Goal: Task Accomplishment & Management: Complete application form

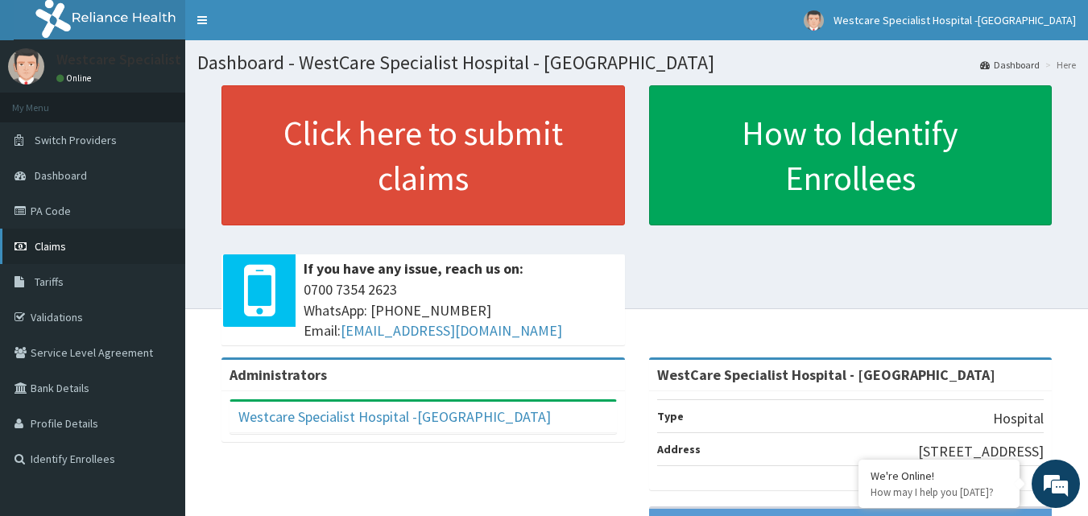
click at [52, 246] on span "Claims" at bounding box center [50, 246] width 31 height 14
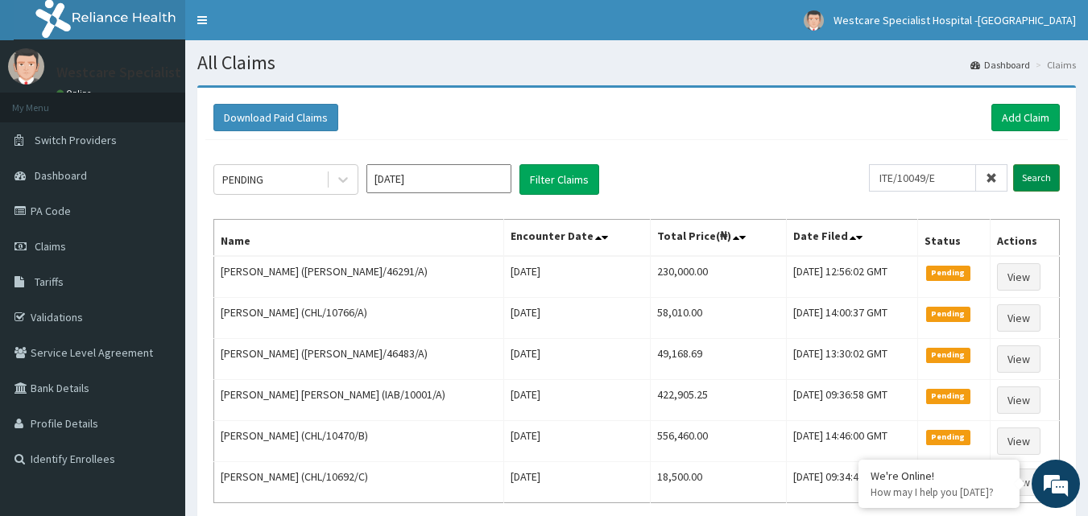
click at [1033, 180] on input "Search" at bounding box center [1036, 177] width 47 height 27
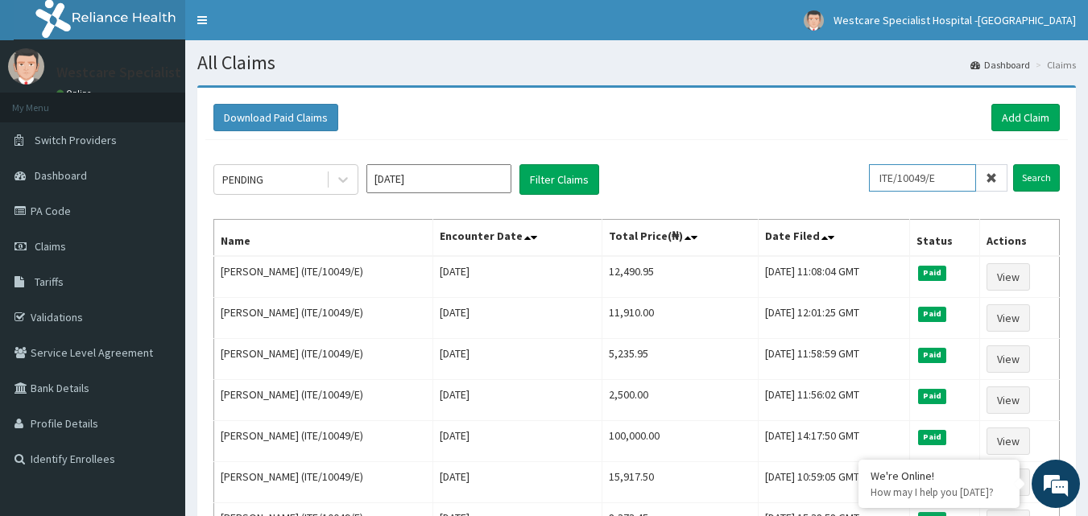
click at [941, 189] on input "ITE/10049/E" at bounding box center [922, 177] width 107 height 27
click at [971, 178] on input "ITE/10049/E" at bounding box center [922, 177] width 107 height 27
type input "I"
type input "HLP/10145/A"
click at [1047, 181] on input "Search" at bounding box center [1036, 177] width 47 height 27
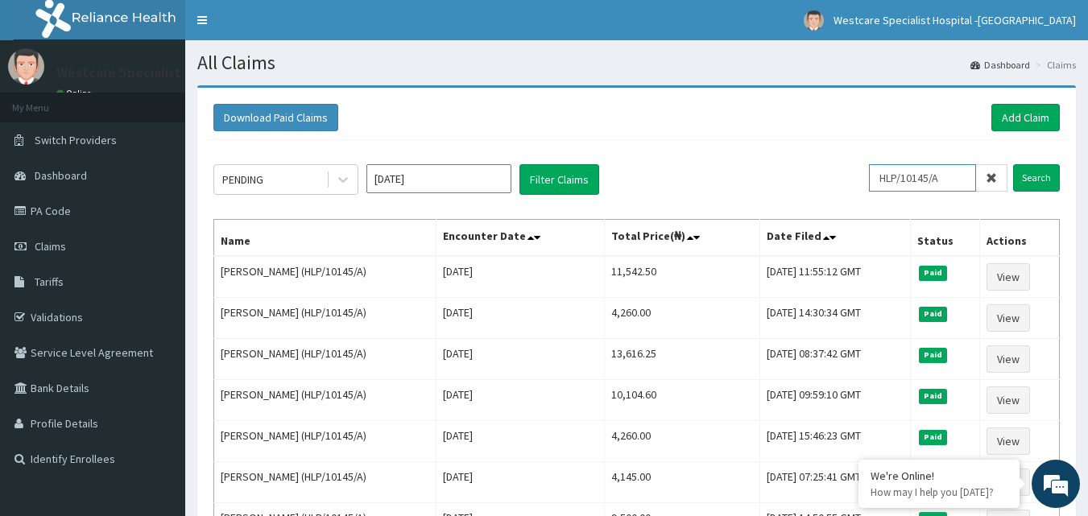
click at [949, 172] on input "HLP/10145/A" at bounding box center [922, 177] width 107 height 27
click at [1024, 171] on input "Search" at bounding box center [1036, 177] width 47 height 27
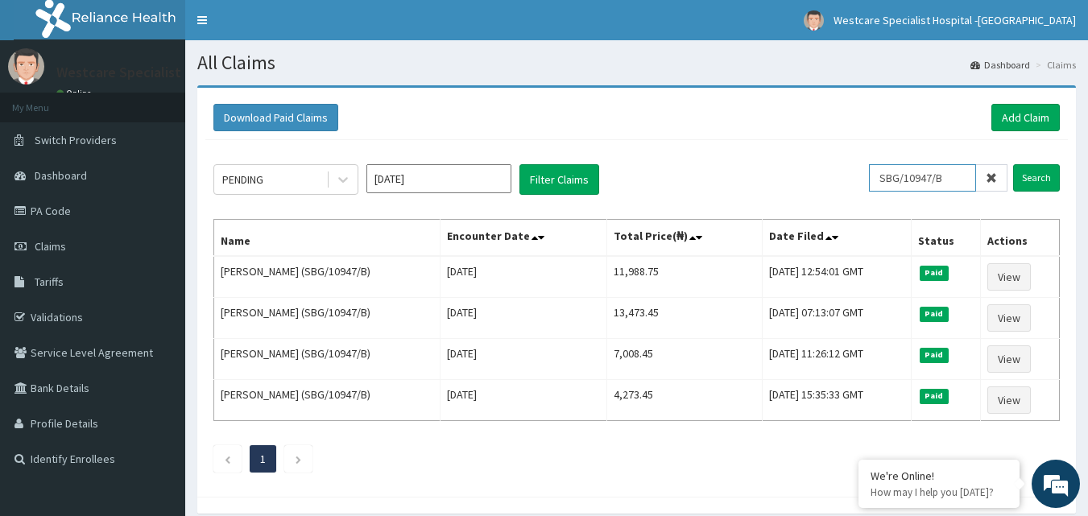
click at [914, 169] on input "SBG/10947/B" at bounding box center [922, 177] width 107 height 27
click at [1018, 175] on input "Search" at bounding box center [1036, 177] width 47 height 27
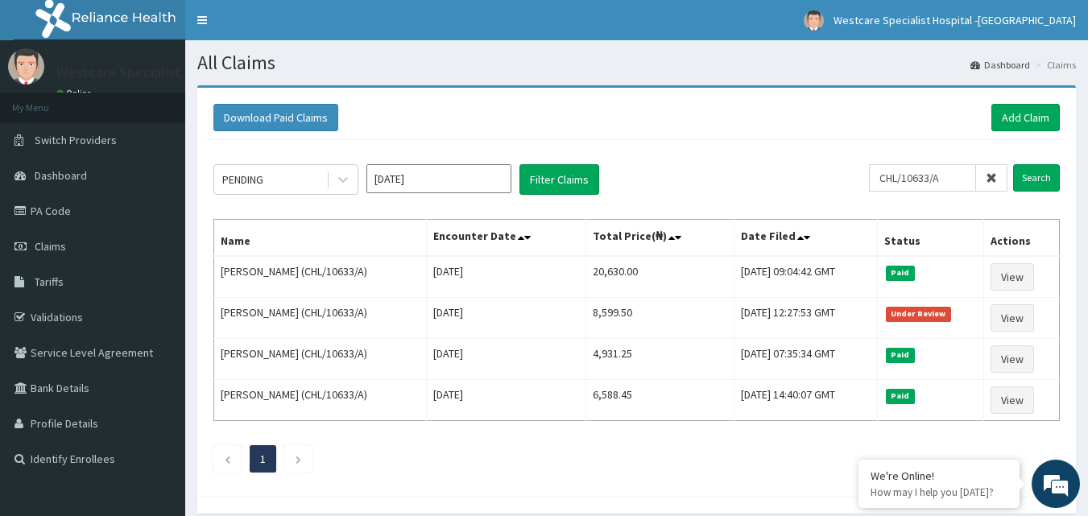
click at [869, 177] on div "PENDING Sep 2025 Filter Claims" at bounding box center [540, 179] width 655 height 31
click at [879, 177] on input "CHL/10633/A" at bounding box center [922, 177] width 107 height 27
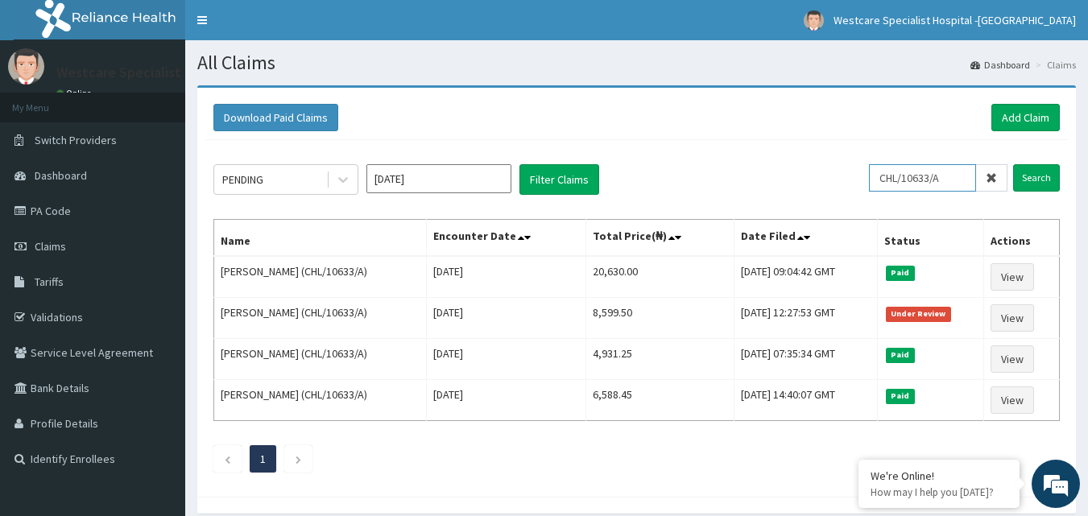
paste input "1743/B"
click at [1044, 176] on input "Search" at bounding box center [1036, 177] width 47 height 27
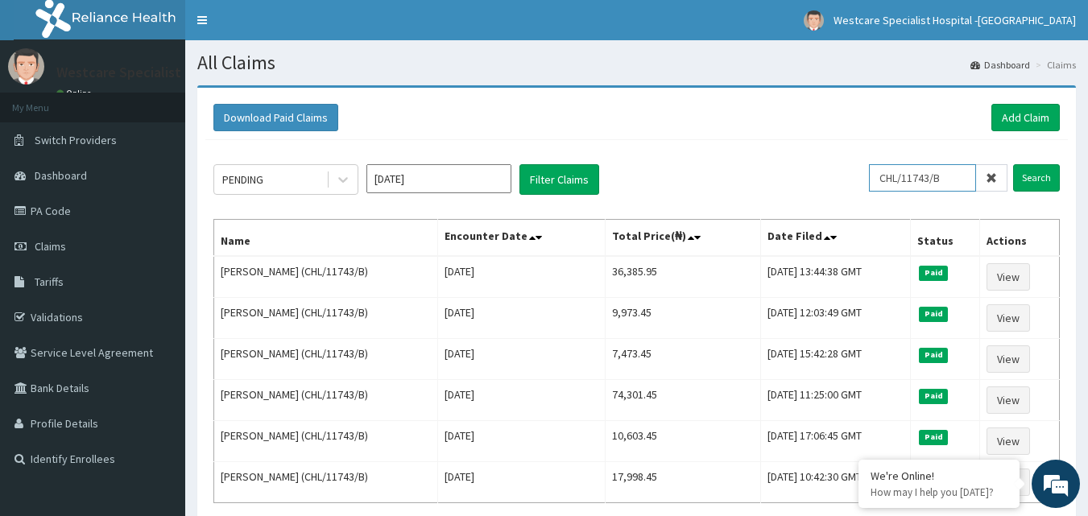
click at [889, 169] on input "CHL/11743/B" at bounding box center [922, 177] width 107 height 27
paste input "ITE/10049"
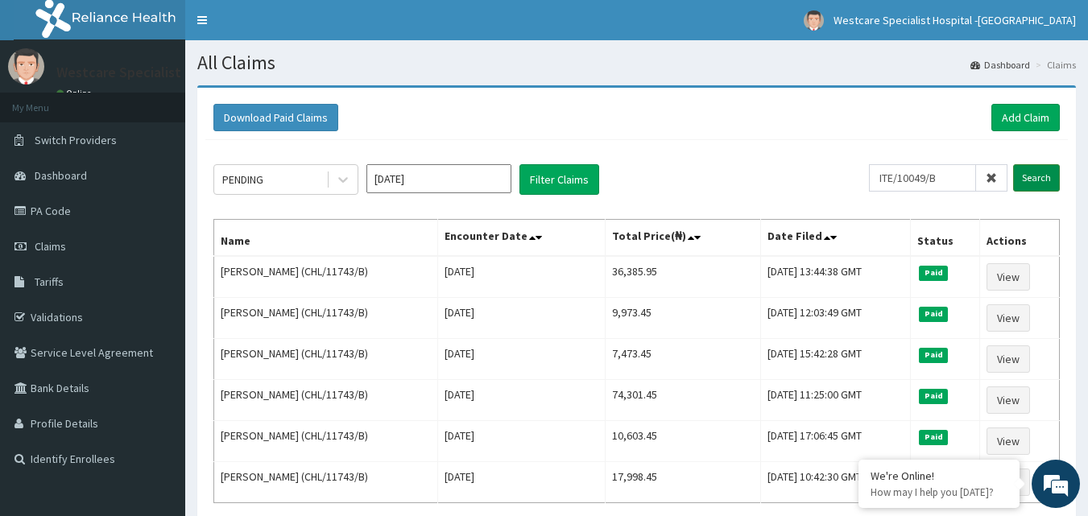
click at [1030, 179] on input "Search" at bounding box center [1036, 177] width 47 height 27
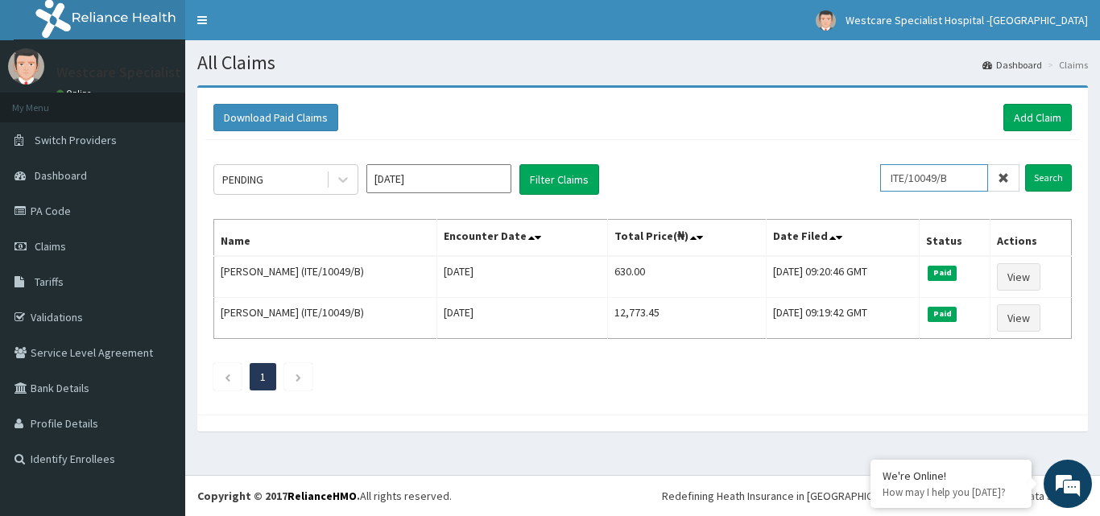
click at [920, 167] on input "ITE/10049/B" at bounding box center [934, 177] width 108 height 27
paste input "CHL/11743"
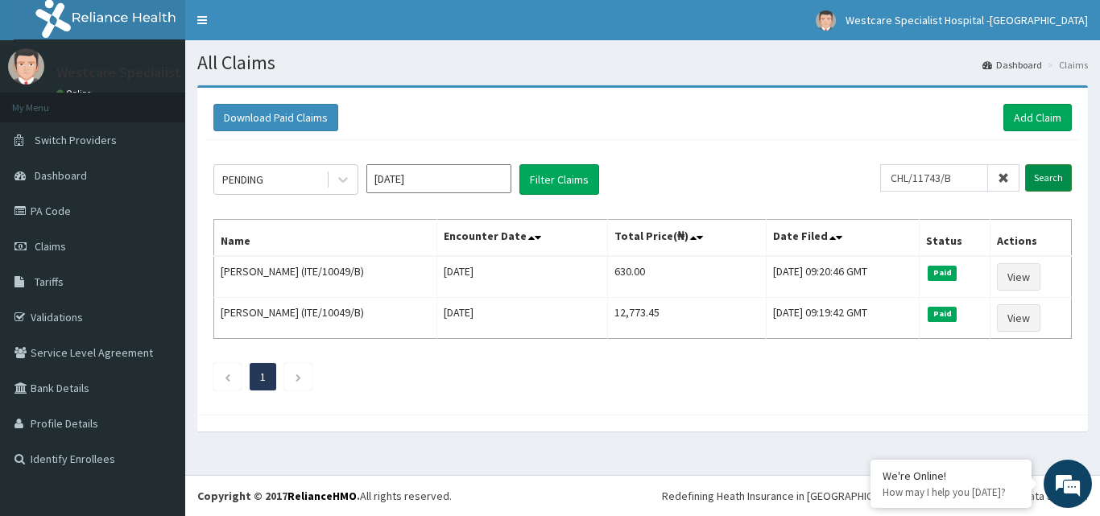
click at [1055, 167] on input "Search" at bounding box center [1048, 177] width 47 height 27
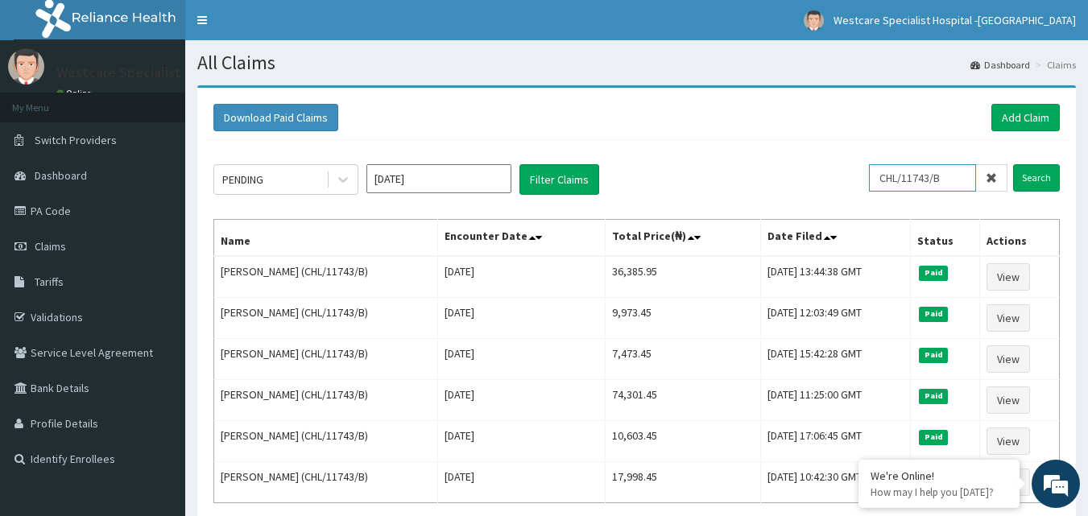
click at [889, 188] on input "CHL/11743/B" at bounding box center [922, 177] width 107 height 27
paste input "ITE/10049"
type input "ITE/10049/B"
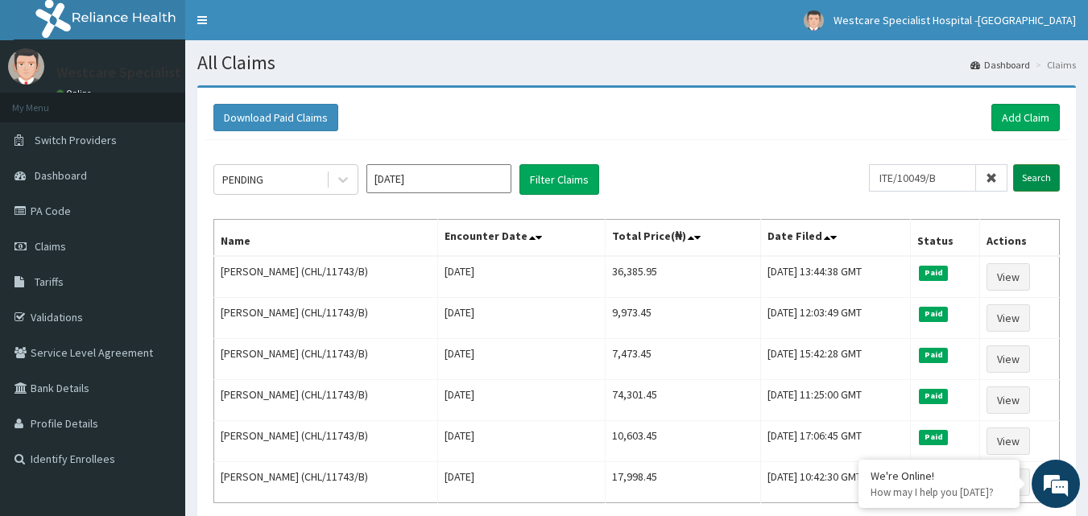
click at [1043, 175] on input "Search" at bounding box center [1036, 177] width 47 height 27
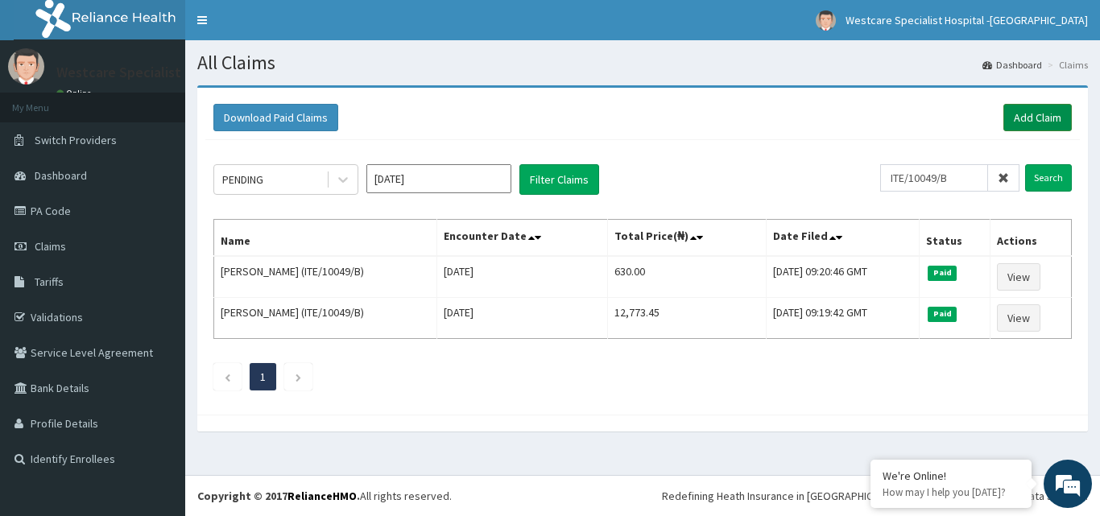
click at [1028, 118] on link "Add Claim" at bounding box center [1037, 117] width 68 height 27
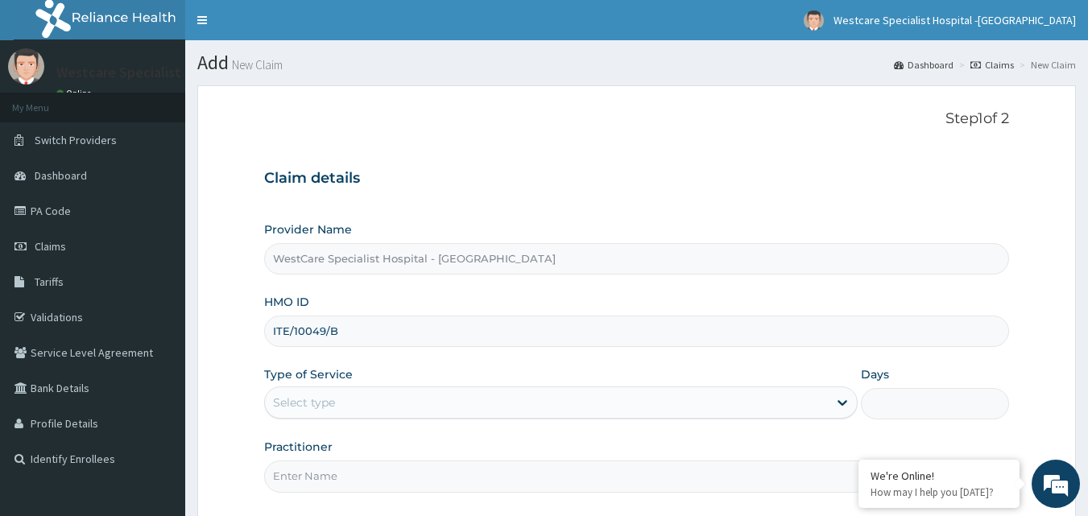
scroll to position [81, 0]
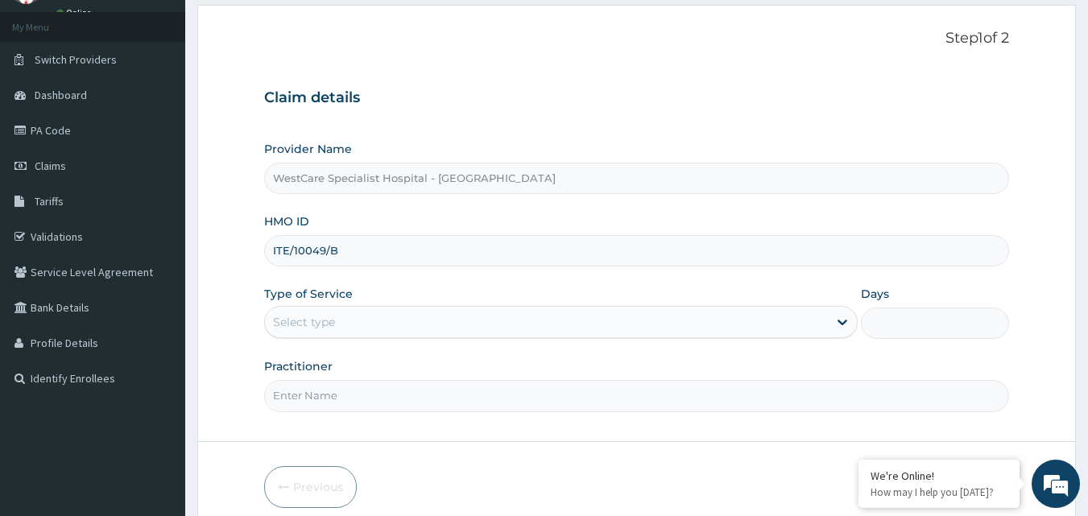
type input "ITE/10049/B"
click at [689, 328] on div "Select type" at bounding box center [546, 322] width 563 height 26
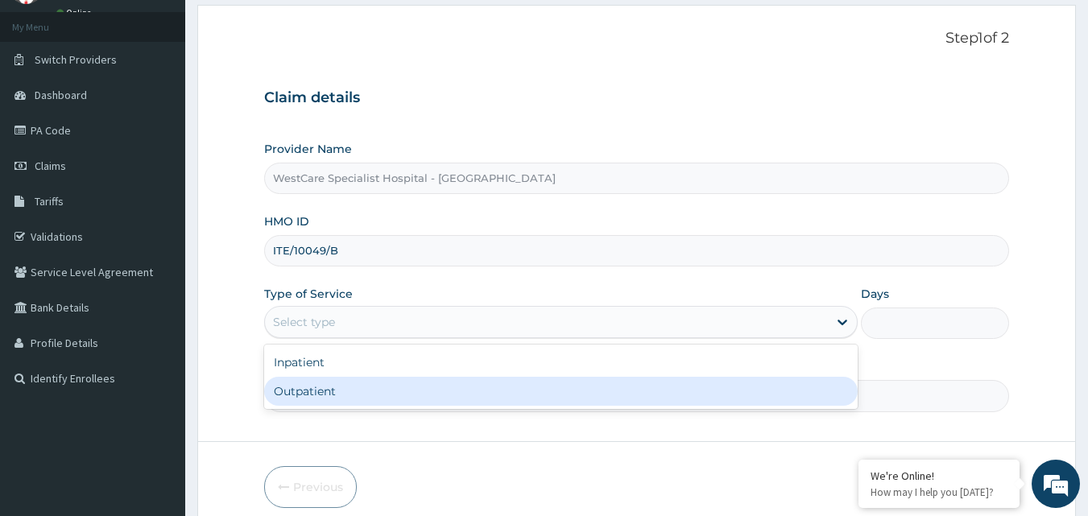
click at [584, 381] on div "Outpatient" at bounding box center [560, 391] width 593 height 29
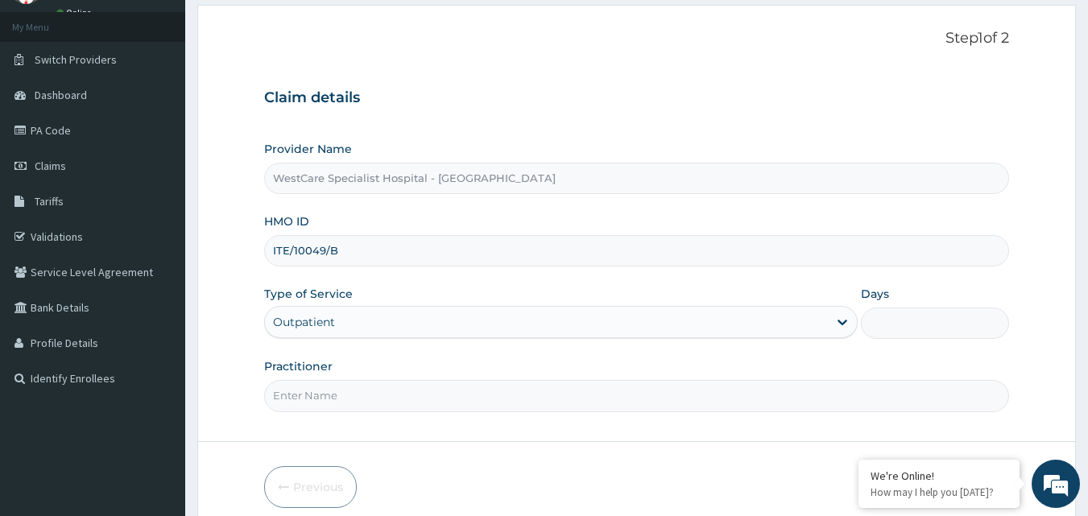
type input "1"
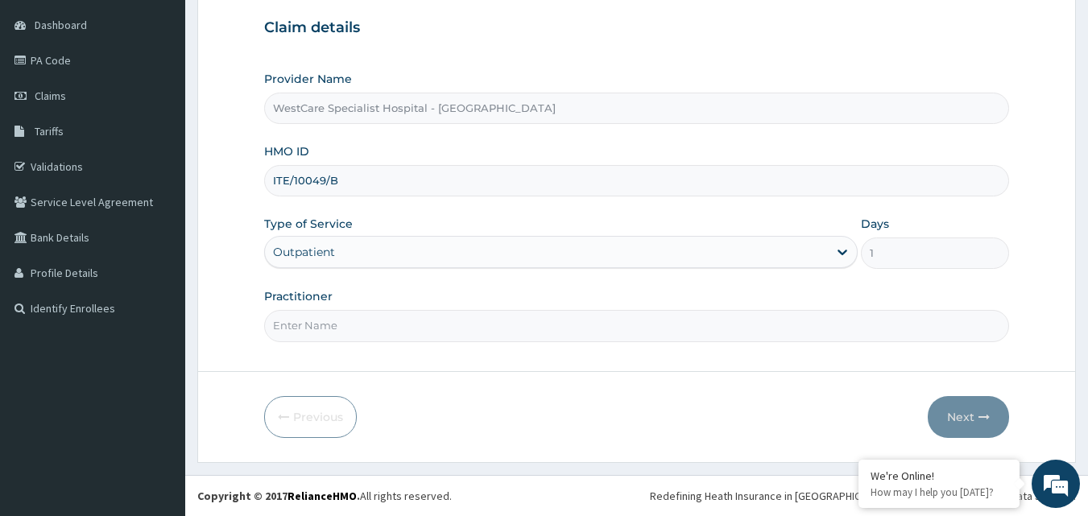
scroll to position [0, 0]
click at [475, 336] on input "Practitioner" at bounding box center [636, 325] width 745 height 31
type input "OBIDEYI"
click at [979, 419] on icon "button" at bounding box center [983, 416] width 11 height 11
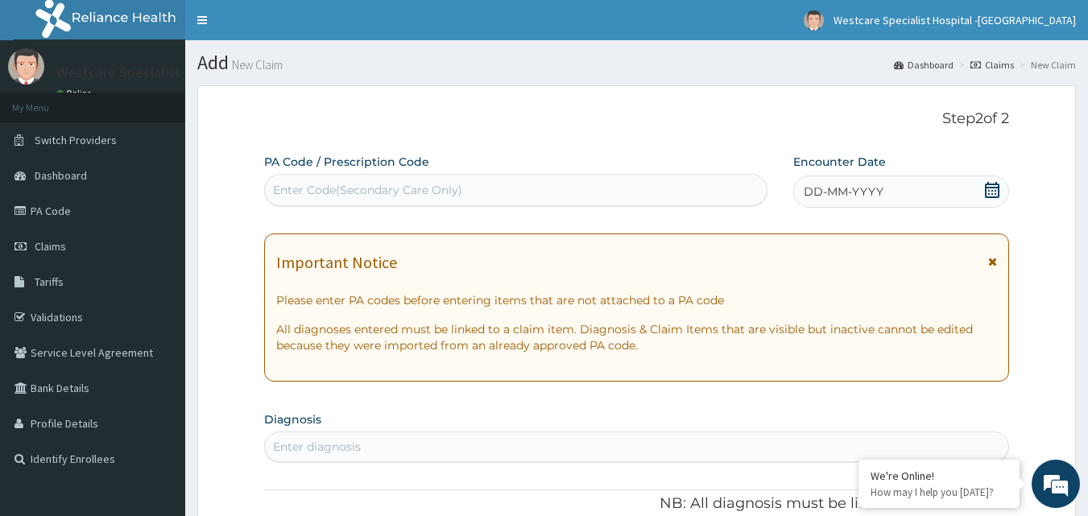
click at [394, 188] on div "Enter Code(Secondary Care Only)" at bounding box center [367, 190] width 189 height 16
paste input "PA/DCFB10"
type input "PA/DCFB10"
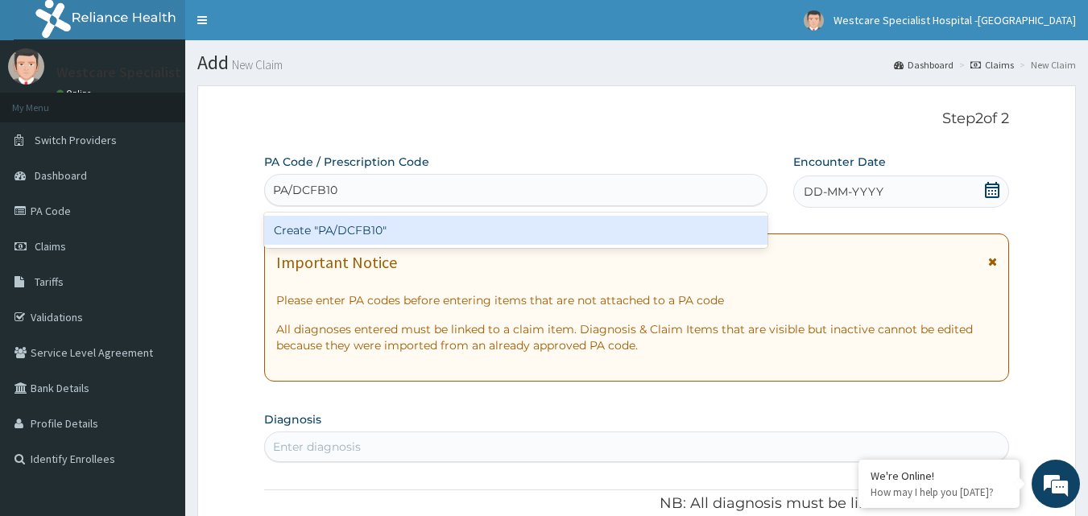
click at [370, 227] on div "Create "PA/DCFB10"" at bounding box center [516, 230] width 504 height 29
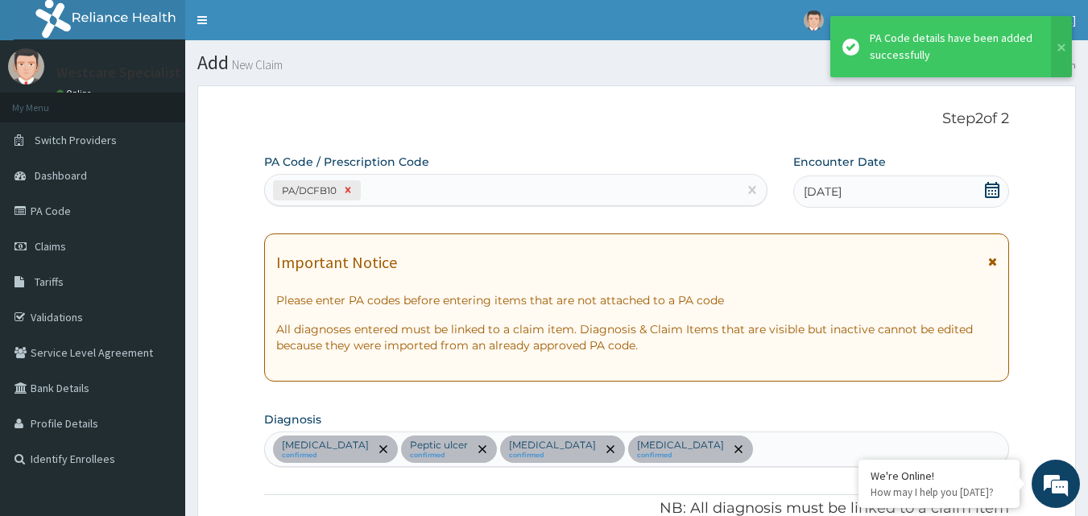
click at [346, 196] on icon at bounding box center [347, 189] width 11 height 11
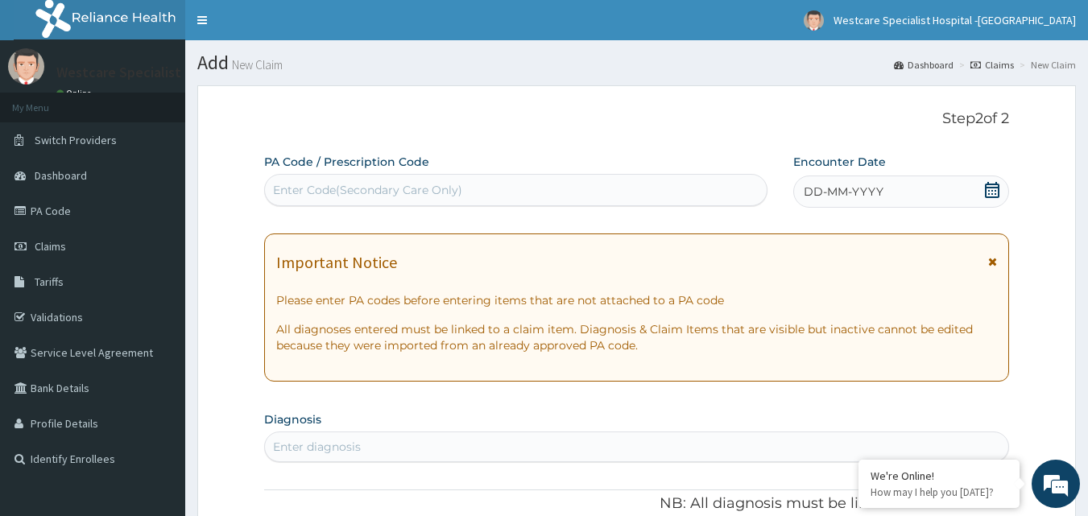
click at [379, 194] on div "Enter Code(Secondary Care Only)" at bounding box center [367, 190] width 189 height 16
paste input "PA/E56888"
type input "PA/E56888"
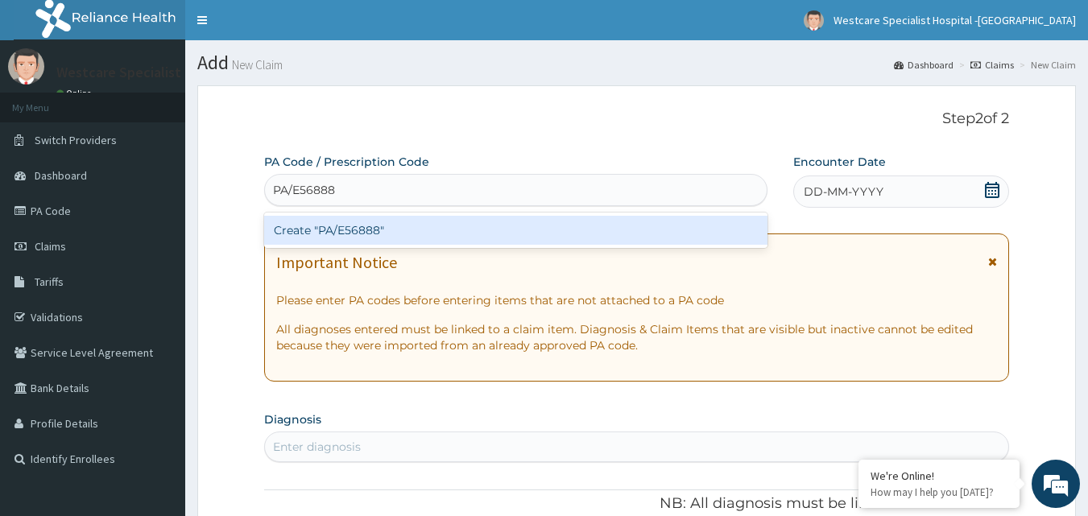
click at [374, 224] on div "Create "PA/E56888"" at bounding box center [516, 230] width 504 height 29
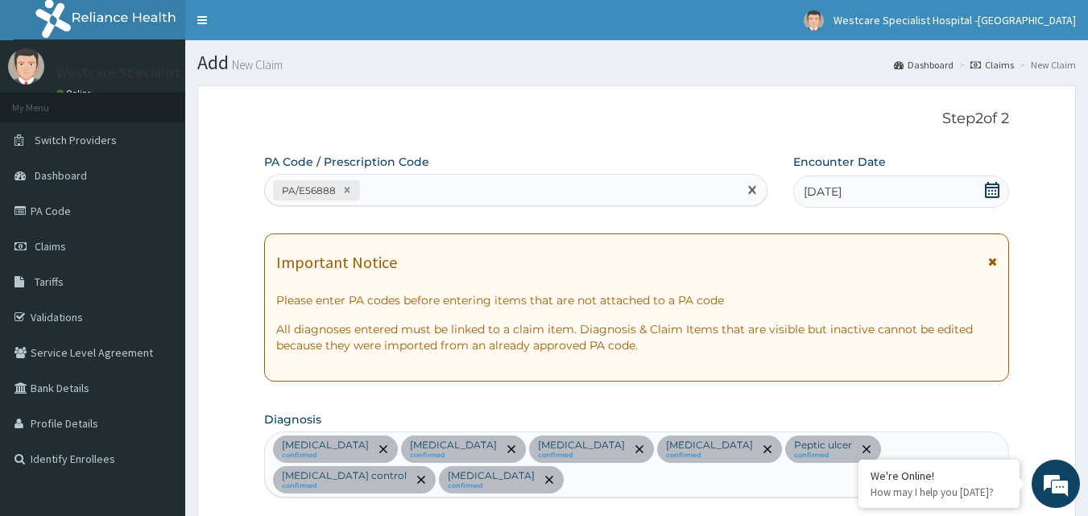
click at [386, 177] on div "PA/E56888" at bounding box center [501, 190] width 473 height 27
paste input "PA/DCFB10"
type input "PA/DCFB10"
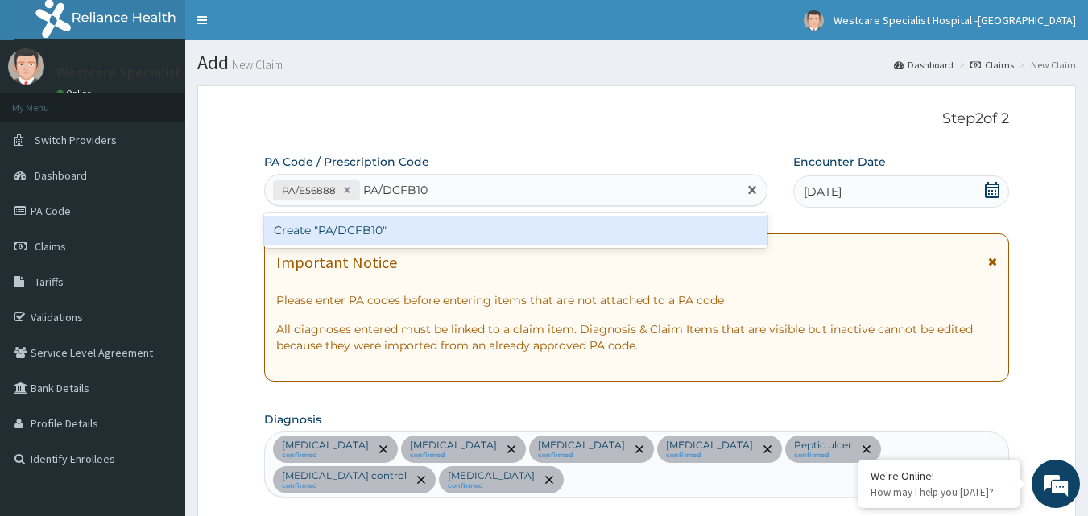
click at [367, 233] on div "Create "PA/DCFB10"" at bounding box center [516, 230] width 504 height 29
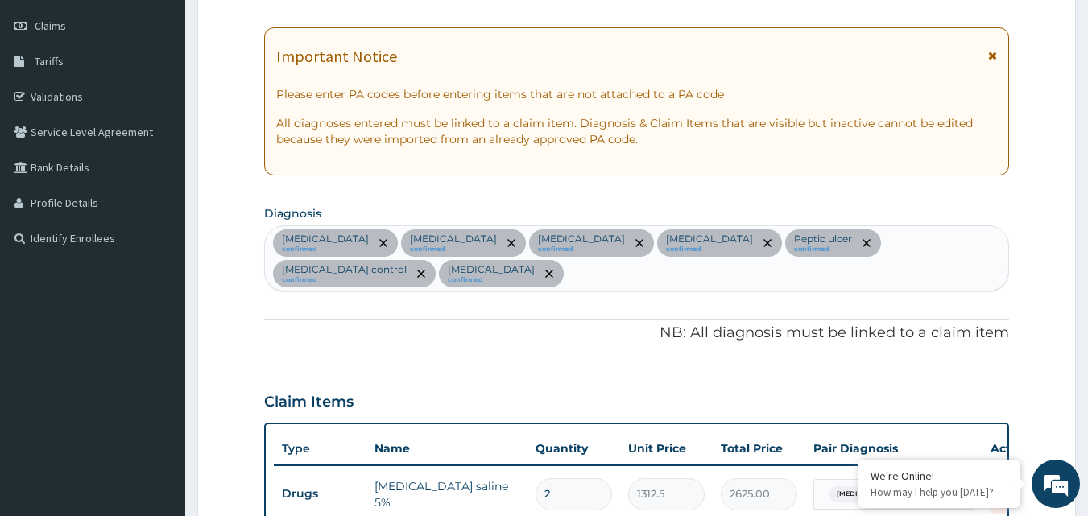
scroll to position [23, 0]
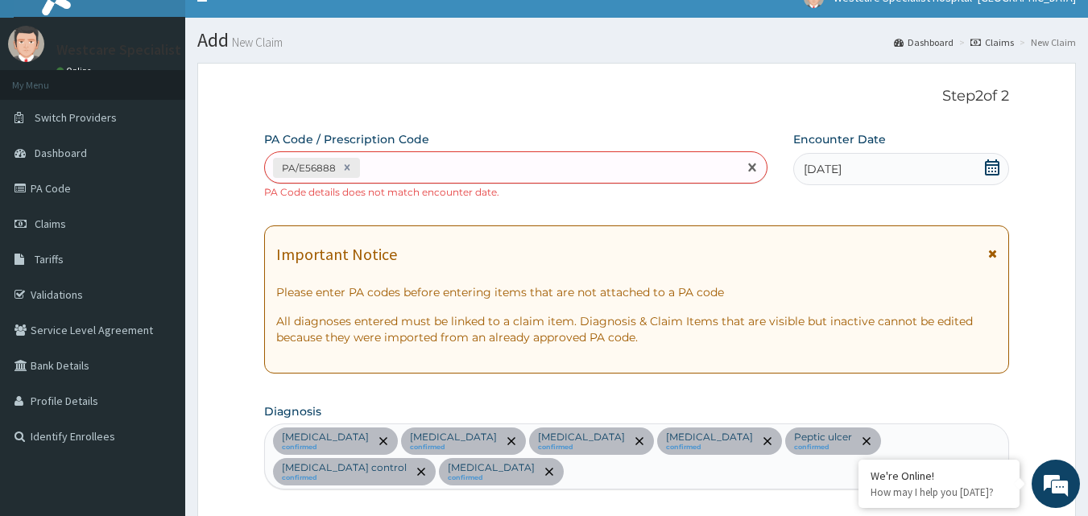
click at [481, 155] on div "PA/E56888" at bounding box center [501, 168] width 473 height 27
paste input "PA/DCFB10"
type input "PA/DCFB10"
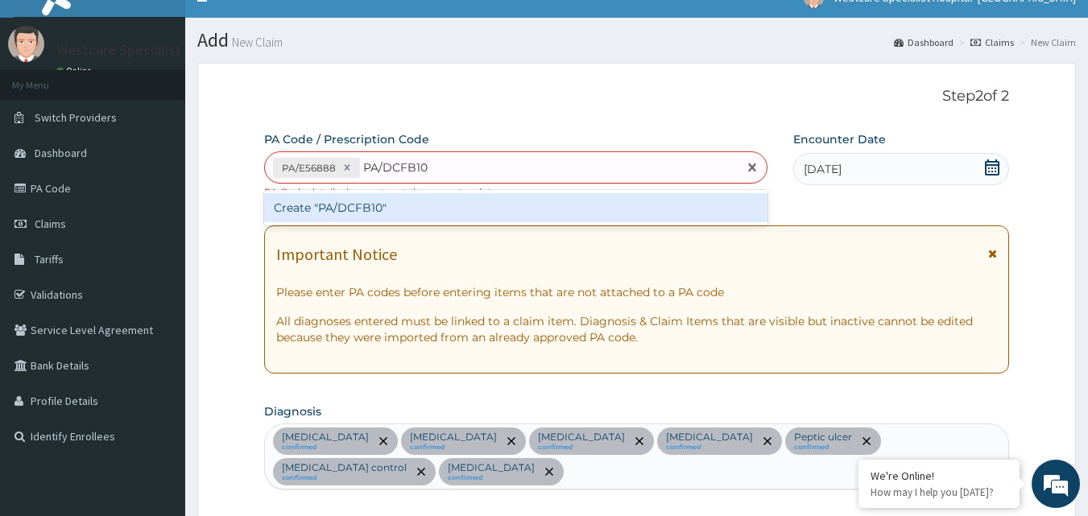
click at [434, 204] on div "Create "PA/DCFB10"" at bounding box center [516, 207] width 504 height 29
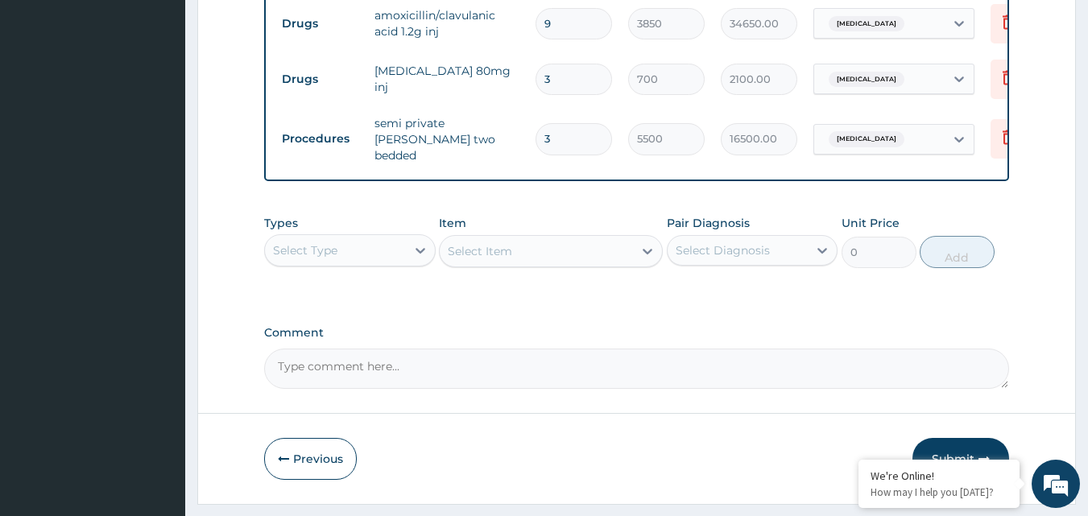
scroll to position [1157, 0]
click at [317, 348] on textarea "Comment" at bounding box center [636, 368] width 745 height 40
paste textarea "PA/DCFB10"
type textarea "PA/DCFB10"
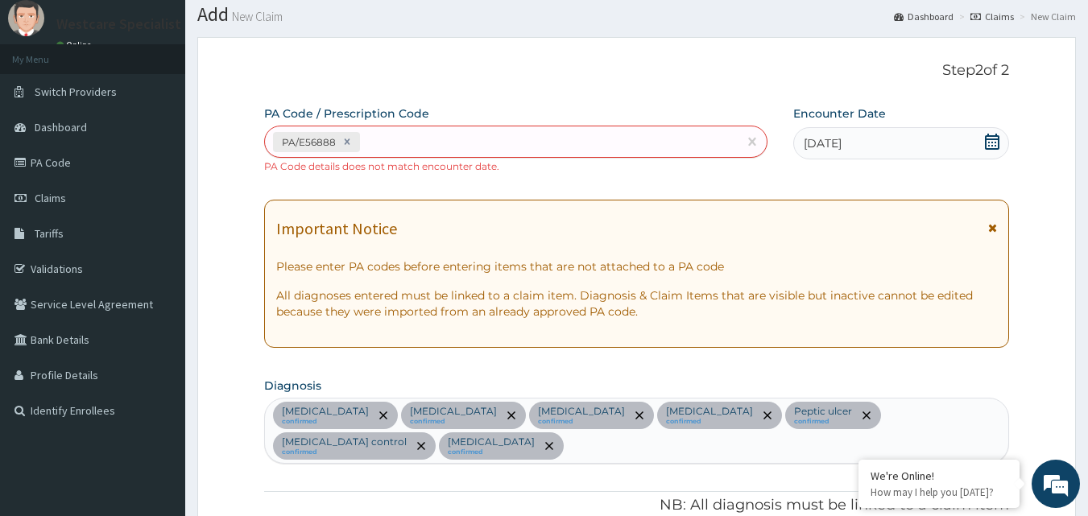
scroll to position [0, 0]
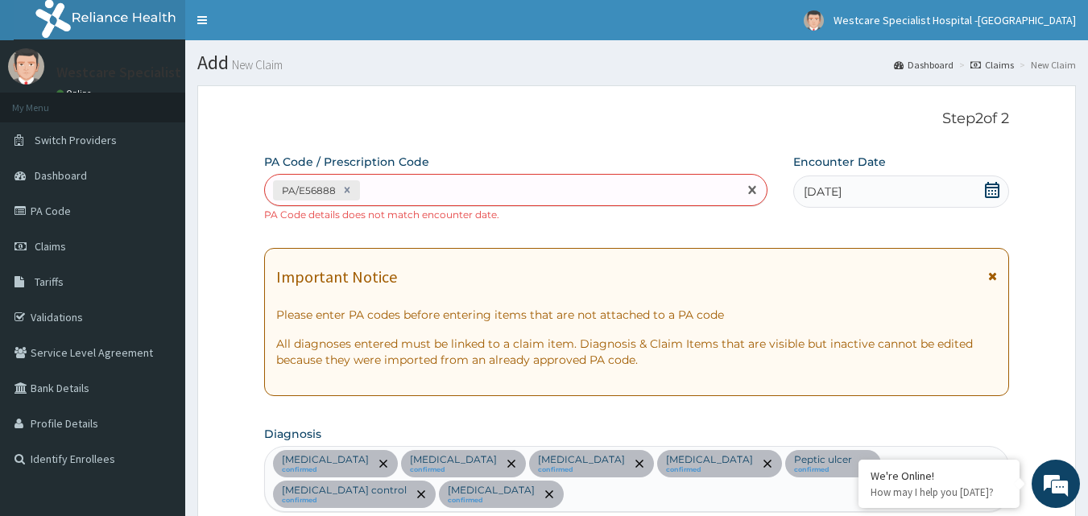
click at [397, 196] on div "PA/E56888" at bounding box center [501, 190] width 473 height 27
paste input "PA/C01CE9"
type input "PA/C01CE9"
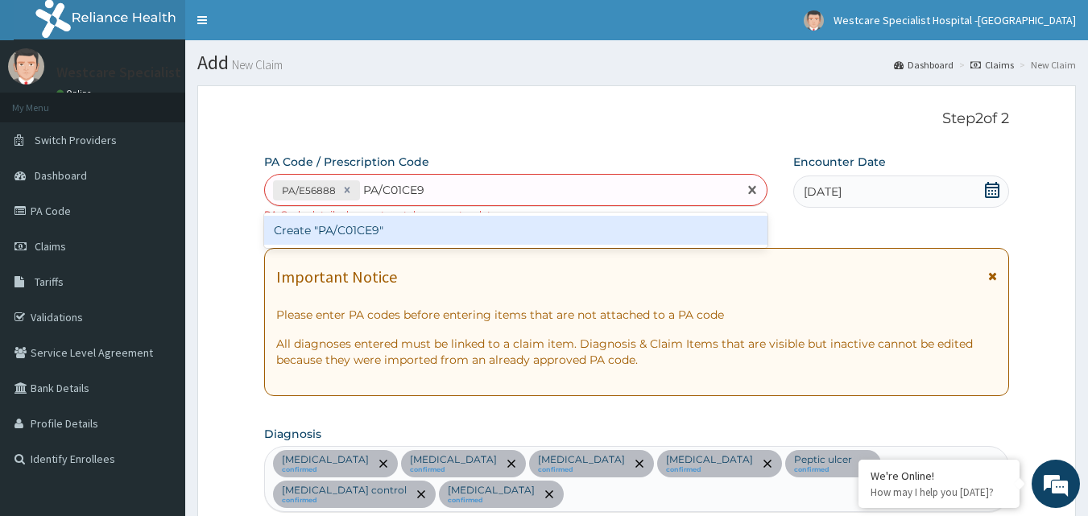
click at [362, 231] on div "Create "PA/C01CE9"" at bounding box center [516, 230] width 504 height 29
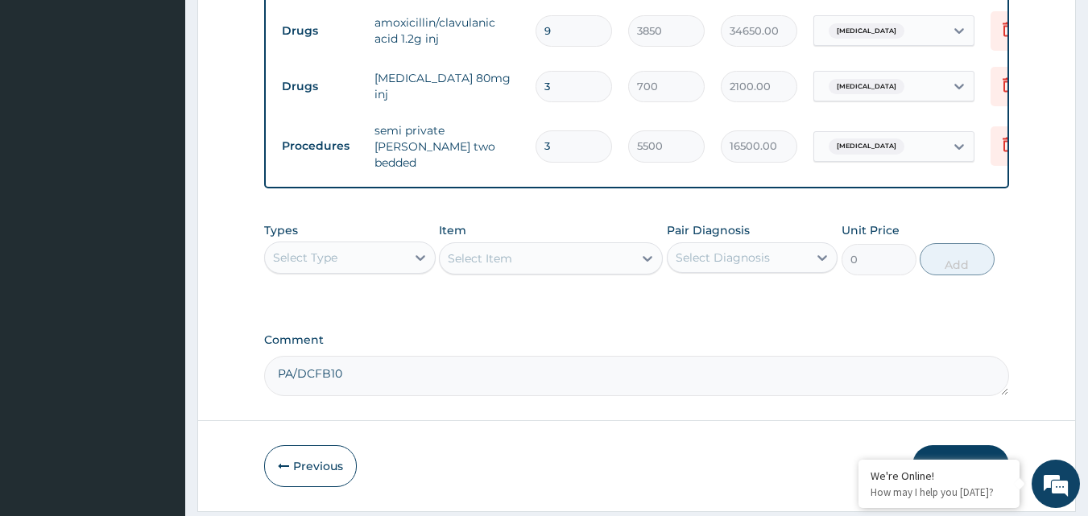
scroll to position [1150, 0]
click at [575, 130] on input "3" at bounding box center [573, 145] width 76 height 31
type input "0.00"
type input "4"
type input "22000.00"
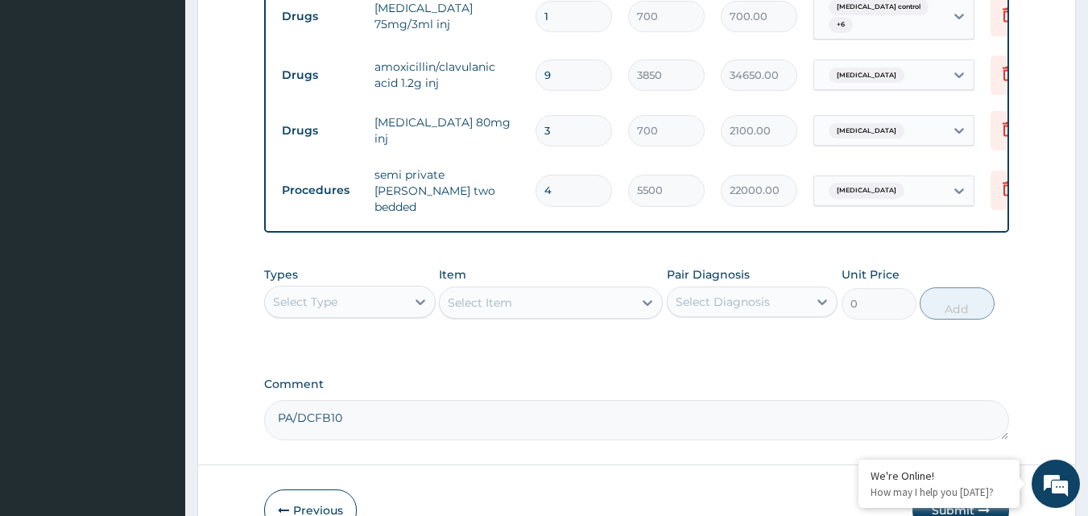
scroll to position [1157, 0]
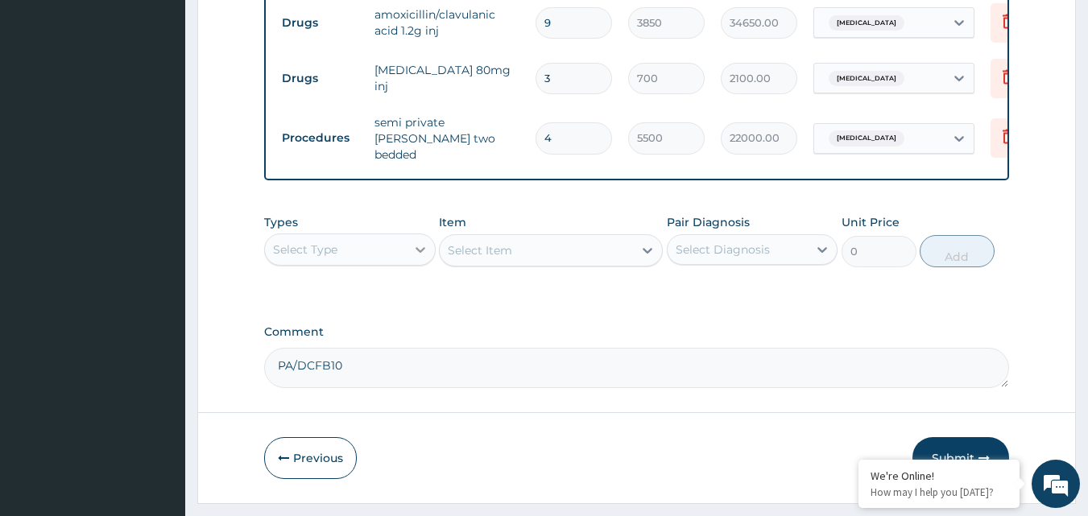
type input "4"
click at [406, 235] on div at bounding box center [420, 249] width 29 height 29
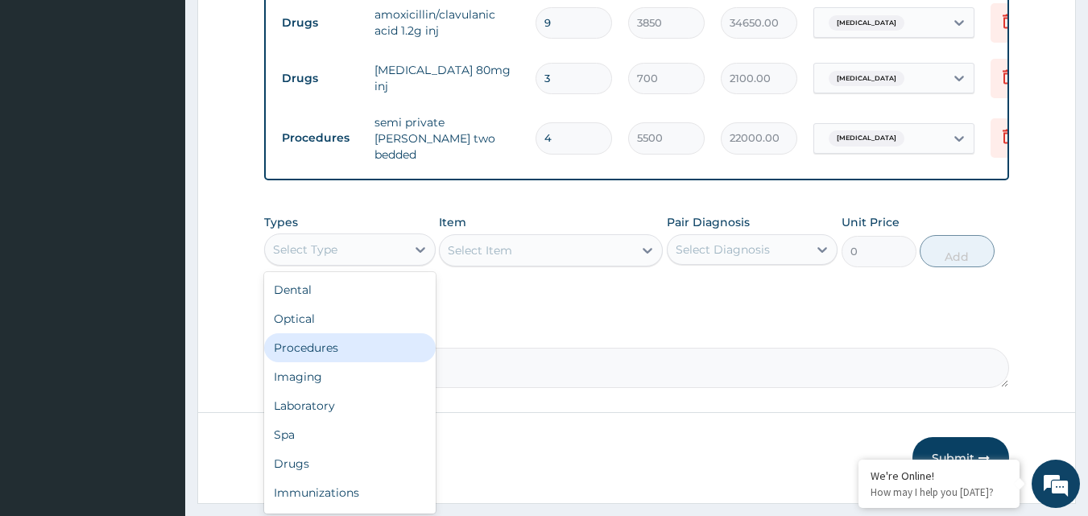
click at [323, 333] on div "Procedures" at bounding box center [349, 347] width 171 height 29
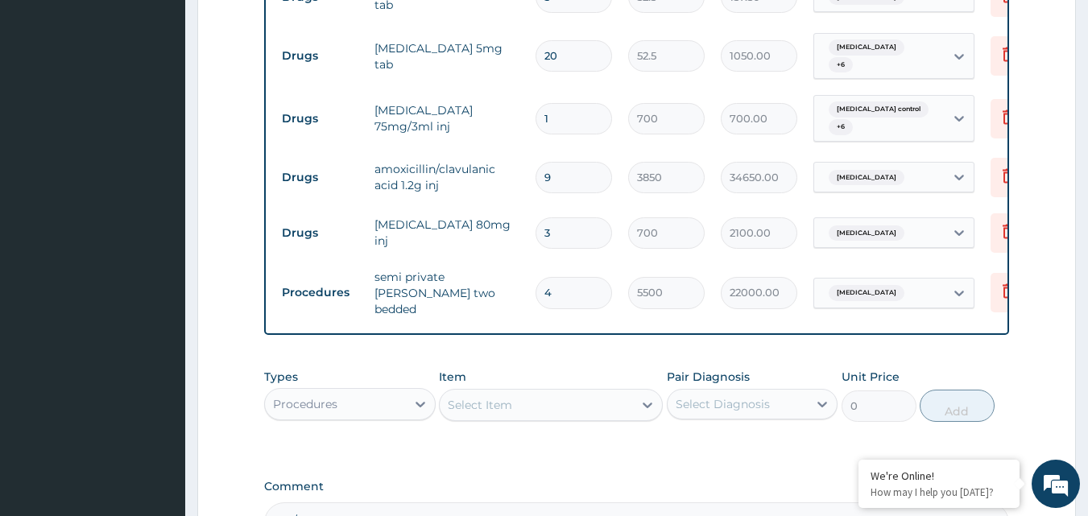
scroll to position [996, 0]
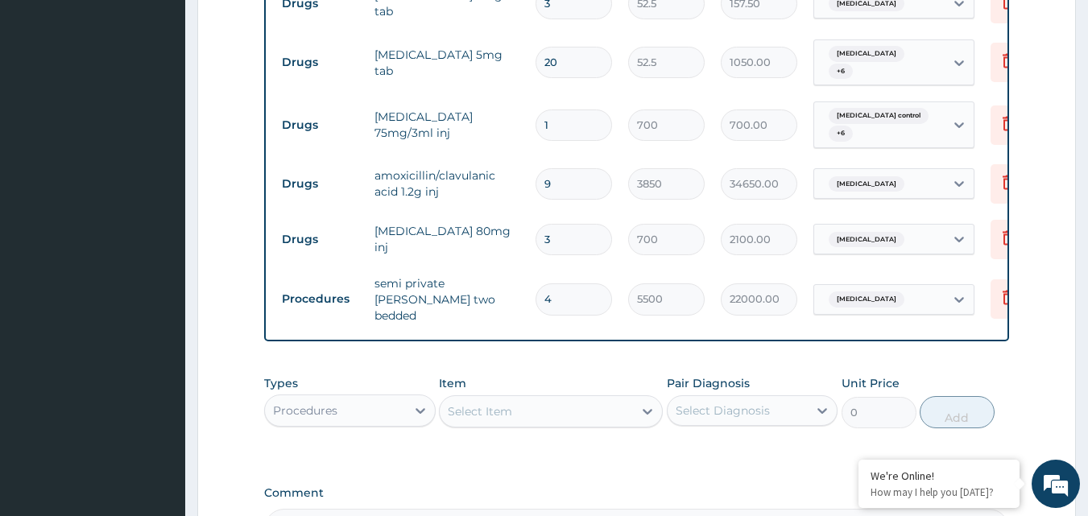
click at [524, 398] on div "Select Item" at bounding box center [536, 411] width 193 height 26
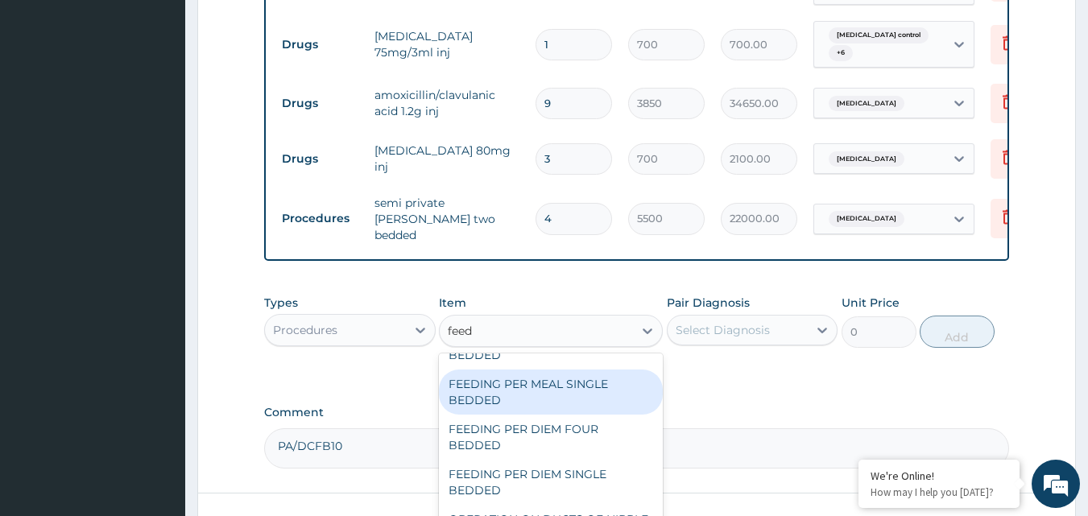
scroll to position [81, 0]
type input "feed"
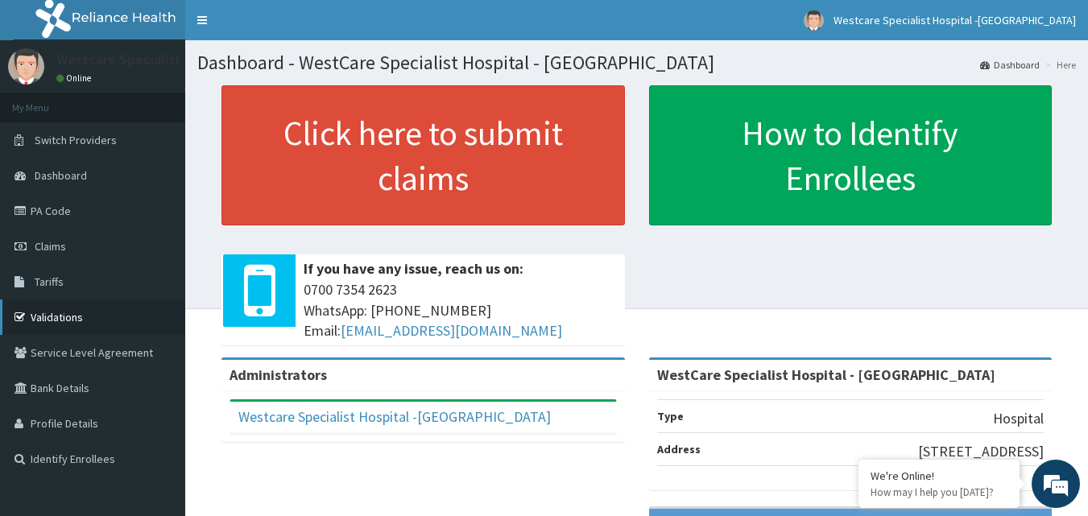
click at [43, 313] on link "Validations" at bounding box center [92, 316] width 185 height 35
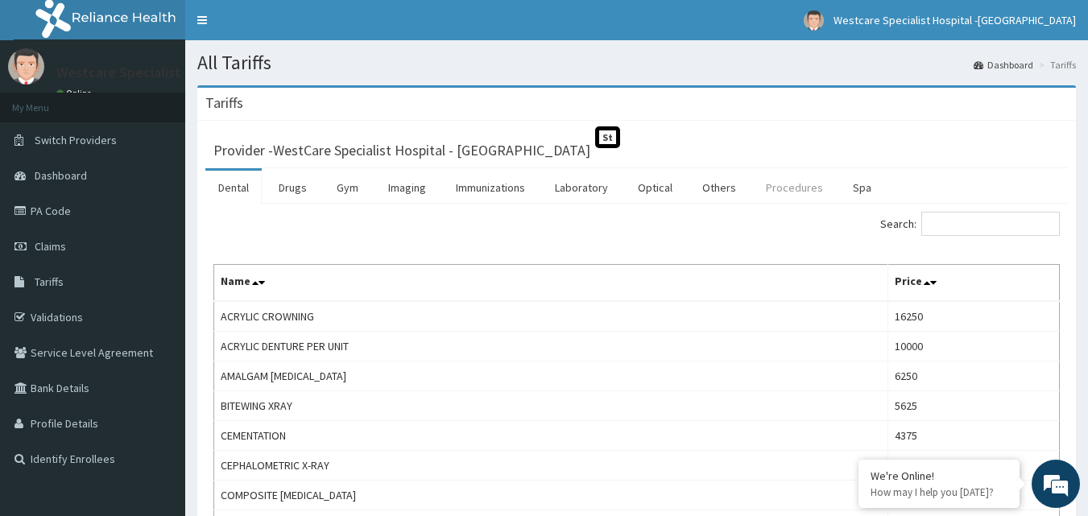
click at [790, 182] on link "Procedures" at bounding box center [794, 188] width 83 height 34
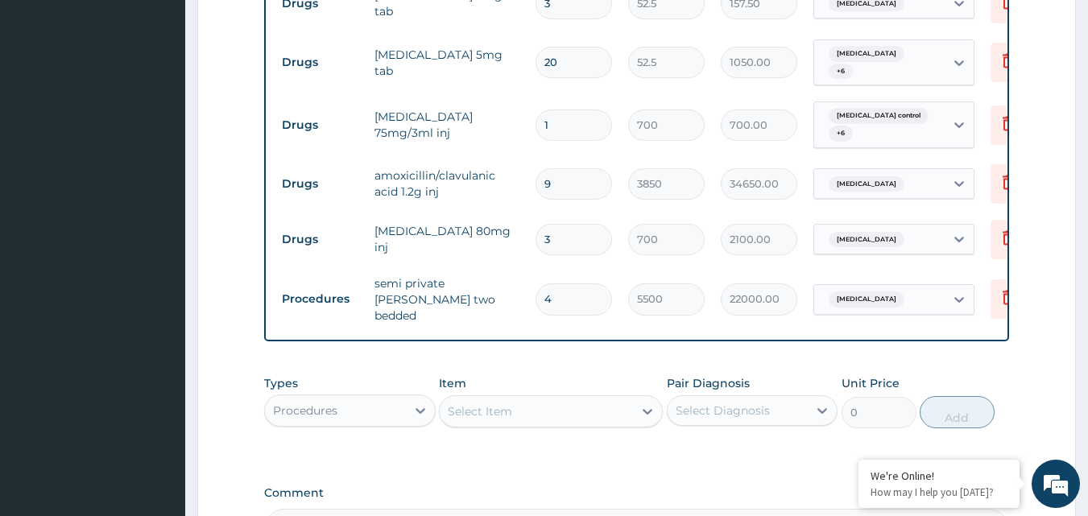
scroll to position [1157, 0]
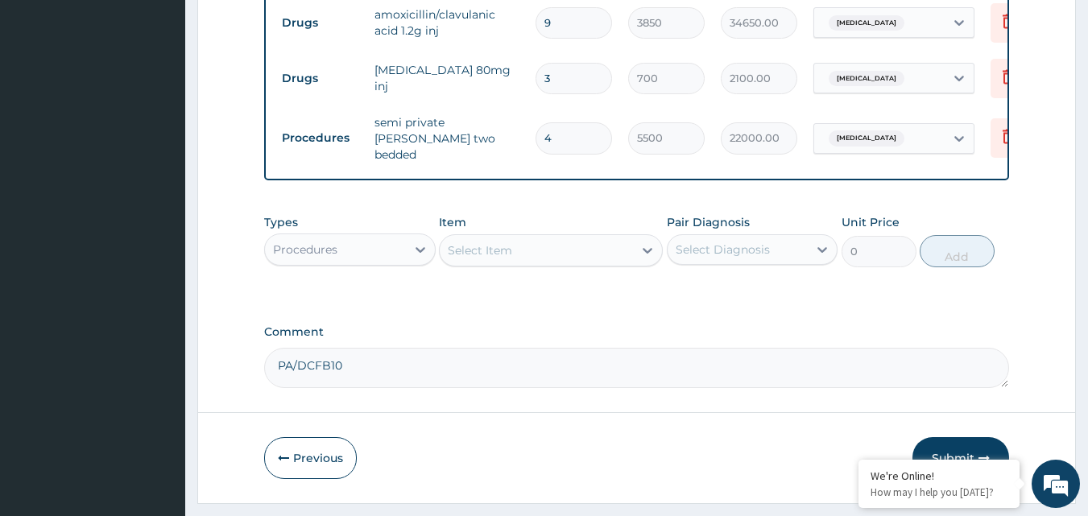
click at [481, 242] on div "Select Item" at bounding box center [480, 250] width 64 height 16
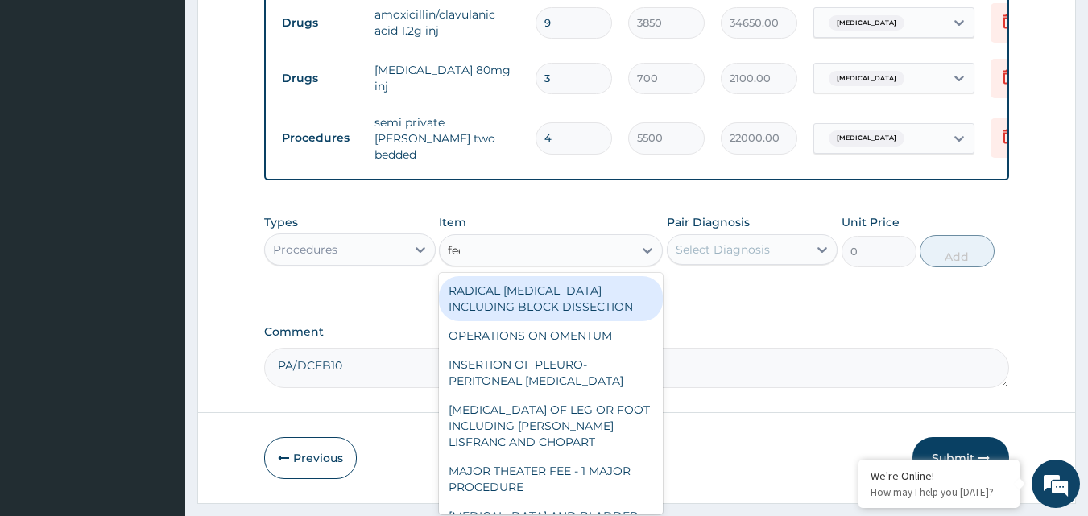
type input "feed"
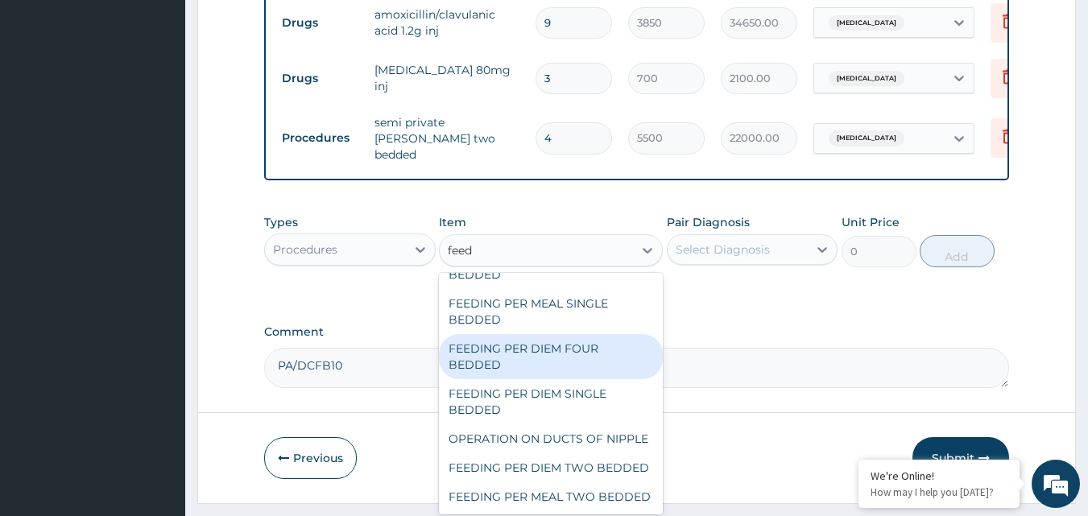
scroll to position [81, 0]
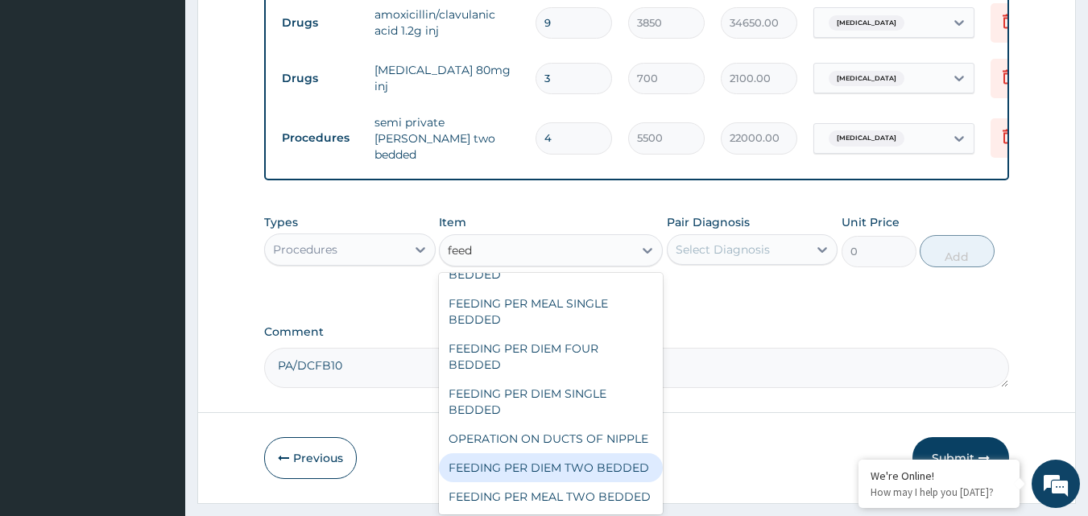
click at [510, 453] on div "FEEDING PER DIEM TWO BEDDED" at bounding box center [551, 467] width 224 height 29
type input "5000"
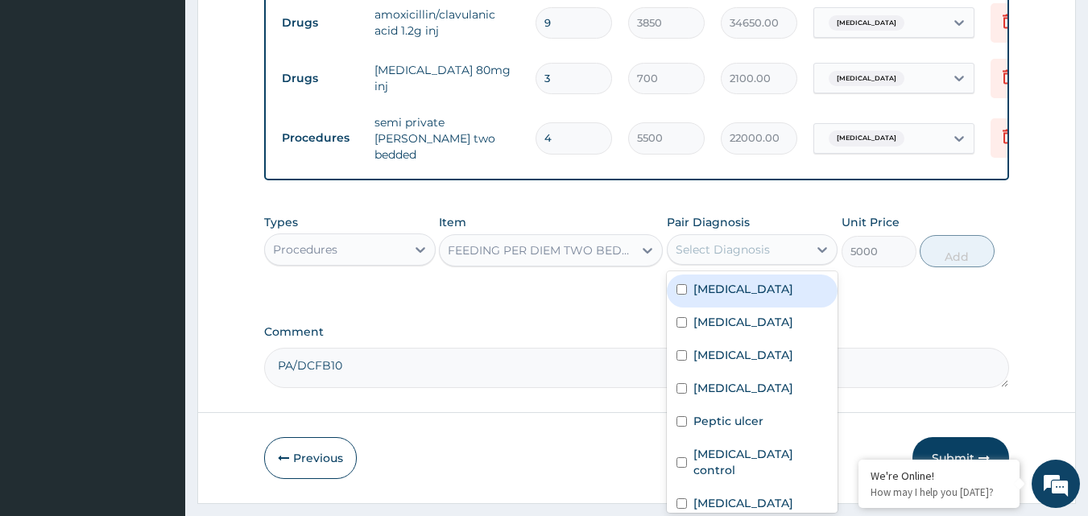
click at [746, 242] on div "Select Diagnosis" at bounding box center [722, 250] width 94 height 16
click at [685, 275] on div "Malaria" at bounding box center [752, 291] width 171 height 33
checkbox input "true"
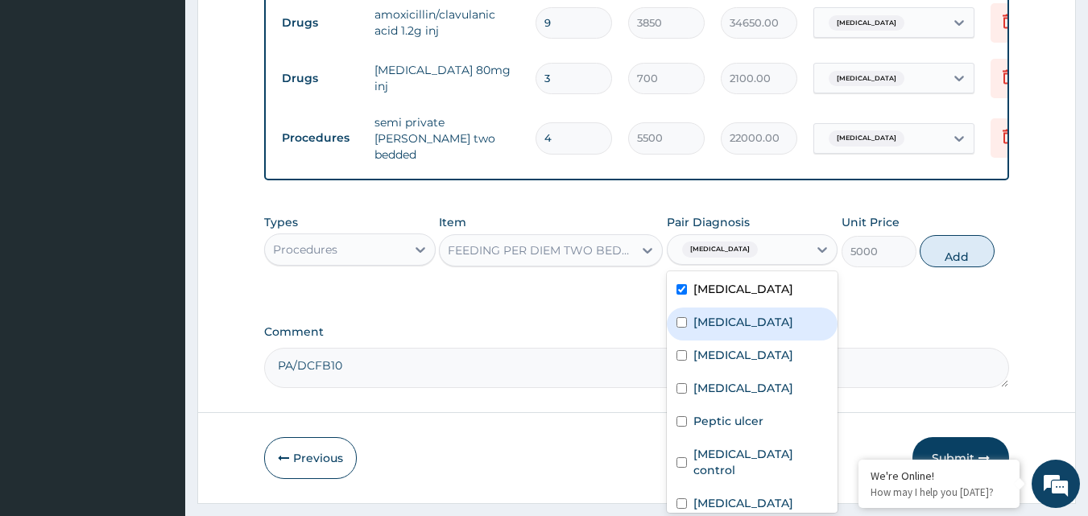
drag, startPoint x: 695, startPoint y: 279, endPoint x: 700, endPoint y: 335, distance: 56.6
click at [697, 308] on div "Sepsis" at bounding box center [752, 324] width 171 height 33
checkbox input "true"
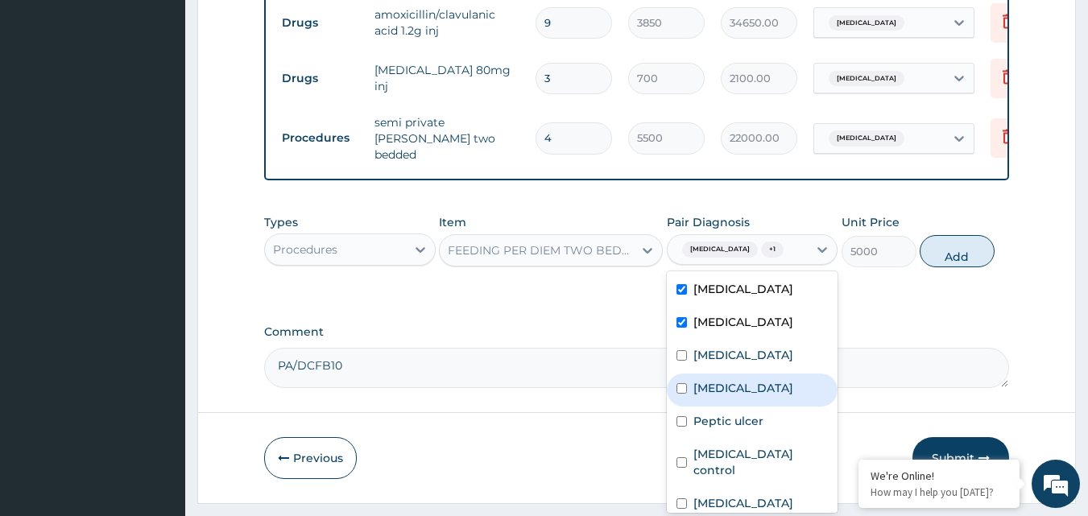
click at [700, 374] on div "Ischemic heart disease" at bounding box center [752, 390] width 171 height 33
checkbox input "true"
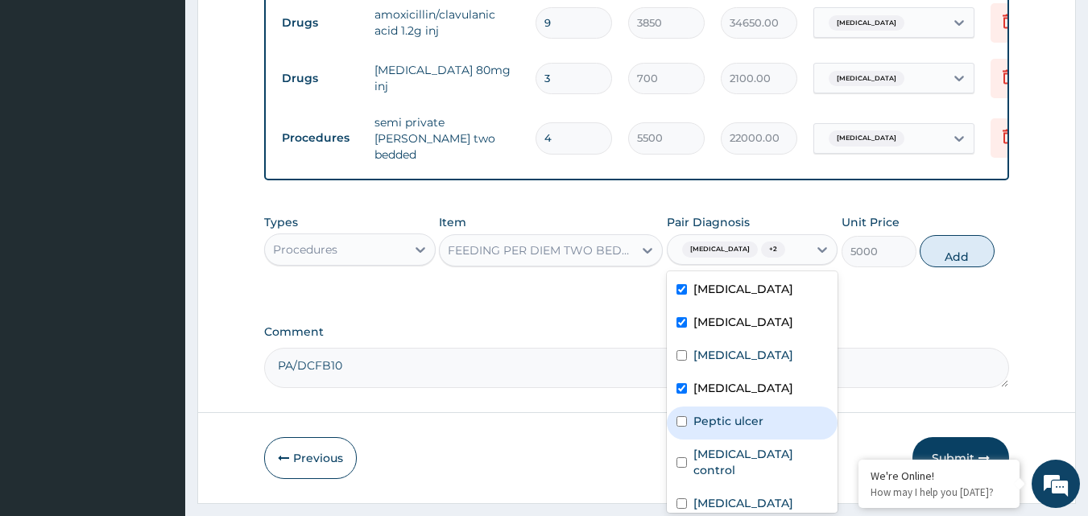
click at [708, 413] on label "Peptic ulcer" at bounding box center [728, 421] width 70 height 16
checkbox input "true"
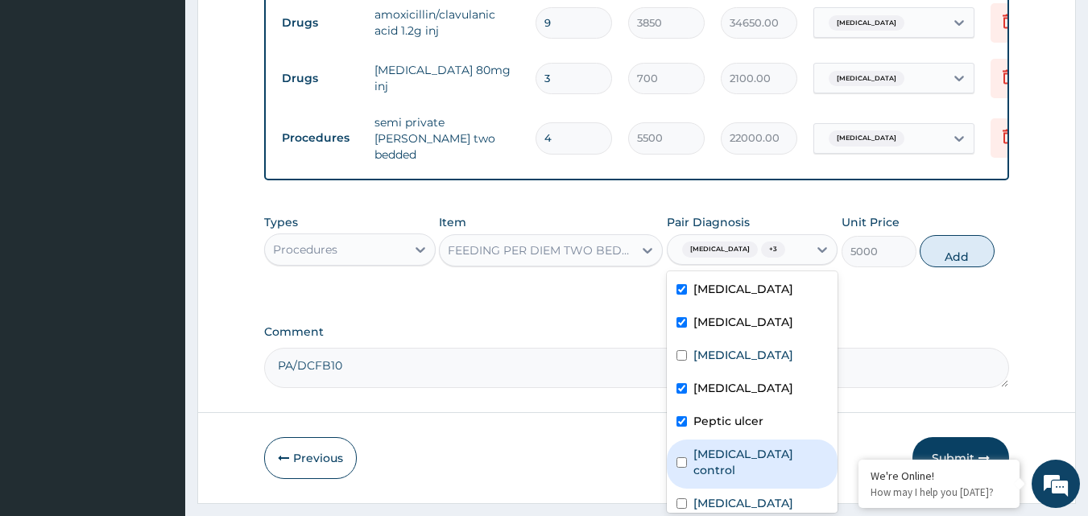
click at [707, 446] on label "Angina control" at bounding box center [760, 462] width 135 height 32
checkbox input "true"
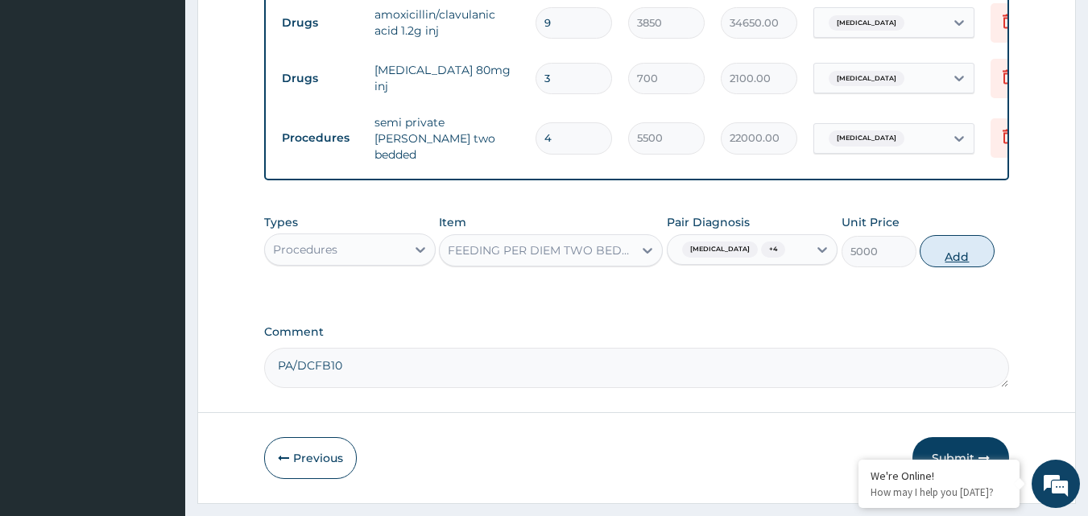
click at [980, 235] on button "Add" at bounding box center [956, 251] width 75 height 32
type input "0"
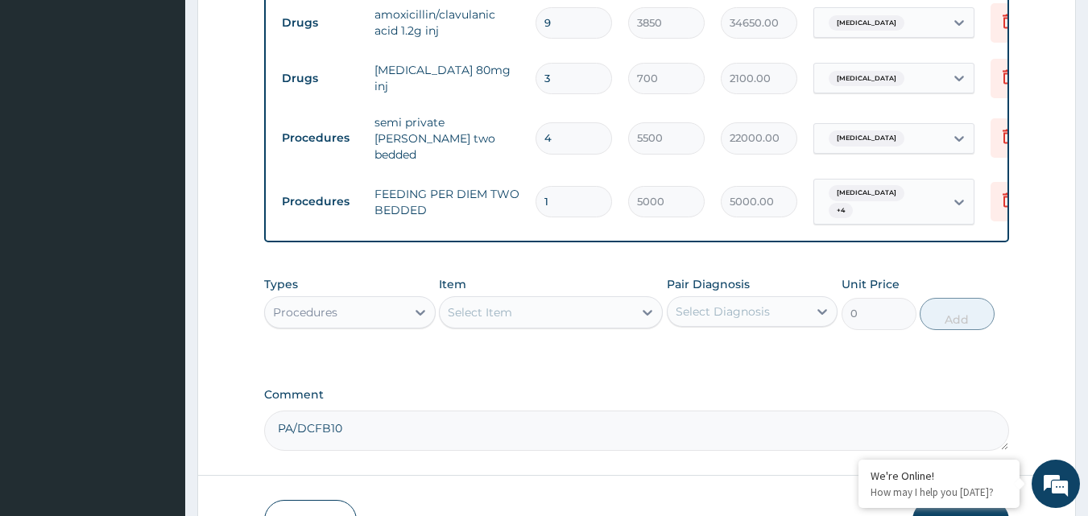
type input "0.00"
type input "4"
type input "20000.00"
type input "4"
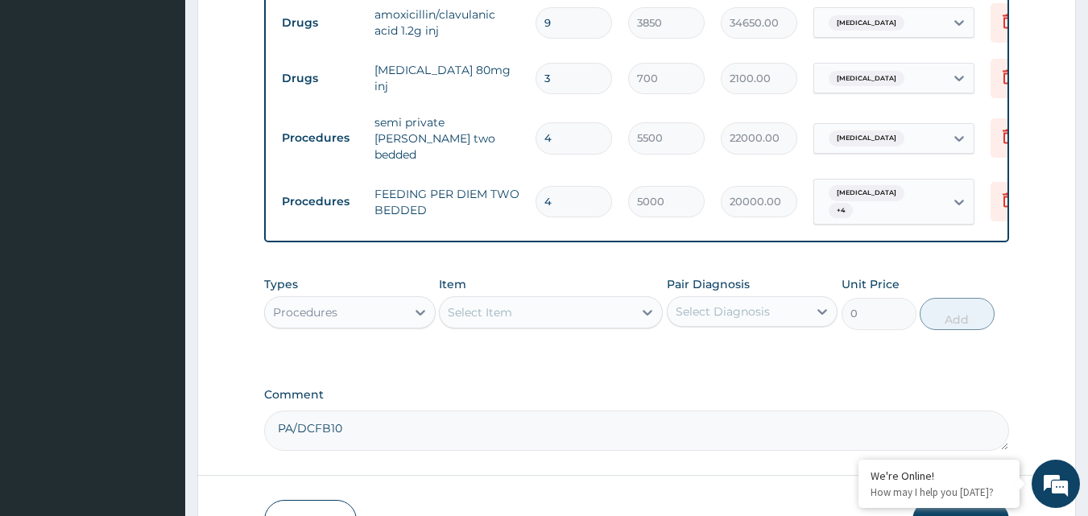
click at [466, 304] on div "Select Item" at bounding box center [480, 312] width 64 height 16
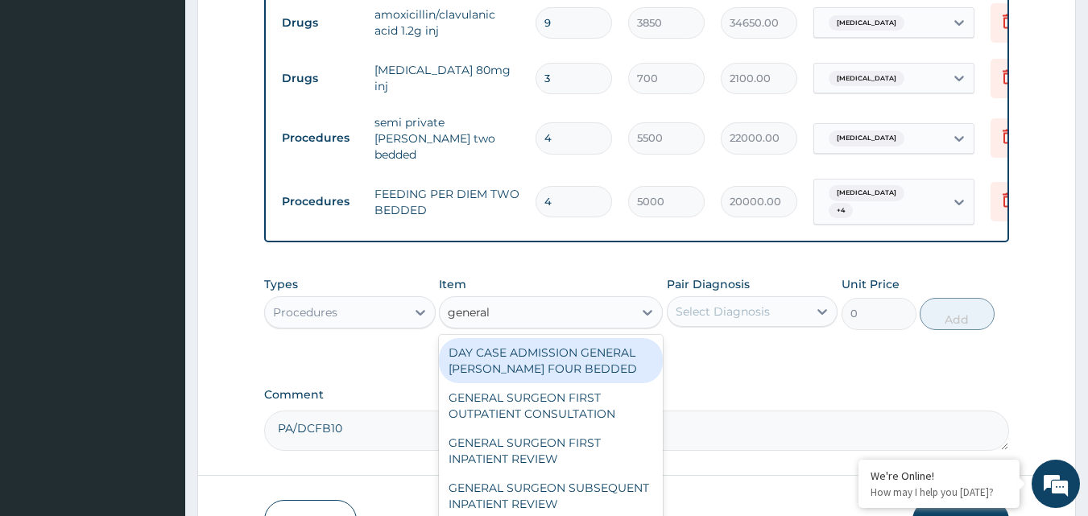
type input "general p"
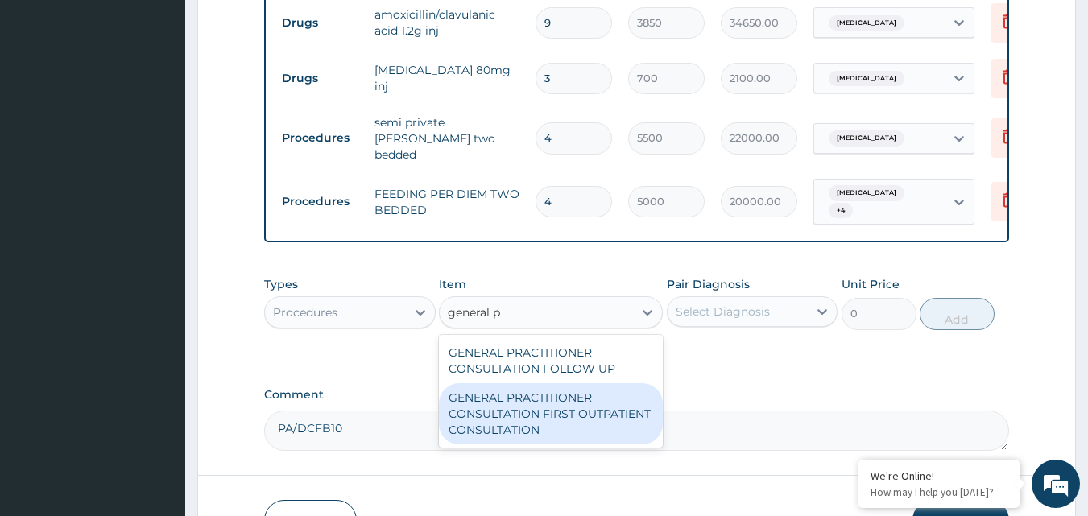
click at [563, 383] on div "GENERAL PRACTITIONER CONSULTATION FIRST OUTPATIENT CONSULTATION" at bounding box center [551, 413] width 224 height 61
type input "3000"
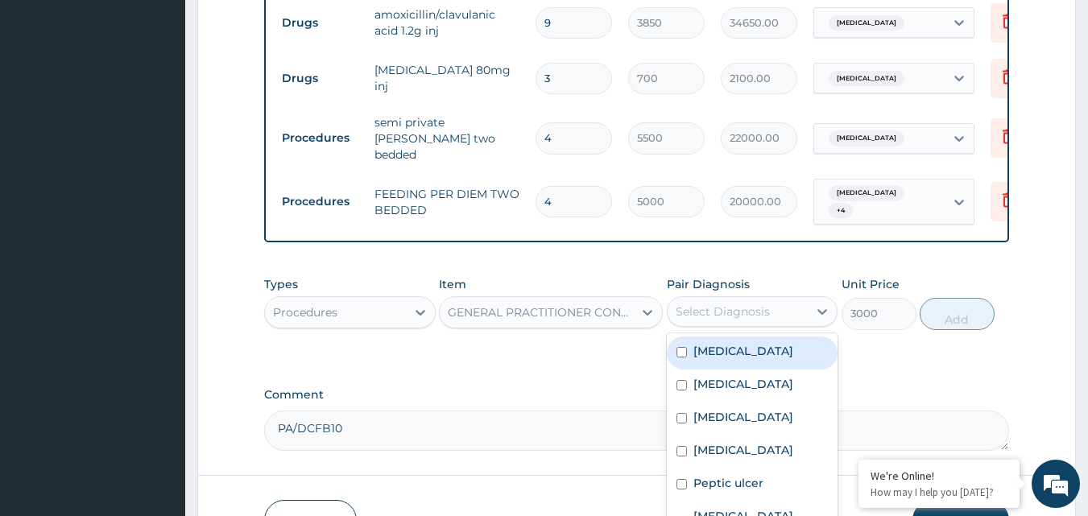
click at [798, 299] on div "Select Diagnosis" at bounding box center [737, 312] width 141 height 26
drag, startPoint x: 704, startPoint y: 298, endPoint x: 697, endPoint y: 336, distance: 39.2
click at [702, 336] on div "Malaria" at bounding box center [752, 352] width 171 height 33
checkbox input "true"
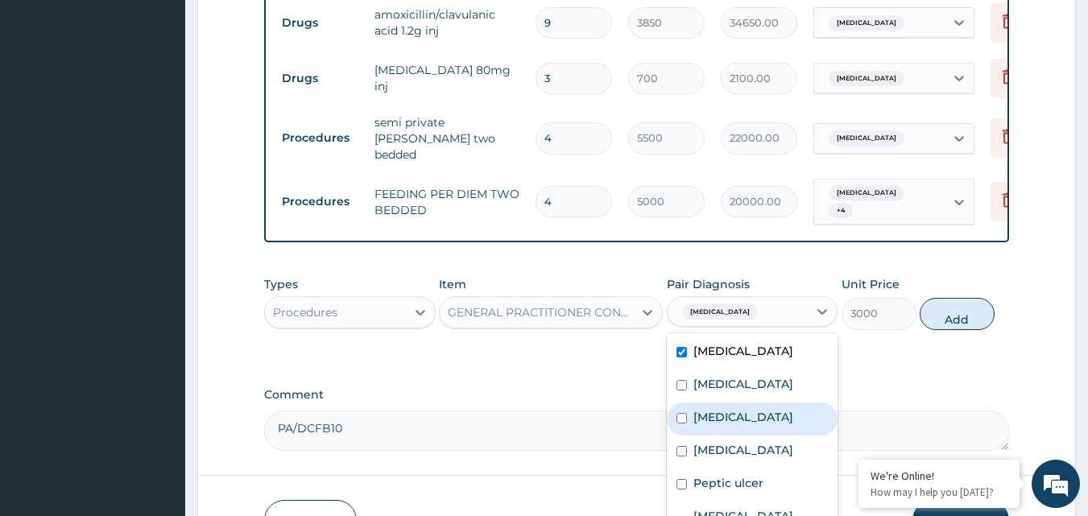
drag, startPoint x: 697, startPoint y: 352, endPoint x: 704, endPoint y: 402, distance: 50.4
click at [700, 381] on div "Malaria Sepsis Insomnia Ischemic heart disease Peptic ulcer Angina control Palp…" at bounding box center [752, 454] width 171 height 242
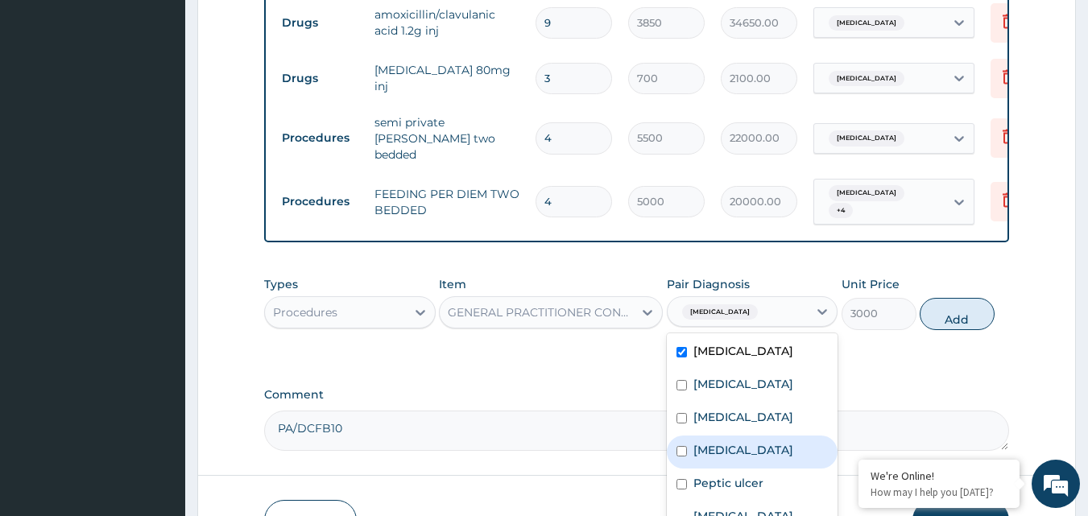
click at [704, 442] on label "Ischemic heart disease" at bounding box center [743, 450] width 100 height 16
checkbox input "true"
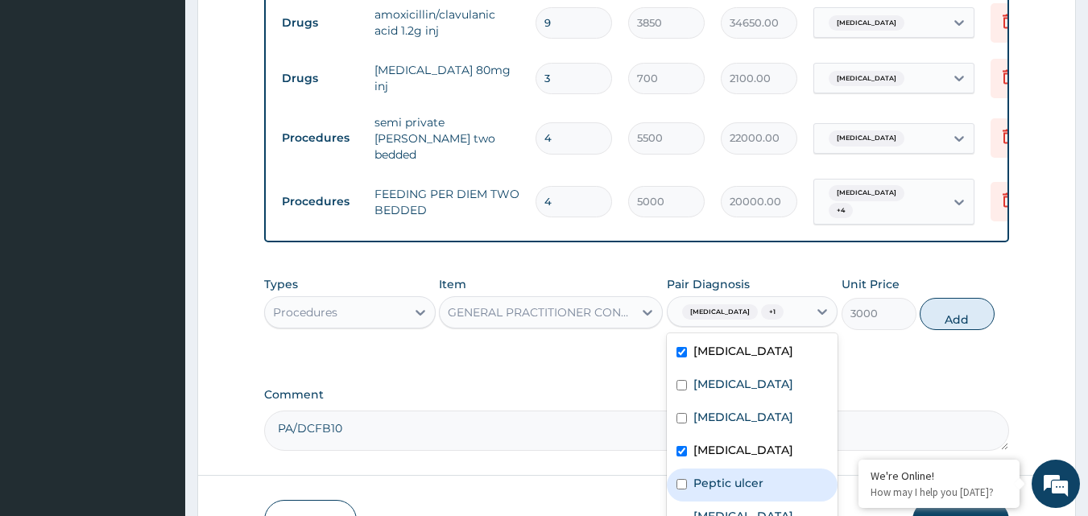
click at [699, 475] on label "Peptic ulcer" at bounding box center [728, 483] width 70 height 16
checkbox input "true"
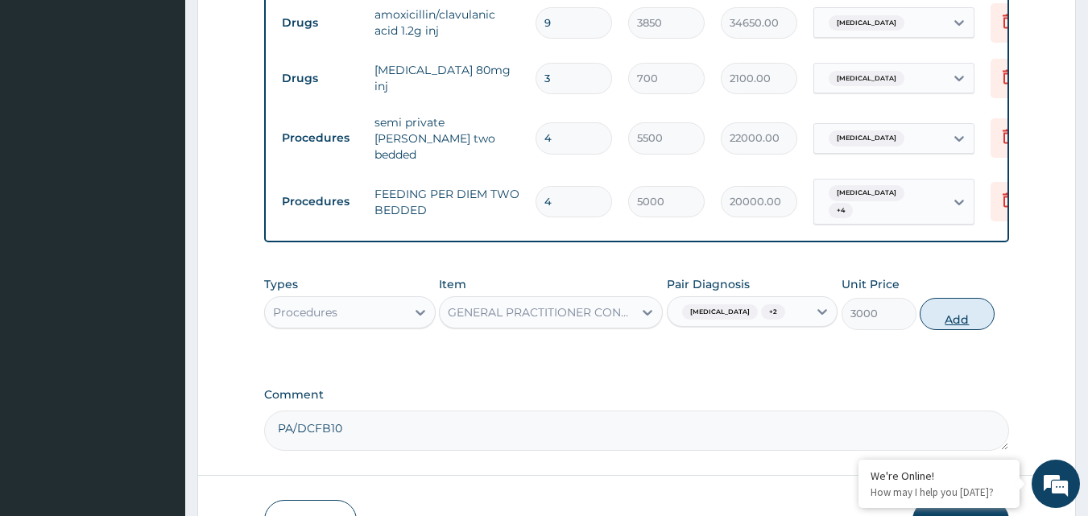
drag, startPoint x: 973, startPoint y: 246, endPoint x: 969, endPoint y: 267, distance: 21.3
click at [973, 268] on div "Types Procedures Item GENERAL PRACTITIONER CONSULTATION FIRST OUTPATIENT CONSUL…" at bounding box center [636, 302] width 745 height 69
click at [969, 298] on button "Add" at bounding box center [956, 314] width 75 height 32
type input "0"
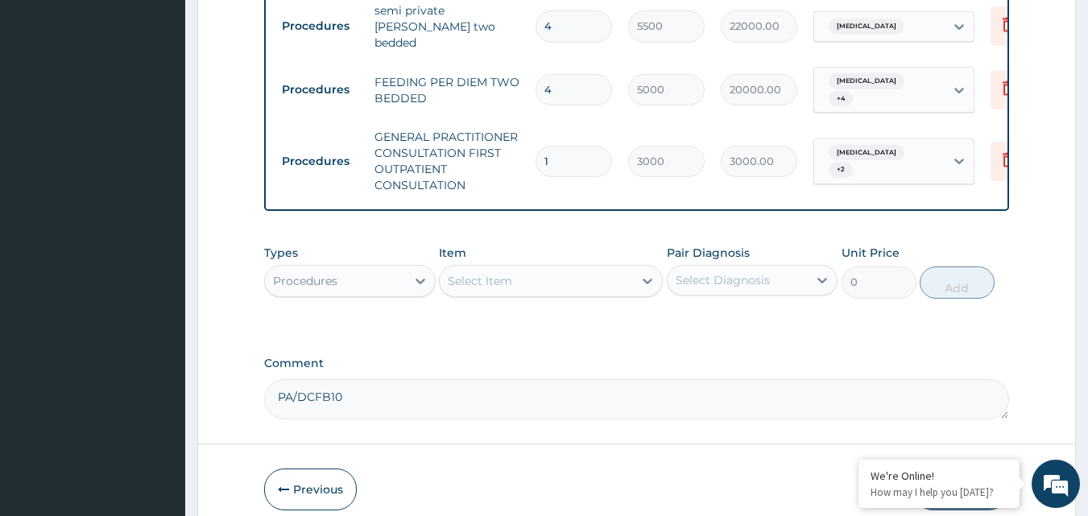
scroll to position [1293, 0]
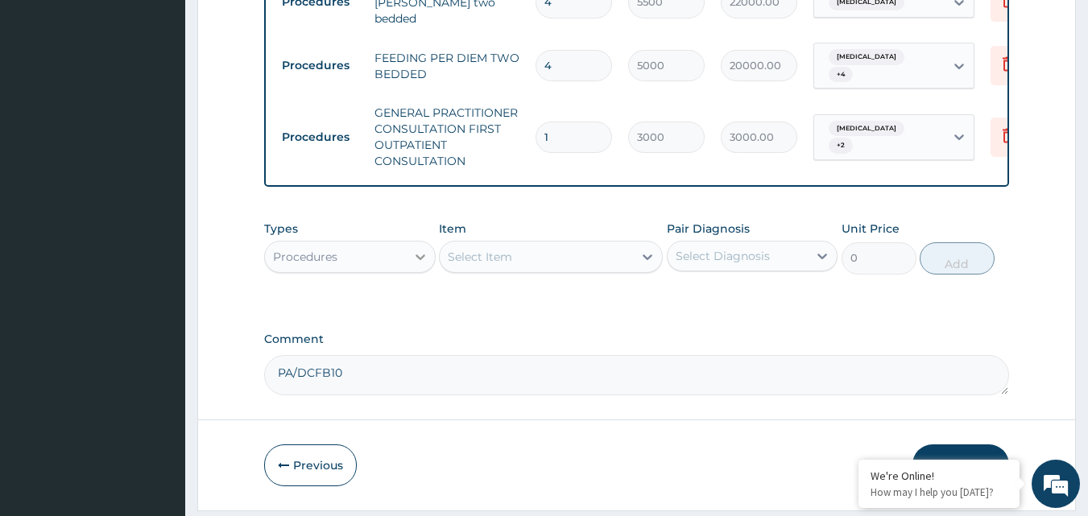
click at [412, 242] on div at bounding box center [420, 256] width 29 height 29
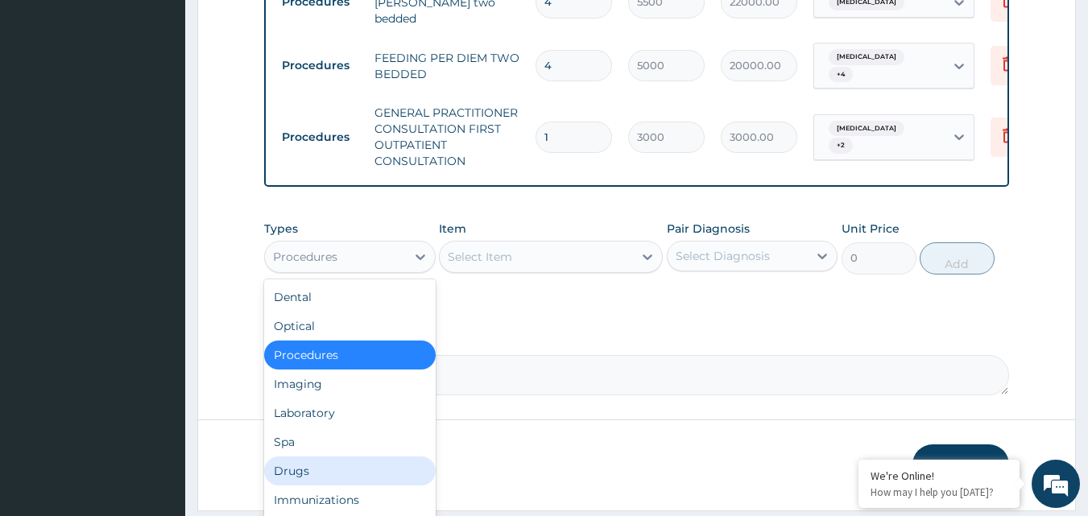
click at [292, 456] on div "Drugs" at bounding box center [349, 470] width 171 height 29
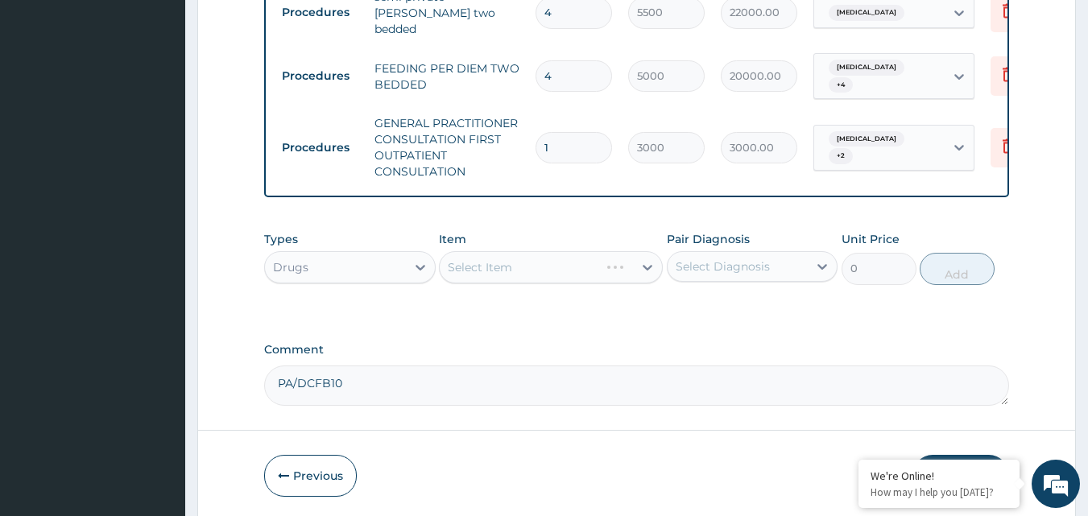
scroll to position [1212, 0]
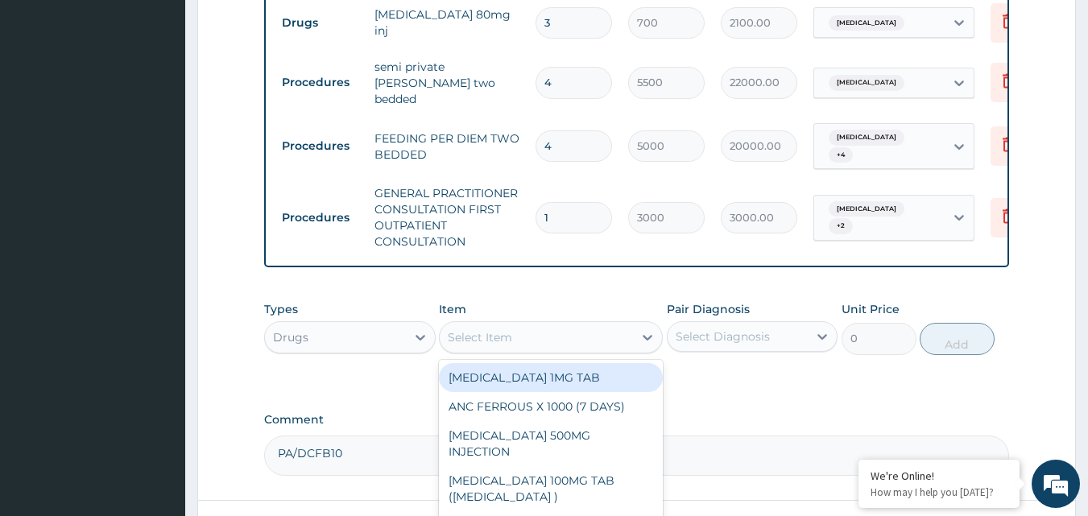
click at [517, 324] on div "Select Item" at bounding box center [536, 337] width 193 height 26
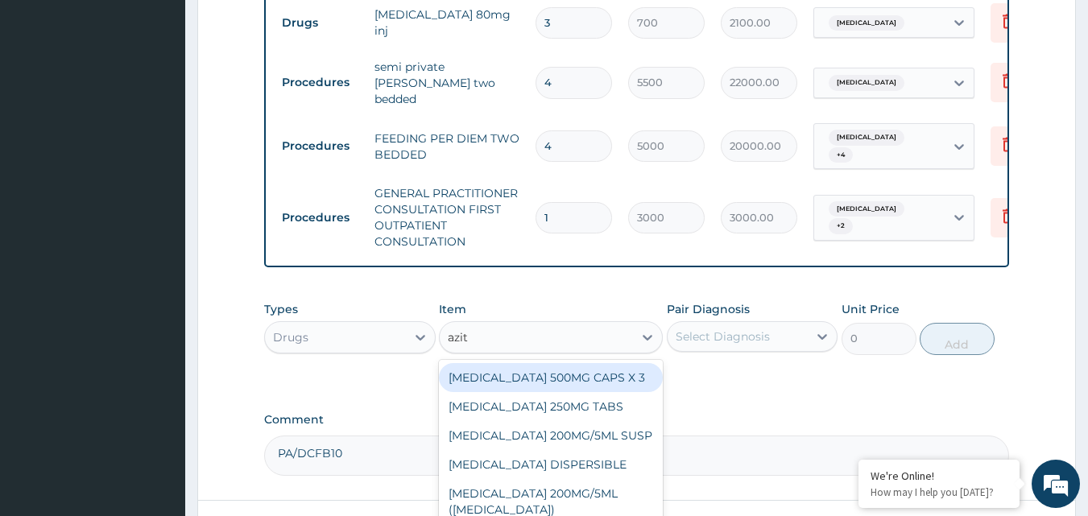
type input "azith"
click at [574, 363] on div "AZITHROMYCIN 500MG CAPS X 3" at bounding box center [551, 377] width 224 height 29
type input "341.25"
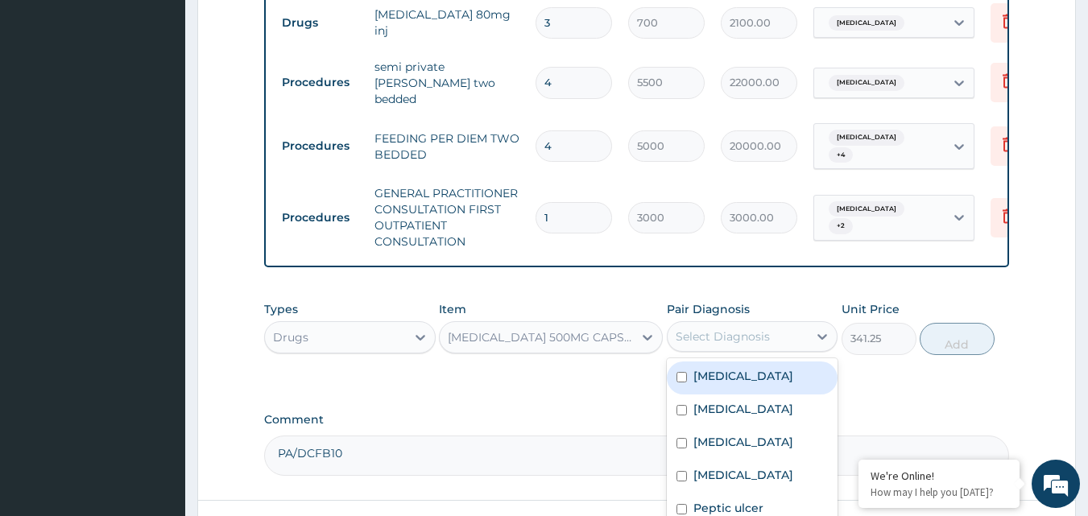
click at [733, 328] on div "Select Diagnosis" at bounding box center [722, 336] width 94 height 16
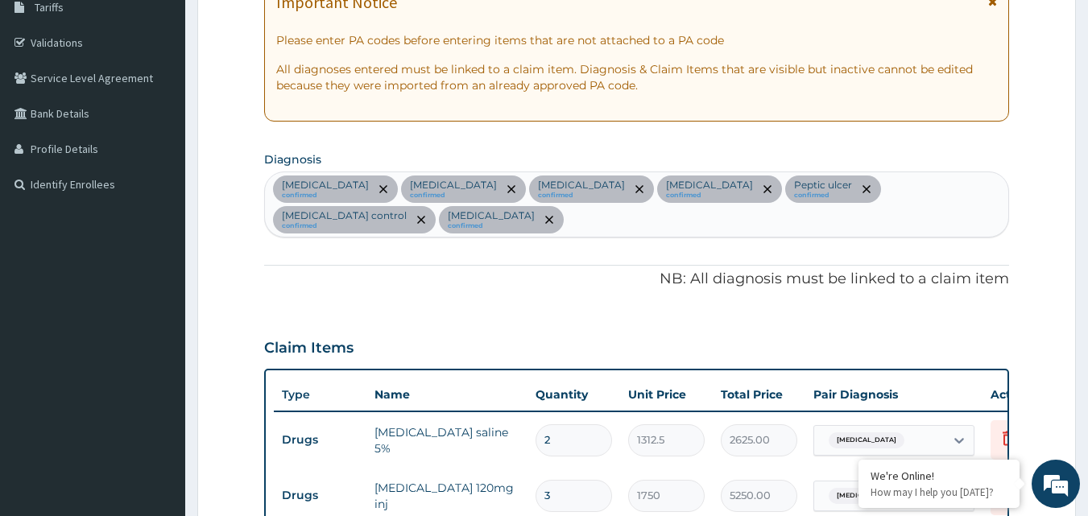
scroll to position [246, 0]
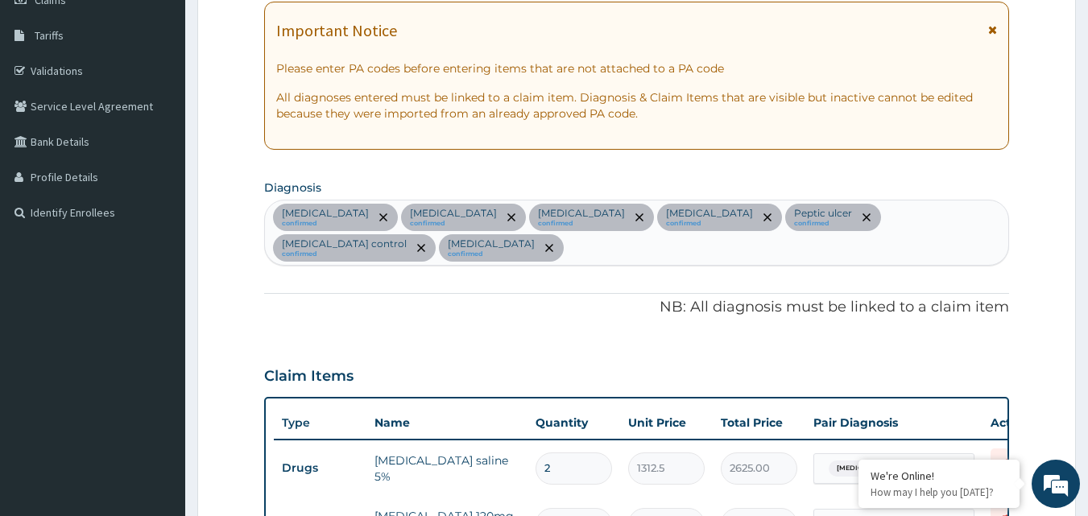
click at [980, 226] on div "Malaria confirmed Sepsis confirmed Insomnia confirmed Ischemic heart disease co…" at bounding box center [637, 232] width 744 height 64
type input "upper resp"
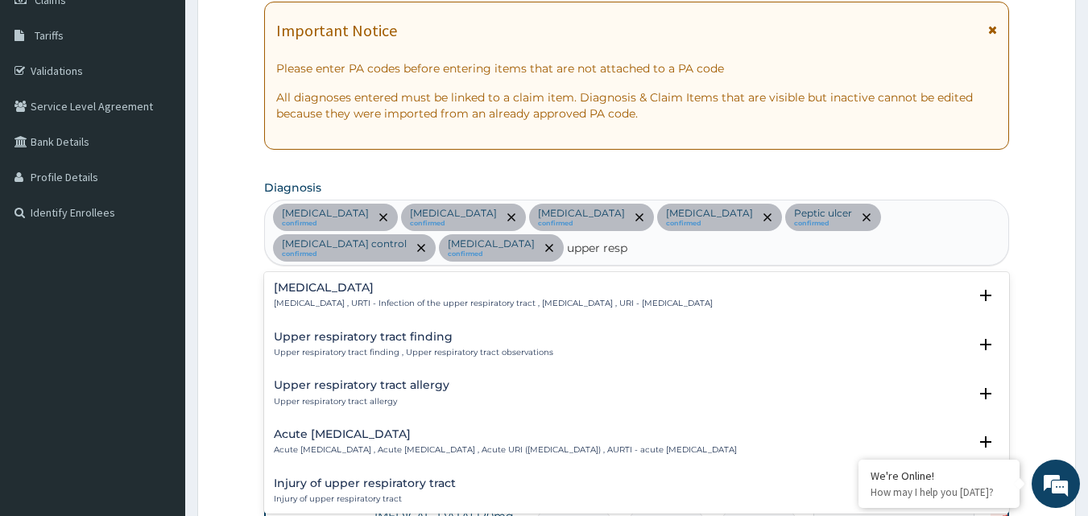
click at [408, 287] on div "Upper respiratory infection Upper respiratory infection , URTI - Infection of t…" at bounding box center [493, 296] width 439 height 28
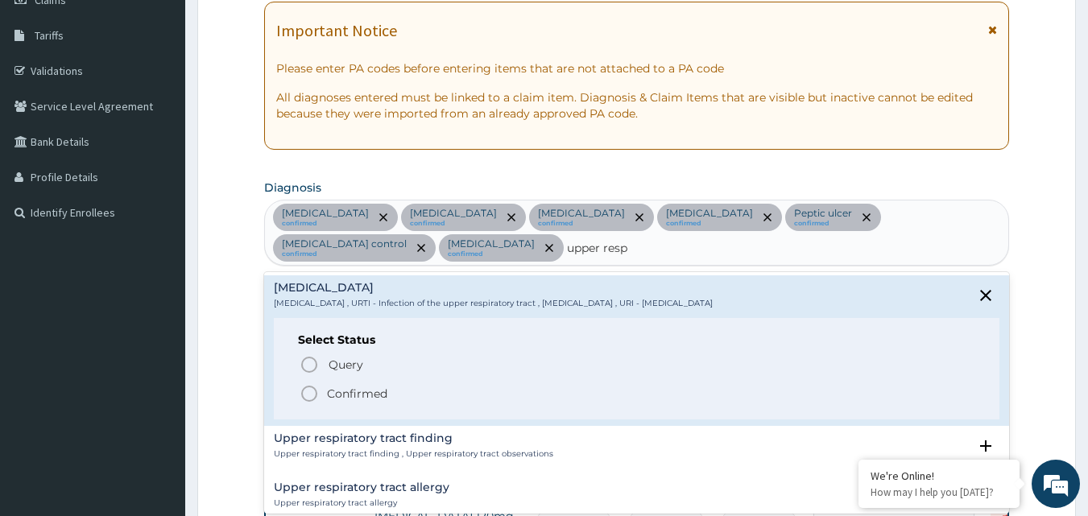
click at [313, 386] on icon "status option filled" at bounding box center [308, 393] width 19 height 19
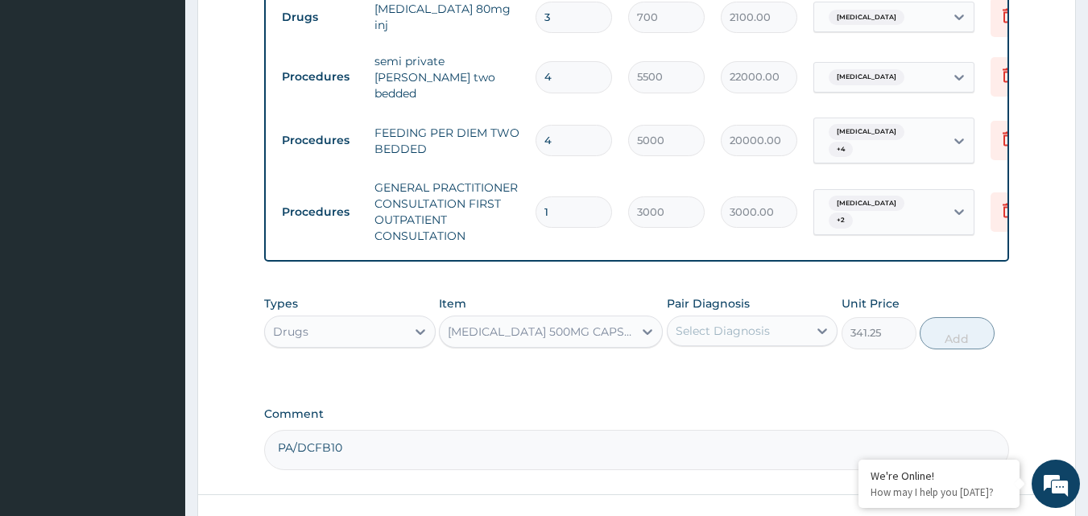
scroll to position [1293, 0]
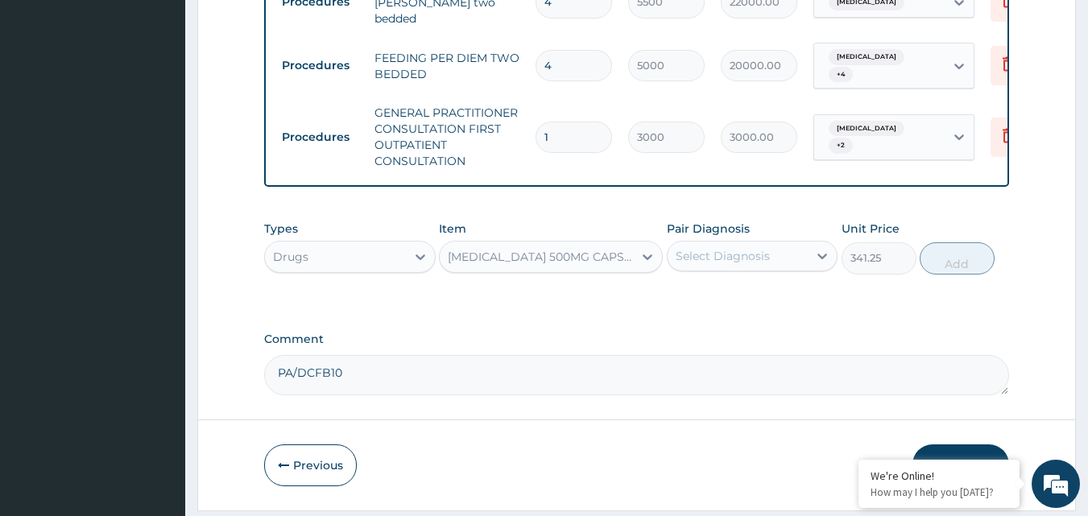
click at [745, 248] on div "Select Diagnosis" at bounding box center [722, 256] width 94 height 16
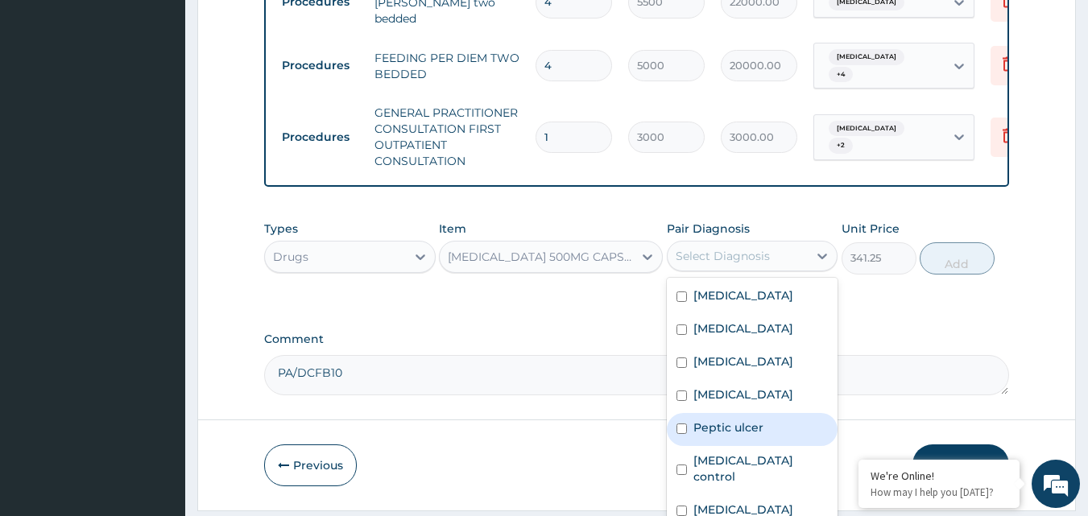
scroll to position [61, 0]
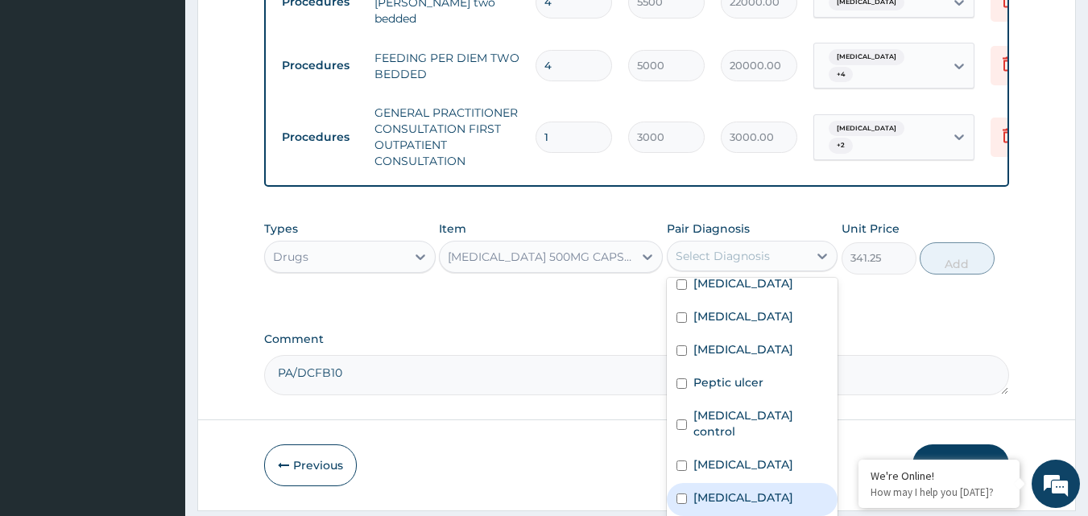
click at [687, 483] on div "Upper respiratory infection" at bounding box center [752, 499] width 171 height 33
checkbox input "true"
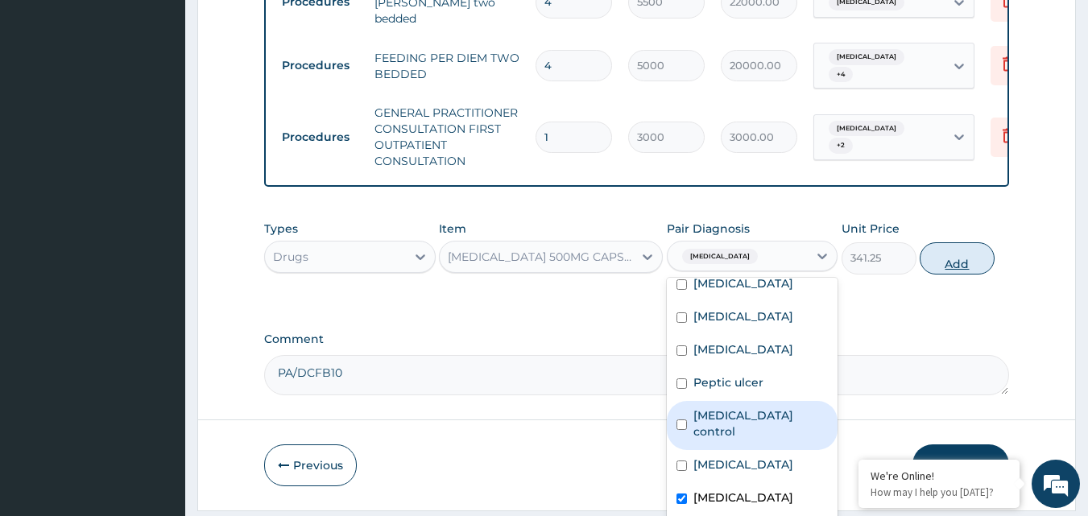
click at [939, 246] on button "Add" at bounding box center [956, 258] width 75 height 32
type input "0"
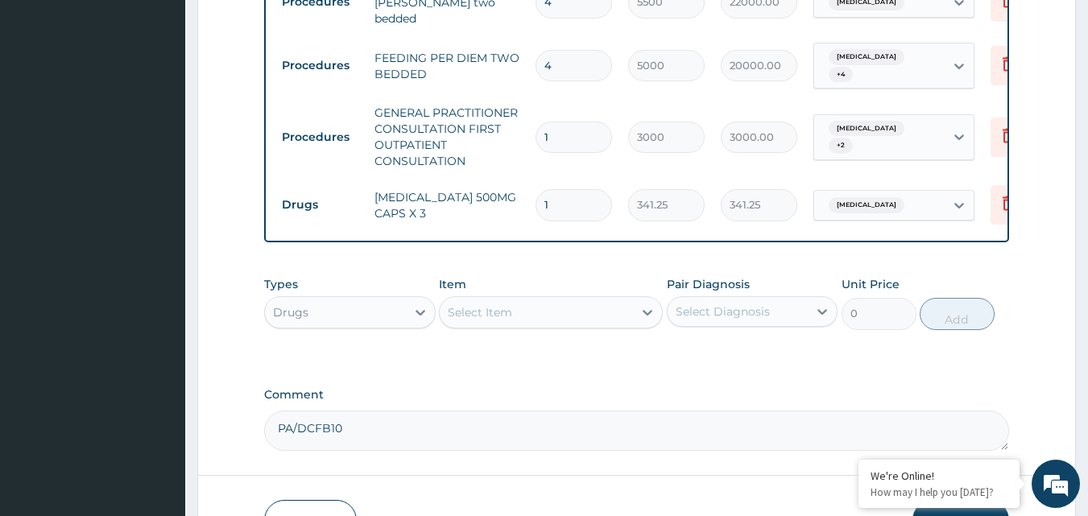
type input "0.00"
type input "5"
type input "1706.25"
type input "5"
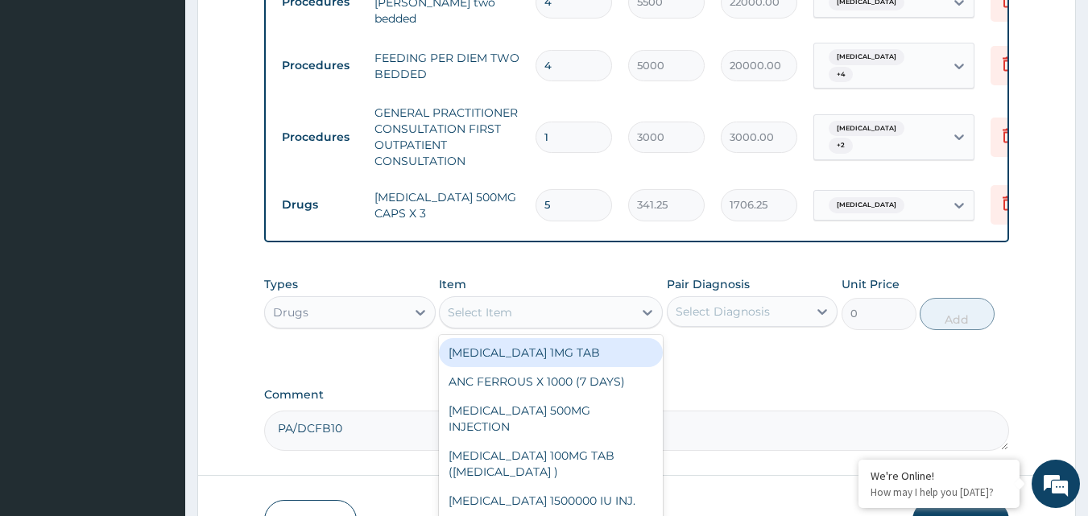
click at [484, 304] on div "Select Item" at bounding box center [480, 312] width 64 height 16
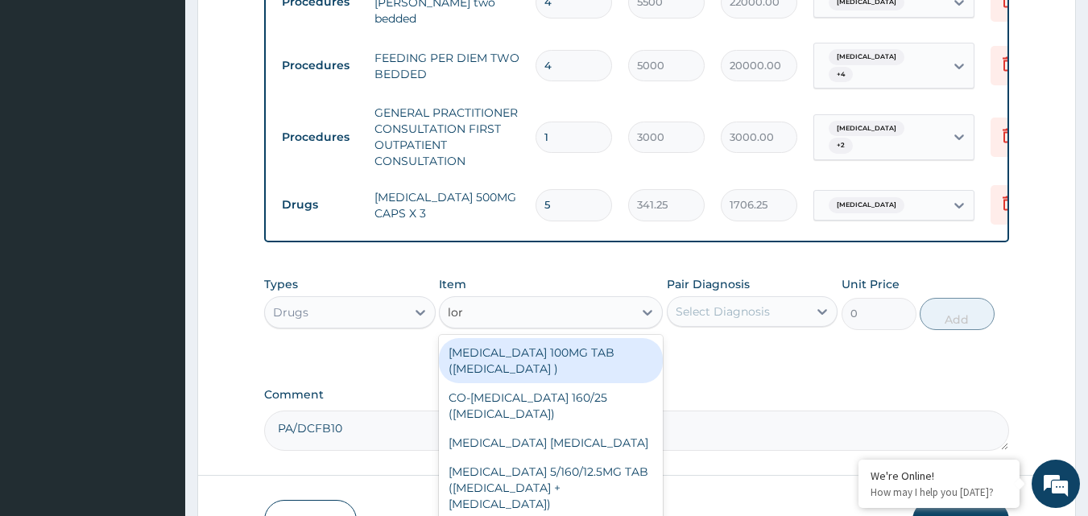
type input "lora"
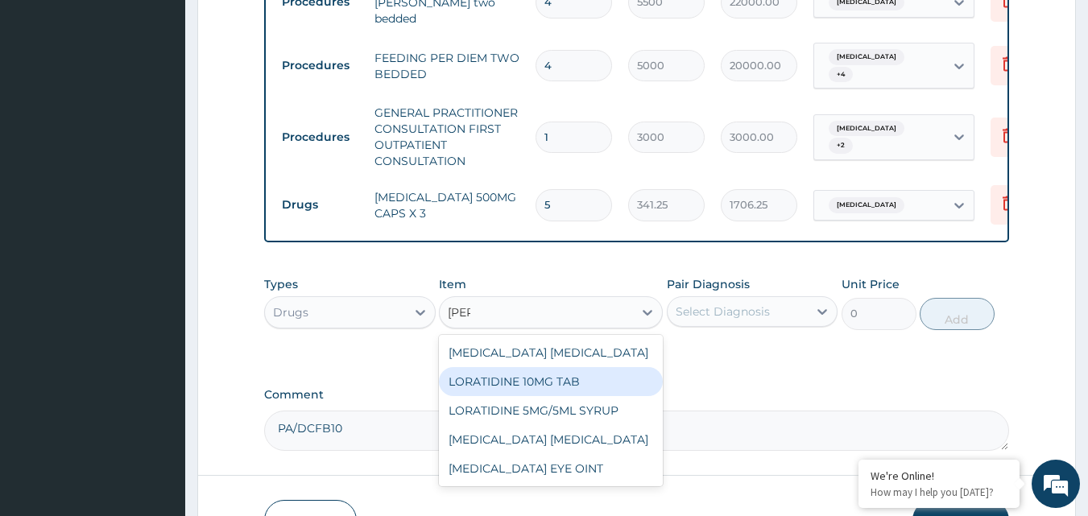
click at [485, 367] on div "LORATIDINE 10MG TAB" at bounding box center [551, 381] width 224 height 29
type input "52.5"
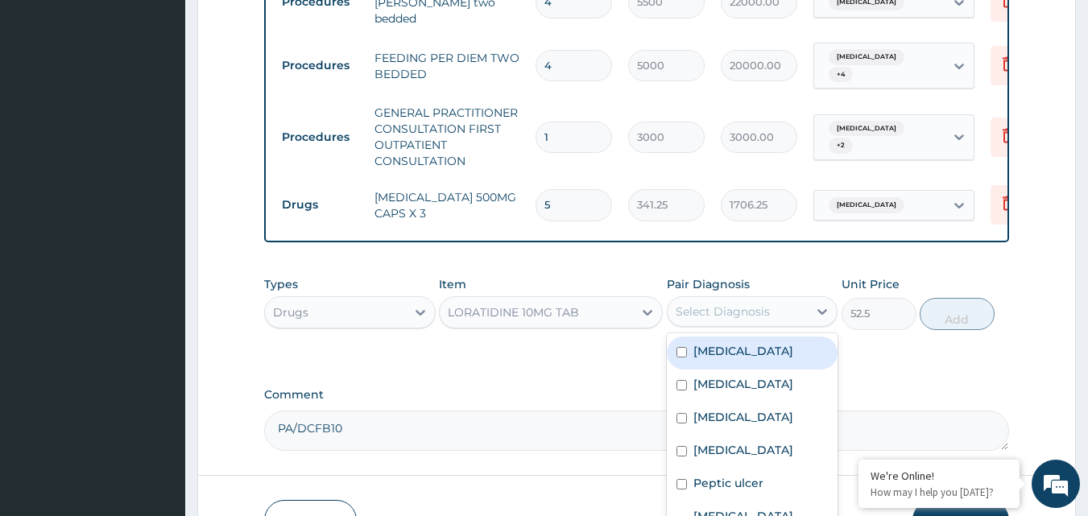
click at [716, 303] on div "Select Diagnosis" at bounding box center [722, 311] width 94 height 16
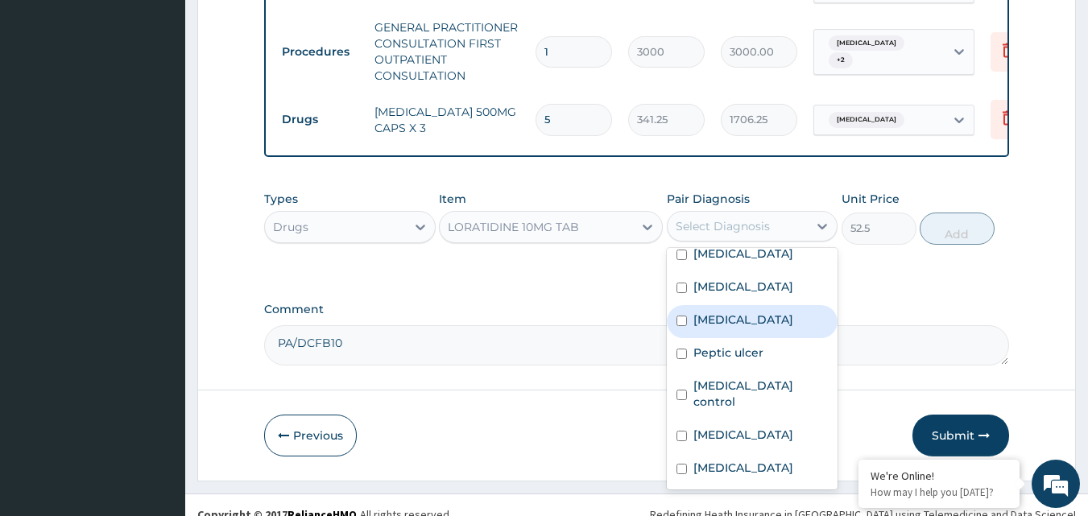
scroll to position [1379, 0]
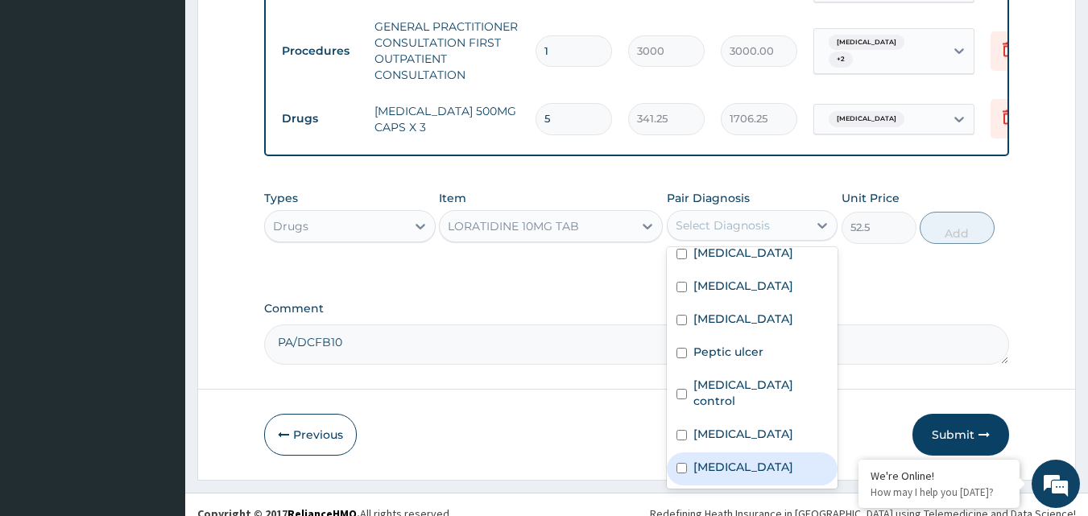
click at [677, 452] on div "Upper respiratory infection" at bounding box center [752, 468] width 171 height 33
checkbox input "true"
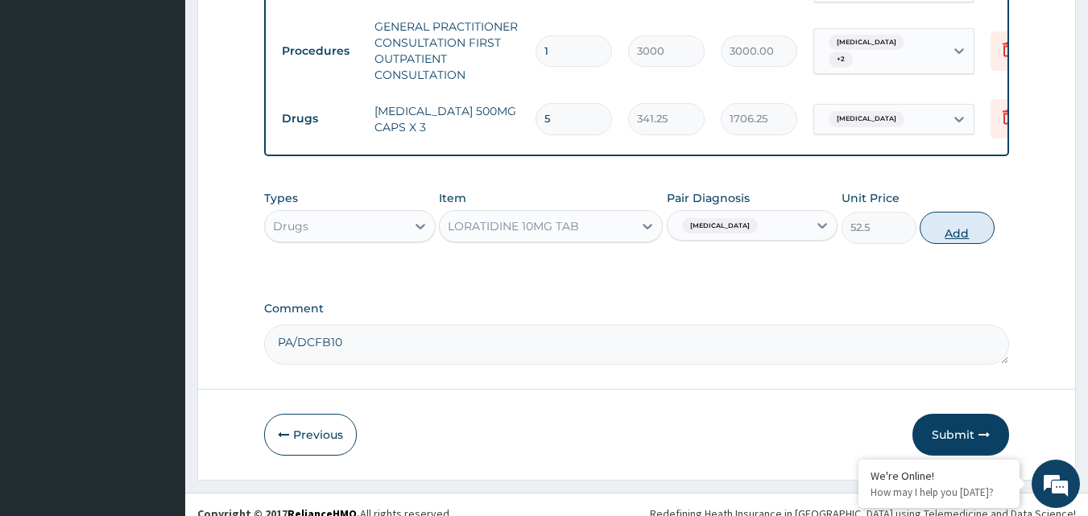
click at [964, 216] on button "Add" at bounding box center [956, 228] width 75 height 32
type input "0"
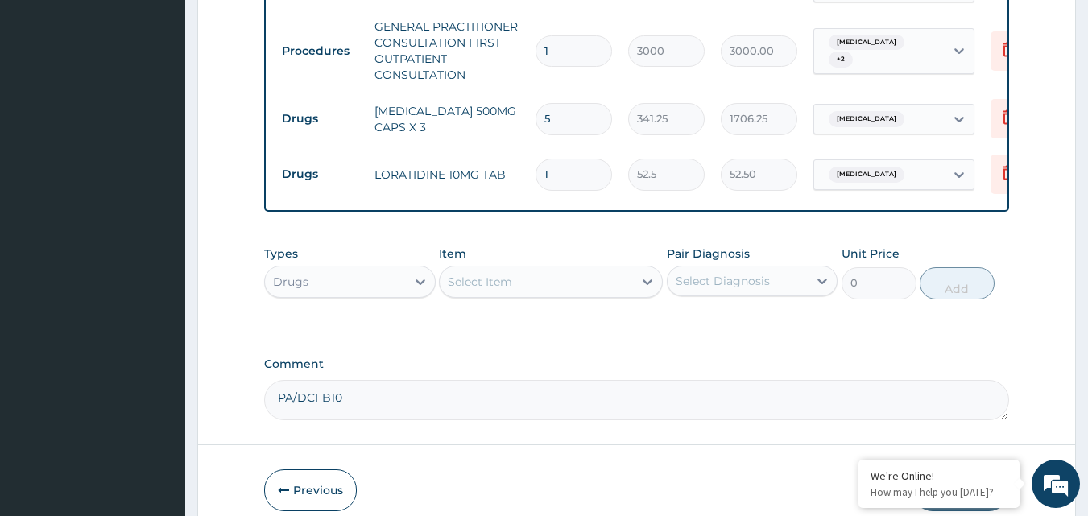
click at [556, 159] on input "1" at bounding box center [573, 174] width 76 height 31
type input "10"
type input "525.00"
type input "10"
click at [473, 274] on div "Select Item" at bounding box center [480, 282] width 64 height 16
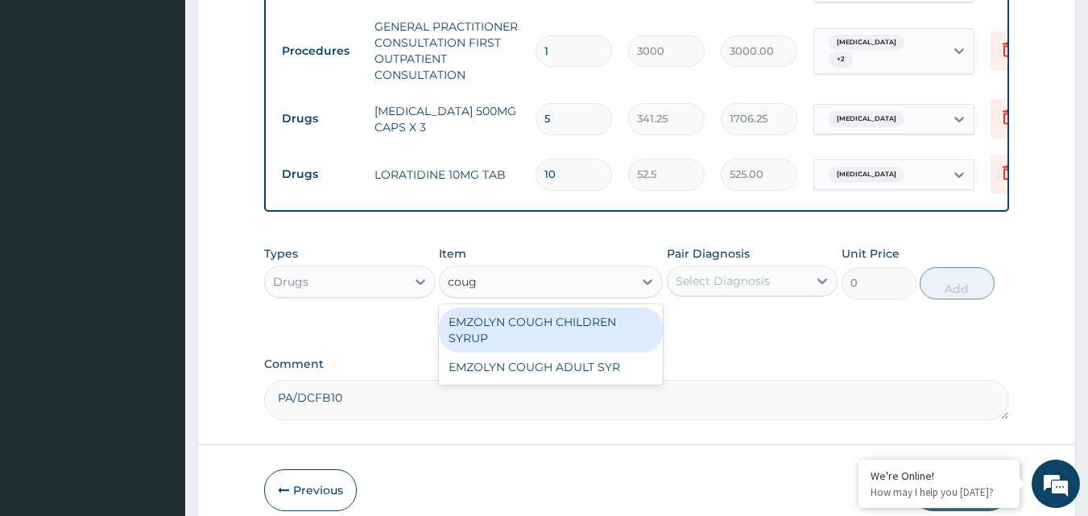
type input "cough"
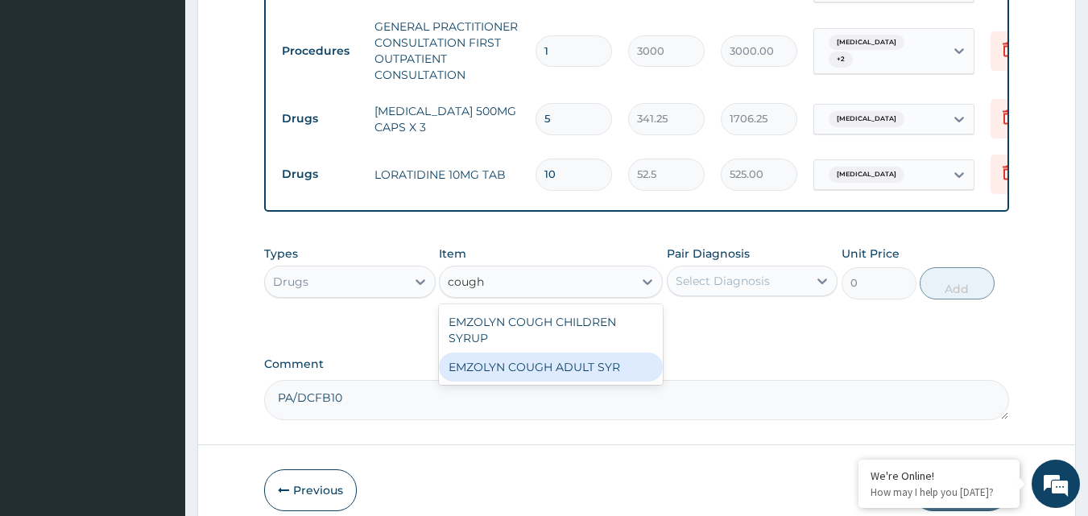
click at [493, 353] on div "EMZOLYN COUGH ADULT SYR" at bounding box center [551, 367] width 224 height 29
type input "735"
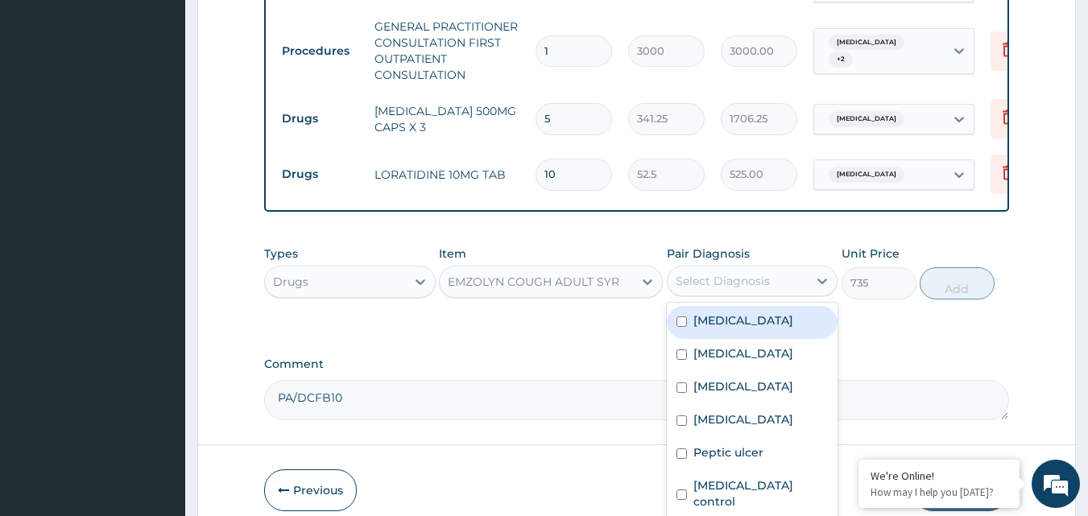
click at [778, 268] on div "Select Diagnosis" at bounding box center [737, 281] width 141 height 26
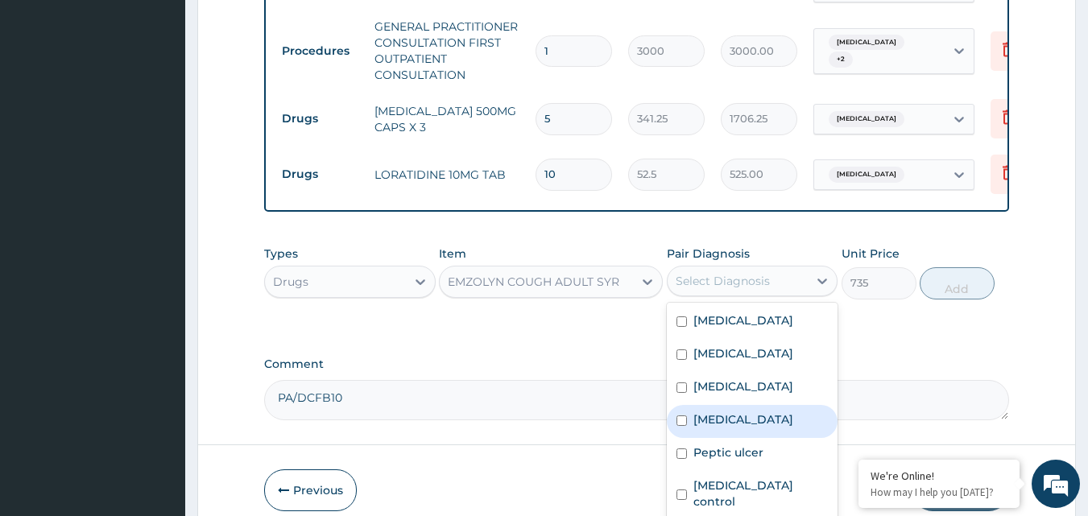
scroll to position [61, 0]
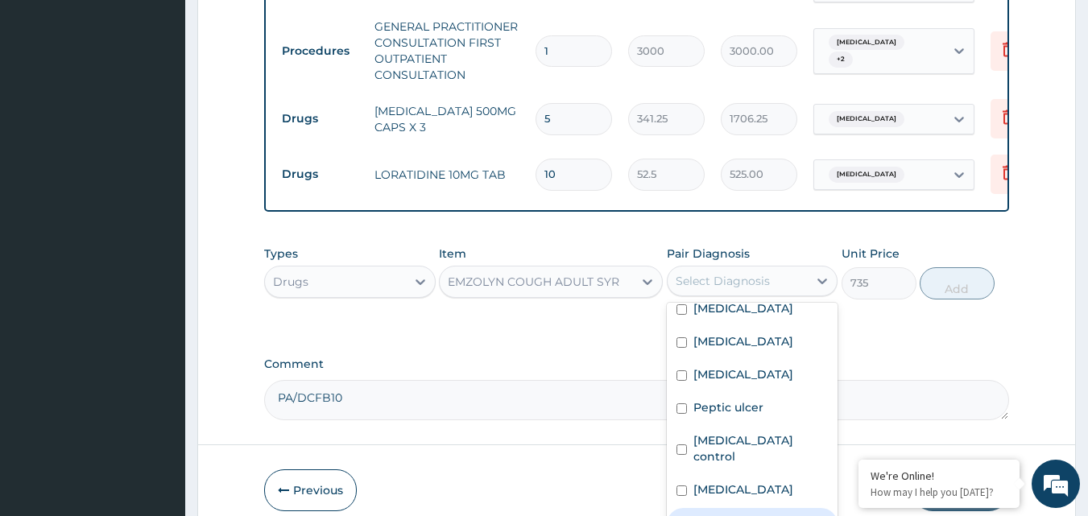
click at [687, 508] on div "Upper respiratory infection" at bounding box center [752, 524] width 171 height 33
checkbox input "true"
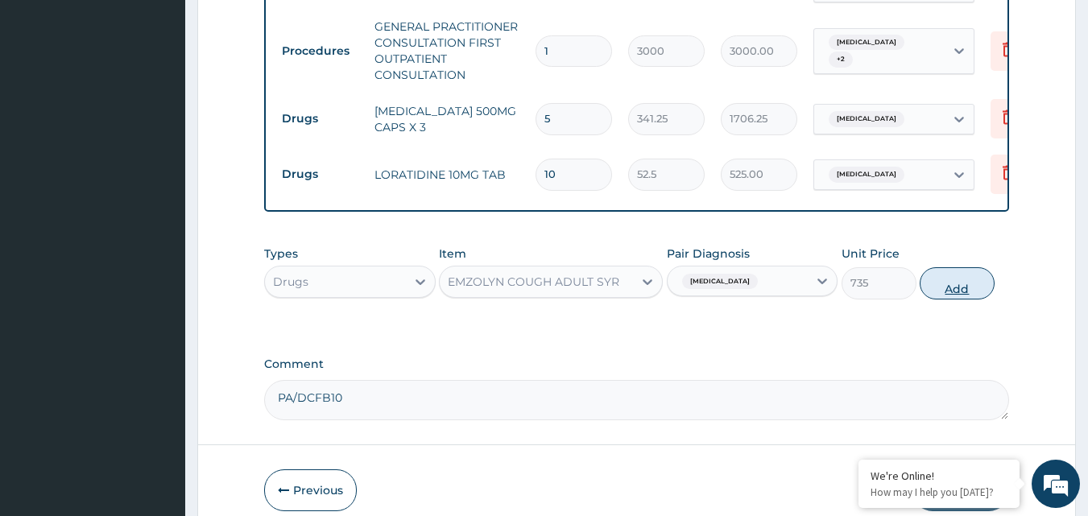
click at [956, 267] on button "Add" at bounding box center [956, 283] width 75 height 32
type input "0"
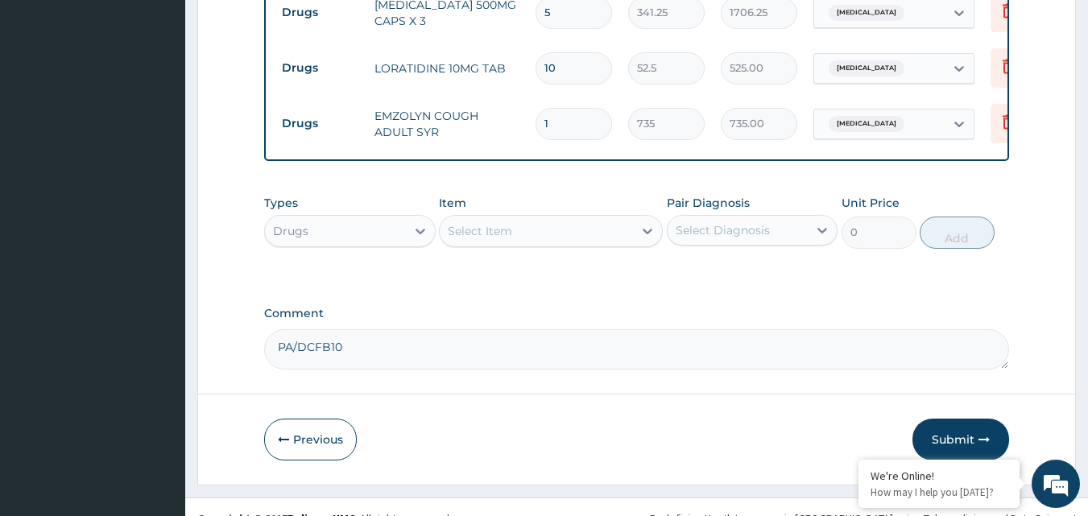
scroll to position [1490, 0]
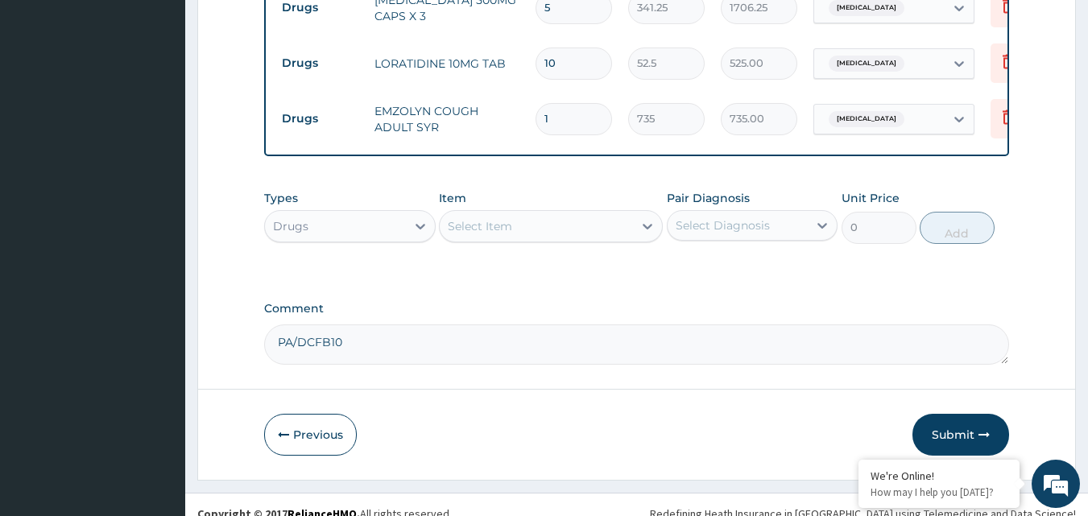
click at [494, 217] on div "Select Item" at bounding box center [536, 226] width 193 height 26
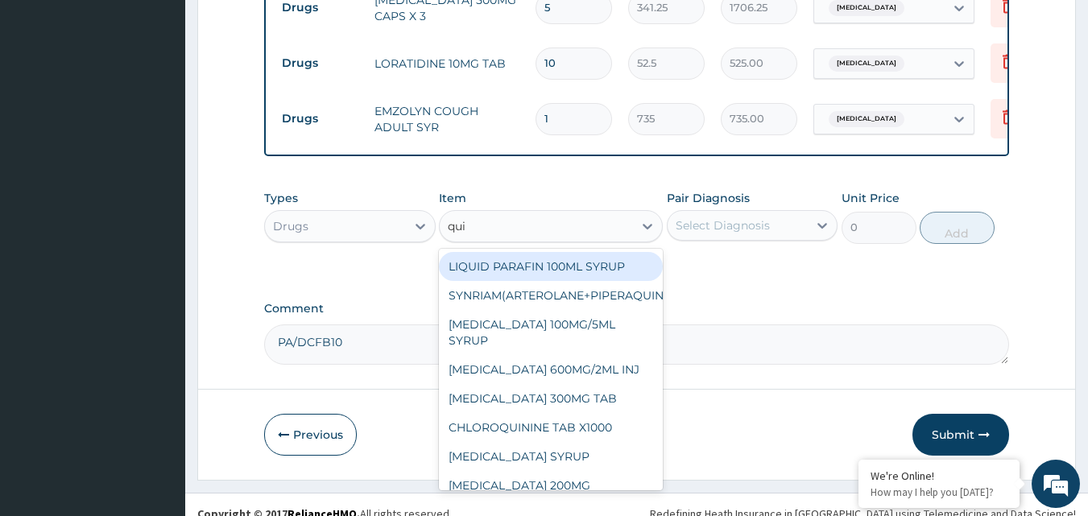
type input "quin"
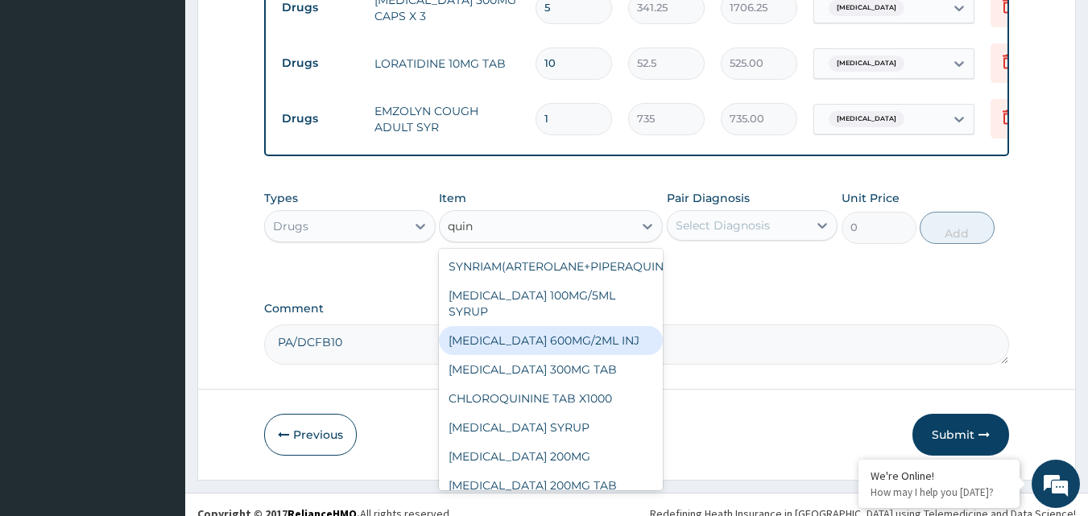
click at [524, 326] on div "QUININE 600MG/2ML INJ" at bounding box center [551, 340] width 224 height 29
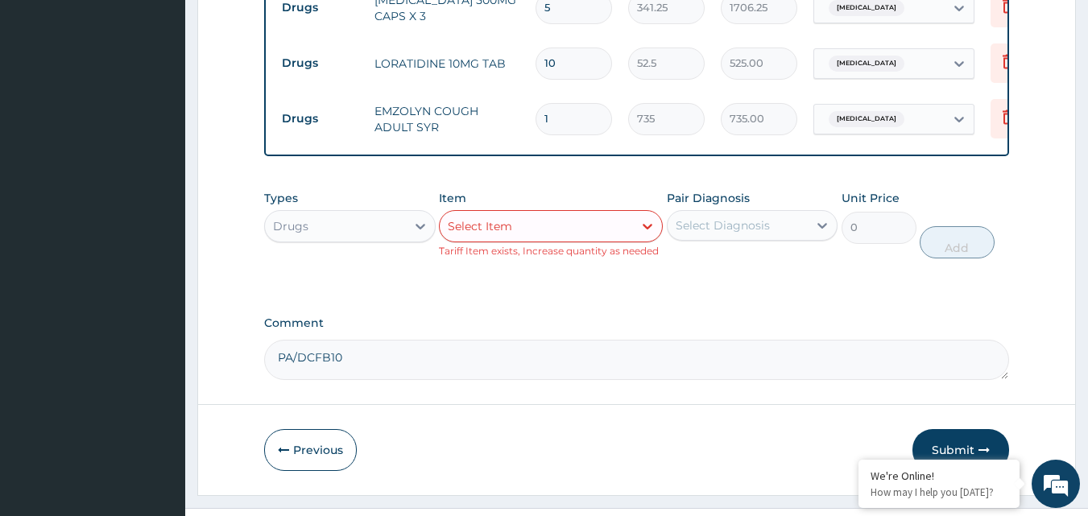
click at [471, 218] on div "Select Item" at bounding box center [480, 226] width 64 height 16
type input "p"
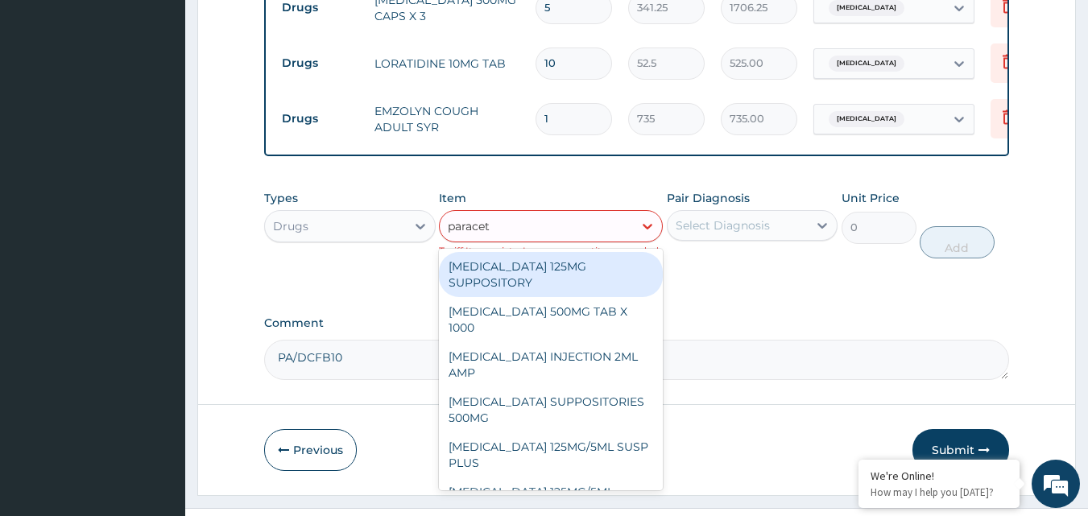
type input "paraceta"
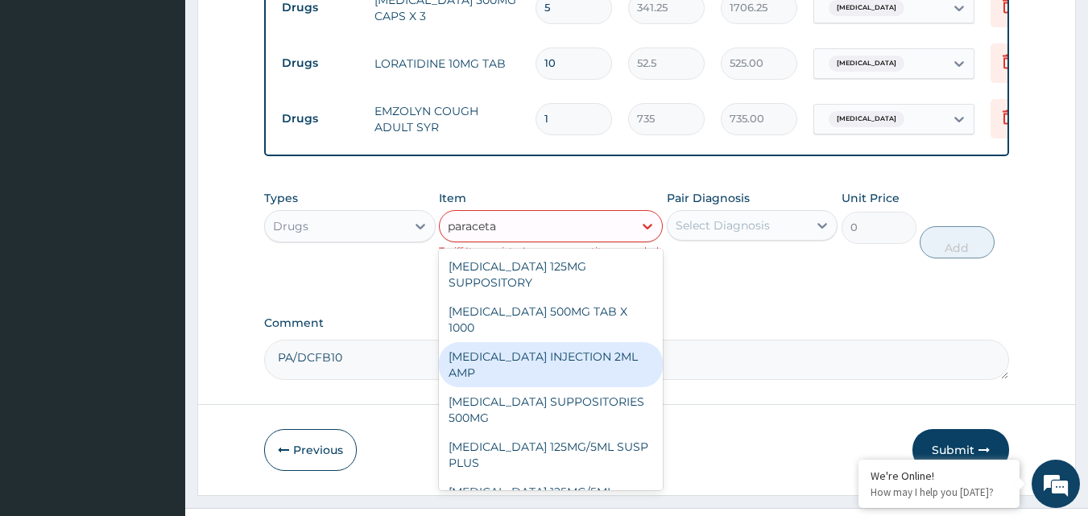
click at [548, 350] on div "PARACETAMOL INJECTION 2ML AMP" at bounding box center [551, 364] width 224 height 45
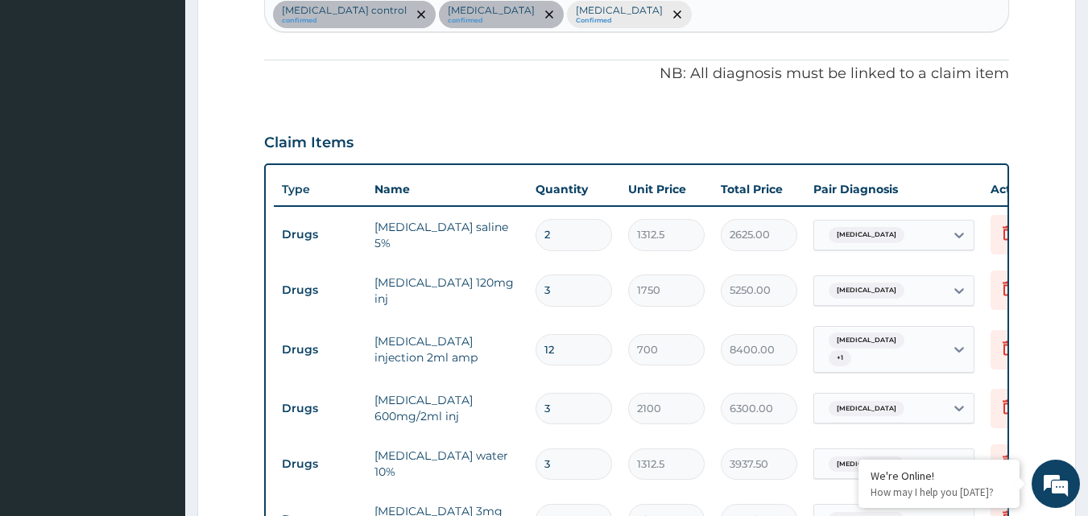
scroll to position [459, 0]
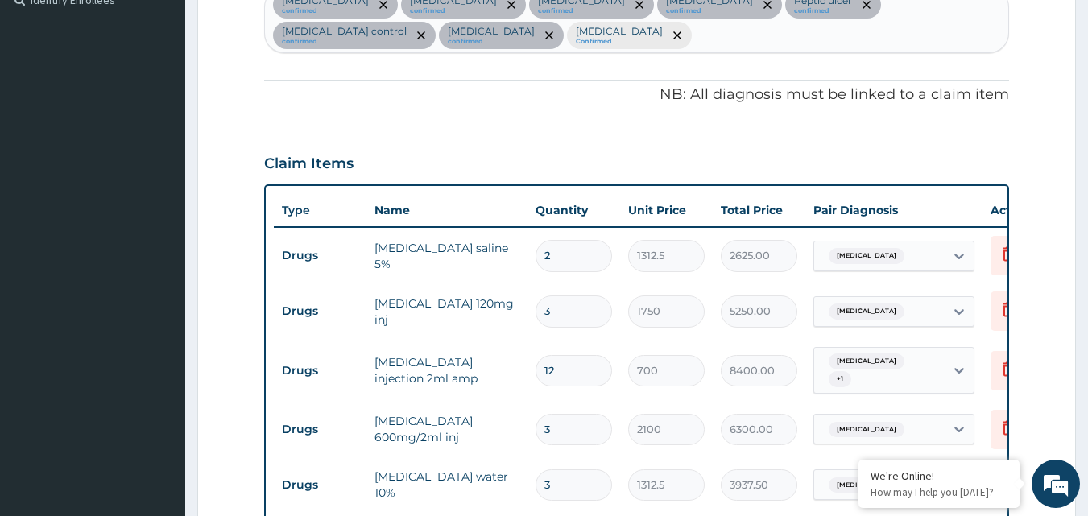
click at [580, 259] on input "2" at bounding box center [573, 255] width 76 height 31
type input "0.00"
type input "3"
type input "3937.50"
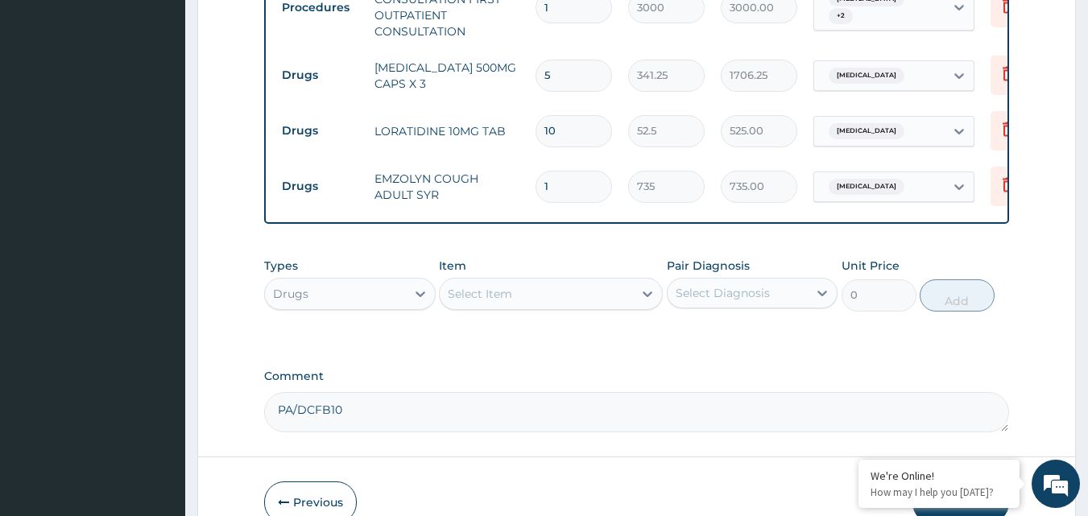
scroll to position [1425, 0]
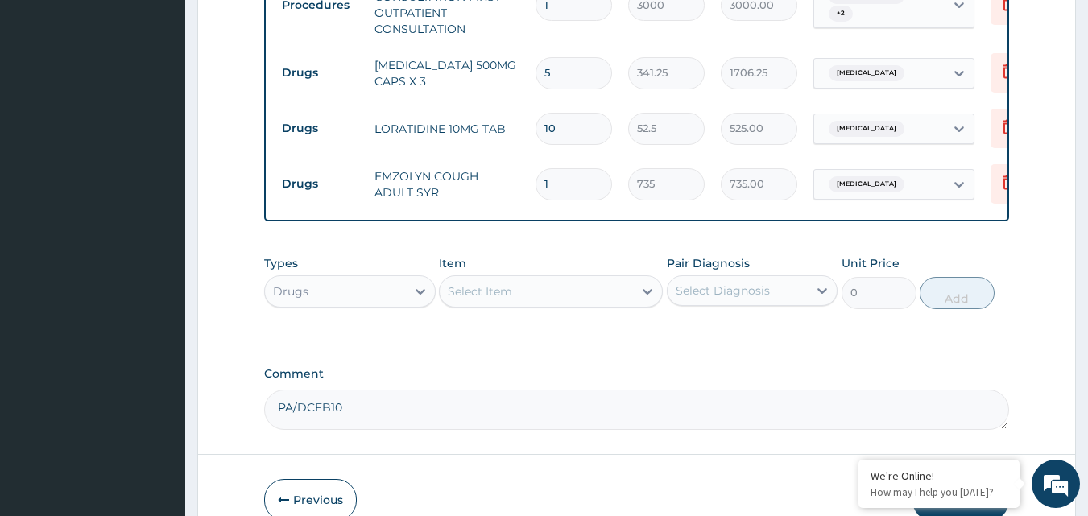
type input "3"
click at [493, 283] on div "Select Item" at bounding box center [480, 291] width 64 height 16
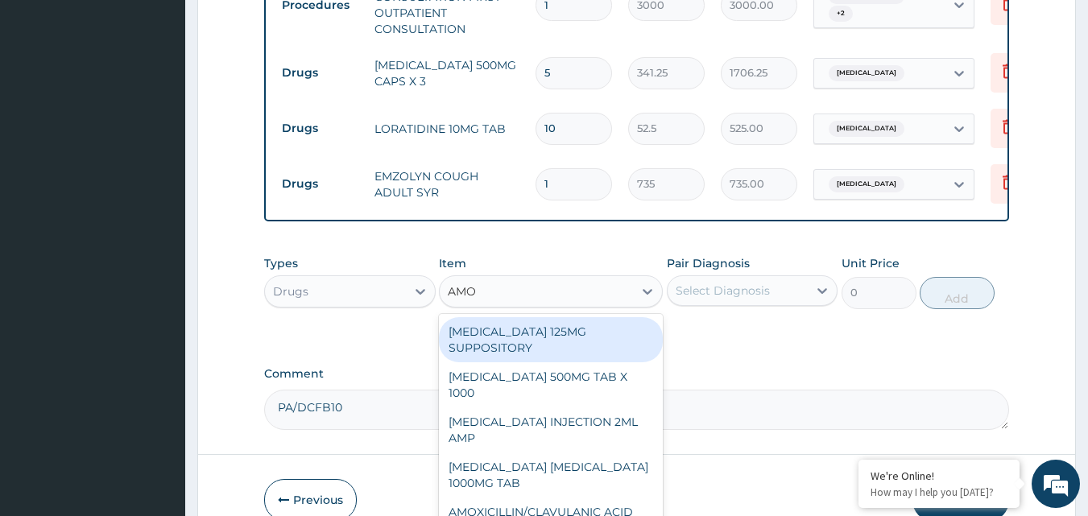
type input "AMOX"
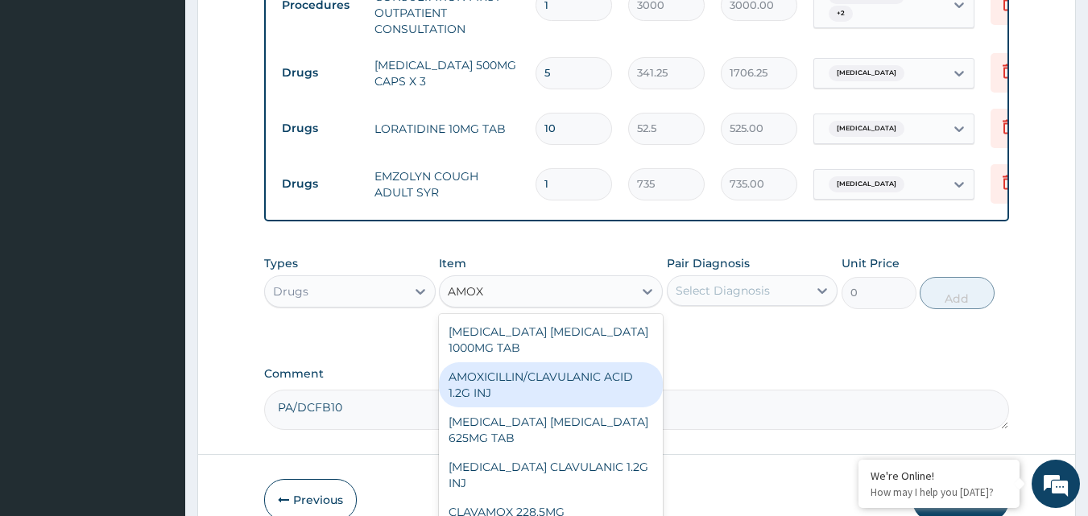
scroll to position [81, 0]
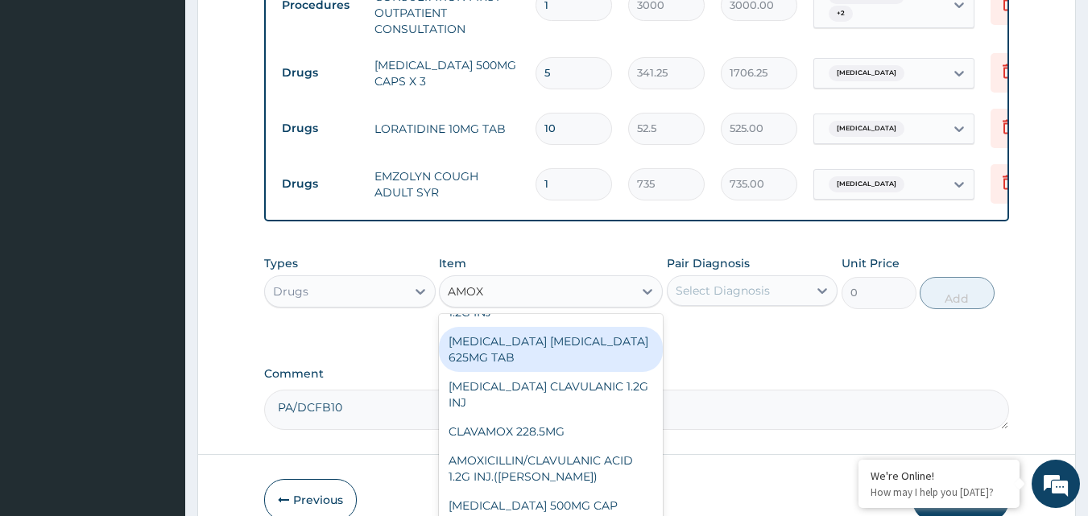
click at [532, 330] on div "AMOXICILLIN CLAVULANIC ACID 625MG TAB" at bounding box center [551, 349] width 224 height 45
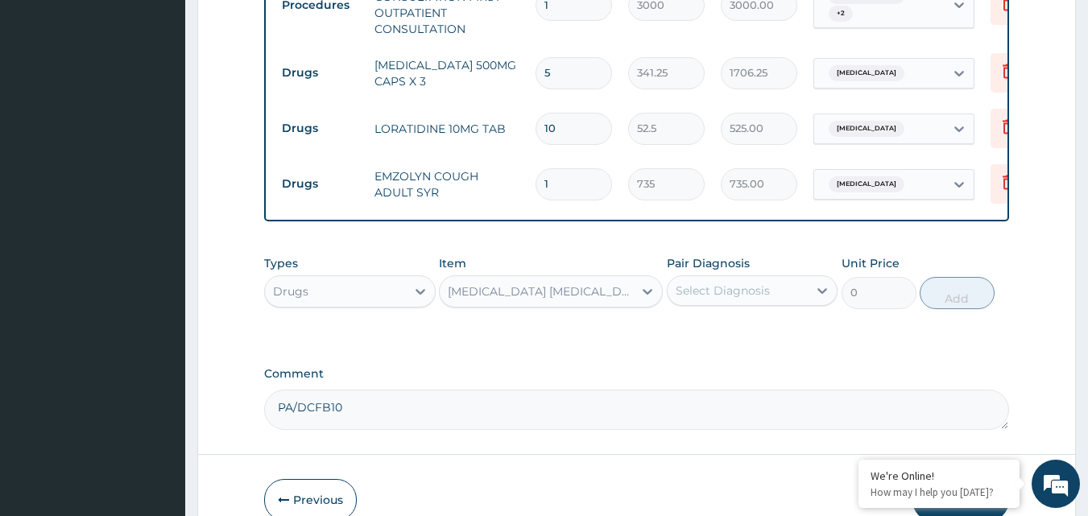
type input "140.6250305175781"
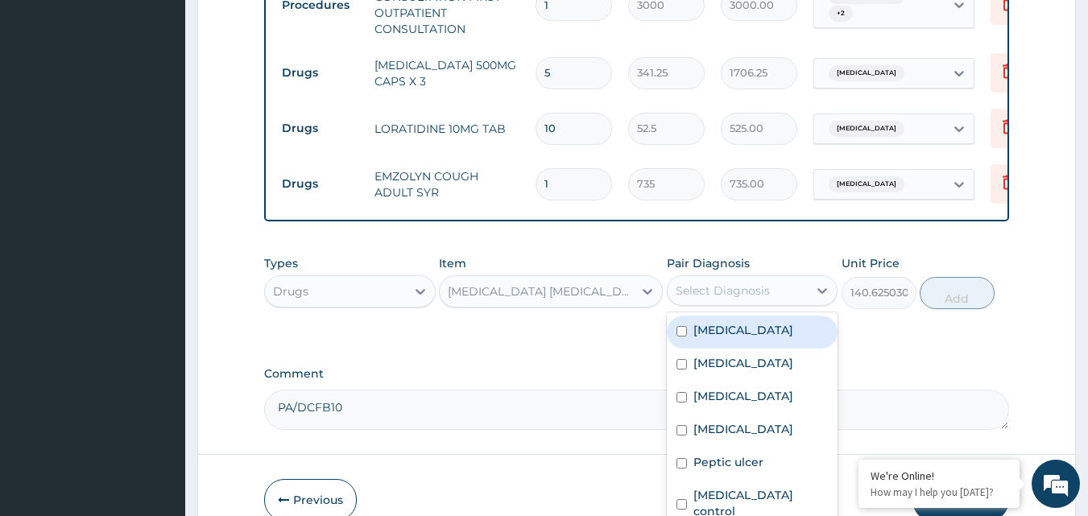
click at [706, 283] on div "Select Diagnosis" at bounding box center [722, 291] width 94 height 16
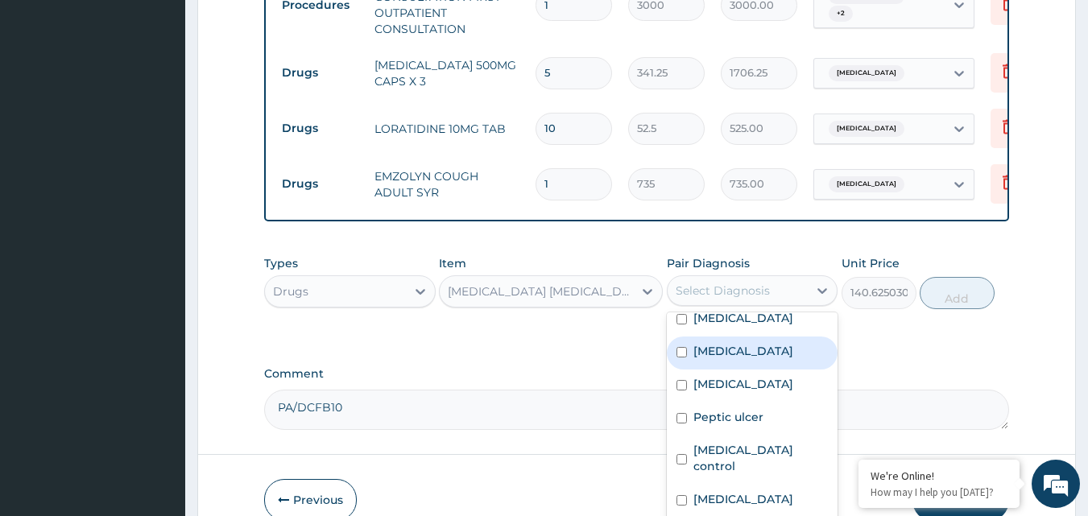
scroll to position [0, 0]
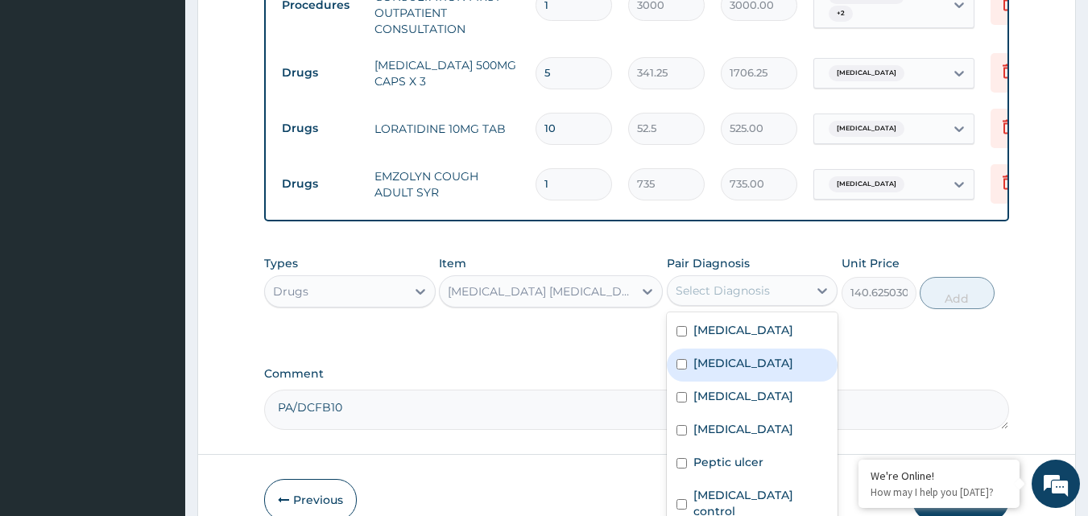
click at [679, 359] on input "checkbox" at bounding box center [681, 364] width 10 height 10
checkbox input "true"
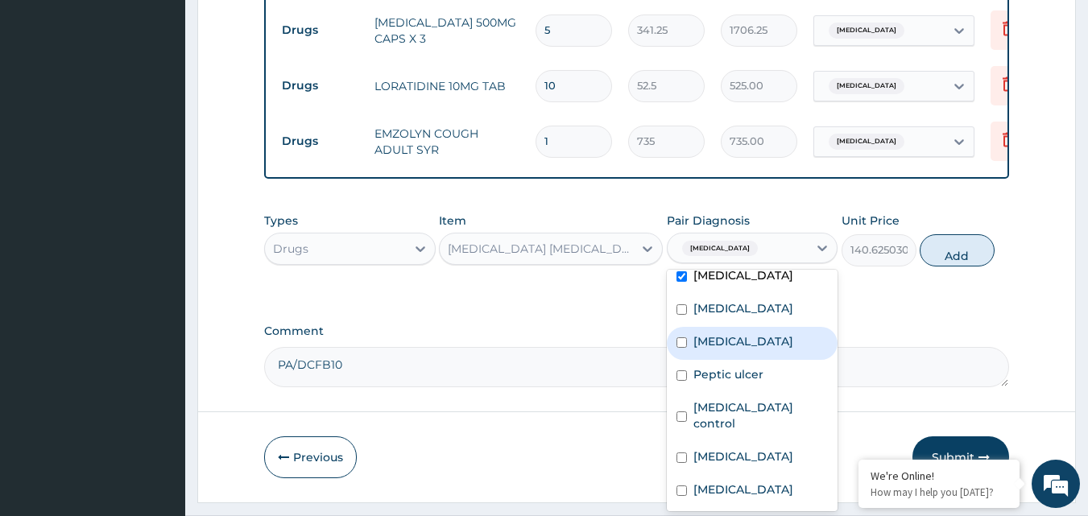
scroll to position [1490, 0]
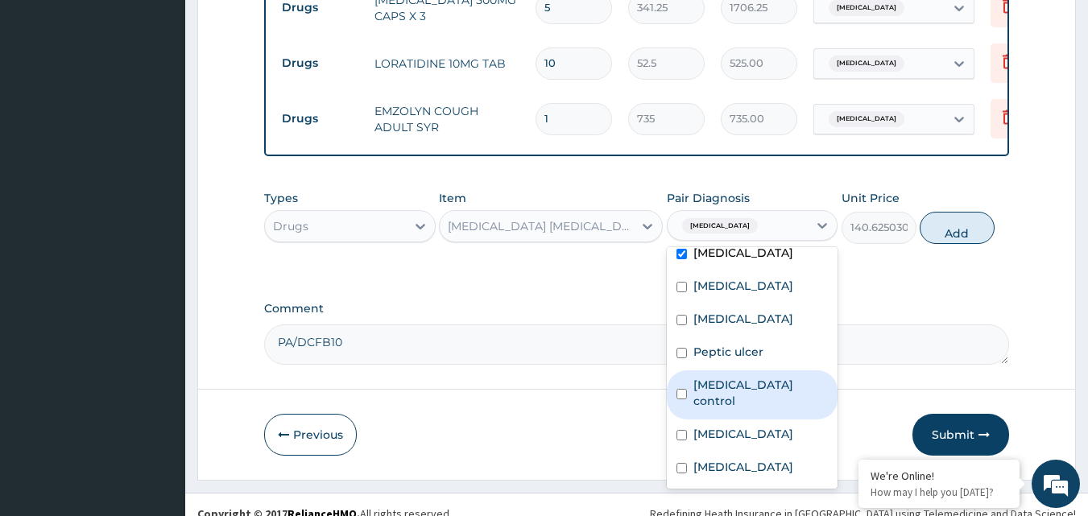
click at [904, 302] on label "Comment" at bounding box center [636, 309] width 745 height 14
click at [904, 324] on textarea "PA/DCFB10" at bounding box center [636, 344] width 745 height 40
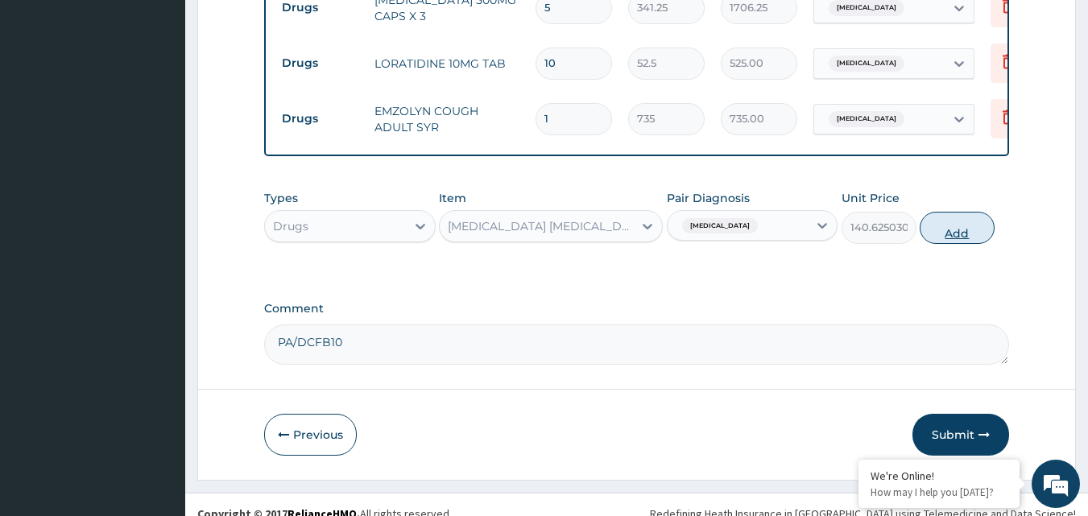
click at [950, 217] on button "Add" at bounding box center [956, 228] width 75 height 32
type input "0"
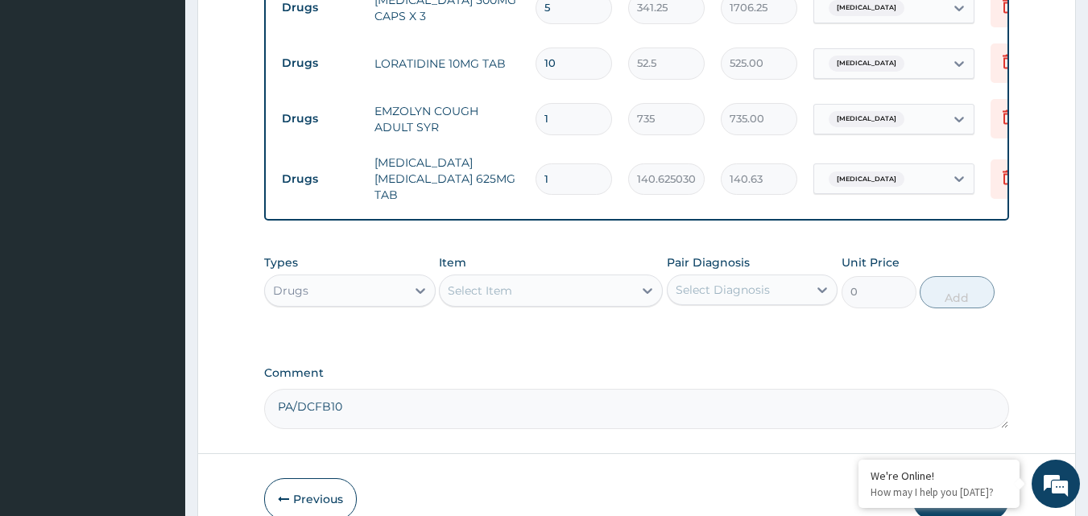
click at [569, 163] on input "1" at bounding box center [573, 178] width 76 height 31
type input "14"
type input "1968.75"
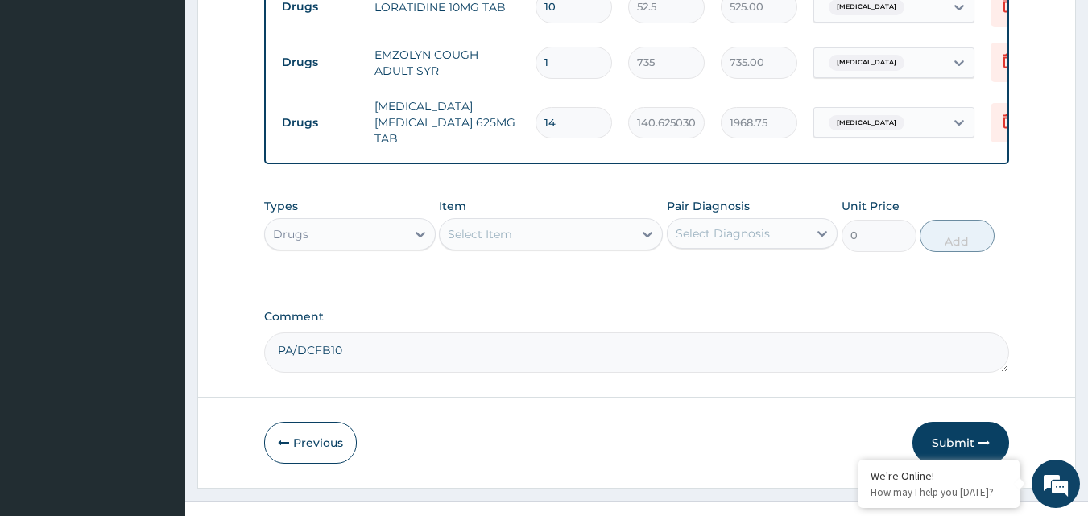
scroll to position [1554, 0]
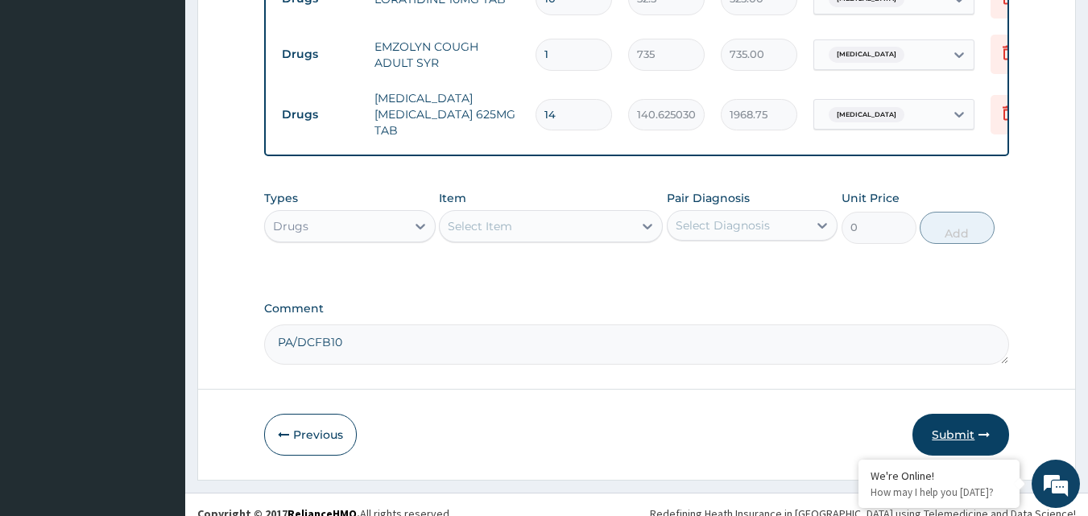
type input "14"
click at [942, 420] on button "Submit" at bounding box center [960, 435] width 97 height 42
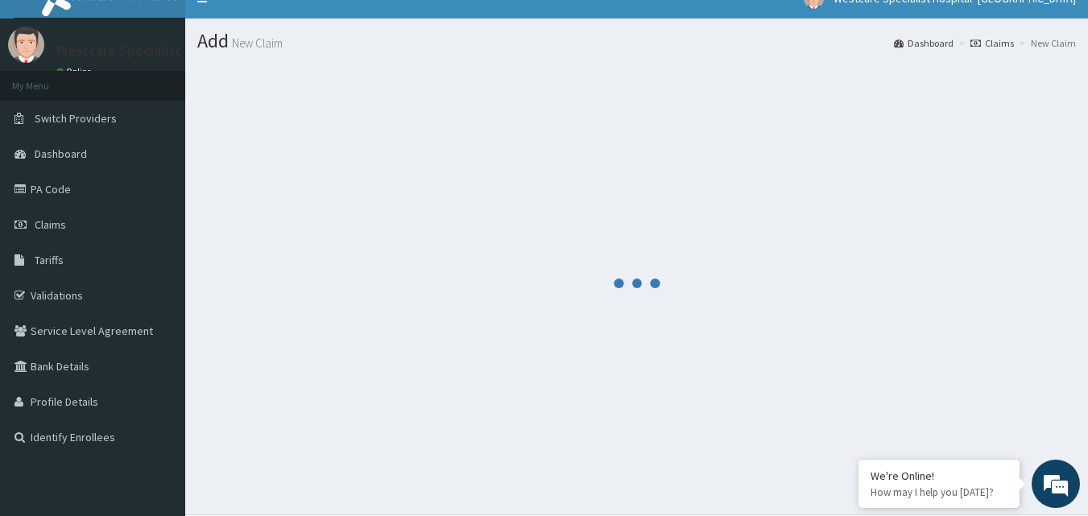
scroll to position [0, 0]
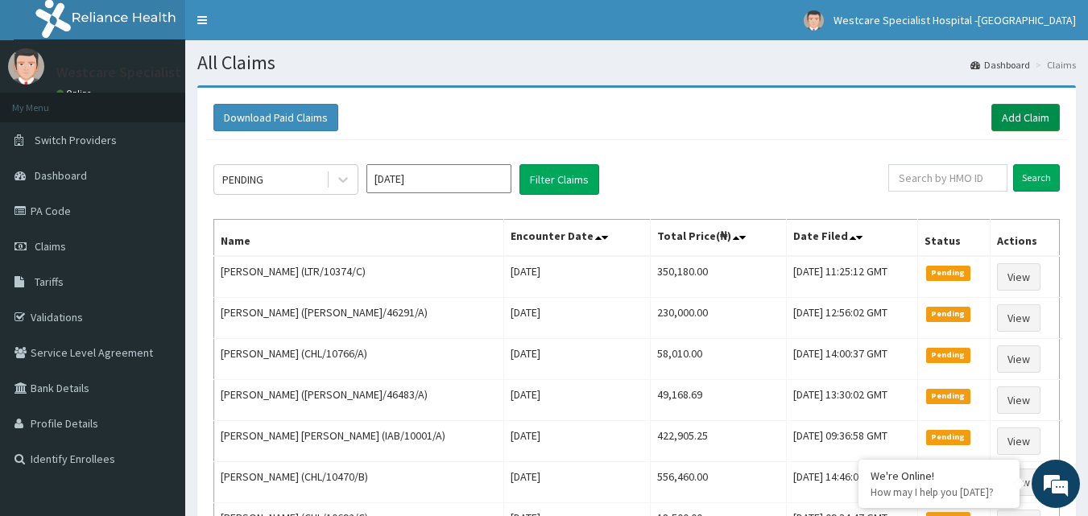
click at [1030, 123] on link "Add Claim" at bounding box center [1025, 117] width 68 height 27
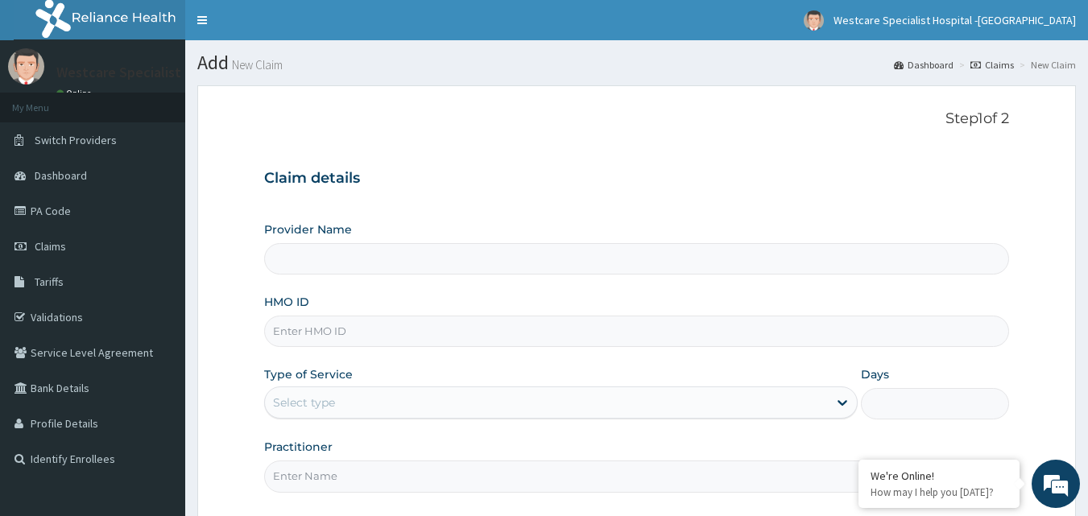
type input "WestCare Specialist Hospital - [GEOGRAPHIC_DATA]"
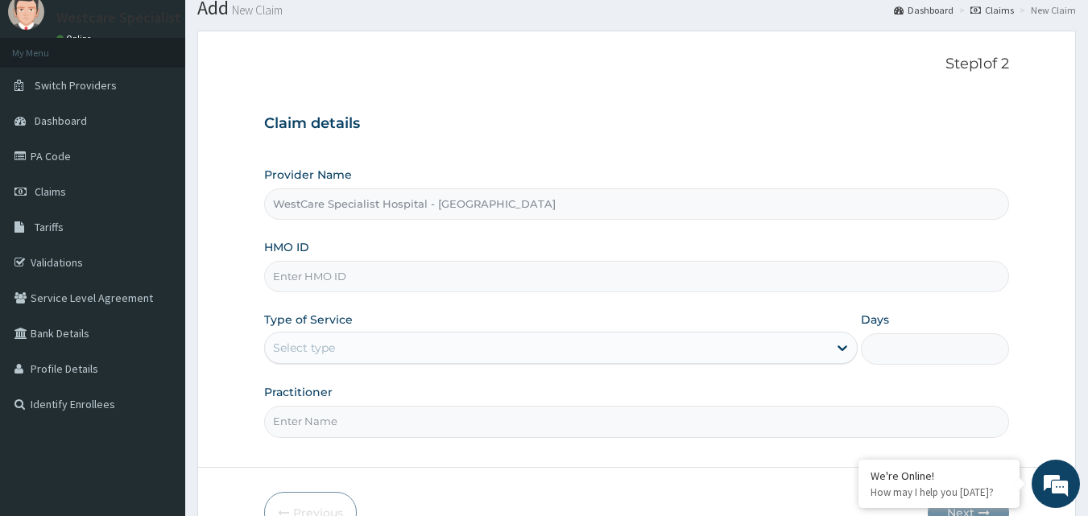
scroll to position [81, 0]
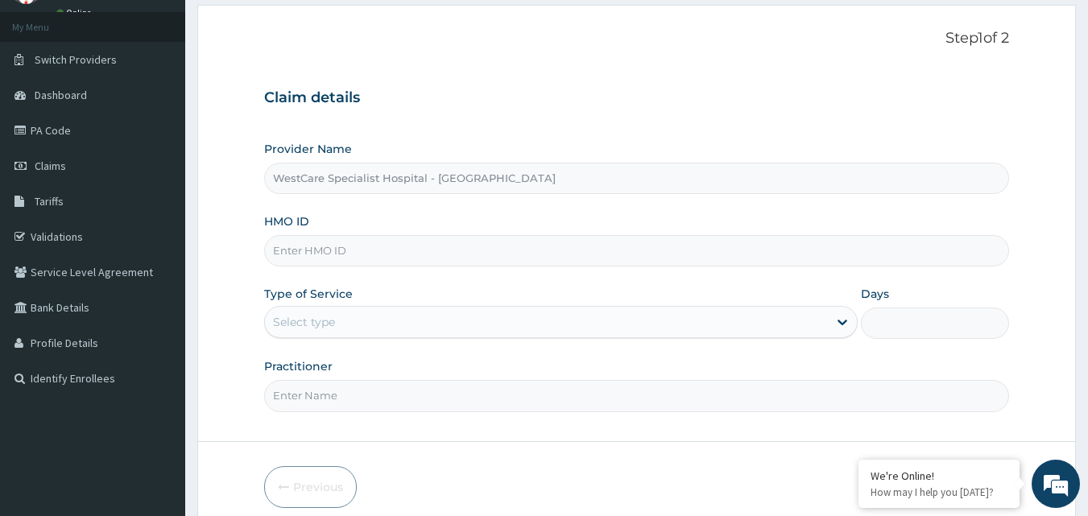
click at [367, 256] on input "HMO ID" at bounding box center [636, 250] width 745 height 31
paste input "ITE/10049/B"
type input "ITE/10049/B"
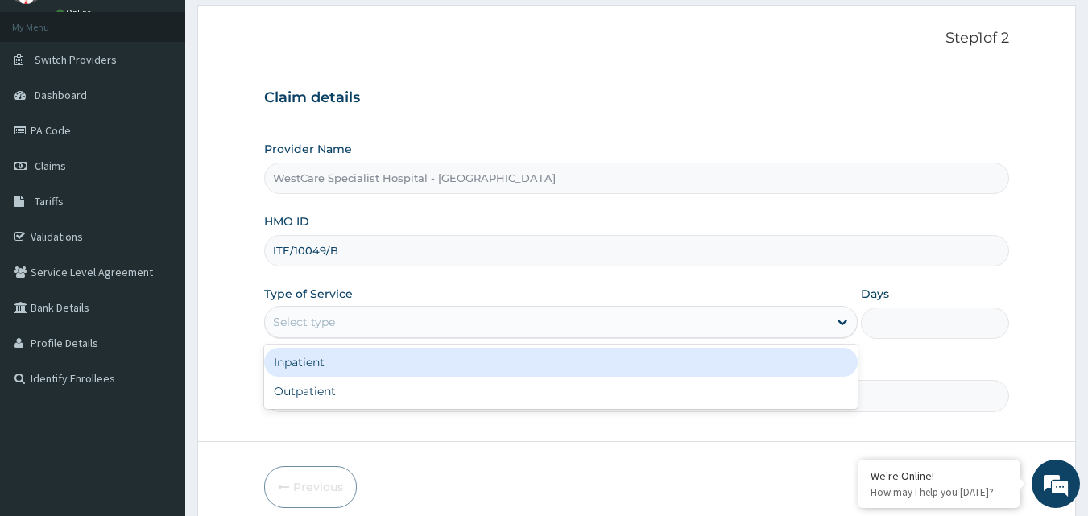
click at [379, 309] on div "Select type" at bounding box center [546, 322] width 563 height 26
click at [345, 371] on div "Inpatient" at bounding box center [560, 362] width 593 height 29
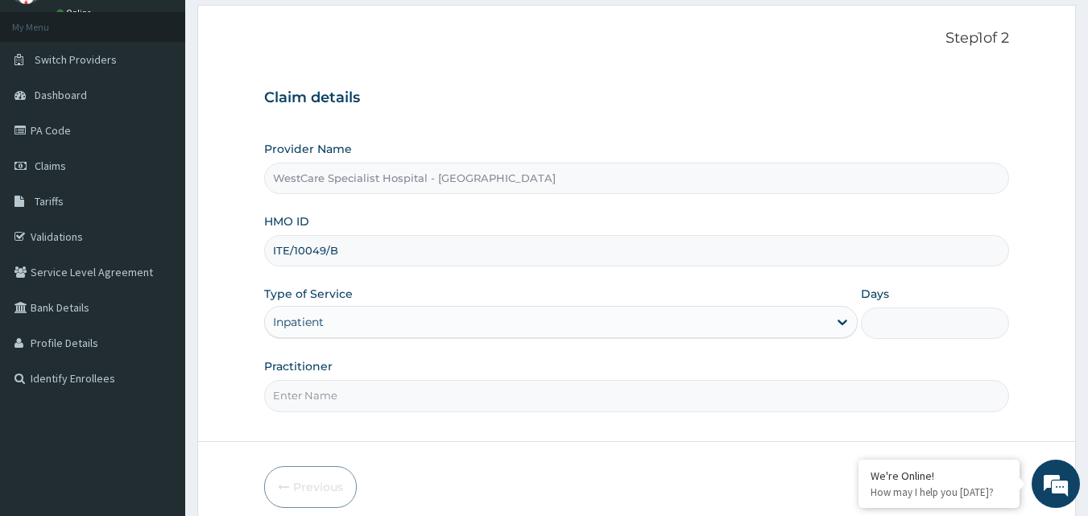
scroll to position [151, 0]
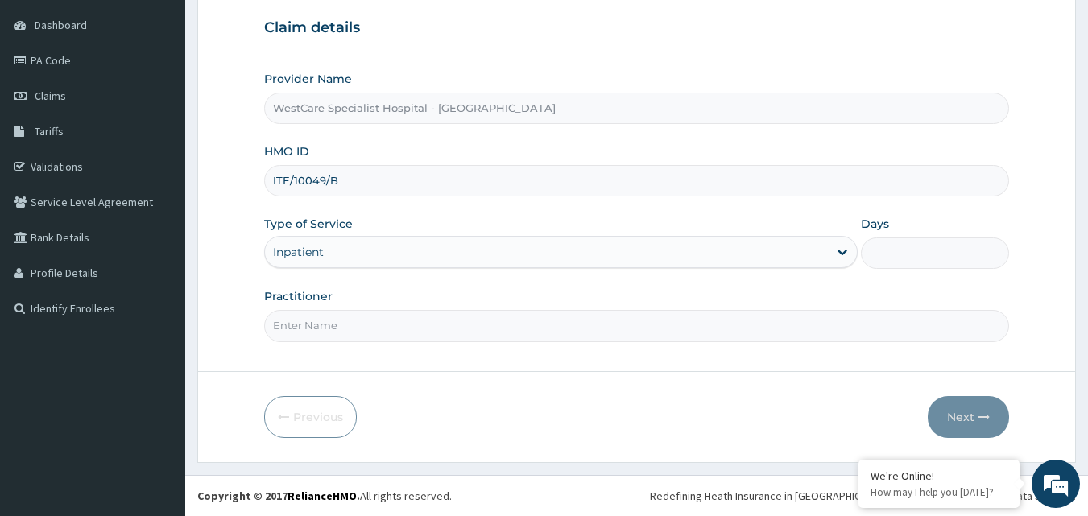
click at [502, 326] on input "Practitioner" at bounding box center [636, 325] width 745 height 31
type input "OBIDEYI"
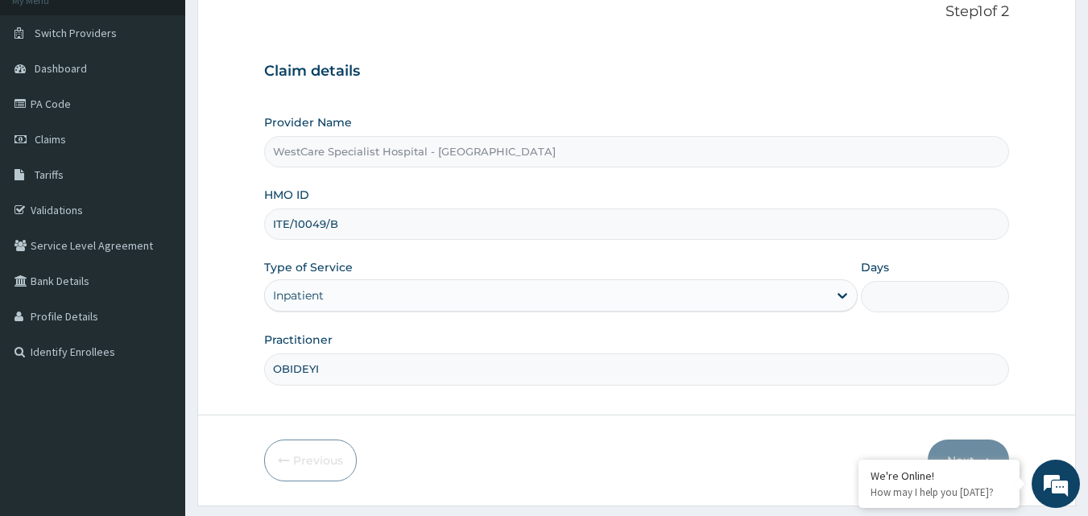
scroll to position [70, 0]
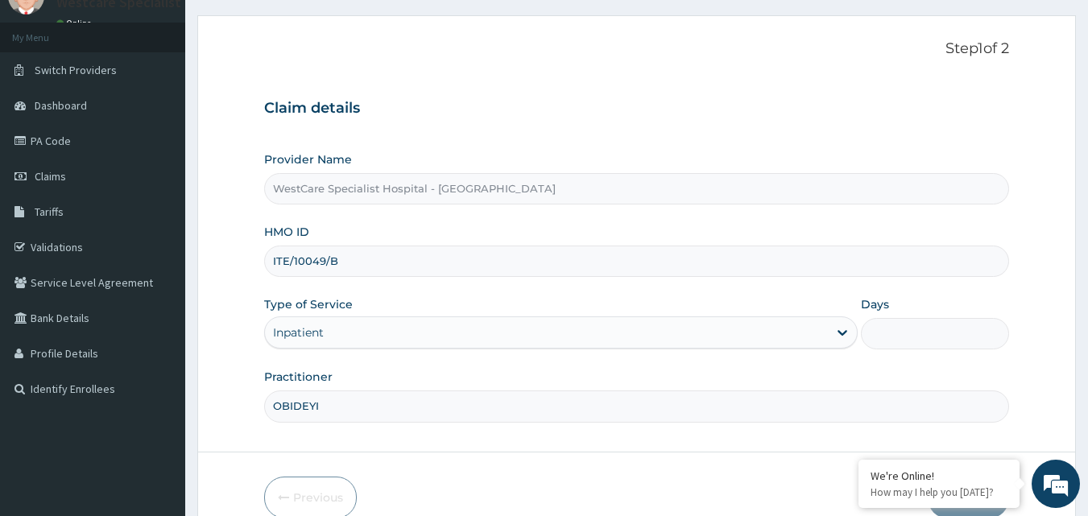
click at [880, 341] on input "Days" at bounding box center [935, 333] width 148 height 31
type input "4"
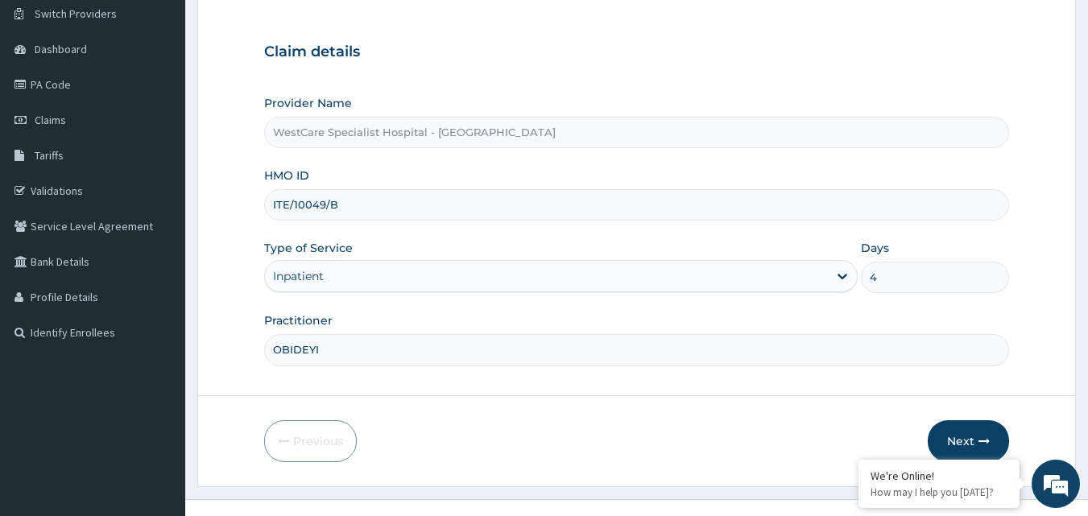
scroll to position [151, 0]
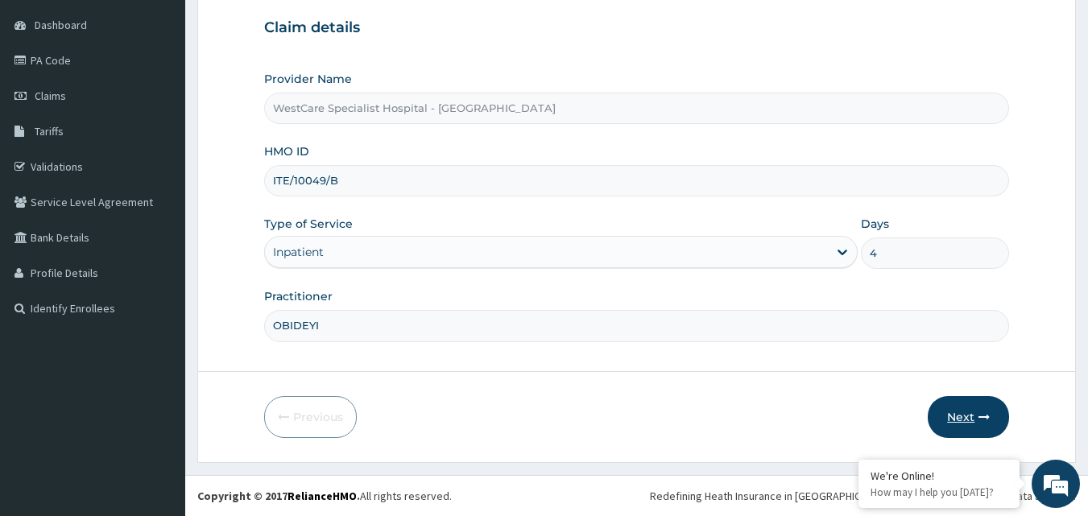
click at [964, 416] on button "Next" at bounding box center [967, 417] width 81 height 42
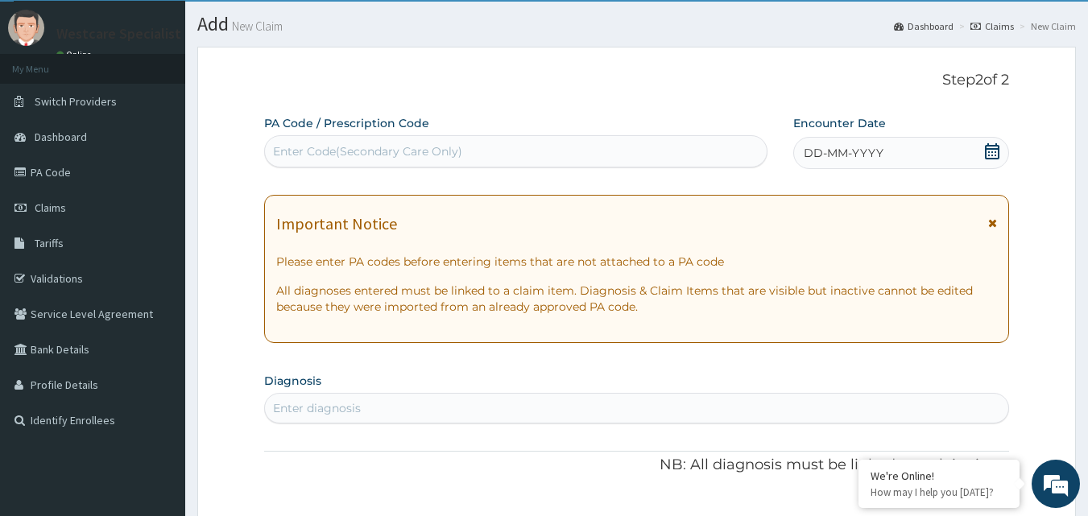
scroll to position [0, 0]
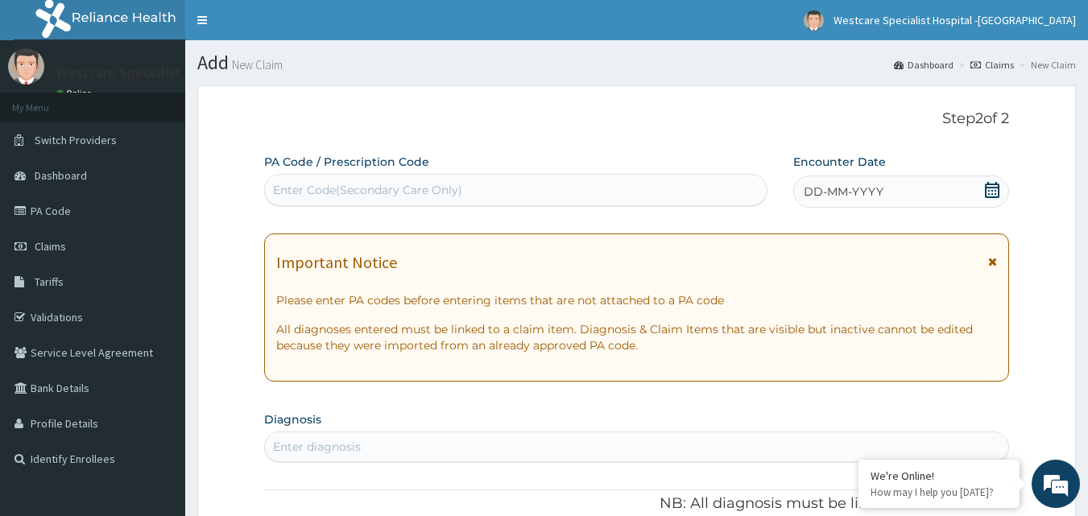
click at [427, 194] on div "Enter Code(Secondary Care Only)" at bounding box center [367, 190] width 189 height 16
paste input "PA/C01CE9"
type input "PA/C01CE9"
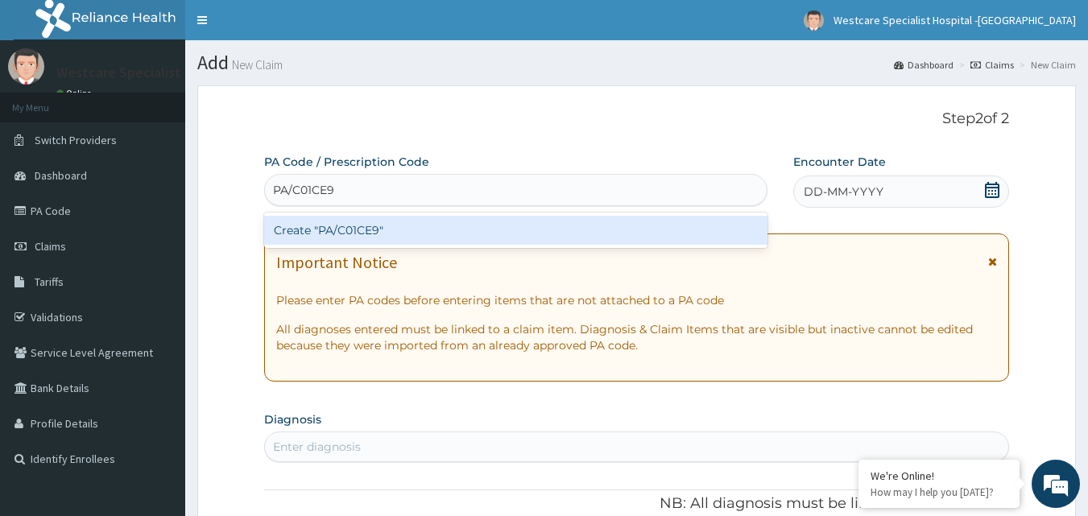
click at [381, 232] on div "Create "PA/C01CE9"" at bounding box center [516, 230] width 504 height 29
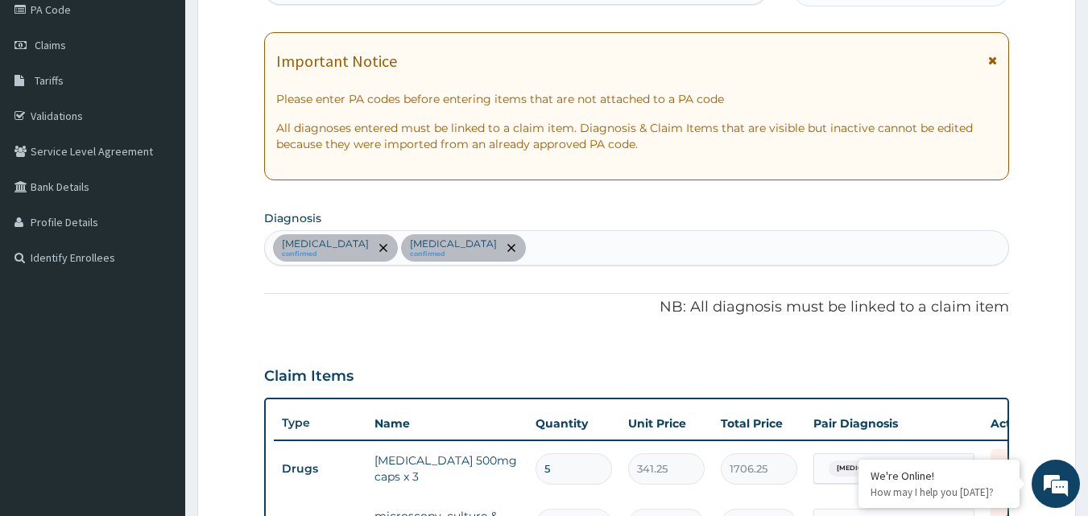
scroll to position [282, 0]
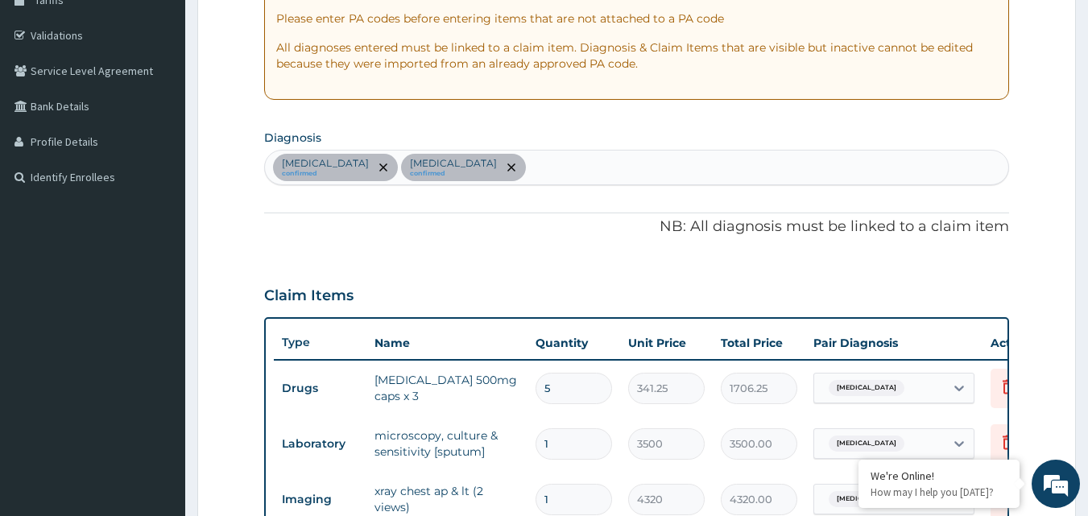
click at [574, 171] on div "Upper respiratory infection confirmed Chest pain confirmed" at bounding box center [637, 168] width 744 height 34
type input "SEPSIS"
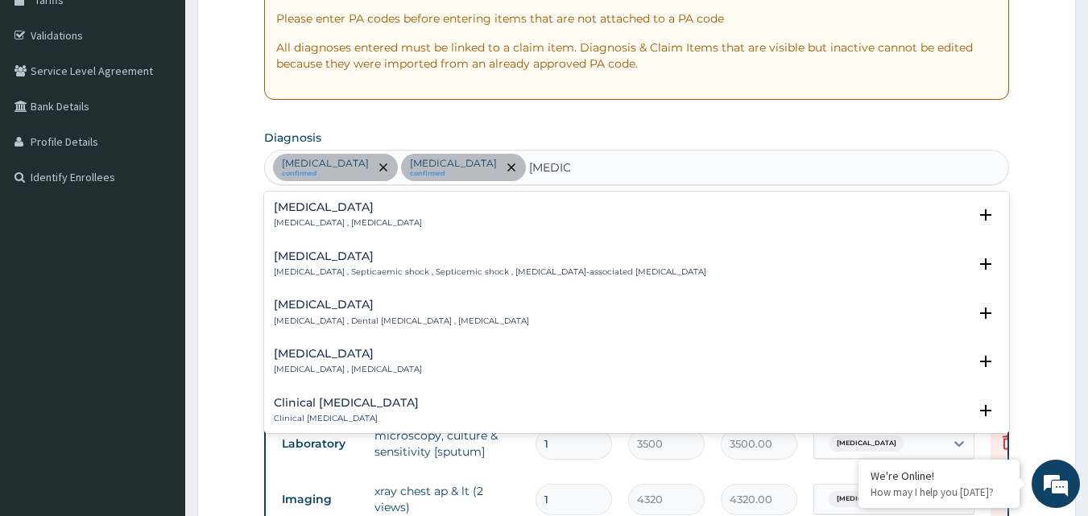
click at [304, 219] on p "Systemic infection , Sepsis" at bounding box center [348, 222] width 148 height 11
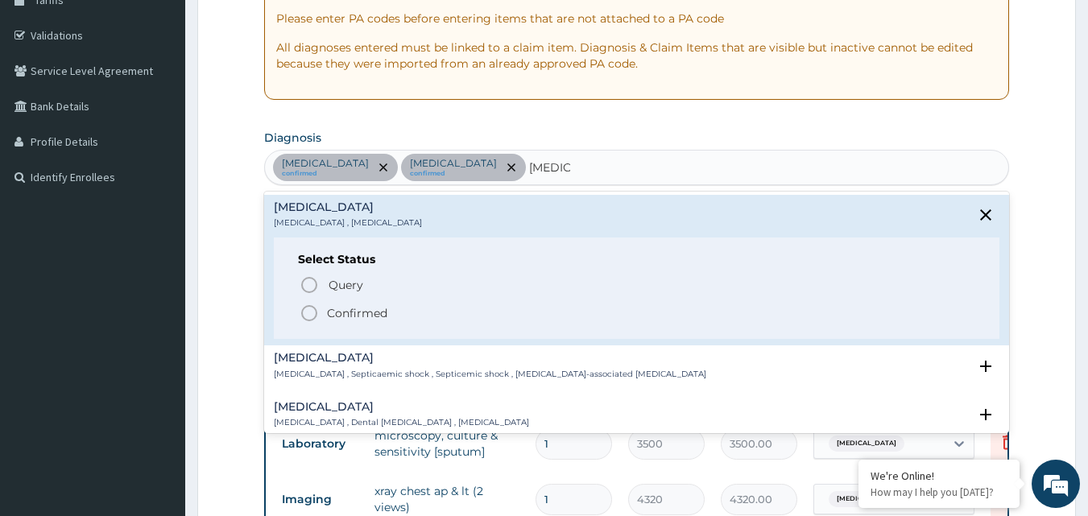
click at [311, 308] on icon "status option filled" at bounding box center [308, 312] width 19 height 19
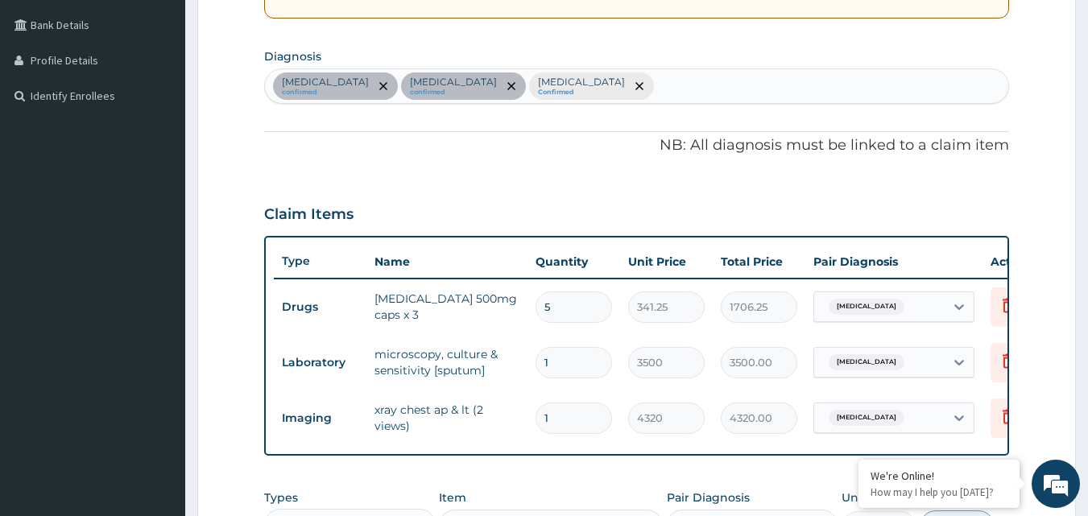
scroll to position [604, 0]
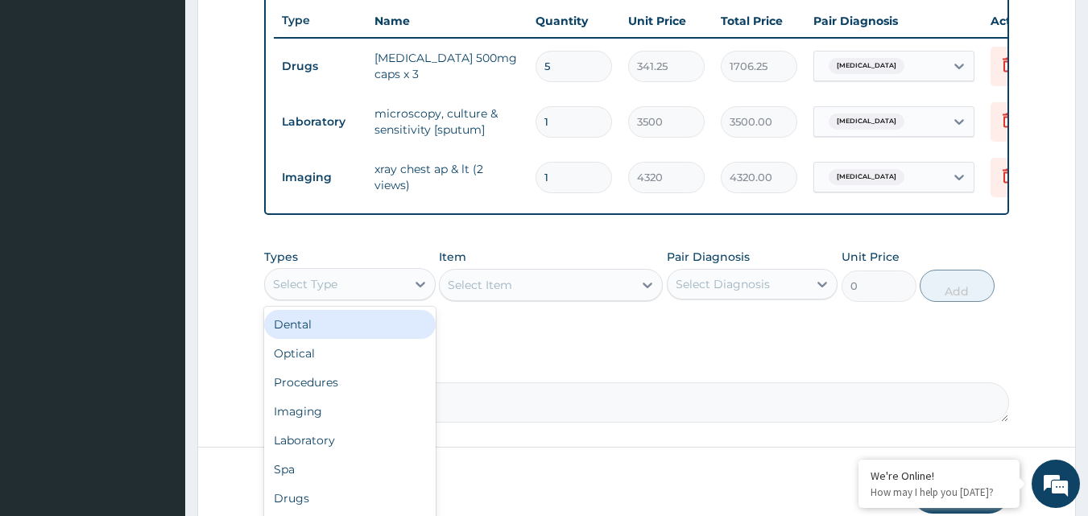
click at [371, 287] on div "Select Type" at bounding box center [335, 284] width 141 height 26
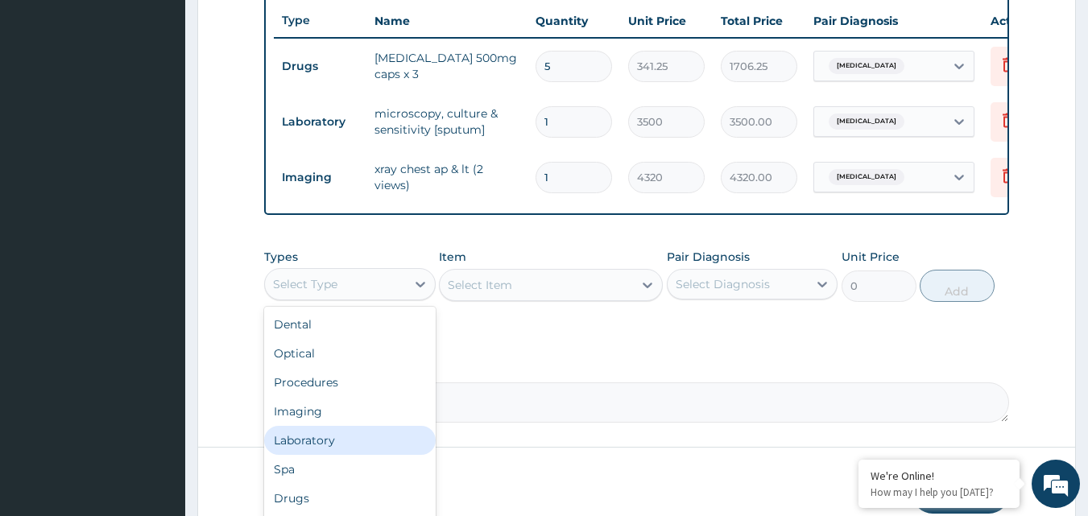
click at [327, 448] on div "Laboratory" at bounding box center [349, 440] width 171 height 29
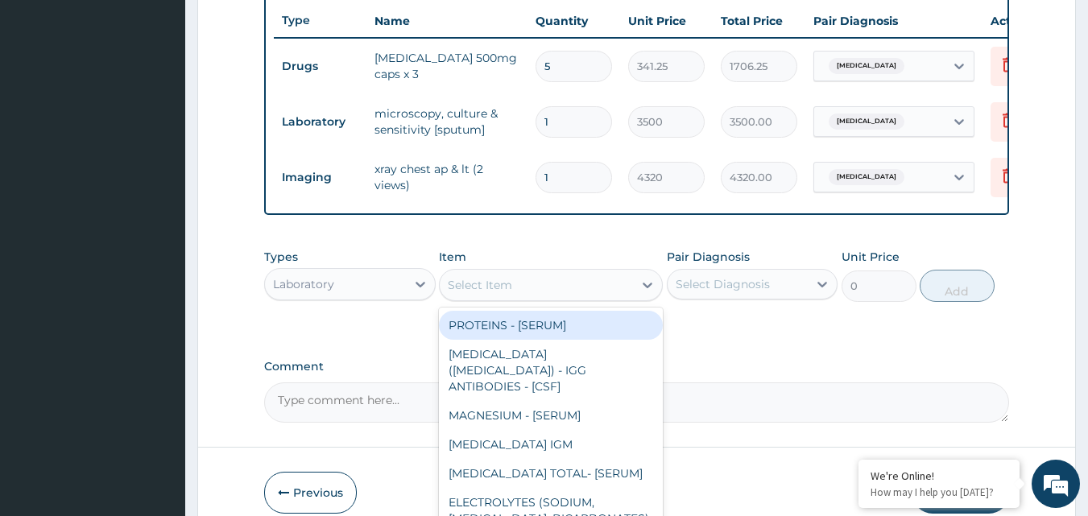
click at [552, 298] on div "Select Item" at bounding box center [536, 285] width 193 height 26
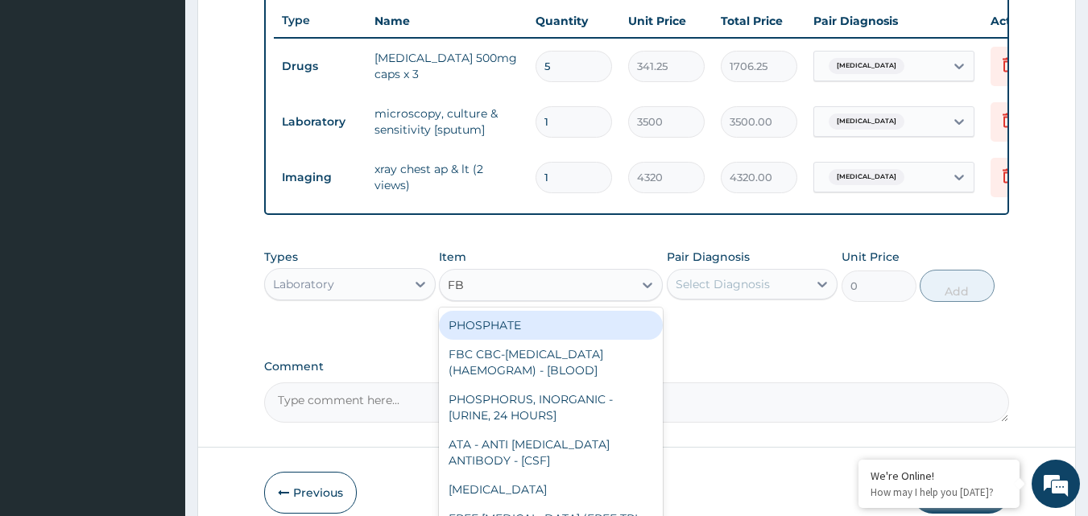
type input "FBC"
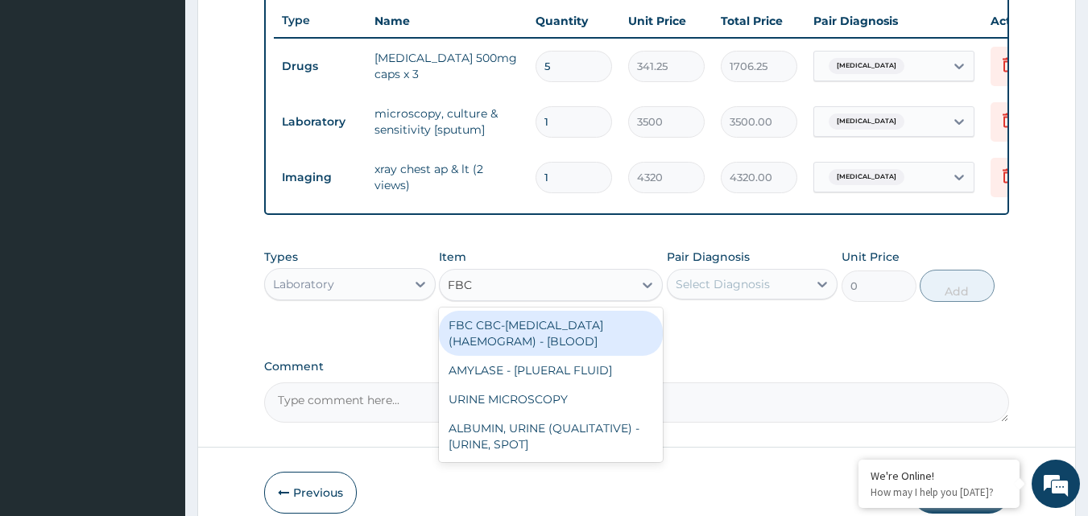
click at [540, 338] on div "FBC CBC-[MEDICAL_DATA] (HAEMOGRAM) - [BLOOD]" at bounding box center [551, 333] width 224 height 45
type input "3000"
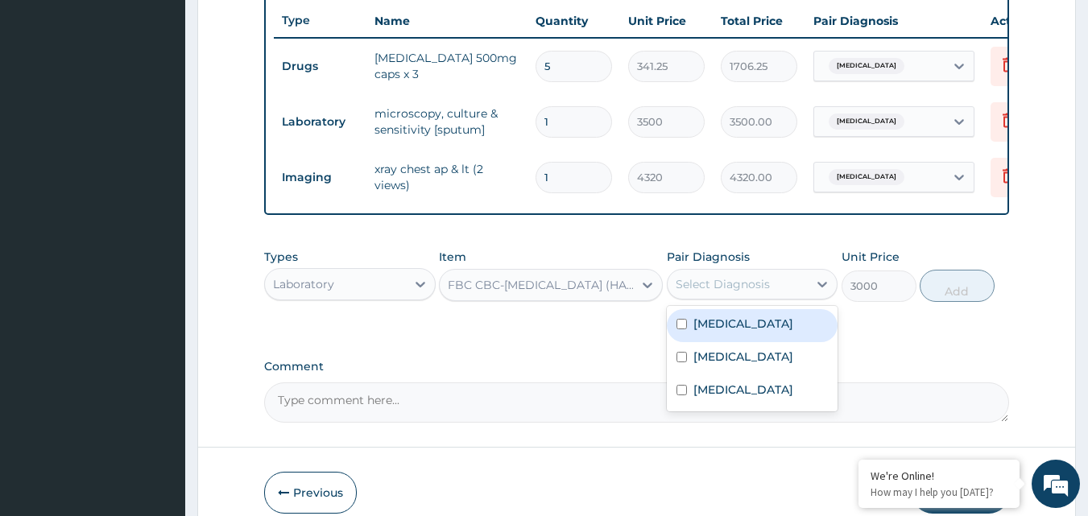
click at [764, 292] on div "Select Diagnosis" at bounding box center [722, 284] width 94 height 16
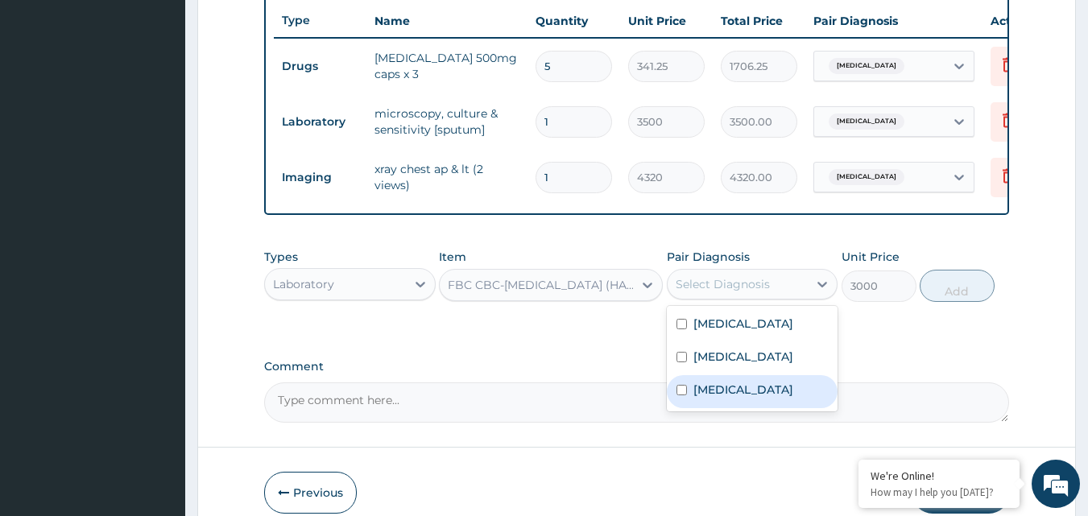
click at [681, 395] on input "checkbox" at bounding box center [681, 390] width 10 height 10
checkbox input "true"
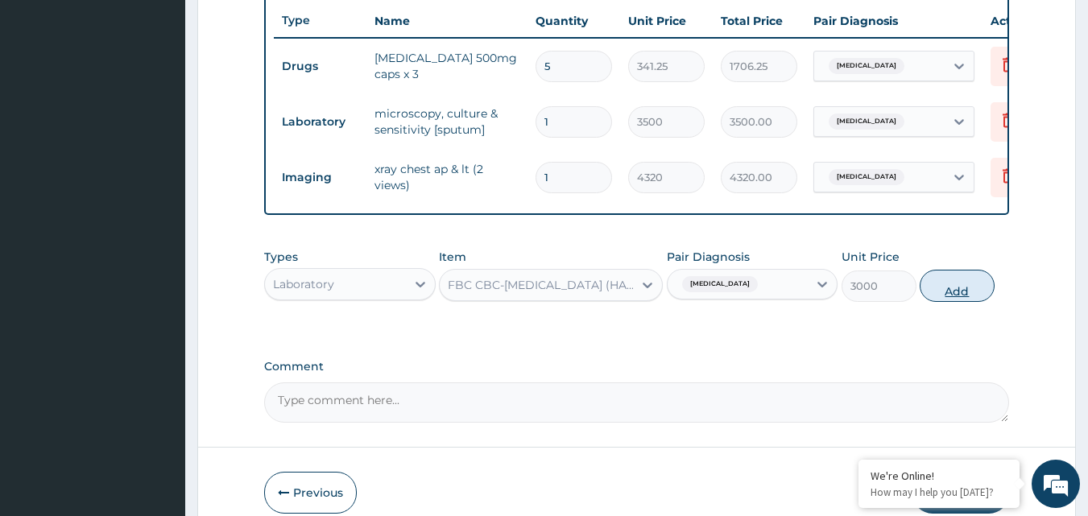
click at [959, 294] on button "Add" at bounding box center [956, 286] width 75 height 32
type input "0"
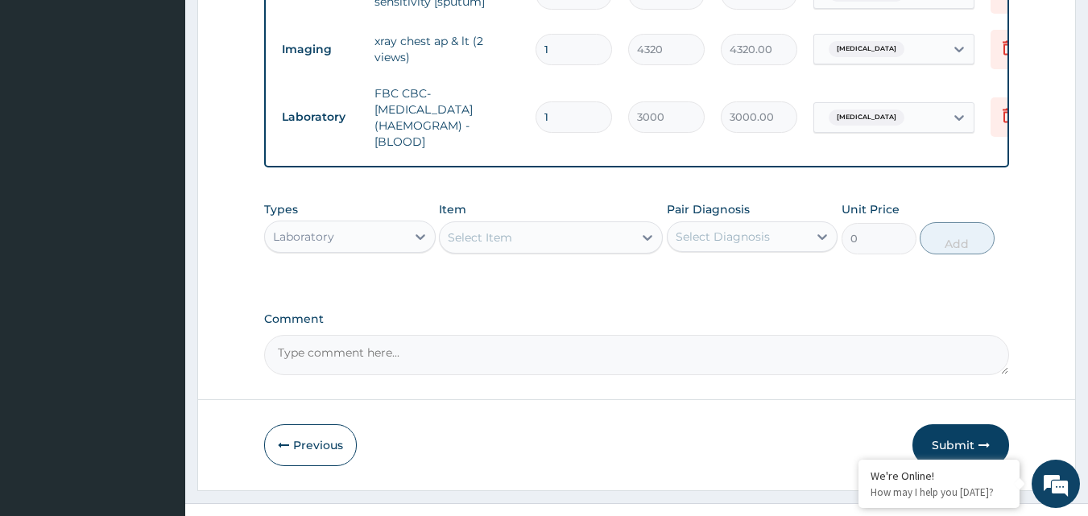
scroll to position [772, 0]
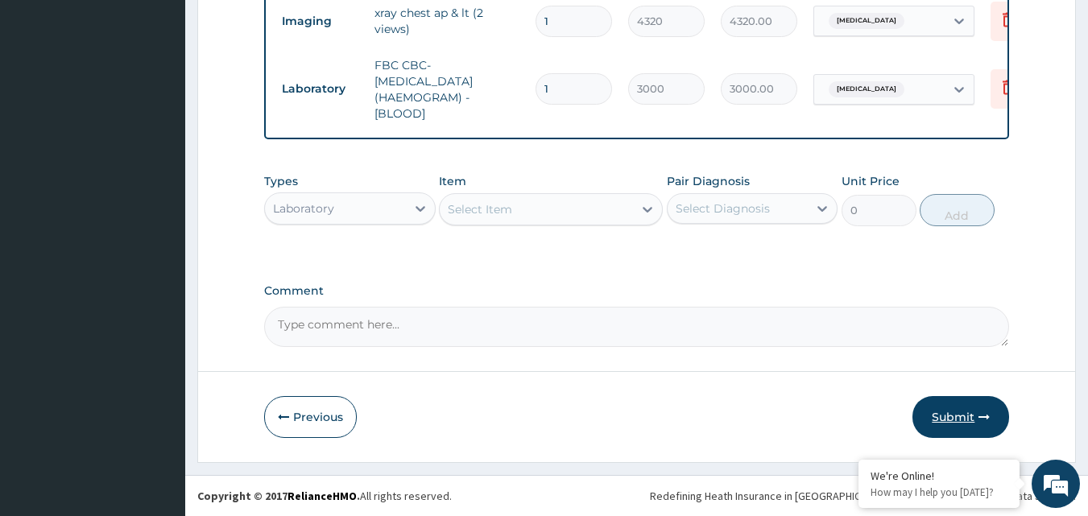
click at [951, 416] on button "Submit" at bounding box center [960, 417] width 97 height 42
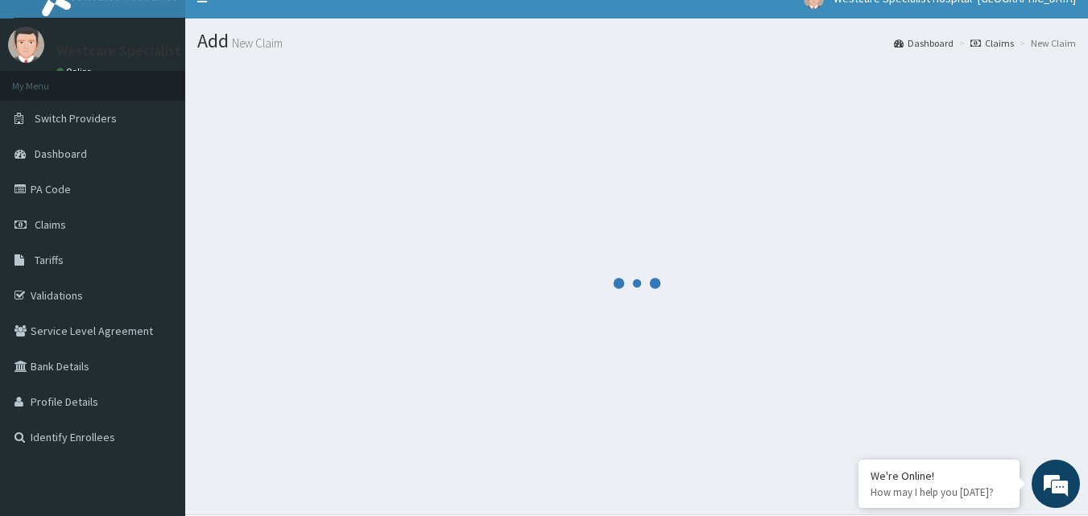
scroll to position [0, 0]
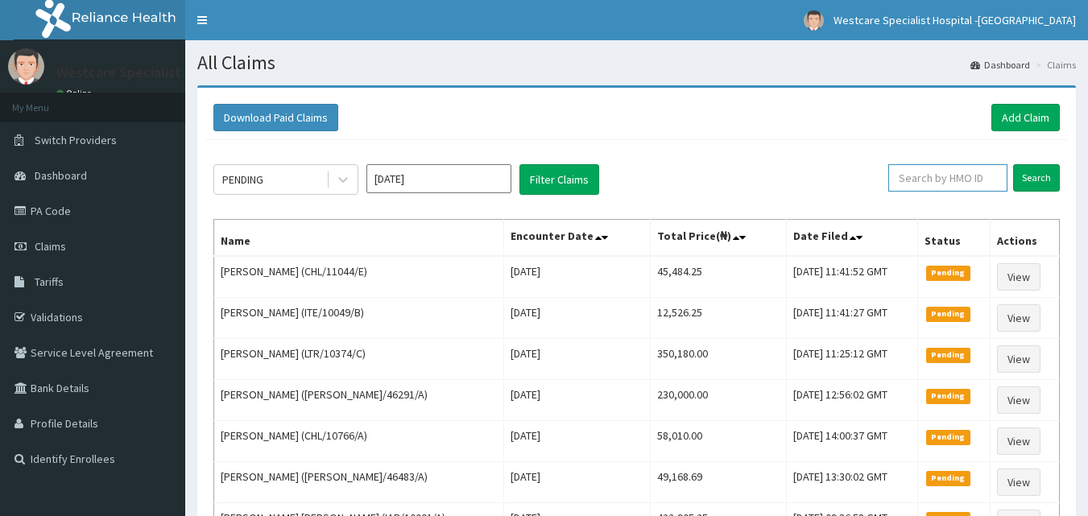
click at [935, 167] on input "text" at bounding box center [947, 177] width 119 height 27
paste input "CHL/10141/B"
click at [1028, 176] on input "Search" at bounding box center [1036, 177] width 47 height 27
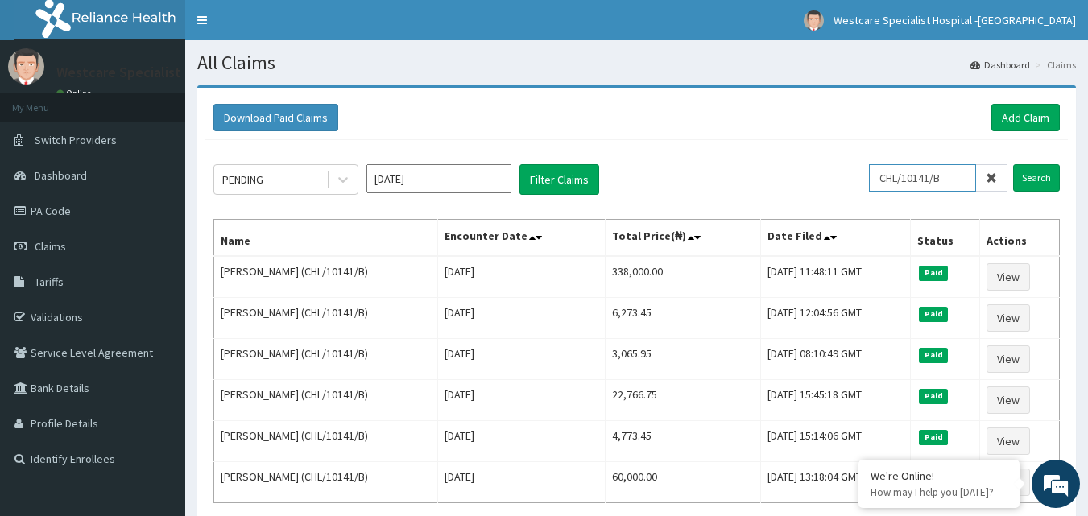
click at [922, 186] on input "CHL/10141/B" at bounding box center [922, 177] width 107 height 27
paste input "ITE/10049/D"
type input "ITE/10049/D"
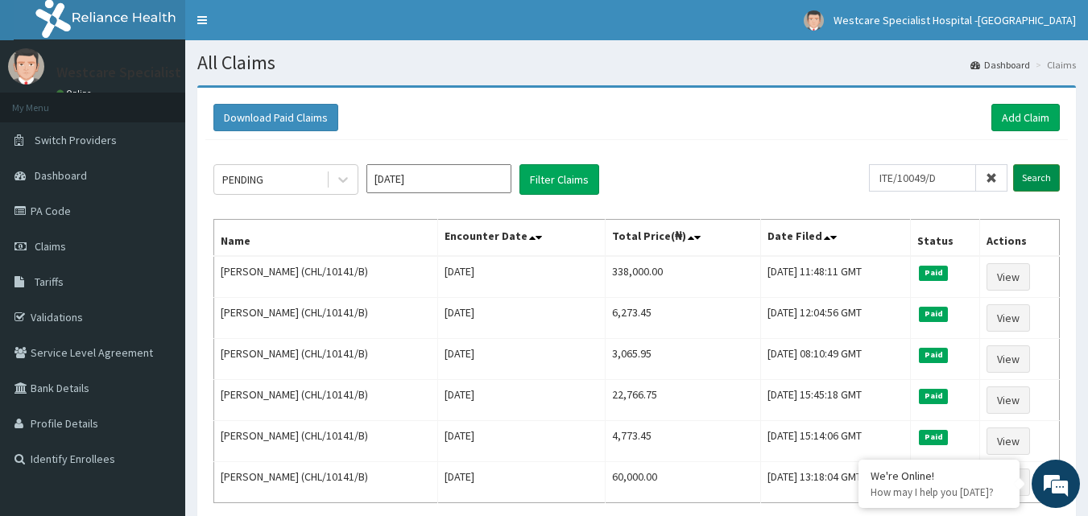
click at [1045, 174] on input "Search" at bounding box center [1036, 177] width 47 height 27
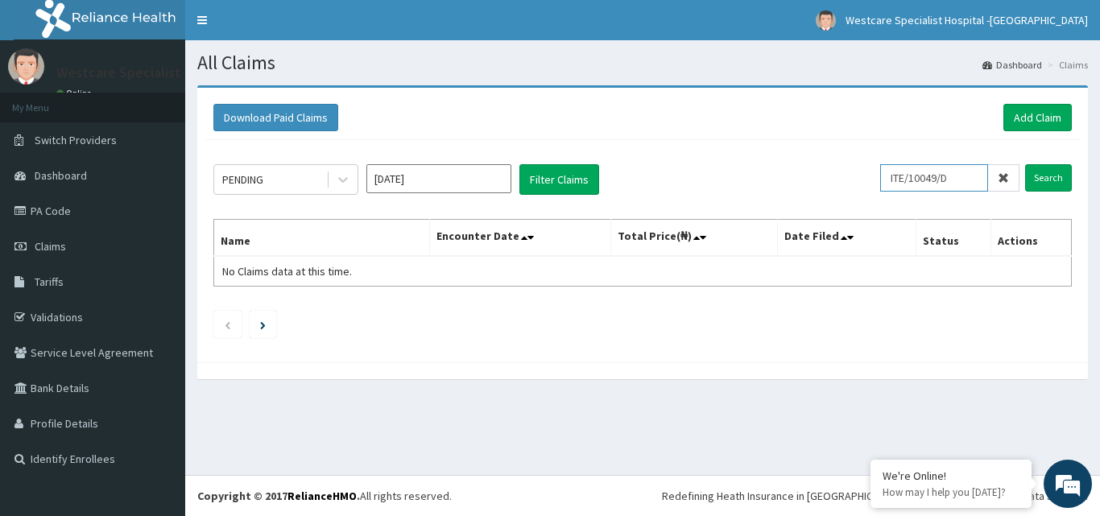
click at [929, 175] on input "ITE/10049/D" at bounding box center [934, 177] width 108 height 27
click at [1056, 118] on link "Add Claim" at bounding box center [1037, 117] width 68 height 27
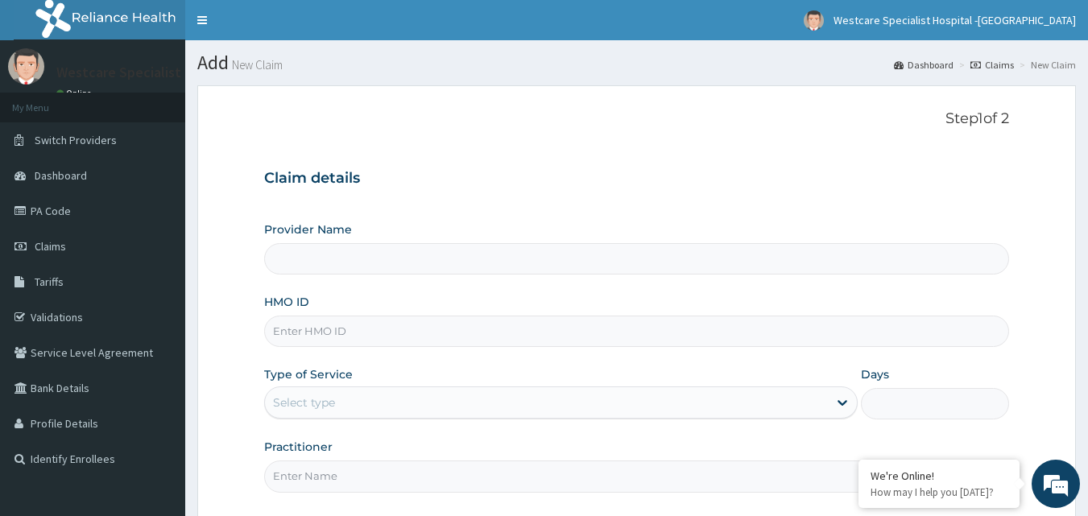
type input "WestCare Specialist Hospital - [GEOGRAPHIC_DATA]"
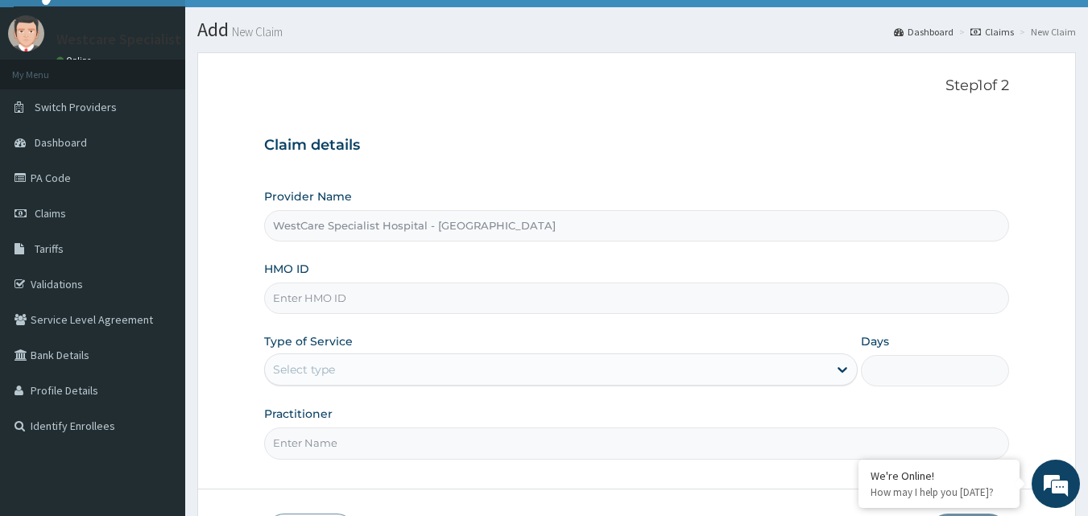
scroll to position [81, 0]
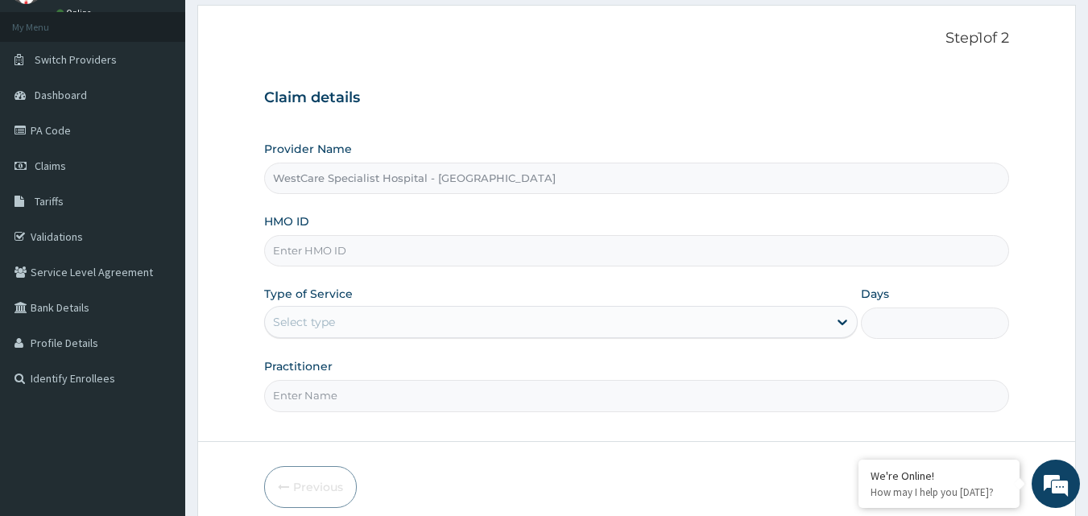
click at [407, 262] on input "HMO ID" at bounding box center [636, 250] width 745 height 31
paste input "ITE/10049/D"
type input "ITE/10049/D"
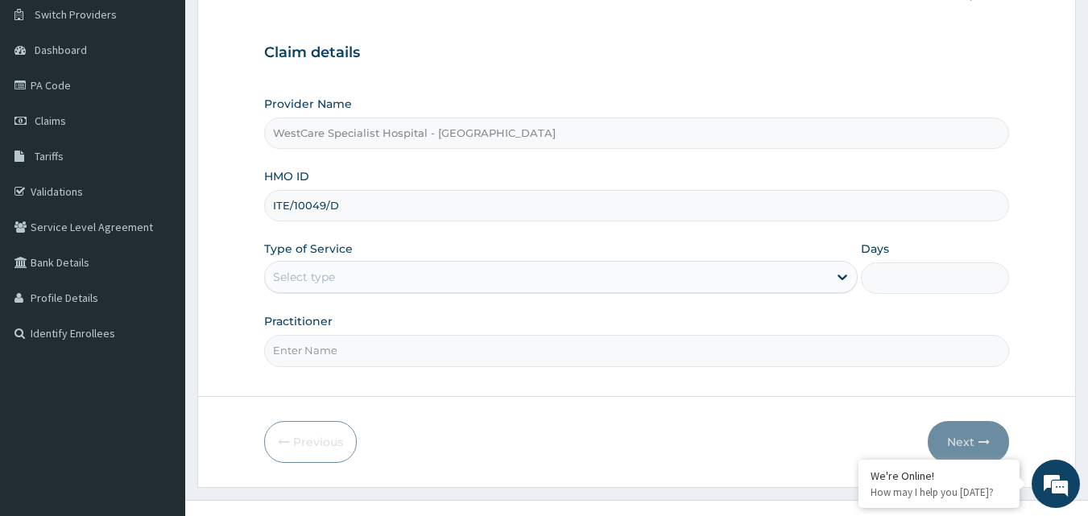
scroll to position [151, 0]
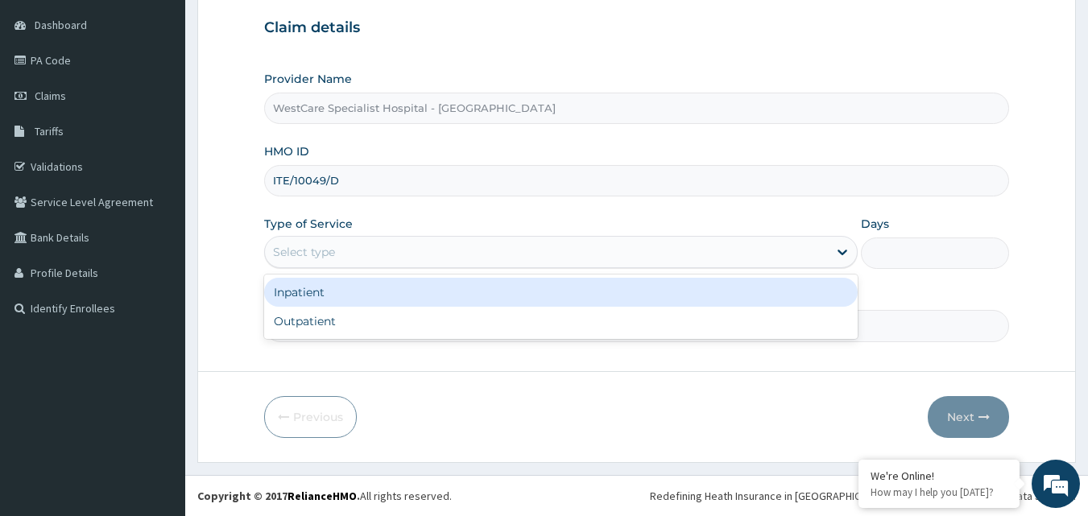
click at [456, 253] on div "Select type" at bounding box center [546, 252] width 563 height 26
click at [409, 283] on div "Inpatient" at bounding box center [560, 292] width 593 height 29
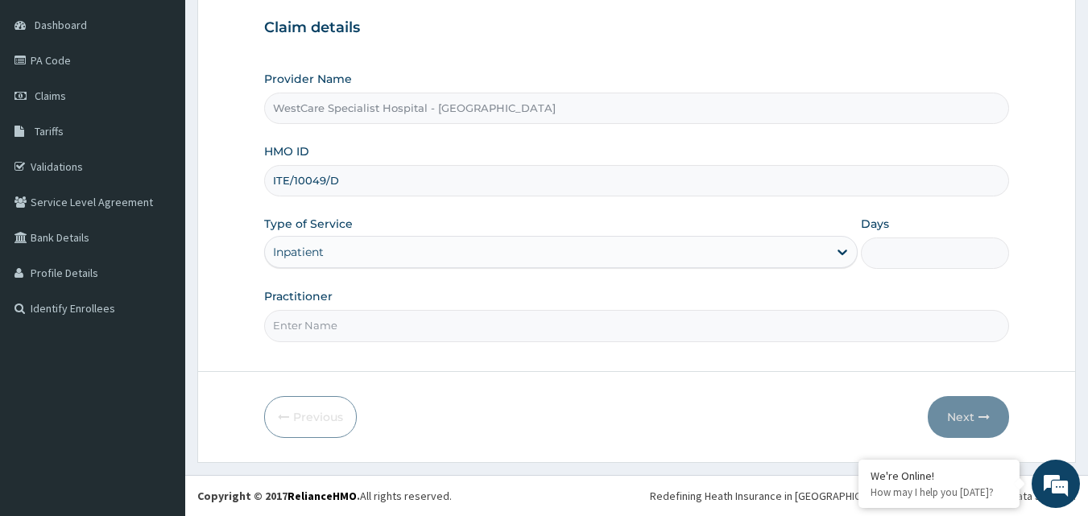
click at [913, 254] on input "Days" at bounding box center [935, 252] width 148 height 31
type input "4"
click at [356, 328] on input "Practitioner" at bounding box center [636, 325] width 745 height 31
type input "OBIDEYI"
click at [968, 428] on button "Next" at bounding box center [967, 417] width 81 height 42
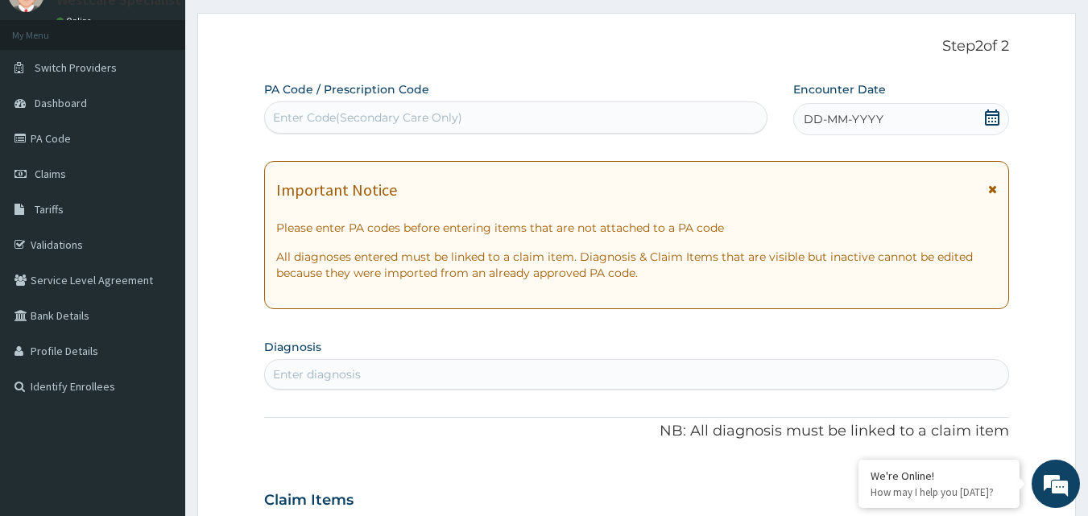
scroll to position [0, 0]
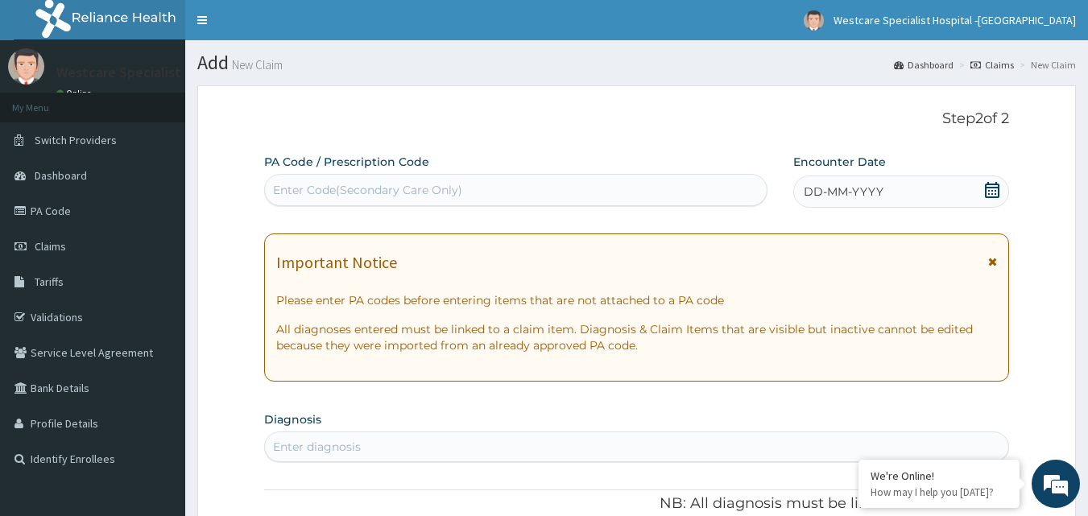
click at [460, 192] on div "Enter Code(Secondary Care Only)" at bounding box center [516, 190] width 502 height 26
paste input "PA/7B5735"
type input "PA/7B5735"
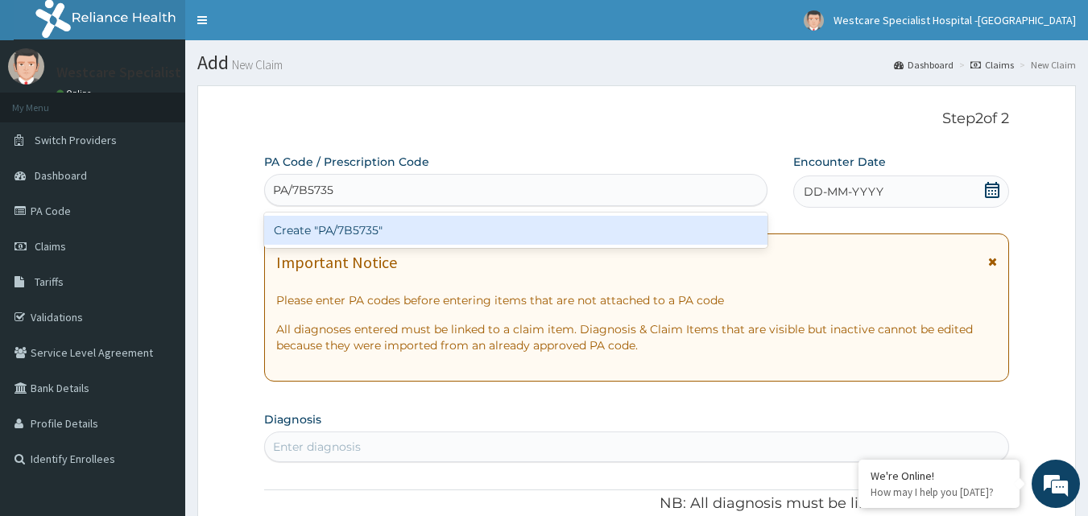
click at [438, 231] on div "Create "PA/7B5735"" at bounding box center [516, 230] width 504 height 29
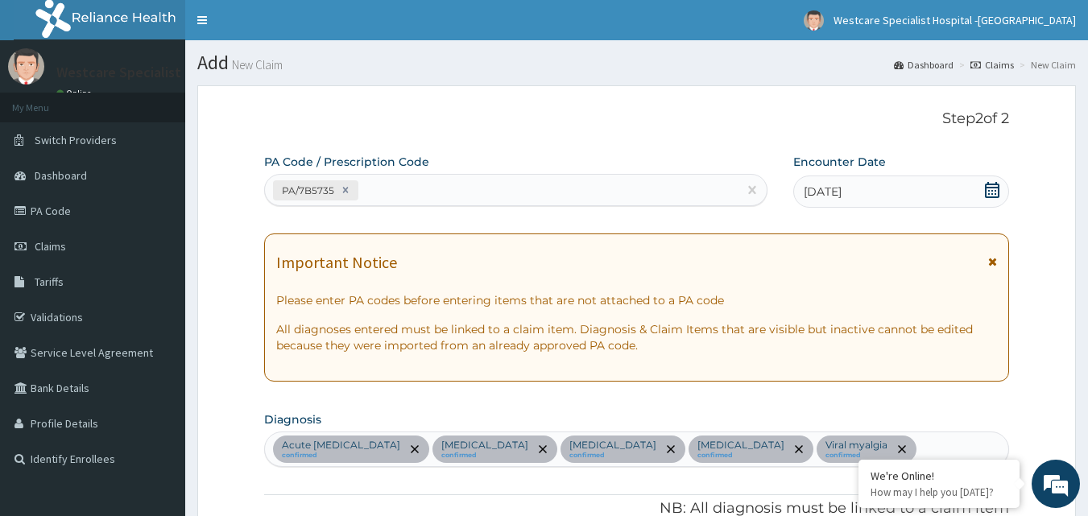
click at [449, 200] on div "PA/7B5735" at bounding box center [501, 190] width 473 height 27
paste input "PA/F4FC38"
type input "PA/F4FC38"
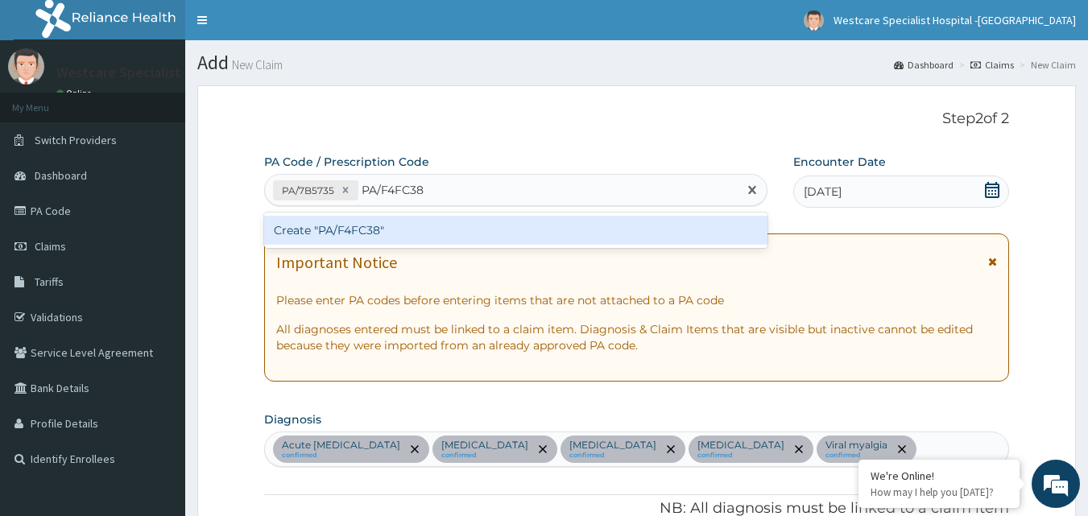
click at [368, 223] on div "Create "PA/F4FC38"" at bounding box center [516, 230] width 504 height 29
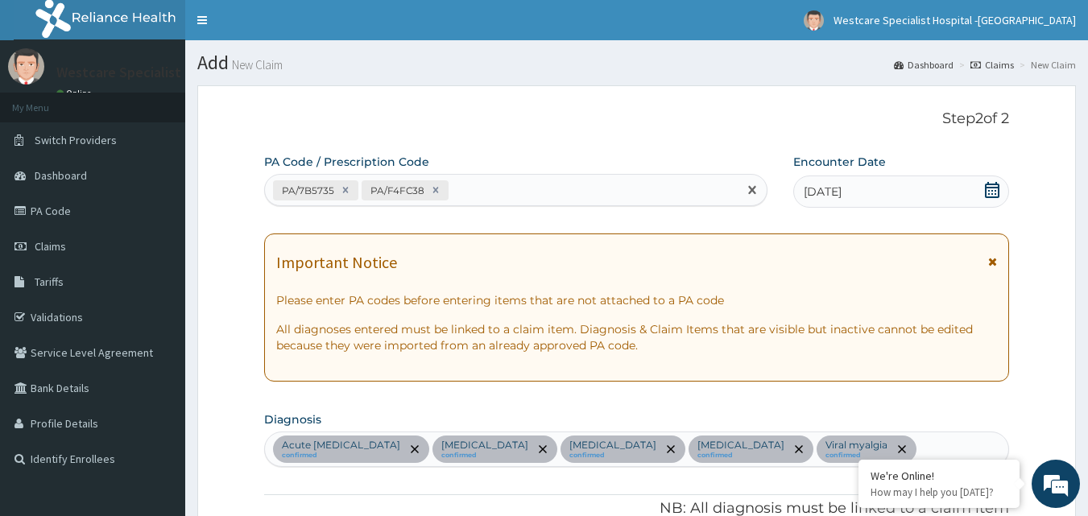
click at [504, 184] on div "PA/7B5735 PA/F4FC38" at bounding box center [501, 190] width 473 height 27
paste input "PA/B26A22"
type input "PA/B26A22"
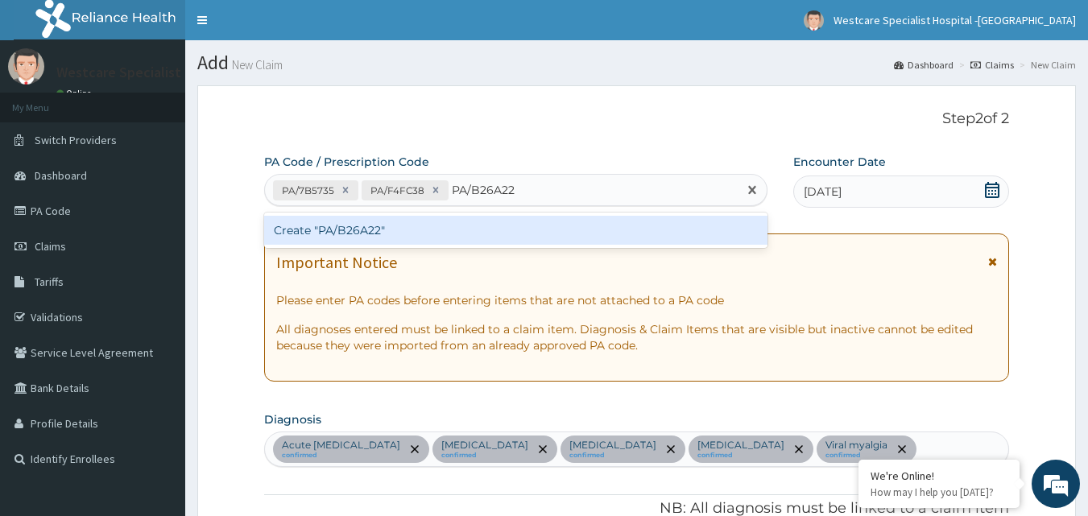
click at [393, 230] on div "Create "PA/B26A22"" at bounding box center [516, 230] width 504 height 29
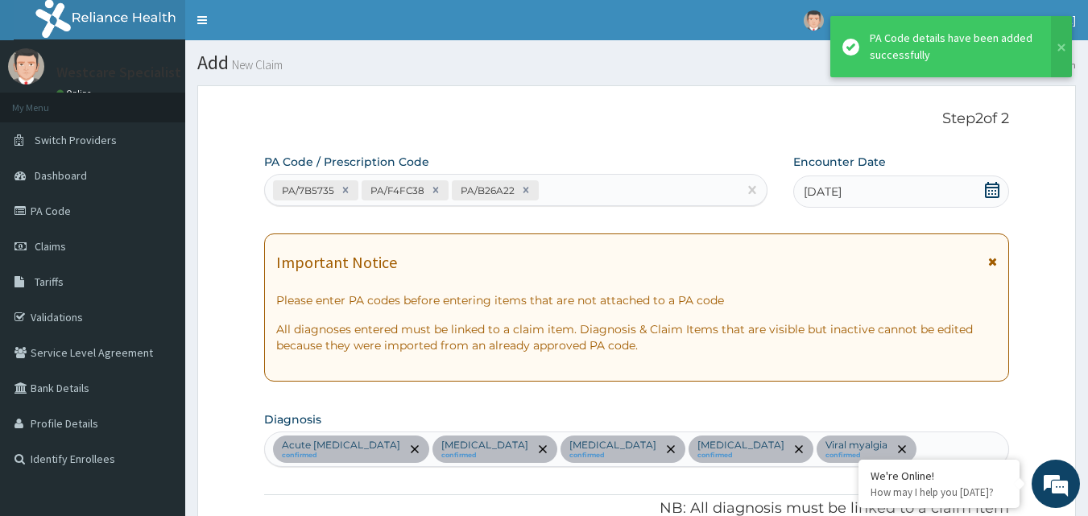
click at [555, 182] on div "PA/7B5735 PA/F4FC38 PA/B26A22" at bounding box center [501, 190] width 473 height 27
paste input "PA/996702"
type input "PA/996702"
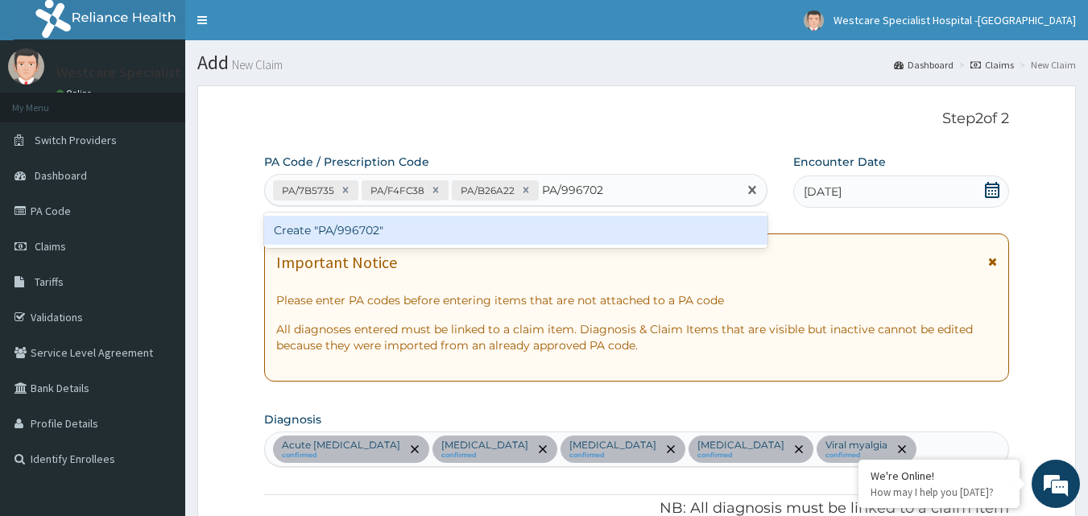
click at [398, 228] on div "Create "PA/996702"" at bounding box center [516, 230] width 504 height 29
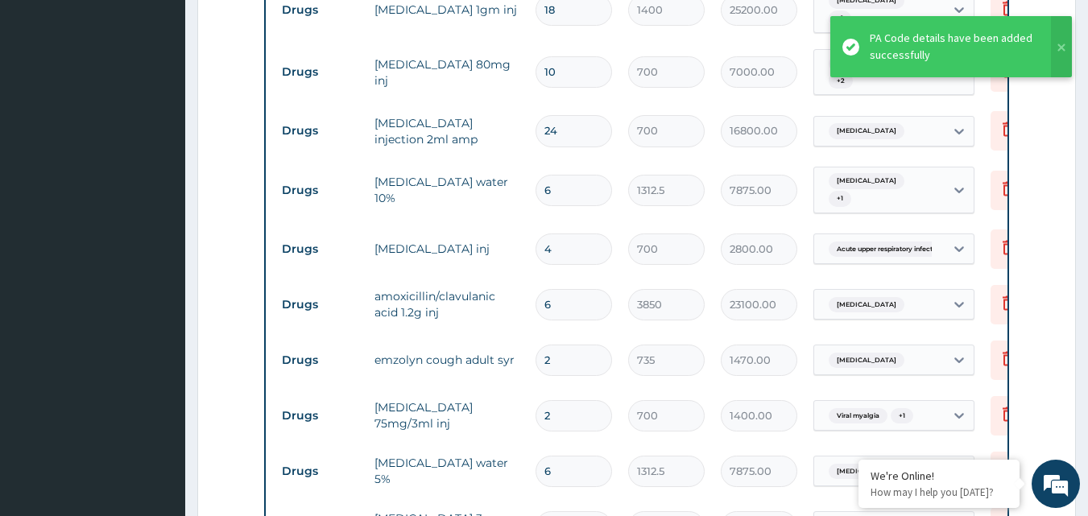
scroll to position [779, 0]
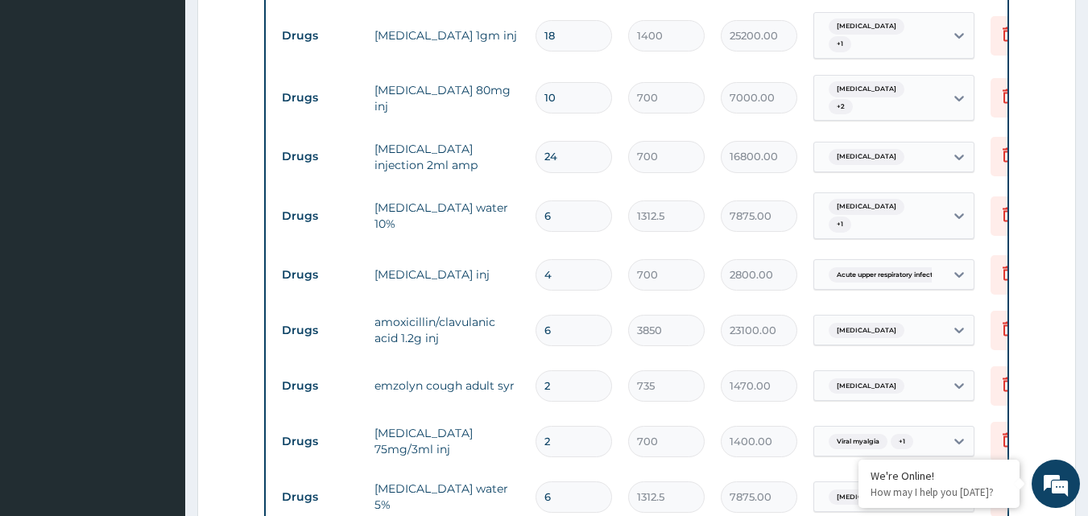
click at [566, 259] on input "4" at bounding box center [573, 274] width 76 height 31
type input "0.00"
type input "2"
type input "1400.00"
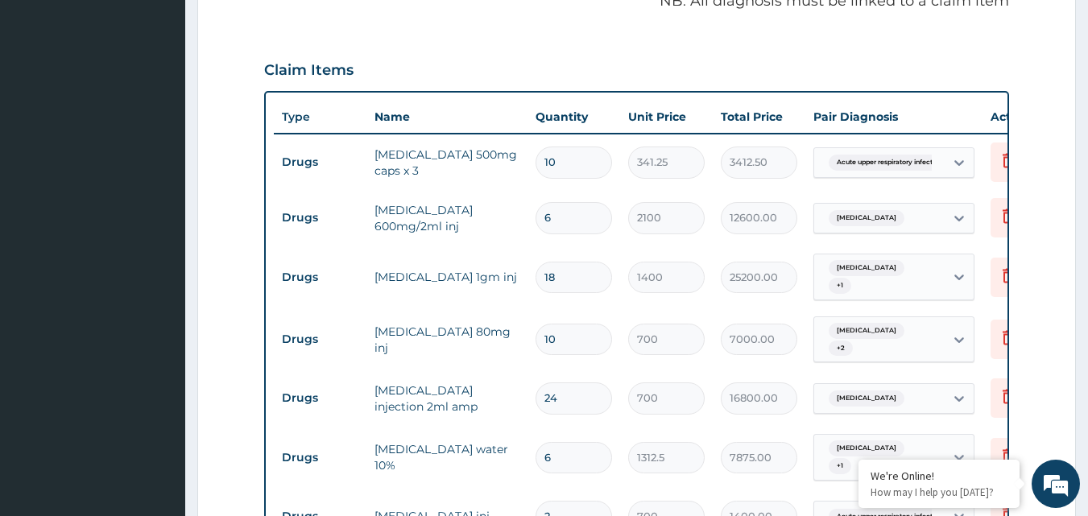
scroll to position [618, 0]
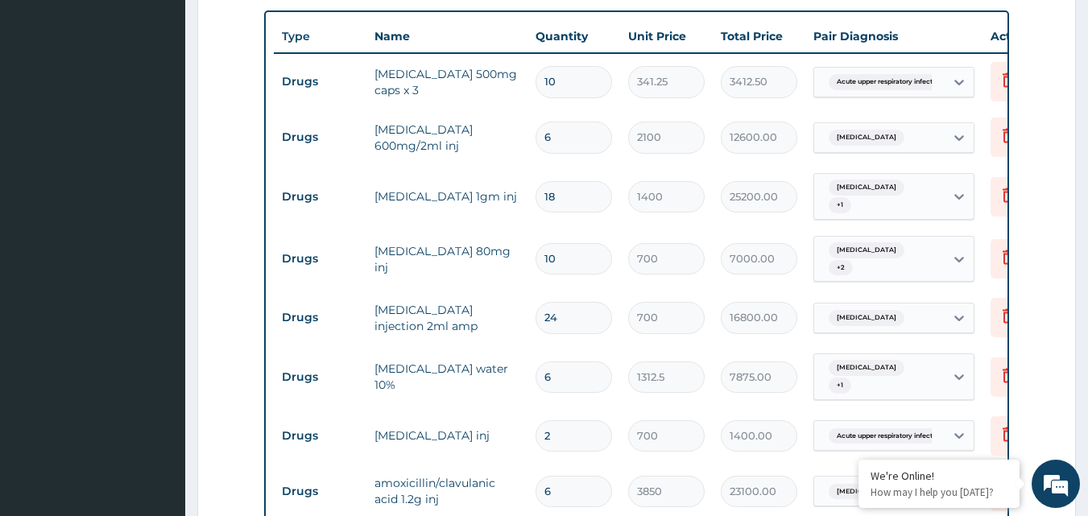
click at [564, 420] on input "2" at bounding box center [573, 435] width 76 height 31
type input "0.00"
type input "4"
type input "2800.00"
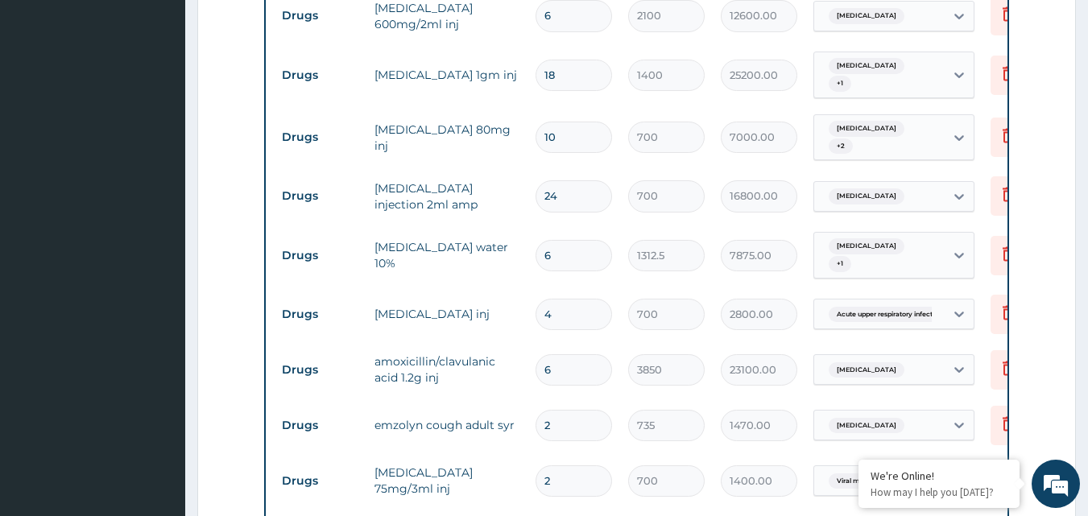
scroll to position [860, 0]
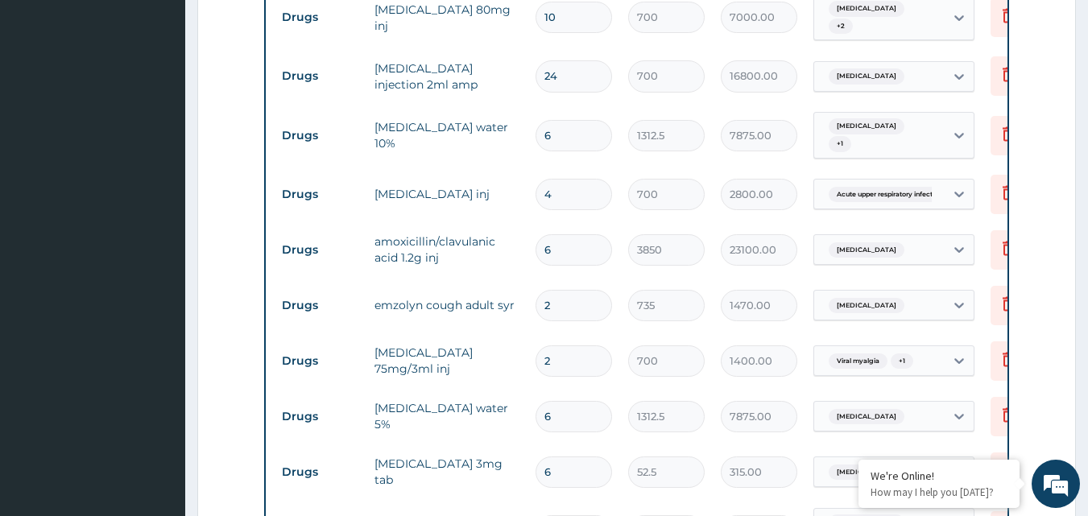
click at [569, 290] on input "2" at bounding box center [573, 305] width 76 height 31
type input "0.00"
type input "1"
type input "735.00"
type input "1"
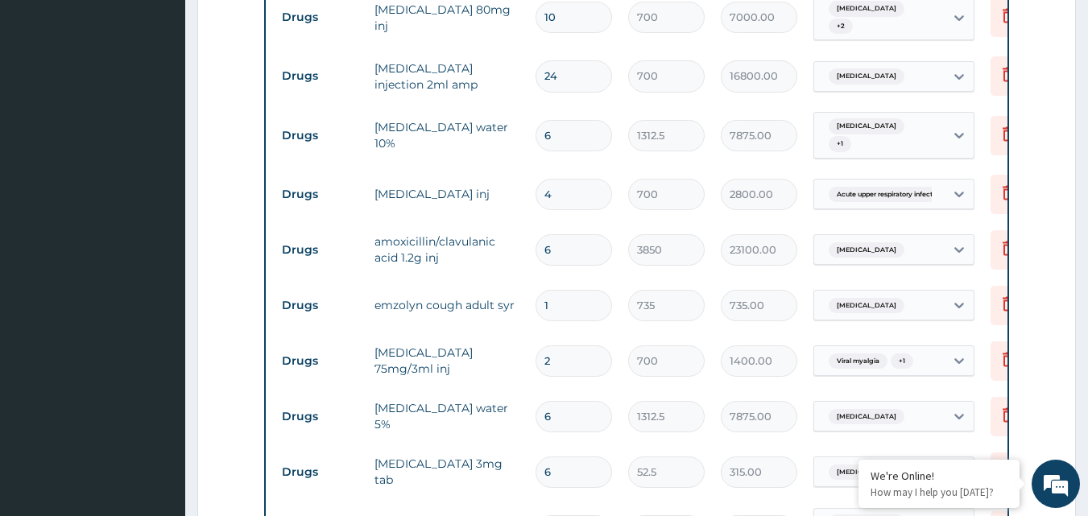
click at [564, 234] on input "6" at bounding box center [573, 249] width 76 height 31
type input "0.00"
type input "2"
type input "7700.00"
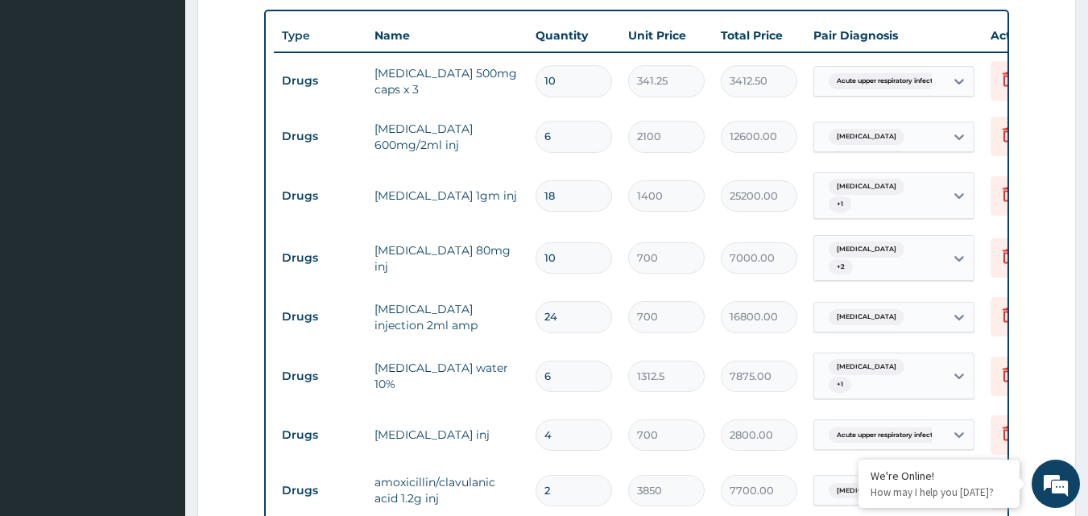
scroll to position [618, 0]
type input "2"
click at [569, 243] on input "10" at bounding box center [573, 258] width 76 height 31
click at [588, 122] on input "6" at bounding box center [573, 137] width 76 height 31
type input "0.00"
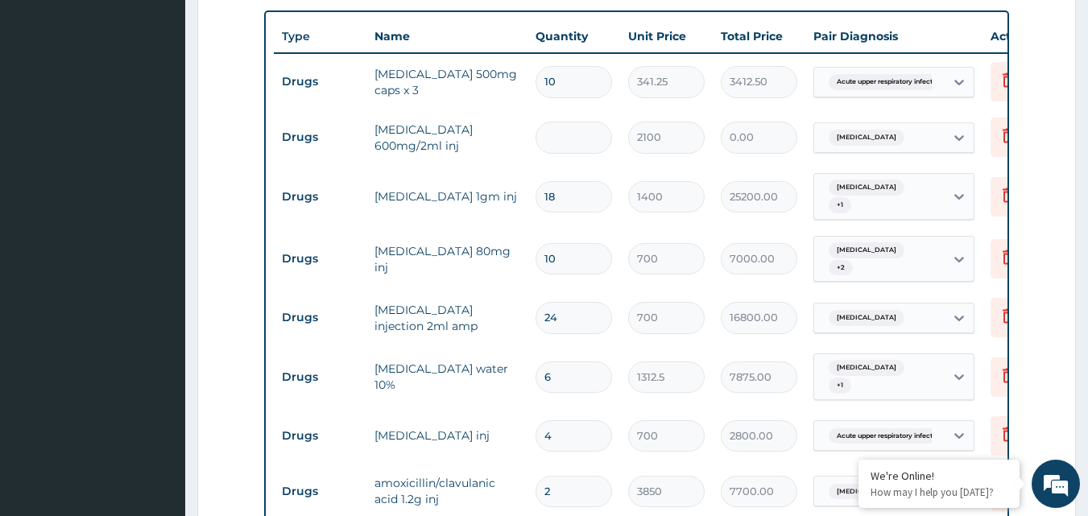
type input "3"
type input "6300.00"
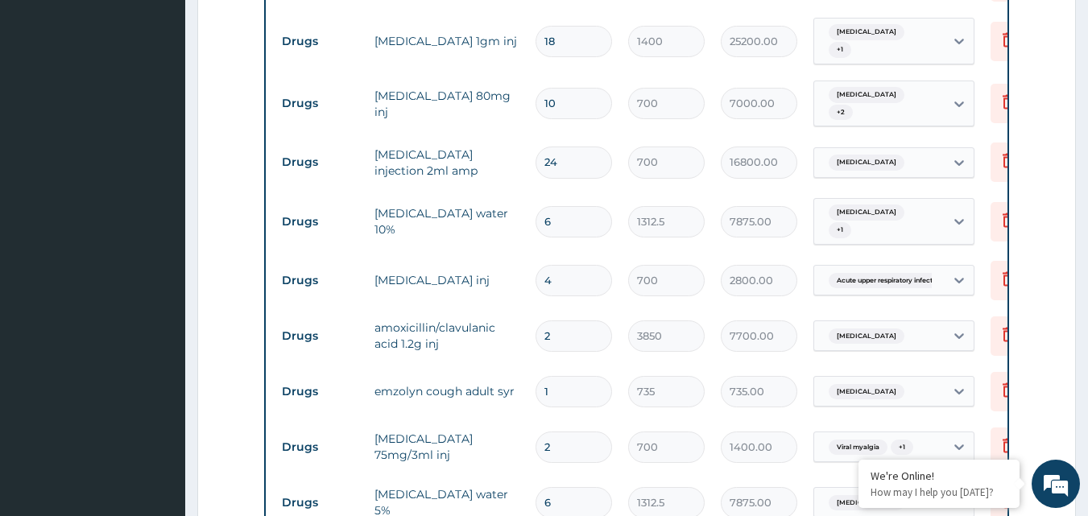
scroll to position [779, 0]
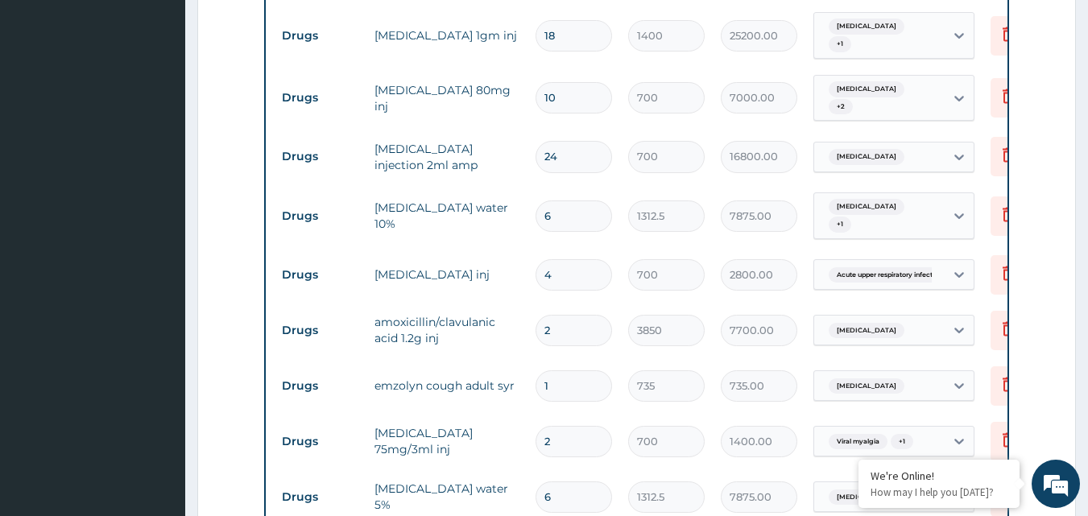
type input "3"
click at [553, 200] on input "6" at bounding box center [573, 215] width 76 height 31
type input "0.00"
type input "3"
type input "3937.50"
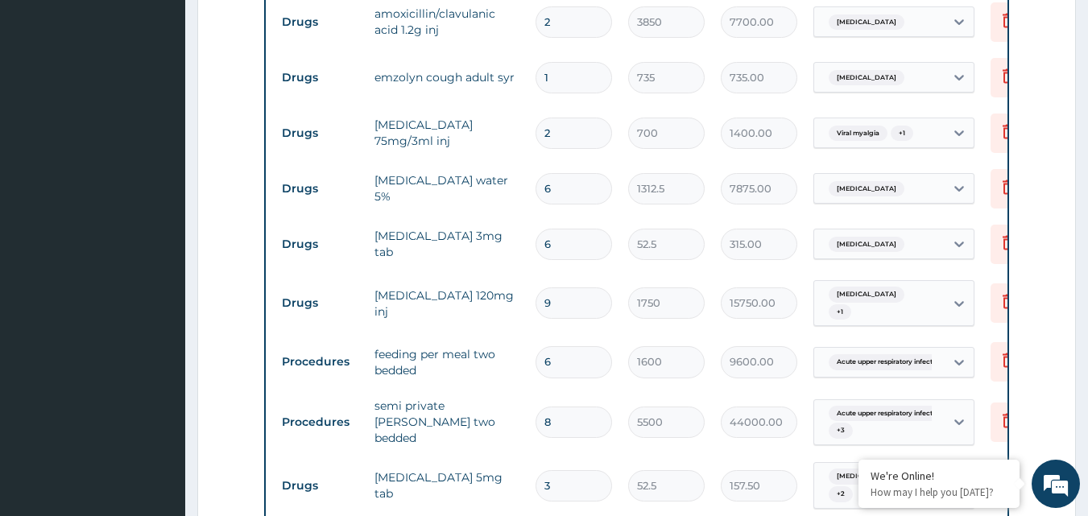
scroll to position [1101, 0]
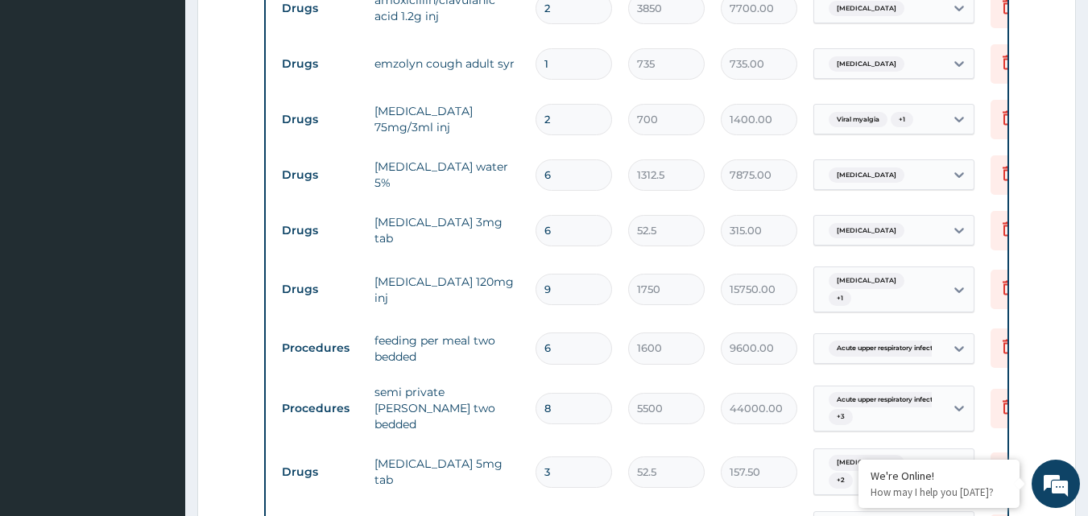
type input "3"
click at [551, 159] on input "6" at bounding box center [573, 174] width 76 height 31
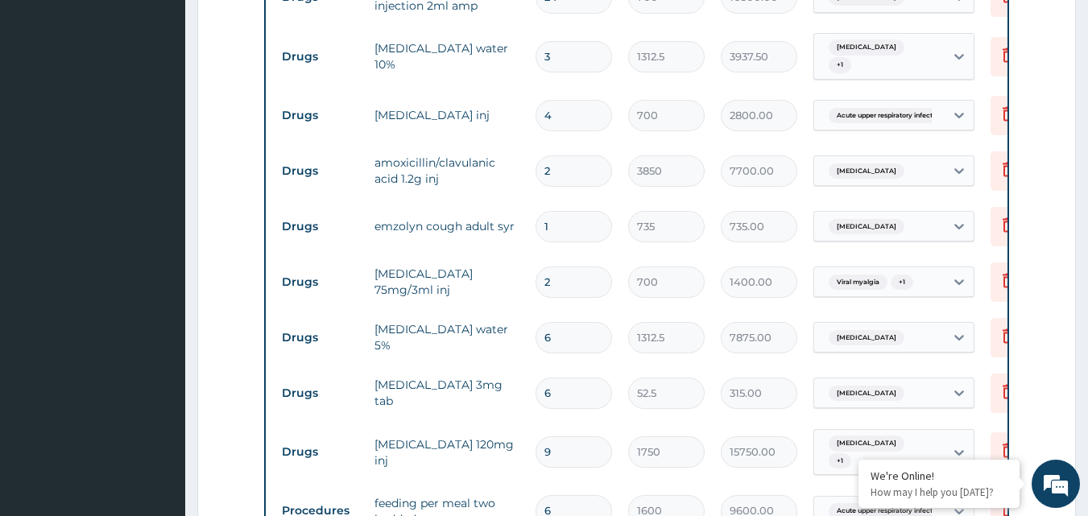
scroll to position [940, 0]
click at [1006, 327] on icon at bounding box center [1007, 334] width 11 height 14
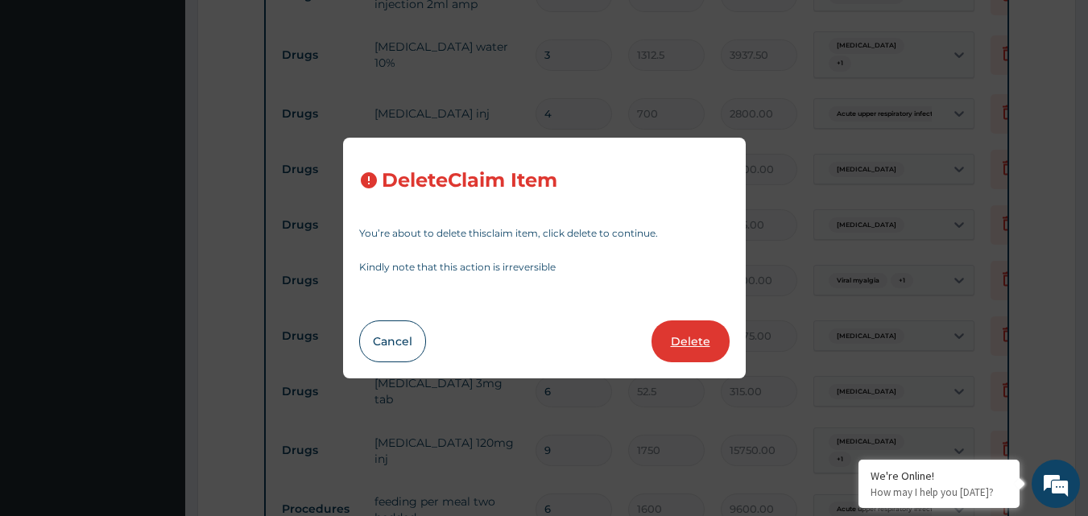
click at [677, 344] on button "Delete" at bounding box center [690, 341] width 78 height 42
type input "52.5"
type input "315.00"
type input "9"
type input "1750"
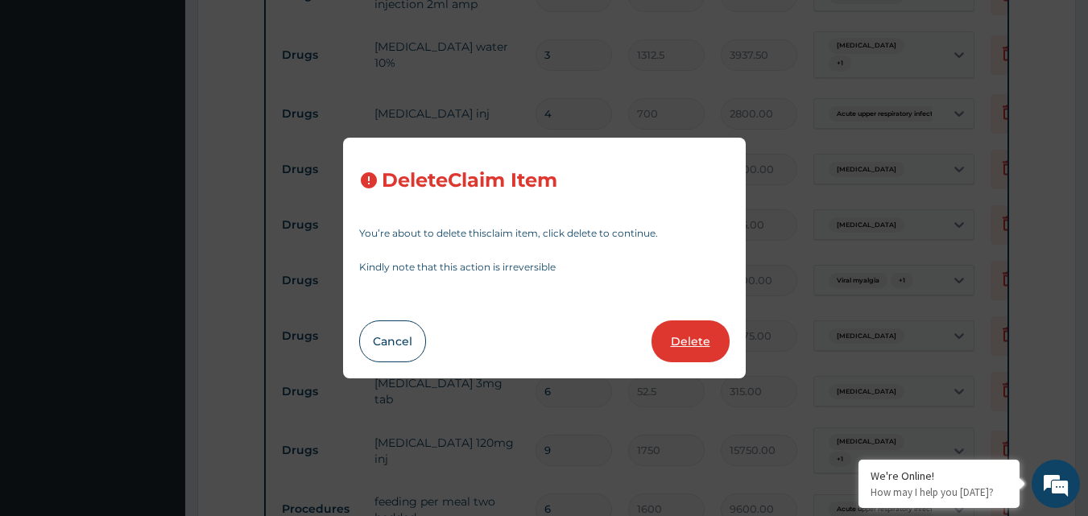
type input "15750.00"
type input "6"
type input "1600"
type input "9600.00"
type input "8"
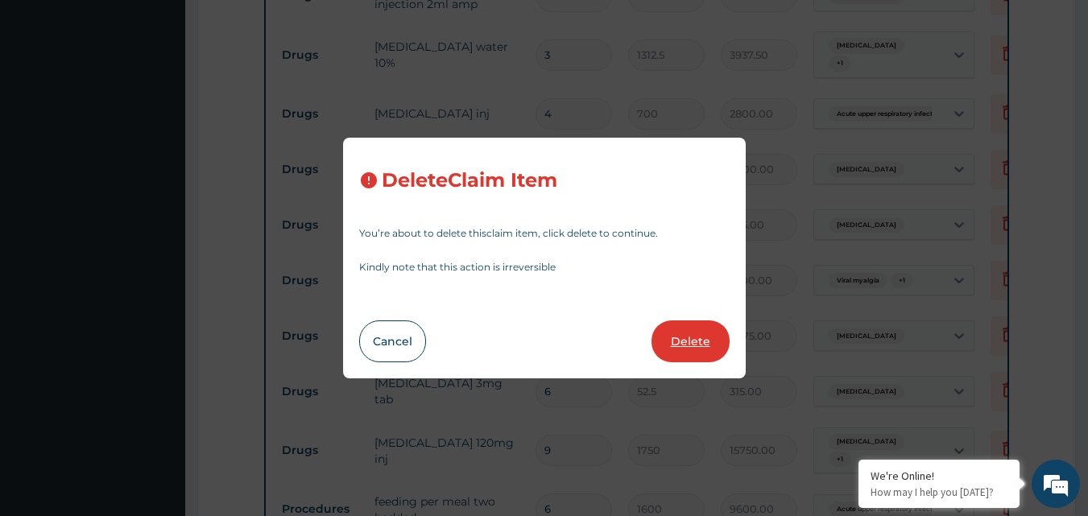
type input "5500"
type input "44000.00"
type input "3"
type input "52.5"
type input "157.50"
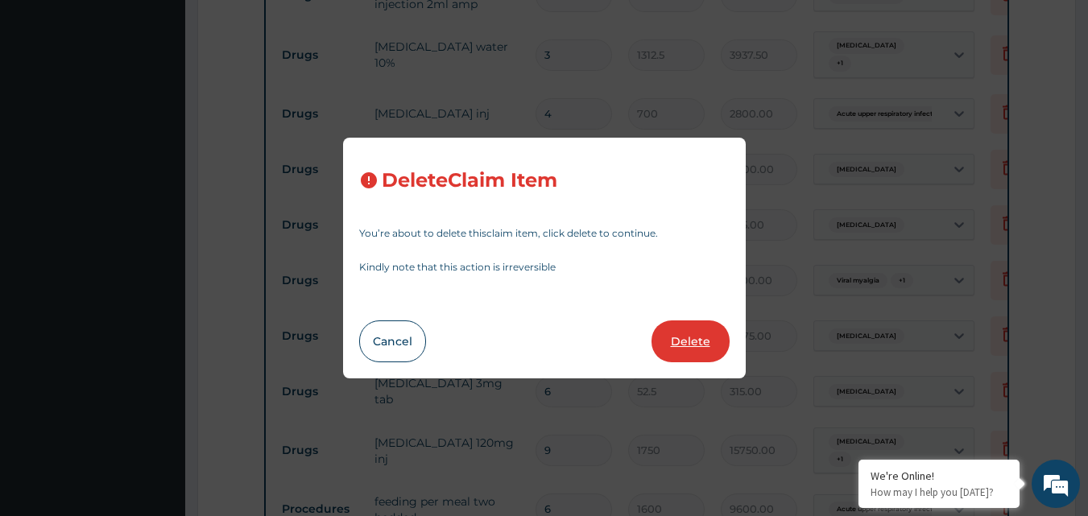
type input "1312.5"
type input "3937.50"
type input "2"
type input "5000"
type input "10000.00"
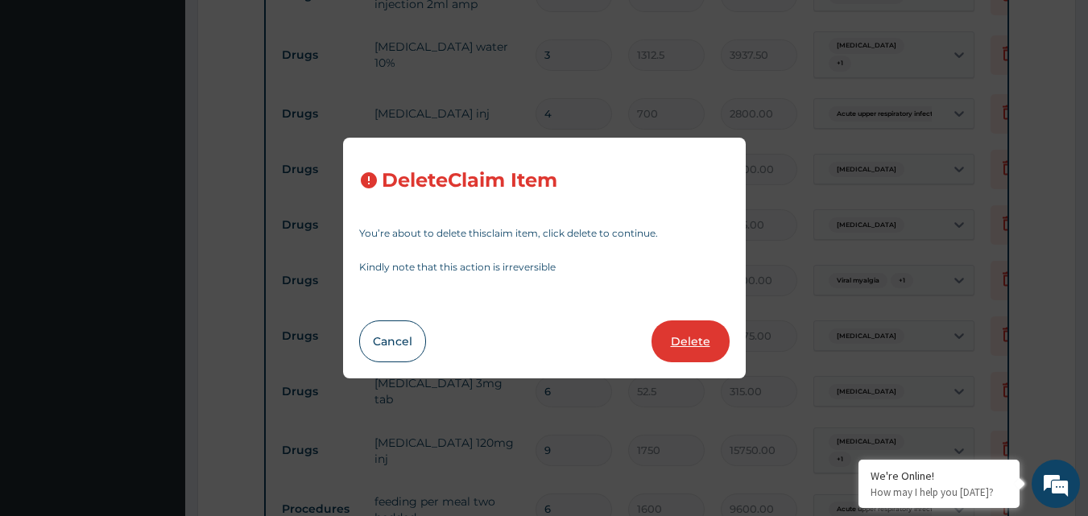
type input "1"
type input "1200"
type input "1200.00"
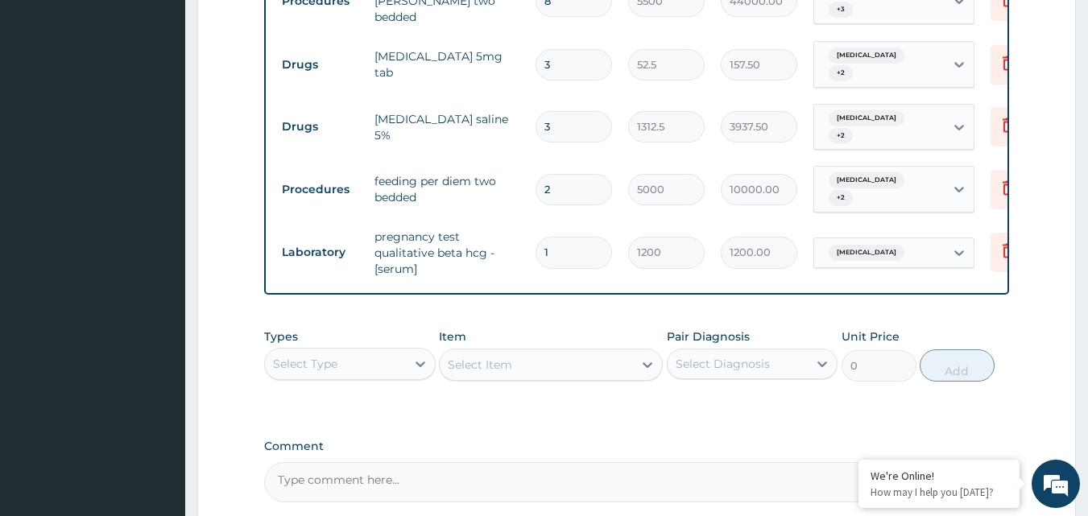
scroll to position [1504, 0]
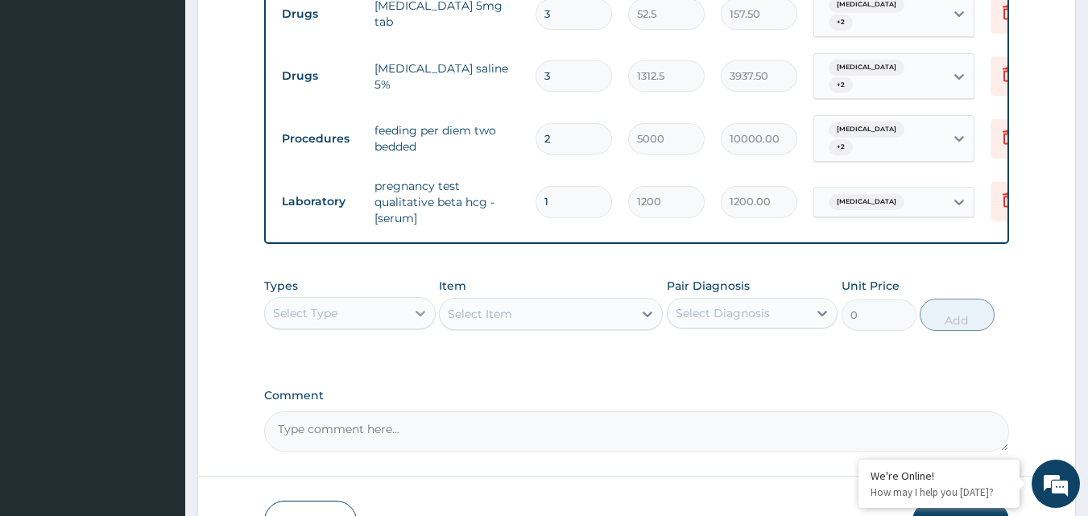
click at [419, 299] on div at bounding box center [420, 313] width 29 height 29
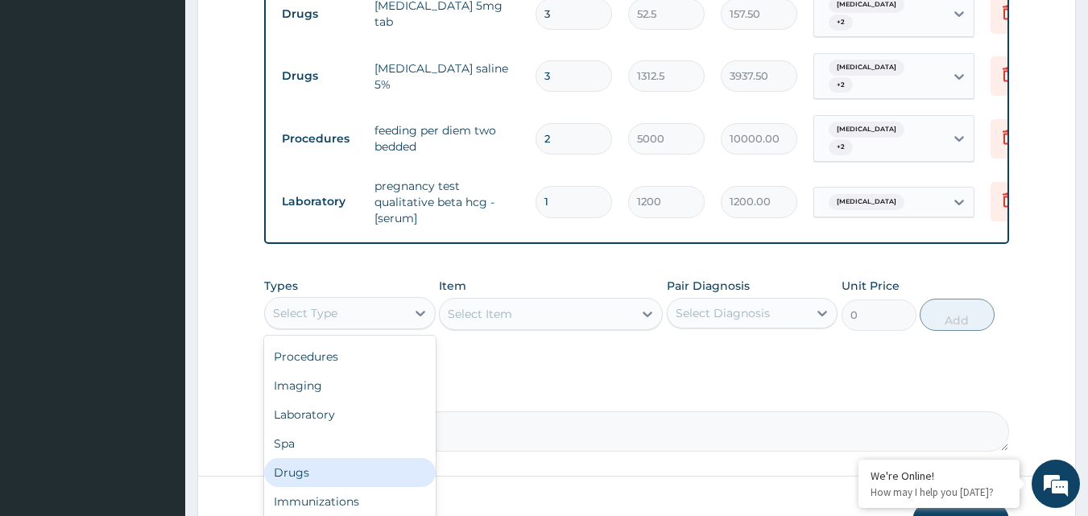
click at [299, 458] on div "Drugs" at bounding box center [349, 472] width 171 height 29
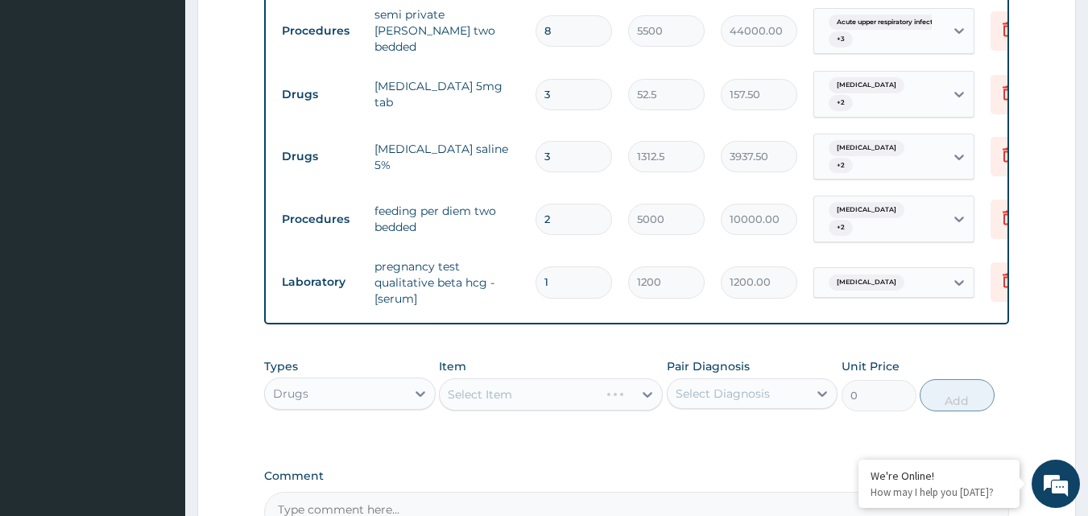
scroll to position [1504, 0]
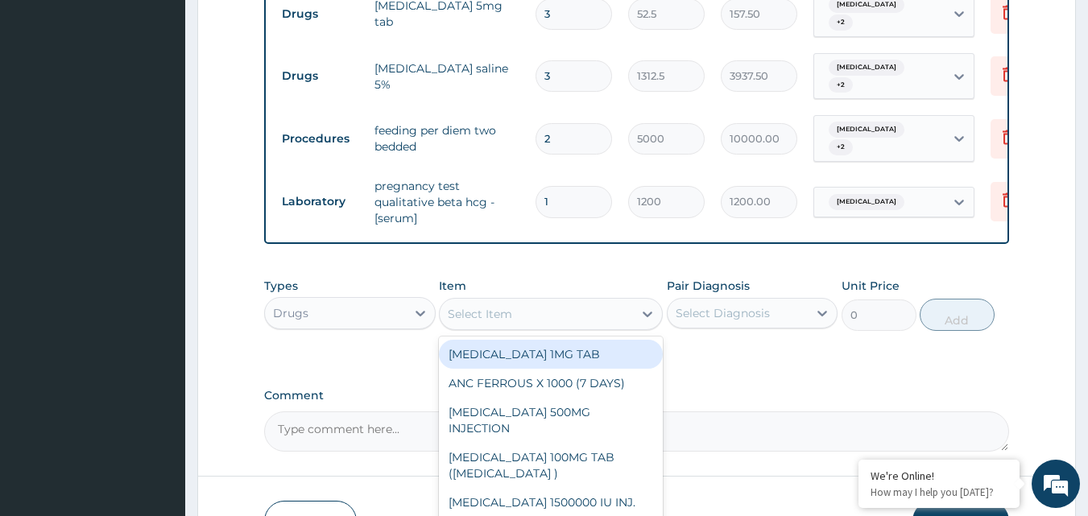
click at [614, 301] on div "Select Item" at bounding box center [536, 314] width 193 height 26
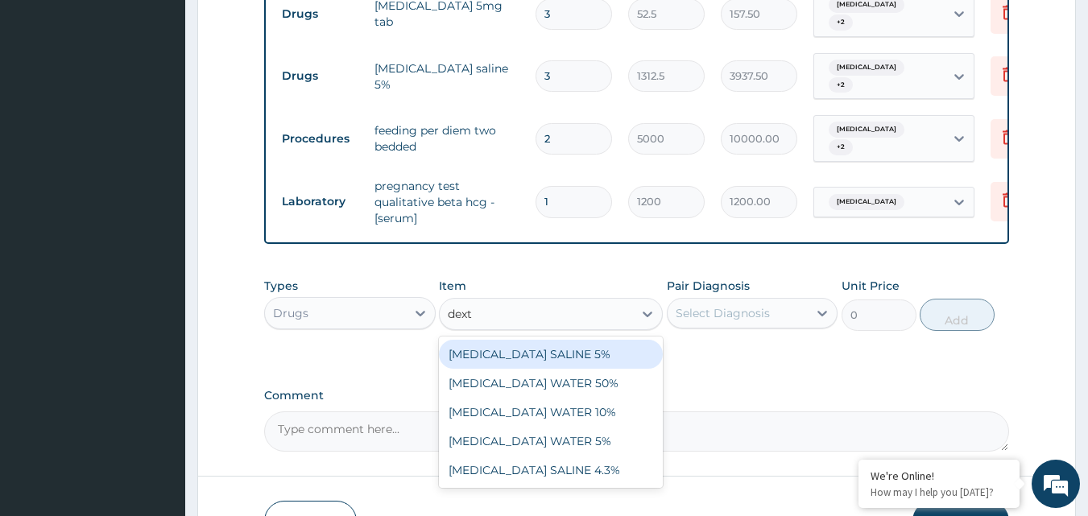
type input "dextr"
click at [593, 340] on div "DEXTROSE SALINE 5%" at bounding box center [551, 354] width 224 height 29
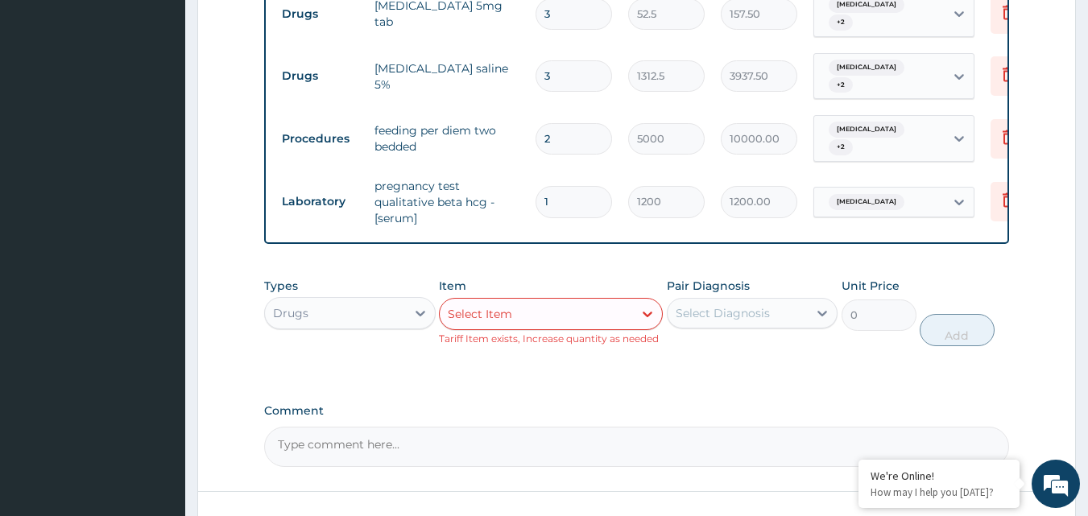
click at [529, 301] on div "Select Item" at bounding box center [536, 314] width 193 height 26
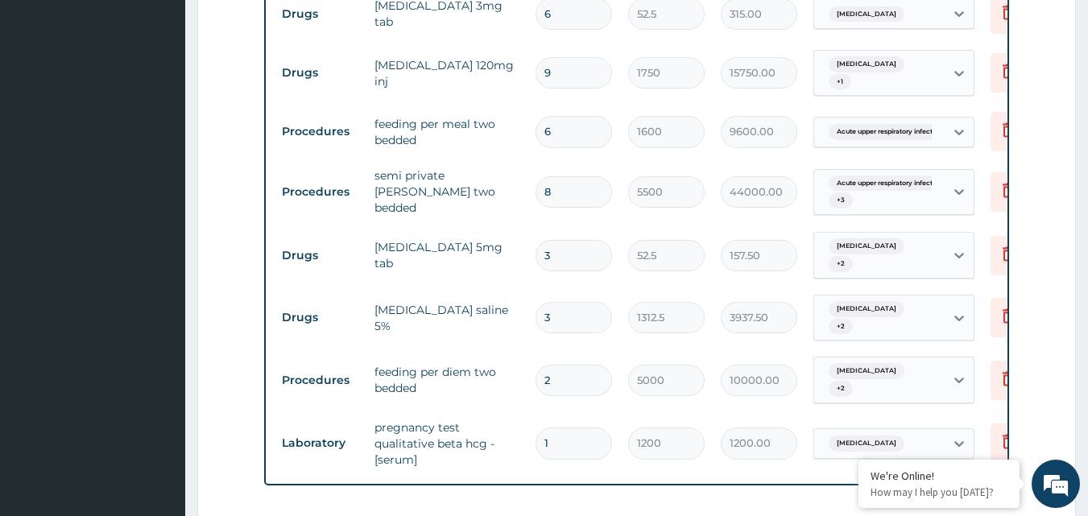
scroll to position [1182, 0]
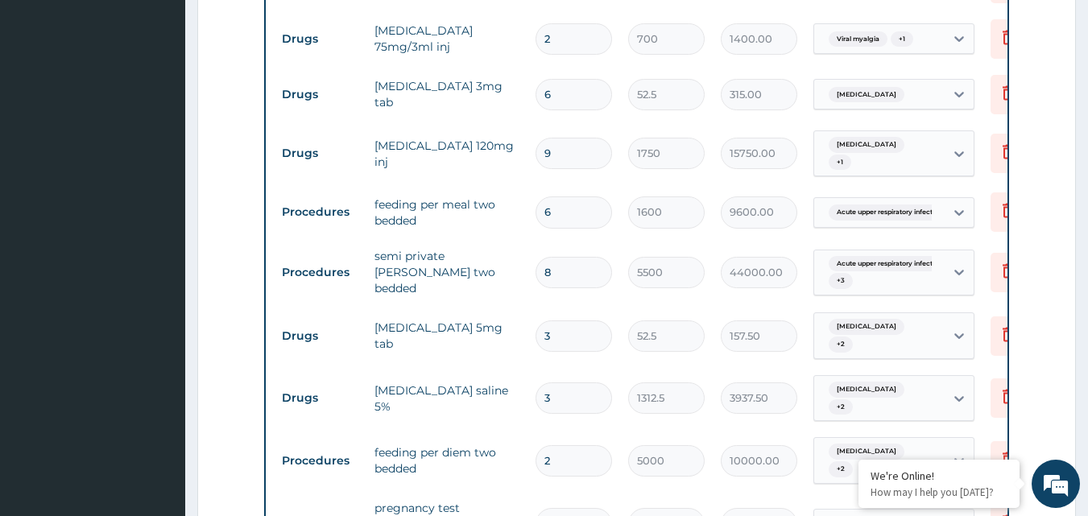
click at [565, 79] on input "6" at bounding box center [573, 94] width 76 height 31
type input "0.00"
type input "3"
type input "157.50"
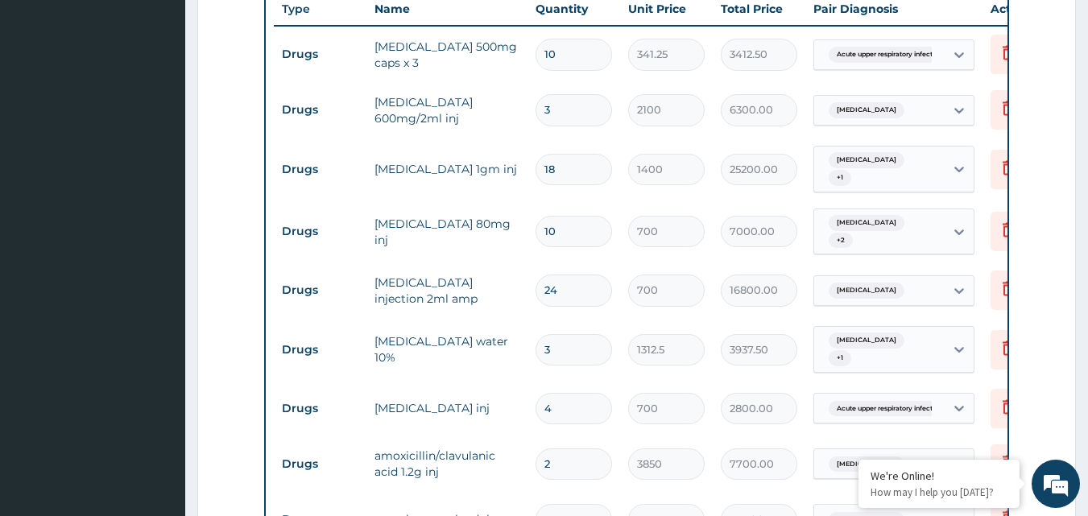
scroll to position [618, 0]
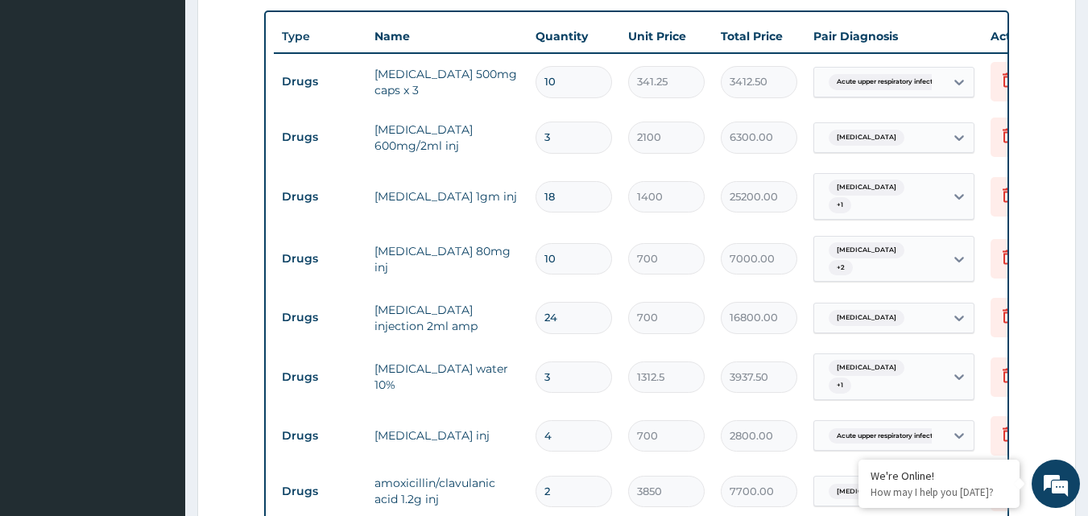
type input "3"
click at [577, 243] on input "10" at bounding box center [573, 258] width 76 height 31
type input "1"
type input "700.00"
type input "0.00"
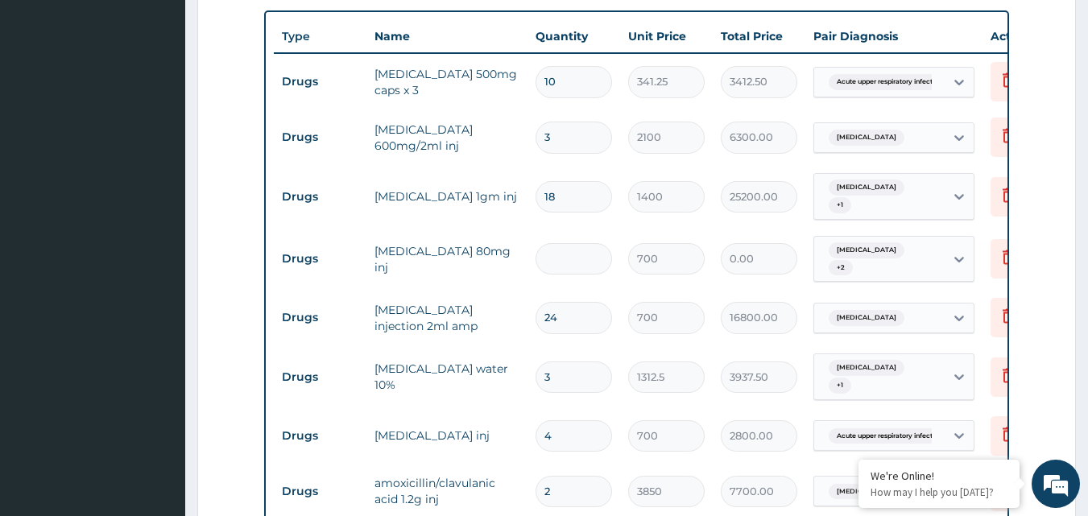
type input "3"
type input "2100.00"
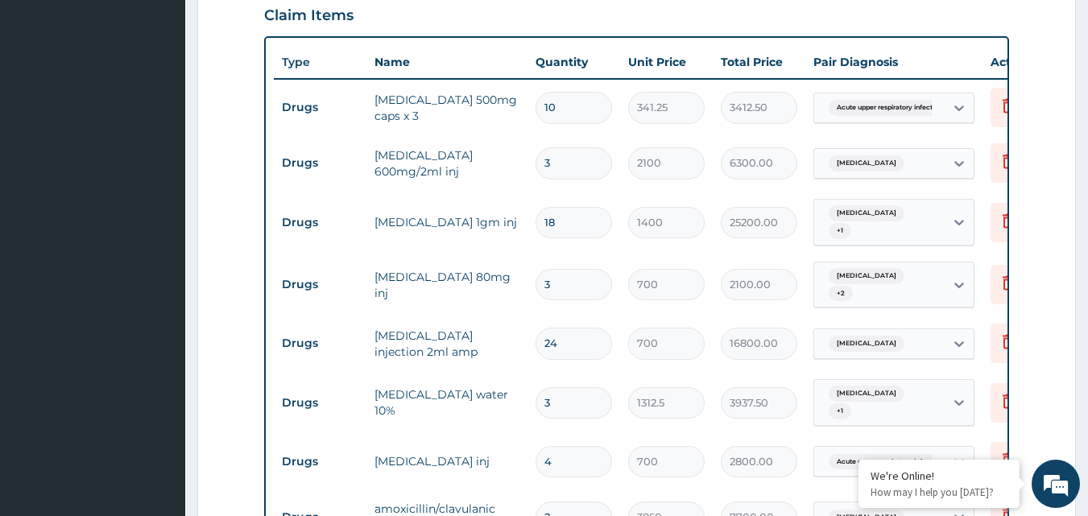
scroll to position [538, 0]
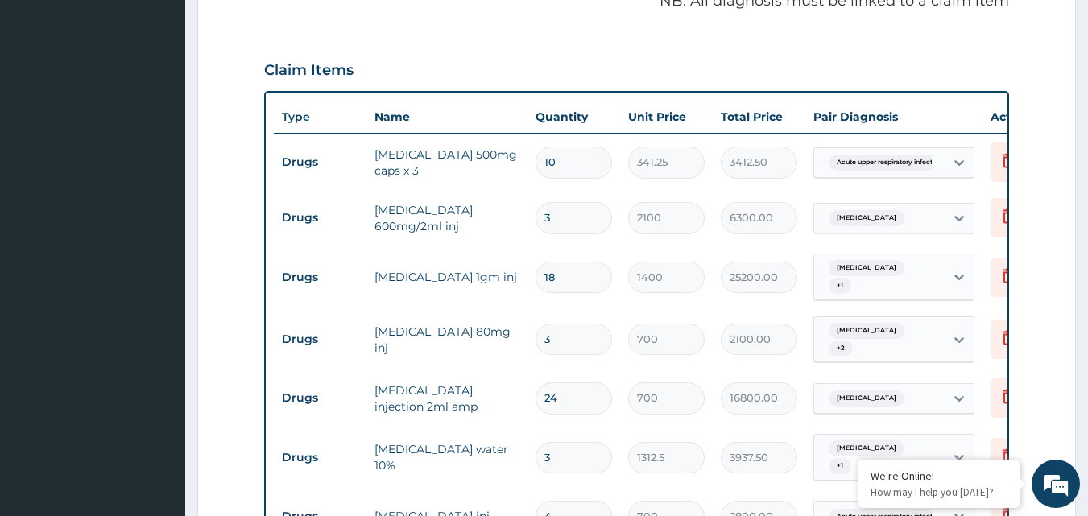
type input "3"
click at [568, 262] on input "18" at bounding box center [573, 277] width 76 height 31
type input "1"
type input "1400.00"
type input "0.00"
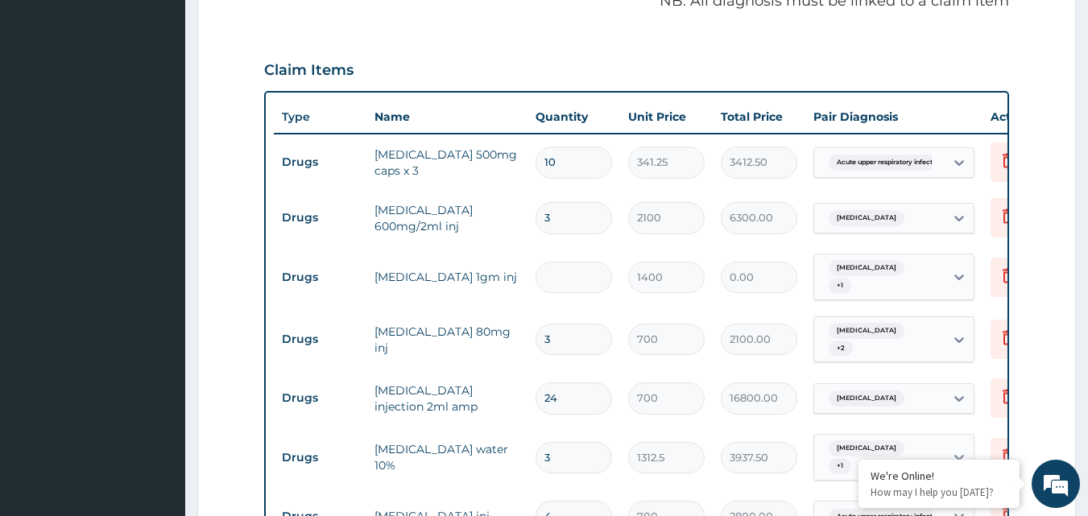
type input "7"
type input "9800.00"
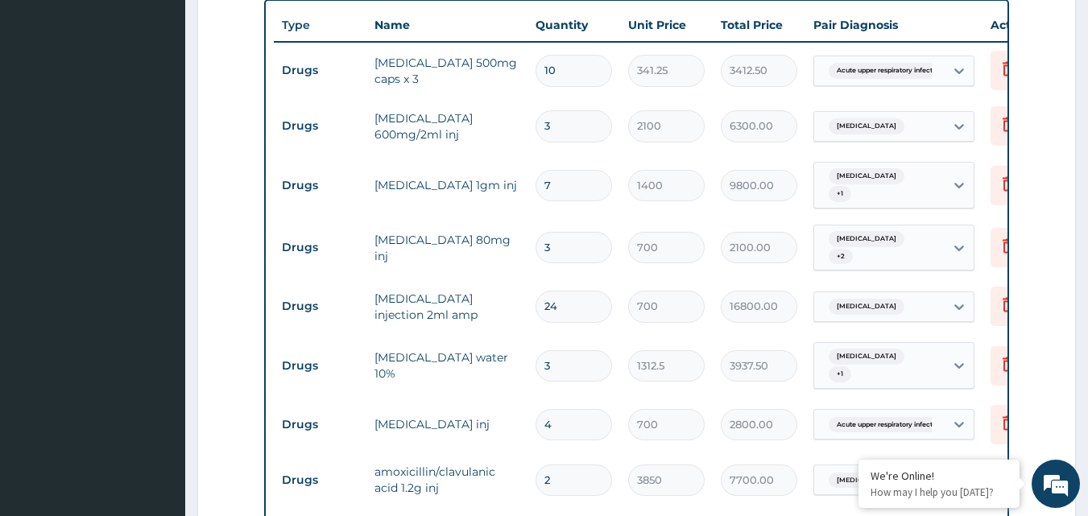
scroll to position [699, 0]
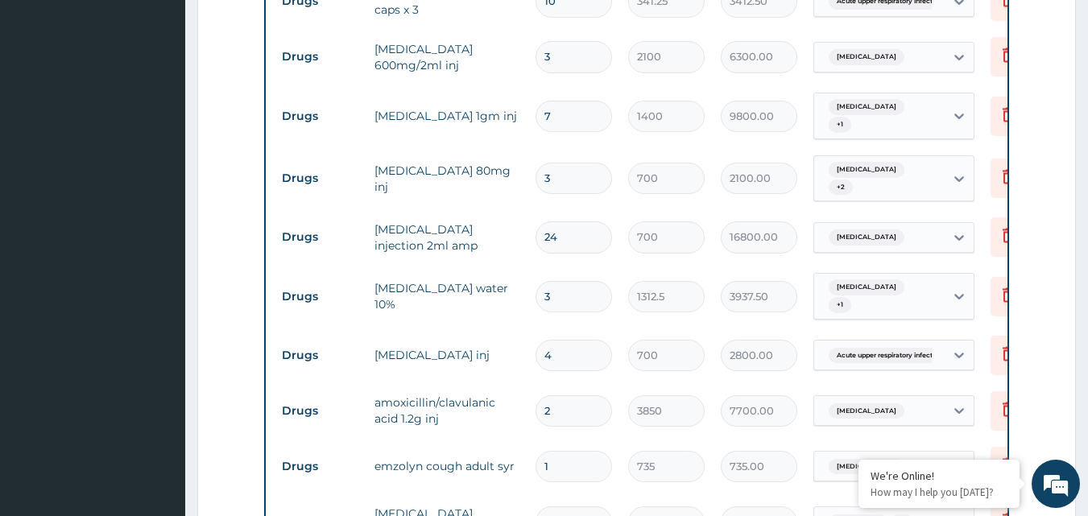
type input "7"
click at [565, 221] on input "24" at bounding box center [573, 236] width 76 height 31
type input "2"
type input "1400.00"
type input "0.00"
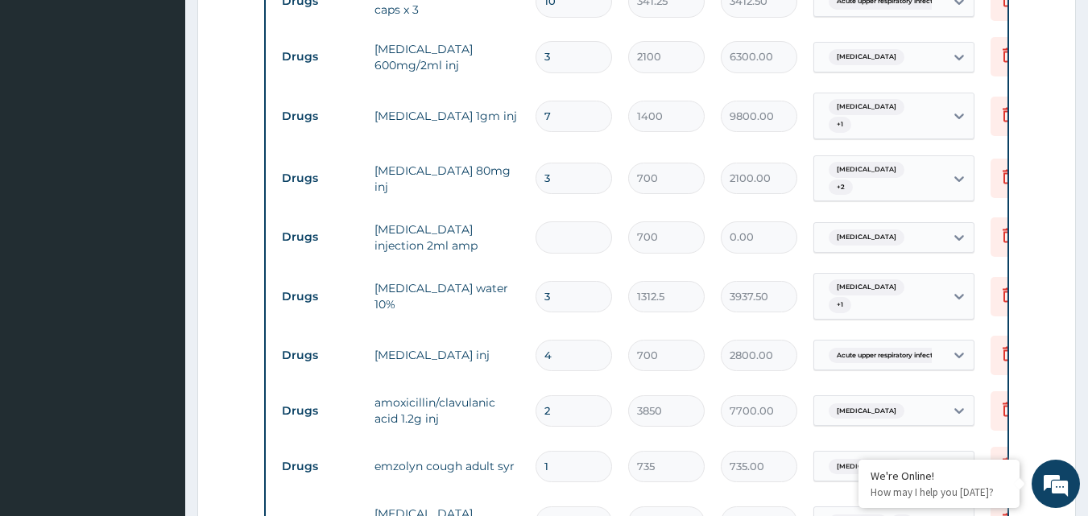
type input "1"
type input "700.00"
type input "12"
type input "8400.00"
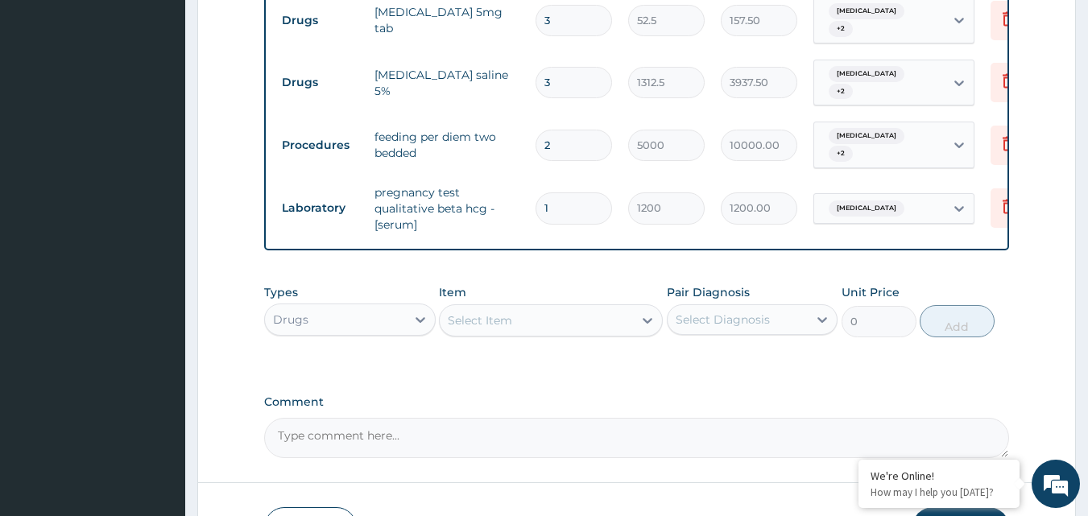
scroll to position [1504, 0]
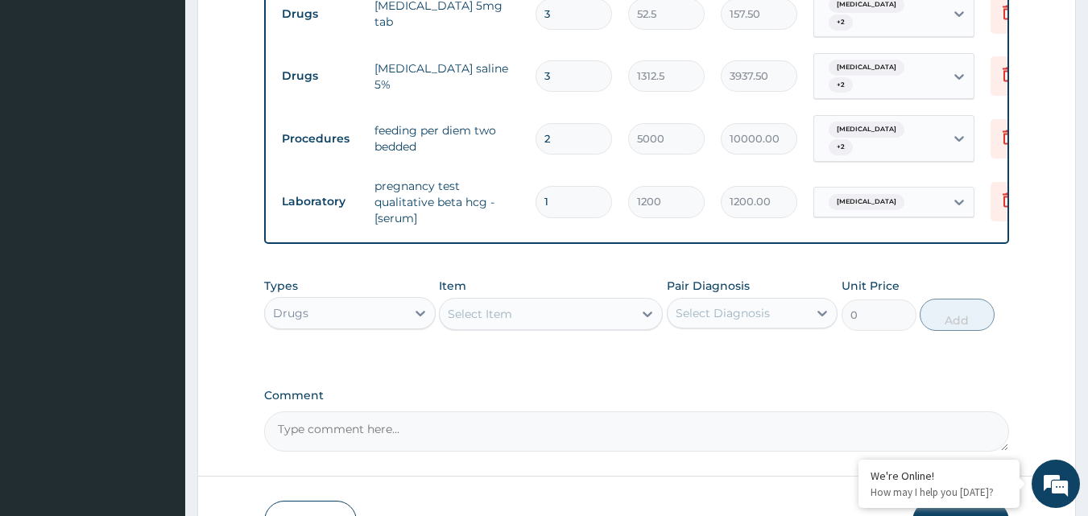
type input "12"
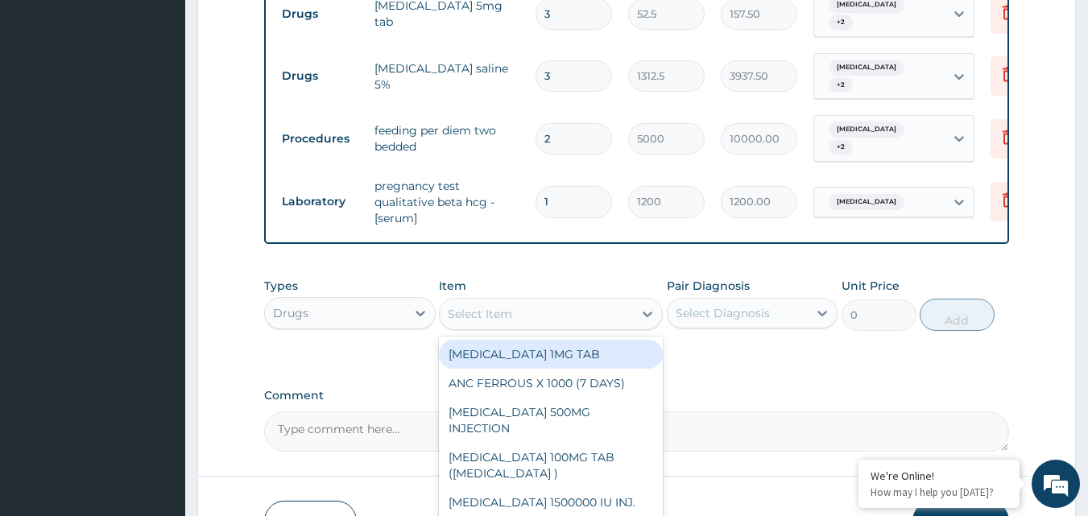
click at [502, 306] on div "Select Item" at bounding box center [480, 314] width 64 height 16
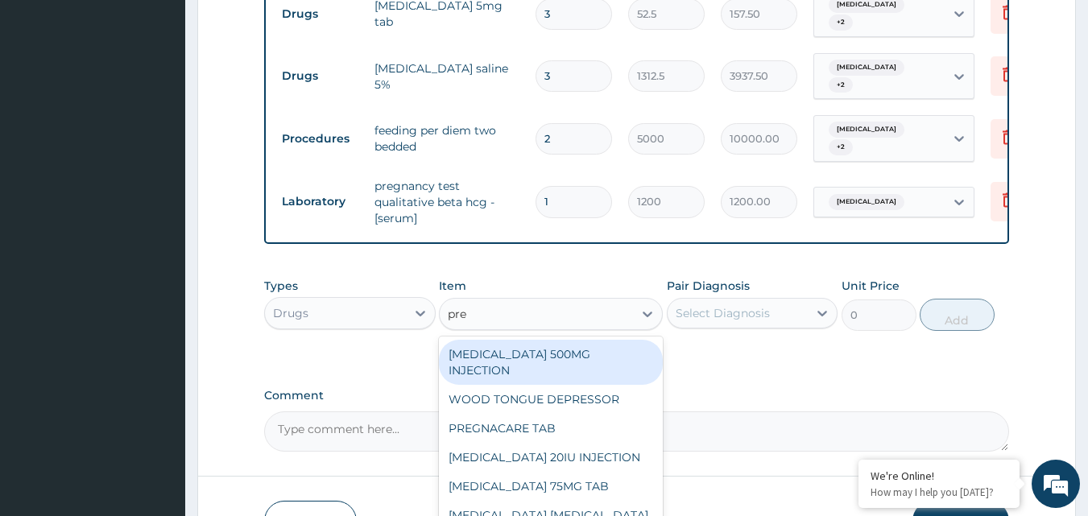
type input "pred"
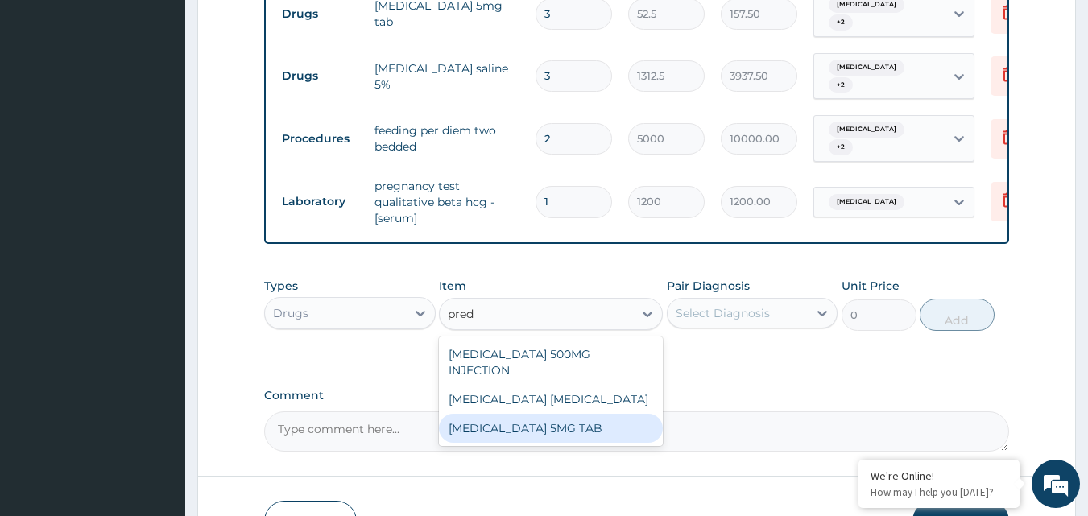
click at [535, 414] on div "PREDNISOLONE 5MG TAB" at bounding box center [551, 428] width 224 height 29
type input "52.5"
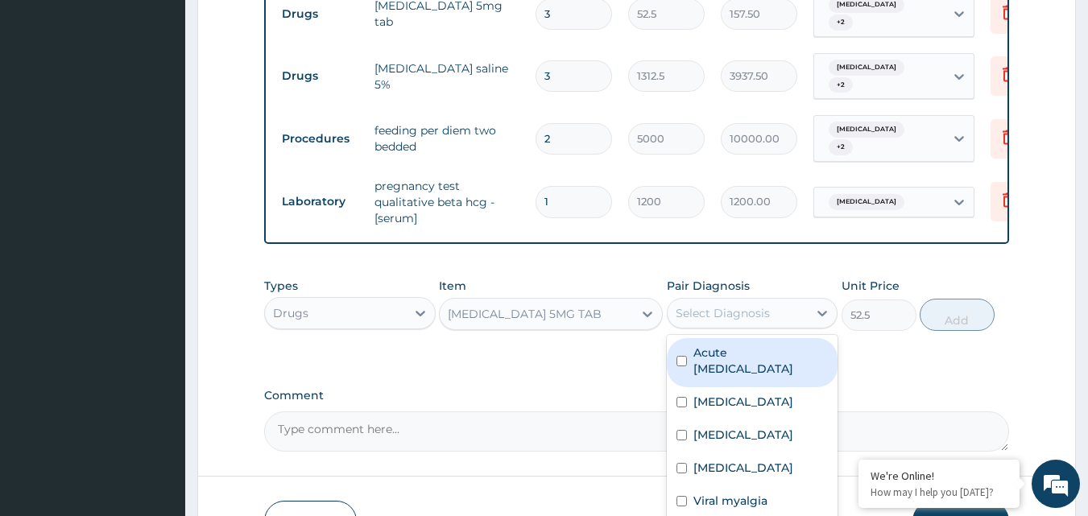
click at [739, 300] on div "Select Diagnosis" at bounding box center [737, 313] width 141 height 26
click at [687, 338] on div "Acute upper respiratory infection" at bounding box center [752, 362] width 171 height 49
checkbox input "true"
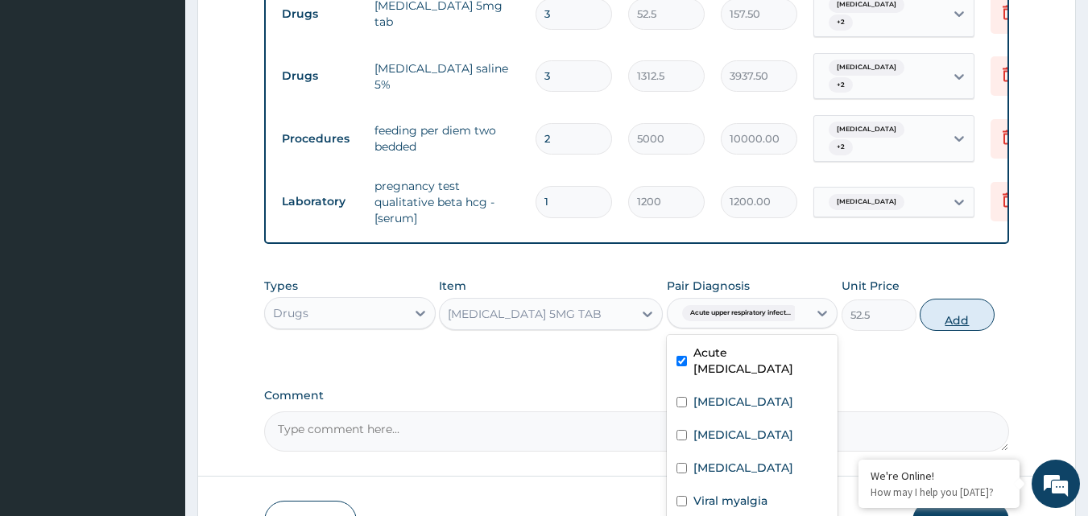
click at [976, 299] on button "Add" at bounding box center [956, 315] width 75 height 32
type input "0"
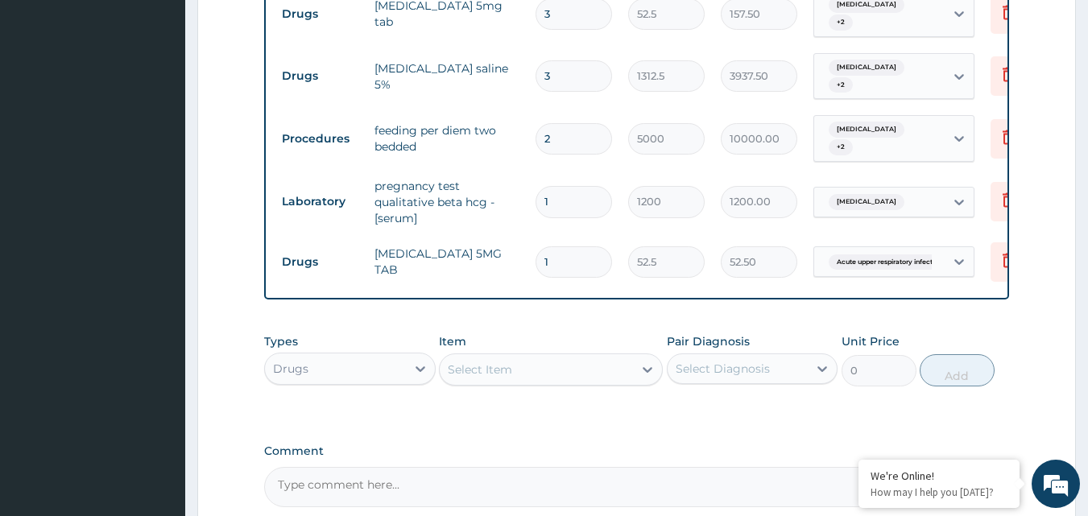
type input "10"
type input "525.00"
type input "10"
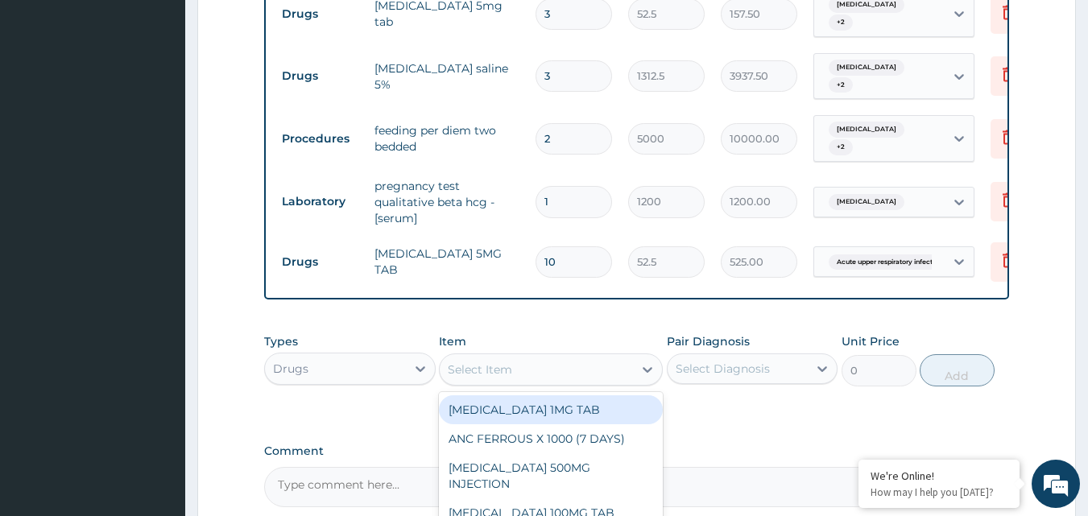
click at [509, 361] on div "Select Item" at bounding box center [480, 369] width 64 height 16
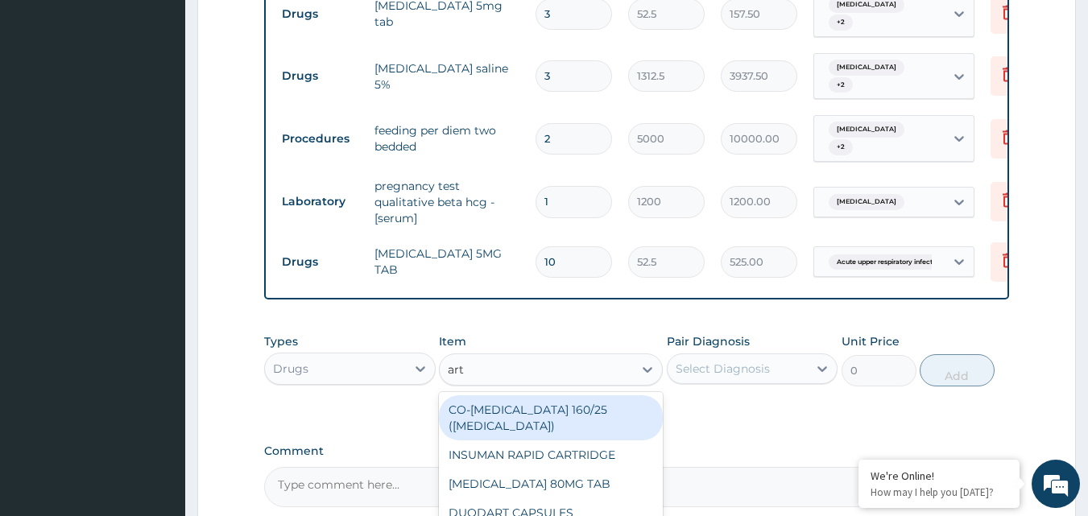
type input "arte"
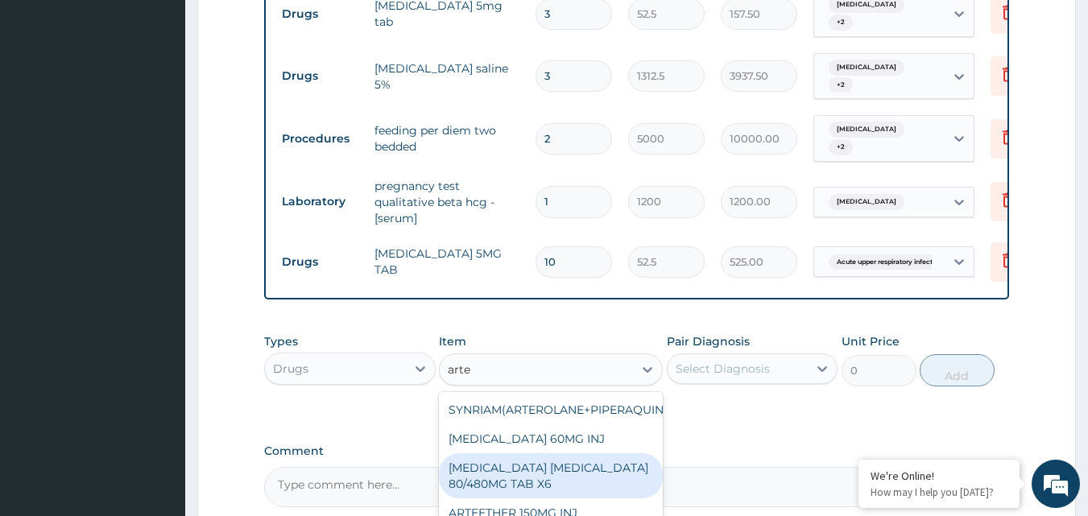
click at [510, 453] on div "ARTEMETHER LUMEFANTRINE 80/480MG TAB X6" at bounding box center [551, 475] width 224 height 45
type input "262.5"
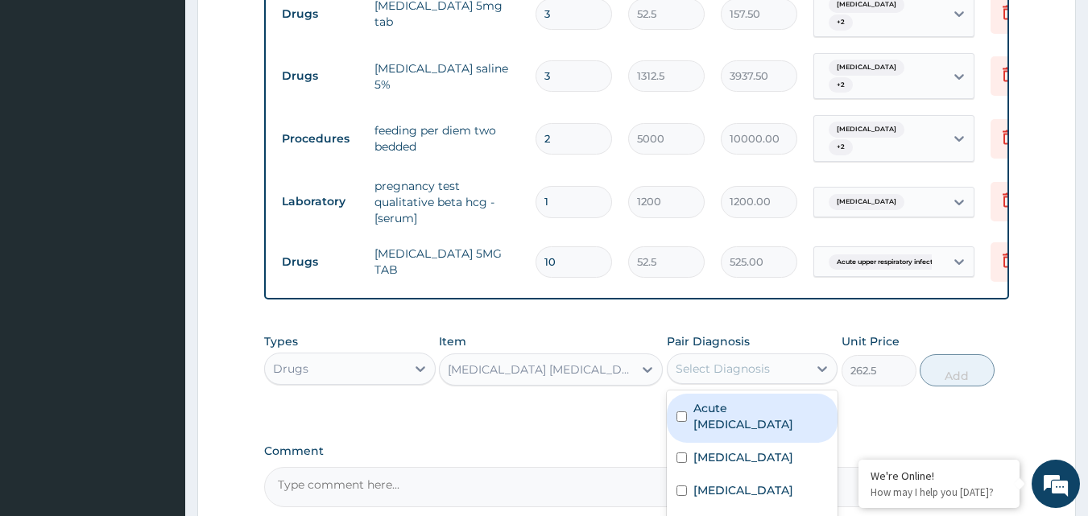
click at [736, 356] on div "Select Diagnosis" at bounding box center [737, 369] width 141 height 26
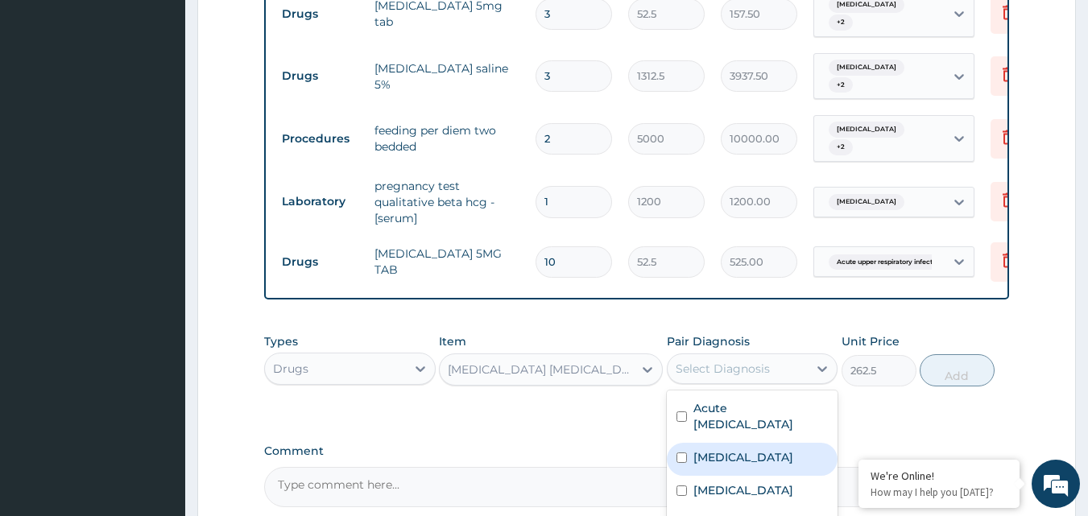
click at [694, 449] on label "Malaria" at bounding box center [743, 457] width 100 height 16
checkbox input "true"
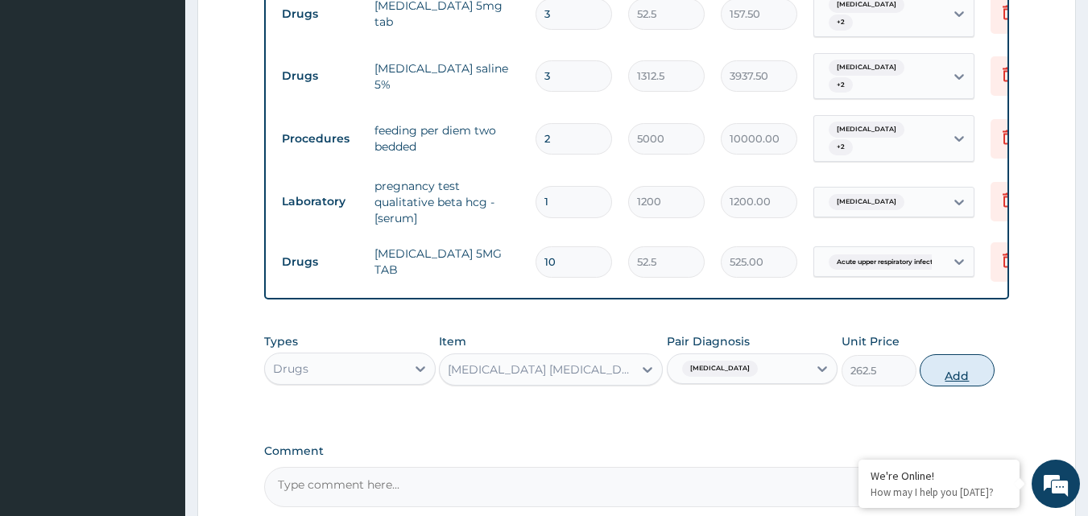
click at [949, 354] on button "Add" at bounding box center [956, 370] width 75 height 32
type input "0"
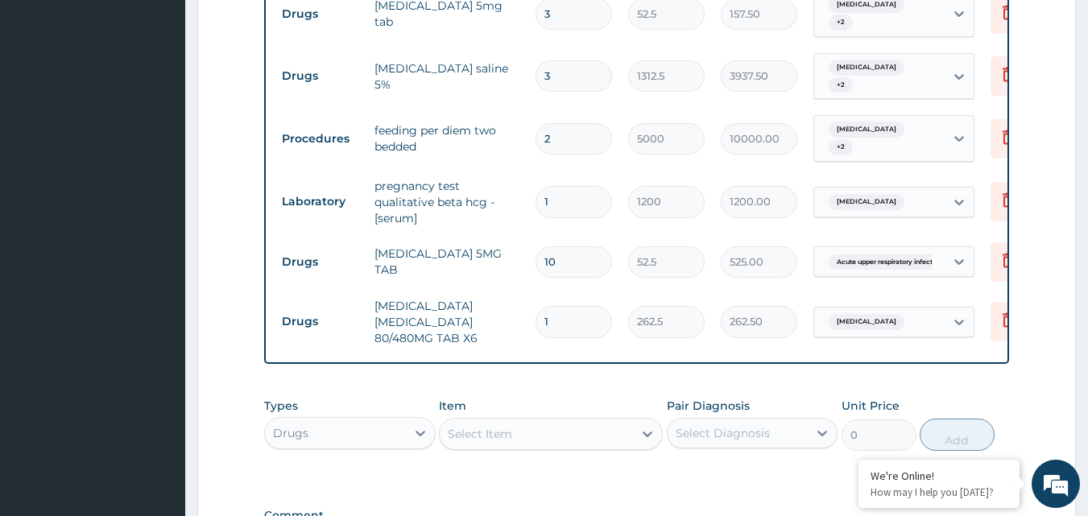
type input "0.00"
type input "6"
type input "1575.00"
type input "6"
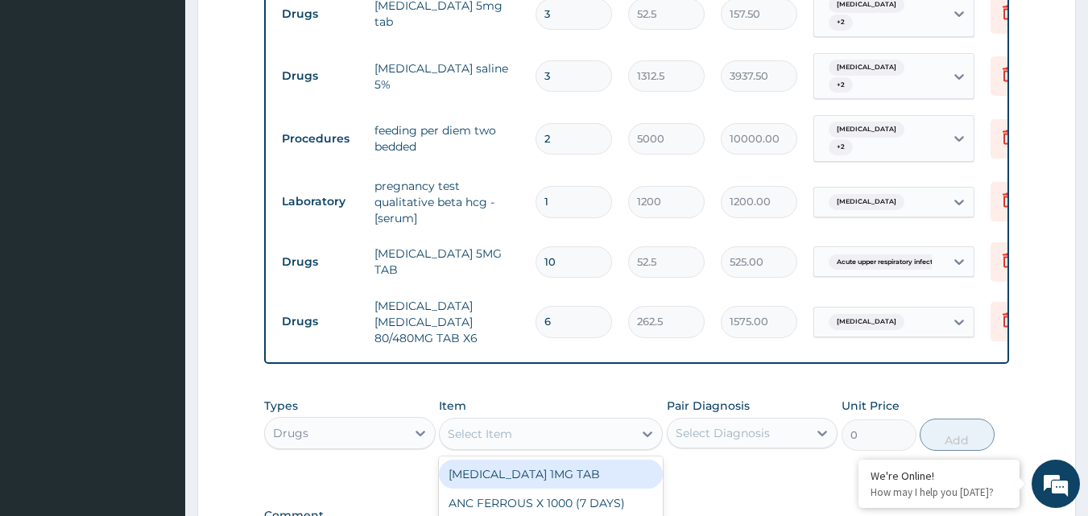
click at [489, 426] on div "Select Item" at bounding box center [480, 434] width 64 height 16
type input "parace"
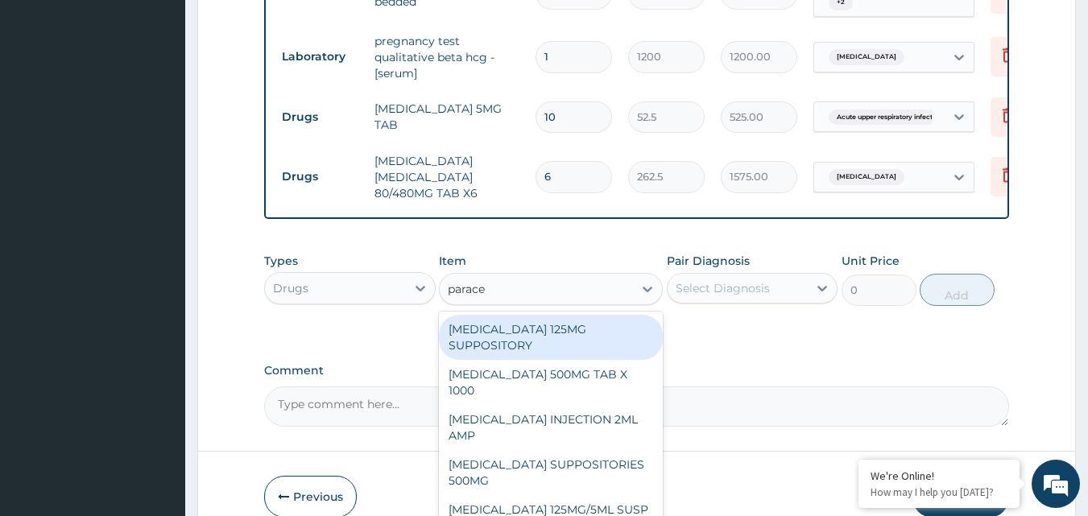
scroll to position [1660, 0]
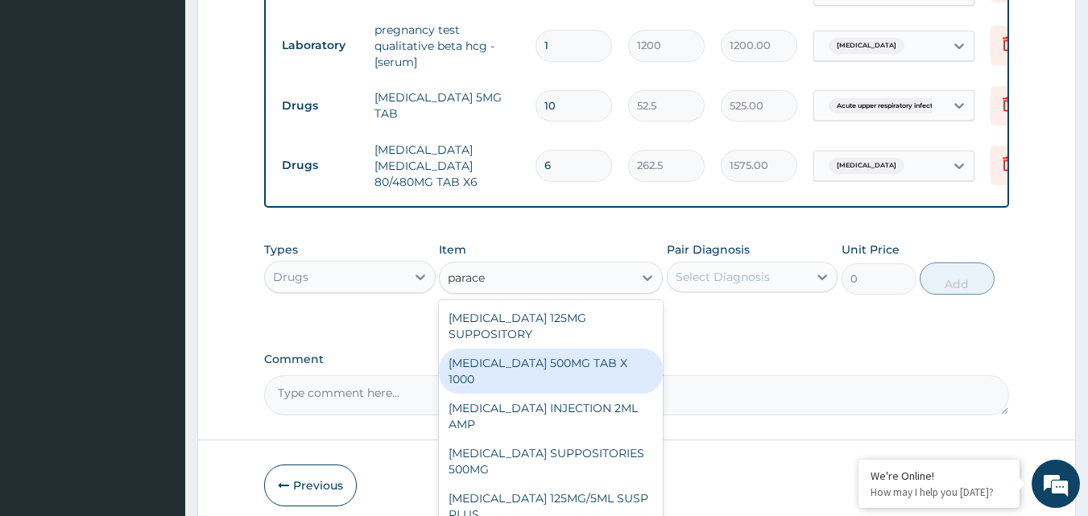
click at [528, 349] on div "[MEDICAL_DATA] 500MG TAB X 1000" at bounding box center [551, 371] width 224 height 45
type input "11.02499961853027"
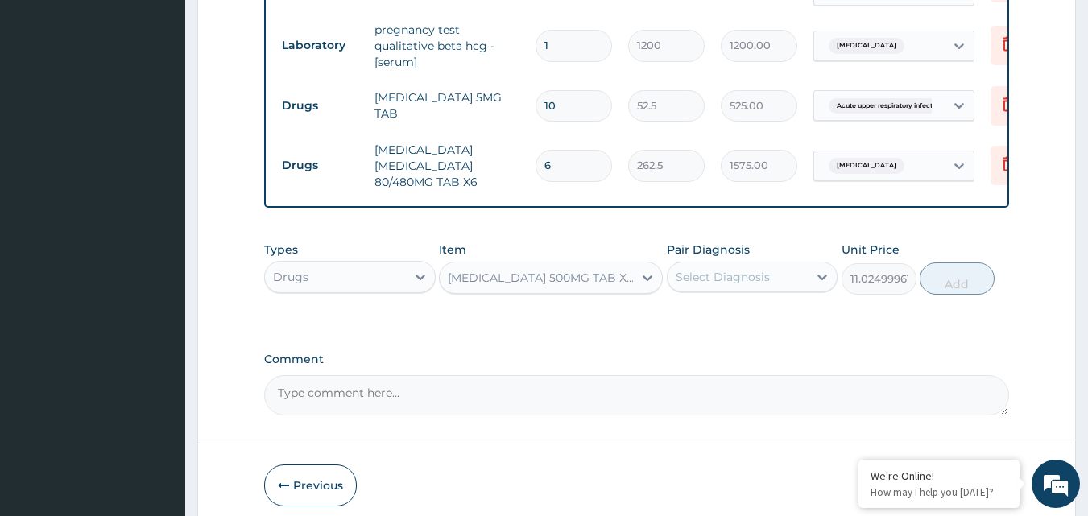
click at [733, 269] on div "Select Diagnosis" at bounding box center [722, 277] width 94 height 16
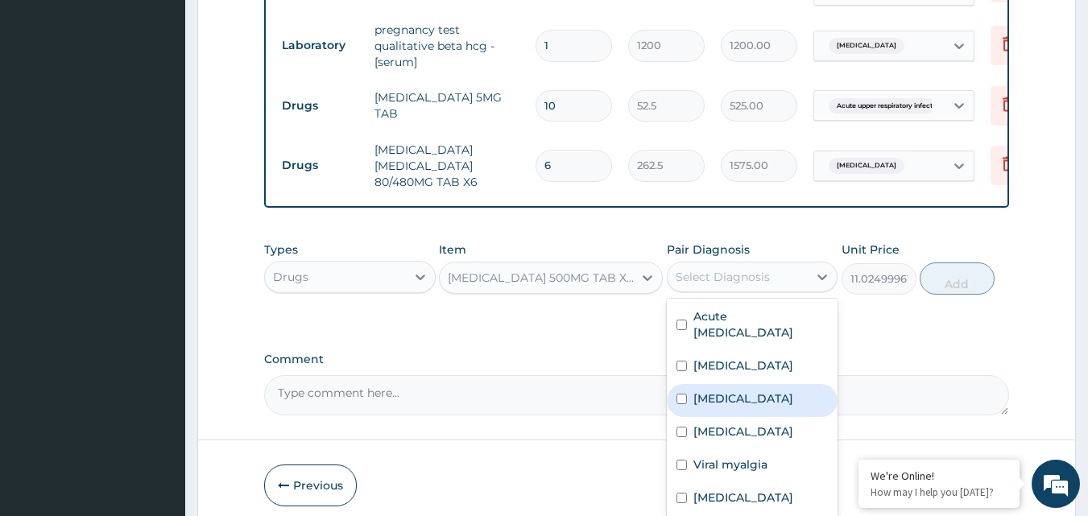
click at [693, 390] on label "[MEDICAL_DATA]" at bounding box center [743, 398] width 100 height 16
checkbox input "true"
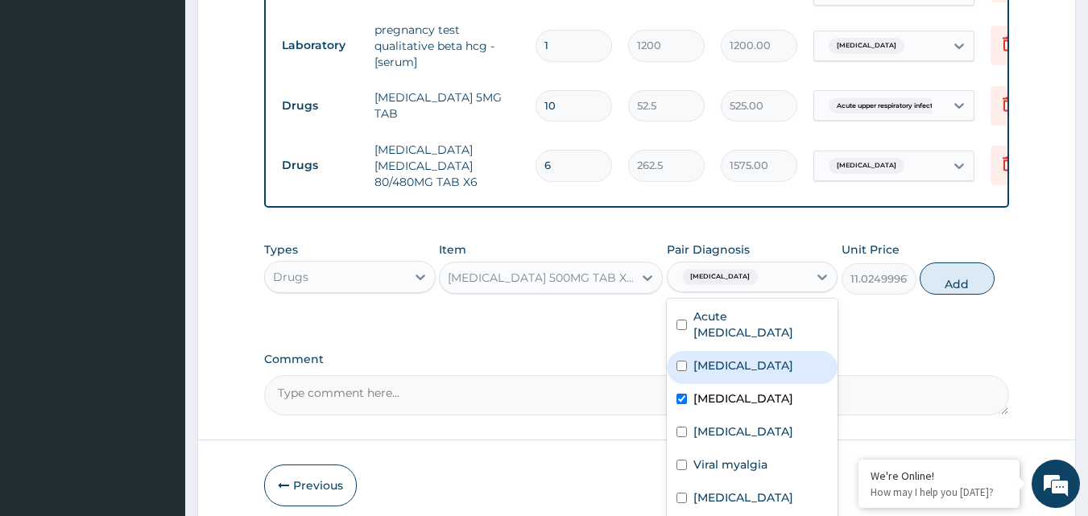
click at [690, 351] on div "Malaria" at bounding box center [752, 367] width 171 height 33
checkbox input "true"
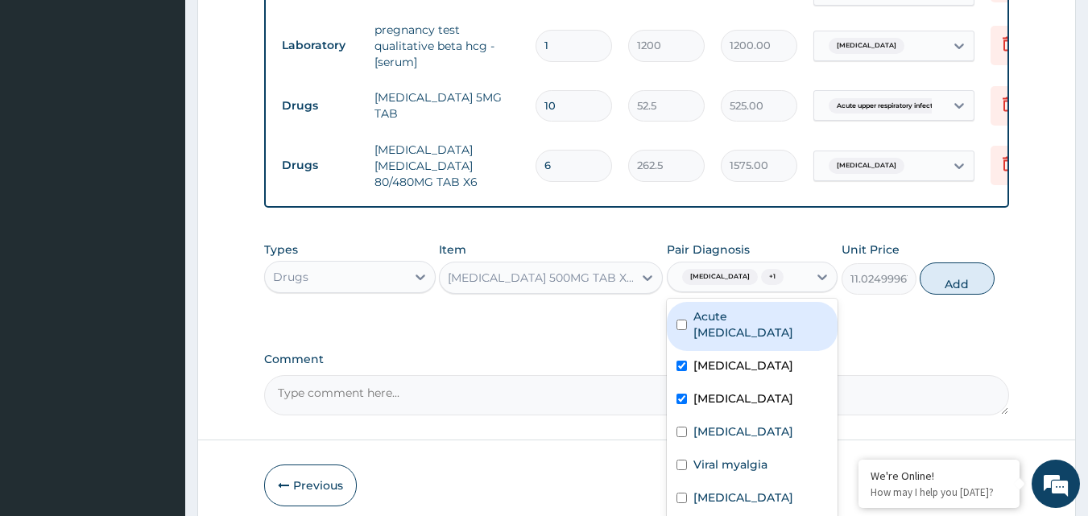
click at [687, 302] on div "Acute upper respiratory infection" at bounding box center [752, 326] width 171 height 49
checkbox input "true"
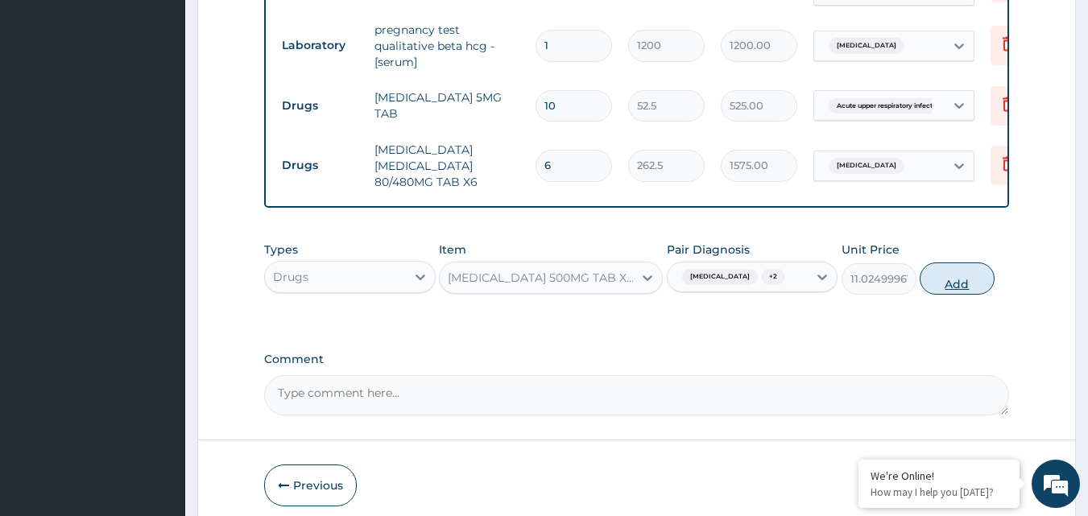
click at [955, 262] on button "Add" at bounding box center [956, 278] width 75 height 32
type input "0"
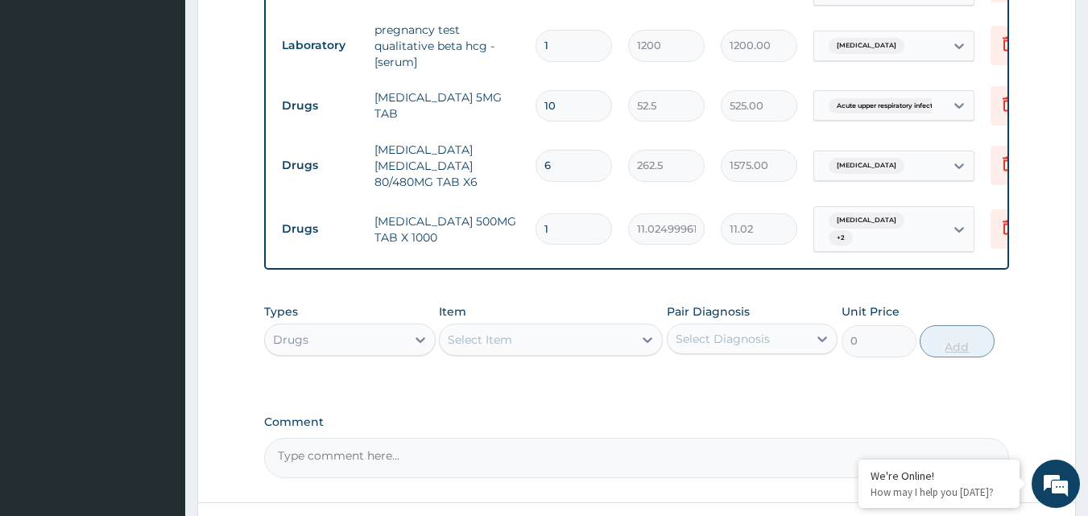
type input "18"
type input "198.45"
type input "18"
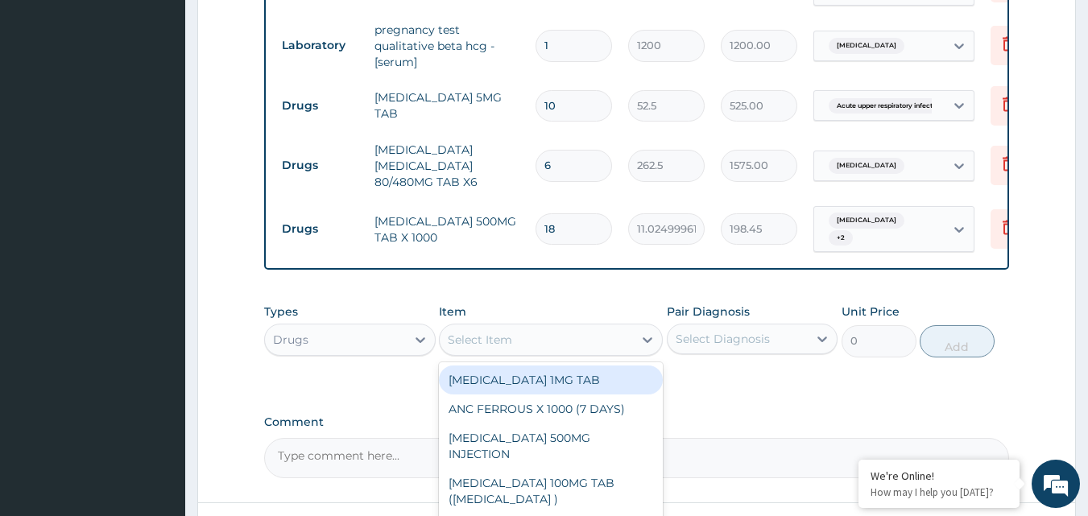
click at [522, 327] on div "Select Item" at bounding box center [536, 340] width 193 height 26
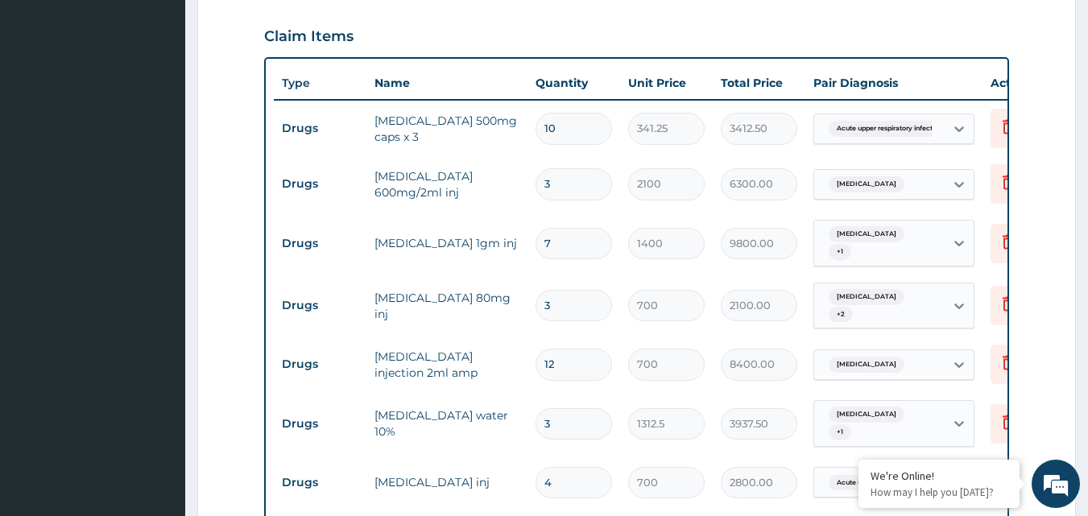
scroll to position [533, 0]
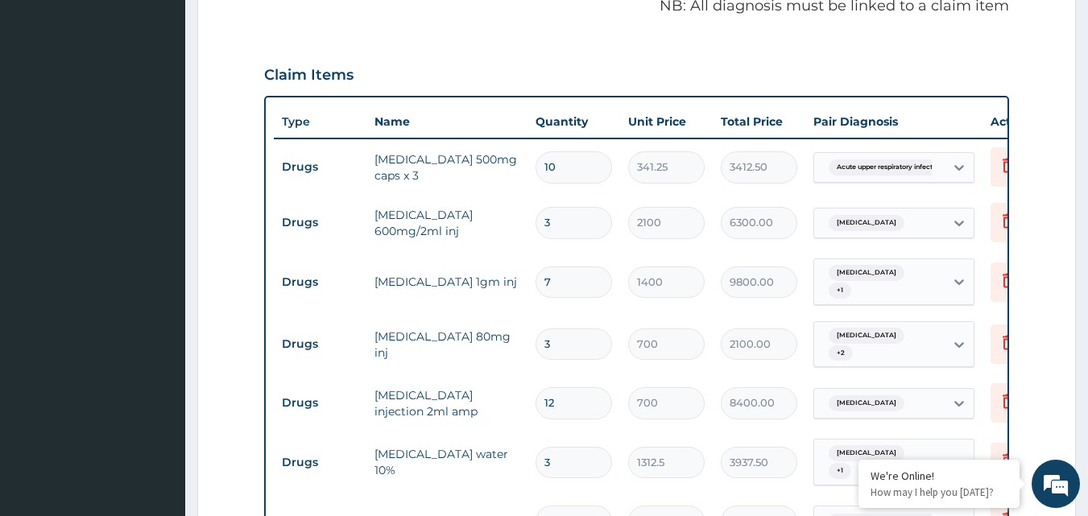
click at [565, 151] on input "10" at bounding box center [573, 166] width 76 height 31
type input "1"
type input "341.25"
type input "0.00"
type input "5"
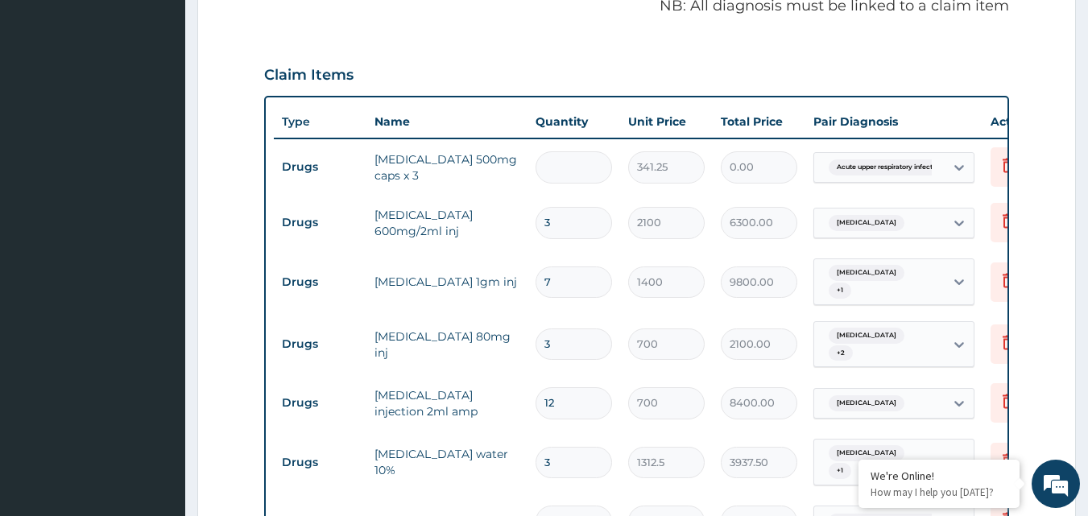
type input "1706.25"
type input "5"
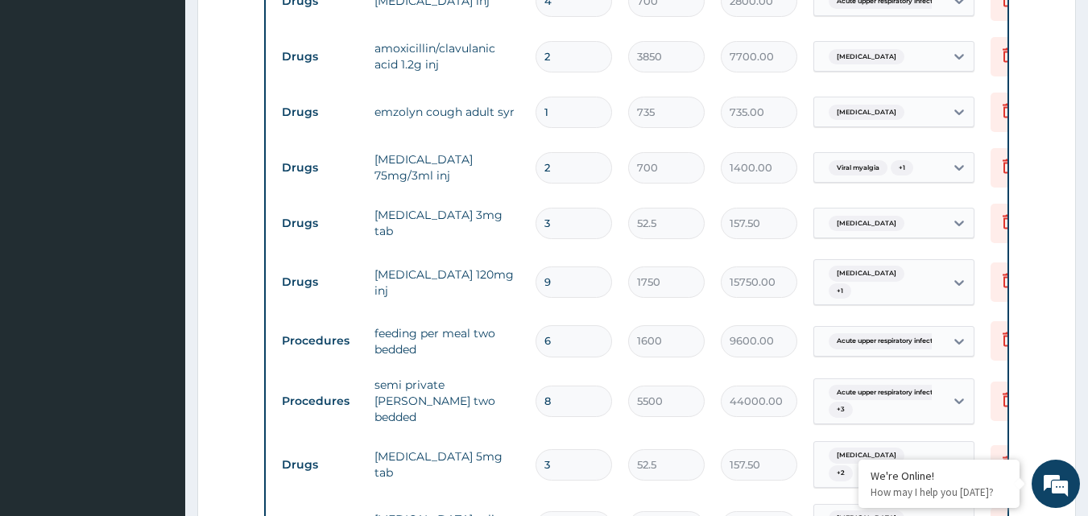
scroll to position [1016, 0]
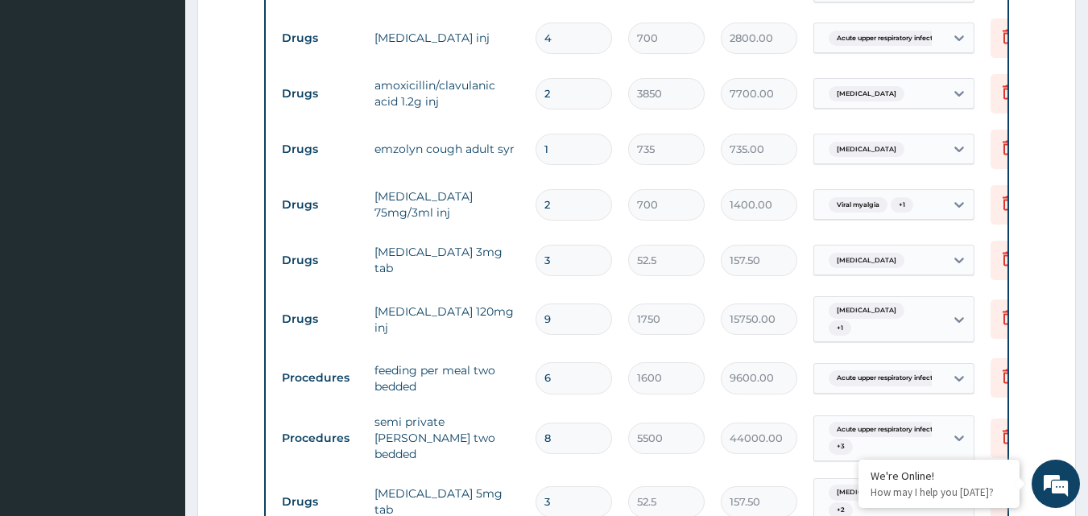
click at [590, 423] on input "8" at bounding box center [573, 438] width 76 height 31
type input "0.00"
type input "5"
type input "27500.00"
type input "5"
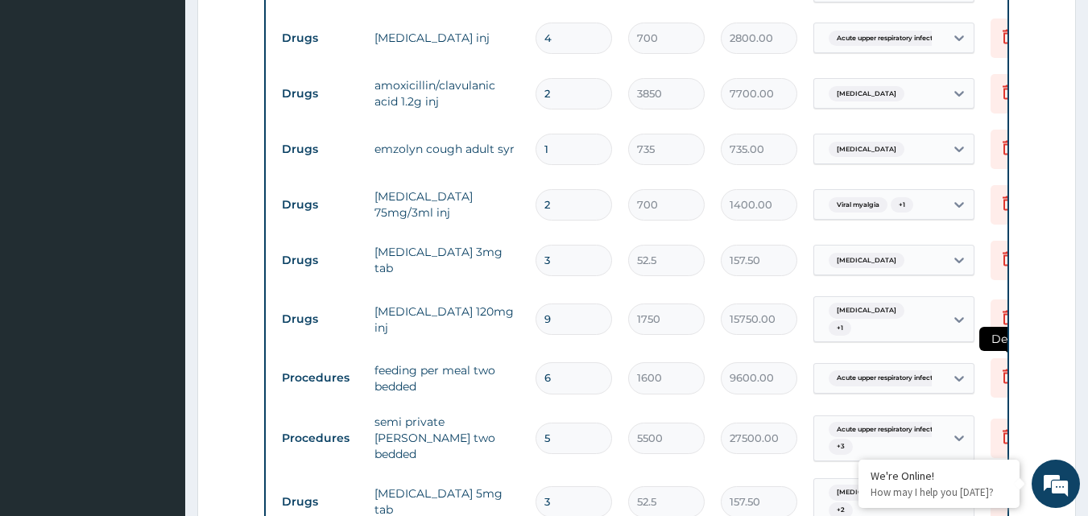
click at [996, 358] on icon at bounding box center [1007, 377] width 35 height 39
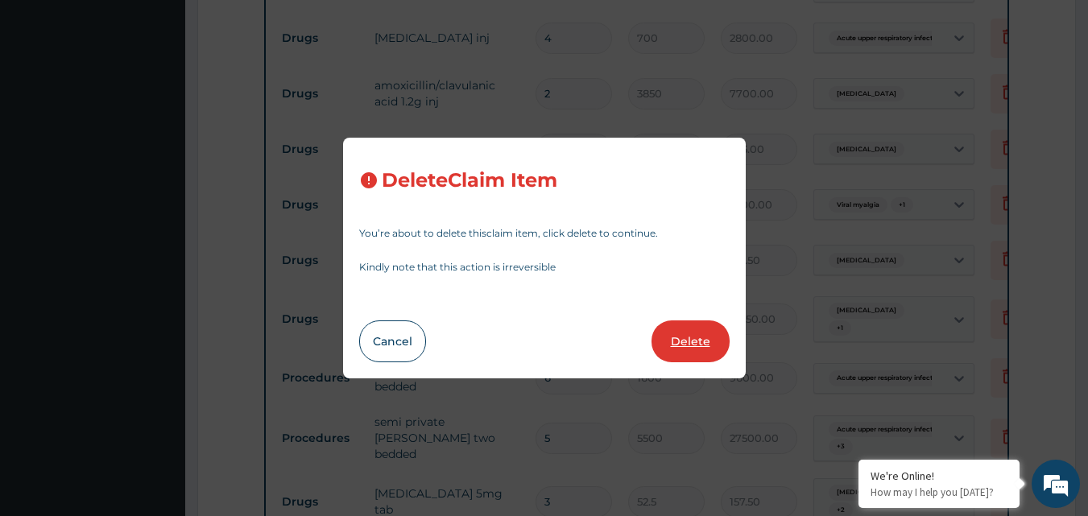
click at [672, 357] on button "Delete" at bounding box center [690, 341] width 78 height 42
type input "5"
type input "5500"
type input "27500.00"
type input "3"
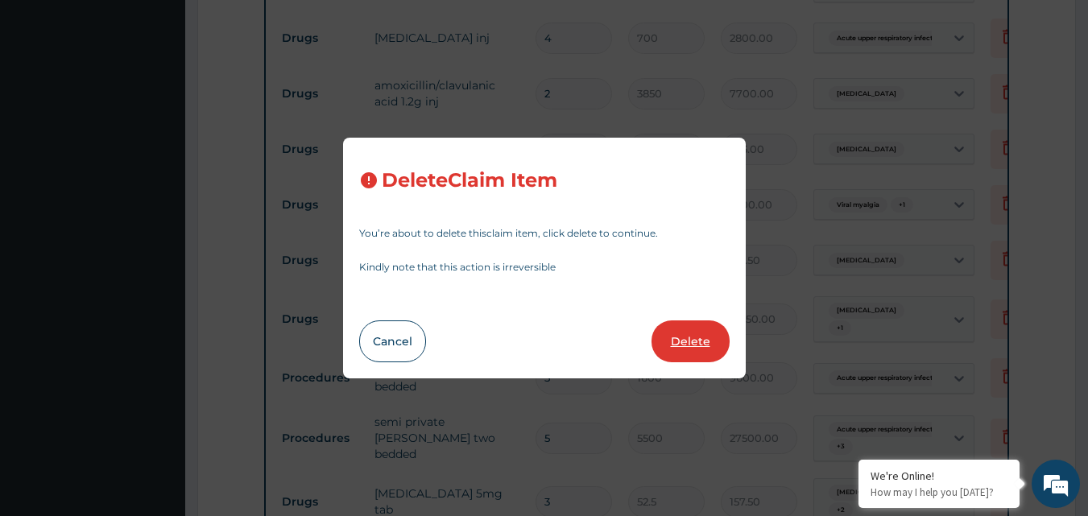
type input "52.5"
type input "157.50"
type input "1312.5"
type input "3937.50"
type input "2"
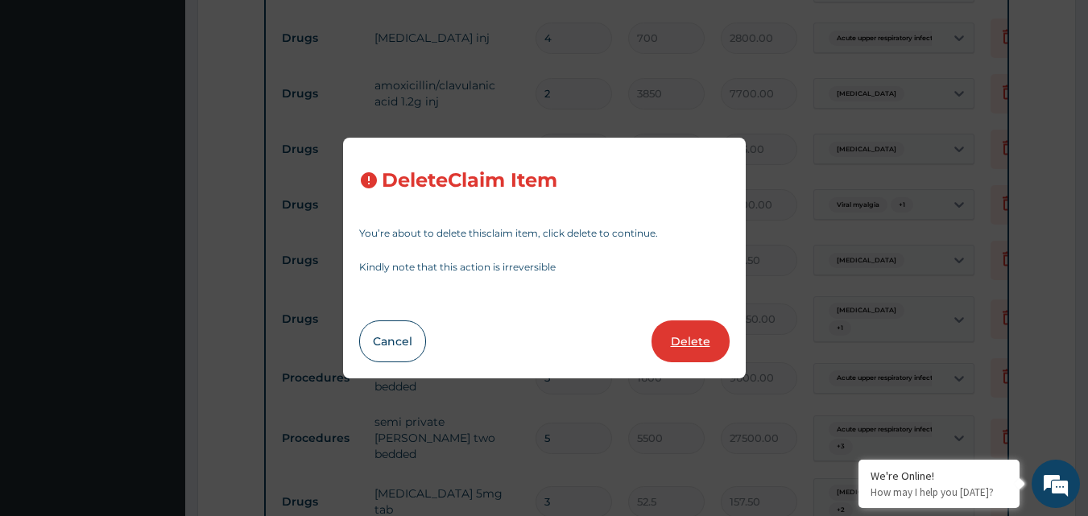
type input "5000"
type input "10000.00"
type input "1"
type input "1200"
type input "1200.00"
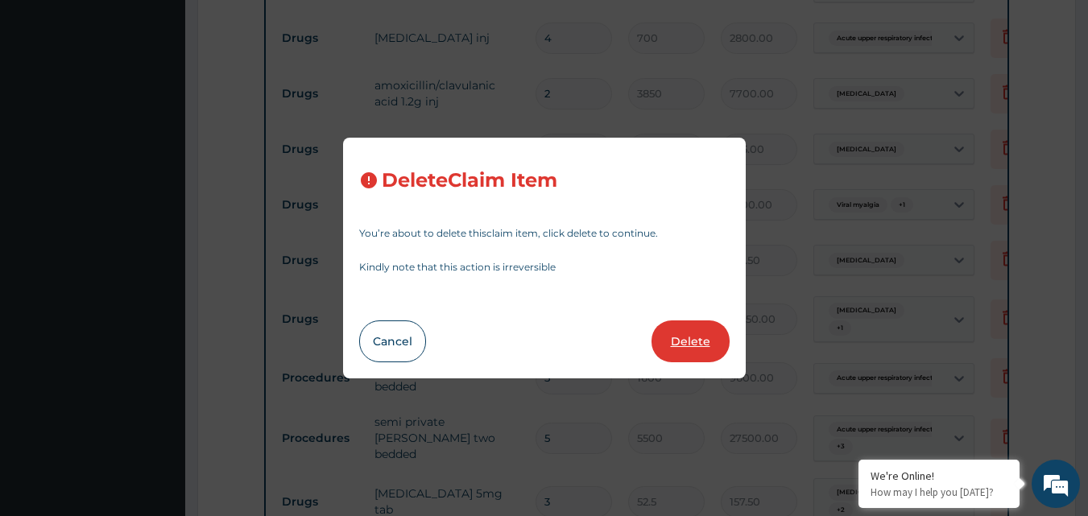
type input "10"
type input "52.5"
type input "525.00"
type input "6"
type input "262.5"
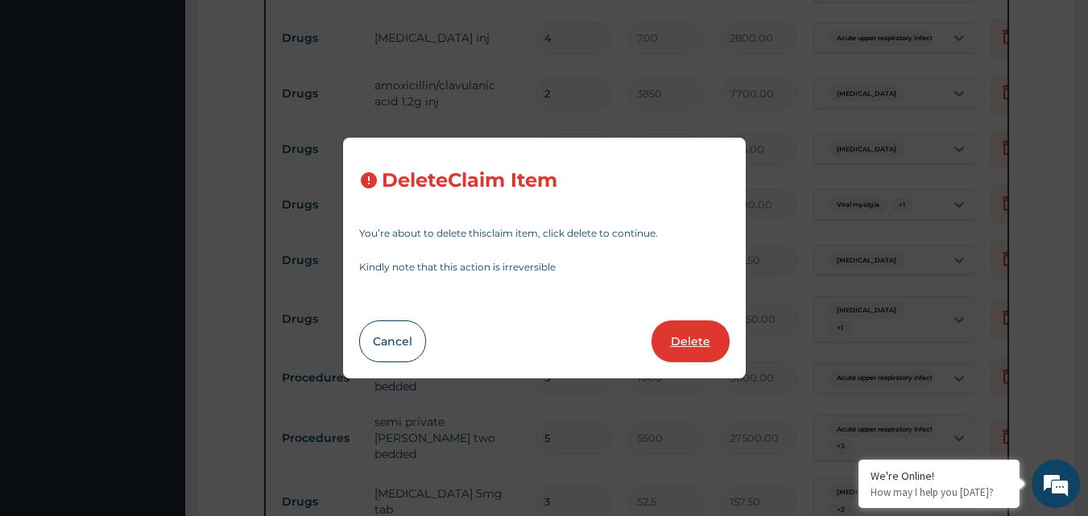
type input "1575.00"
type input "18"
type input "11.02499961853027"
type input "198.45"
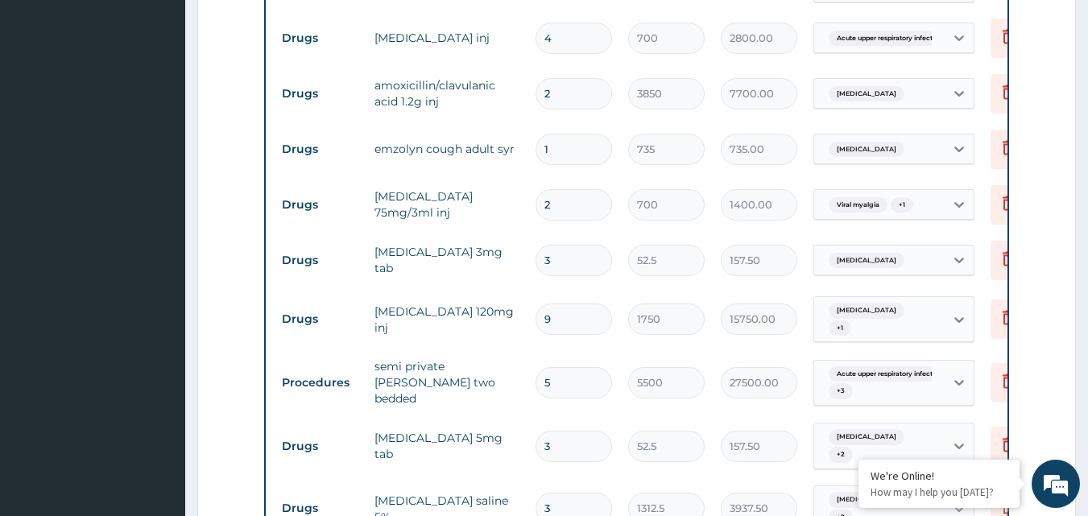
click at [565, 303] on input "9" at bounding box center [573, 318] width 76 height 31
type input "0.00"
type input "3"
type input "5250.00"
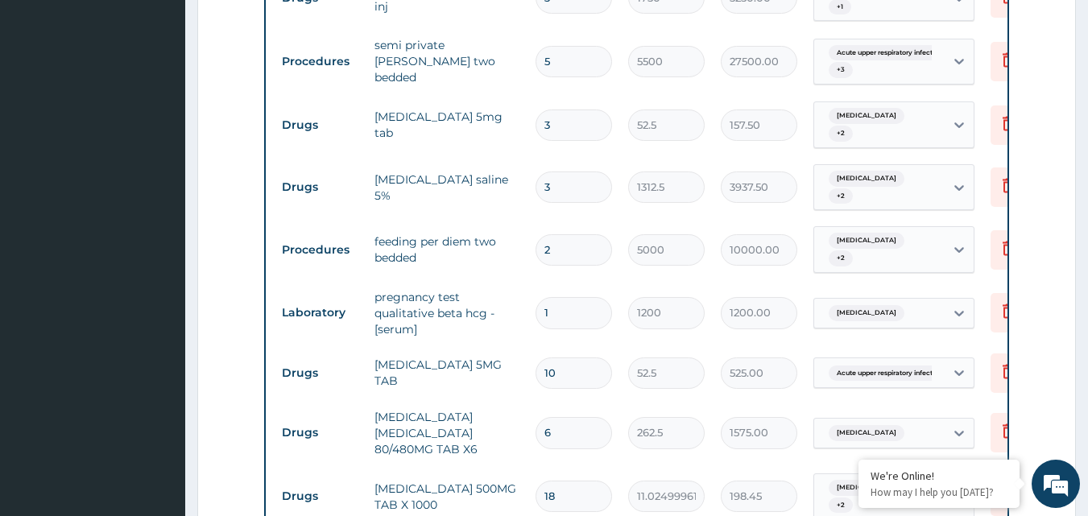
scroll to position [1338, 0]
type input "3"
click at [564, 233] on input "2" at bounding box center [573, 248] width 76 height 31
type input "0.00"
type input "3"
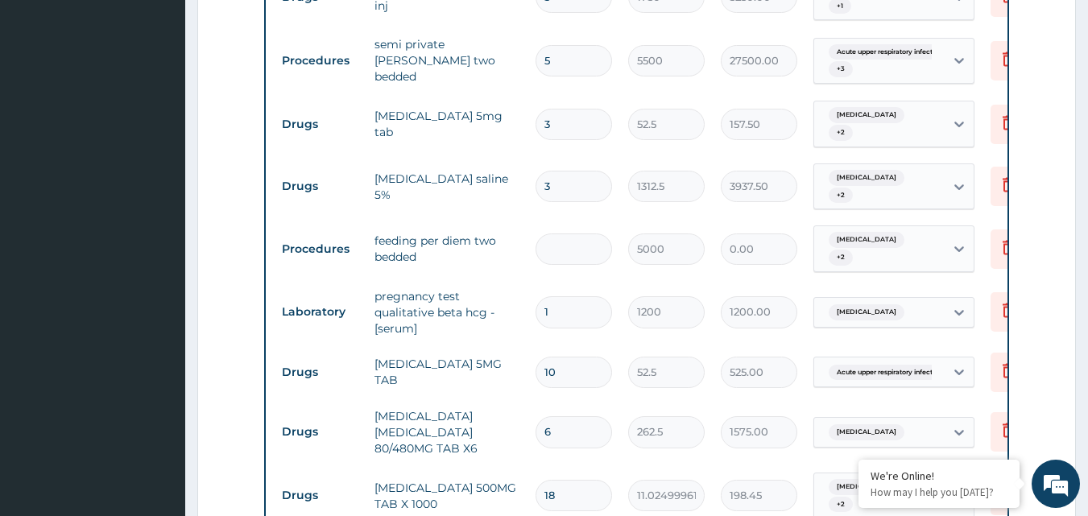
type input "15000.00"
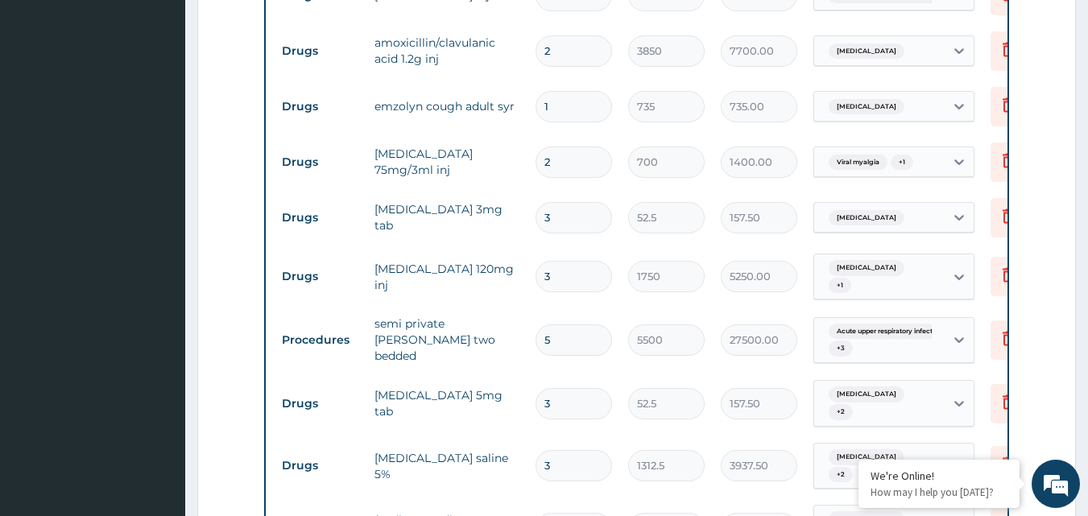
scroll to position [1096, 0]
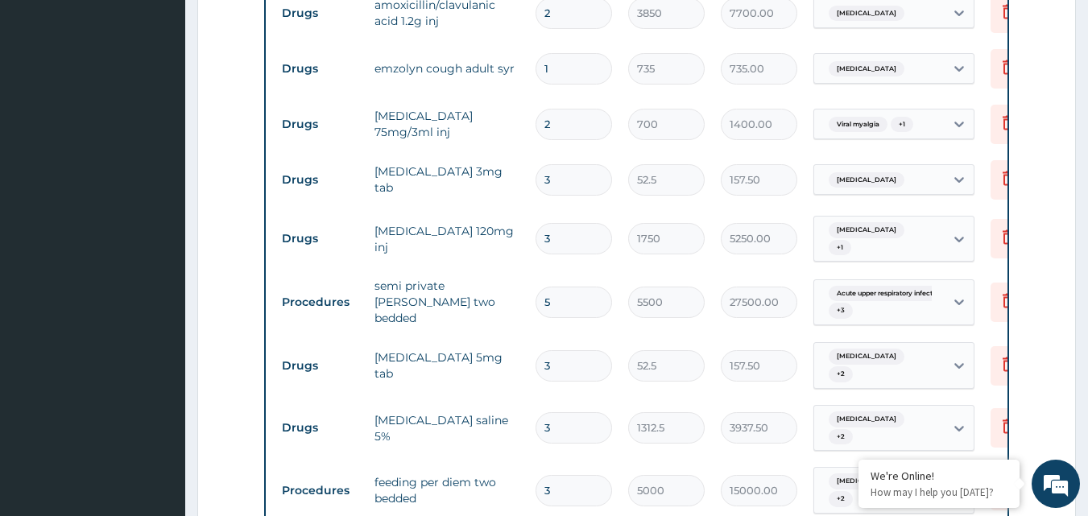
type input "3"
click at [568, 287] on input "5" at bounding box center [573, 302] width 76 height 31
type input "0.00"
type input "3"
type input "16500.00"
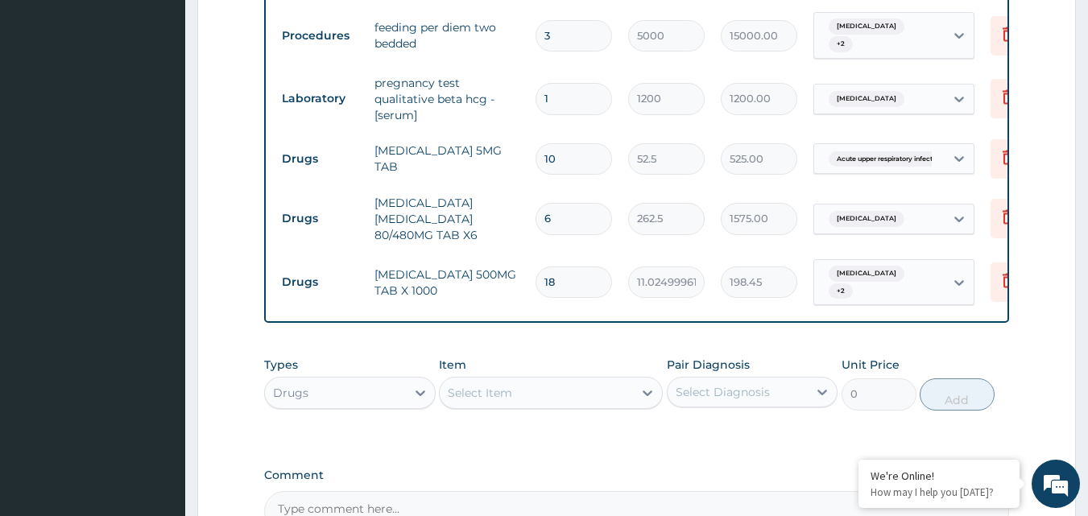
scroll to position [1579, 0]
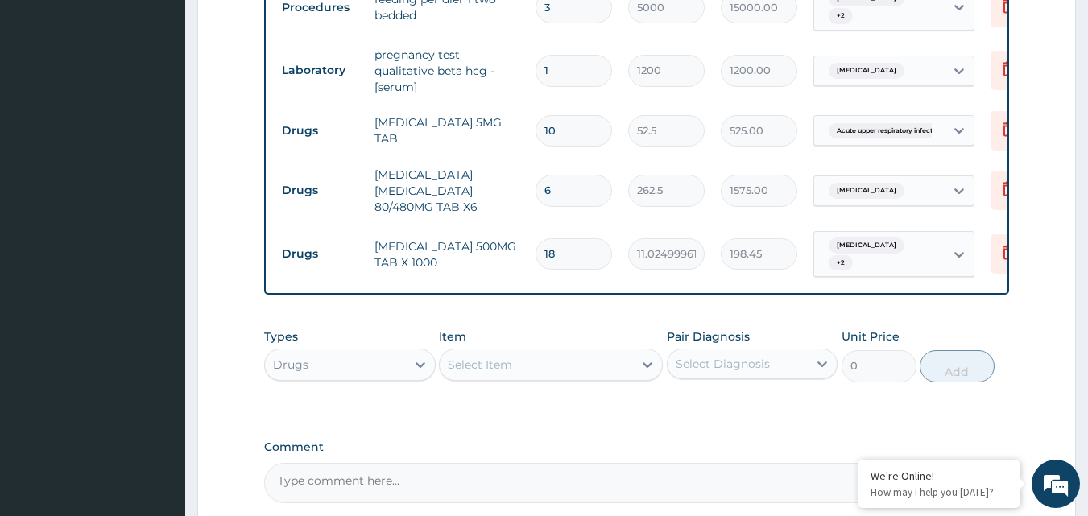
type input "3"
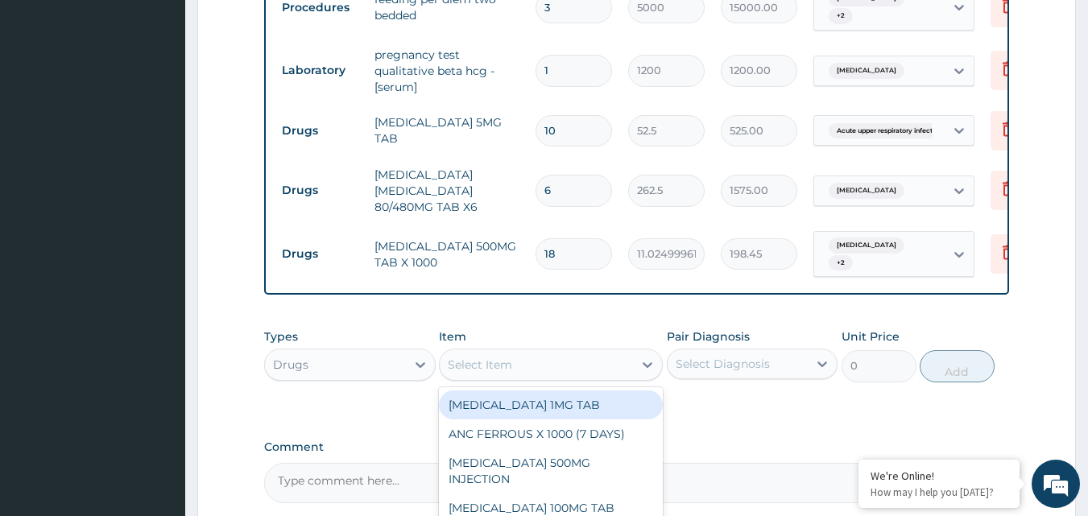
click at [510, 349] on div "Select Item" at bounding box center [551, 365] width 224 height 32
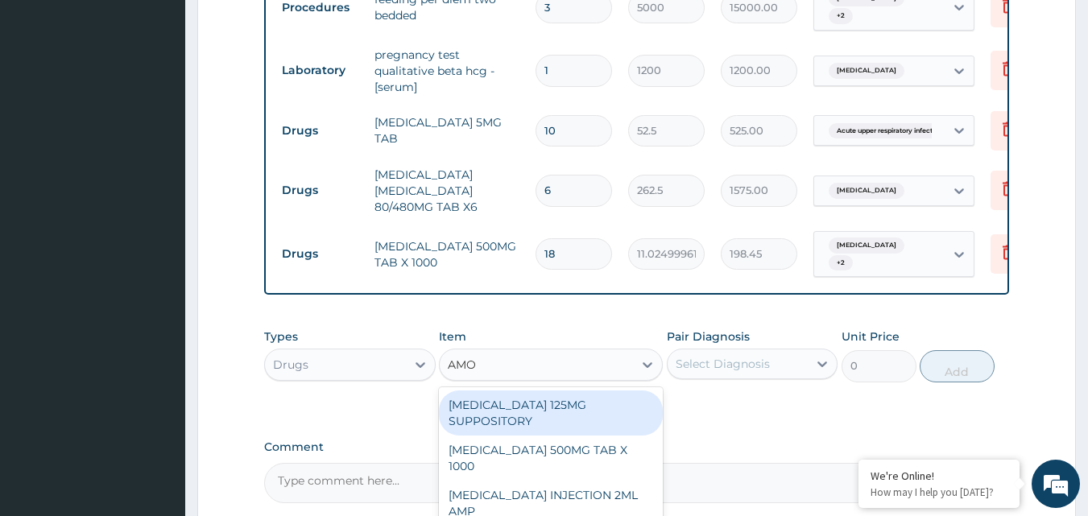
type input "AMOX"
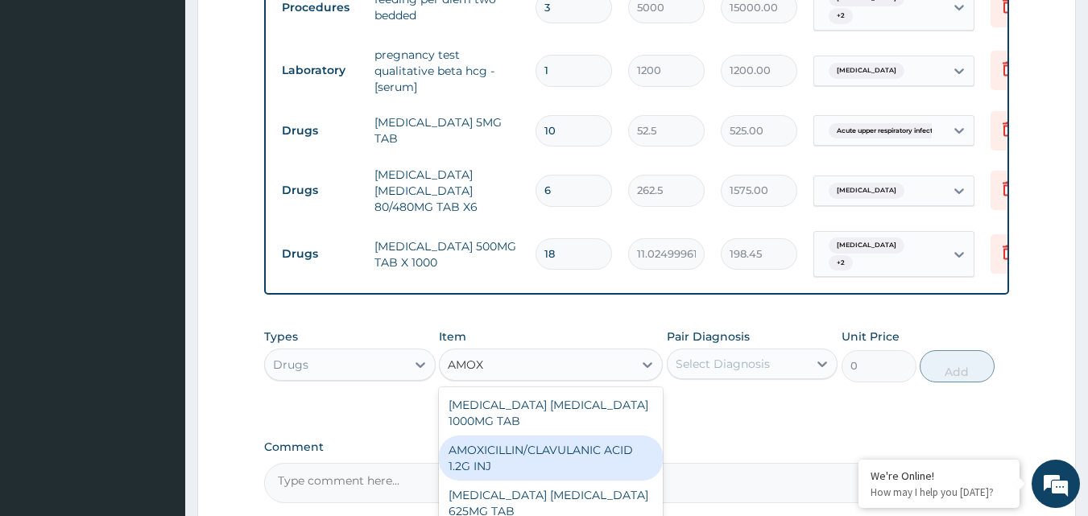
click at [530, 436] on div "AMOXICILLIN/CLAVULANIC ACID 1.2G INJ" at bounding box center [551, 458] width 224 height 45
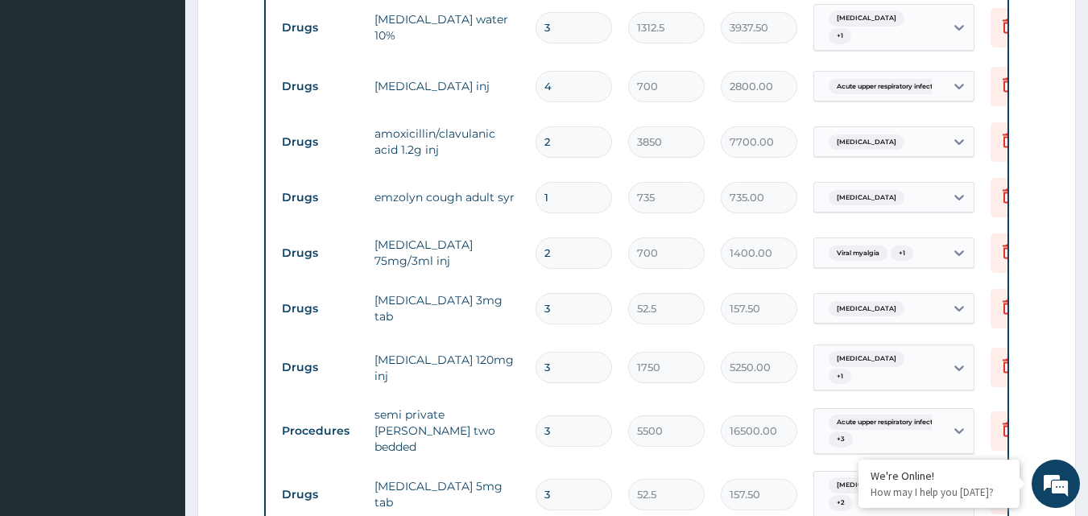
scroll to position [1096, 0]
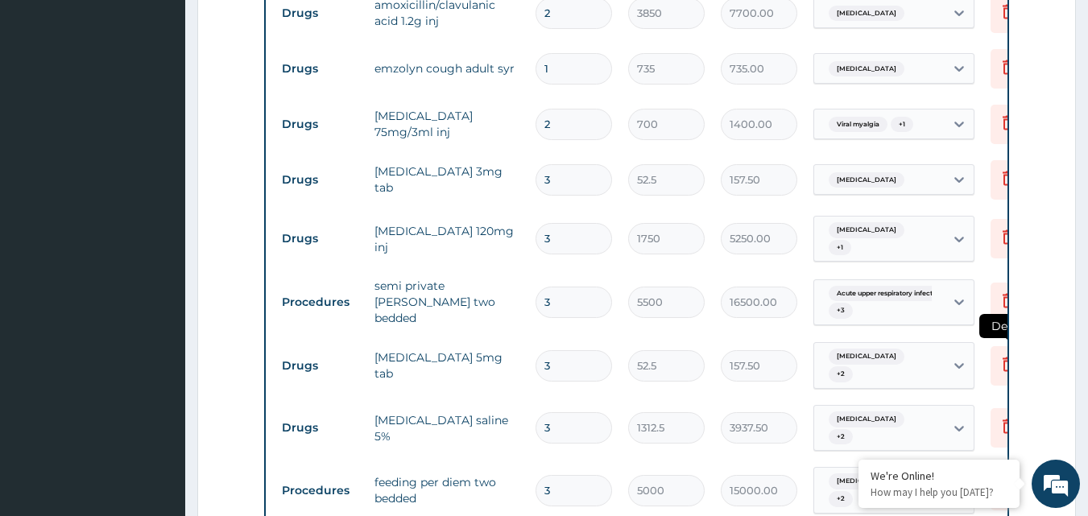
click at [998, 354] on icon at bounding box center [1007, 363] width 19 height 19
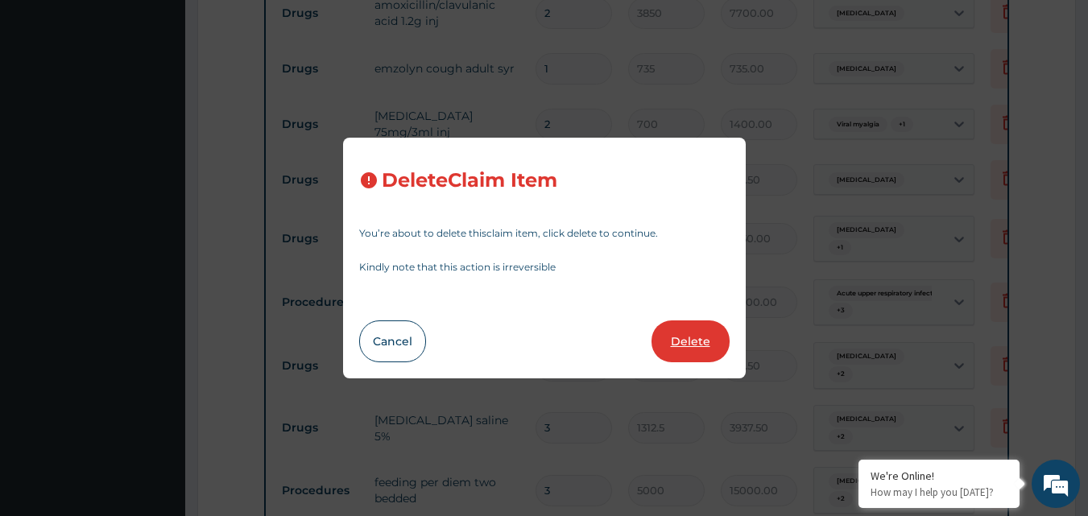
click at [686, 340] on button "Delete" at bounding box center [690, 341] width 78 height 42
type input "1312.5"
type input "3937.50"
type input "5000"
type input "15000.00"
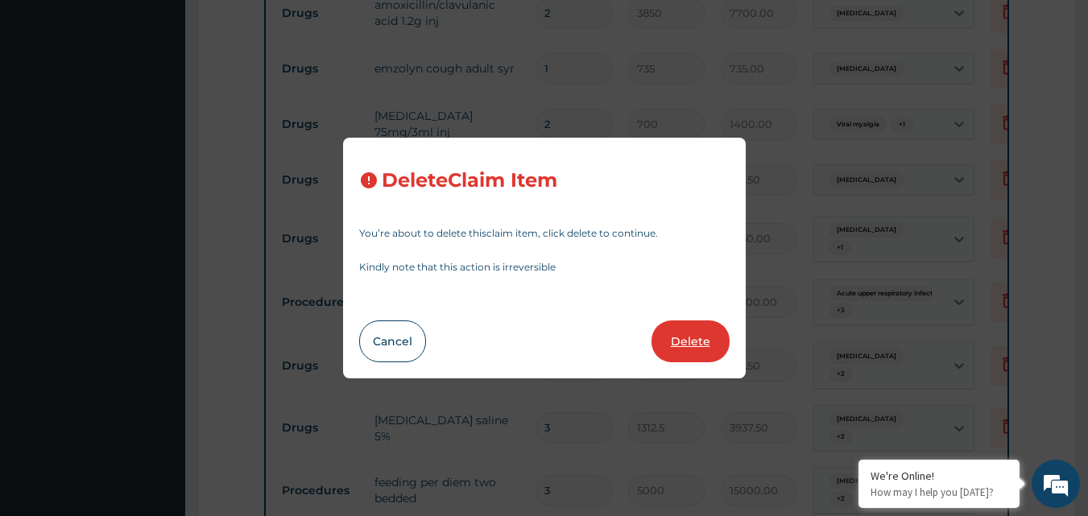
type input "1"
type input "1200"
type input "1200.00"
type input "10"
type input "52.5"
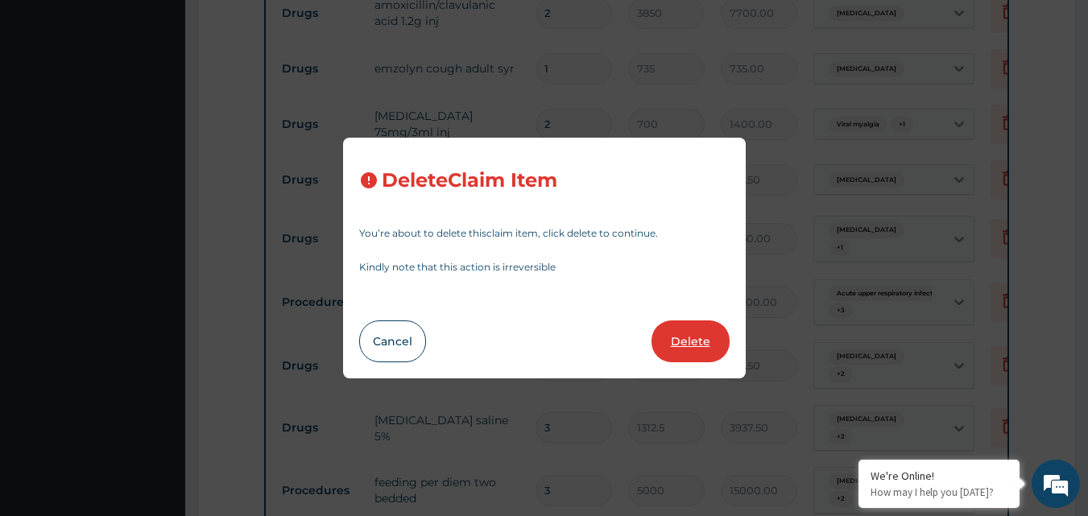
type input "525.00"
type input "6"
type input "262.5"
type input "1575.00"
type input "18"
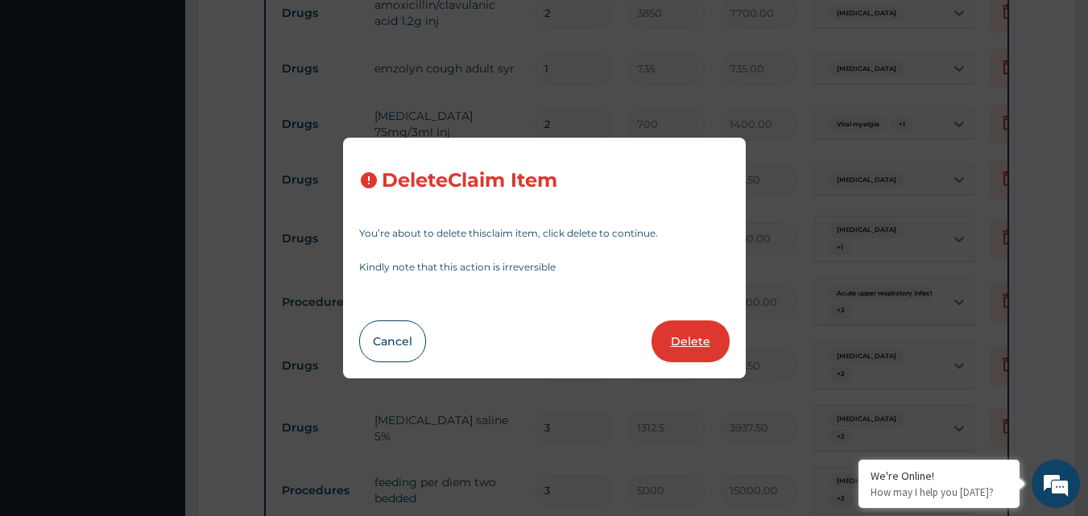
type input "11.02499961853027"
type input "198.45"
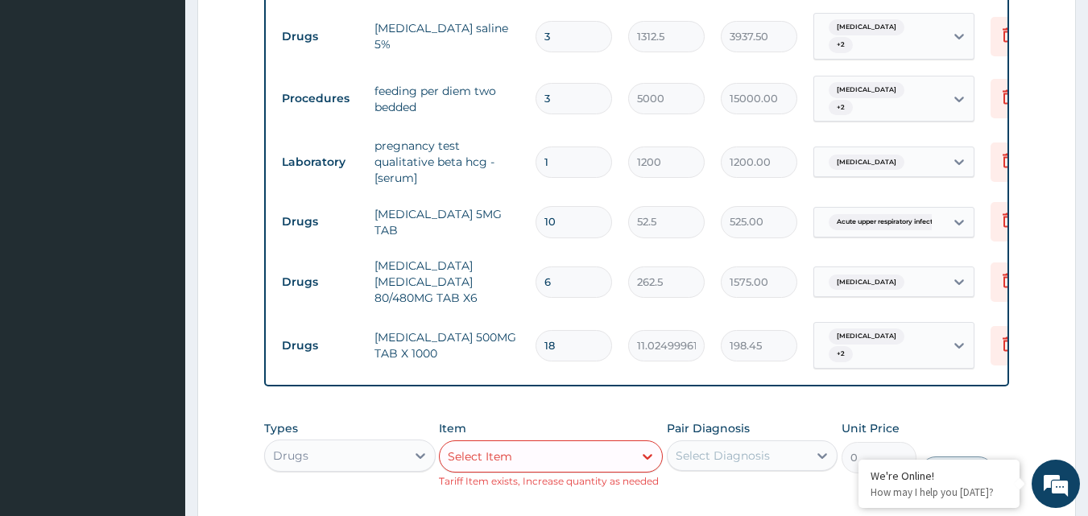
scroll to position [1620, 0]
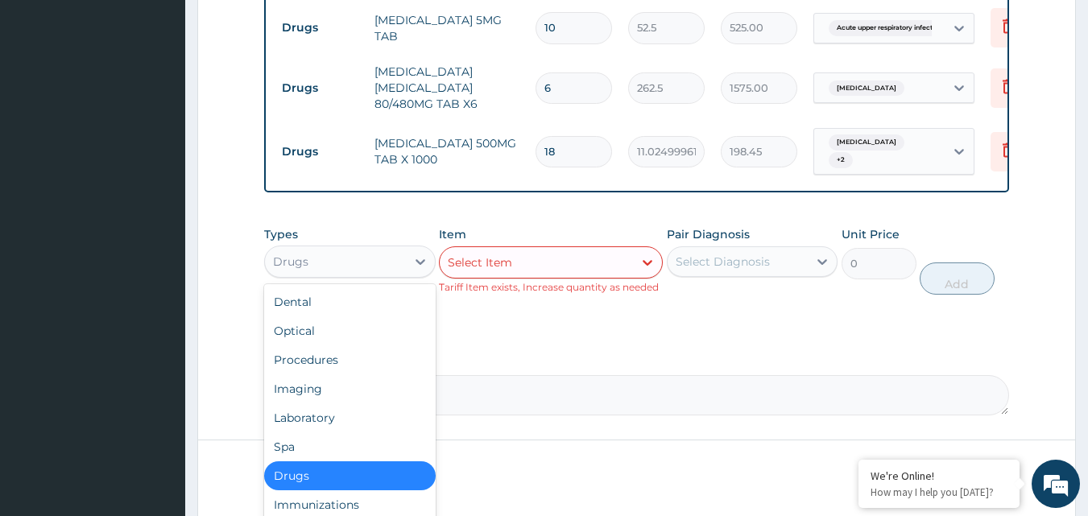
click at [395, 249] on div "Drugs" at bounding box center [335, 262] width 141 height 26
click at [318, 403] on div "Laboratory" at bounding box center [349, 417] width 171 height 29
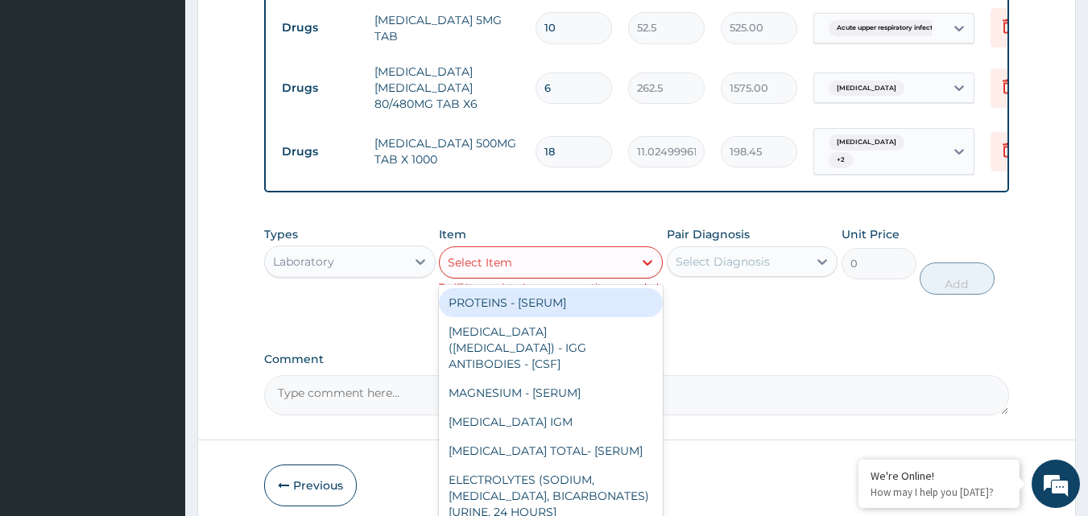
click at [551, 250] on div "Select Item" at bounding box center [536, 263] width 193 height 26
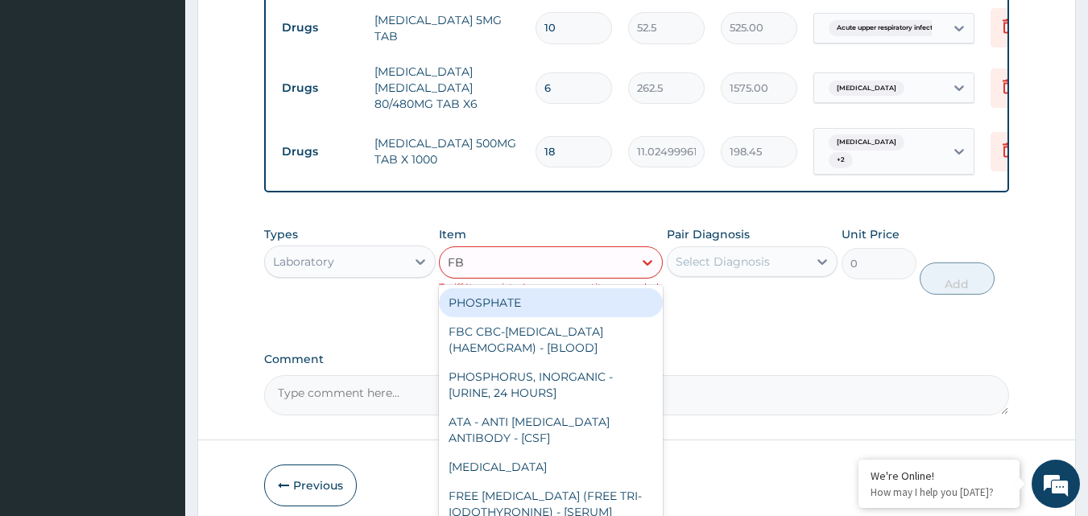
type input "FBC"
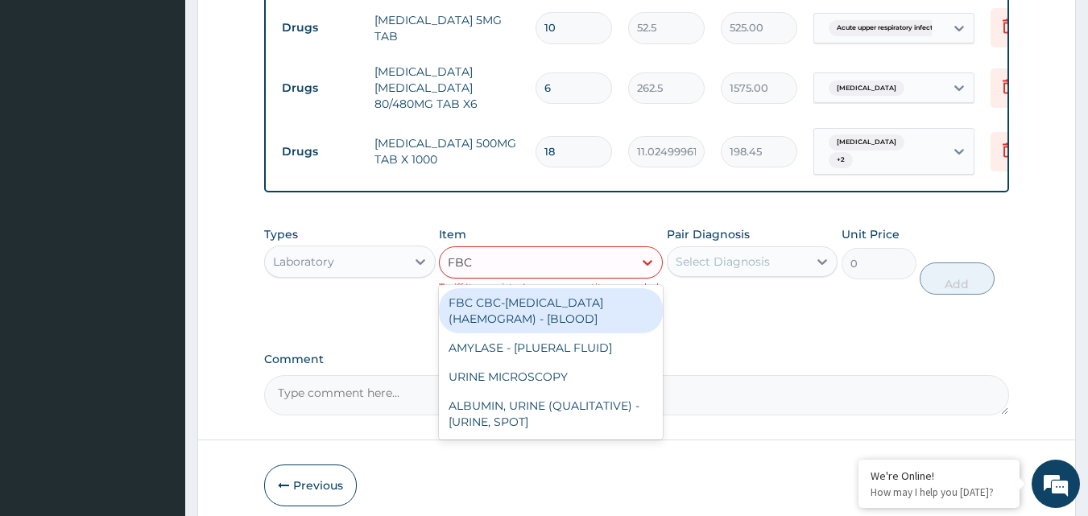
click at [548, 288] on div "FBC CBC-COMPLETE BLOOD COUNT (HAEMOGRAM) - [BLOOD]" at bounding box center [551, 310] width 224 height 45
type input "3000"
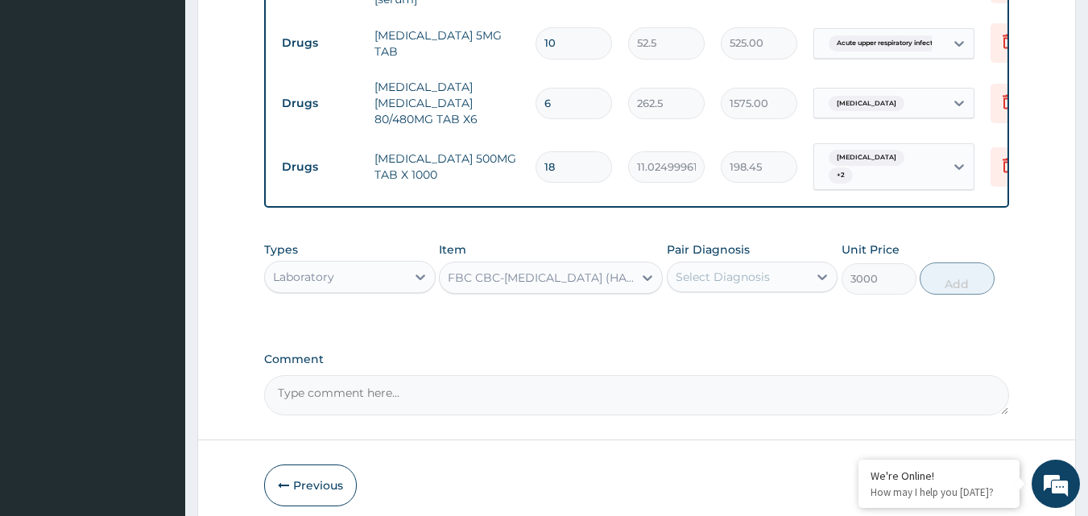
click at [747, 264] on div "Select Diagnosis" at bounding box center [737, 277] width 141 height 26
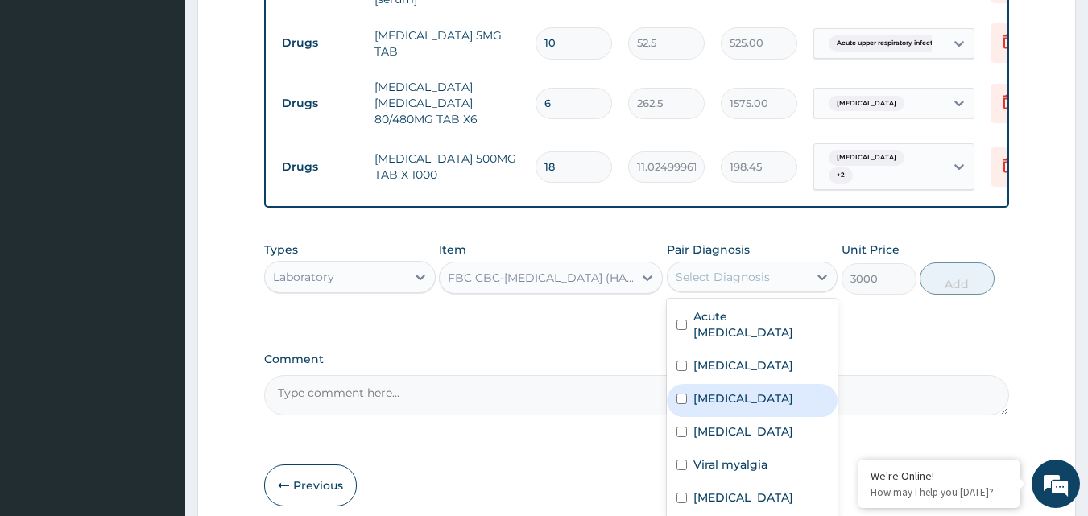
click at [700, 390] on label "Sepsis" at bounding box center [743, 398] width 100 height 16
checkbox input "true"
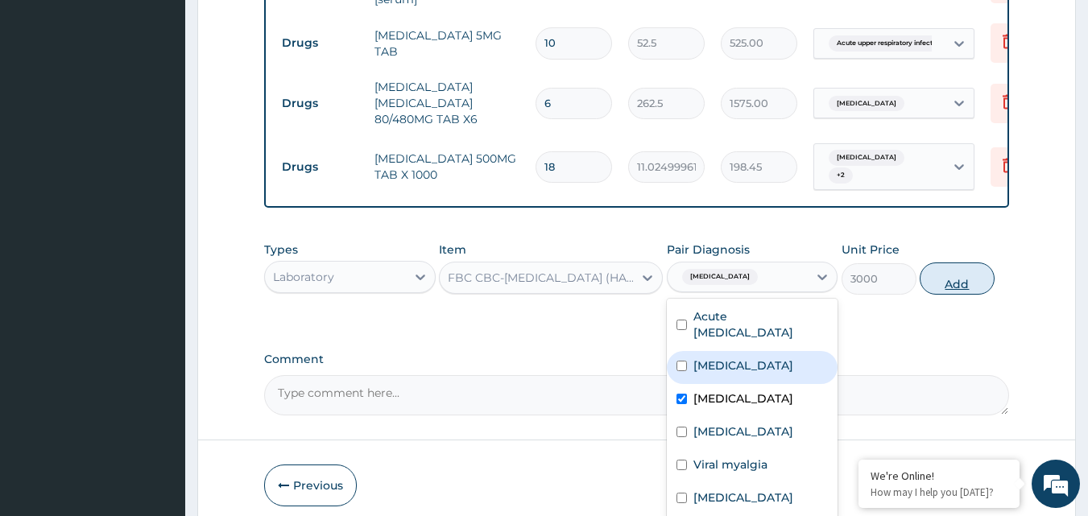
click at [969, 262] on button "Add" at bounding box center [956, 278] width 75 height 32
type input "0"
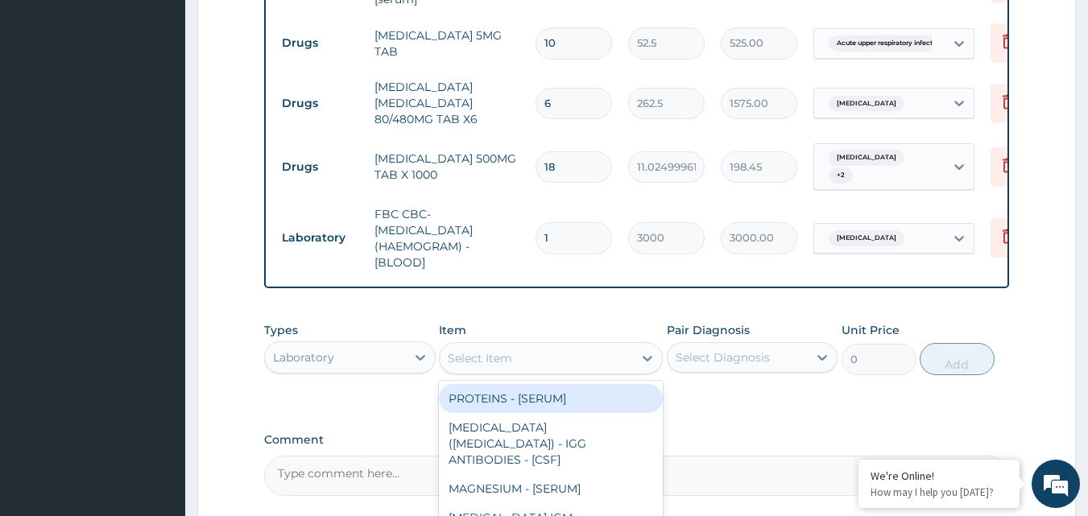
click at [491, 350] on div "Select Item" at bounding box center [480, 358] width 64 height 16
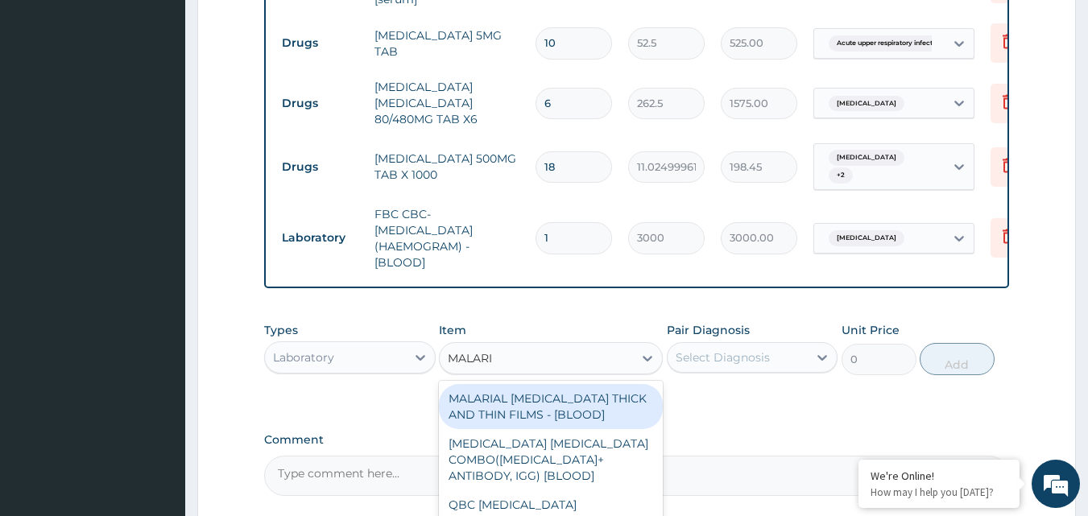
type input "MALARIA"
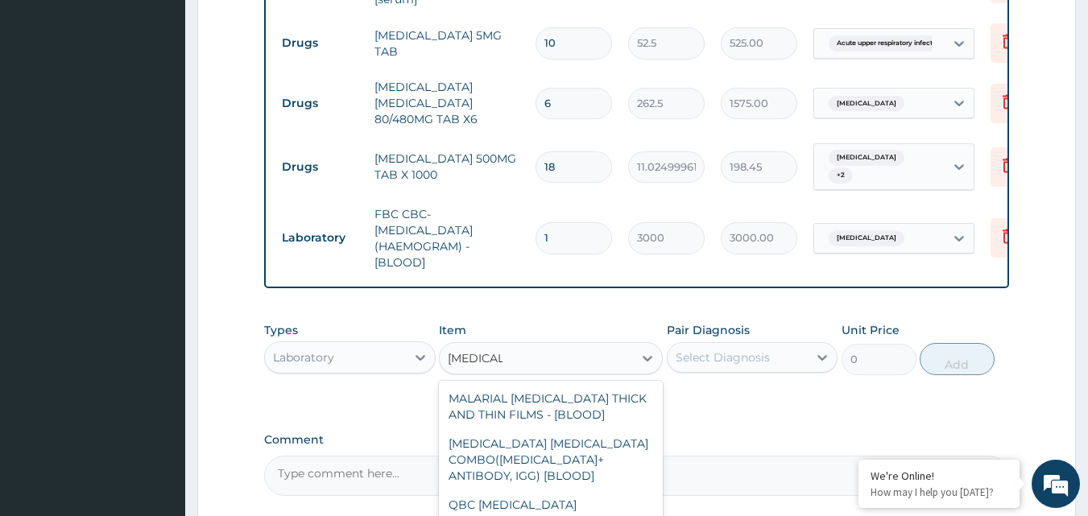
type input "1500"
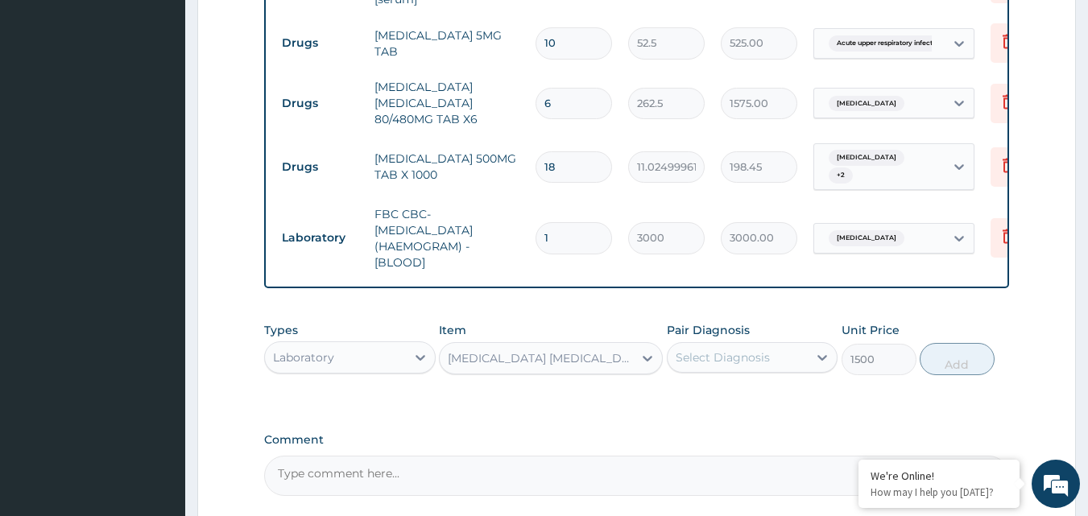
click at [756, 342] on div "Select Diagnosis" at bounding box center [752, 357] width 171 height 31
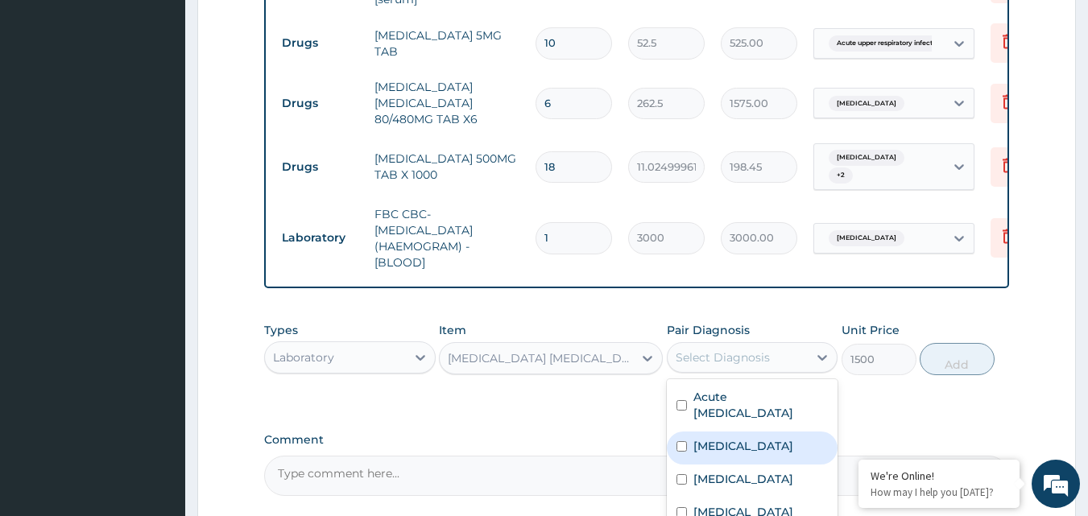
click at [703, 438] on label "Malaria" at bounding box center [743, 446] width 100 height 16
checkbox input "true"
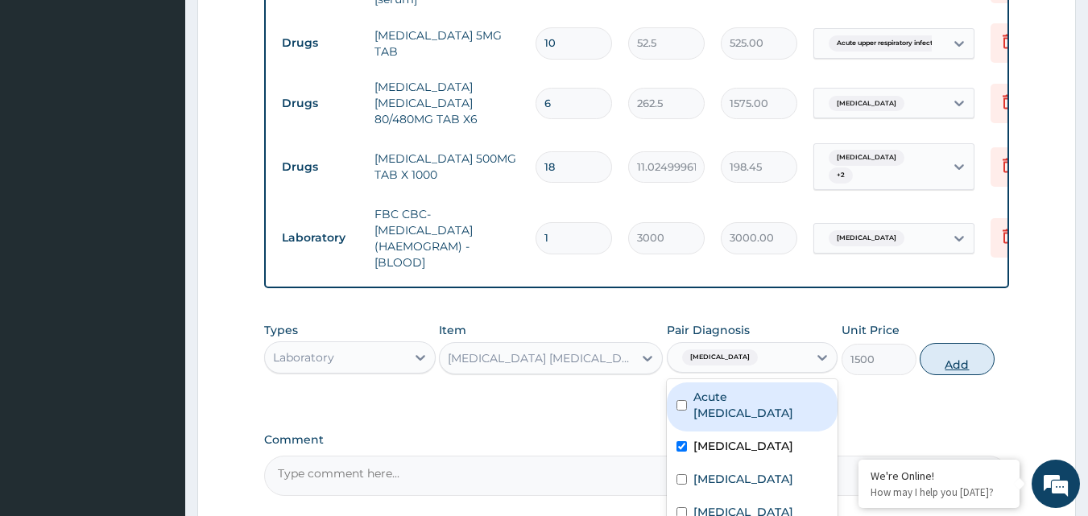
click at [943, 343] on button "Add" at bounding box center [956, 359] width 75 height 32
type input "0"
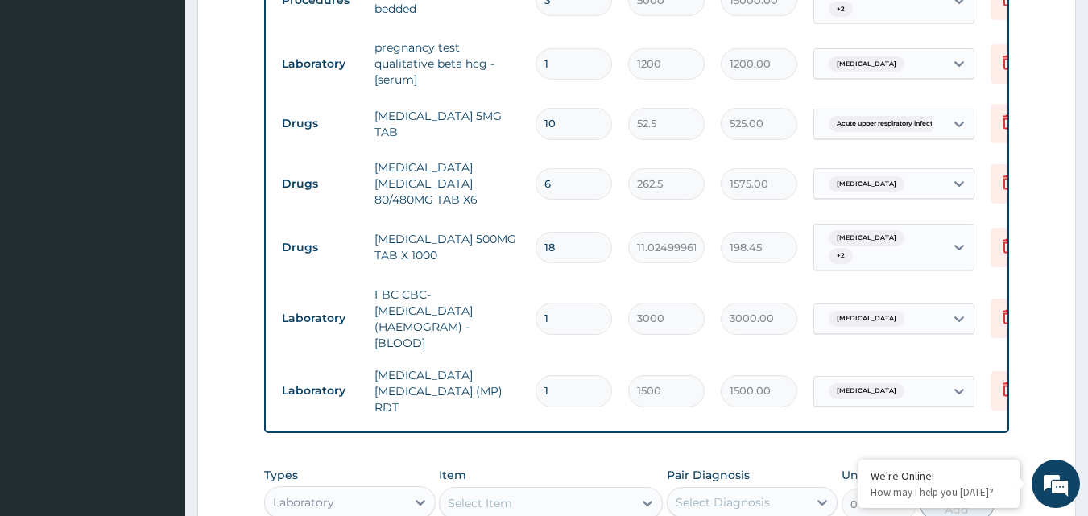
scroll to position [1740, 0]
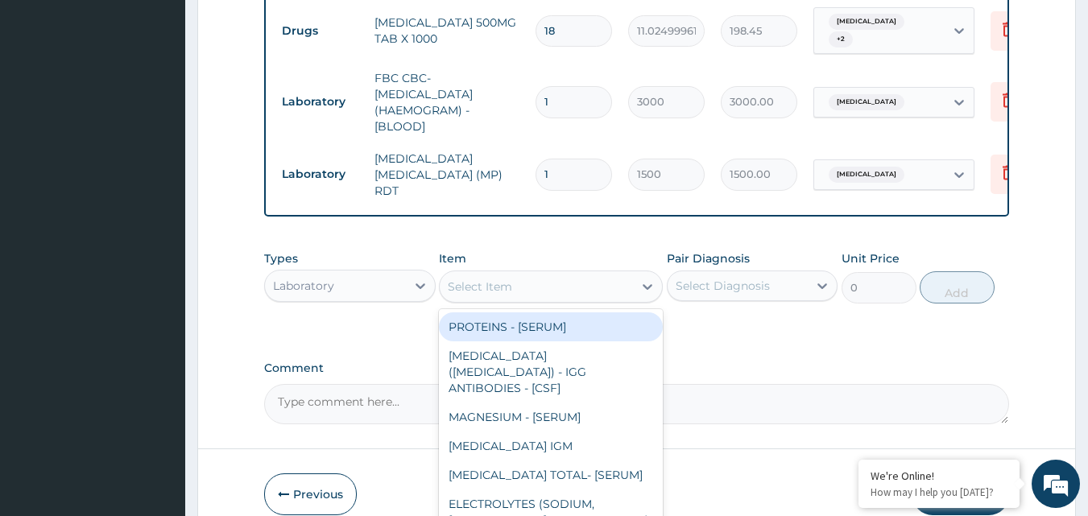
click at [523, 274] on div "Select Item" at bounding box center [536, 287] width 193 height 26
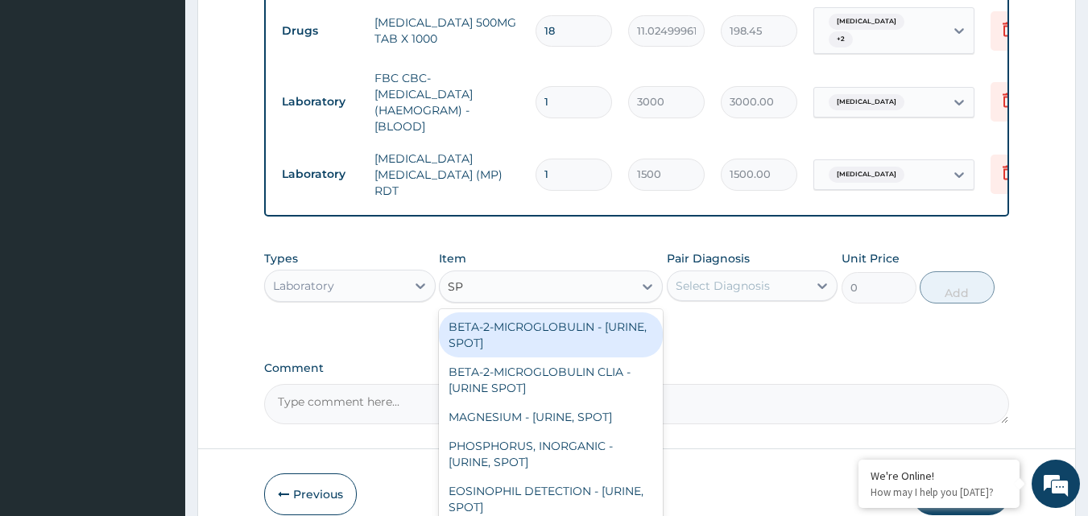
type input "SPU"
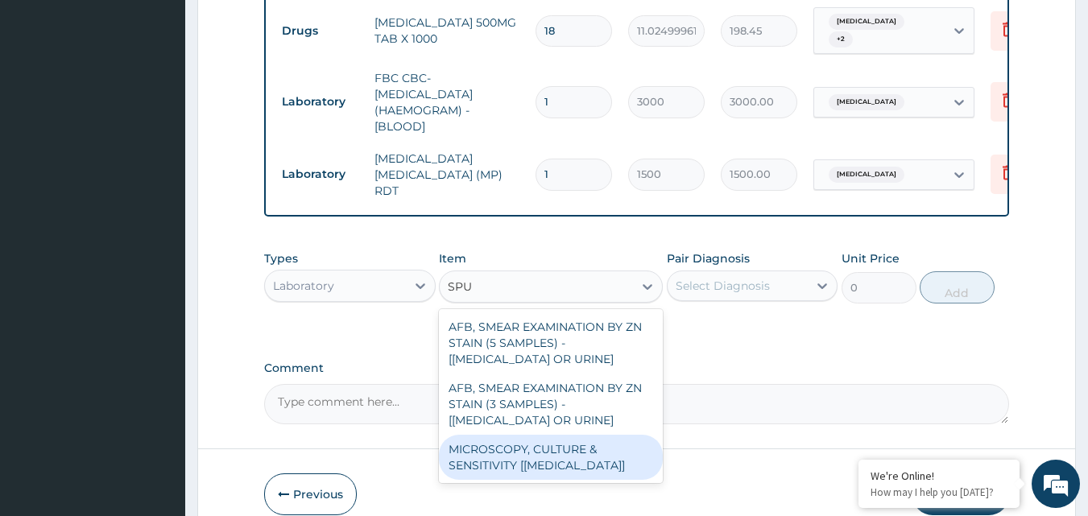
click at [529, 435] on div "MICROSCOPY, CULTURE & SENSITIVITY [SPUTUM]" at bounding box center [551, 457] width 224 height 45
type input "3500"
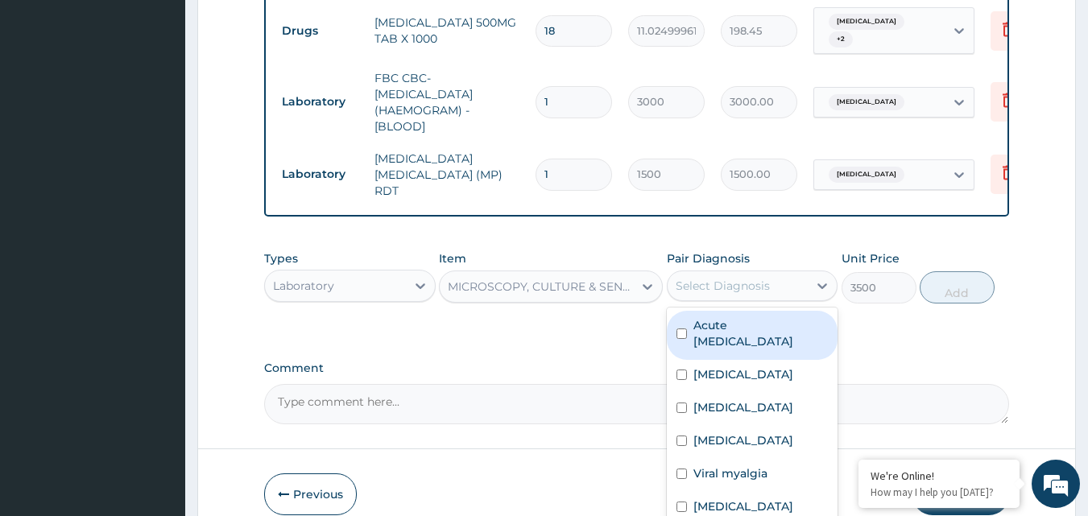
click at [758, 278] on div "Select Diagnosis" at bounding box center [722, 286] width 94 height 16
click at [698, 317] on label "Acute upper respiratory infection" at bounding box center [760, 333] width 135 height 32
checkbox input "true"
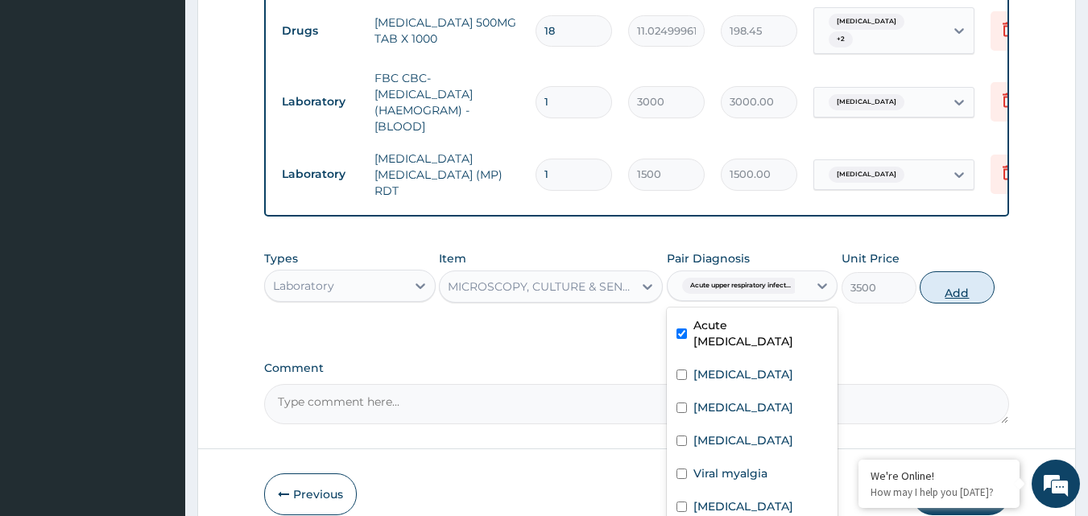
click at [958, 271] on button "Add" at bounding box center [956, 287] width 75 height 32
type input "0"
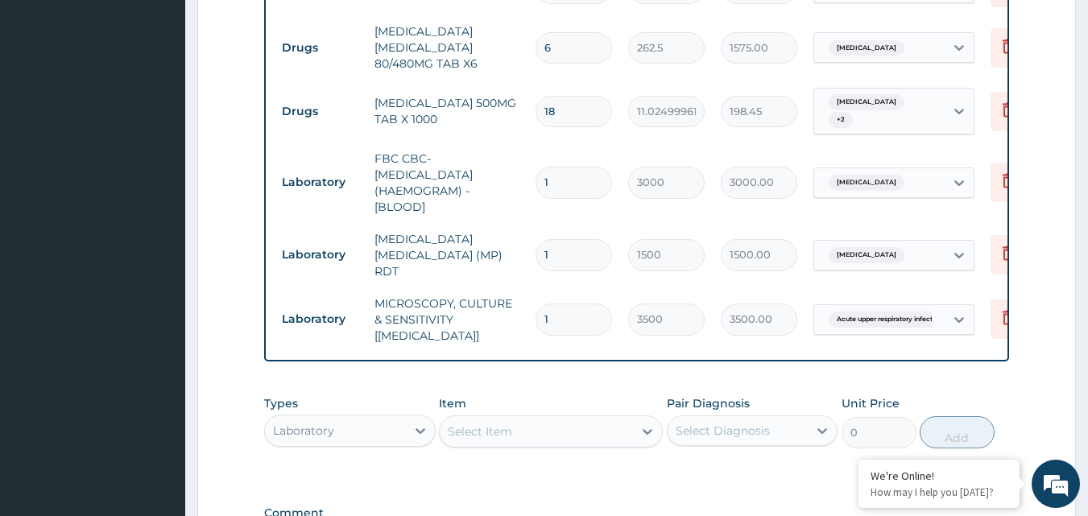
scroll to position [1796, 0]
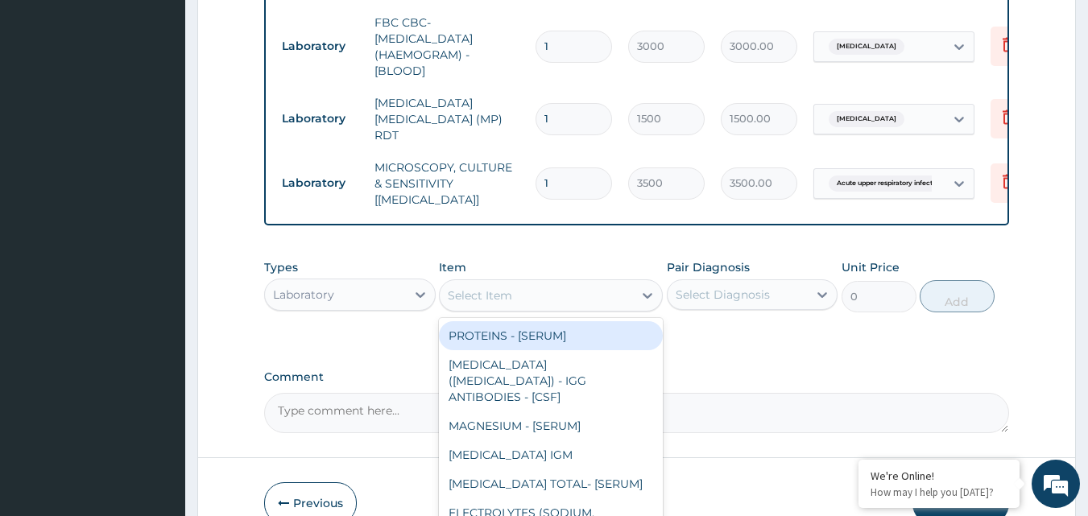
click at [574, 283] on div "Select Item" at bounding box center [536, 296] width 193 height 26
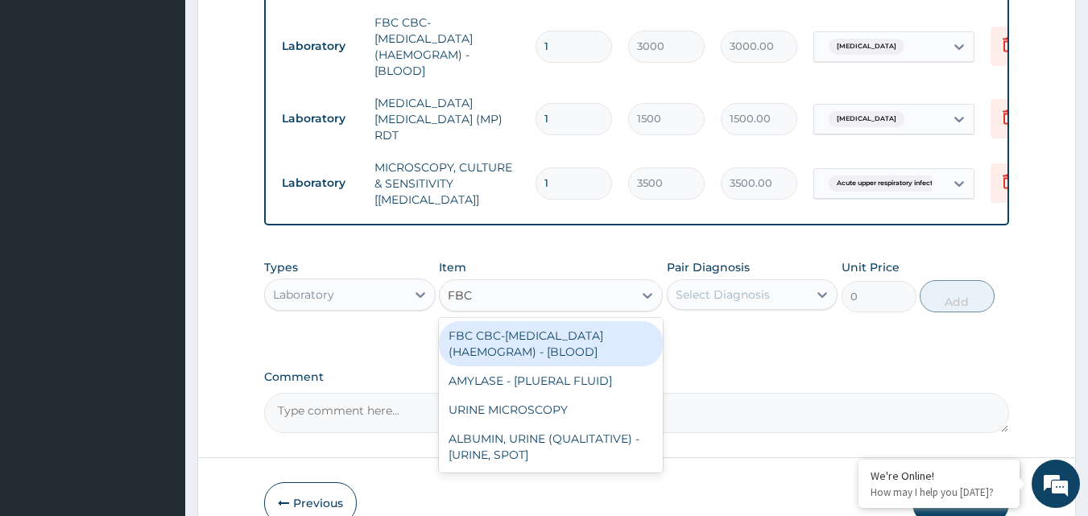
click at [526, 321] on div "FBC CBC-COMPLETE BLOOD COUNT (HAEMOGRAM) - [BLOOD]" at bounding box center [551, 343] width 224 height 45
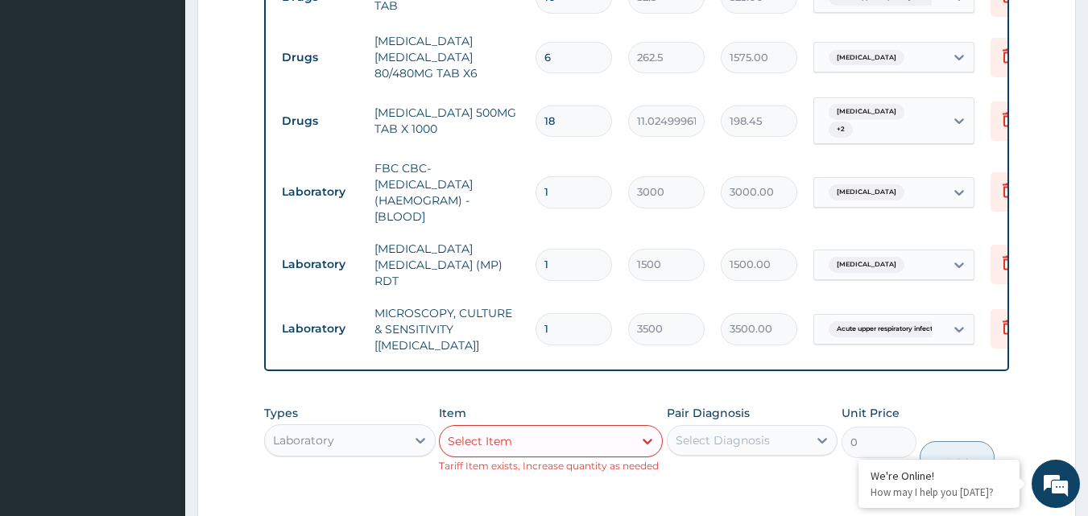
scroll to position [1811, 0]
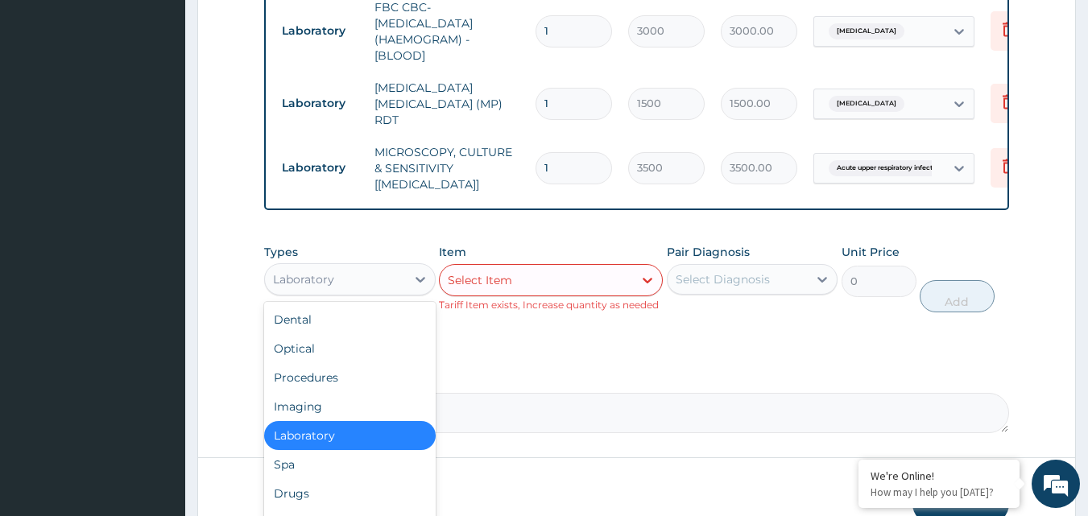
click at [389, 266] on div "Laboratory" at bounding box center [335, 279] width 141 height 26
click at [312, 479] on div "Drugs" at bounding box center [349, 493] width 171 height 29
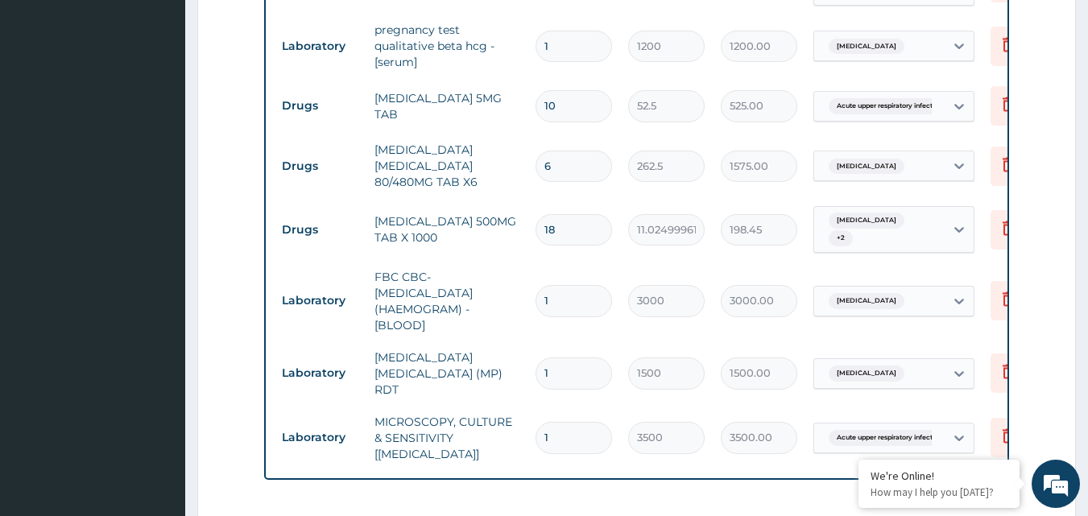
scroll to position [1570, 0]
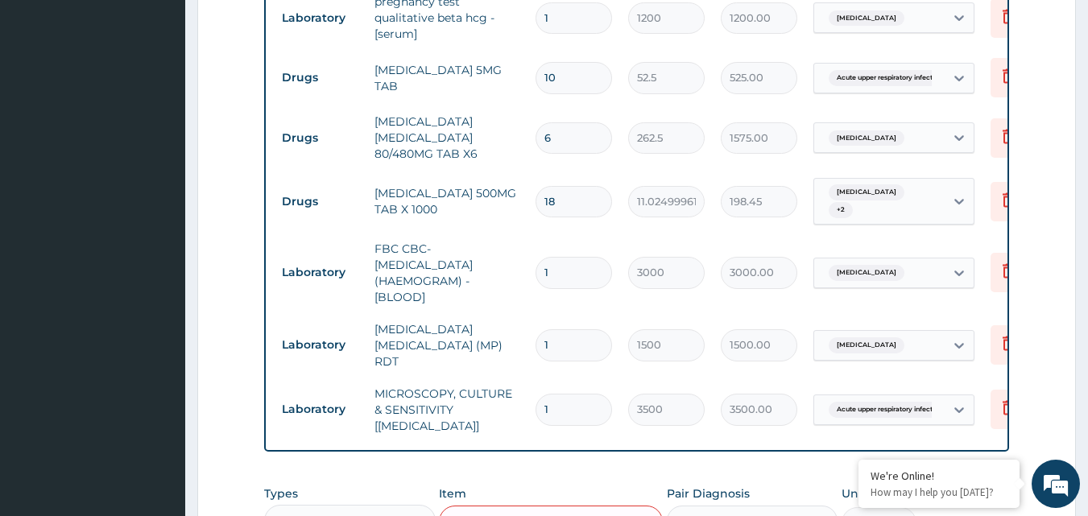
click at [509, 506] on div "Select Item" at bounding box center [551, 522] width 224 height 32
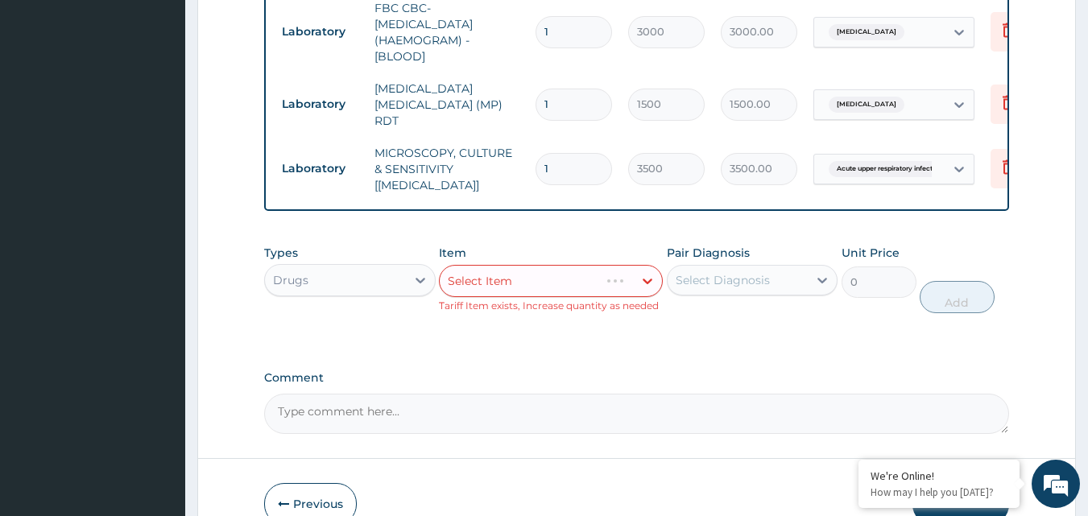
scroll to position [1811, 0]
click at [588, 267] on div "Select Item" at bounding box center [536, 280] width 193 height 26
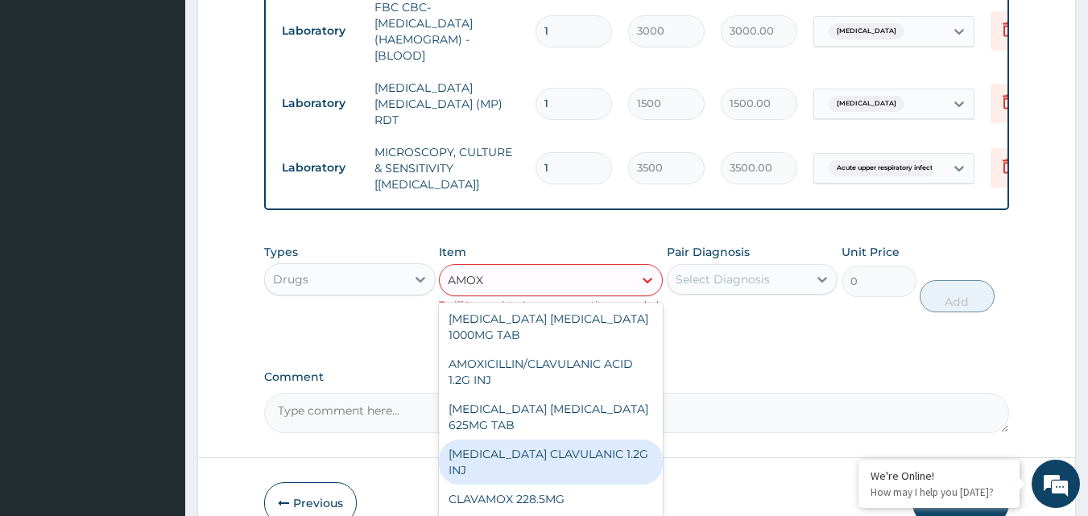
scroll to position [0, 0]
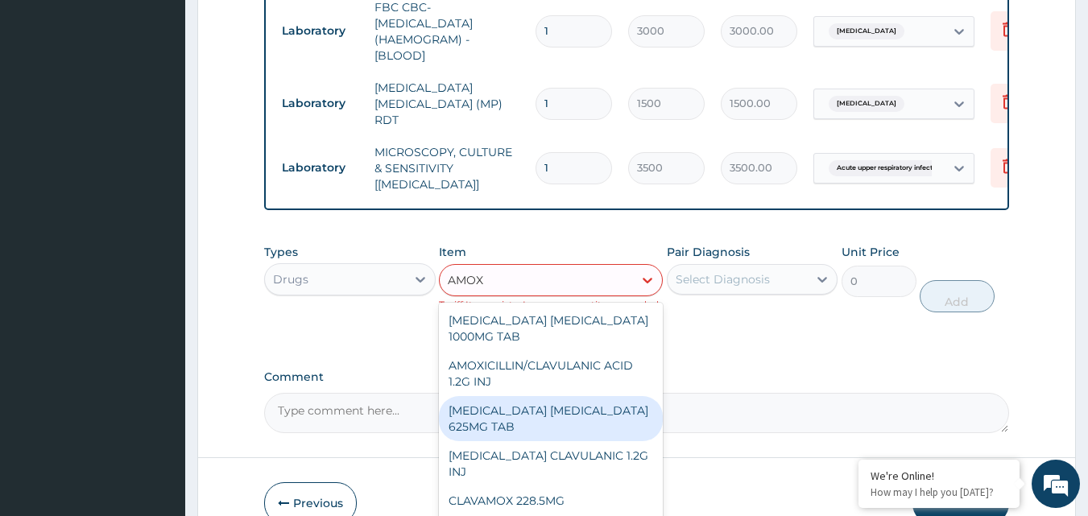
click at [510, 396] on div "AMOXICILLIN CLAVULANIC ACID 625MG TAB" at bounding box center [551, 418] width 224 height 45
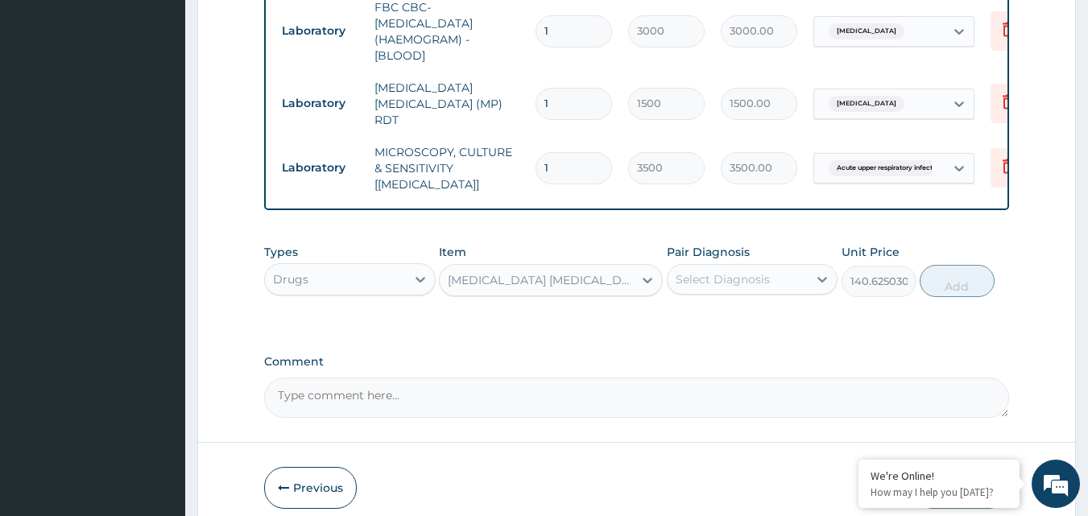
scroll to position [1796, 0]
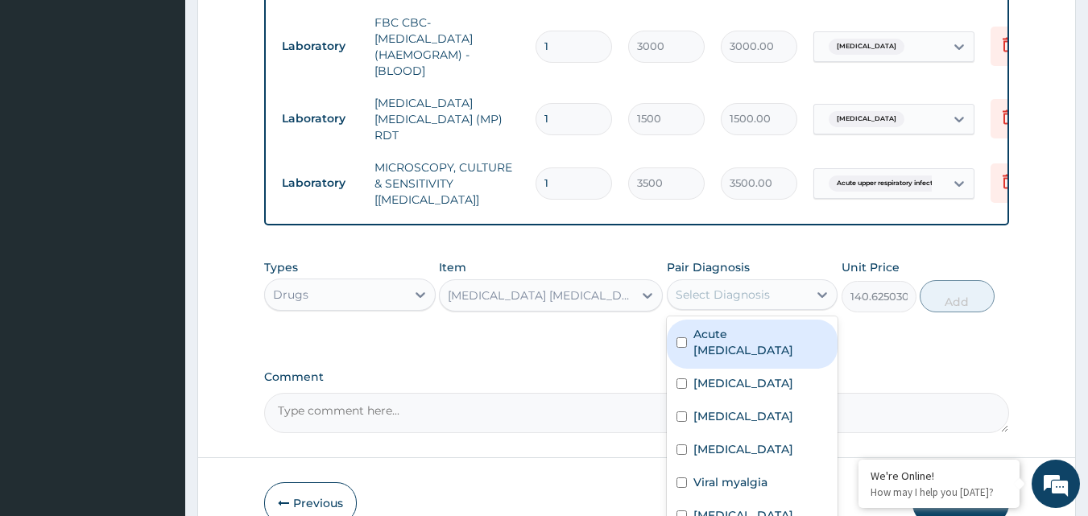
click at [721, 282] on div "Select Diagnosis" at bounding box center [737, 295] width 141 height 26
click at [683, 320] on div "Acute upper respiratory infection" at bounding box center [752, 344] width 171 height 49
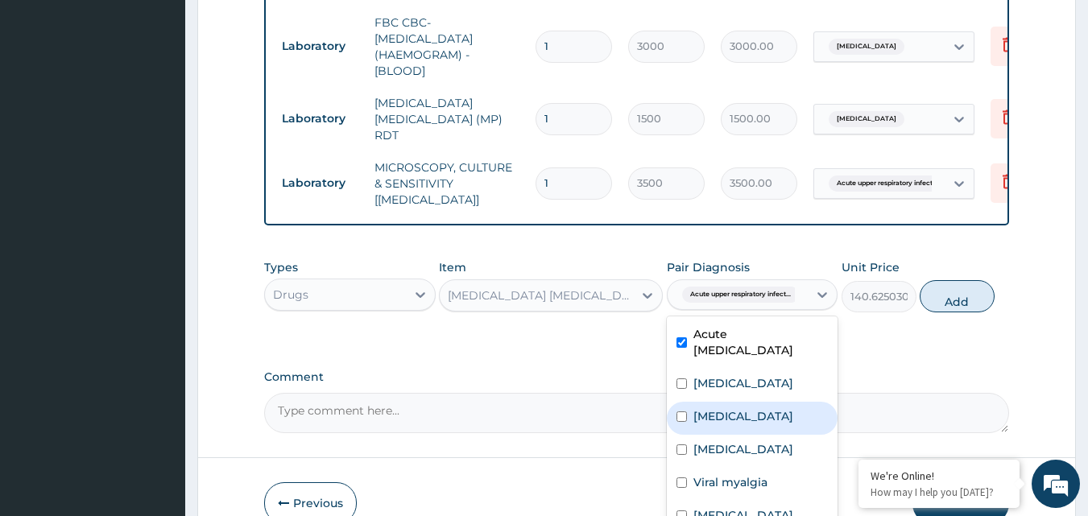
click at [679, 402] on div "Sepsis" at bounding box center [752, 418] width 171 height 33
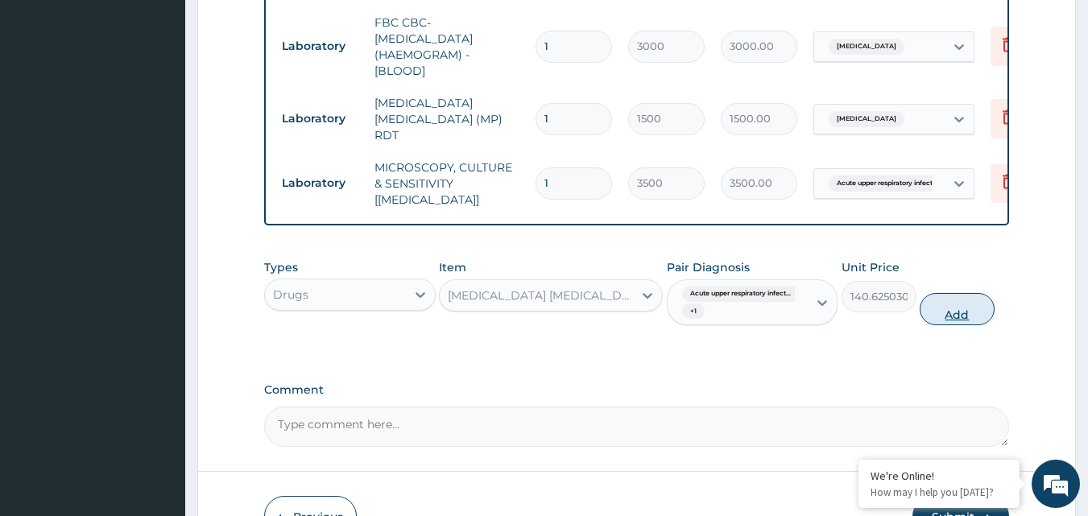
click at [949, 293] on button "Add" at bounding box center [956, 309] width 75 height 32
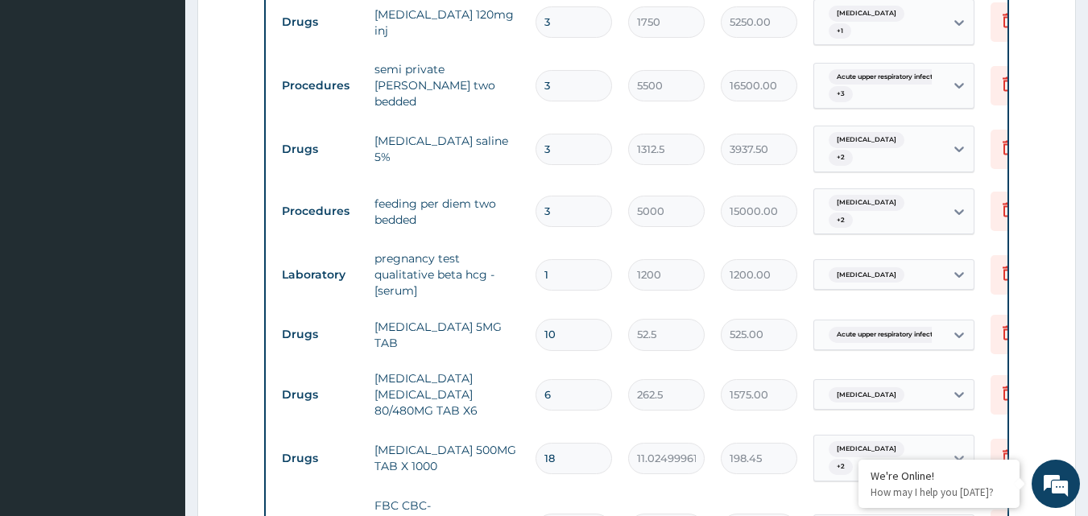
scroll to position [1232, 0]
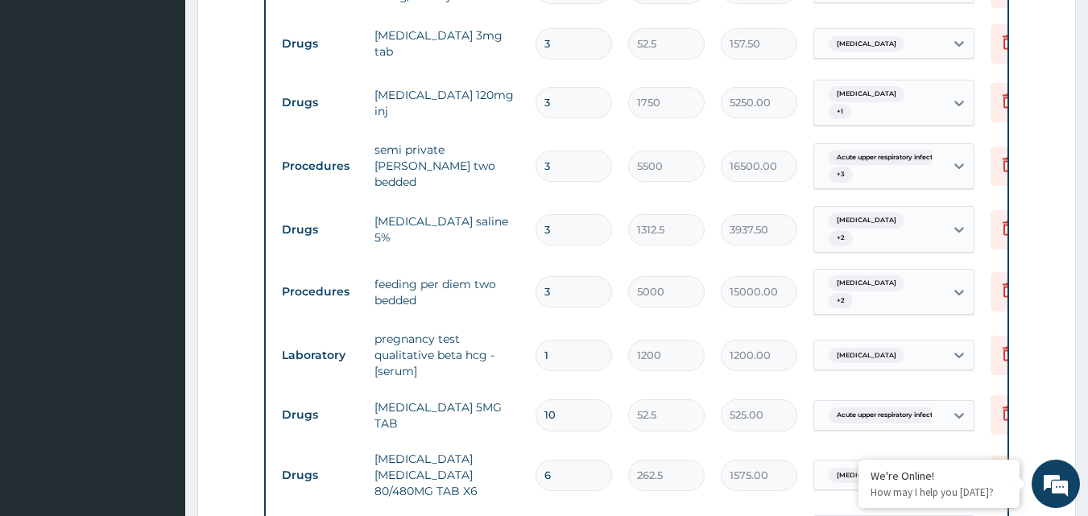
click at [570, 276] on input "3" at bounding box center [573, 291] width 76 height 31
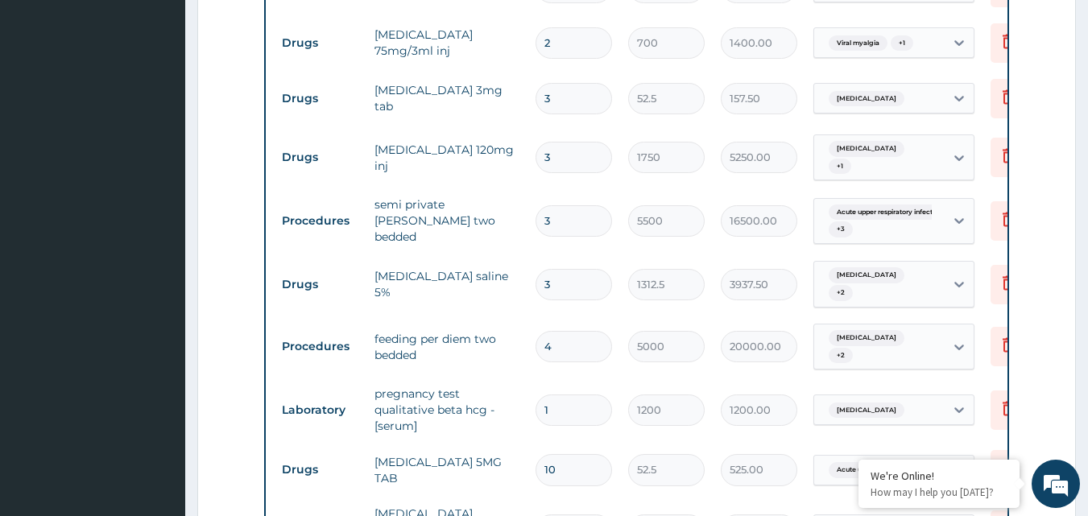
scroll to position [1152, 0]
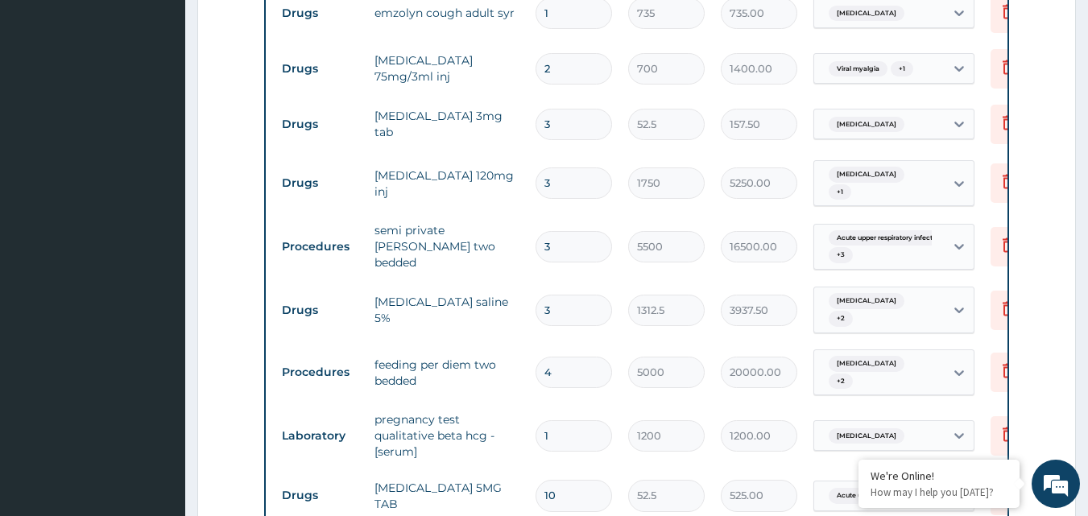
click at [581, 231] on input "3" at bounding box center [573, 246] width 76 height 31
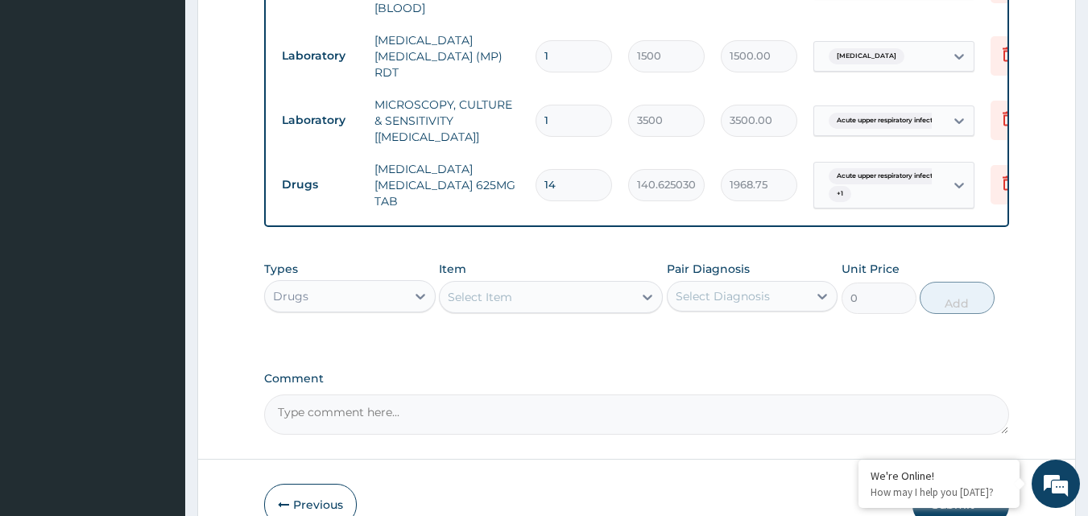
scroll to position [1860, 0]
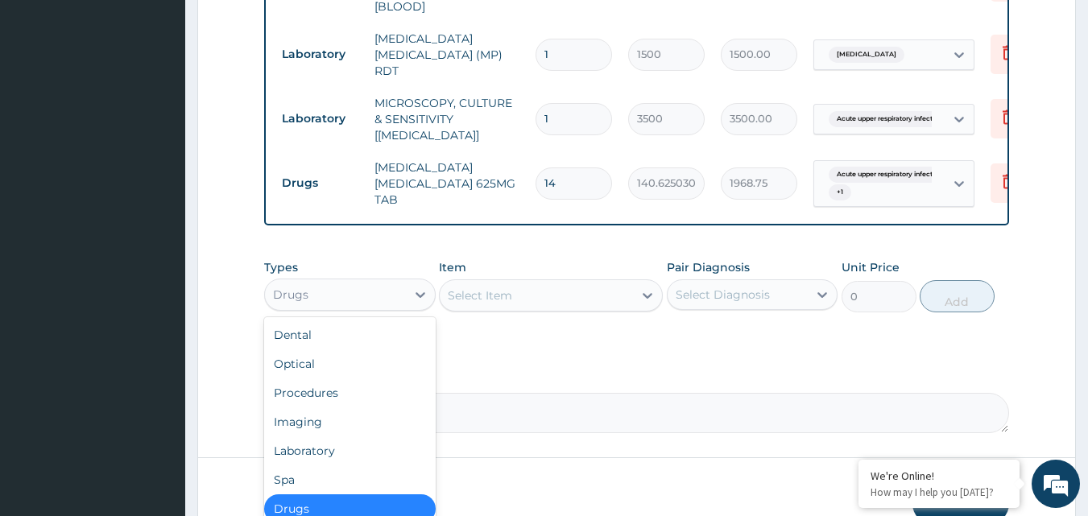
click at [361, 282] on div "Drugs" at bounding box center [335, 295] width 141 height 26
click at [323, 378] on div "Procedures" at bounding box center [349, 392] width 171 height 29
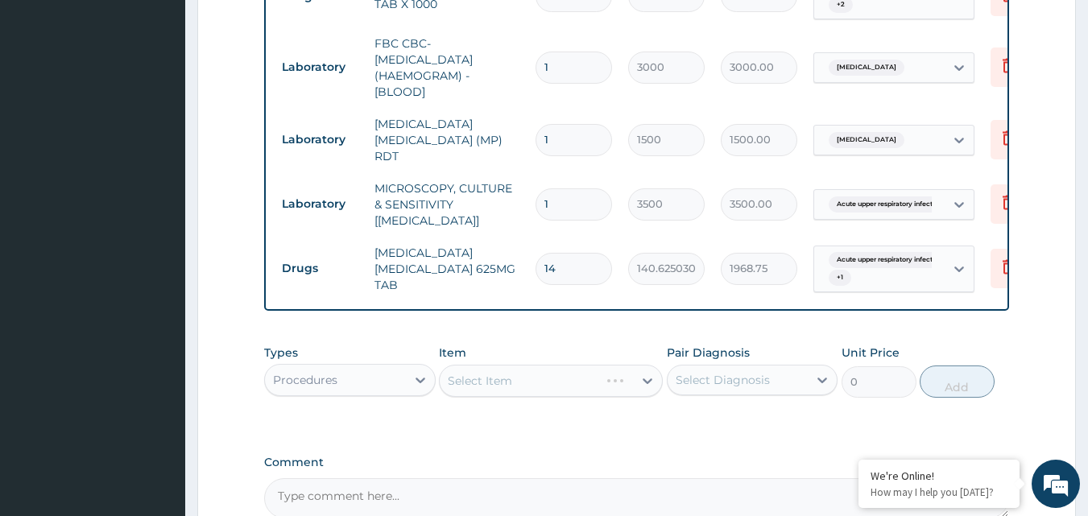
scroll to position [1780, 0]
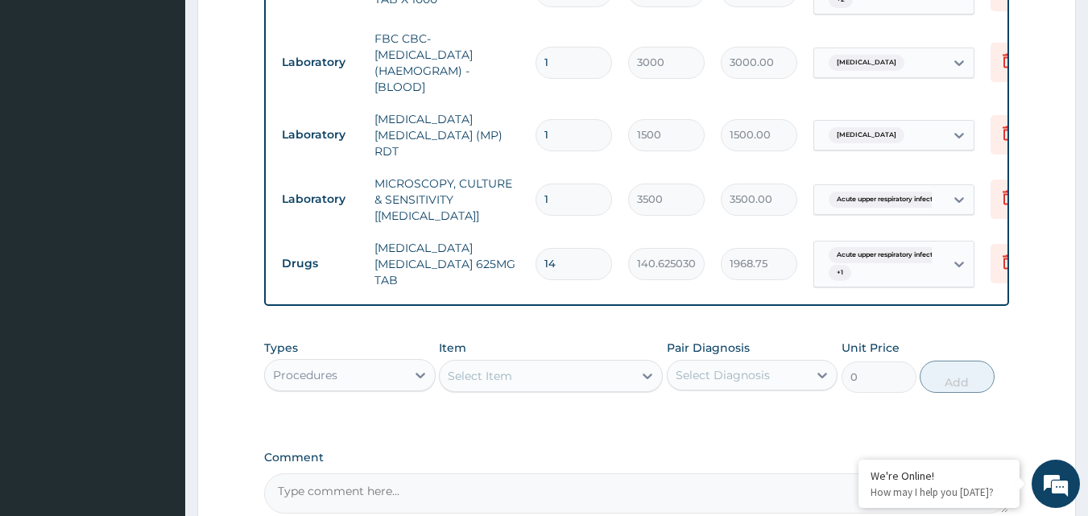
click at [561, 363] on div "Select Item" at bounding box center [536, 376] width 193 height 26
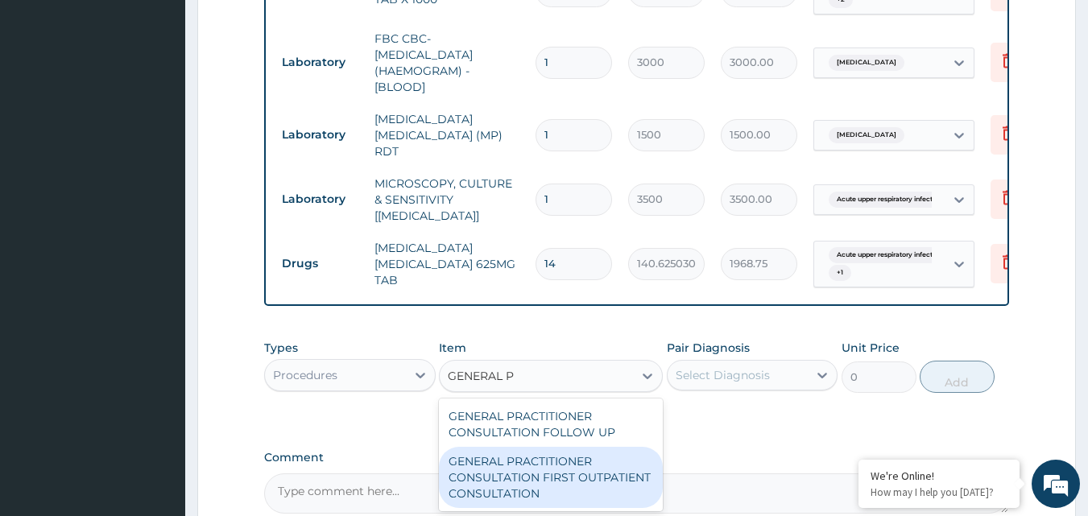
click at [560, 447] on div "GENERAL PRACTITIONER CONSULTATION FIRST OUTPATIENT CONSULTATION" at bounding box center [551, 477] width 224 height 61
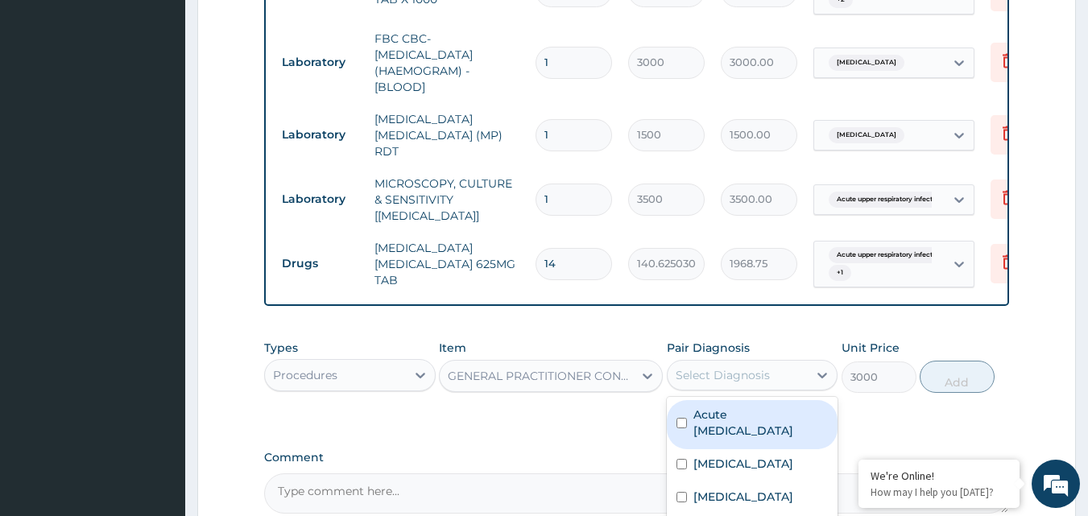
click at [798, 362] on div "Select Diagnosis" at bounding box center [737, 375] width 141 height 26
click at [707, 407] on label "Acute upper respiratory infection" at bounding box center [760, 423] width 135 height 32
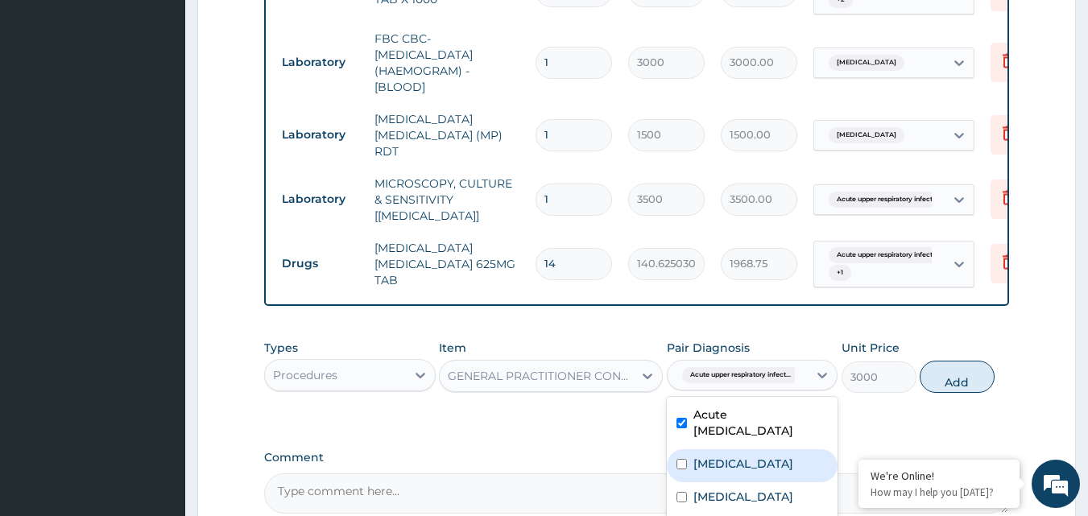
click at [690, 449] on div "Malaria" at bounding box center [752, 465] width 171 height 33
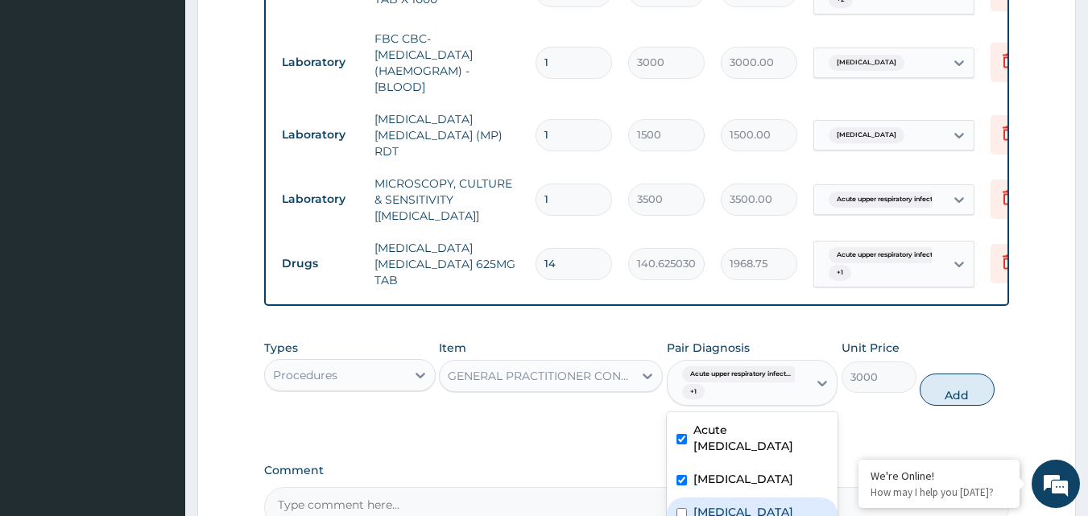
click at [690, 497] on div "Sepsis" at bounding box center [752, 513] width 171 height 33
click at [953, 464] on label "Comment" at bounding box center [636, 471] width 745 height 14
click at [953, 487] on textarea "Comment" at bounding box center [636, 507] width 745 height 40
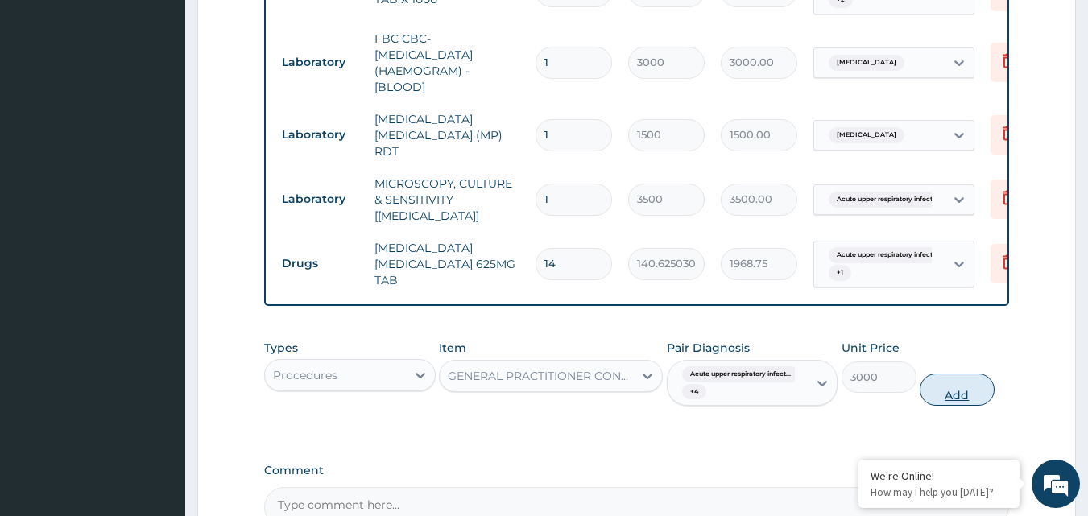
click at [959, 374] on button "Add" at bounding box center [956, 390] width 75 height 32
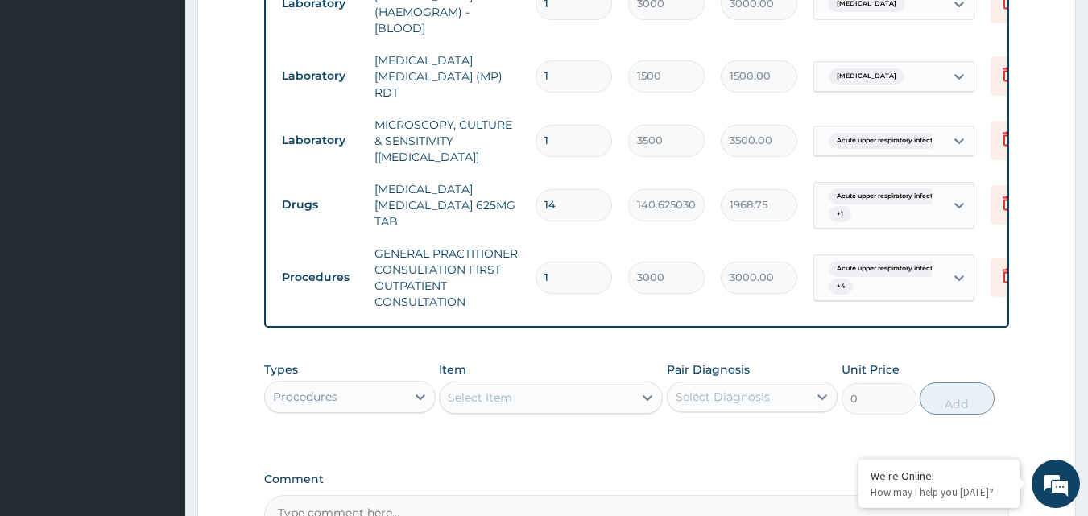
scroll to position [1941, 0]
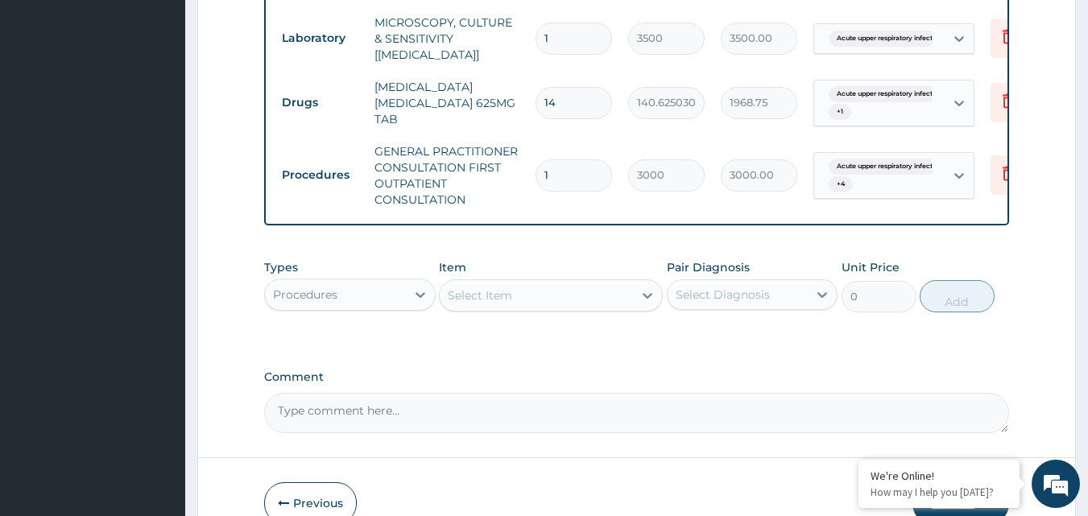
click at [953, 482] on button "Submit" at bounding box center [960, 503] width 97 height 42
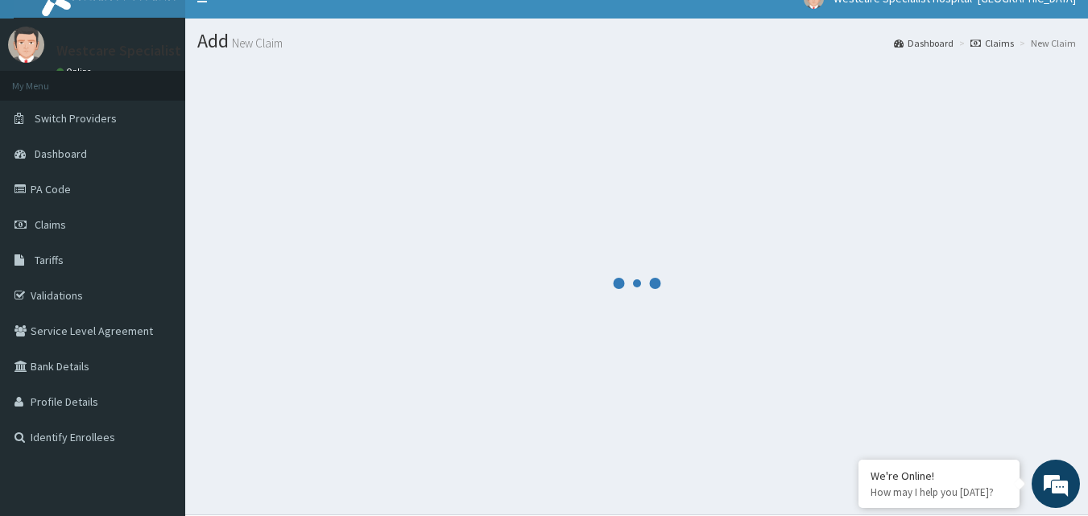
scroll to position [0, 0]
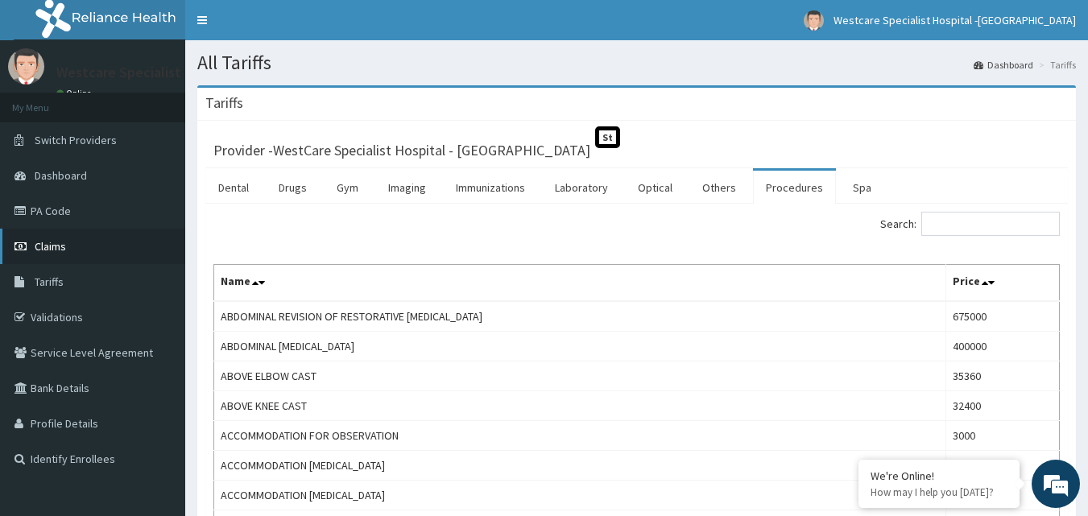
click at [35, 257] on link "Claims" at bounding box center [92, 246] width 185 height 35
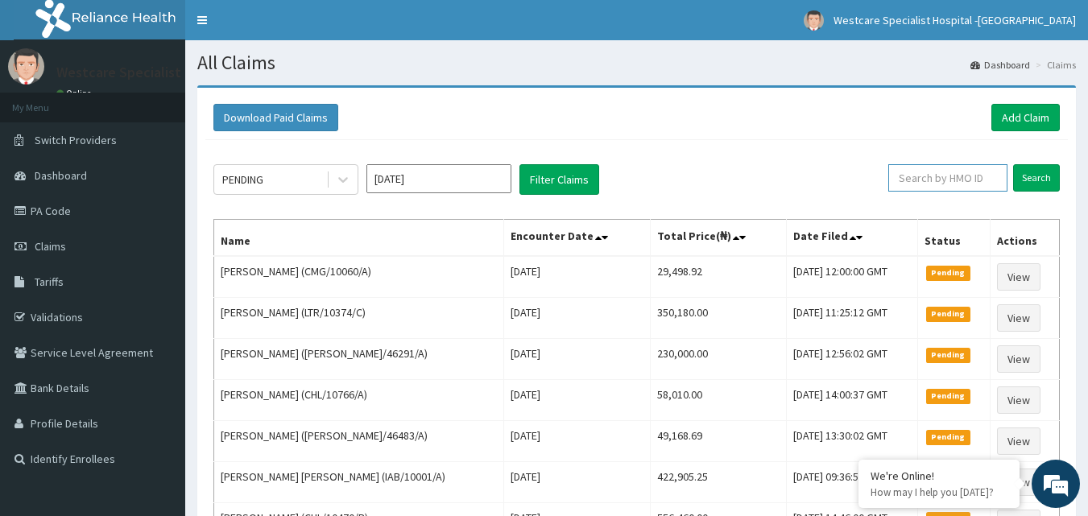
click at [933, 188] on input "text" at bounding box center [947, 177] width 119 height 27
paste input "CHL/10604/A"
click at [1050, 180] on input "Search" at bounding box center [1036, 177] width 47 height 27
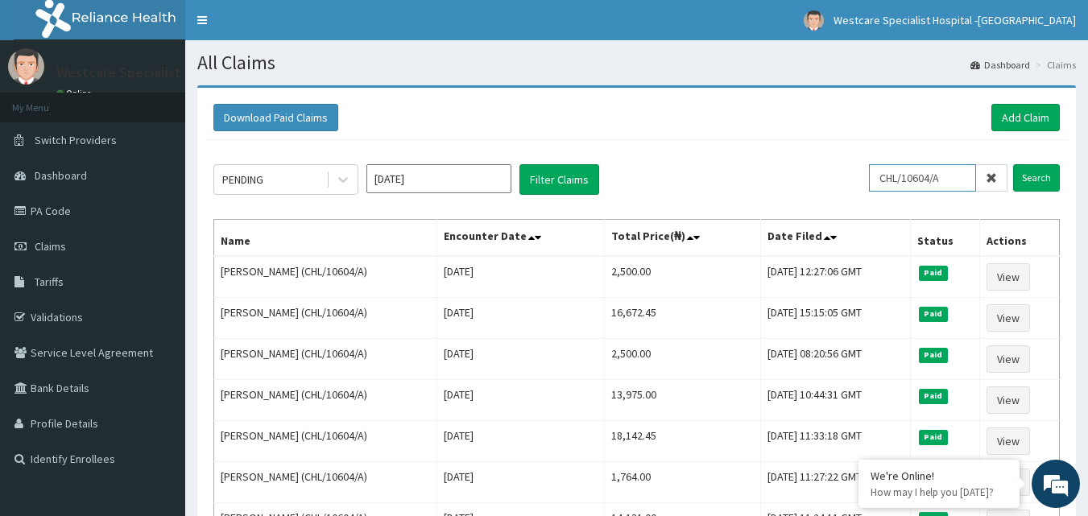
click at [900, 175] on input "CHL/10604/A" at bounding box center [922, 177] width 107 height 27
click at [900, 175] on input "GBM/10011/A" at bounding box center [922, 177] width 107 height 27
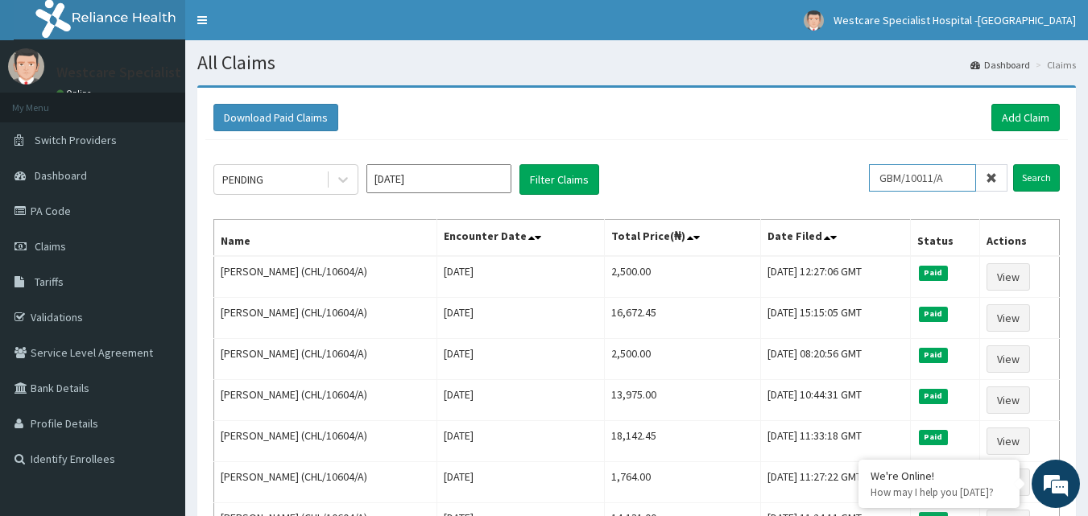
click at [900, 175] on input "GBM/10011/A" at bounding box center [922, 177] width 107 height 27
type input "GBM/10011/A"
click at [1034, 164] on input "Search" at bounding box center [1036, 177] width 47 height 27
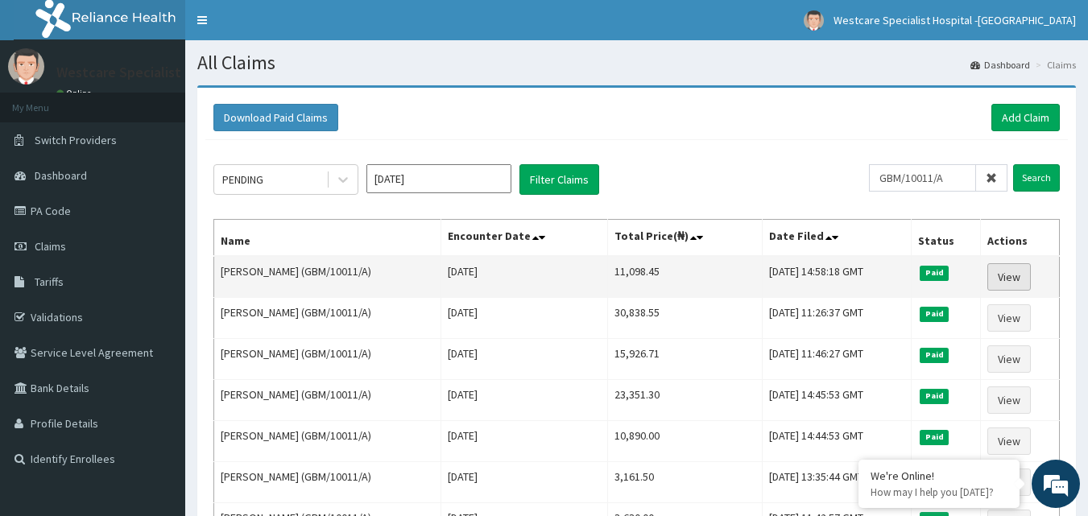
click at [1011, 277] on link "View" at bounding box center [1008, 276] width 43 height 27
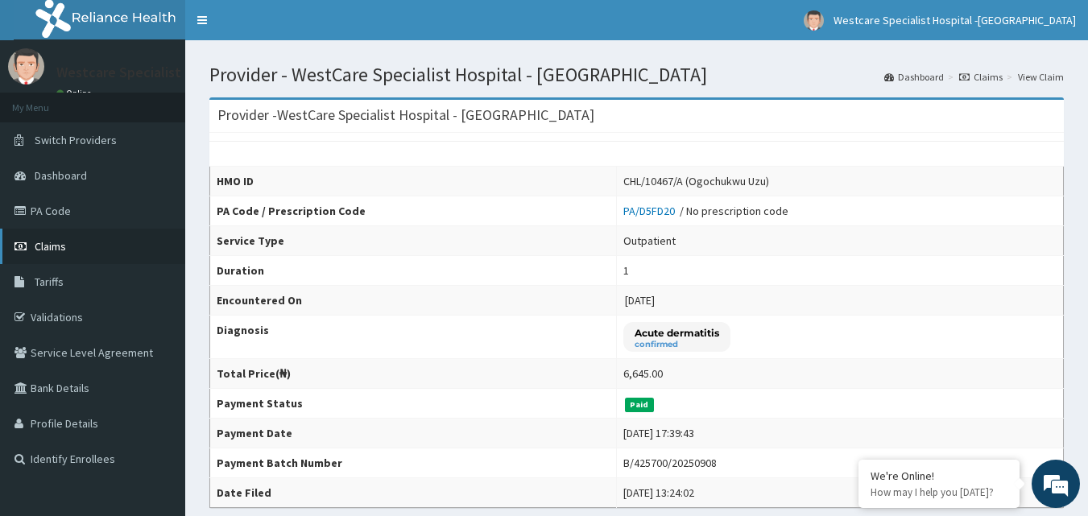
click at [50, 243] on span "Claims" at bounding box center [50, 246] width 31 height 14
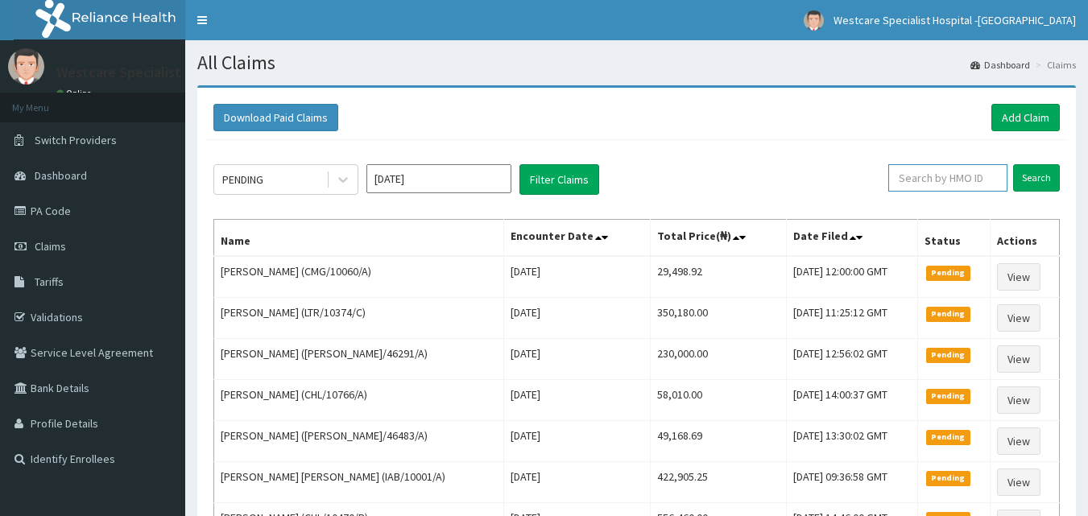
click at [921, 184] on input "text" at bounding box center [947, 177] width 119 height 27
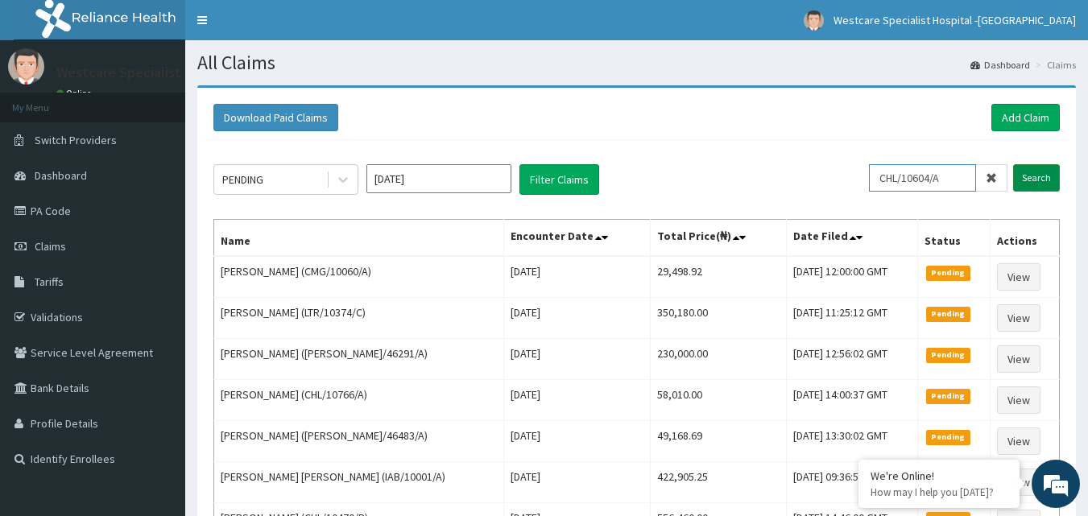
type input "CHL/10604/A"
drag, startPoint x: 1022, startPoint y: 172, endPoint x: 1037, endPoint y: 171, distance: 15.4
click at [1023, 172] on input "Search" at bounding box center [1036, 177] width 47 height 27
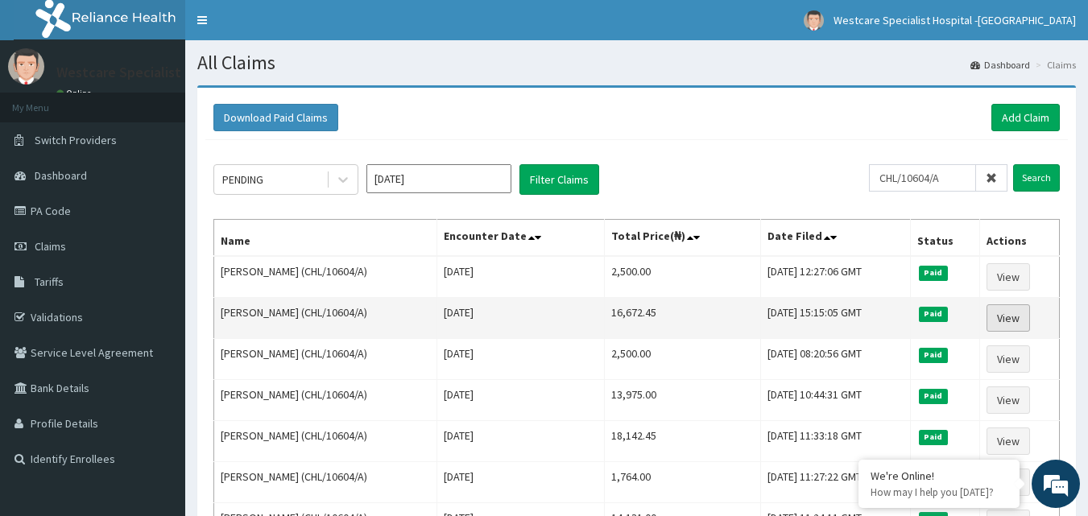
click at [1011, 313] on link "View" at bounding box center [1007, 317] width 43 height 27
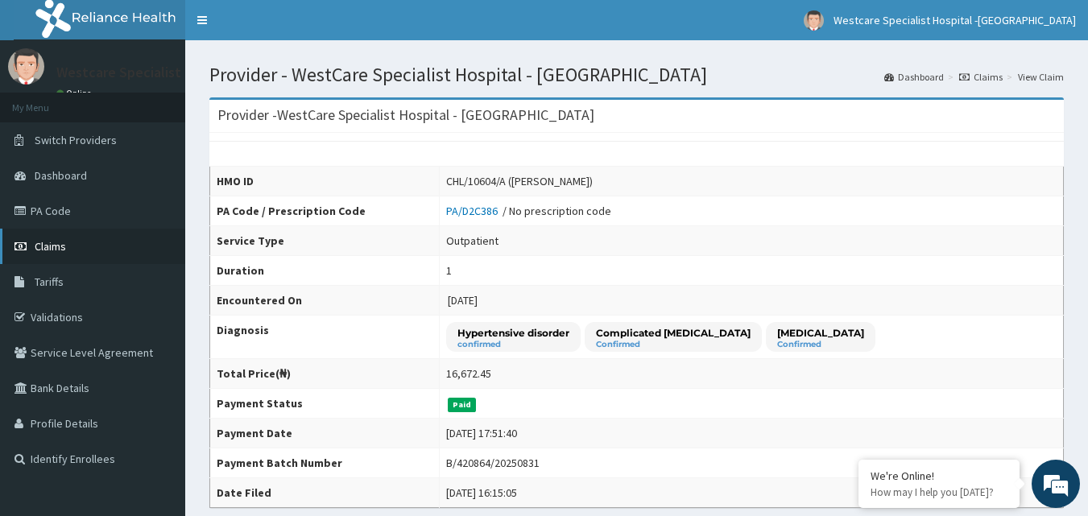
click at [59, 255] on link "Claims" at bounding box center [92, 246] width 185 height 35
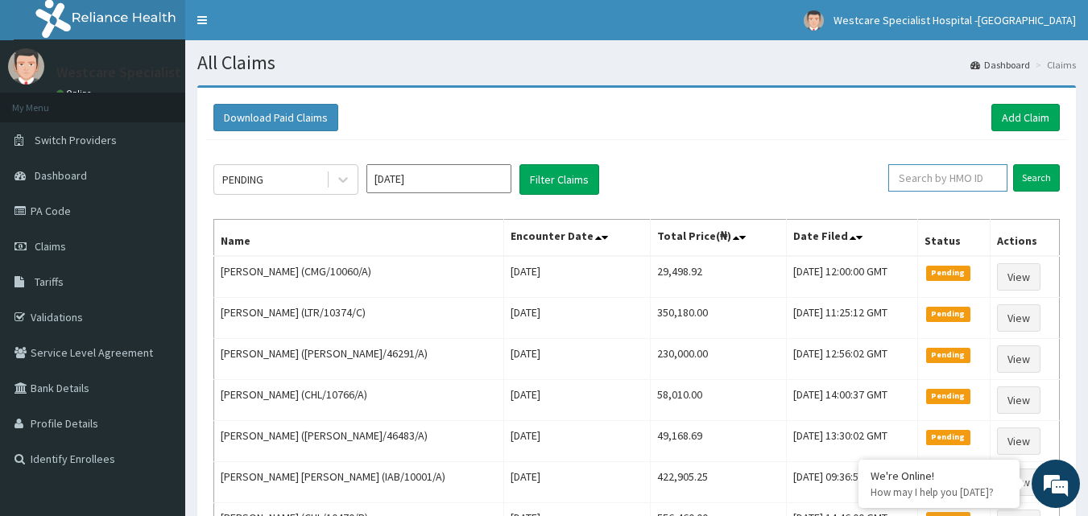
click at [947, 184] on input "text" at bounding box center [947, 177] width 119 height 27
paste input "CHL/10467/A"
type input "CHL/10467/A"
click at [1056, 179] on input "Search" at bounding box center [1036, 177] width 47 height 27
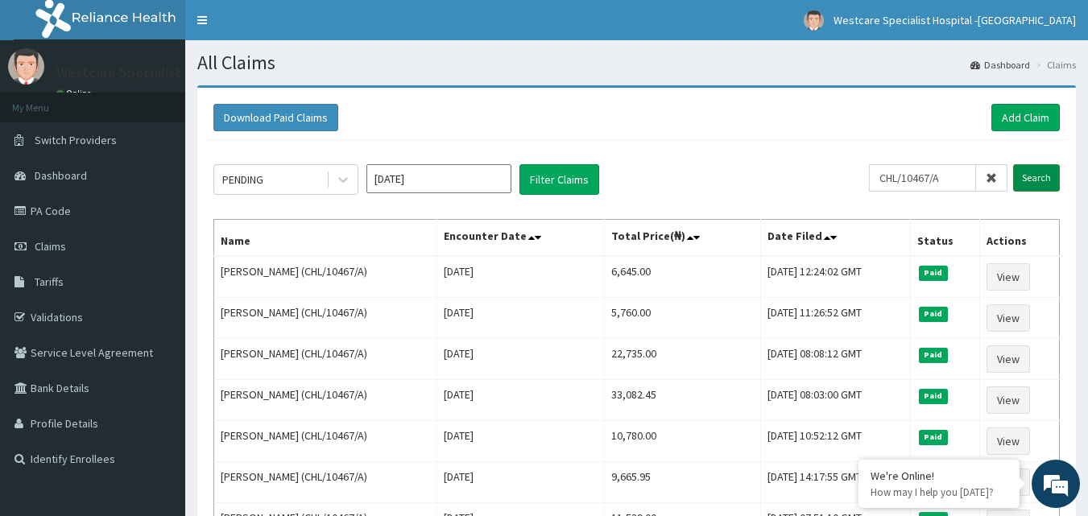
click at [1042, 170] on input "Search" at bounding box center [1036, 177] width 47 height 27
click at [1025, 114] on link "Add Claim" at bounding box center [1025, 117] width 68 height 27
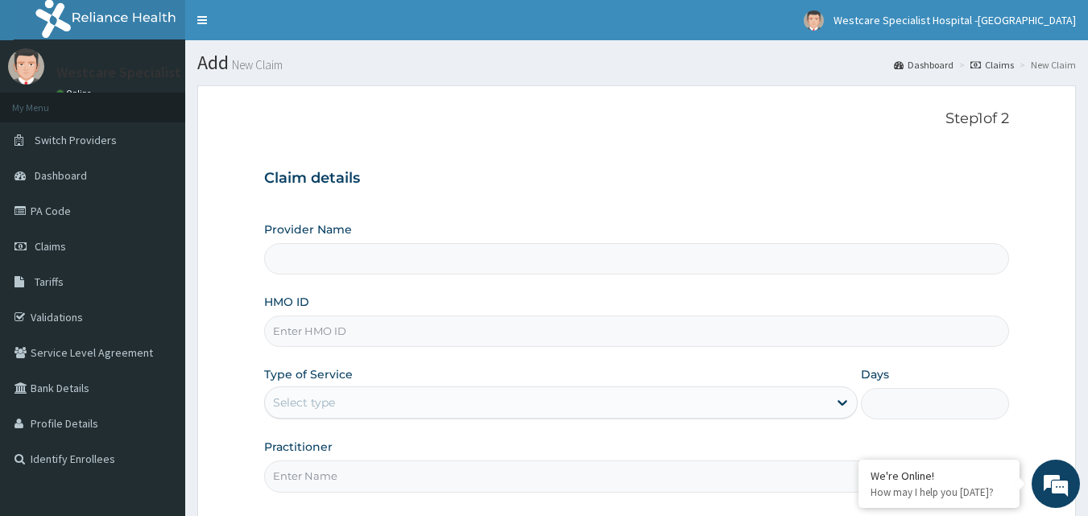
type input "WestCare Specialist Hospital - [GEOGRAPHIC_DATA]"
click at [347, 332] on input "HMO ID" at bounding box center [636, 331] width 745 height 31
paste input "CHL/10604/A"
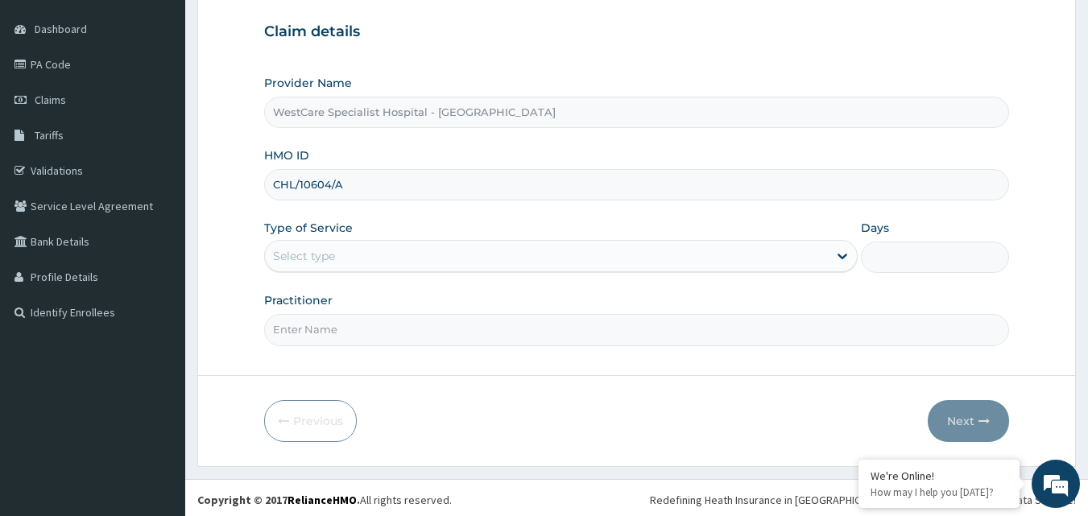
scroll to position [151, 0]
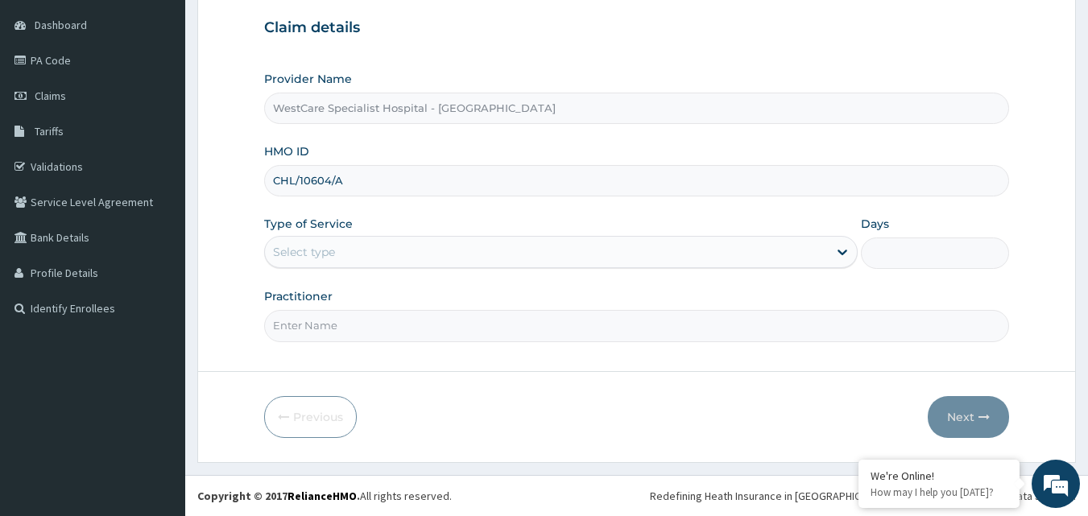
type input "CHL/10604/A"
click at [419, 246] on div "Select type" at bounding box center [546, 252] width 563 height 26
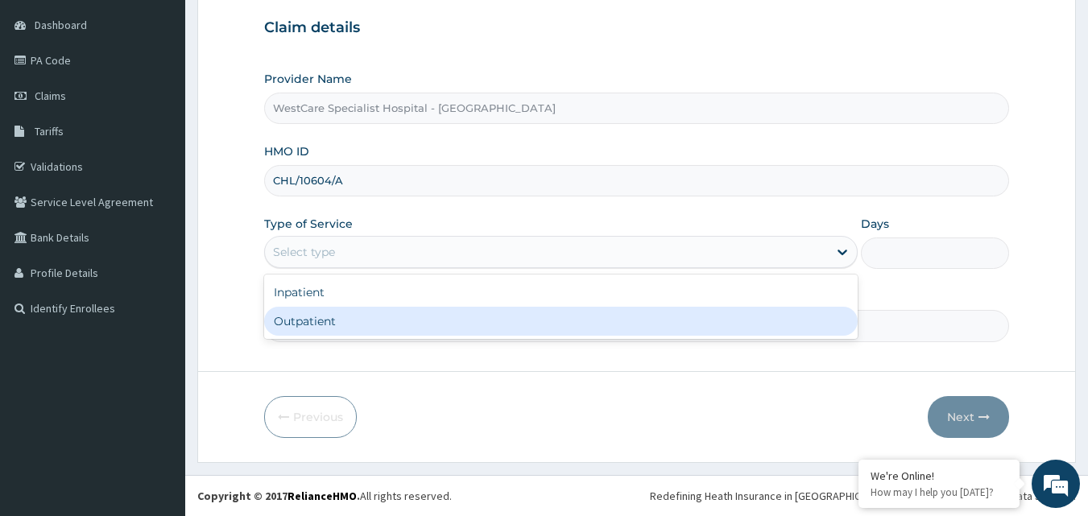
click at [376, 315] on div "Outpatient" at bounding box center [560, 321] width 593 height 29
type input "1"
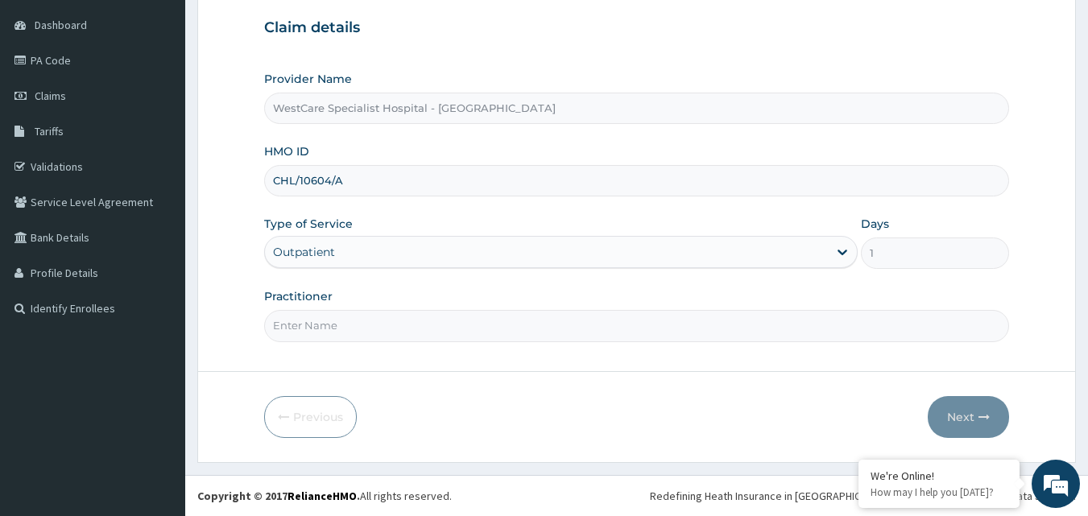
click at [357, 324] on input "Practitioner" at bounding box center [636, 325] width 745 height 31
type input "OBIDEYI"
click at [950, 415] on button "Next" at bounding box center [967, 417] width 81 height 42
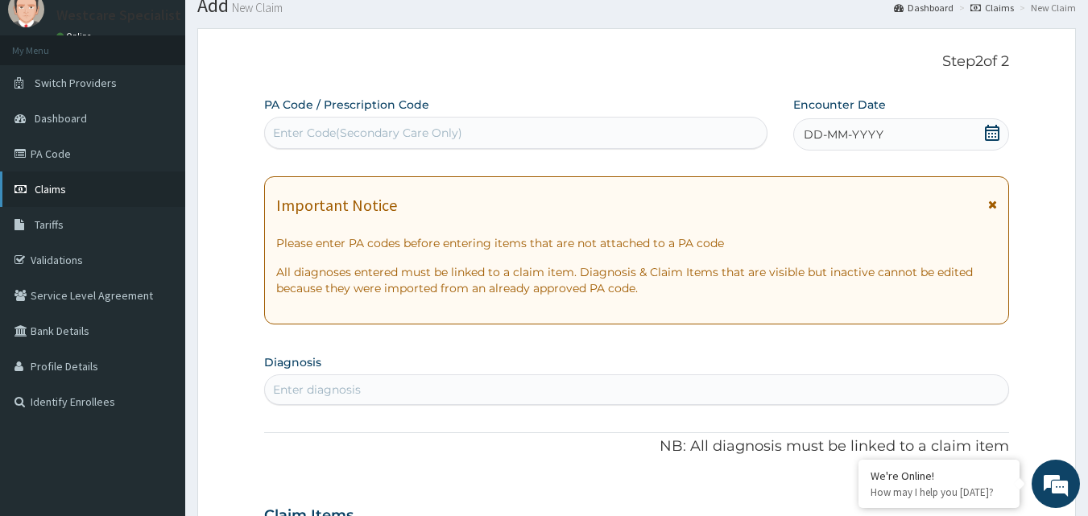
scroll to position [0, 0]
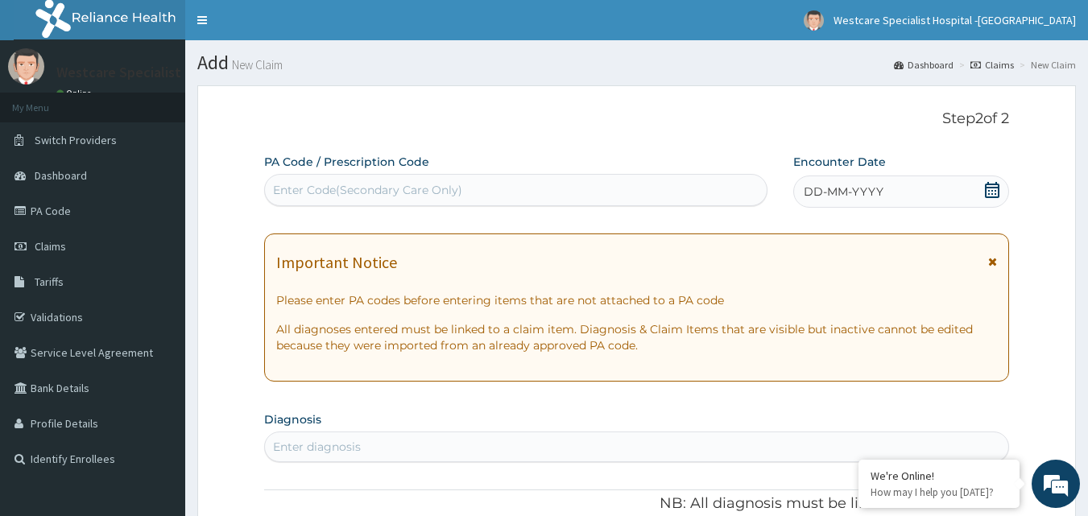
click at [438, 195] on div "Enter Code(Secondary Care Only)" at bounding box center [367, 190] width 189 height 16
paste input "PA/A970D7"
type input "PA/A970D7"
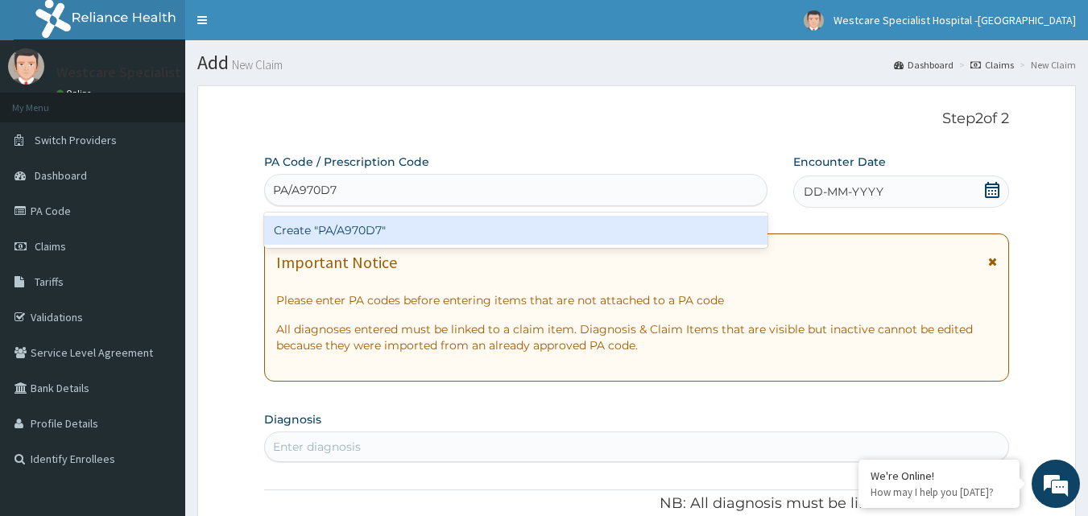
click at [327, 220] on div "Create "PA/A970D7"" at bounding box center [516, 230] width 504 height 29
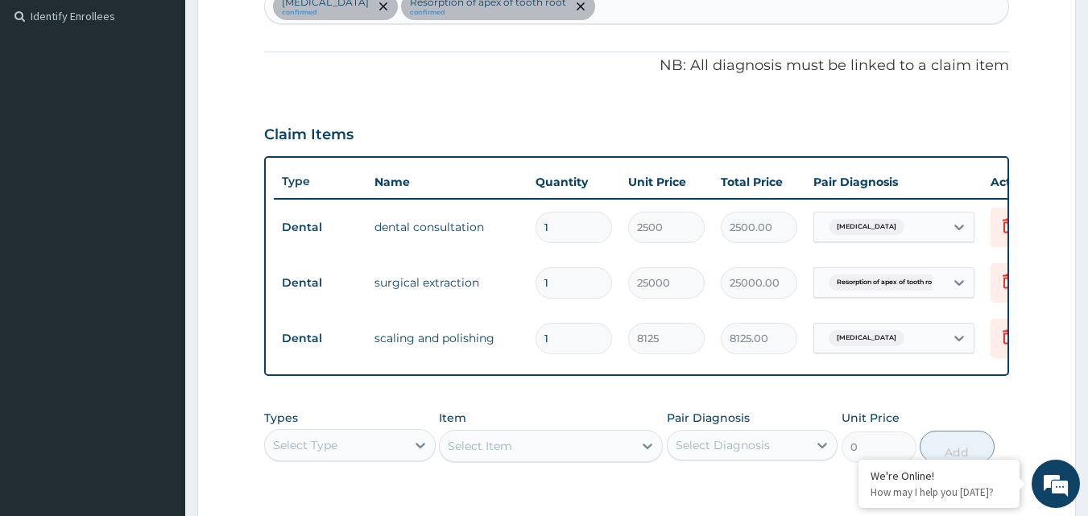
scroll to position [604, 0]
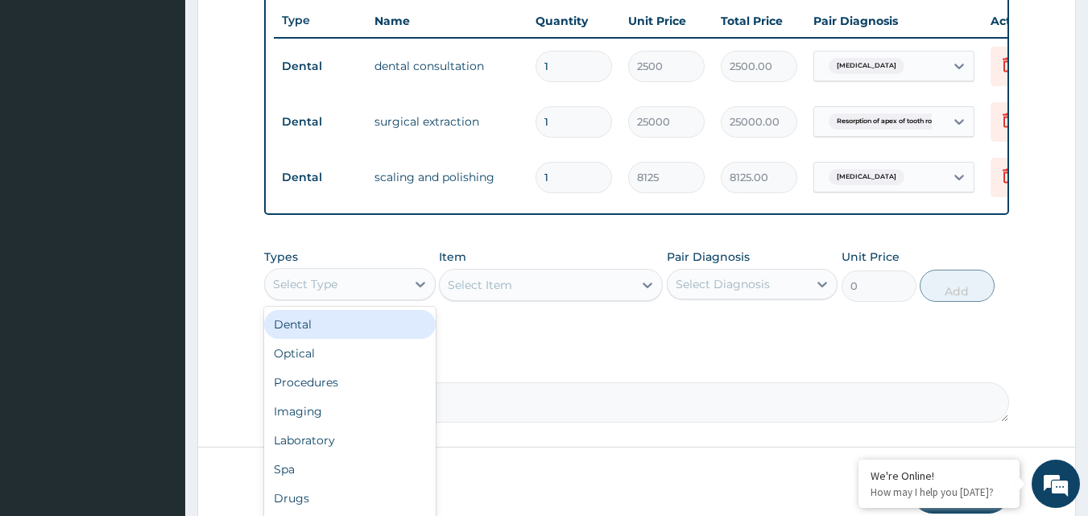
click at [390, 295] on div "Select Type" at bounding box center [335, 284] width 141 height 26
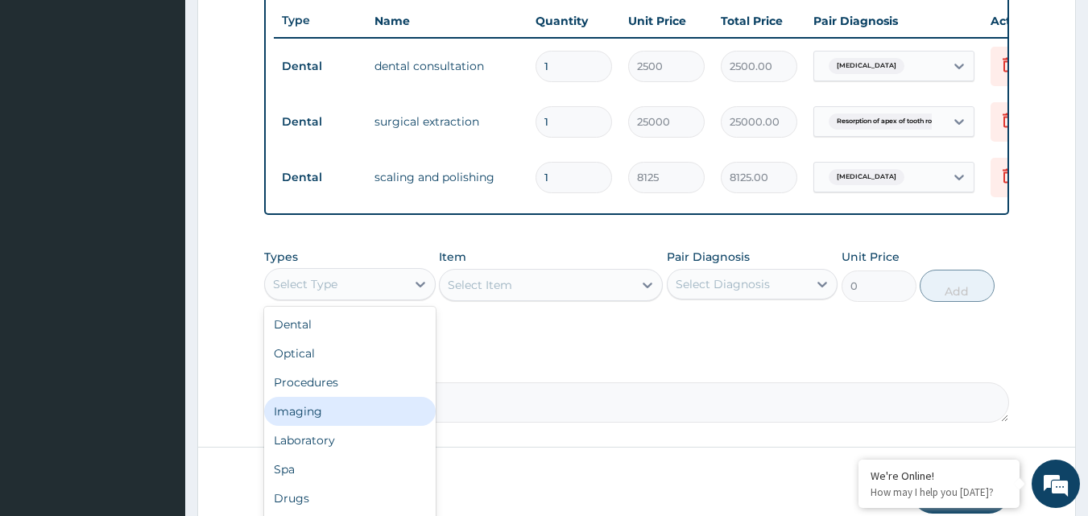
scroll to position [55, 0]
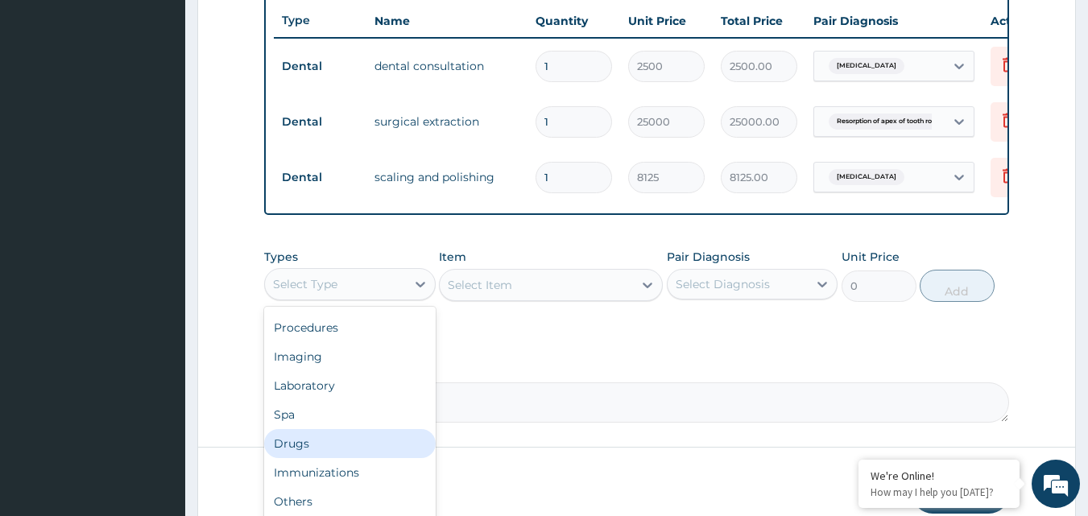
click at [308, 447] on div "Drugs" at bounding box center [349, 443] width 171 height 29
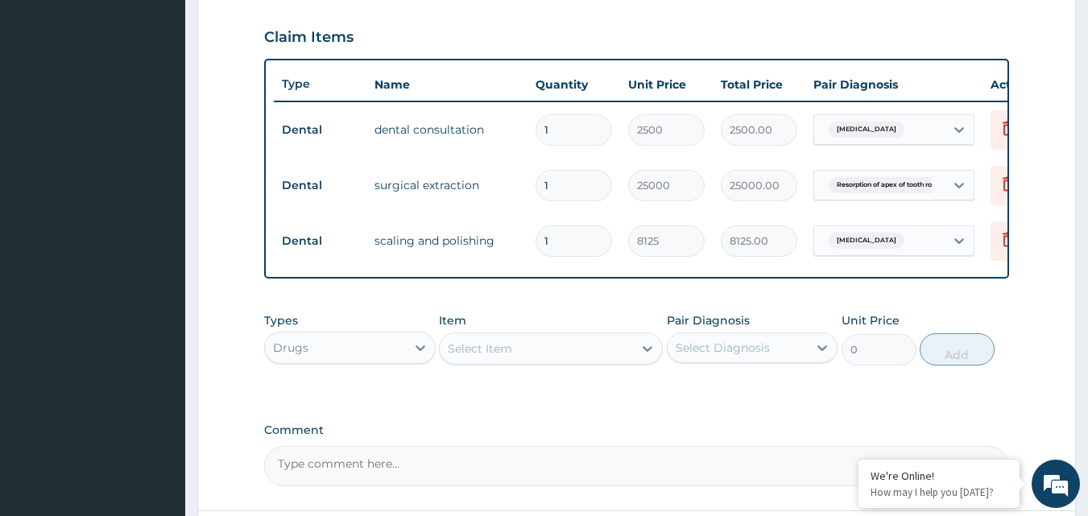
scroll to position [684, 0]
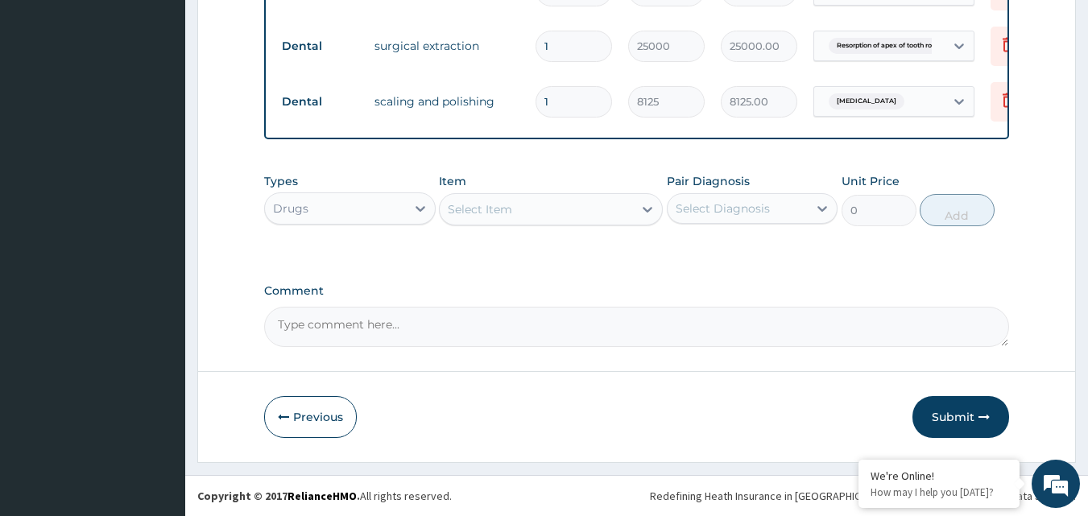
click at [503, 215] on div "Select Item" at bounding box center [480, 209] width 64 height 16
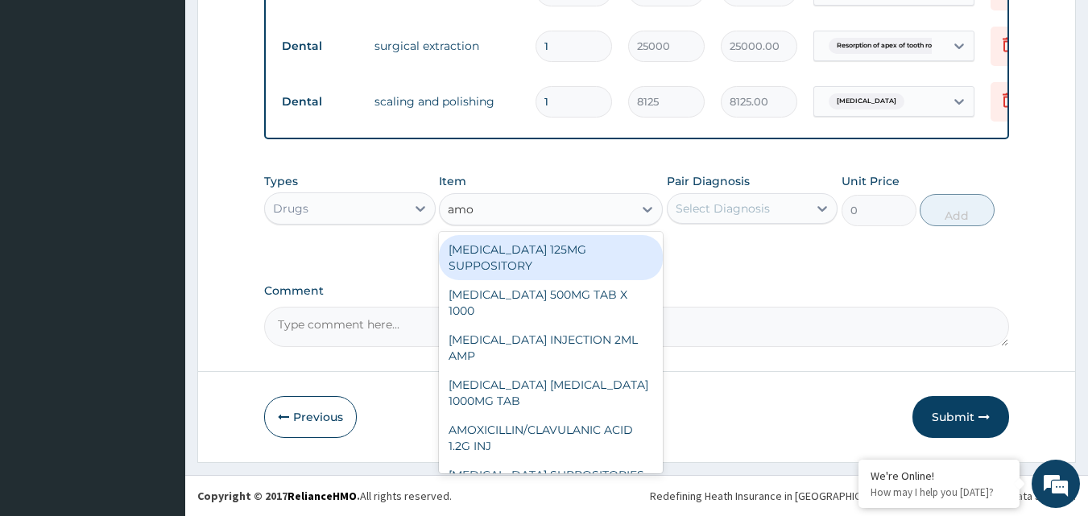
type input "amox"
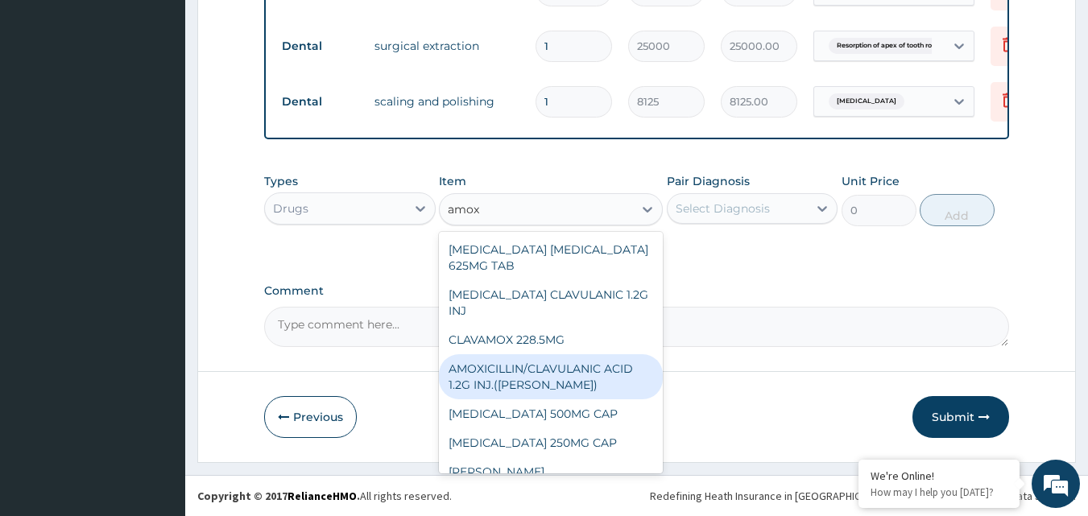
scroll to position [171, 0]
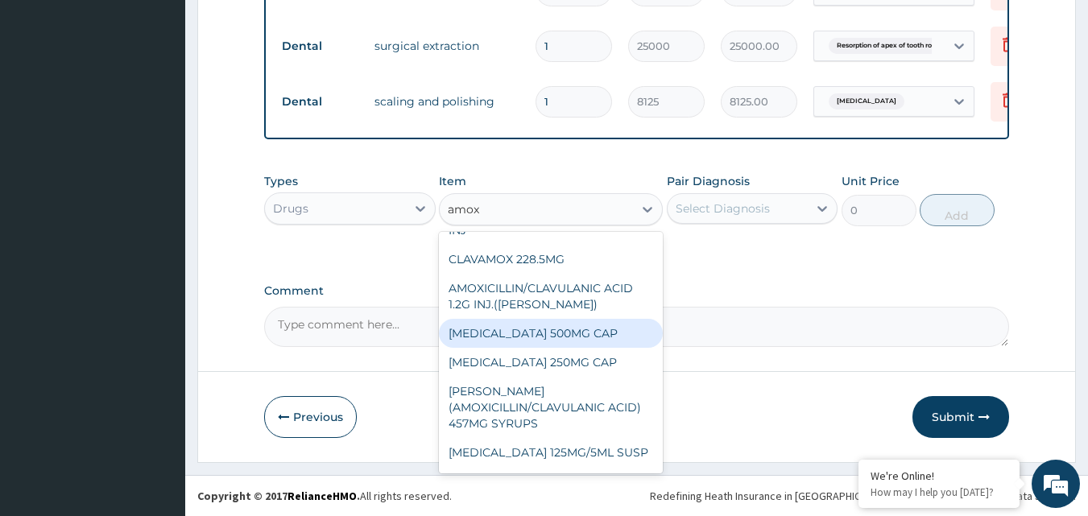
click at [541, 345] on div "AMOXICILLIN 500MG CAP" at bounding box center [551, 333] width 224 height 29
type input "35"
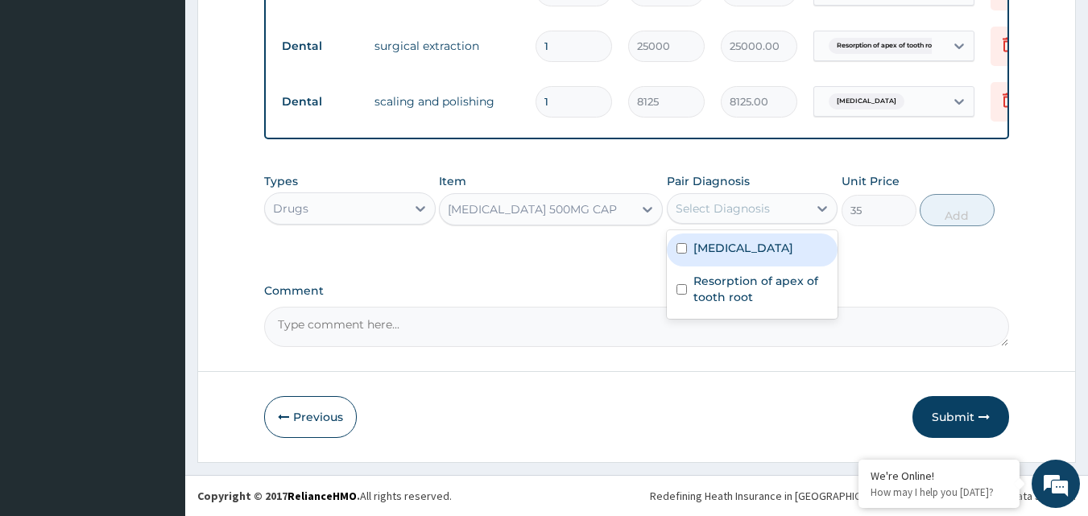
click at [747, 212] on div "Select Diagnosis" at bounding box center [722, 208] width 94 height 16
click at [693, 256] on label "Chronic gingivitis" at bounding box center [743, 248] width 100 height 16
checkbox input "true"
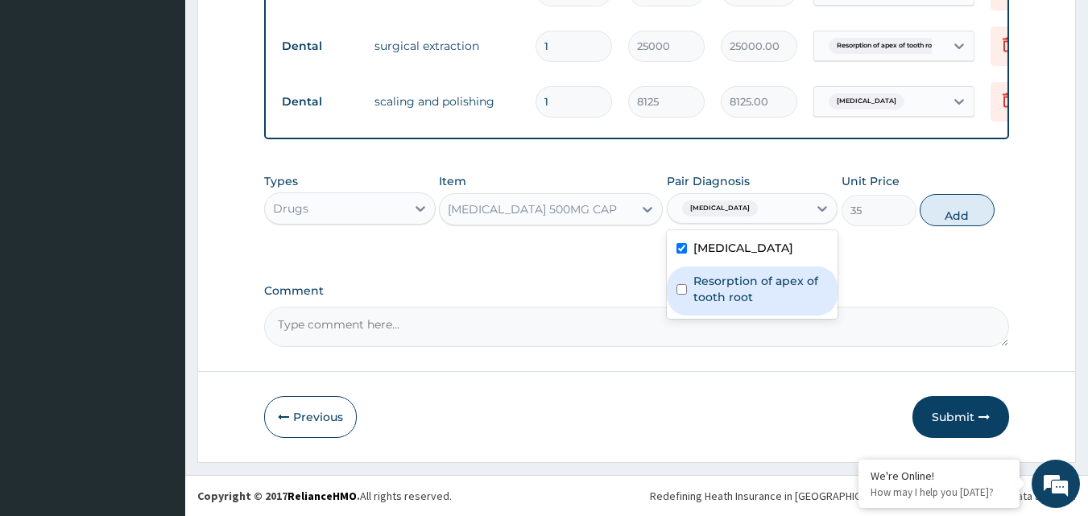
click at [679, 305] on div "Resorption of apex of tooth root" at bounding box center [752, 290] width 171 height 49
checkbox input "true"
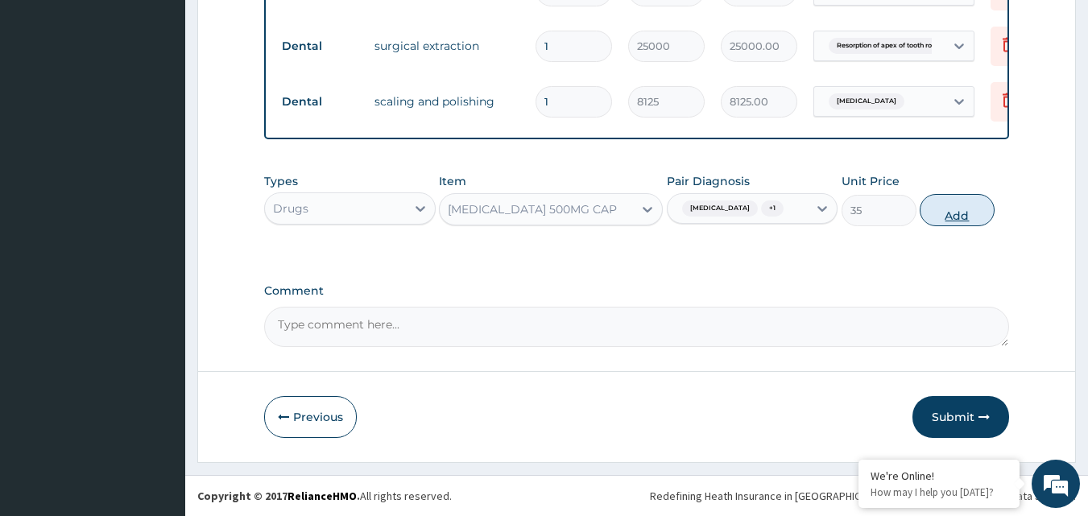
click at [965, 213] on button "Add" at bounding box center [956, 210] width 75 height 32
type input "0"
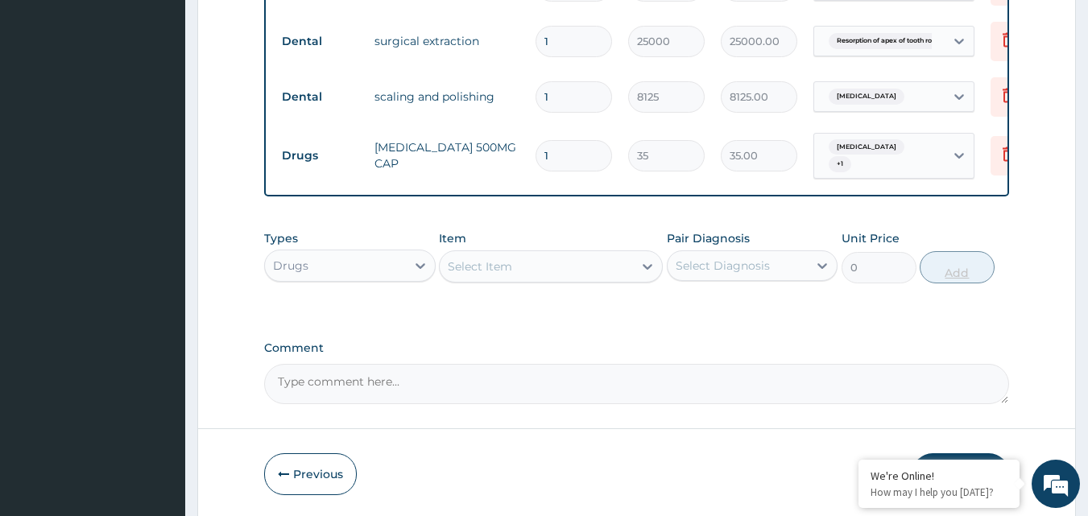
type input "15"
type input "525.00"
type input "15"
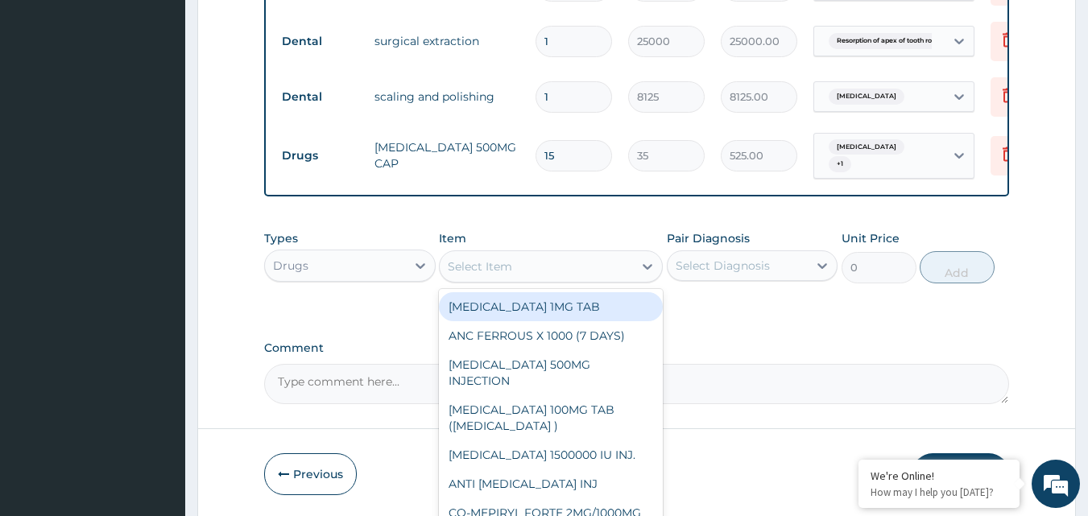
click at [465, 283] on div "Select Item" at bounding box center [551, 266] width 224 height 32
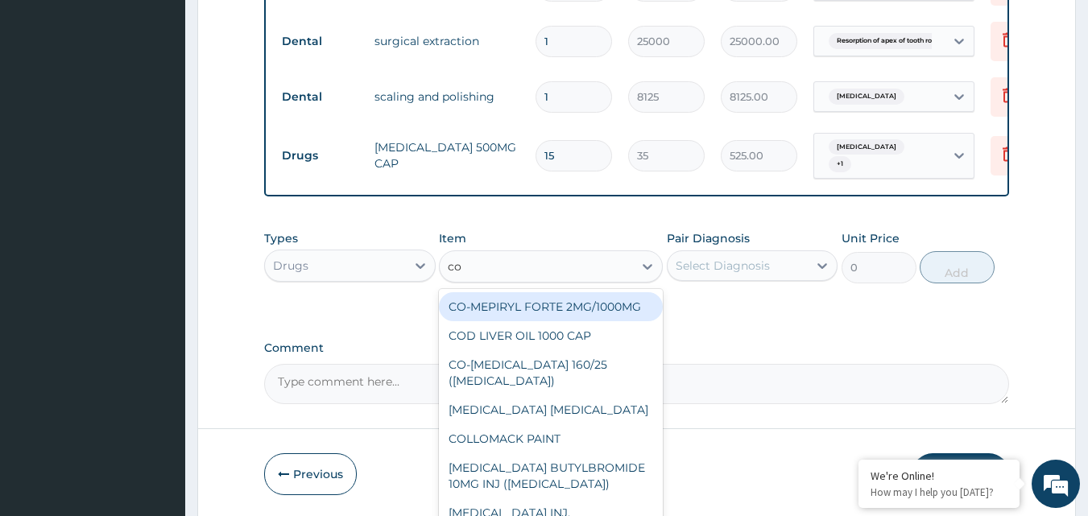
type input "co-"
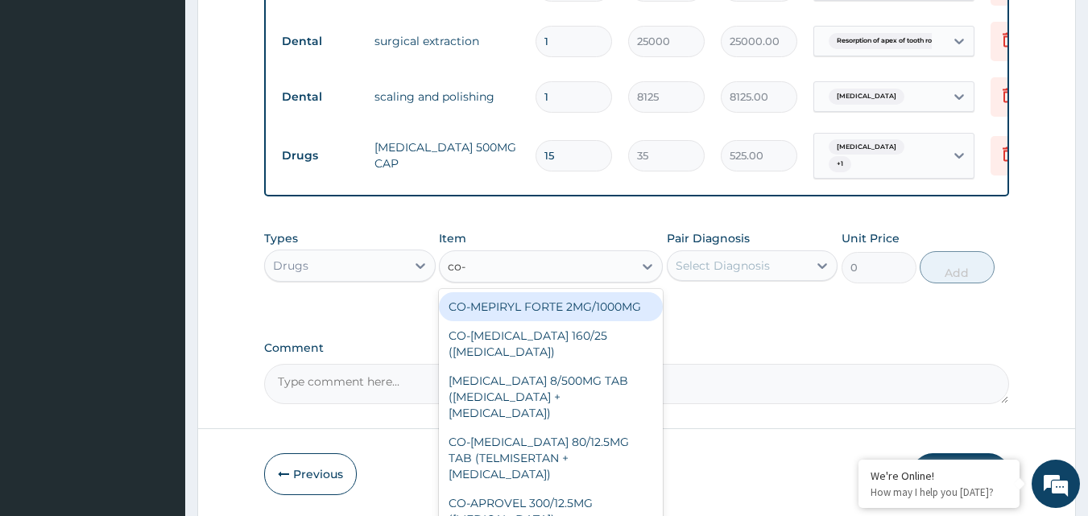
scroll to position [747, 0]
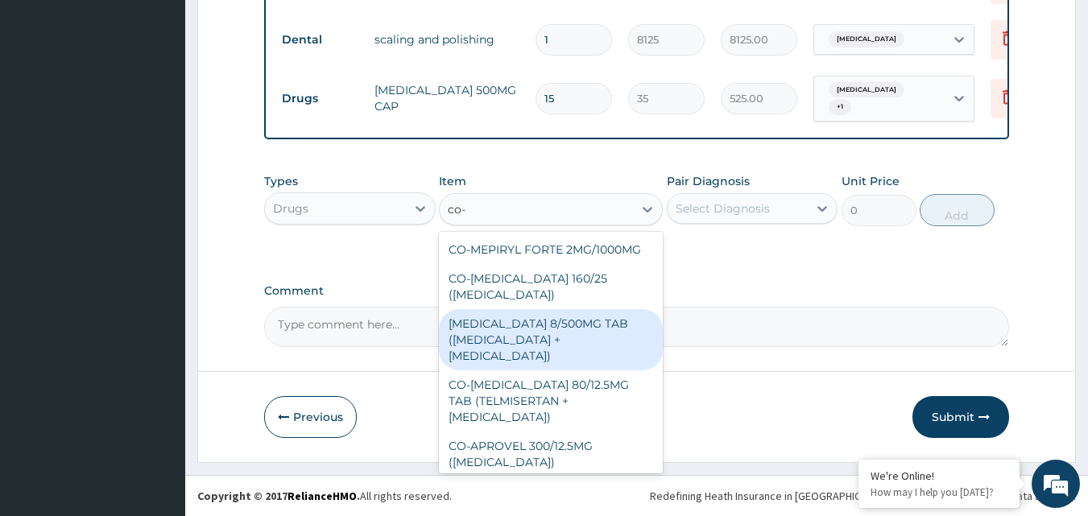
click at [501, 370] on div "CO-CODAMOL 8/500MG TAB (CODEINE PHOSPHATE + PARACETAMOL)" at bounding box center [551, 339] width 224 height 61
type input "189"
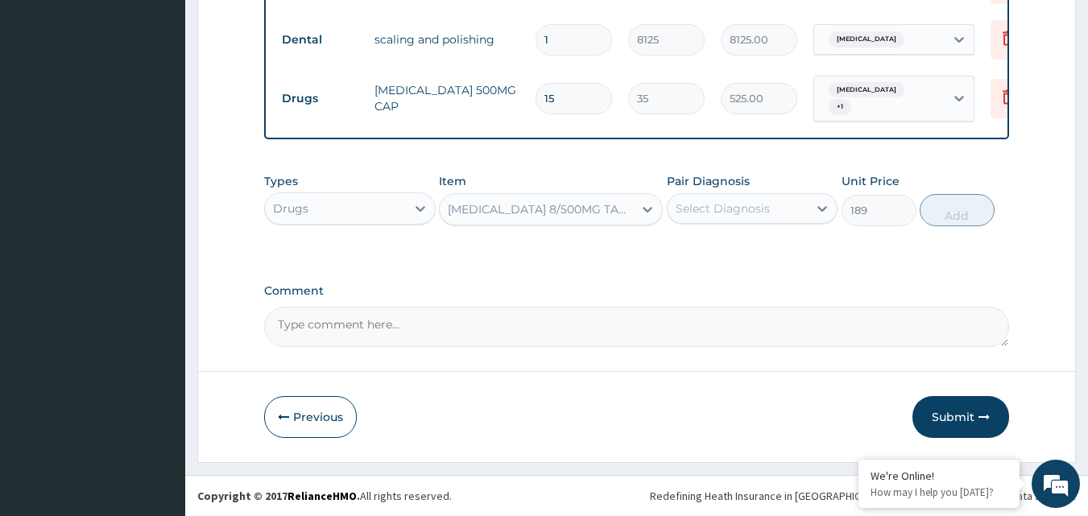
click at [791, 206] on div "Select Diagnosis" at bounding box center [737, 209] width 141 height 26
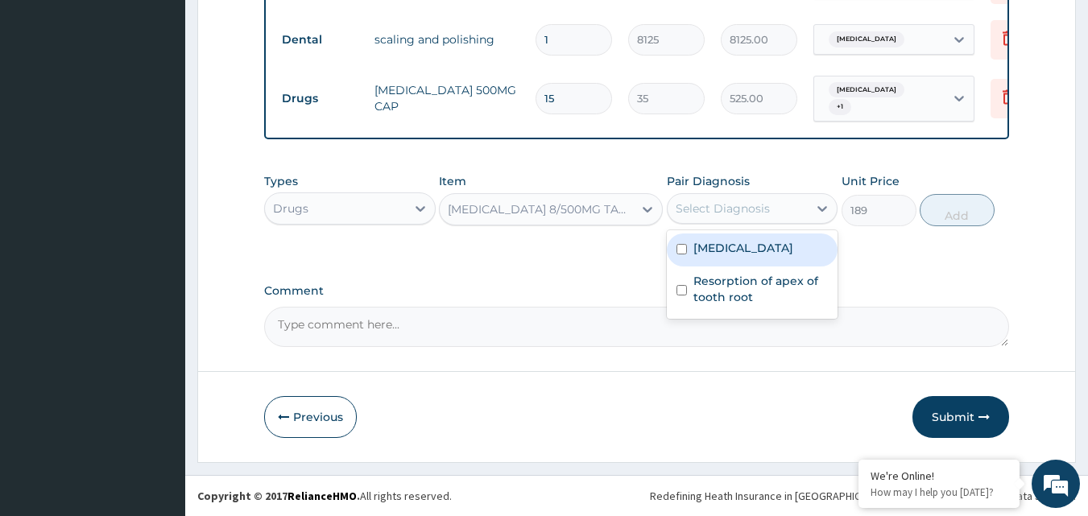
click at [704, 250] on label "Chronic gingivitis" at bounding box center [743, 248] width 100 height 16
checkbox input "true"
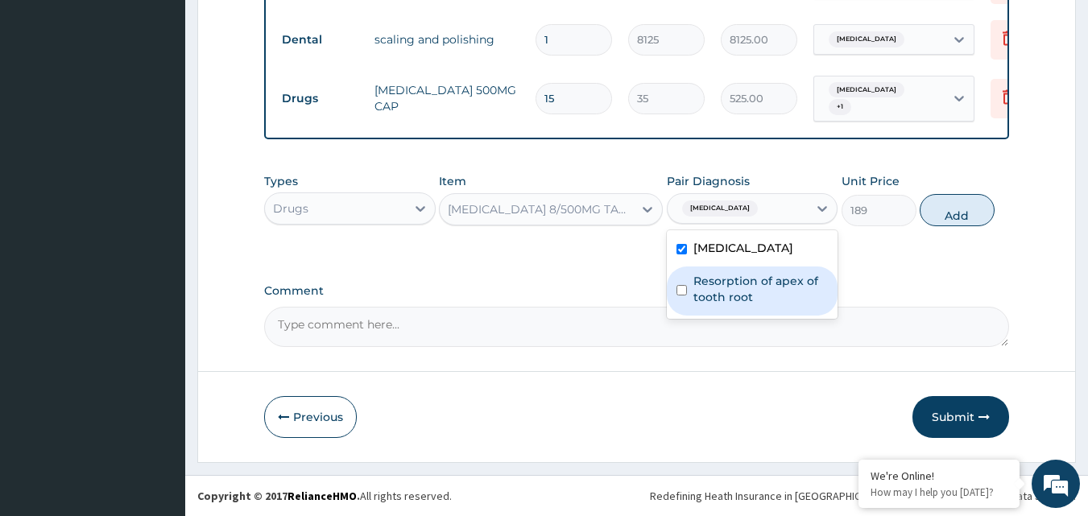
click at [693, 284] on label "Resorption of apex of tooth root" at bounding box center [760, 289] width 135 height 32
checkbox input "true"
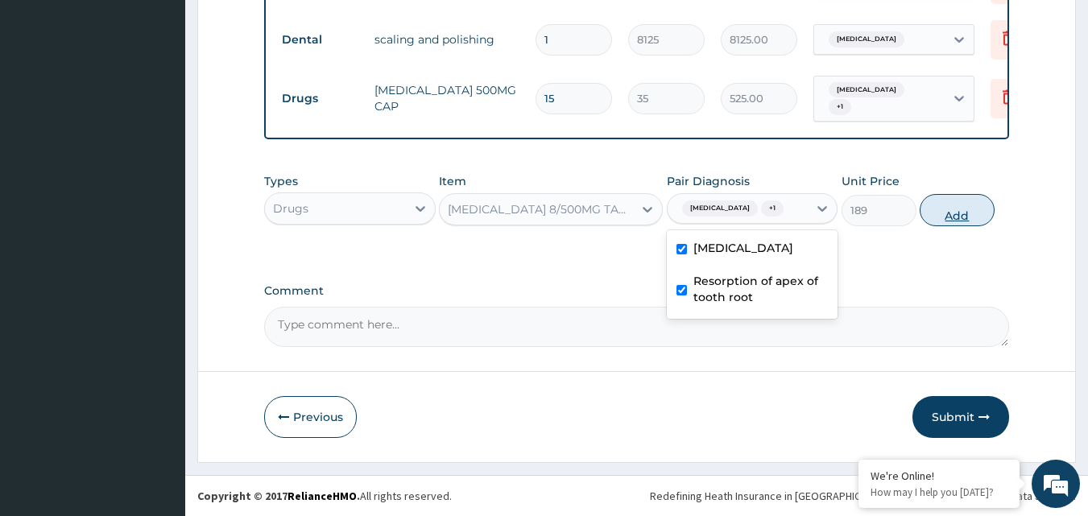
click at [960, 223] on button "Add" at bounding box center [956, 210] width 75 height 32
type input "0"
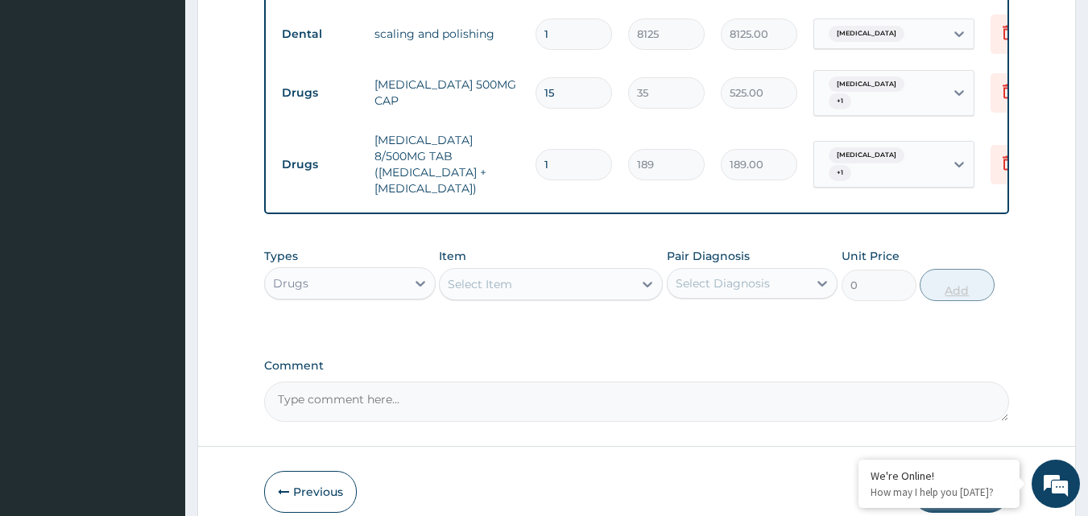
type input "0.00"
type input "6"
type input "1134.00"
type input "6"
click at [505, 292] on div "Select Item" at bounding box center [480, 284] width 64 height 16
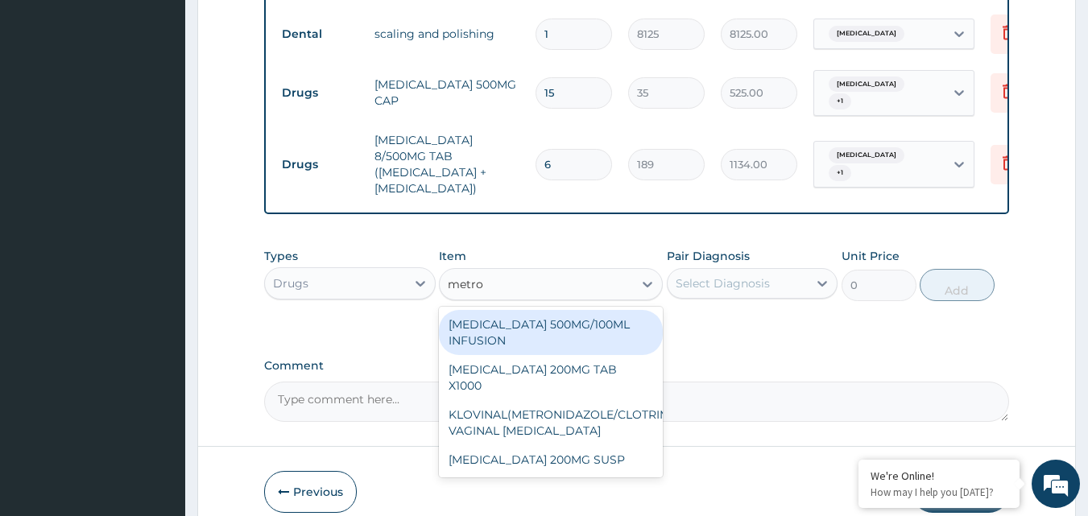
type input "metron"
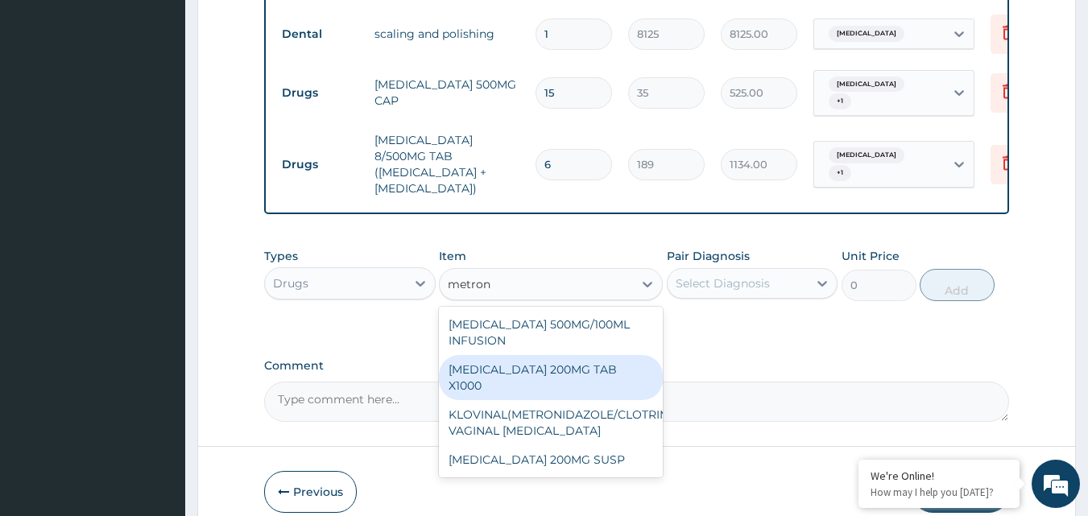
click at [593, 376] on div "METRONIDAZOLE 200MG TAB X1000" at bounding box center [551, 377] width 224 height 45
type input "52.5"
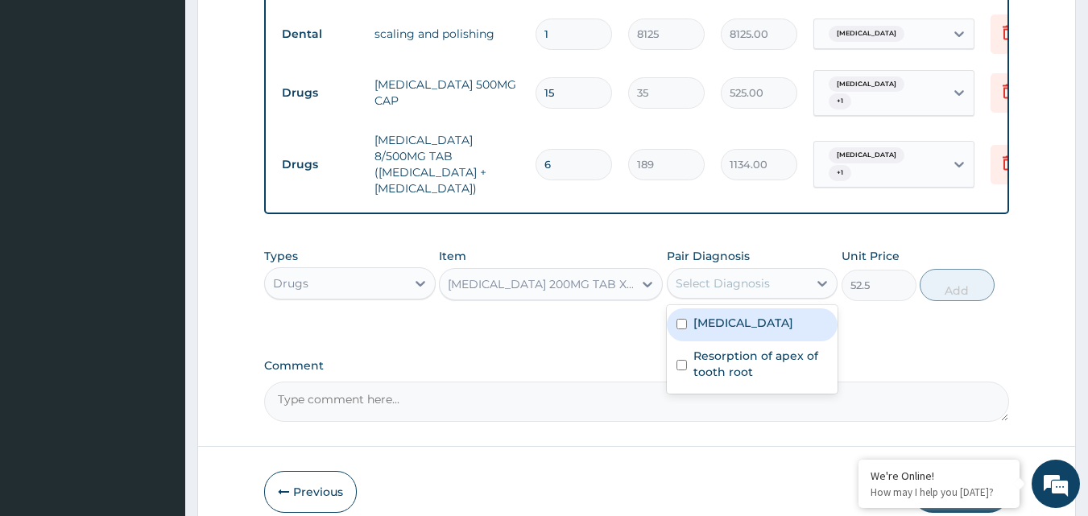
click at [729, 287] on div "Select Diagnosis" at bounding box center [722, 283] width 94 height 16
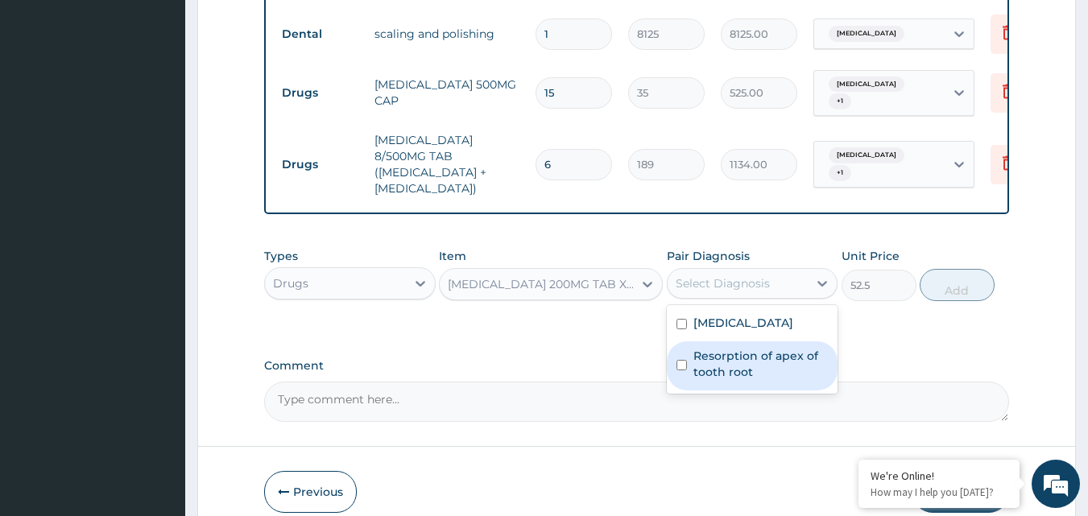
click at [681, 385] on div "Resorption of apex of tooth root" at bounding box center [752, 365] width 171 height 49
checkbox input "true"
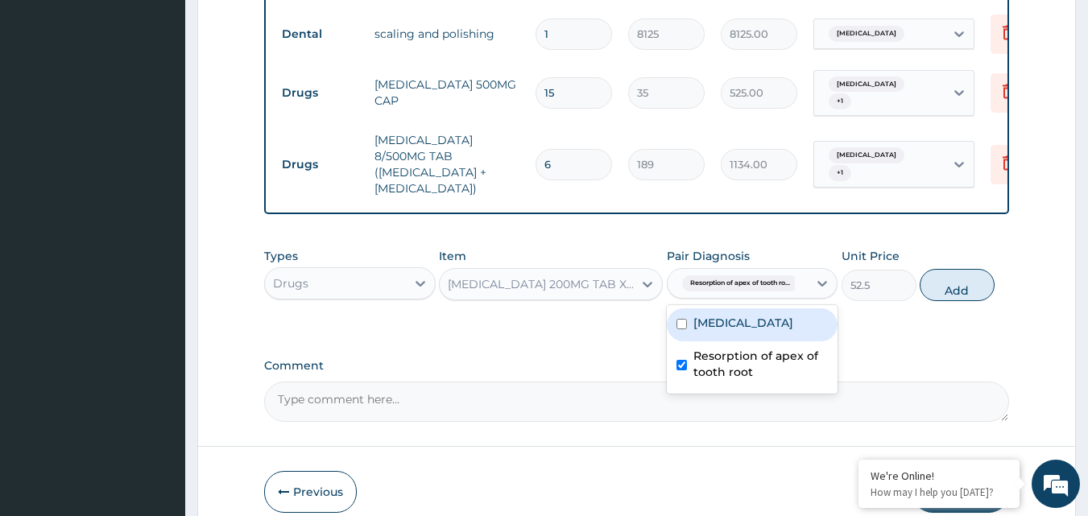
click at [691, 341] on div "Chronic gingivitis" at bounding box center [752, 324] width 171 height 33
checkbox input "true"
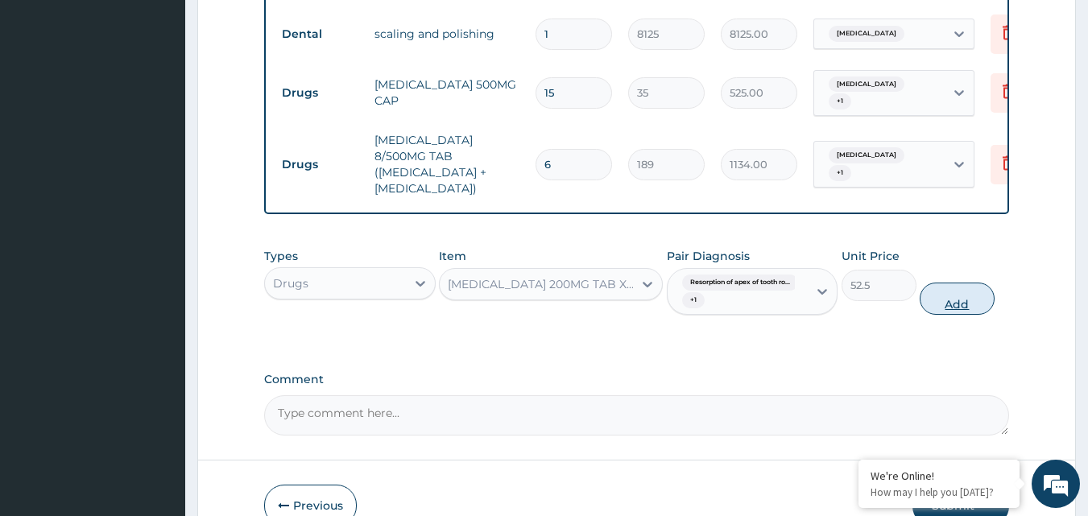
click at [943, 304] on button "Add" at bounding box center [956, 299] width 75 height 32
type input "0"
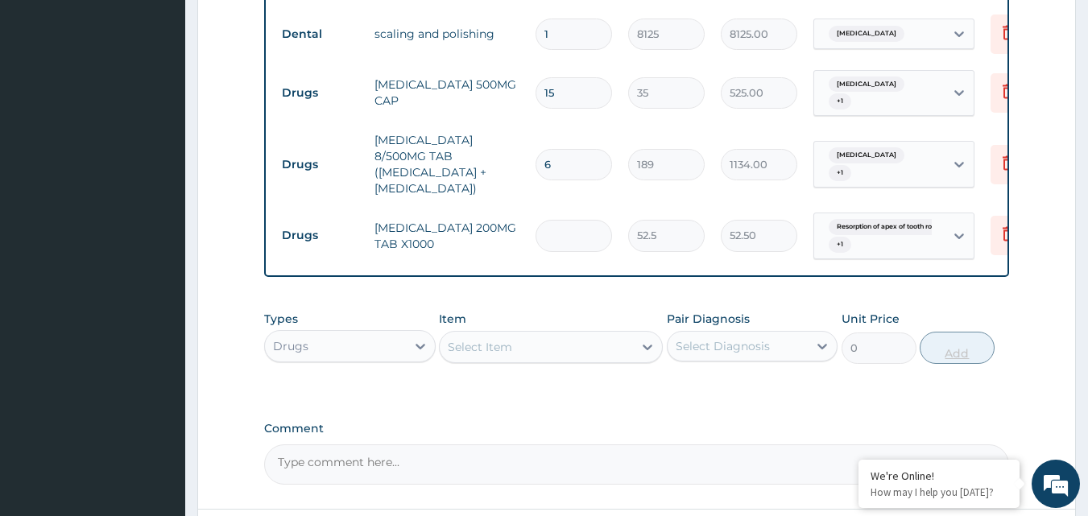
type input "0.00"
type input "3"
type input "157.50"
type input "30"
type input "1575.00"
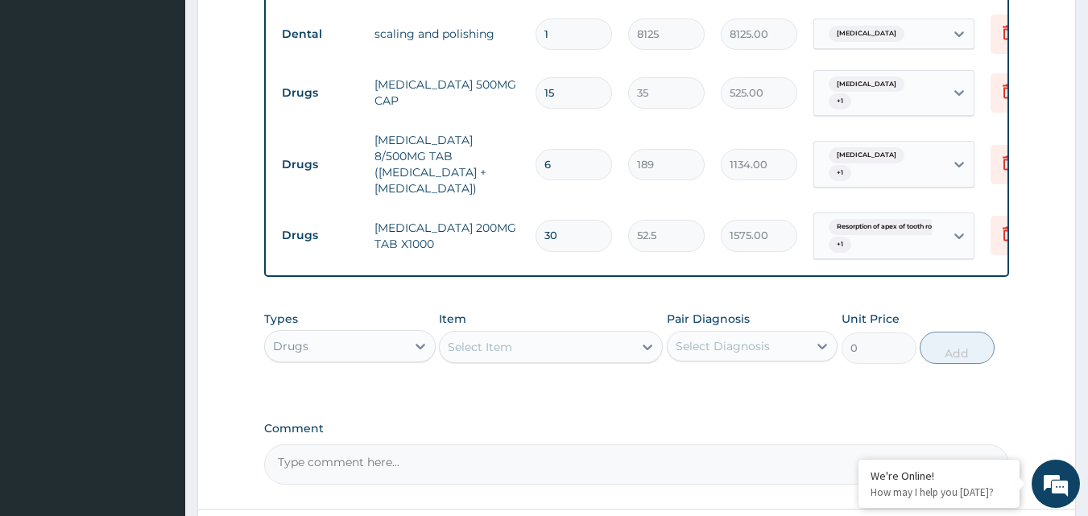
scroll to position [890, 0]
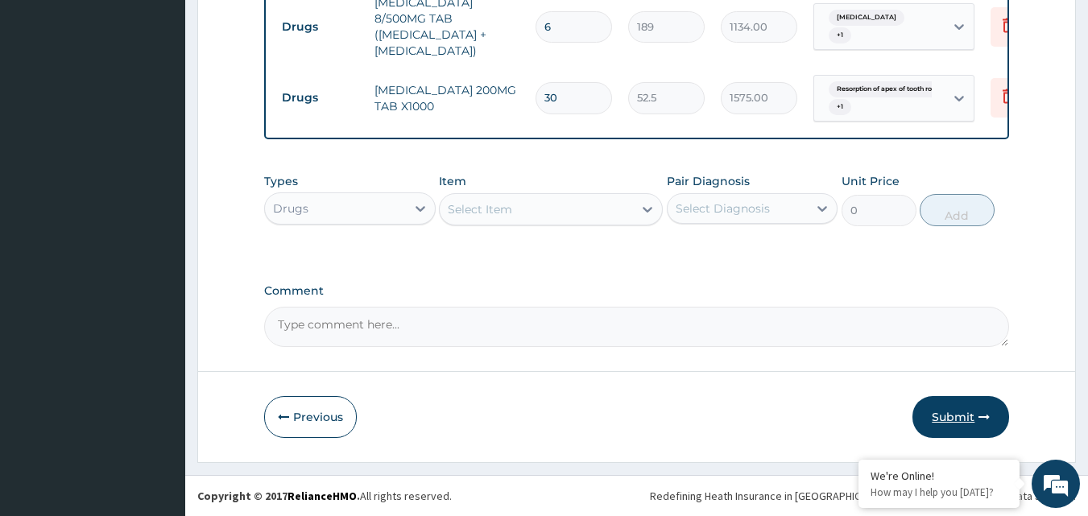
type input "30"
click at [949, 418] on button "Submit" at bounding box center [960, 417] width 97 height 42
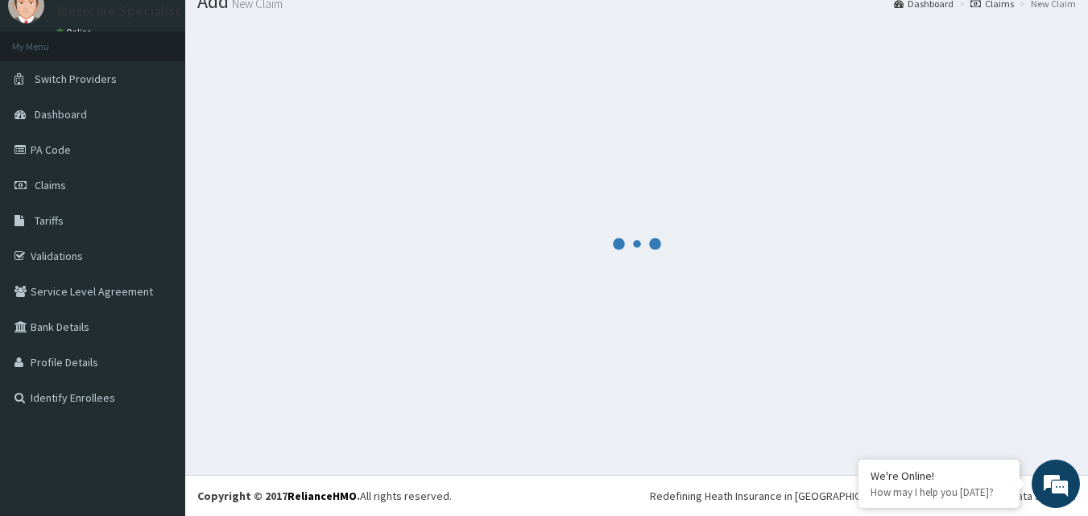
scroll to position [0, 0]
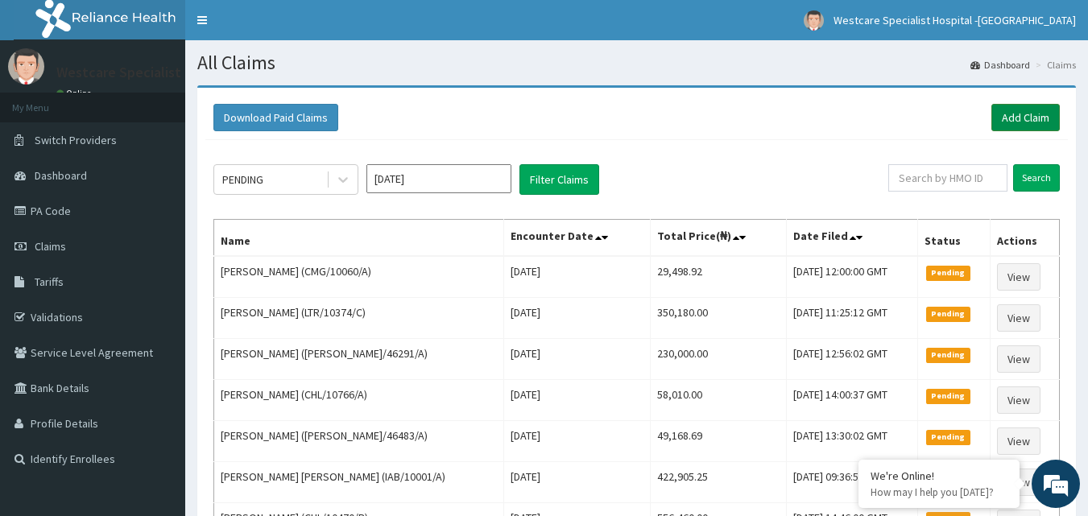
click at [1004, 106] on link "Add Claim" at bounding box center [1025, 117] width 68 height 27
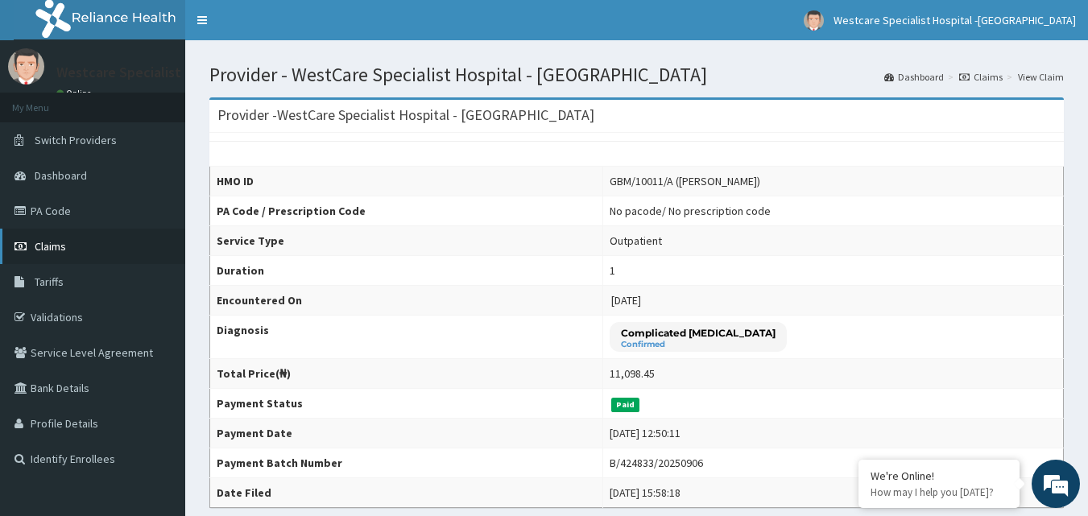
click at [57, 234] on link "Claims" at bounding box center [92, 246] width 185 height 35
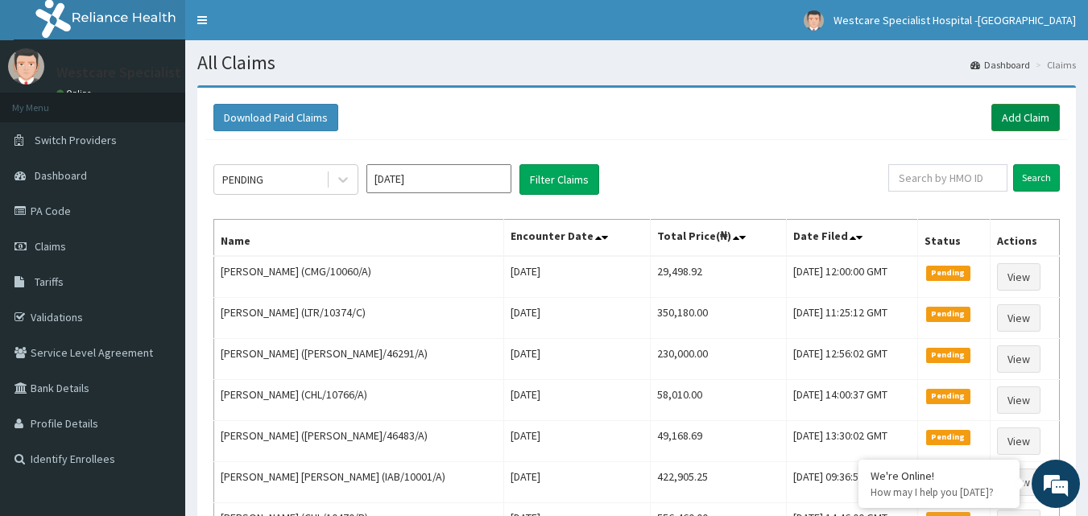
click at [1021, 118] on link "Add Claim" at bounding box center [1025, 117] width 68 height 27
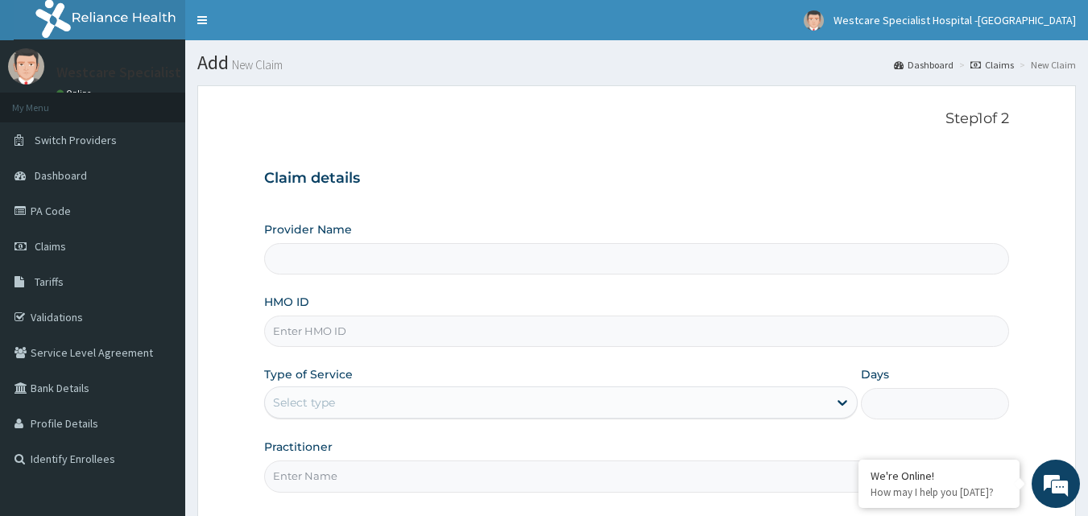
type input "WestCare Specialist Hospital - [GEOGRAPHIC_DATA]"
click at [374, 333] on input "HMO ID" at bounding box center [636, 331] width 745 height 31
paste input "GBM/10011/A"
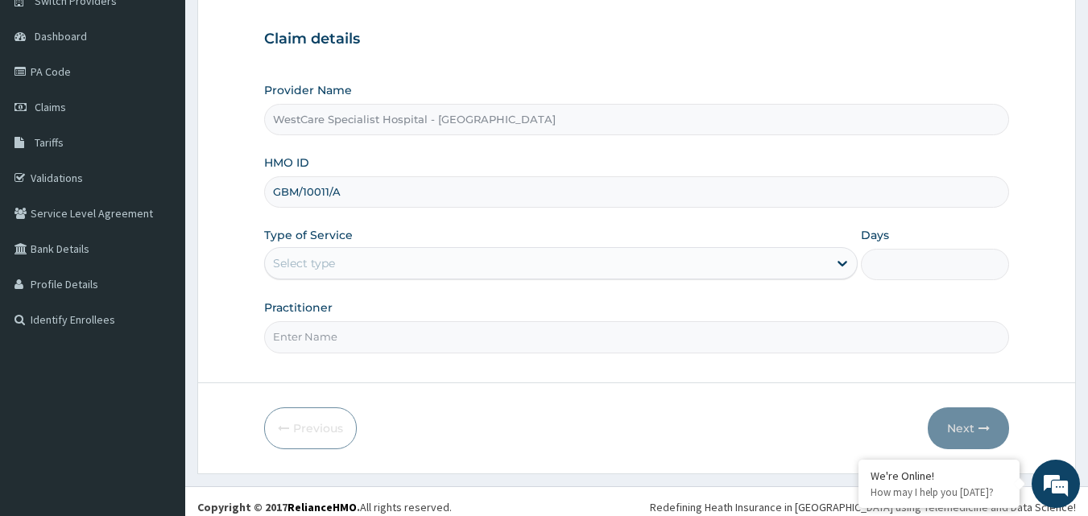
scroll to position [151, 0]
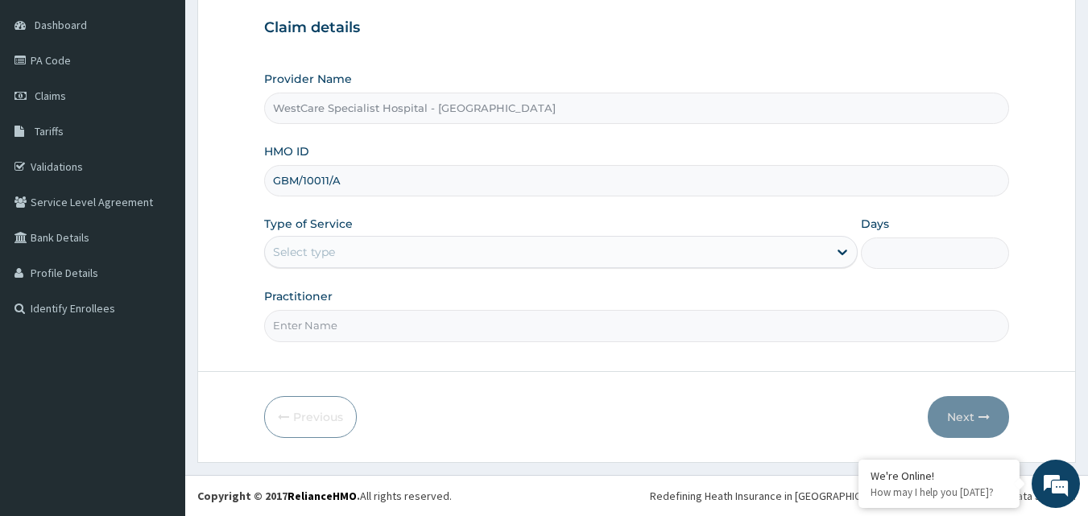
type input "GBM/10011/A"
click at [413, 255] on div "Select type" at bounding box center [546, 252] width 563 height 26
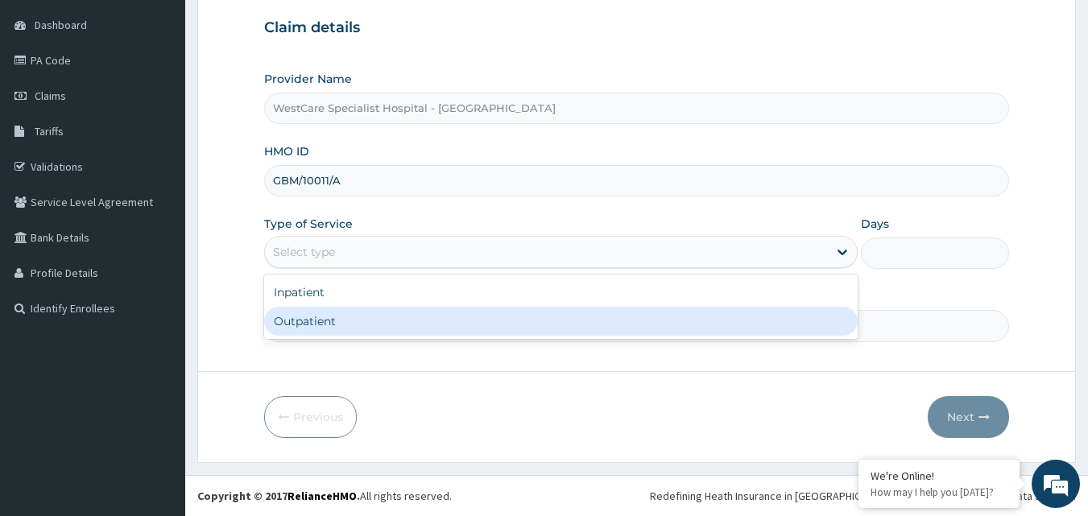
click at [389, 320] on div "Outpatient" at bounding box center [560, 321] width 593 height 29
type input "1"
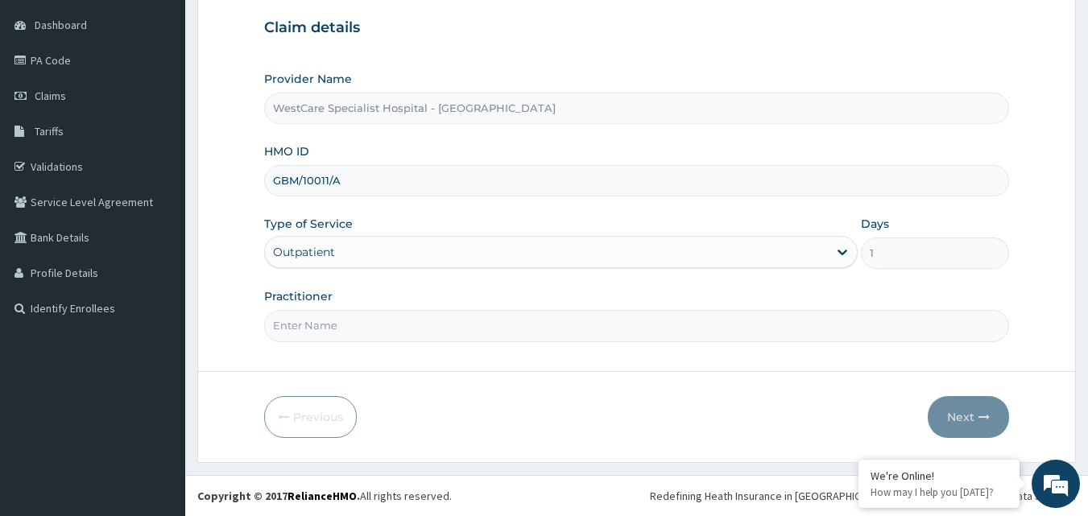
drag, startPoint x: 407, startPoint y: 333, endPoint x: 419, endPoint y: 351, distance: 21.4
click at [407, 333] on input "Practitioner" at bounding box center [636, 325] width 745 height 31
type input "OBIDEYI"
click at [947, 421] on button "Next" at bounding box center [967, 417] width 81 height 42
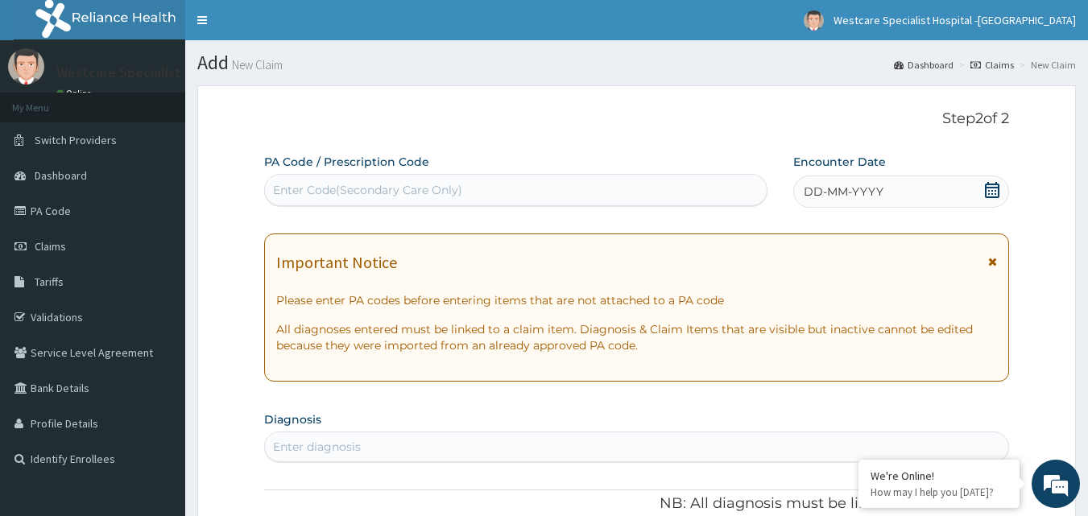
click at [344, 189] on div "Enter Code(Secondary Care Only)" at bounding box center [367, 190] width 189 height 16
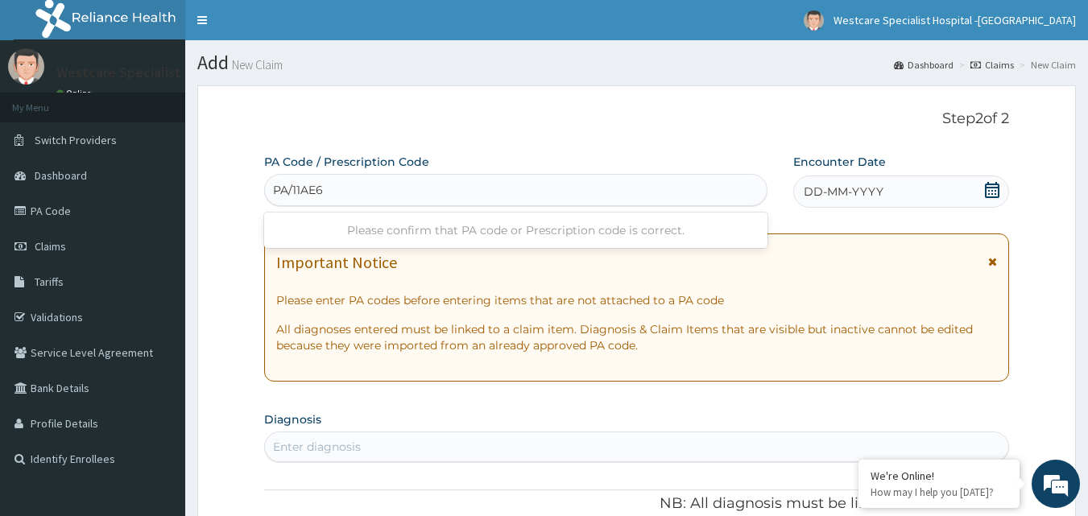
type input "PA/11AE6D"
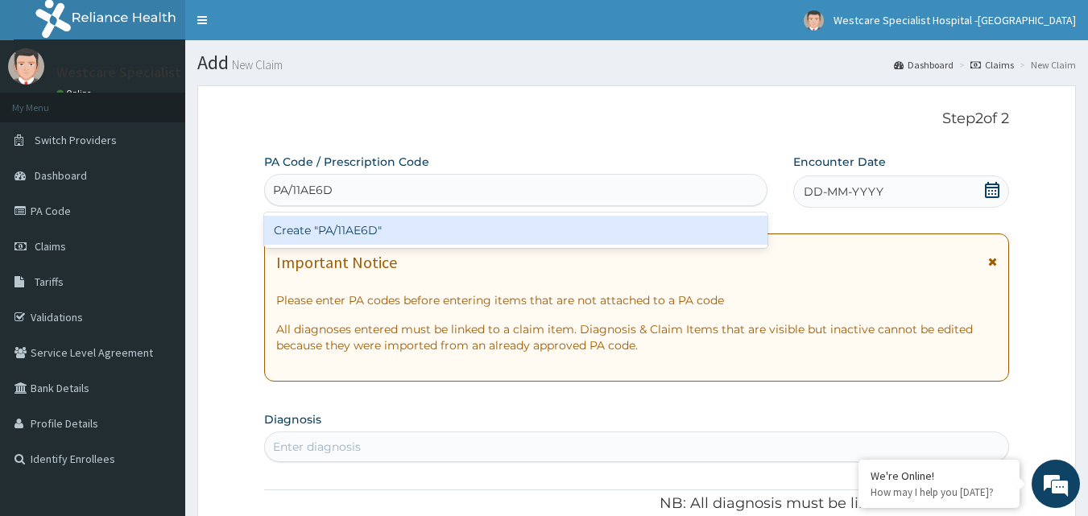
click at [348, 221] on div "Create "PA/11AE6D"" at bounding box center [516, 230] width 504 height 29
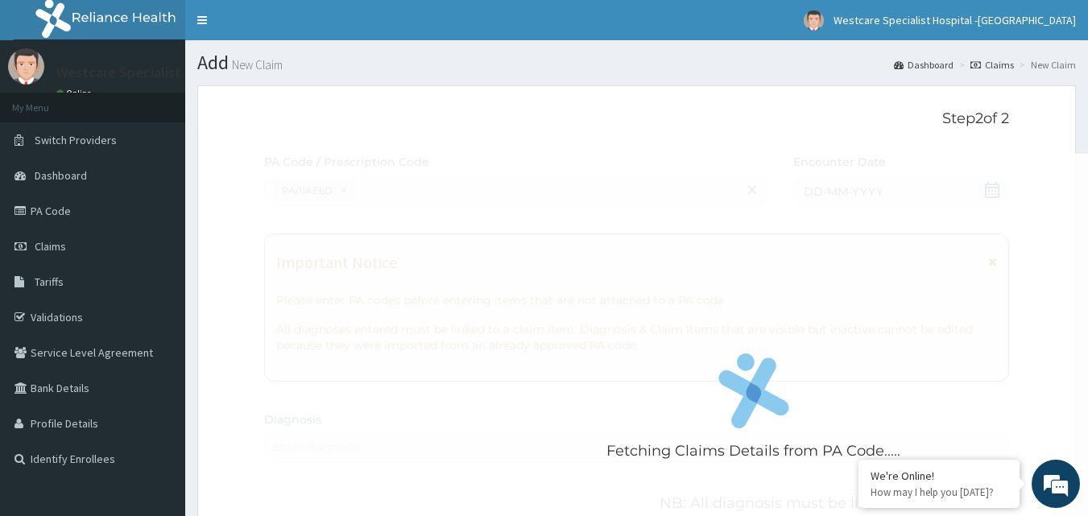
scroll to position [412, 0]
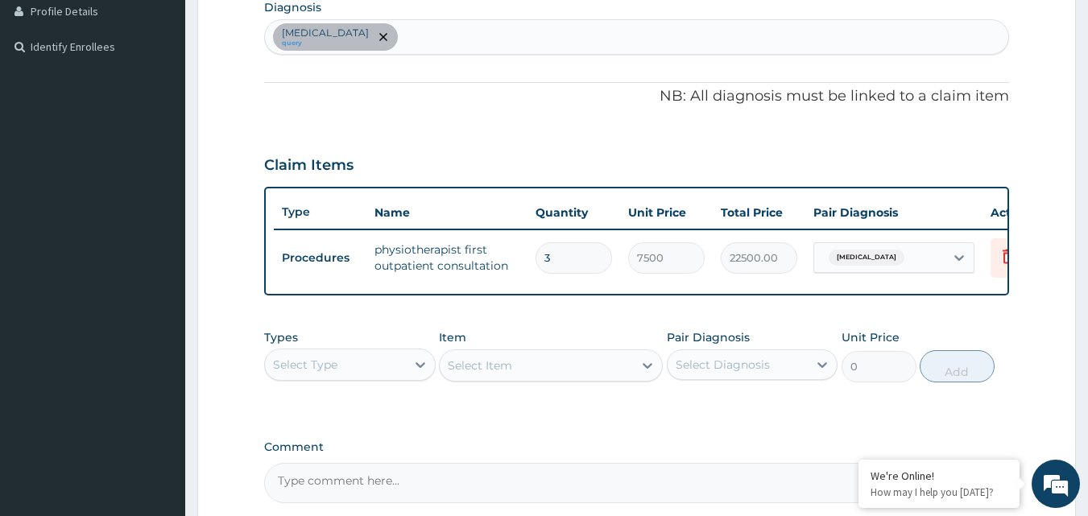
click at [560, 255] on input "3" at bounding box center [573, 257] width 76 height 31
type input "0.00"
type input "1"
type input "7500.00"
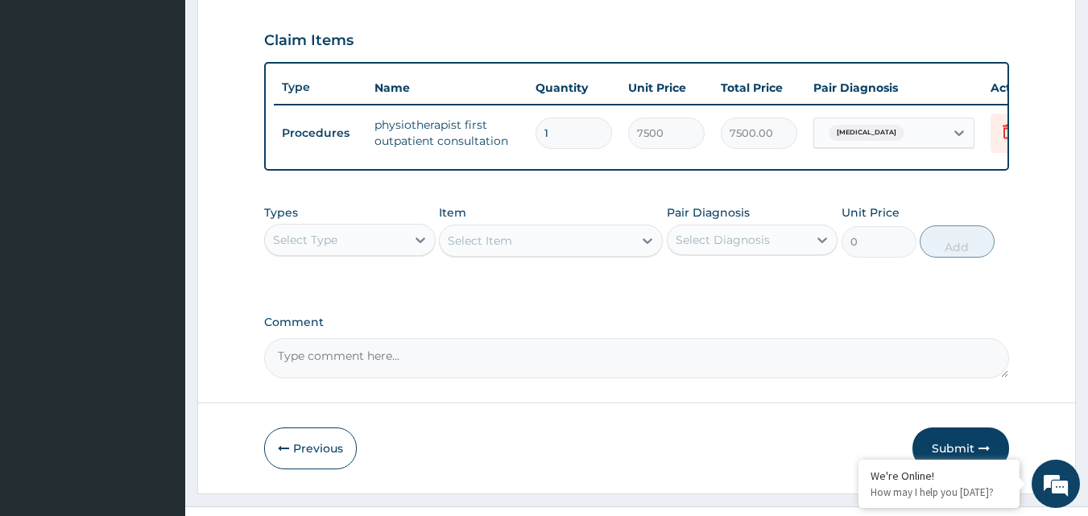
scroll to position [580, 0]
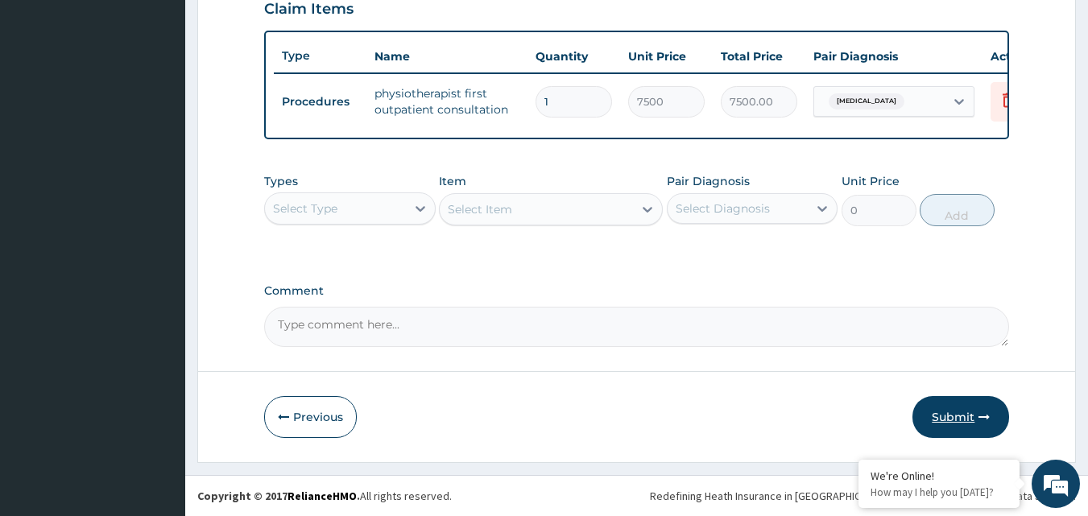
type input "1"
click at [944, 415] on button "Submit" at bounding box center [960, 417] width 97 height 42
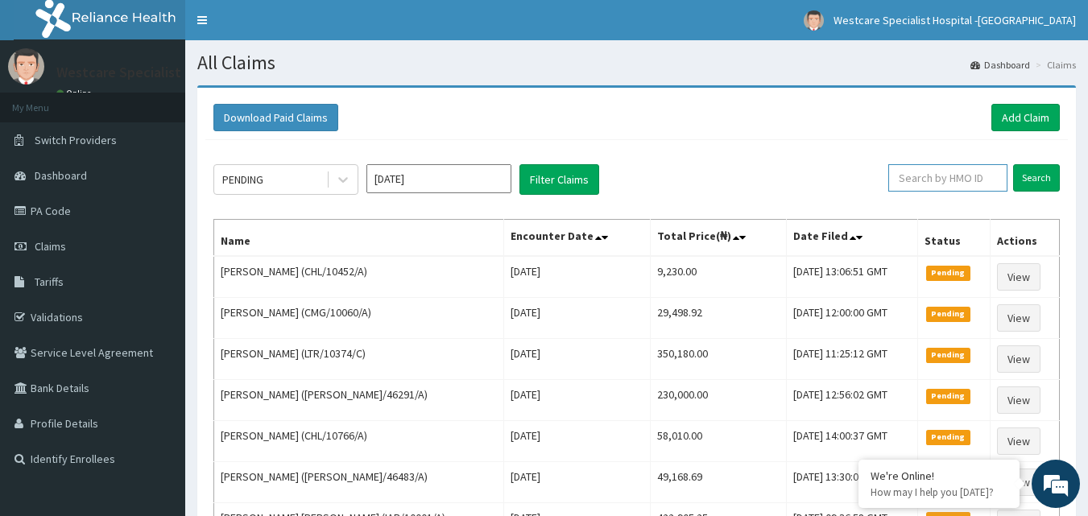
click at [914, 179] on input "text" at bounding box center [947, 177] width 119 height 27
click at [947, 184] on input "text" at bounding box center [947, 177] width 119 height 27
paste input "MPP/10786/A"
type input "MPP/10786/A"
click at [1042, 182] on input "Search" at bounding box center [1036, 177] width 47 height 27
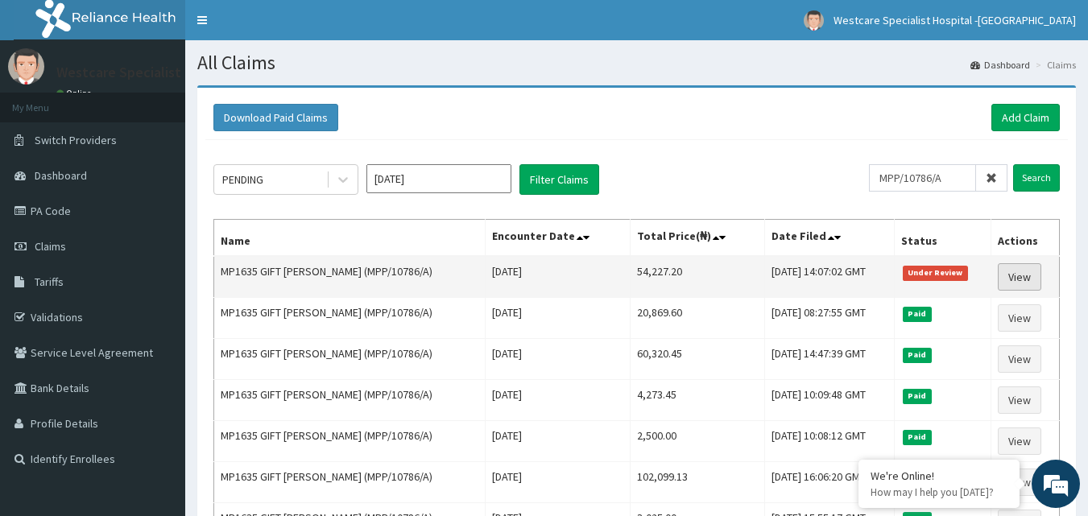
click at [1013, 279] on link "View" at bounding box center [1018, 276] width 43 height 27
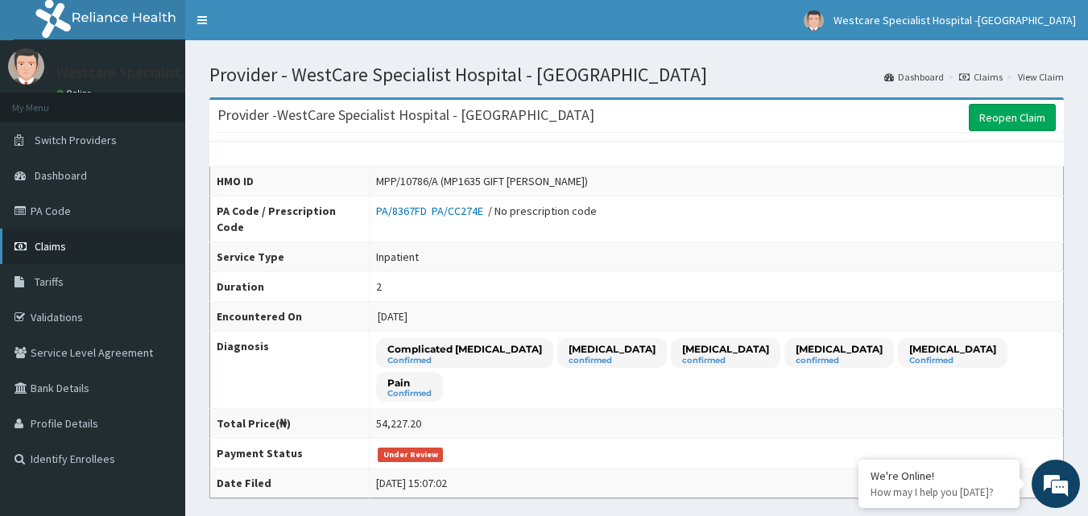
click at [62, 257] on link "Claims" at bounding box center [92, 246] width 185 height 35
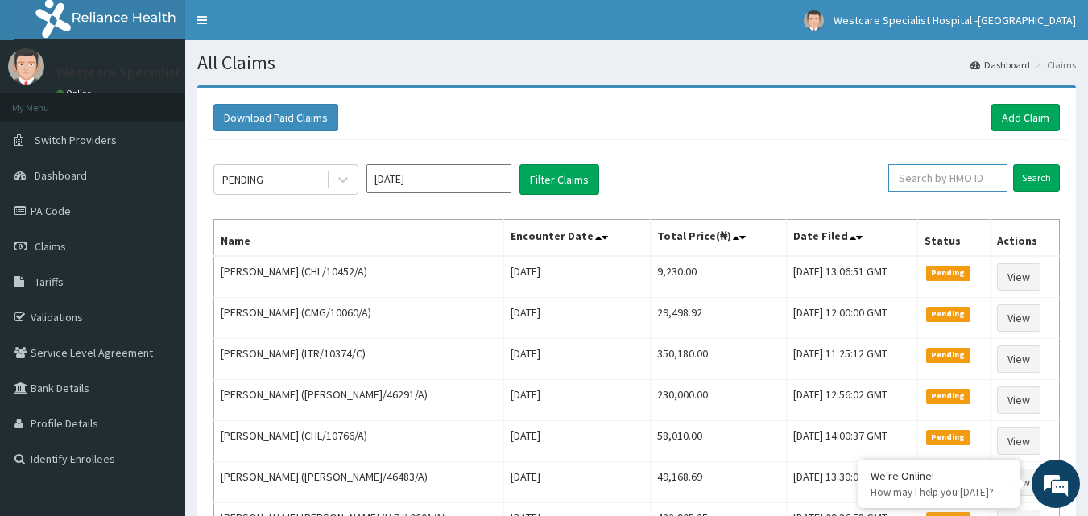
click at [912, 167] on input "text" at bounding box center [947, 177] width 119 height 27
paste input "CHL/10470/B"
click at [1053, 171] on input "Search" at bounding box center [1036, 177] width 47 height 27
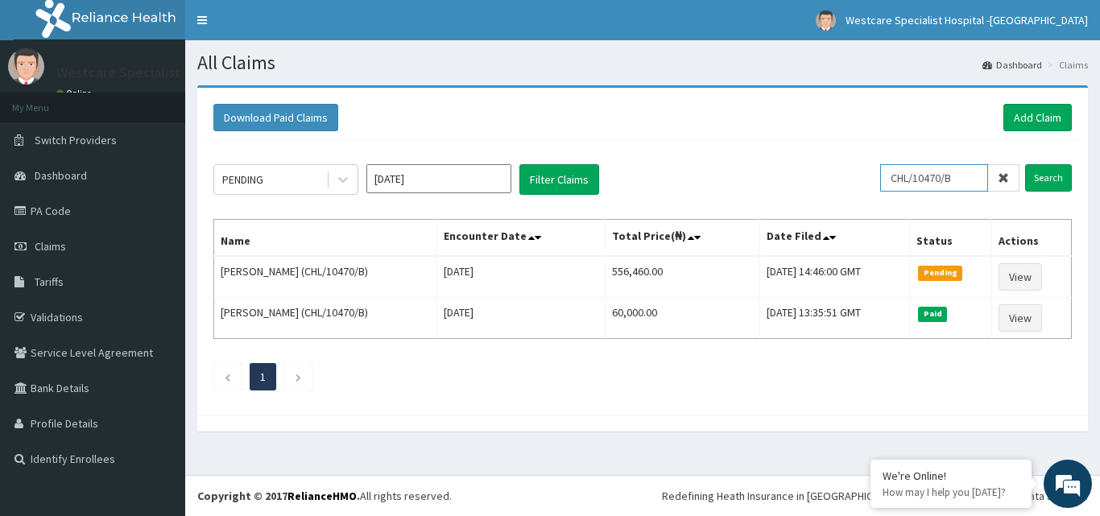
click at [911, 182] on input "CHL/10470/B" at bounding box center [934, 177] width 108 height 27
paste input "SBG/10947/A"
type input "SBG/10947/A"
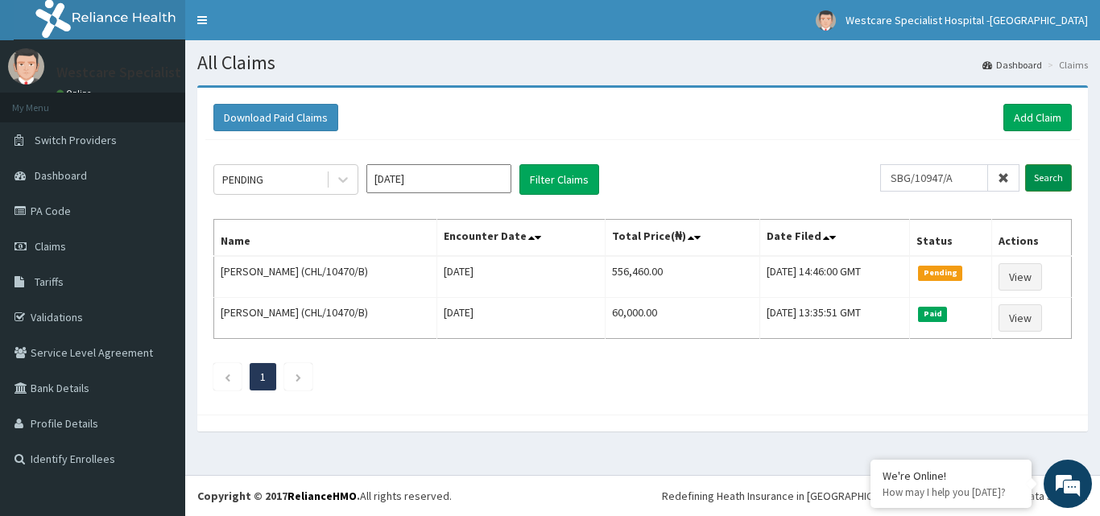
click at [1046, 171] on input "Search" at bounding box center [1048, 177] width 47 height 27
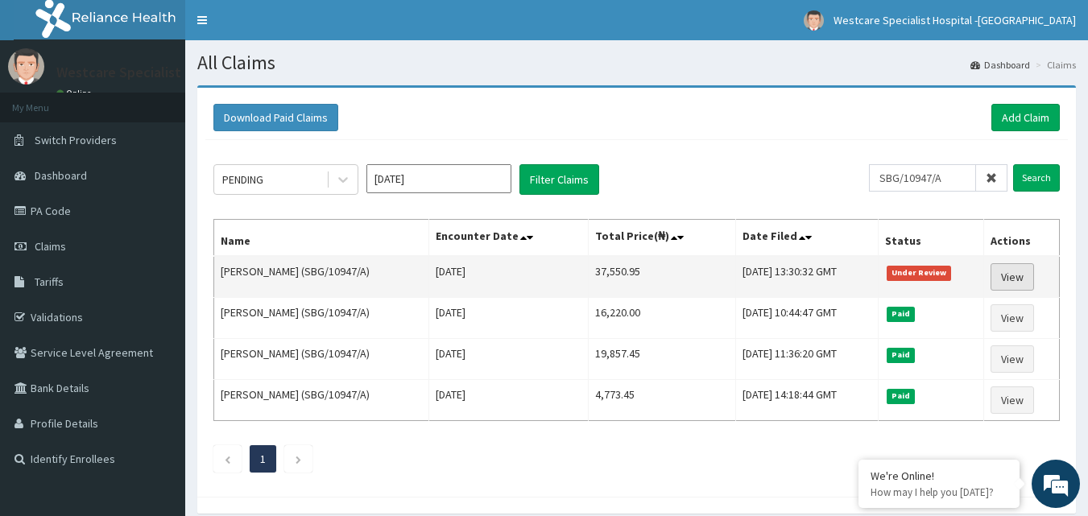
click at [1022, 266] on link "View" at bounding box center [1011, 276] width 43 height 27
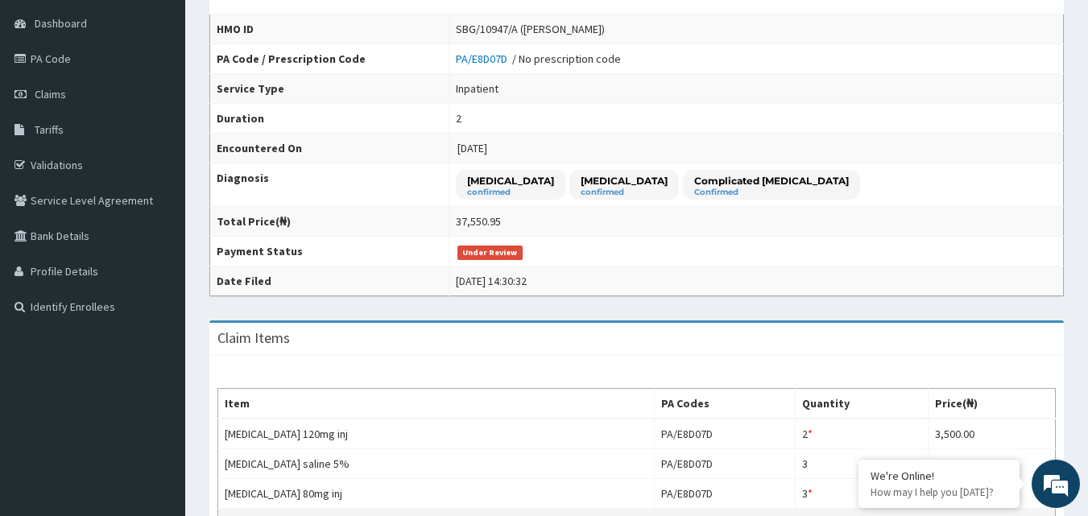
scroll to position [81, 0]
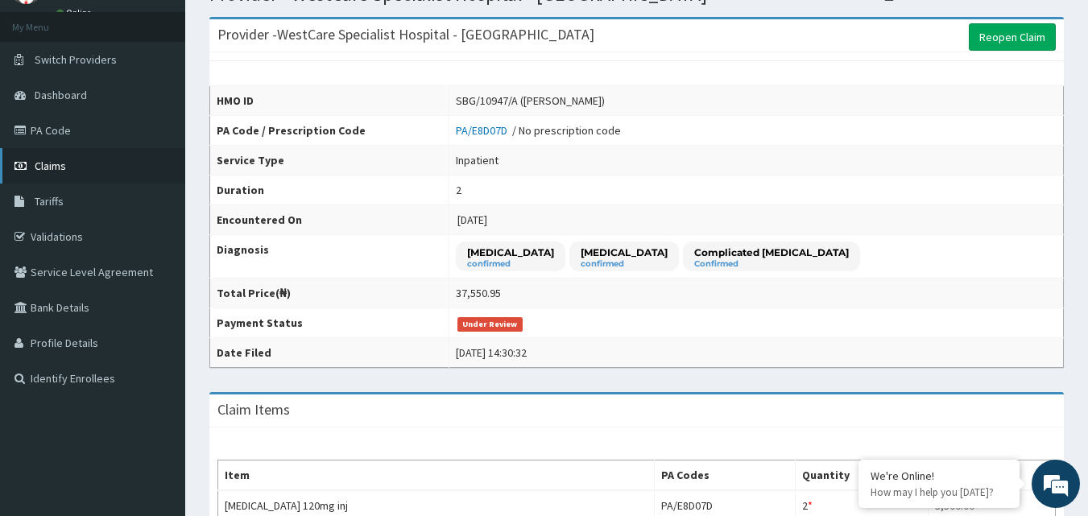
click at [54, 163] on span "Claims" at bounding box center [50, 166] width 31 height 14
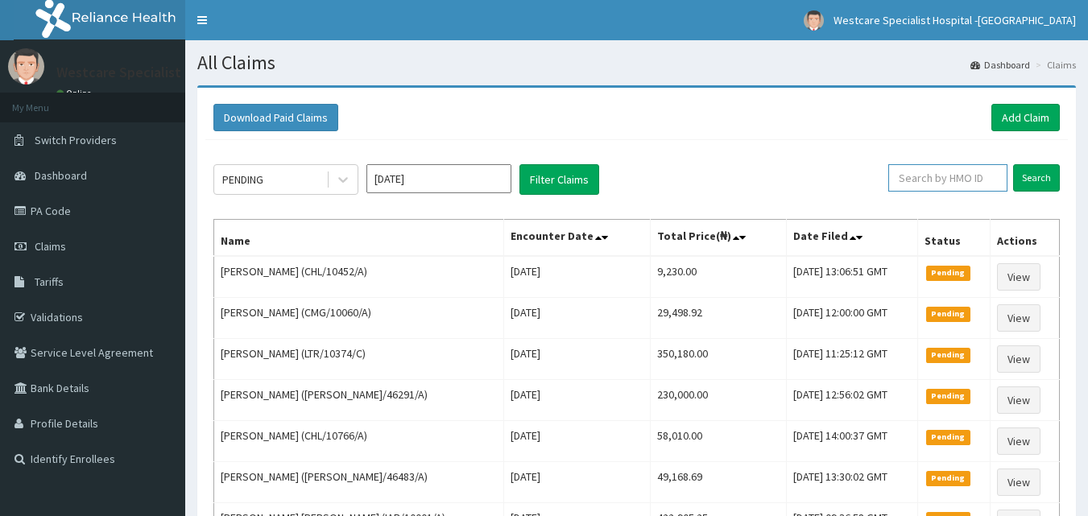
click at [927, 171] on input "text" at bounding box center [947, 177] width 119 height 27
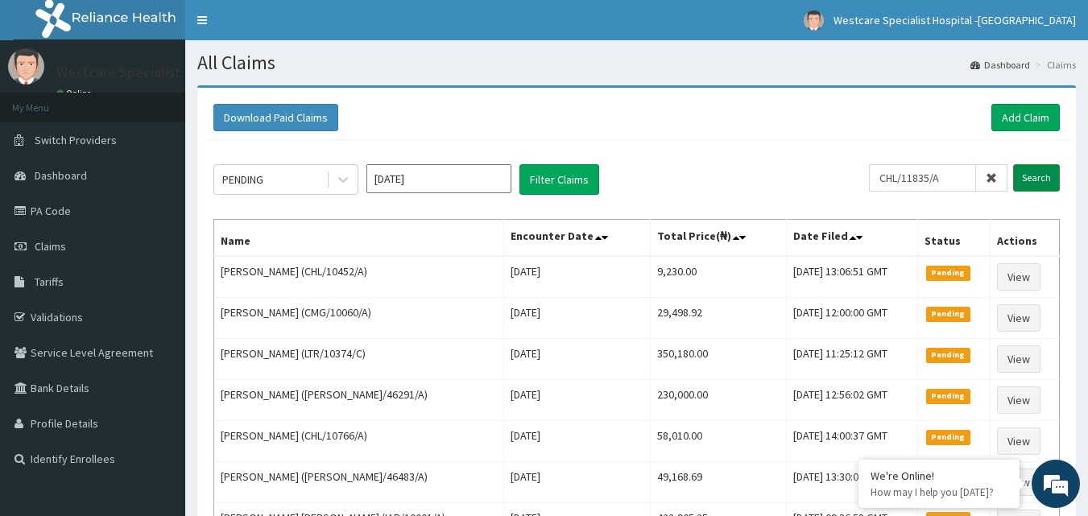
click at [1047, 177] on input "Search" at bounding box center [1036, 177] width 47 height 27
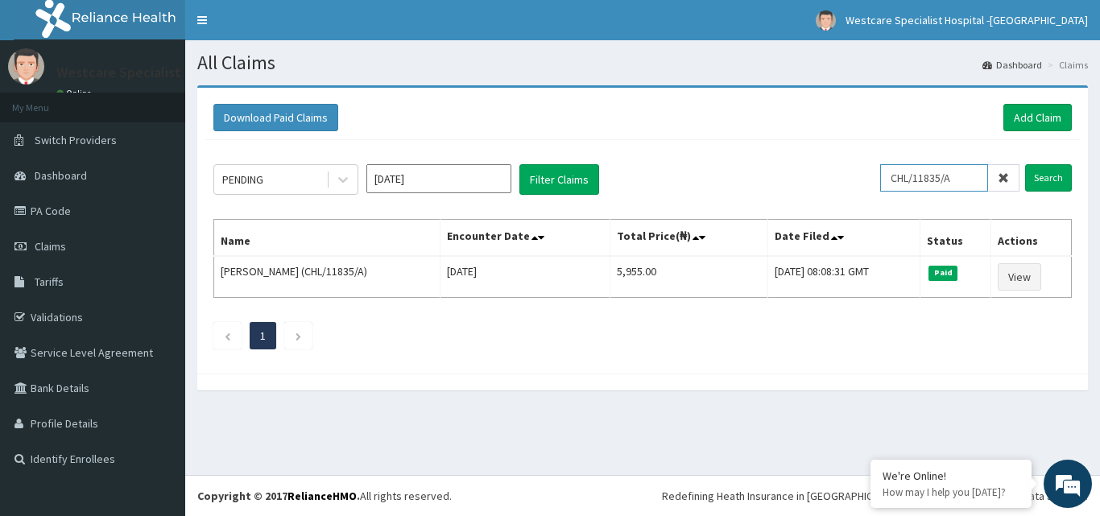
click at [949, 171] on input "CHL/11835/A" at bounding box center [934, 177] width 108 height 27
click at [1051, 179] on input "Search" at bounding box center [1048, 177] width 47 height 27
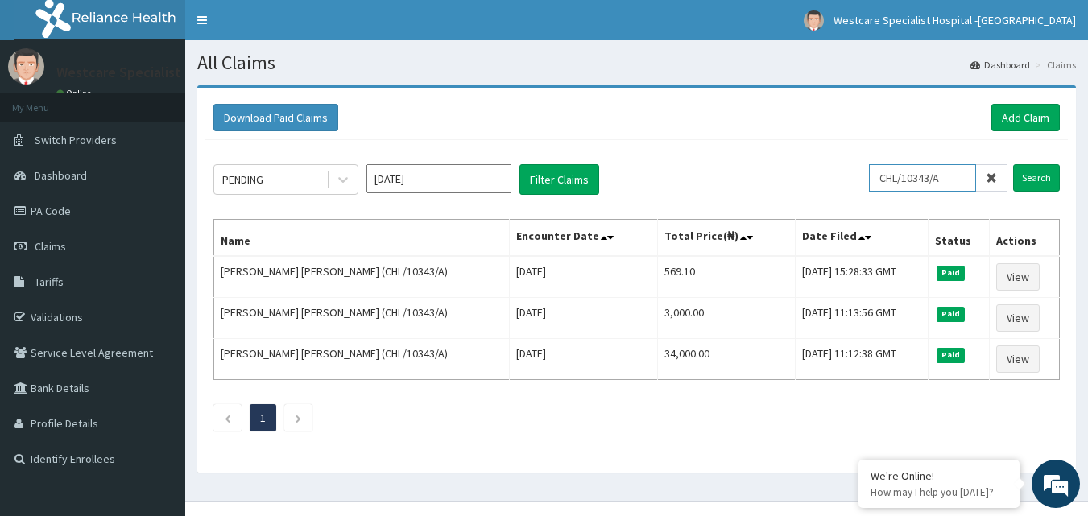
click at [910, 176] on input "CHL/10343/A" at bounding box center [922, 177] width 107 height 27
paste input "63"
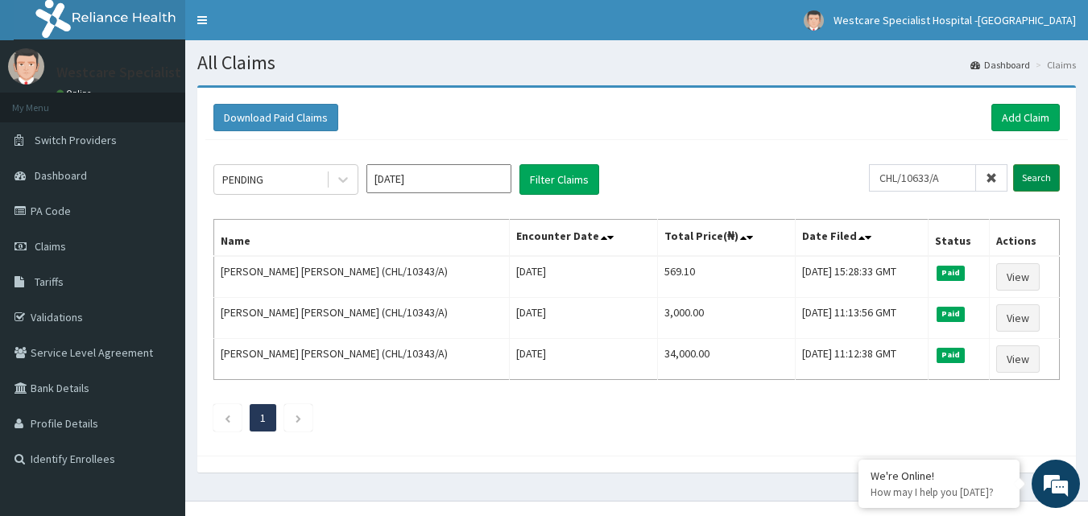
click at [1018, 173] on input "Search" at bounding box center [1036, 177] width 47 height 27
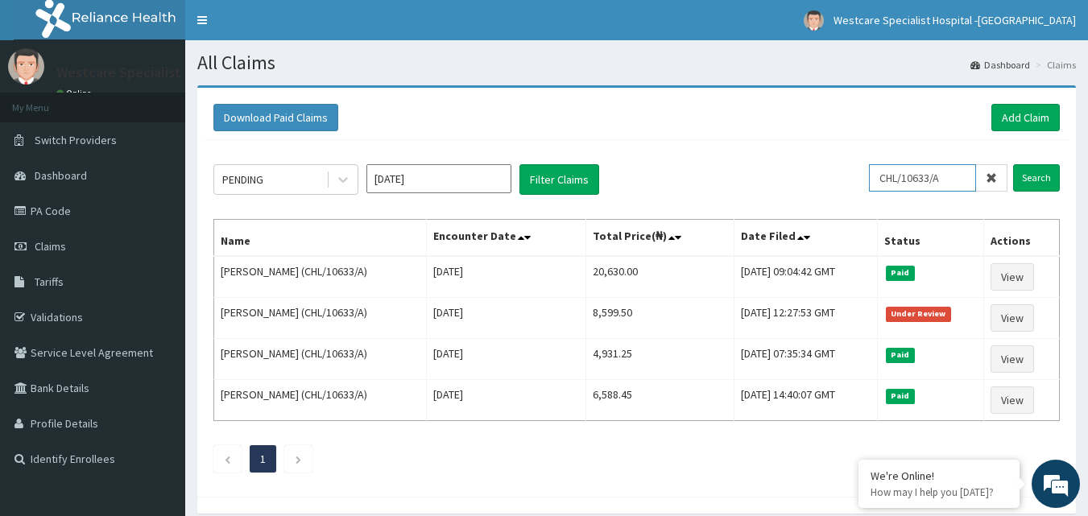
click at [914, 175] on input "CHL/10633/A" at bounding box center [922, 177] width 107 height 27
click at [882, 173] on input "CHL/10633/A" at bounding box center [922, 177] width 107 height 27
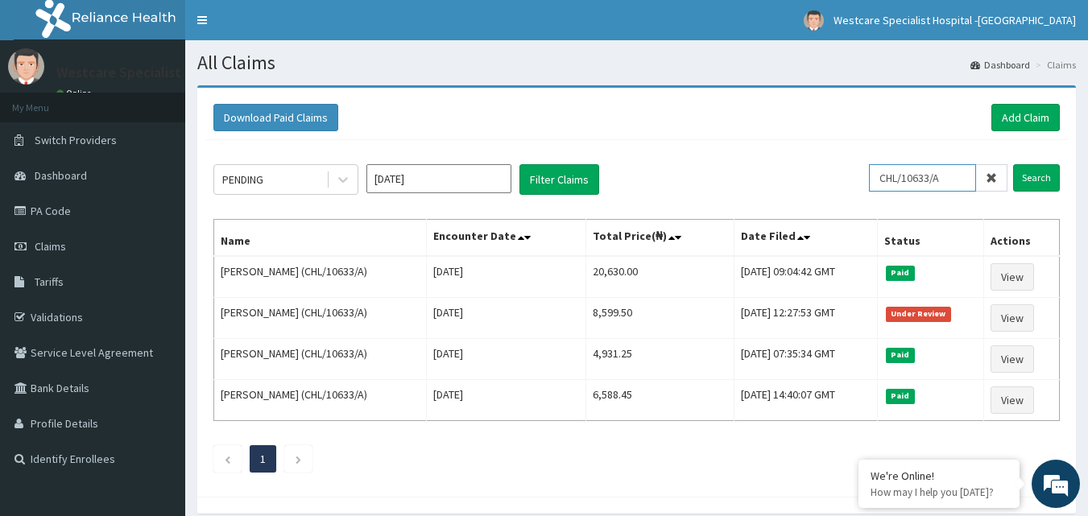
click at [888, 173] on input "CHL/10633/A" at bounding box center [922, 177] width 107 height 27
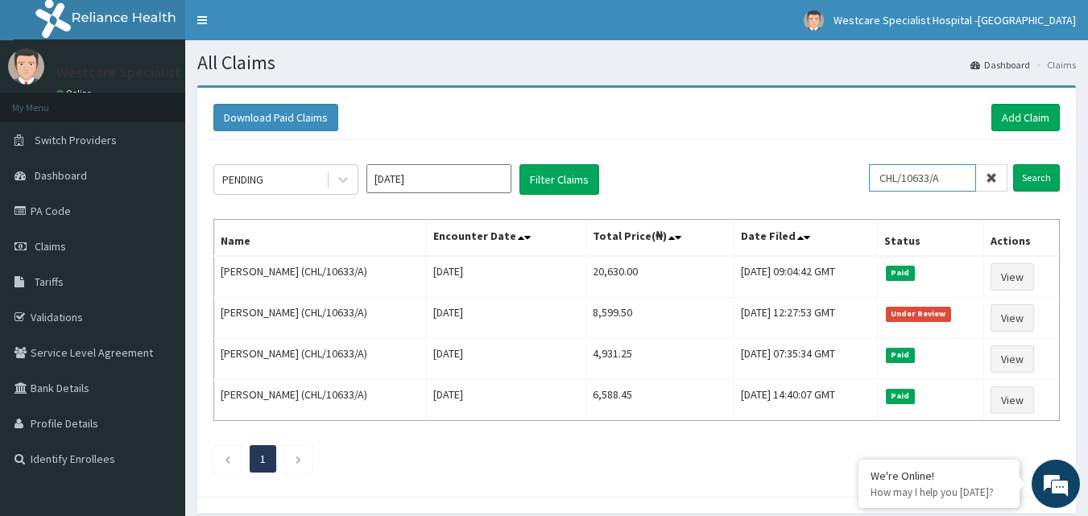
click at [888, 173] on input "CHL/10633/A" at bounding box center [922, 177] width 107 height 27
paste input "715/B"
click at [1039, 180] on input "Search" at bounding box center [1036, 177] width 47 height 27
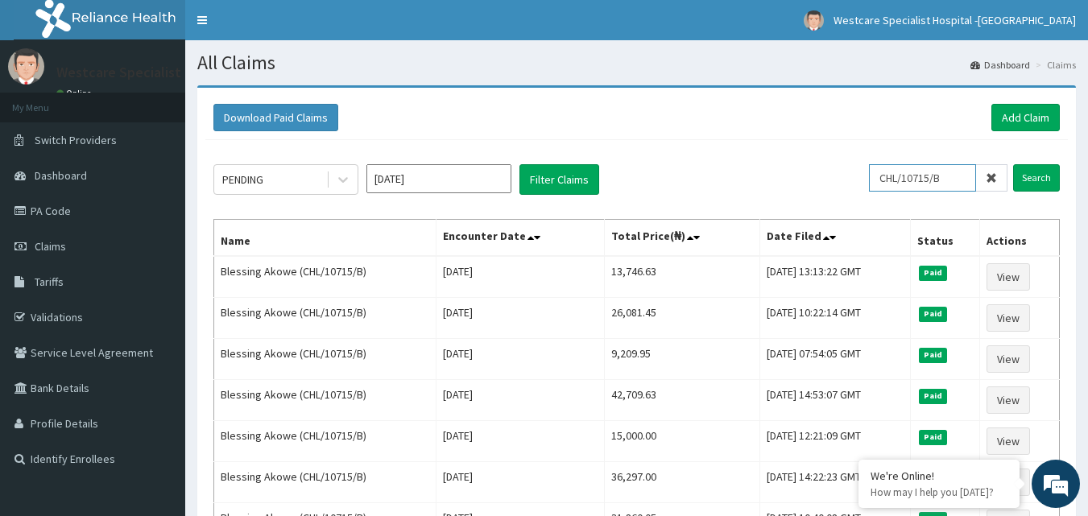
click at [946, 184] on input "CHL/10715/B" at bounding box center [922, 177] width 107 height 27
type input "SKP/10022/B"
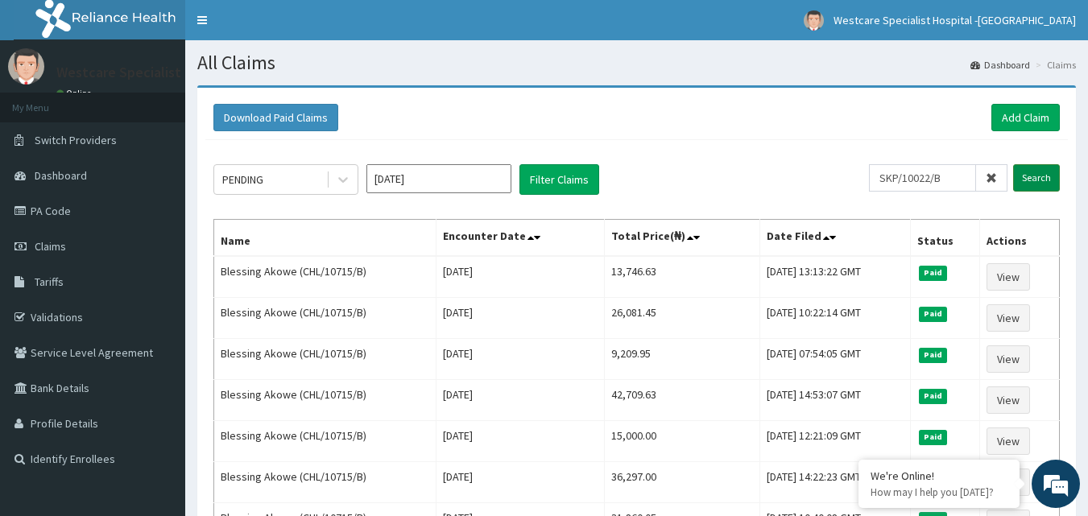
click at [1024, 170] on input "Search" at bounding box center [1036, 177] width 47 height 27
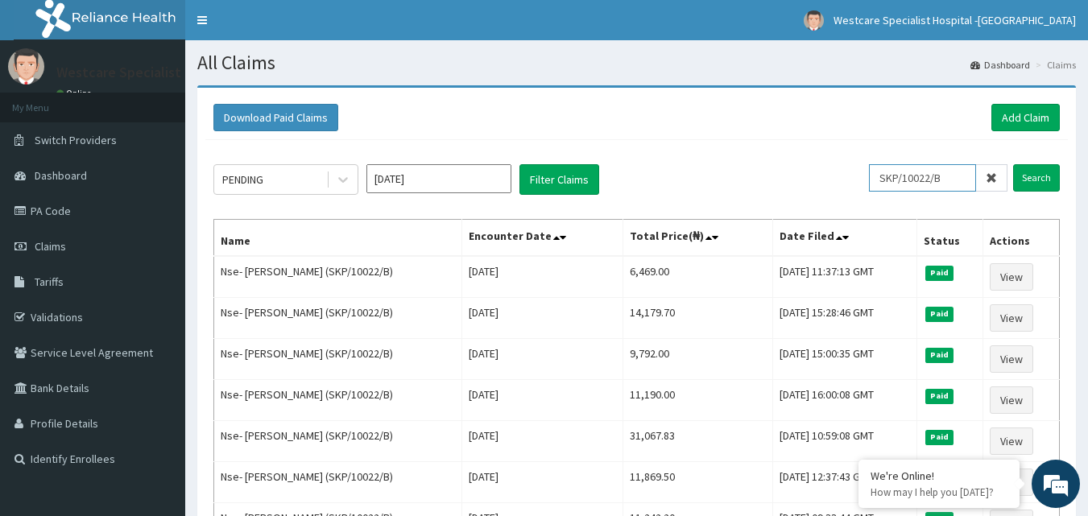
click at [923, 184] on input "SKP/10022/B" at bounding box center [922, 177] width 107 height 27
click at [1030, 171] on input "Search" at bounding box center [1036, 177] width 47 height 27
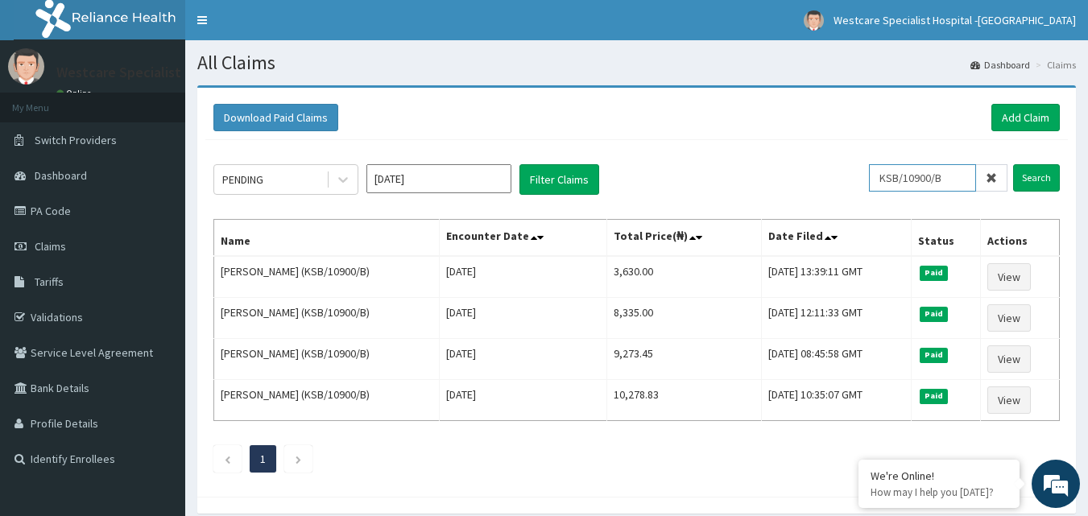
click at [916, 176] on input "KSB/10900/B" at bounding box center [922, 177] width 107 height 27
click at [1051, 181] on input "Search" at bounding box center [1036, 177] width 47 height 27
click at [936, 172] on input "OSS/10073/D" at bounding box center [922, 177] width 107 height 27
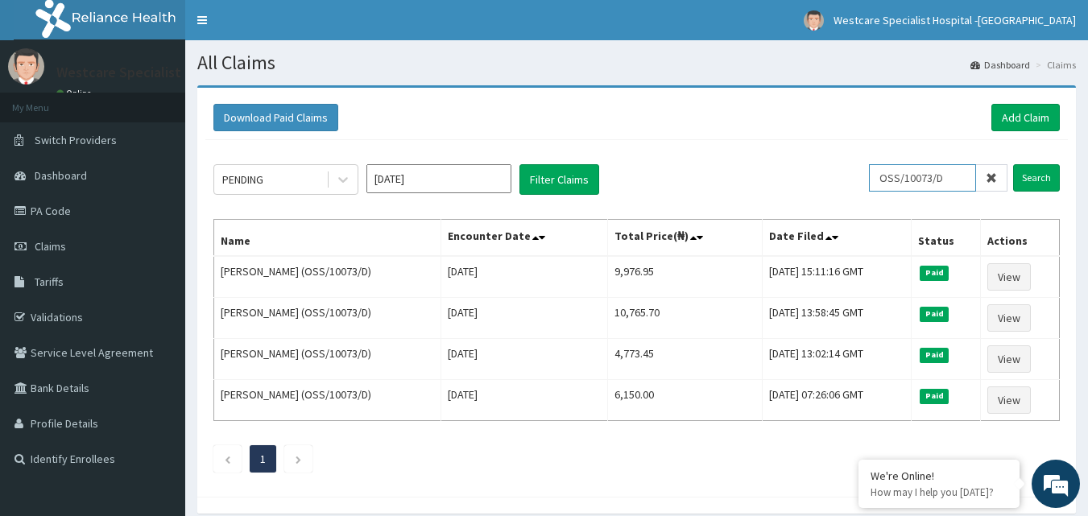
click at [936, 172] on input "OSS/10073/D" at bounding box center [922, 177] width 107 height 27
click at [1044, 183] on input "Search" at bounding box center [1036, 177] width 47 height 27
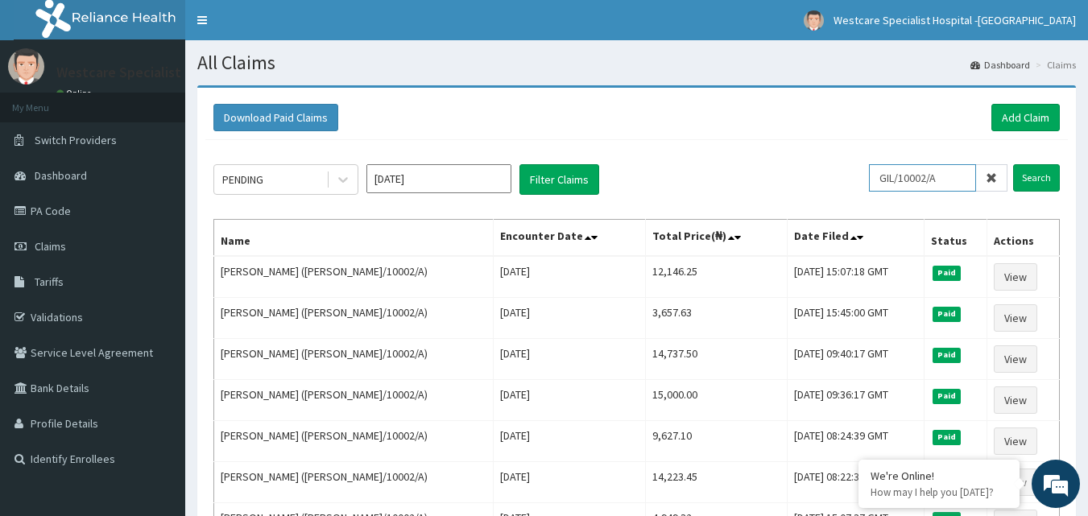
click at [926, 177] on input "GIL/10002/A" at bounding box center [922, 177] width 107 height 27
click at [1041, 181] on input "Search" at bounding box center [1036, 177] width 47 height 27
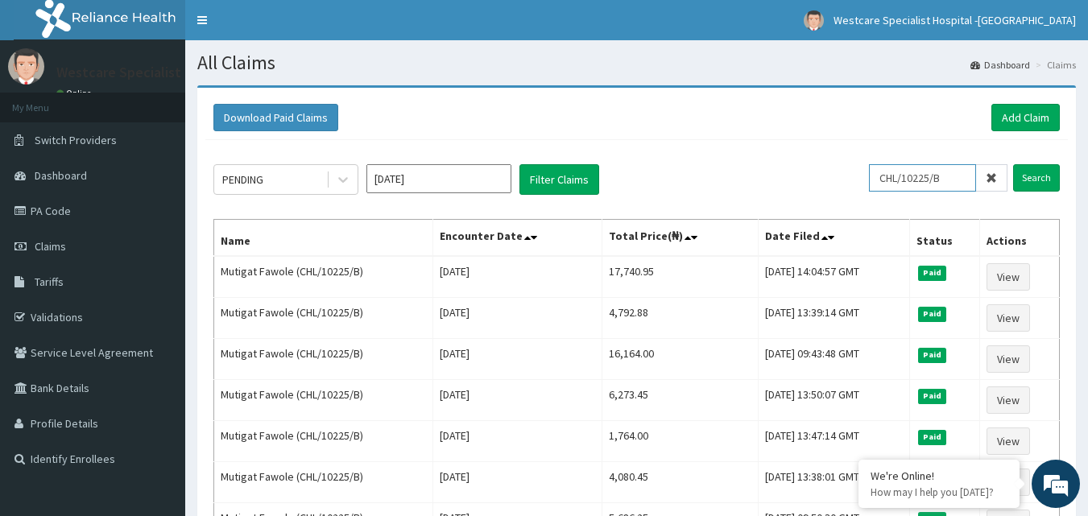
click at [939, 179] on input "CHL/10225/B" at bounding box center [922, 177] width 107 height 27
click at [1045, 175] on input "Search" at bounding box center [1036, 177] width 47 height 27
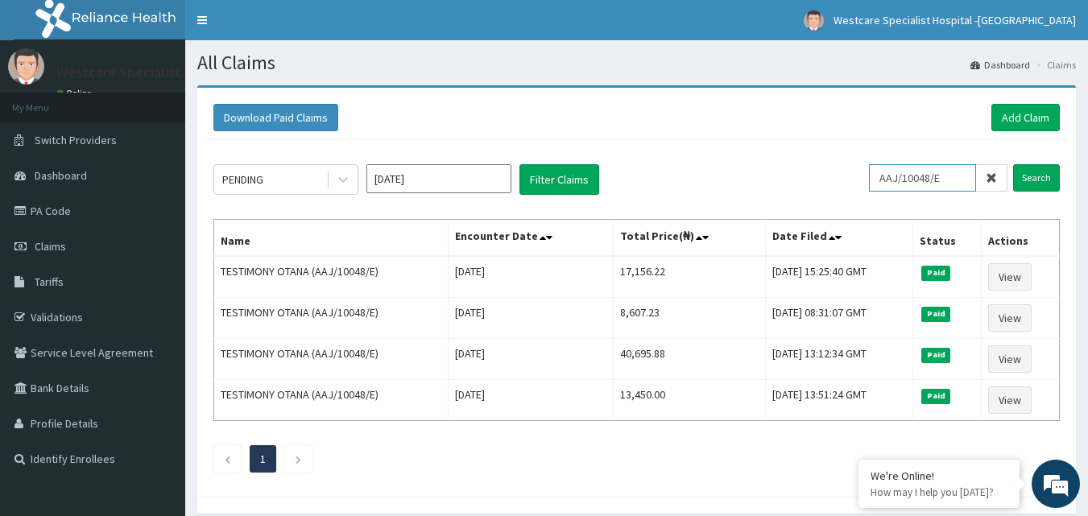
click at [904, 187] on input "AAJ/10048/E" at bounding box center [922, 177] width 107 height 27
paste input "CHL/10229/C"
type input "CHL/10229/C"
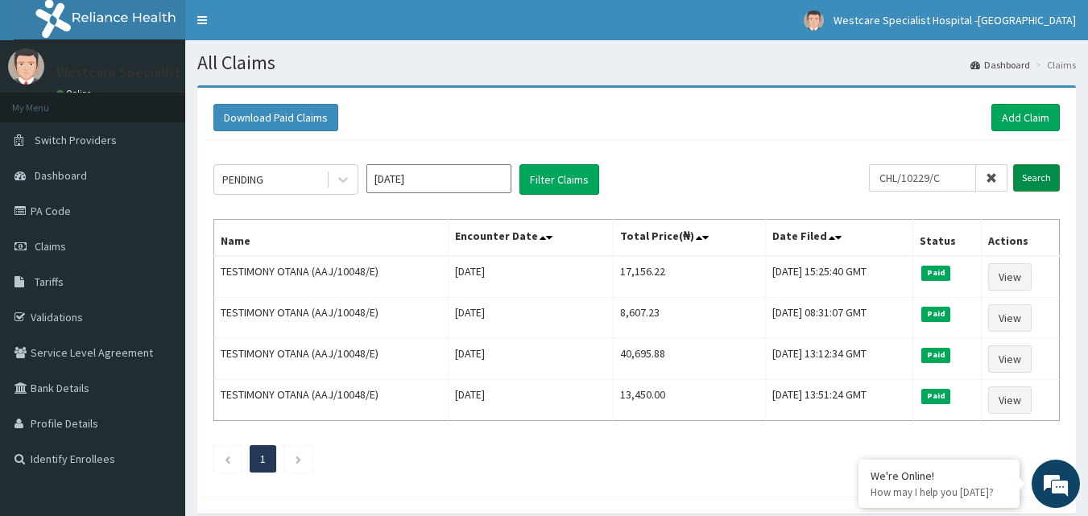
click at [1027, 164] on input "Search" at bounding box center [1036, 177] width 47 height 27
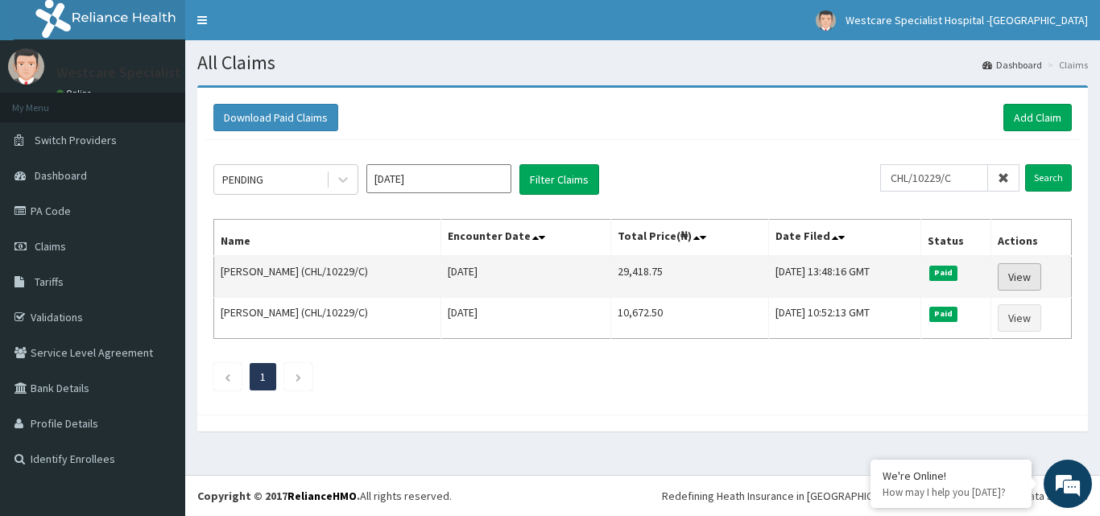
click at [1015, 279] on link "View" at bounding box center [1018, 276] width 43 height 27
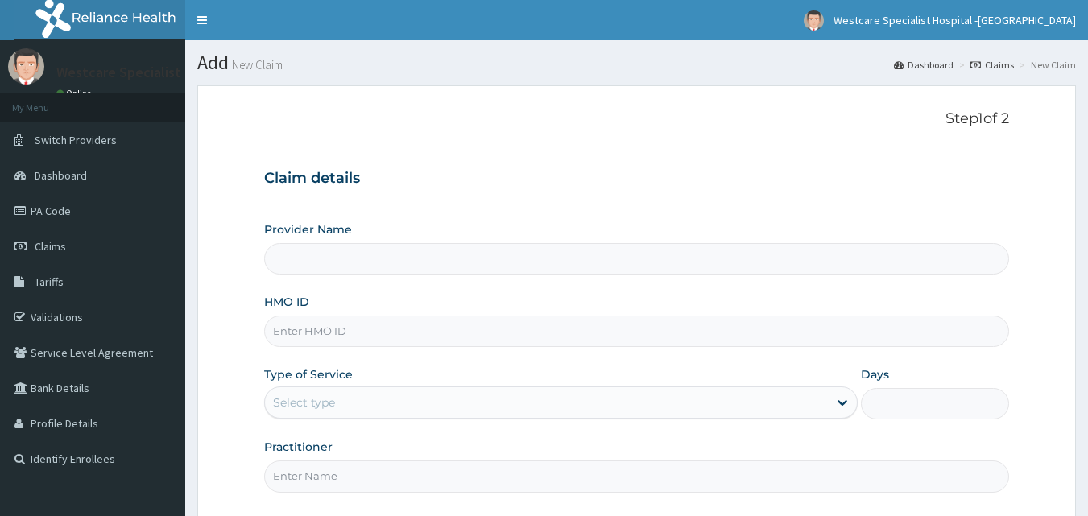
type input "WestCare Specialist Hospital - [GEOGRAPHIC_DATA]"
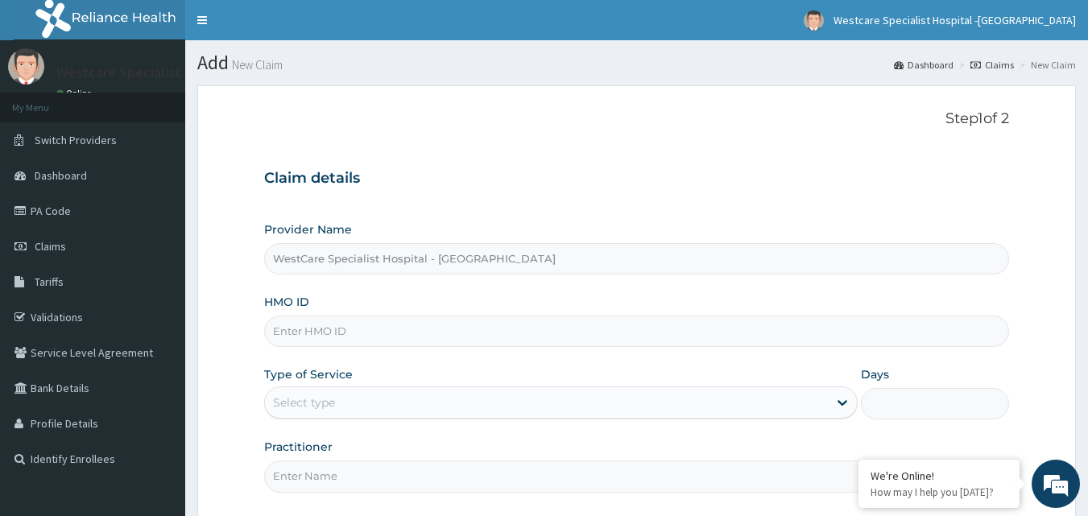
click input "HMO ID"
paste input "CHL/10343/A"
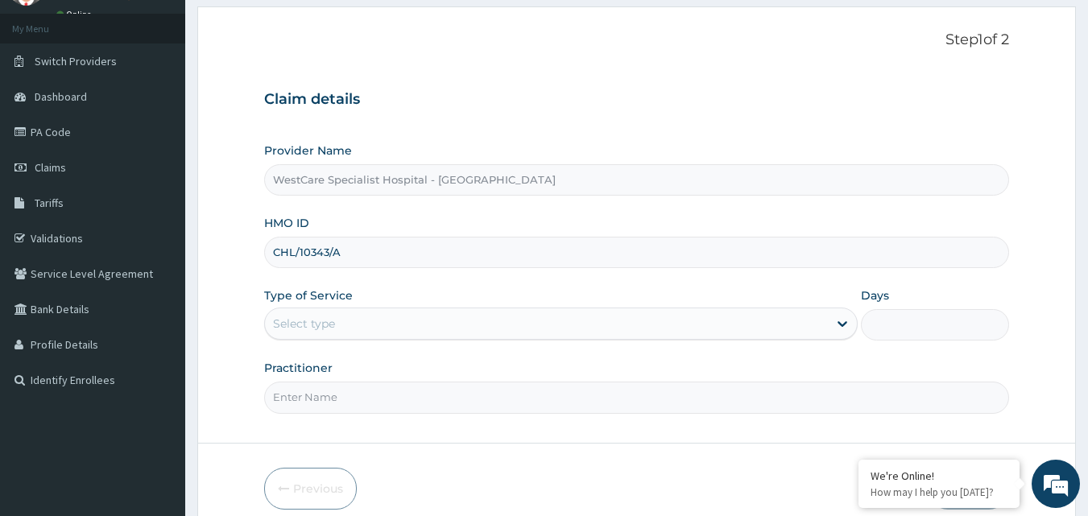
scroll to position [151, 0]
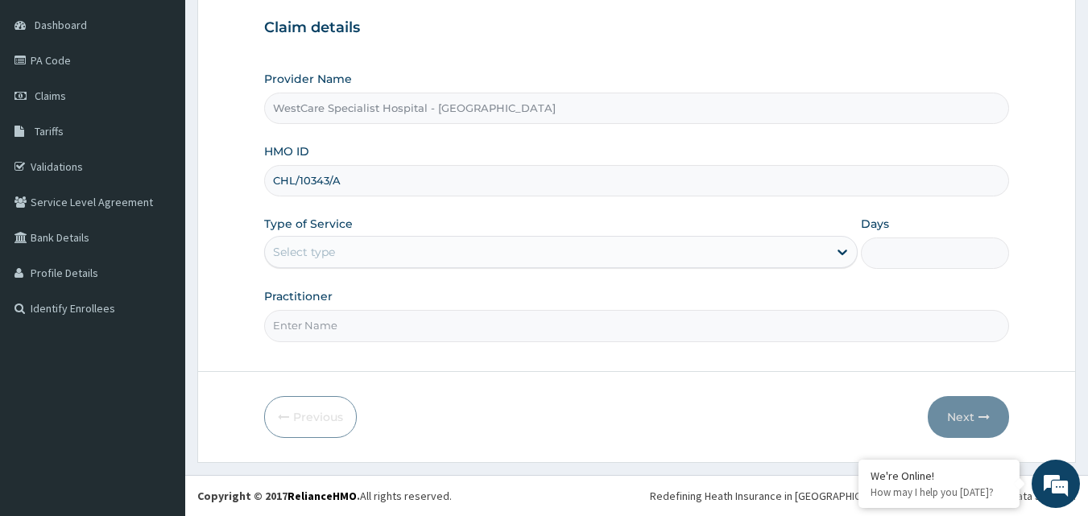
type input "CHL/10343/A"
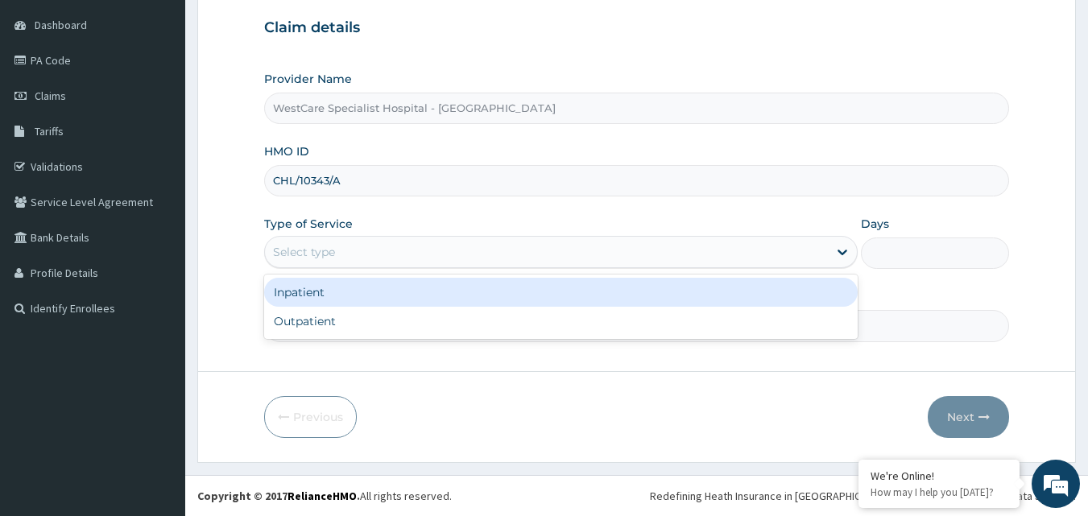
click div "Select type"
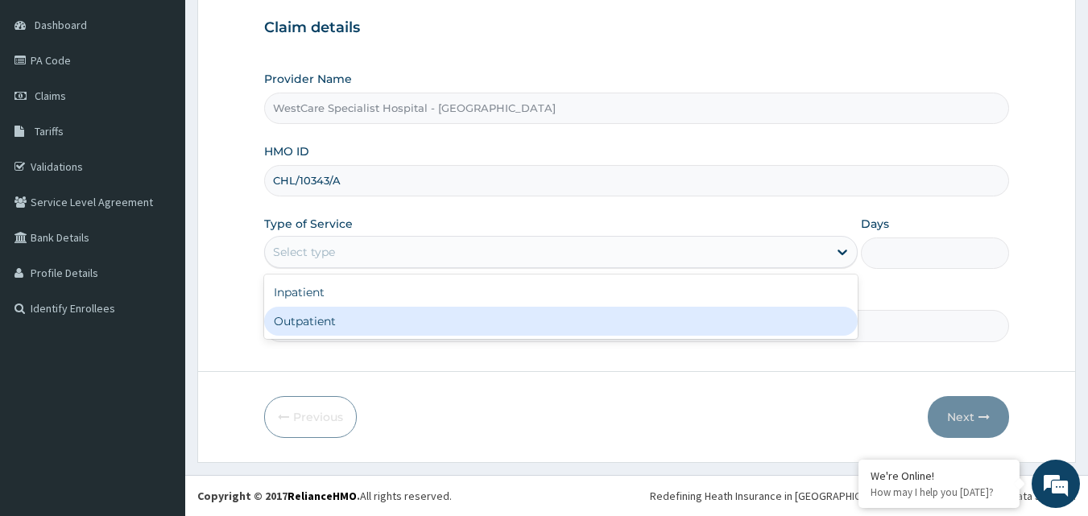
click div "Outpatient"
type input "1"
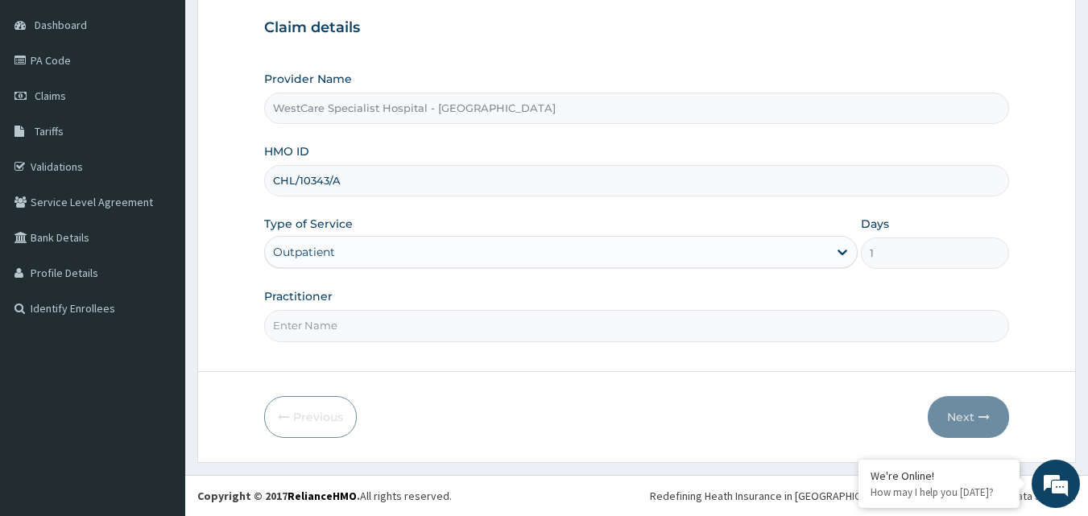
drag, startPoint x: 569, startPoint y: 328, endPoint x: 619, endPoint y: 400, distance: 87.3
click input "Practitioner"
type input "OBIDEYI"
click button "Next"
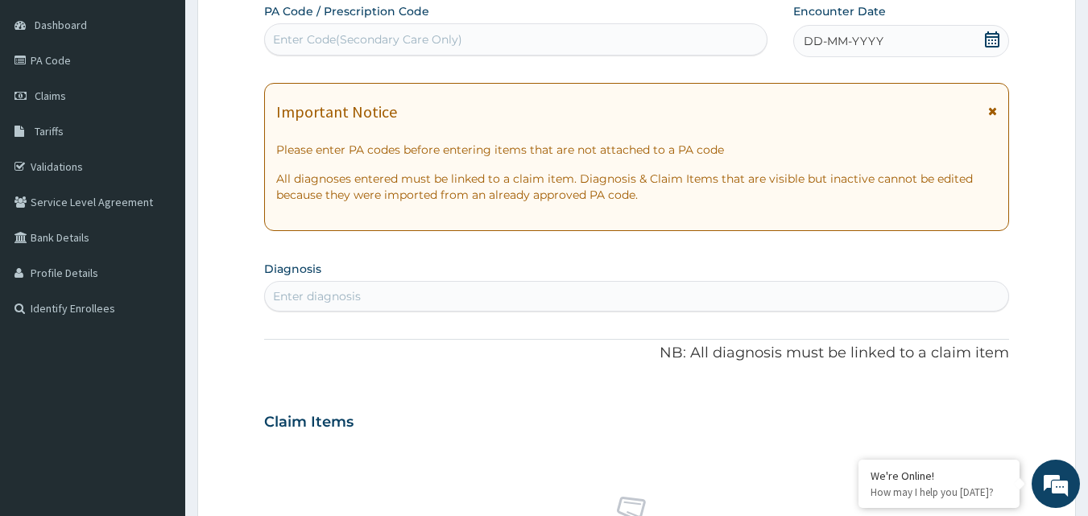
scroll to position [0, 0]
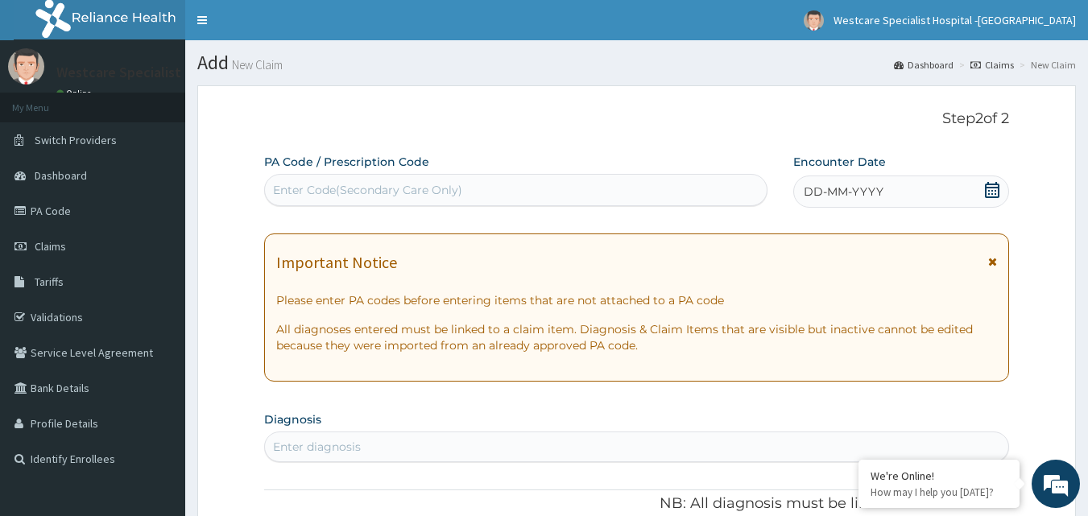
click icon
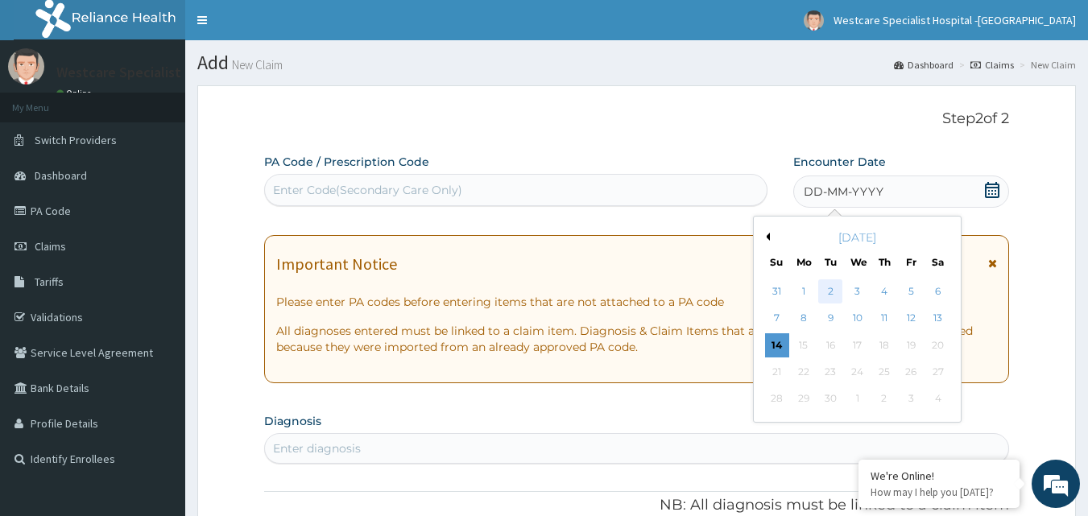
click div "2"
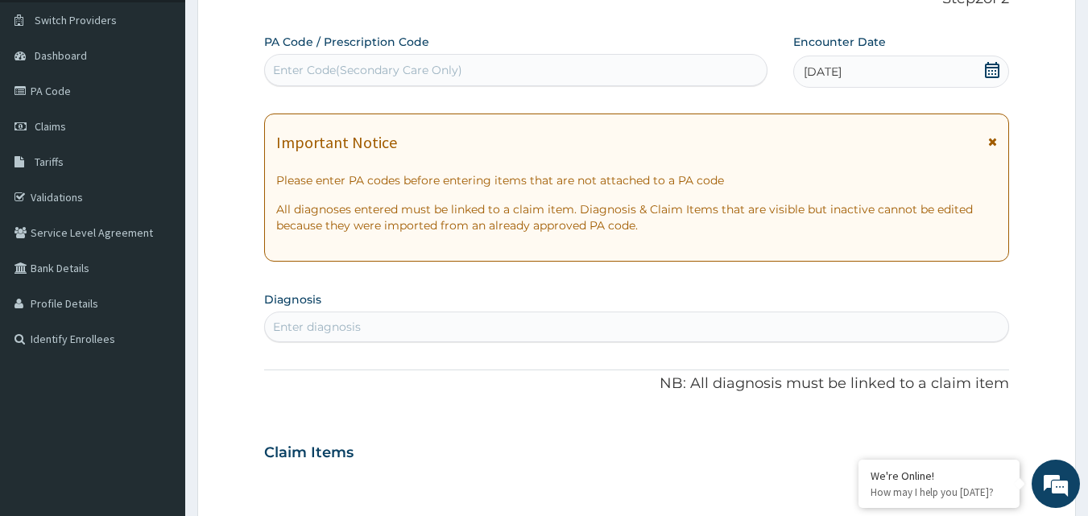
scroll to position [242, 0]
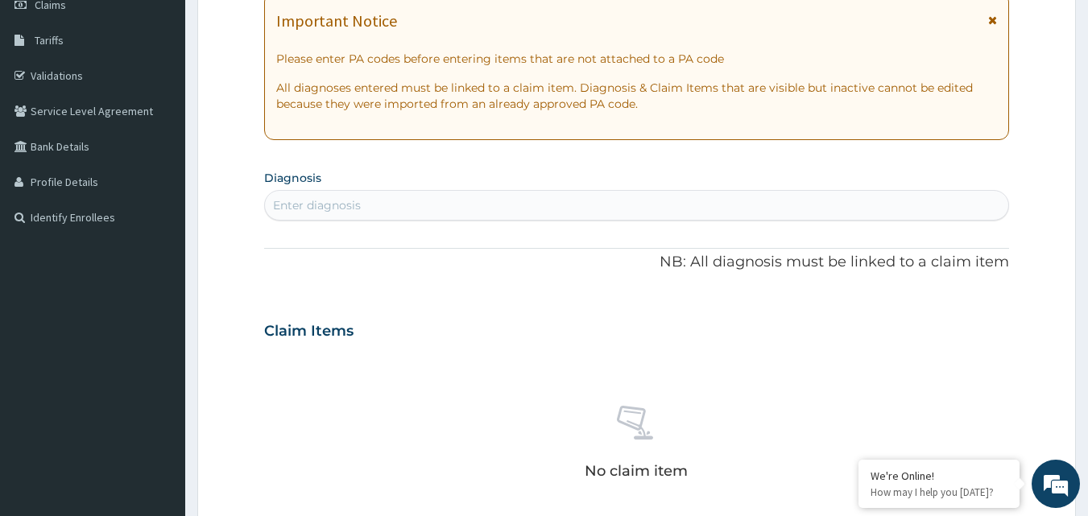
click div "Enter diagnosis"
type input "DENTAL"
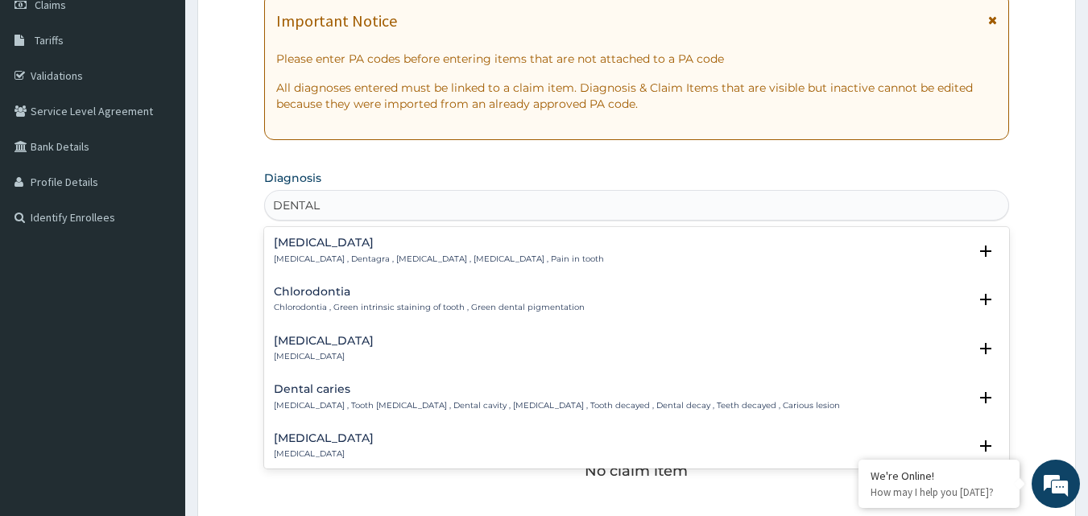
click p "[MEDICAL_DATA] , Dentagra , [MEDICAL_DATA] , [MEDICAL_DATA] , Pain in tooth"
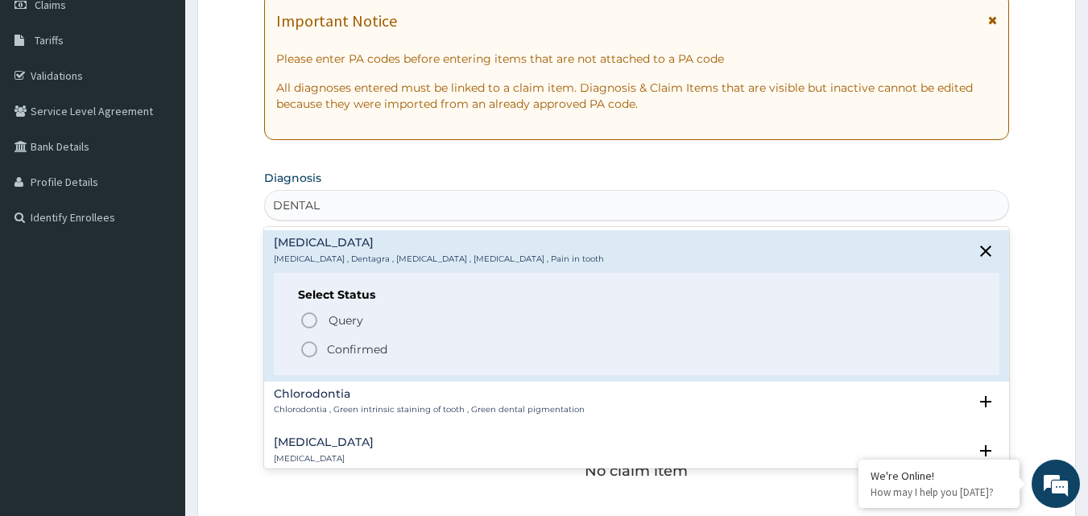
click circle "status option filled"
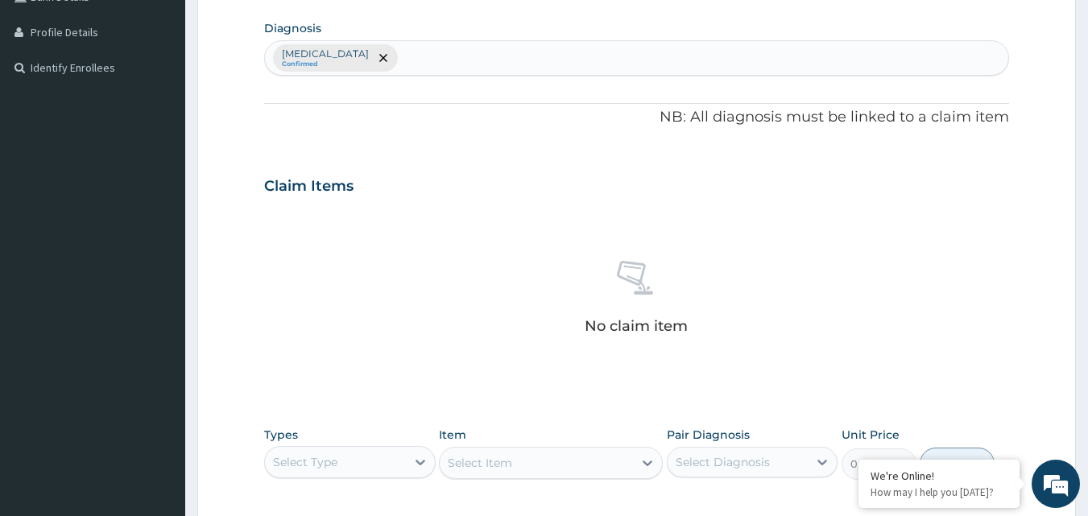
scroll to position [564, 0]
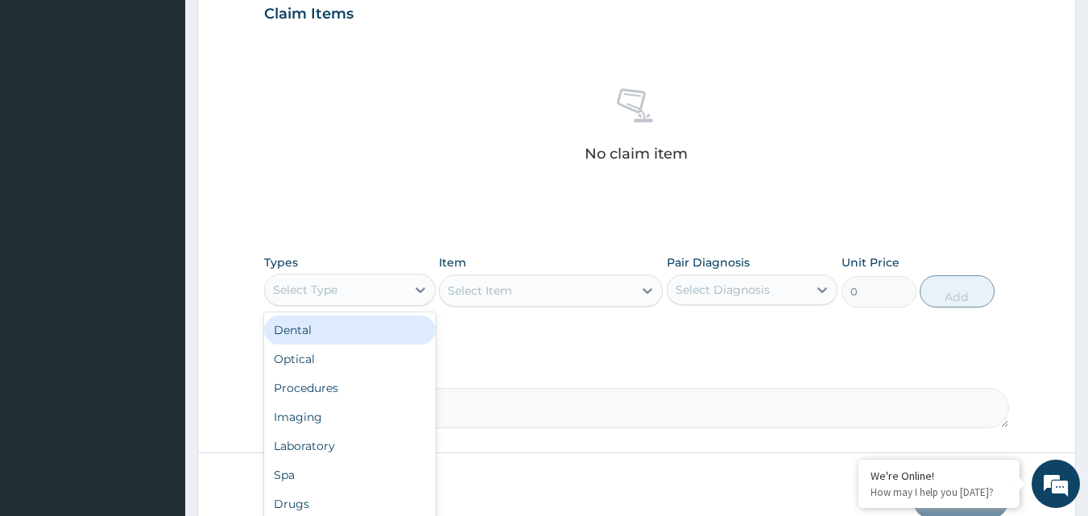
click div "Select Type"
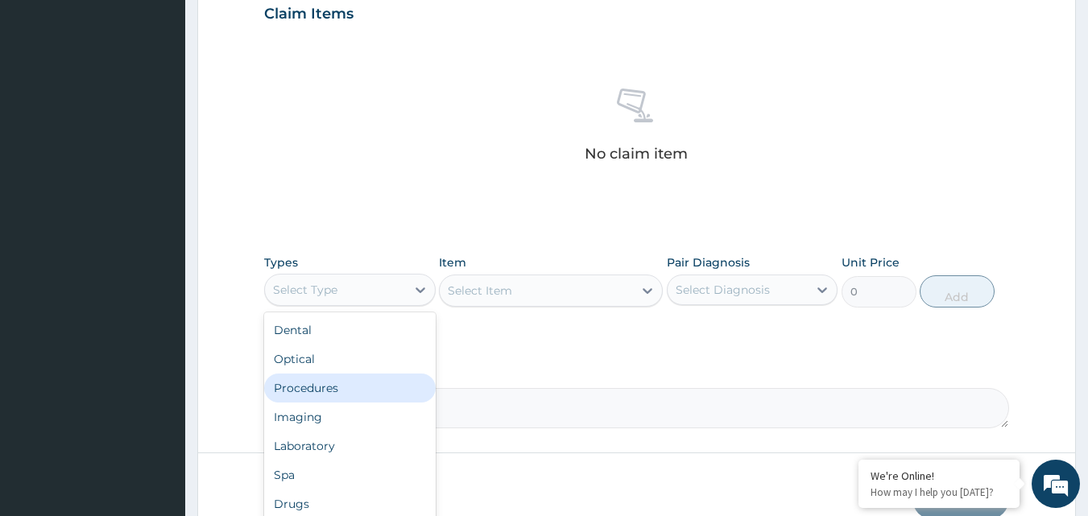
click div "Procedures"
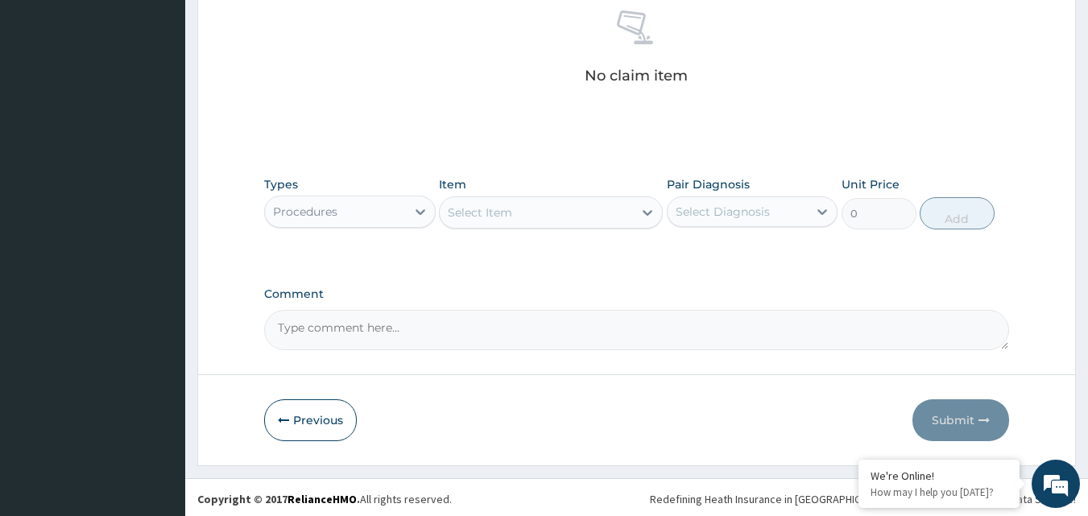
scroll to position [645, 0]
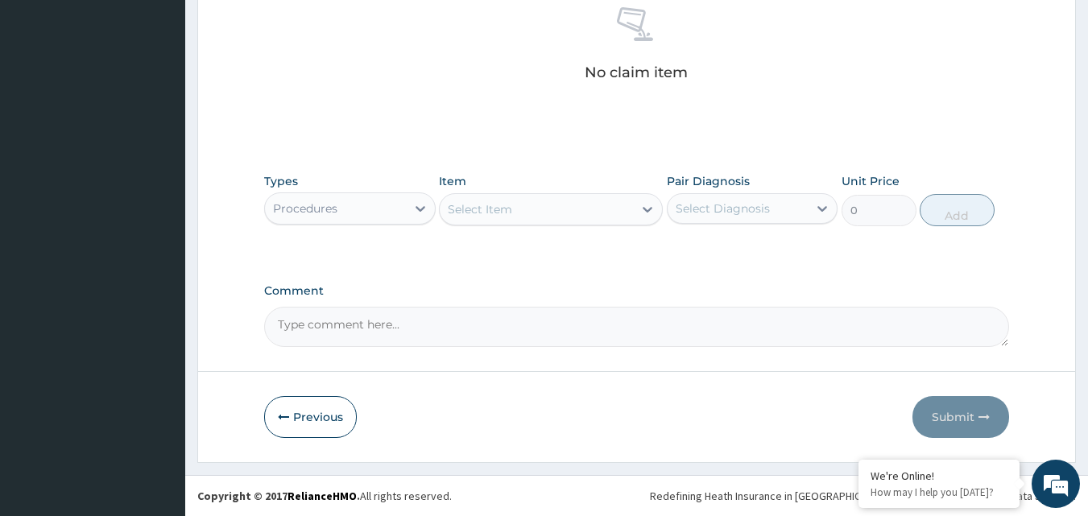
click div "Select Item"
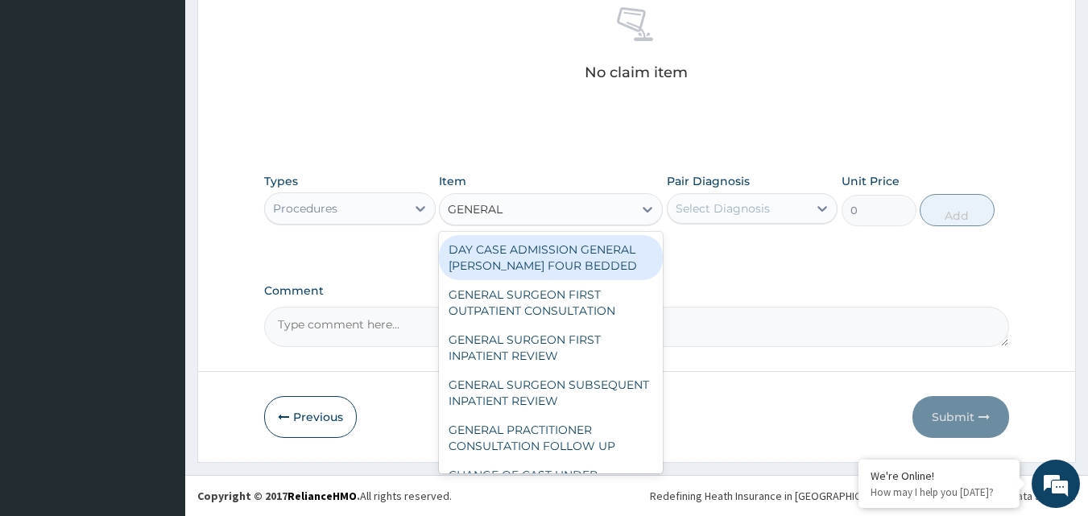
type input "GENERAL P"
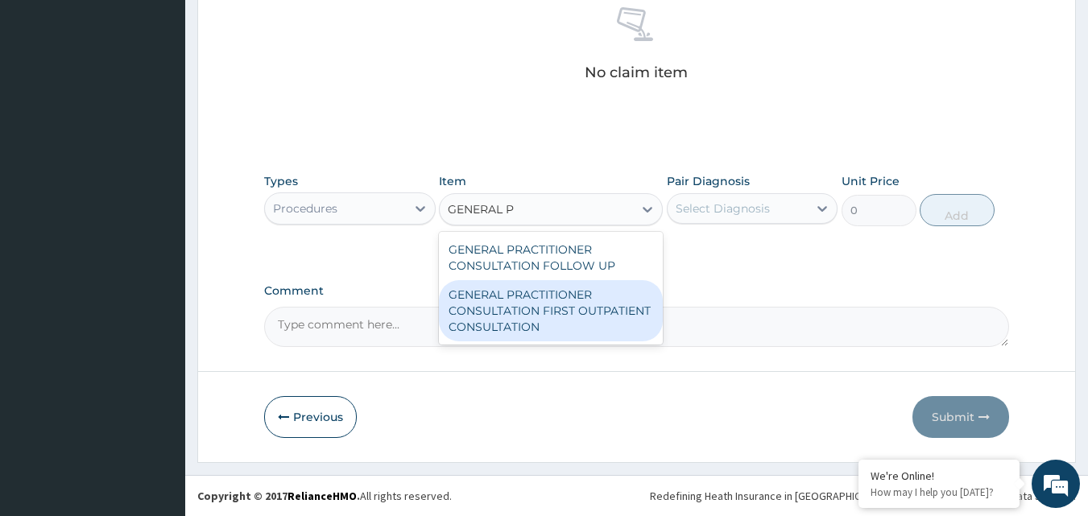
click div "GENERAL PRACTITIONER CONSULTATION FIRST OUTPATIENT CONSULTATION"
type input "3000"
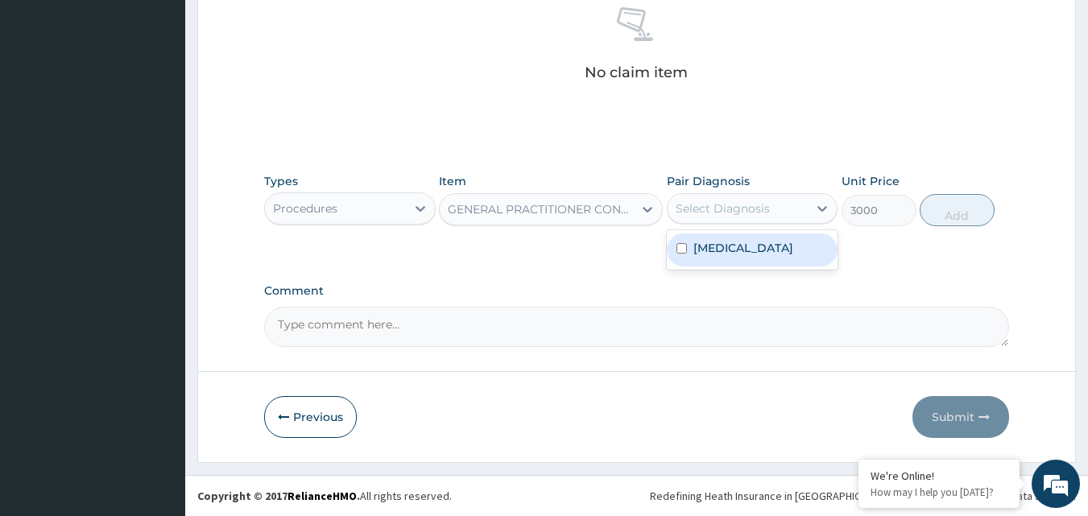
click div "Select Diagnosis"
click label "[MEDICAL_DATA]"
checkbox input "true"
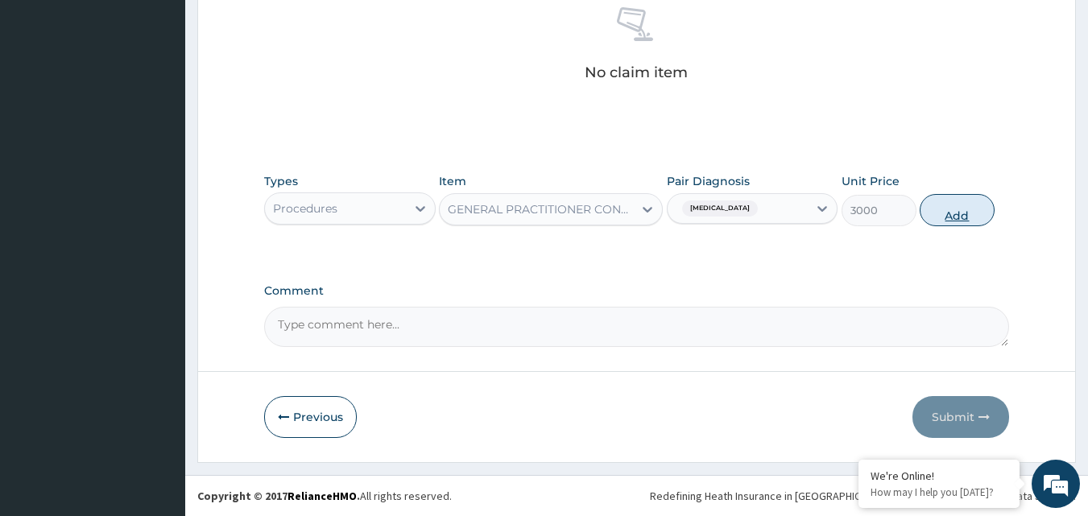
click button "Add"
type input "0"
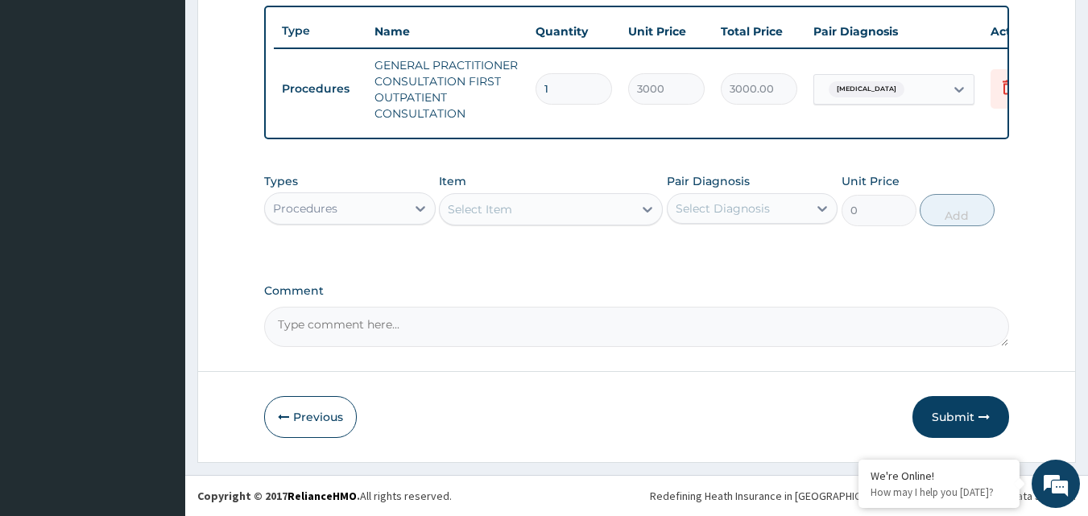
scroll to position [605, 0]
click button "Submit"
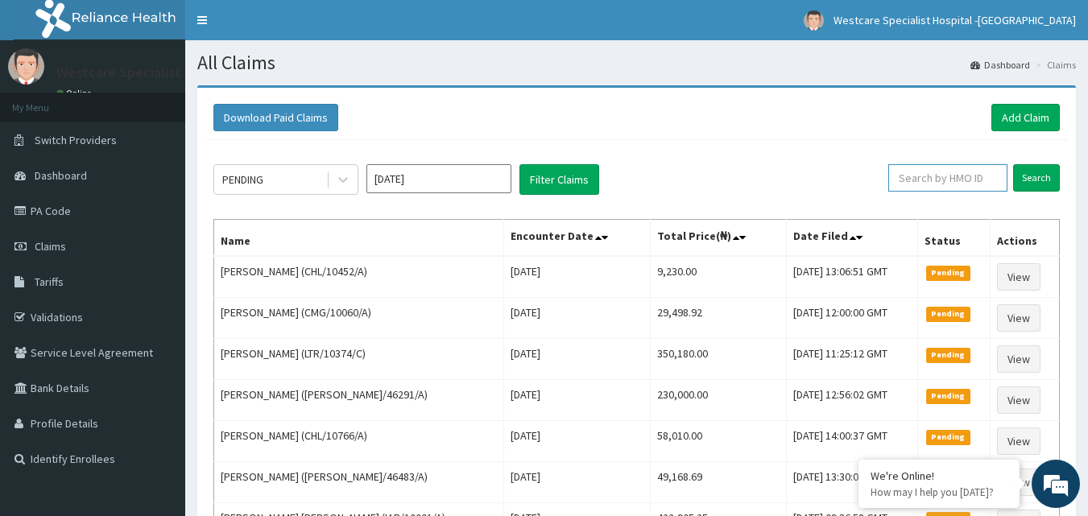
click at [944, 184] on input "text" at bounding box center [947, 177] width 119 height 27
paste input "CHL/10633/A"
type input "CHL/10633/A"
click at [1053, 177] on input "Search" at bounding box center [1036, 177] width 47 height 27
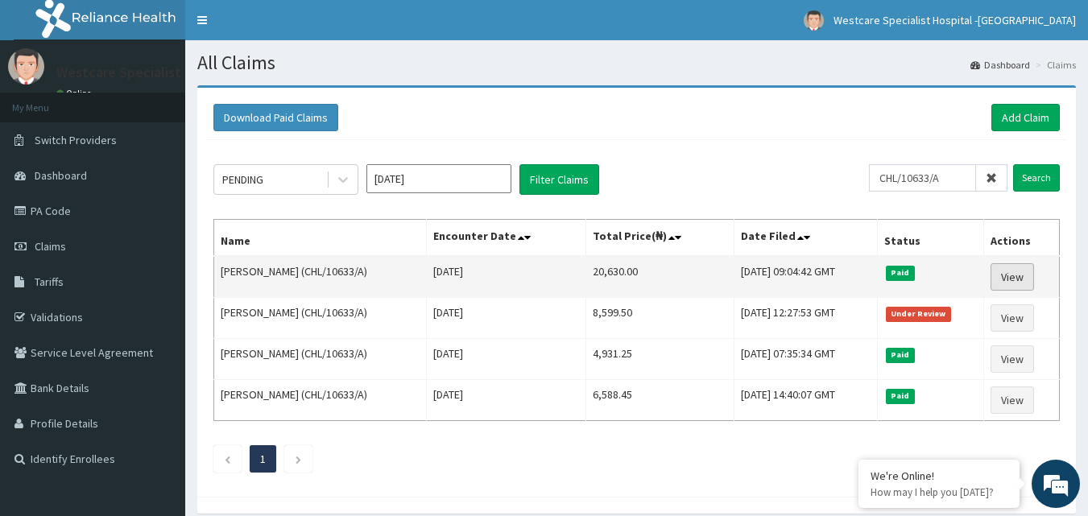
click at [1011, 270] on link "View" at bounding box center [1011, 276] width 43 height 27
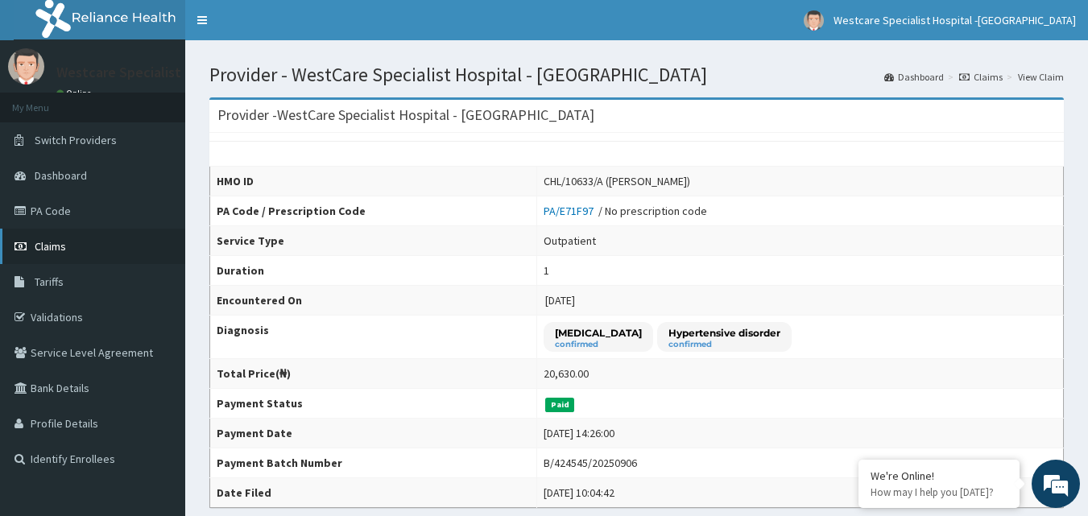
click at [47, 242] on span "Claims" at bounding box center [50, 246] width 31 height 14
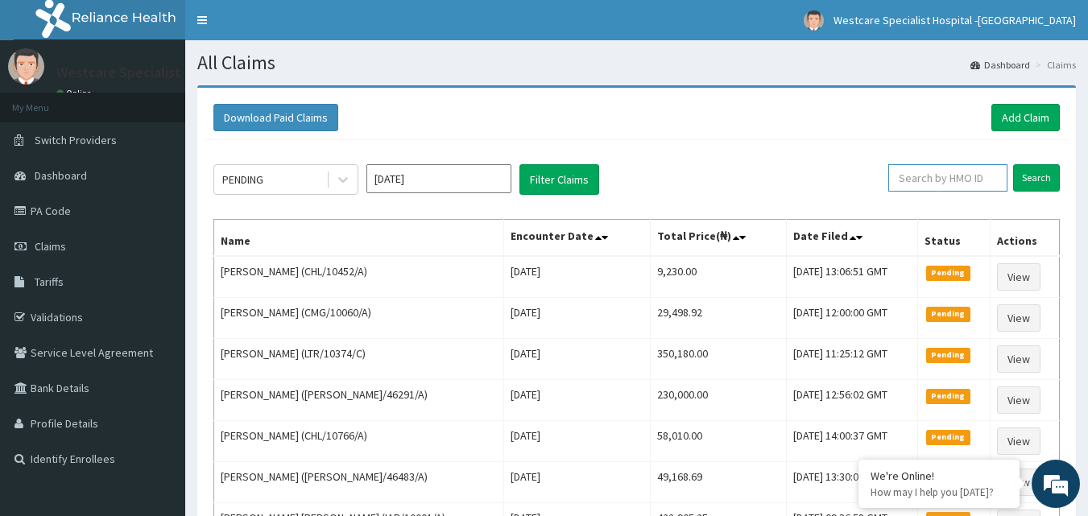
click at [927, 188] on input "text" at bounding box center [947, 177] width 119 height 27
type input "CHL/10585/D"
click at [1053, 168] on input "Search" at bounding box center [1036, 177] width 47 height 27
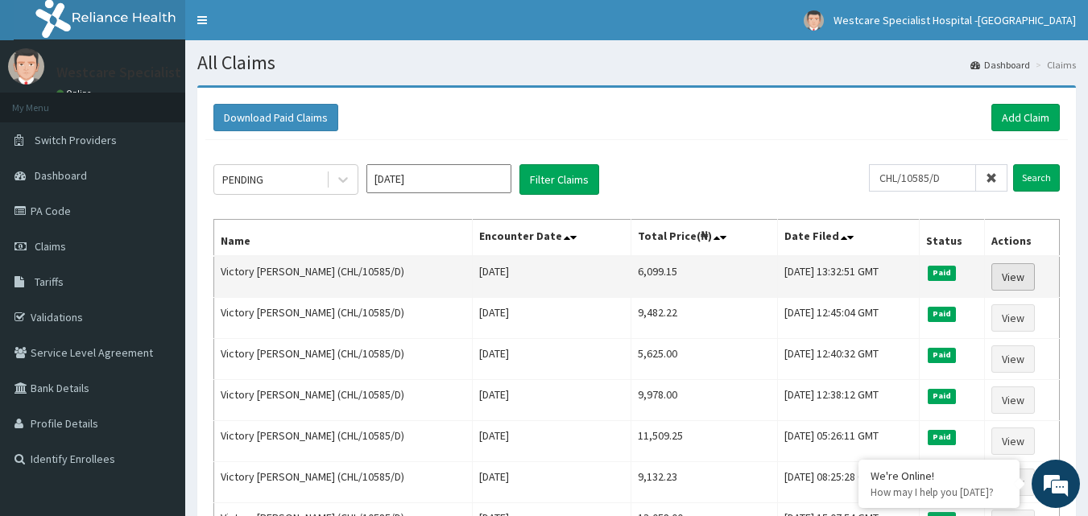
click at [1017, 273] on link "View" at bounding box center [1012, 276] width 43 height 27
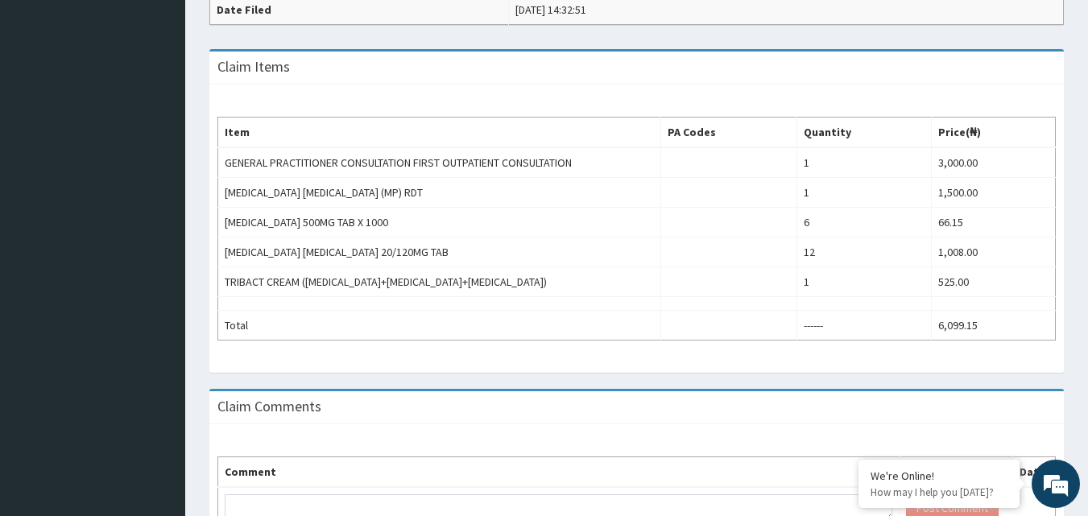
drag, startPoint x: 861, startPoint y: 268, endPoint x: 477, endPoint y: 93, distance: 421.9
click at [477, 93] on div "Item PA Codes Quantity Price(₦) GENERAL PRACTITIONER CONSULTATION FIRST OUTPATI…" at bounding box center [636, 229] width 854 height 288
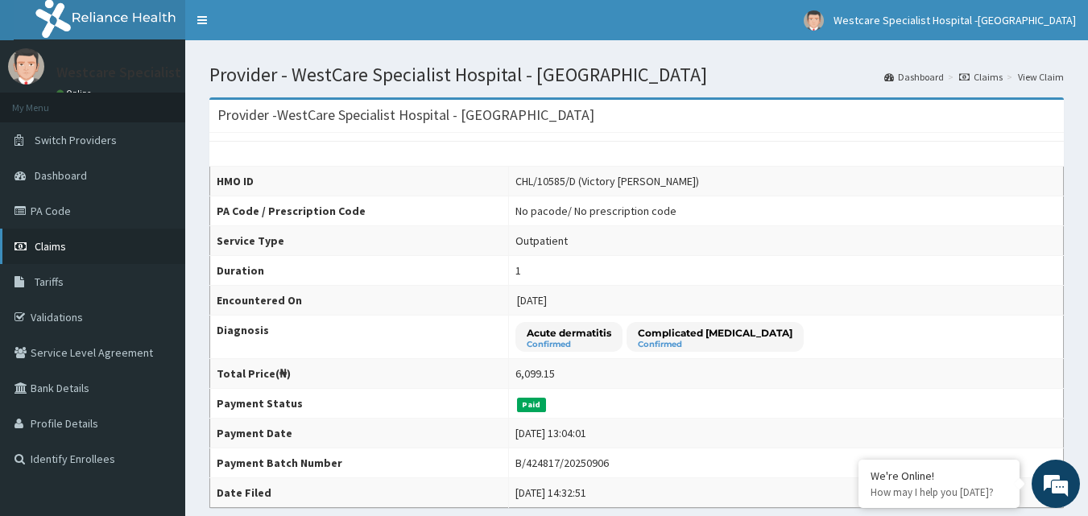
click at [60, 258] on link "Claims" at bounding box center [92, 246] width 185 height 35
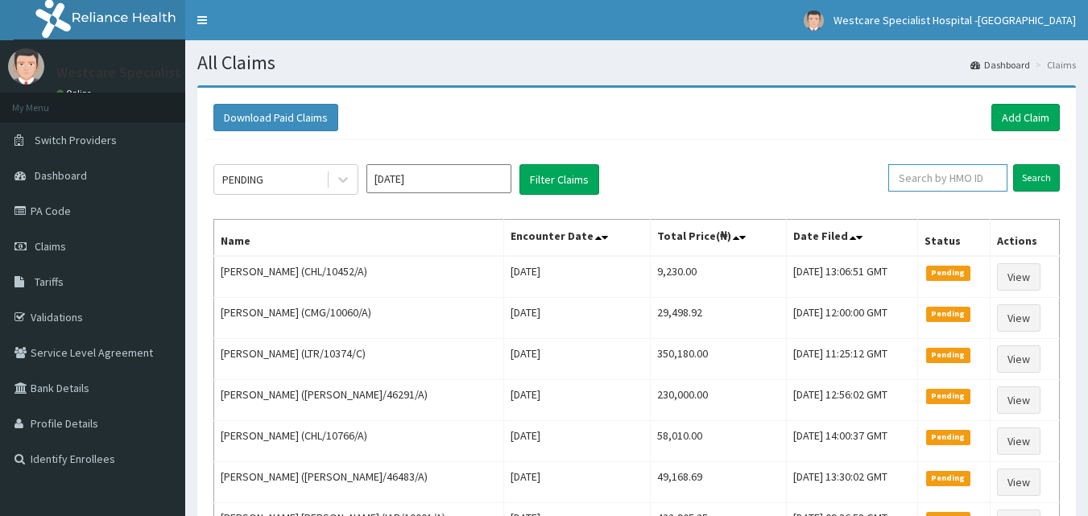
click at [941, 172] on input "text" at bounding box center [947, 177] width 119 height 27
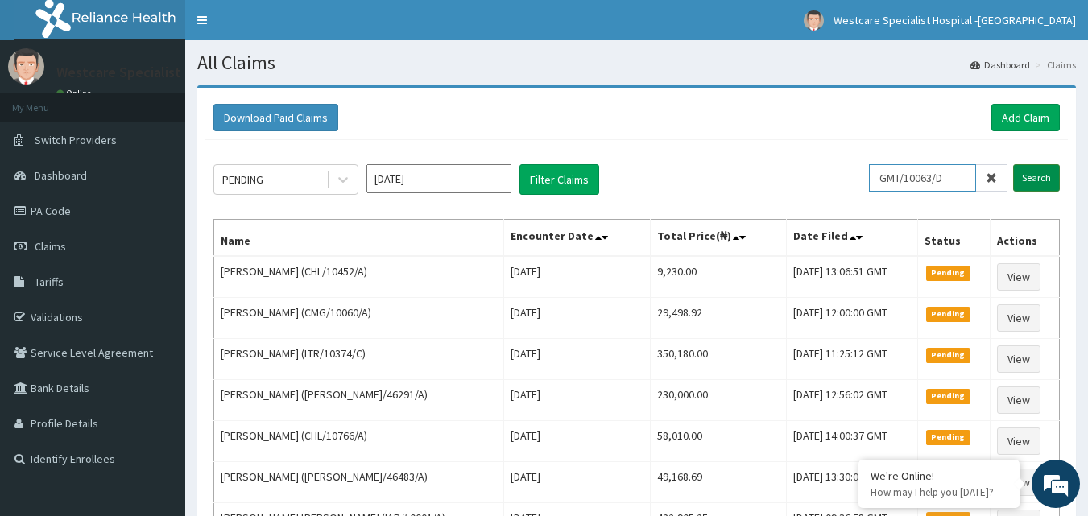
type input "GMT/10063/D"
click at [1046, 175] on input "Search" at bounding box center [1036, 177] width 47 height 27
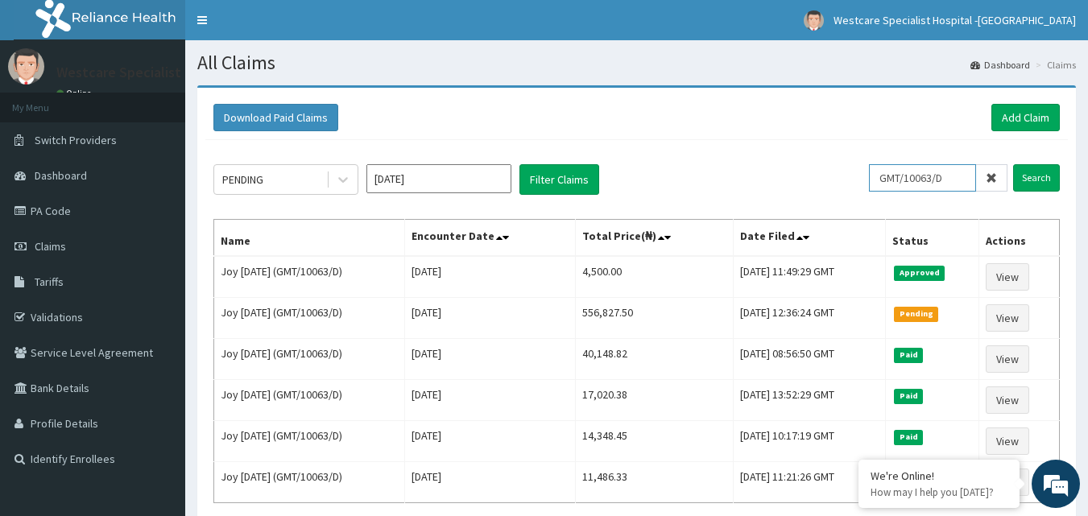
click at [919, 180] on input "GMT/10063/D" at bounding box center [922, 177] width 107 height 27
click at [1012, 113] on link "Add Claim" at bounding box center [1025, 117] width 68 height 27
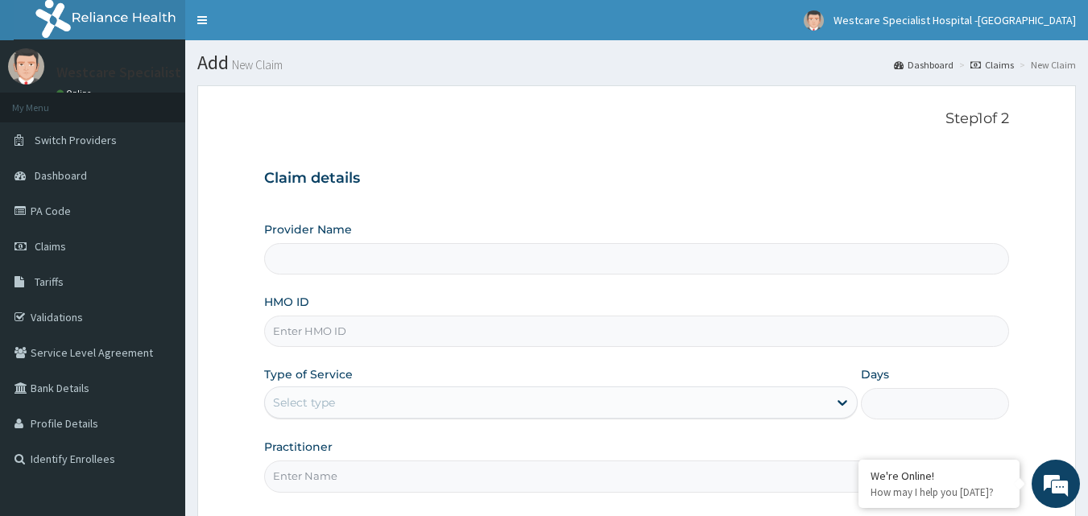
type input "WestCare Specialist Hospital - [GEOGRAPHIC_DATA]"
click at [346, 330] on input "HMO ID" at bounding box center [636, 331] width 745 height 31
type input "g"
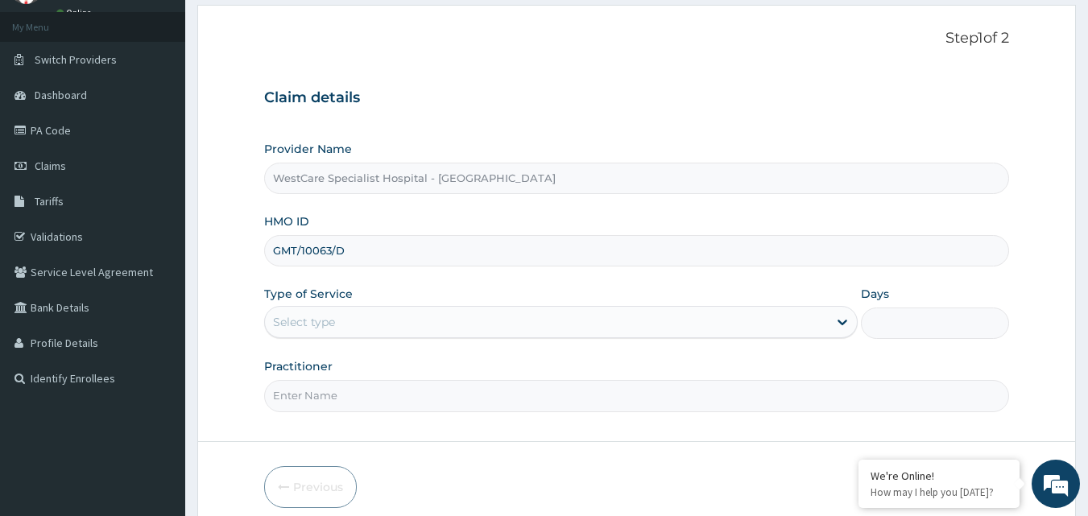
type input "GMT/10063/D"
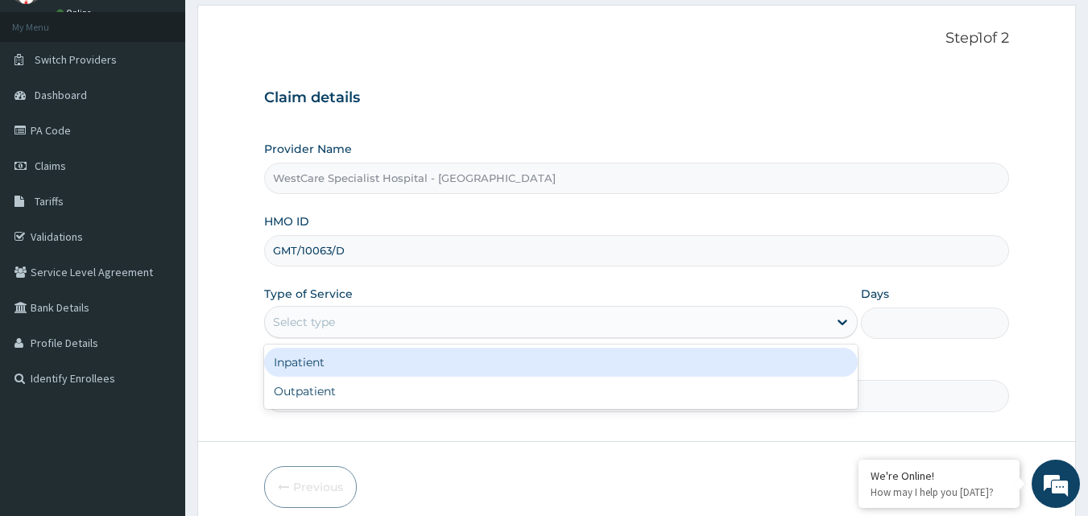
click at [328, 328] on div "Select type" at bounding box center [304, 322] width 62 height 16
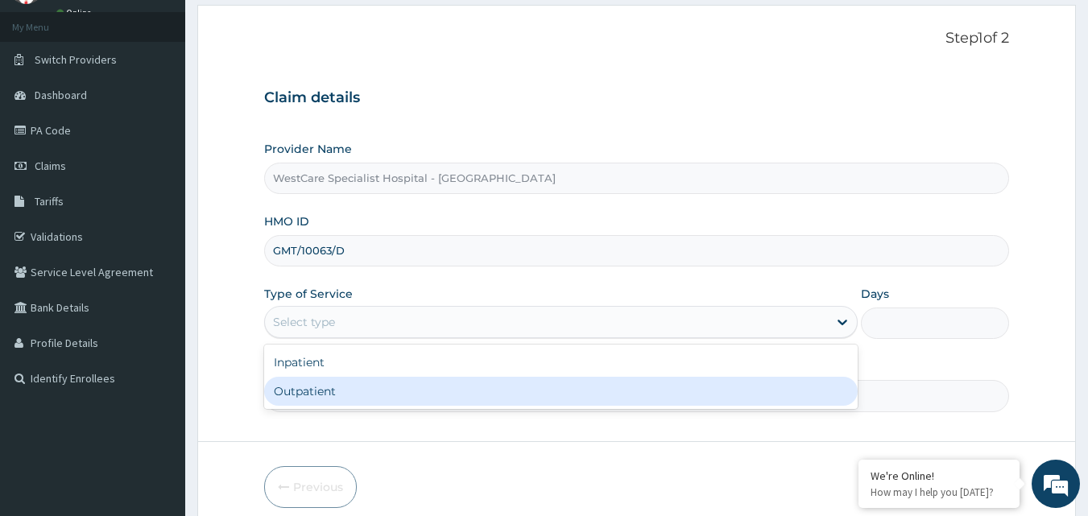
click at [312, 385] on div "Outpatient" at bounding box center [560, 391] width 593 height 29
type input "1"
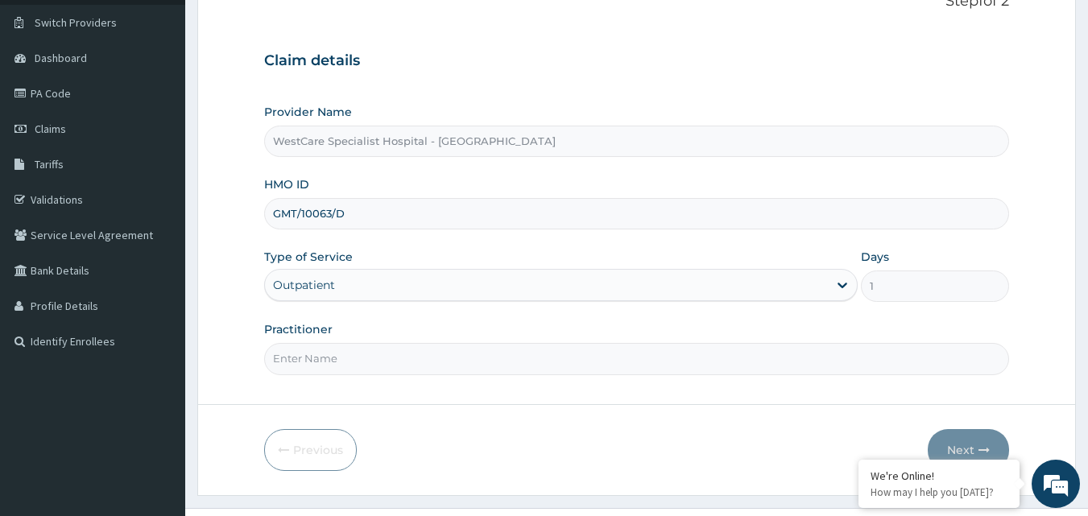
scroll to position [151, 0]
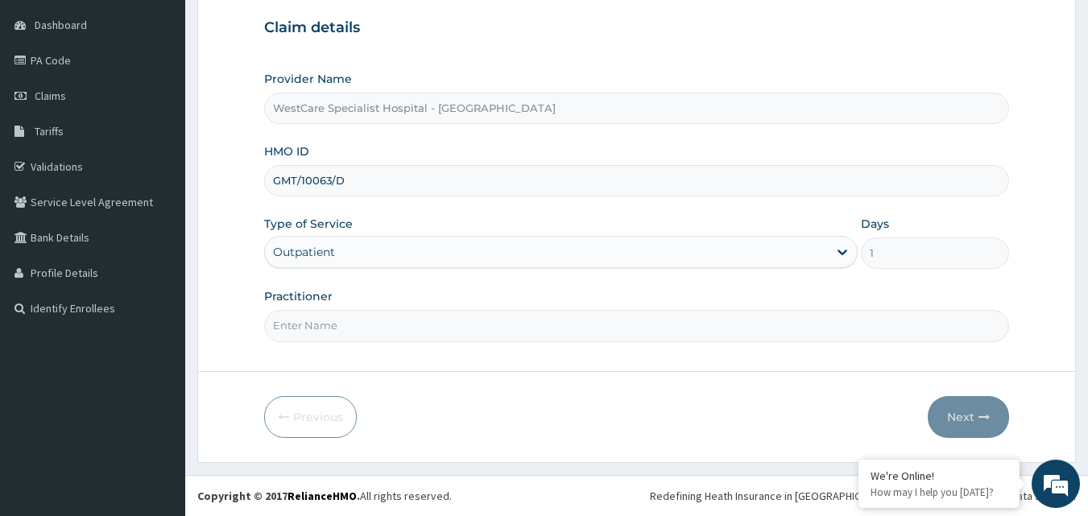
drag, startPoint x: 356, startPoint y: 323, endPoint x: 349, endPoint y: 359, distance: 36.9
click at [356, 323] on input "Practitioner" at bounding box center [636, 325] width 745 height 31
type input "OBIDEYI"
click at [967, 420] on button "Next" at bounding box center [967, 417] width 81 height 42
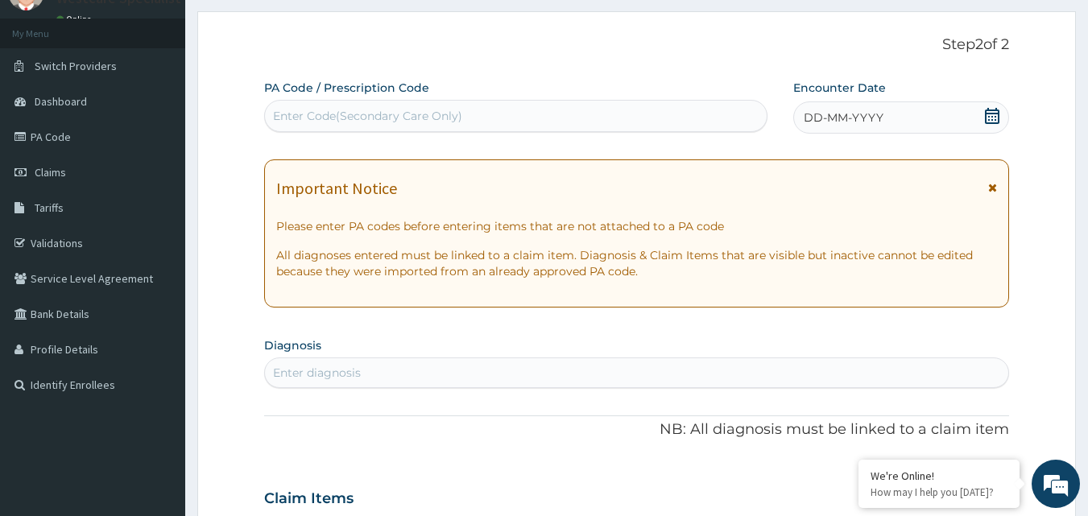
scroll to position [0, 0]
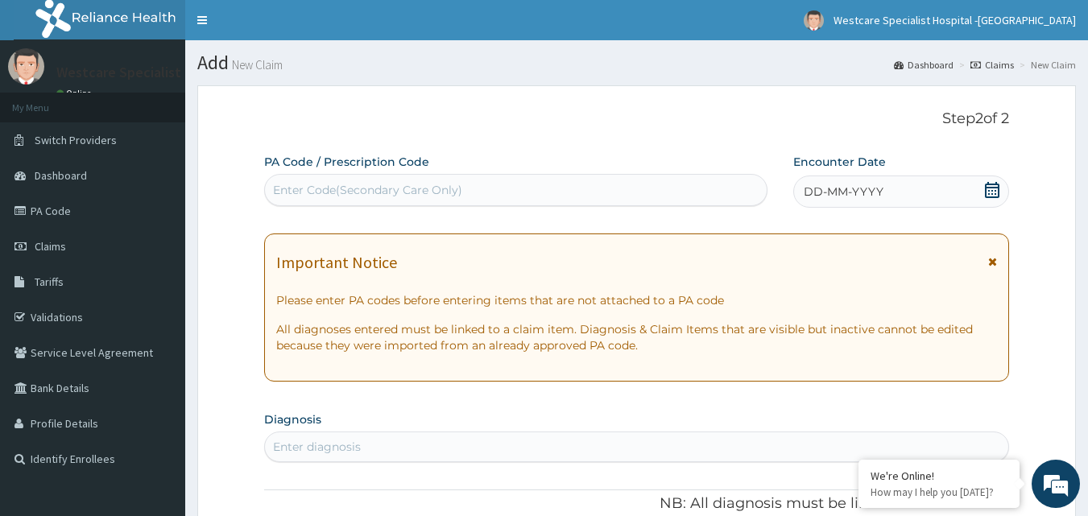
click at [983, 190] on div "DD-MM-YYYY" at bounding box center [901, 191] width 216 height 32
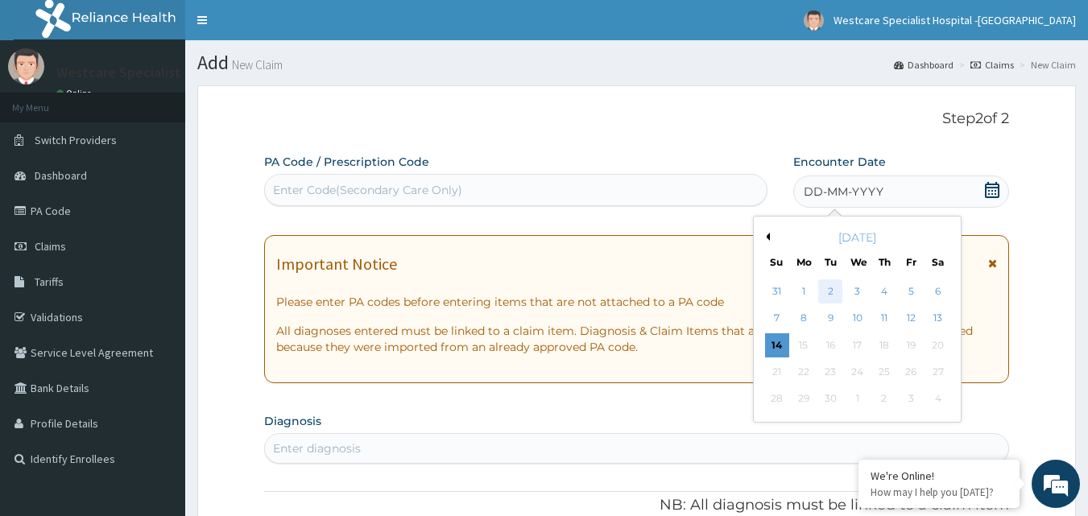
click at [828, 295] on div "2" at bounding box center [831, 291] width 24 height 24
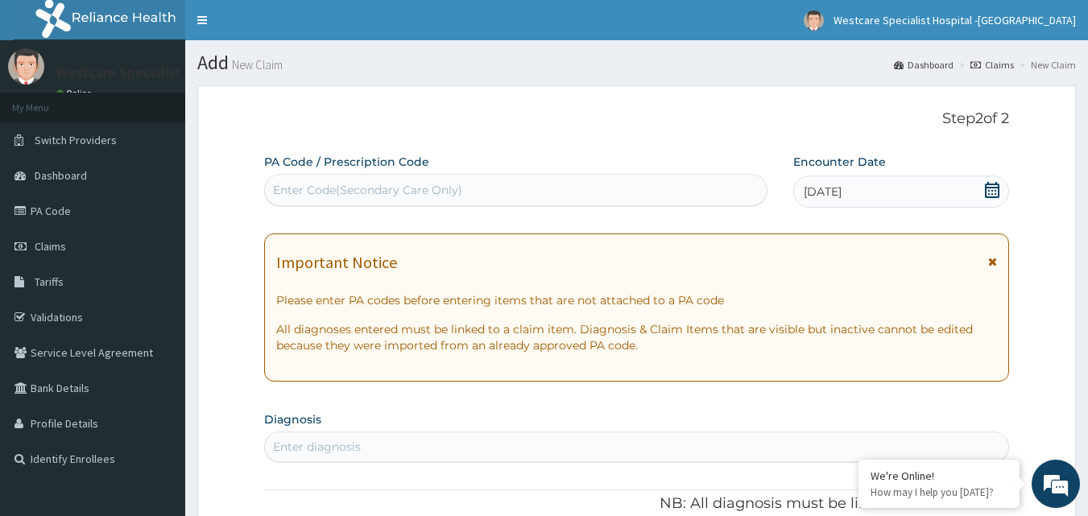
scroll to position [322, 0]
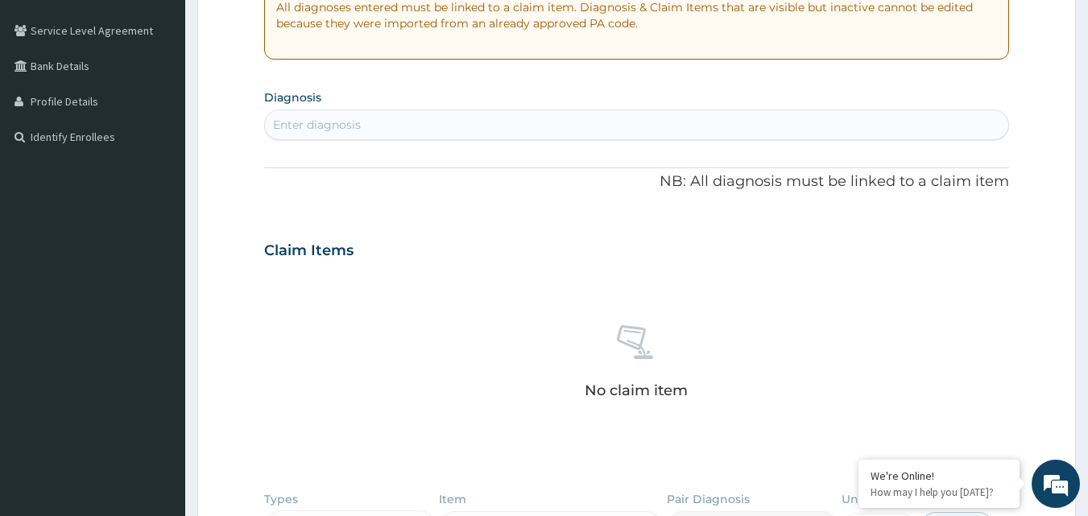
click at [324, 114] on div "Enter diagnosis" at bounding box center [637, 125] width 744 height 26
type input "malaria"
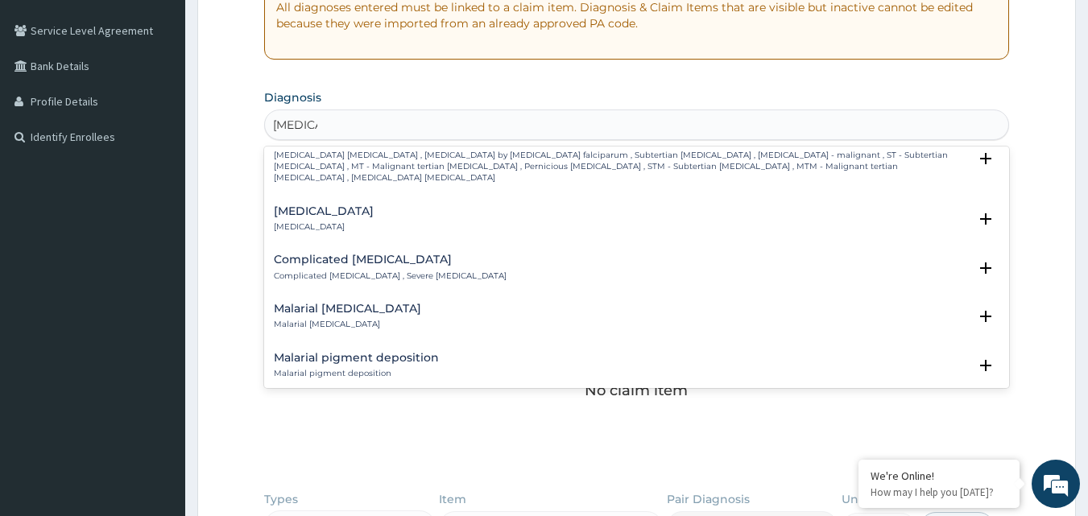
scroll to position [725, 0]
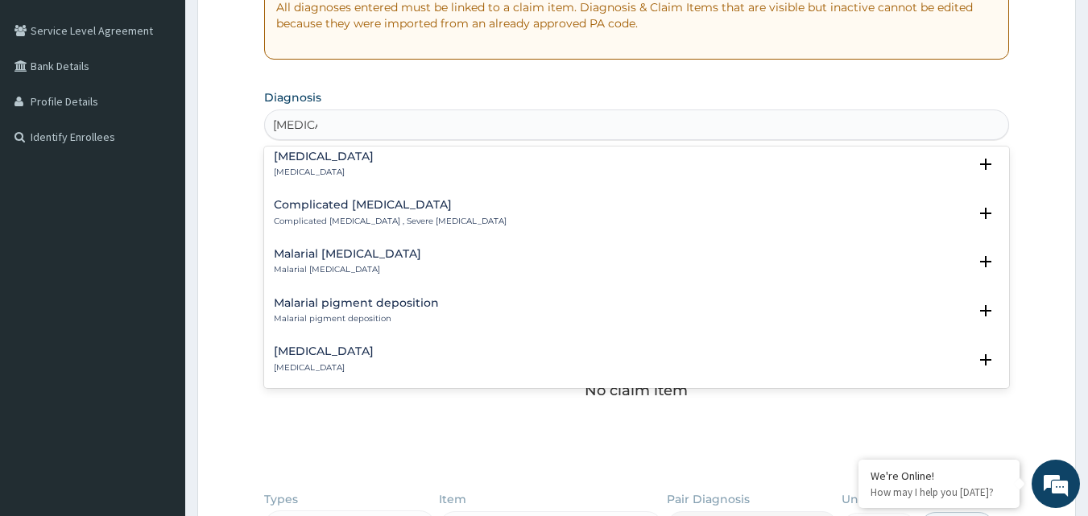
click at [327, 216] on p "Complicated malaria , Severe malaria" at bounding box center [390, 221] width 233 height 11
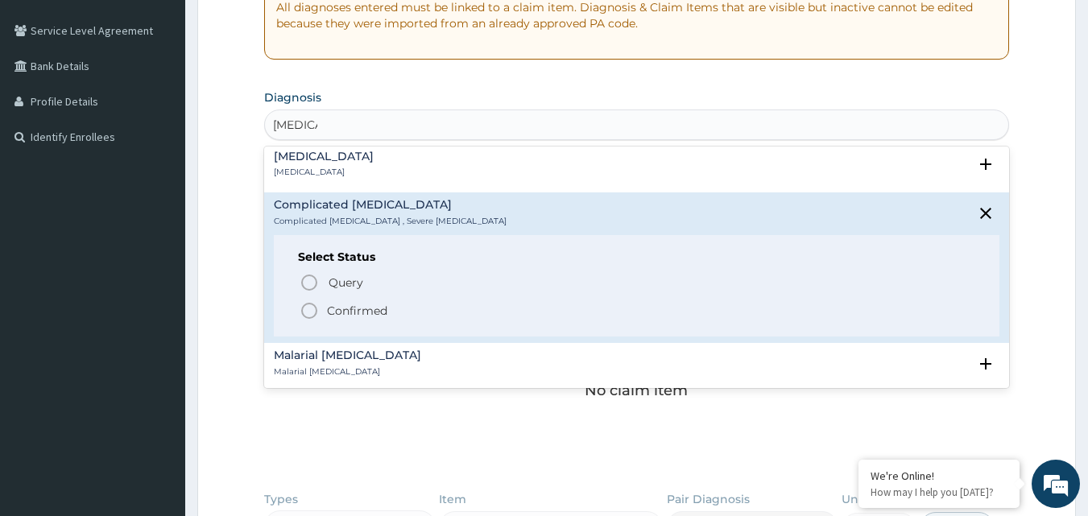
click at [308, 301] on icon "status option filled" at bounding box center [308, 310] width 19 height 19
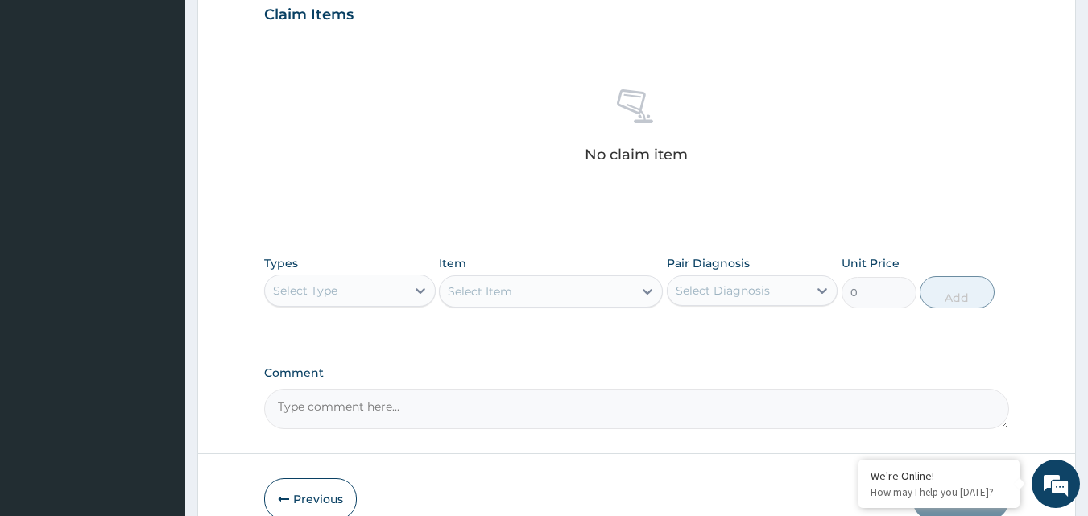
scroll to position [564, 0]
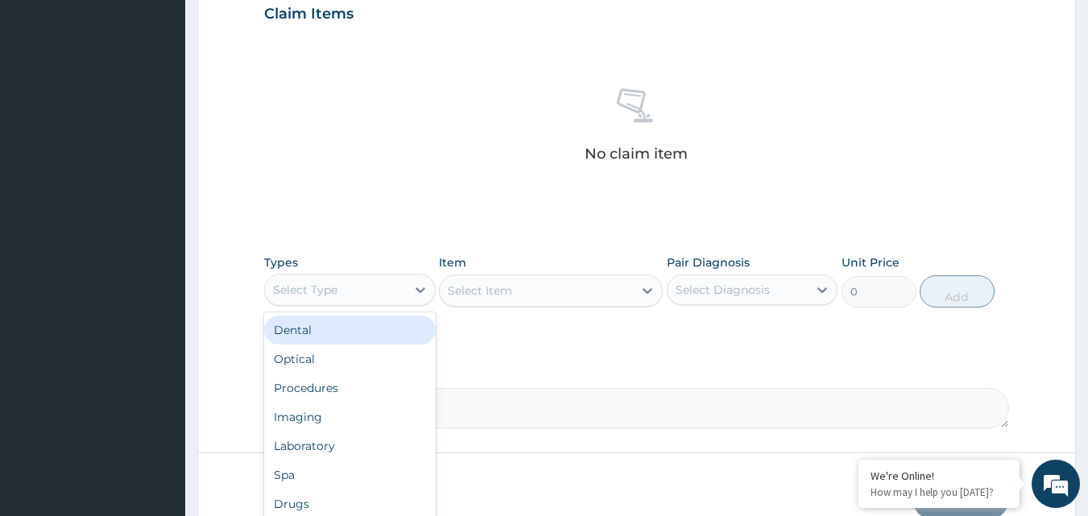
click at [402, 295] on div "Select Type" at bounding box center [335, 290] width 141 height 26
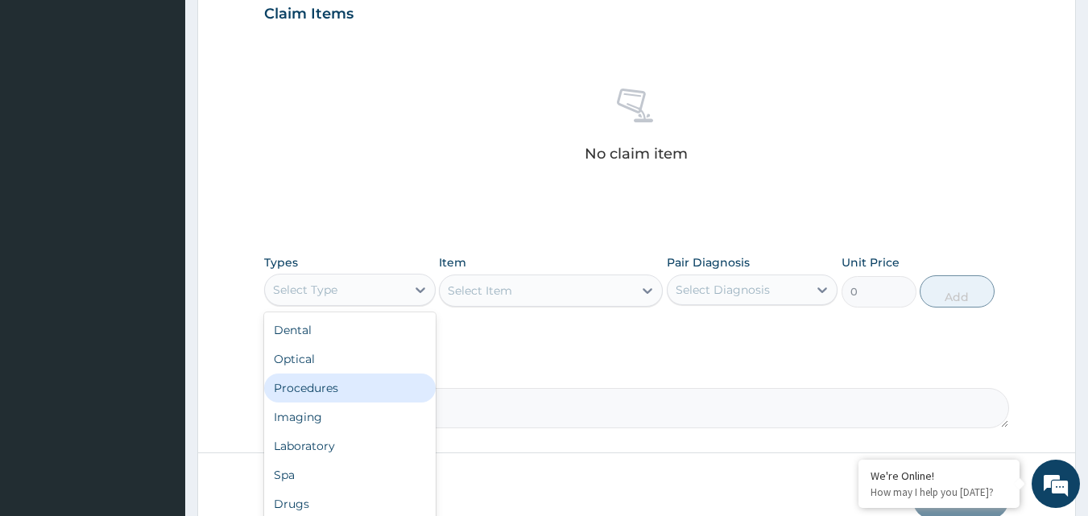
click at [343, 378] on div "Procedures" at bounding box center [349, 388] width 171 height 29
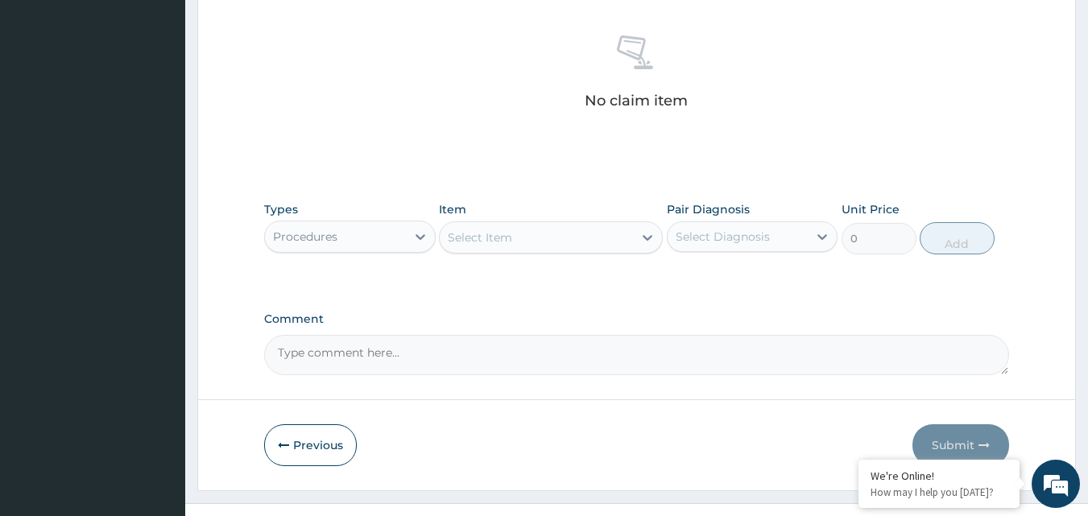
scroll to position [645, 0]
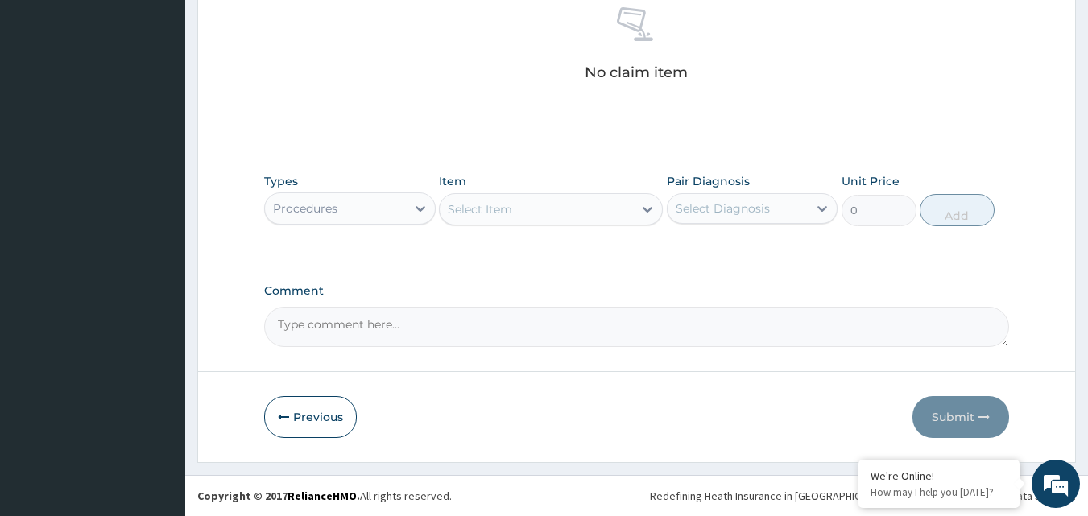
click at [579, 213] on div "Select Item" at bounding box center [536, 209] width 193 height 26
type input "t"
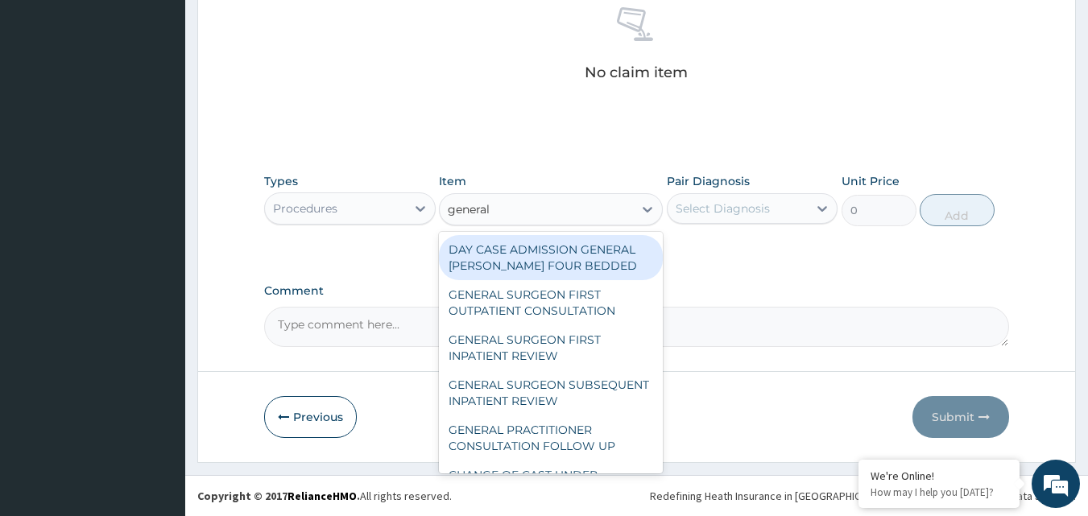
type input "general p"
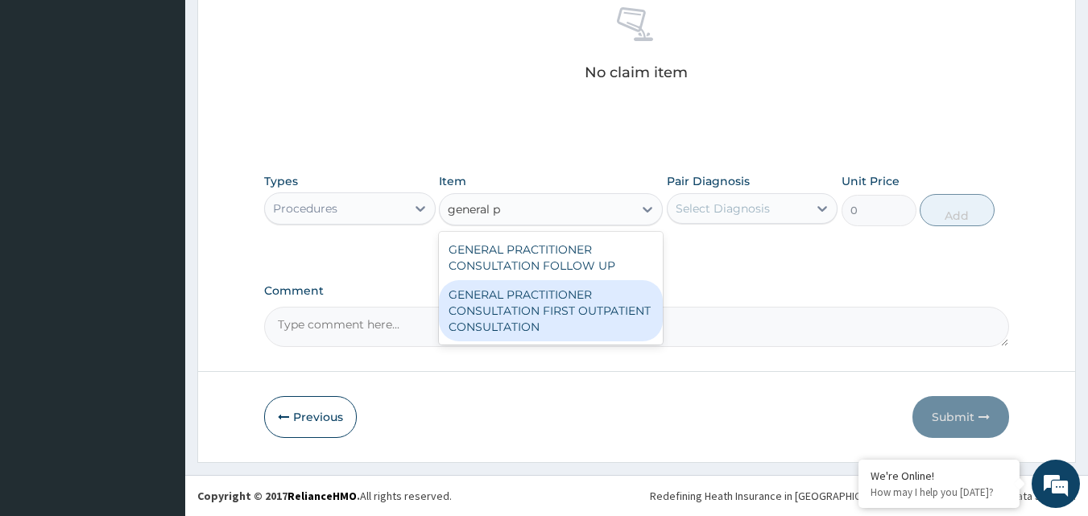
click at [584, 310] on div "GENERAL PRACTITIONER CONSULTATION FIRST OUTPATIENT CONSULTATION" at bounding box center [551, 310] width 224 height 61
type input "3000"
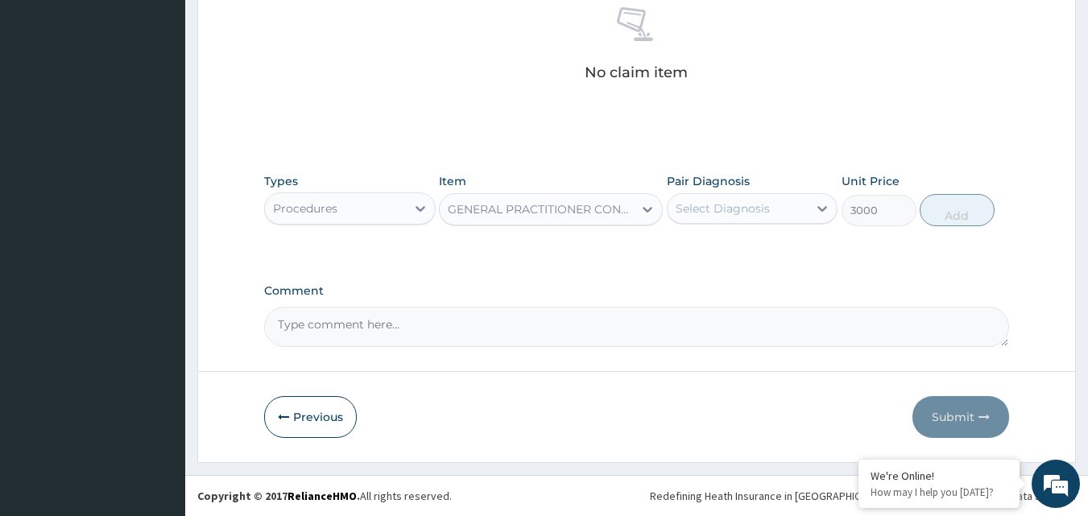
click at [755, 215] on div "Select Diagnosis" at bounding box center [722, 208] width 94 height 16
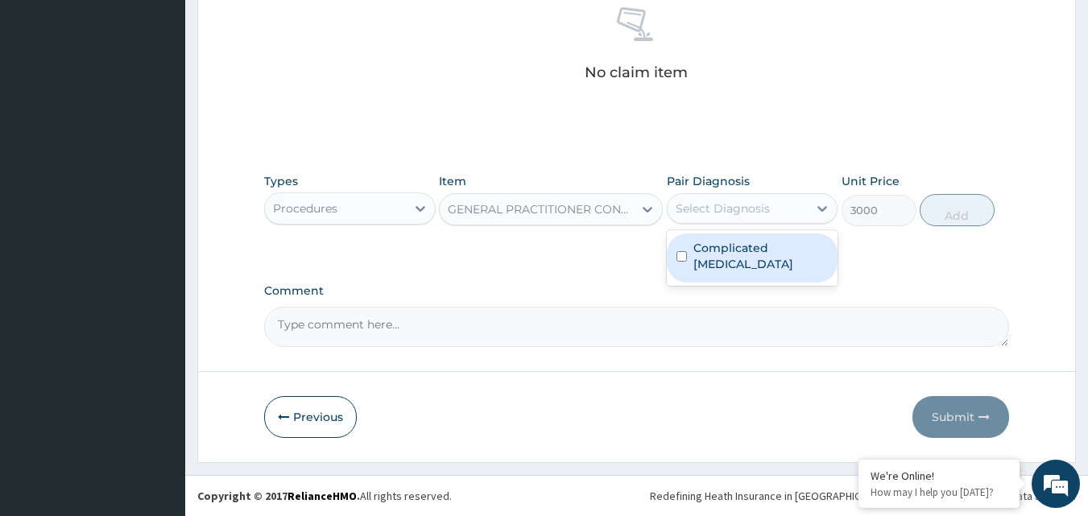
click at [721, 250] on label "Complicated malaria" at bounding box center [760, 256] width 135 height 32
checkbox input "true"
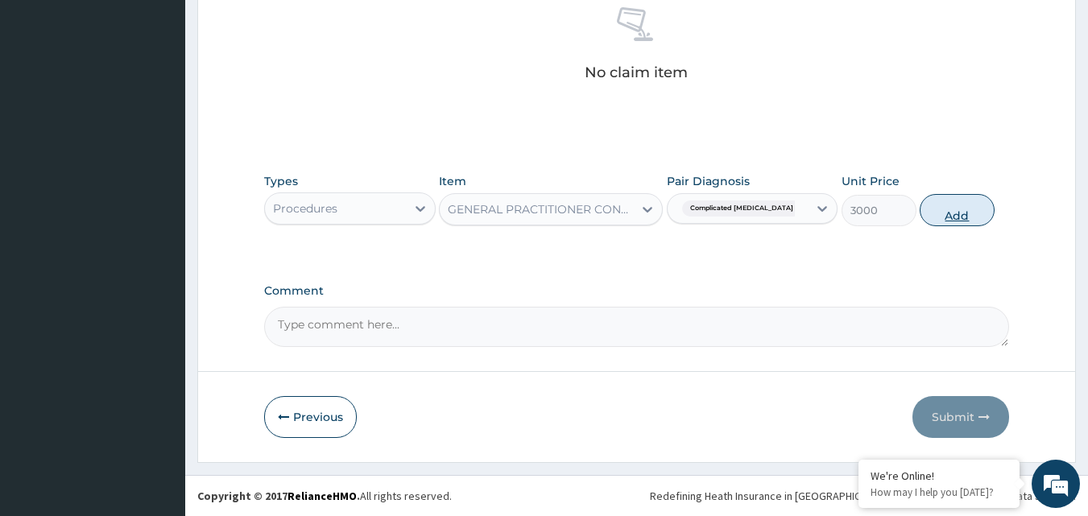
click at [969, 219] on button "Add" at bounding box center [956, 210] width 75 height 32
type input "0"
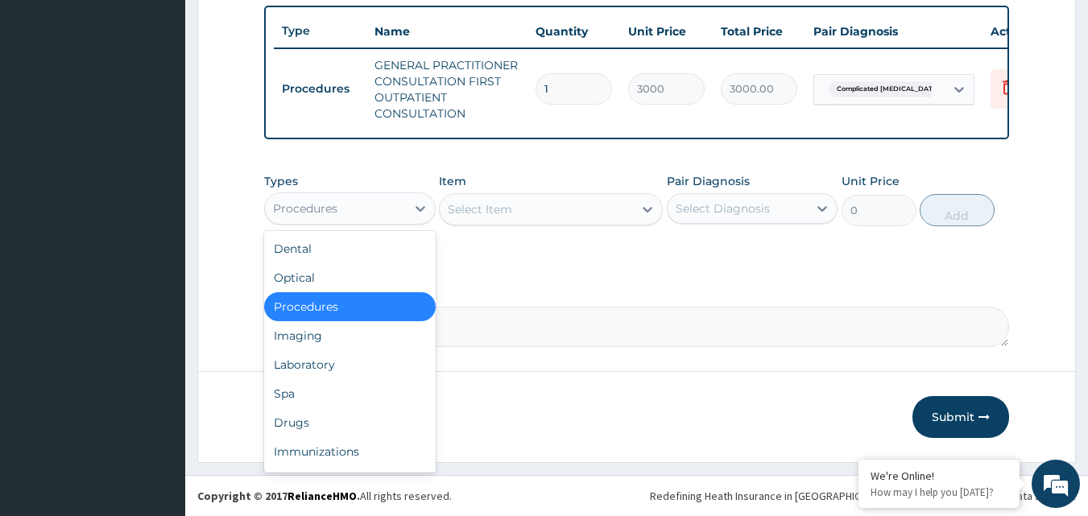
click at [392, 203] on div "Procedures" at bounding box center [335, 209] width 141 height 26
click at [303, 419] on div "Drugs" at bounding box center [349, 422] width 171 height 29
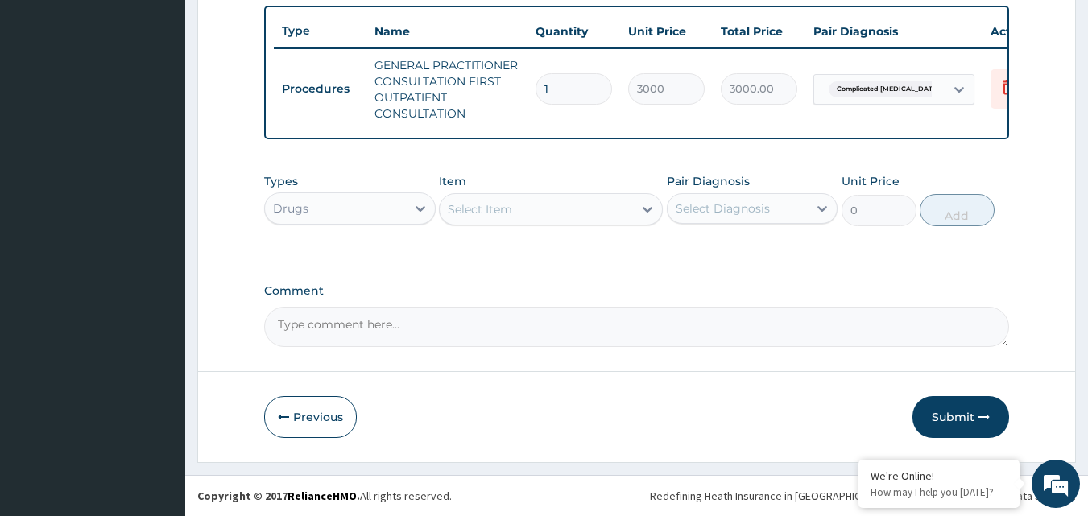
click at [576, 208] on div "Select Item" at bounding box center [536, 209] width 193 height 26
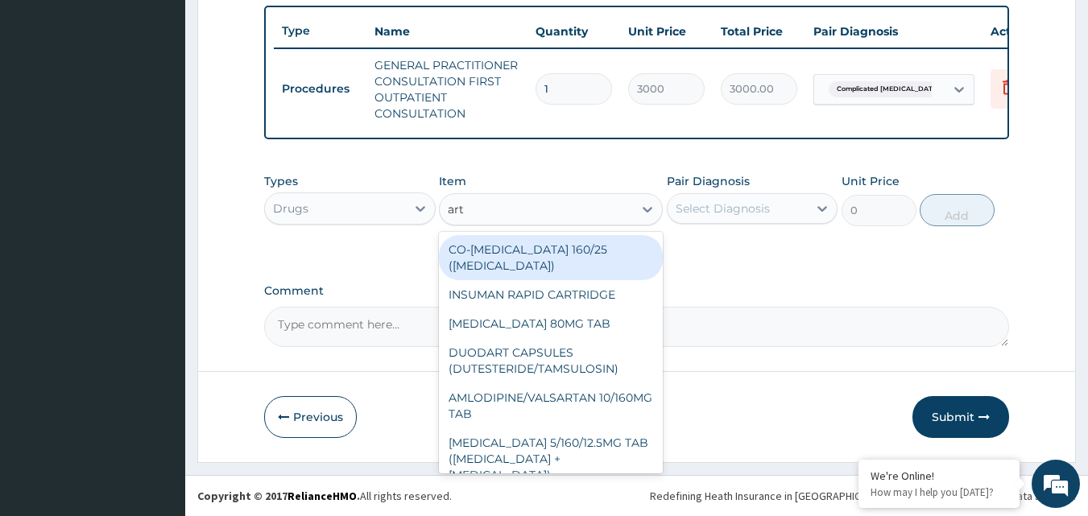
type input "arte"
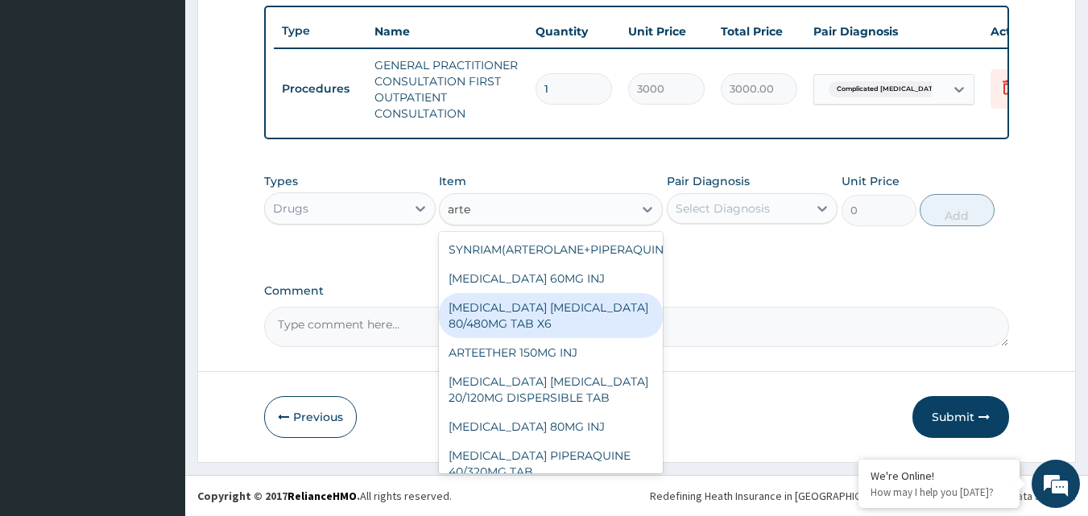
click at [537, 312] on div "ARTEMETHER LUMEFANTRINE 80/480MG TAB X6" at bounding box center [551, 315] width 224 height 45
type input "262.5"
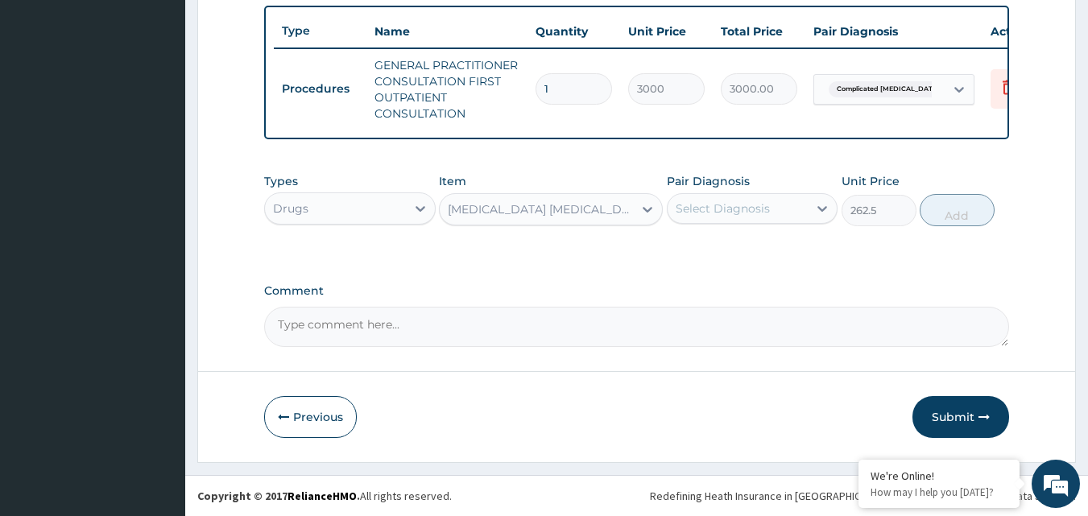
click at [761, 200] on div "Select Diagnosis" at bounding box center [722, 208] width 94 height 16
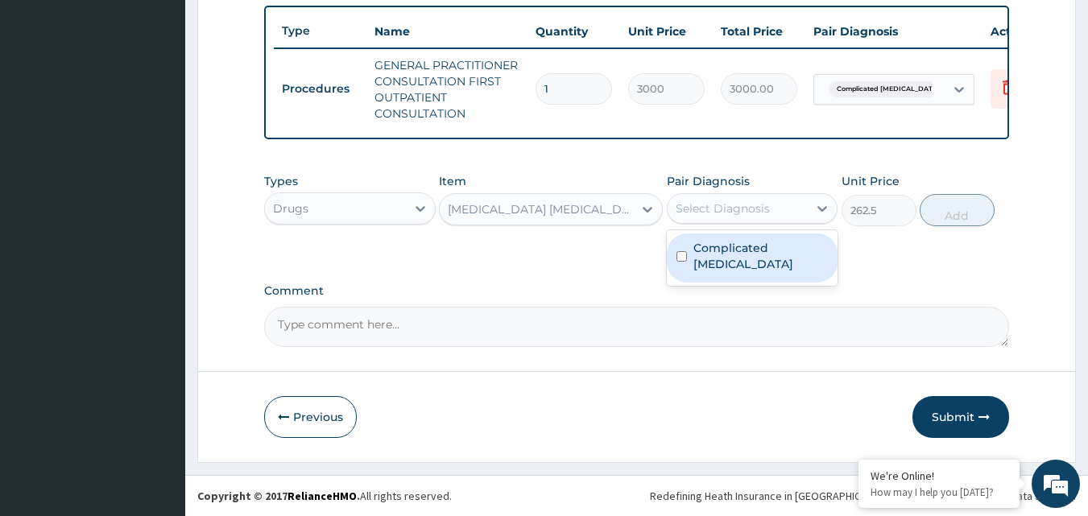
click at [708, 251] on label "Complicated malaria" at bounding box center [760, 256] width 135 height 32
checkbox input "true"
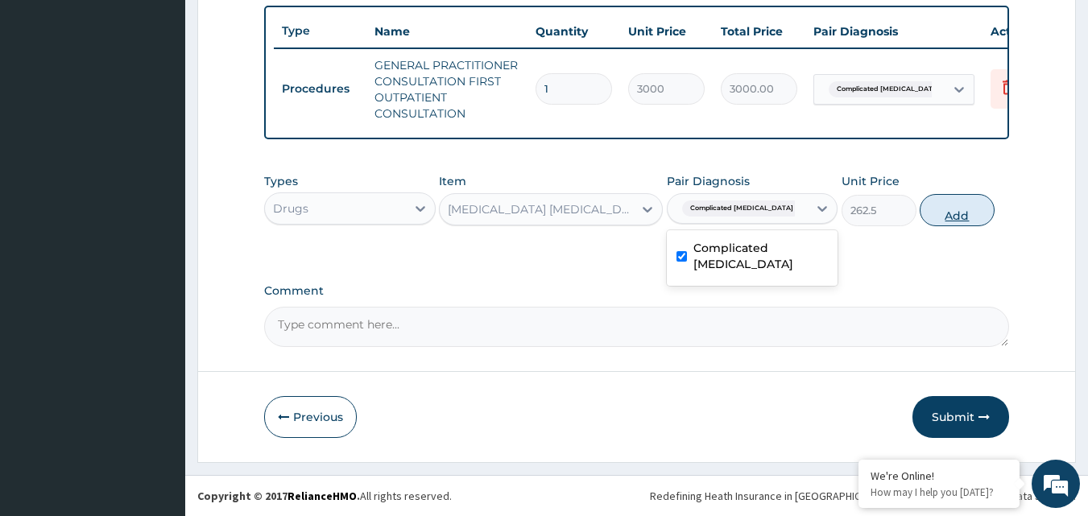
click at [943, 208] on button "Add" at bounding box center [956, 210] width 75 height 32
type input "0"
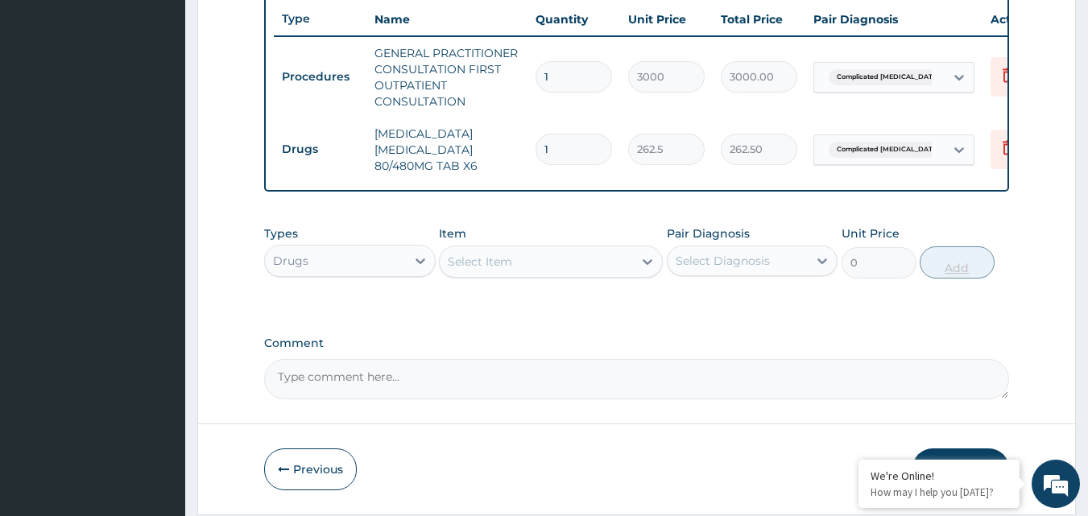
type input "0.00"
type input "6"
type input "1575.00"
type input "6"
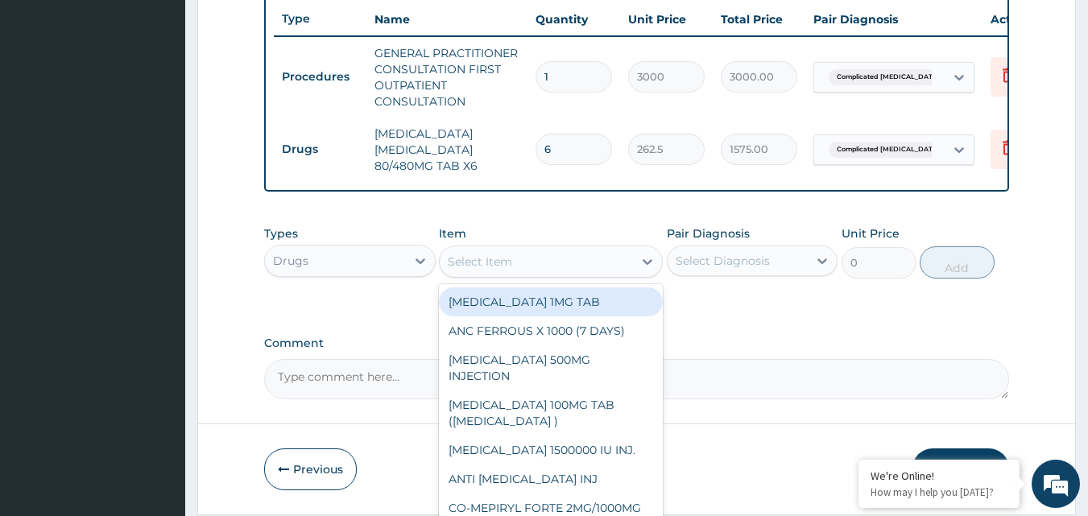
click at [491, 270] on div "Select Item" at bounding box center [480, 262] width 64 height 16
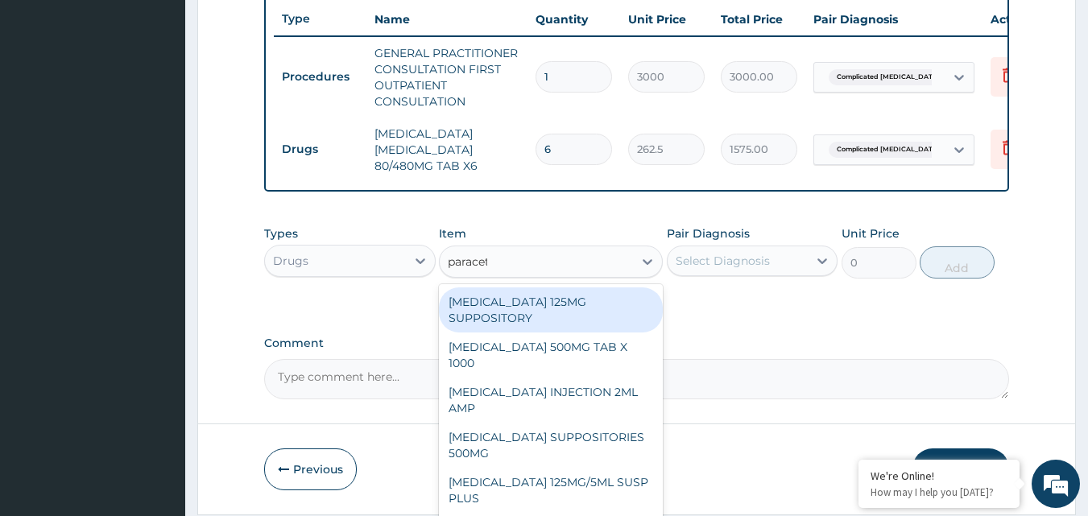
type input "paraceta"
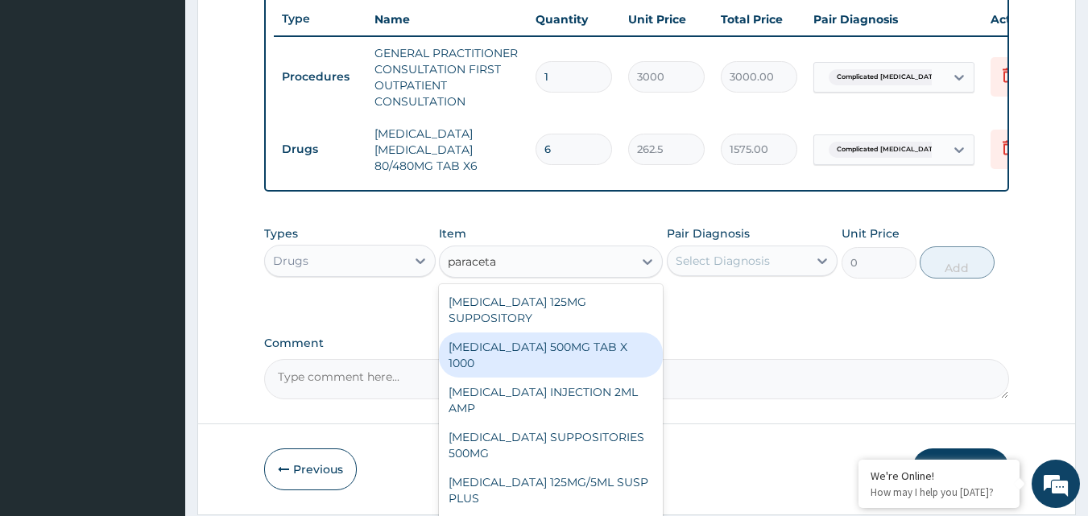
click at [531, 369] on div "PARACETAMOL 500MG TAB X 1000" at bounding box center [551, 354] width 224 height 45
type input "11.02499961853027"
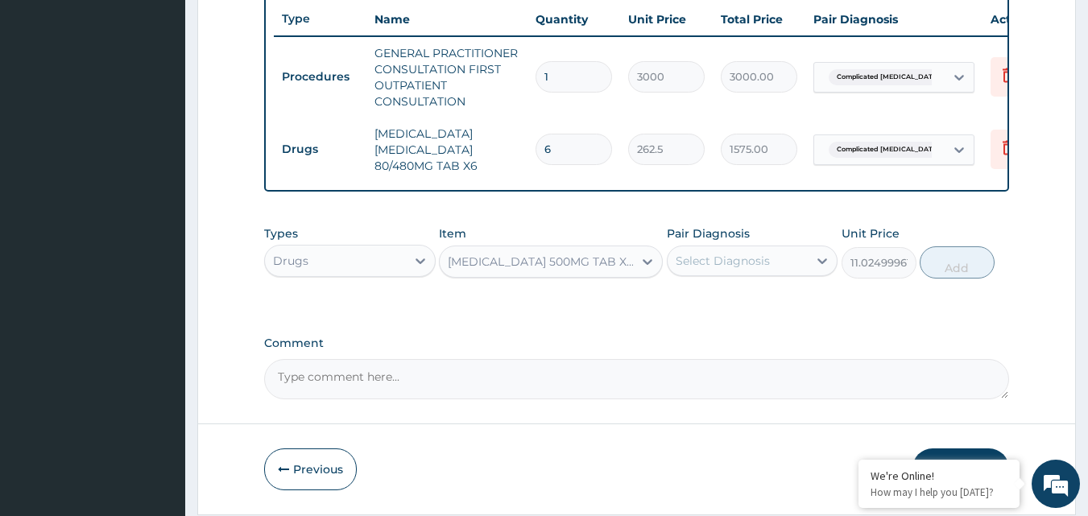
click at [746, 269] on div "Select Diagnosis" at bounding box center [722, 261] width 94 height 16
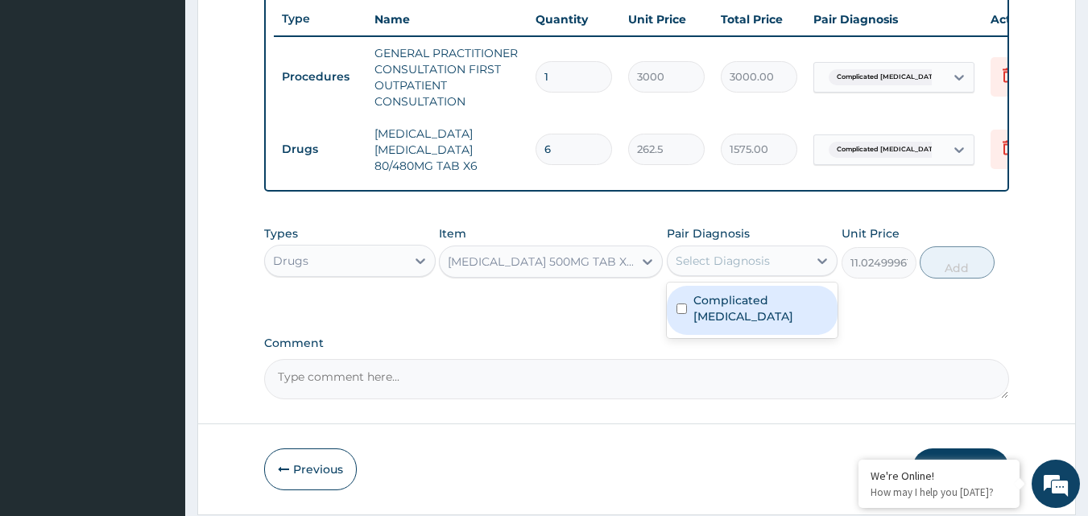
click at [708, 314] on label "Complicated [MEDICAL_DATA]" at bounding box center [760, 308] width 135 height 32
checkbox input "true"
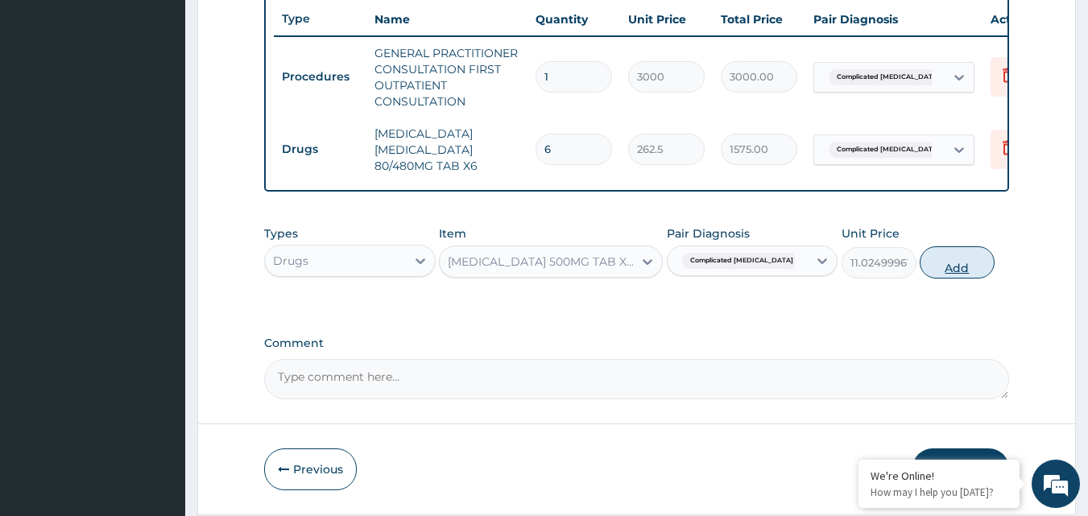
click at [976, 275] on button "Add" at bounding box center [956, 262] width 75 height 32
type input "0"
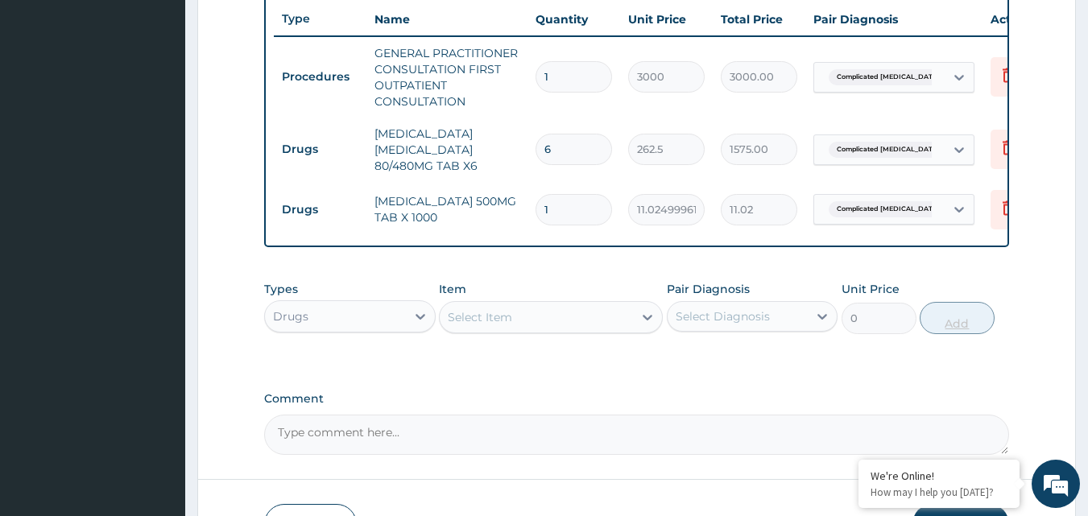
type input "18"
type input "198.45"
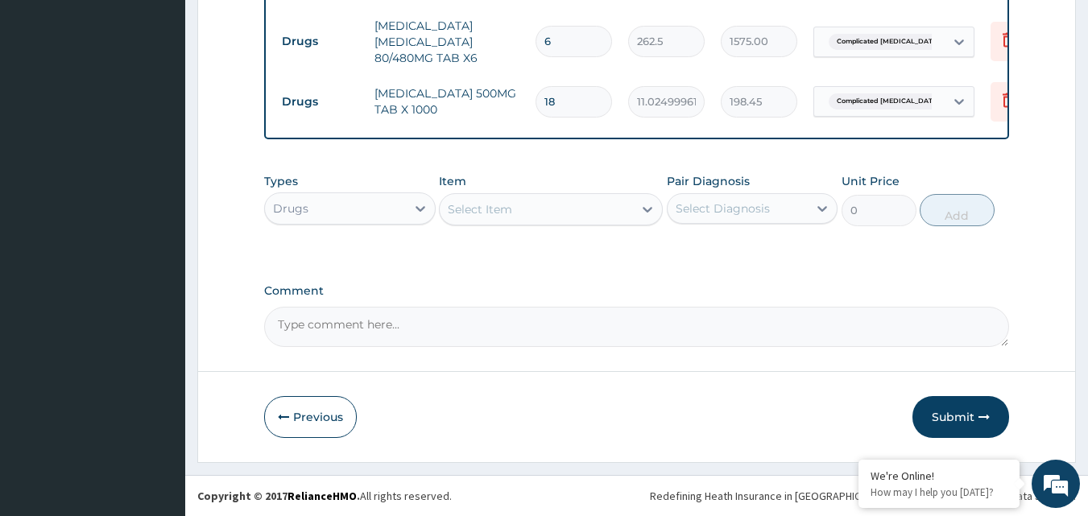
scroll to position [725, 0]
type input "18"
click at [964, 418] on button "Submit" at bounding box center [960, 417] width 97 height 42
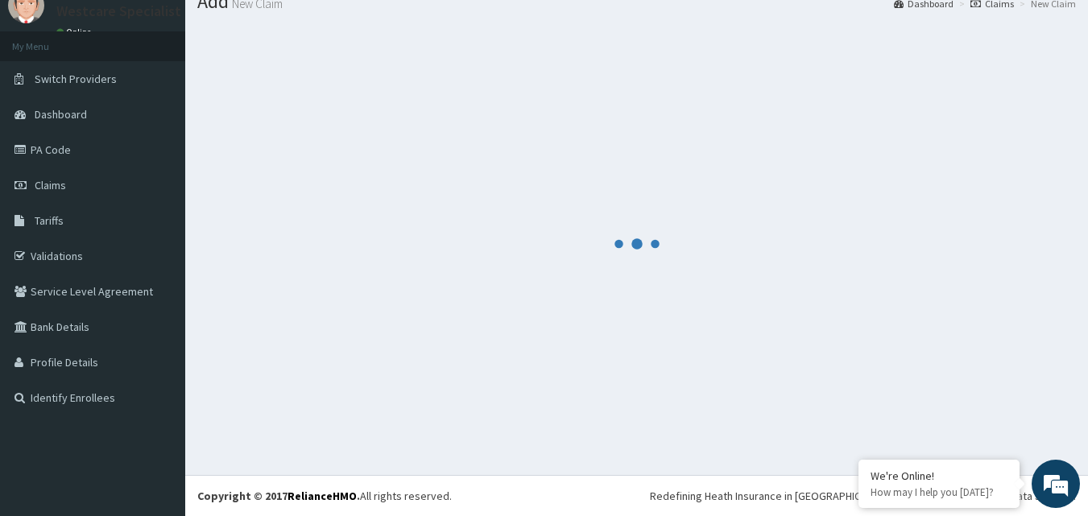
scroll to position [0, 0]
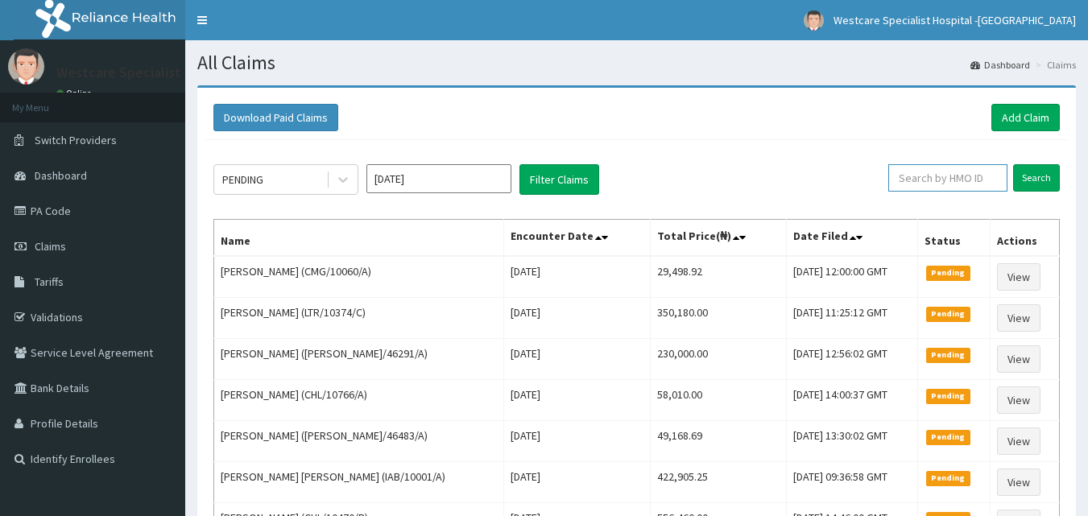
click at [917, 176] on input "text" at bounding box center [947, 177] width 119 height 27
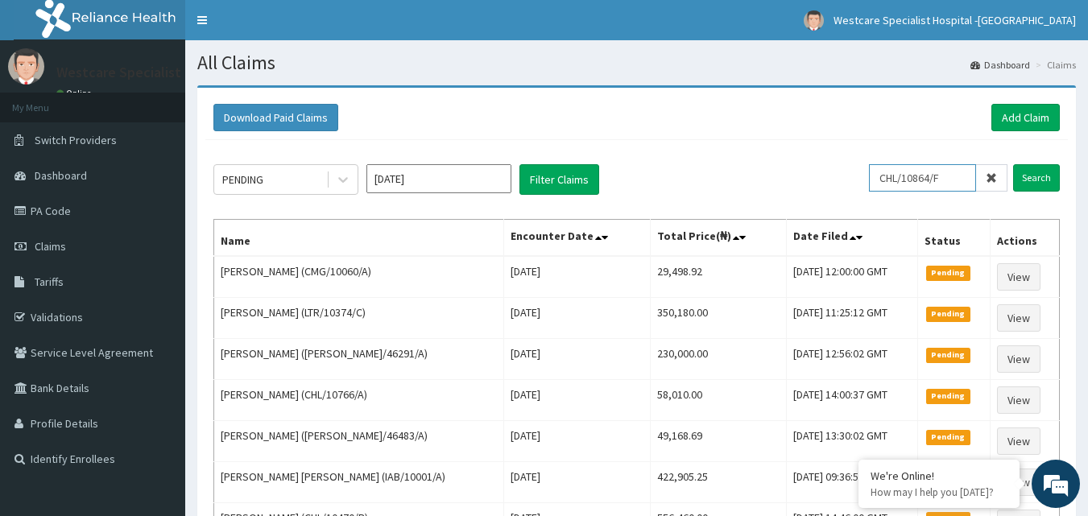
click at [906, 177] on input "CHL/10864/F" at bounding box center [922, 177] width 107 height 27
type input "CHL/10864/F"
click at [1051, 175] on input "Search" at bounding box center [1036, 177] width 47 height 27
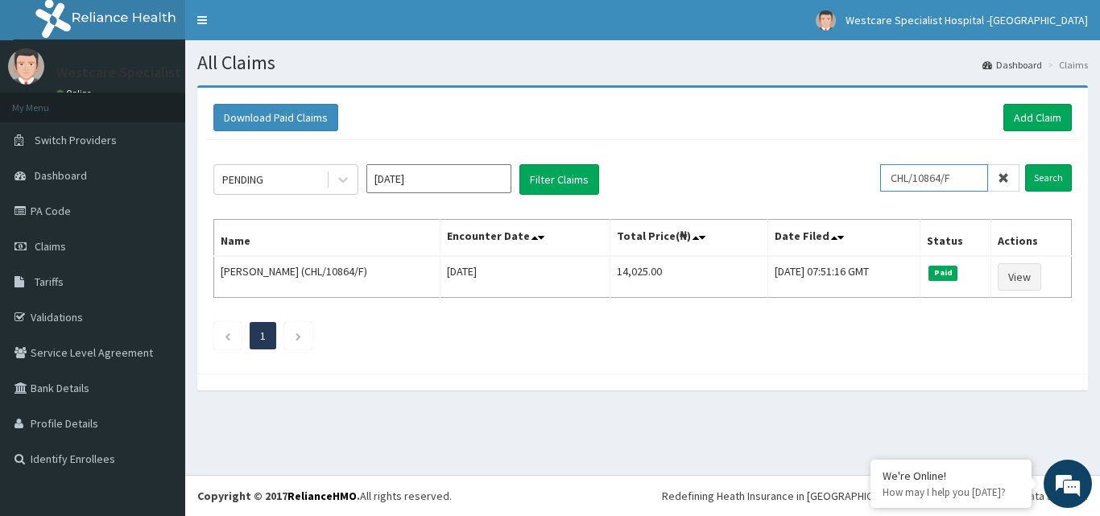
click at [963, 188] on input "CHL/10864/F" at bounding box center [934, 177] width 108 height 27
type input "CHL/10169/C"
click at [1054, 169] on input "Search" at bounding box center [1048, 177] width 47 height 27
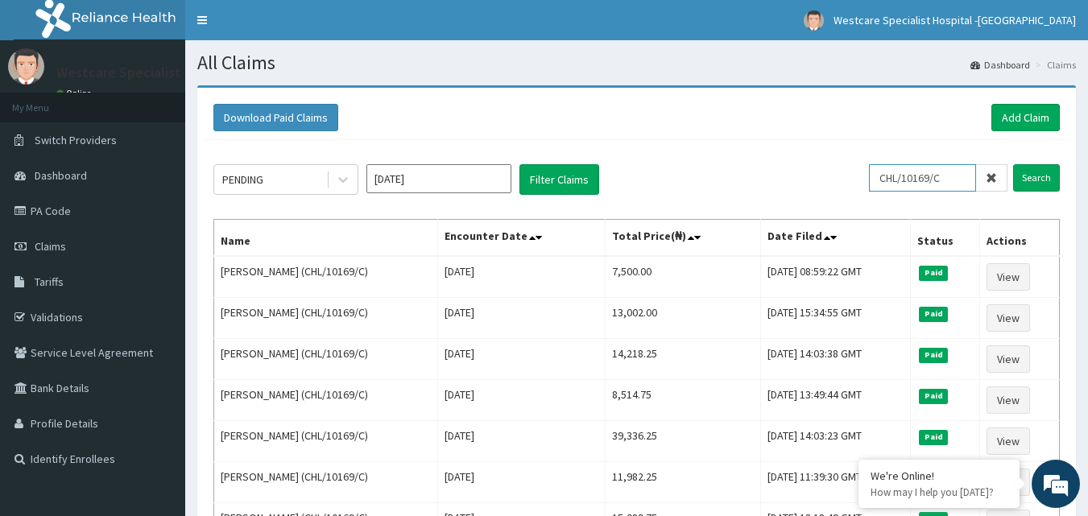
click at [939, 182] on input "CHL/10169/C" at bounding box center [922, 177] width 107 height 27
click at [1033, 166] on input "Search" at bounding box center [1036, 177] width 47 height 27
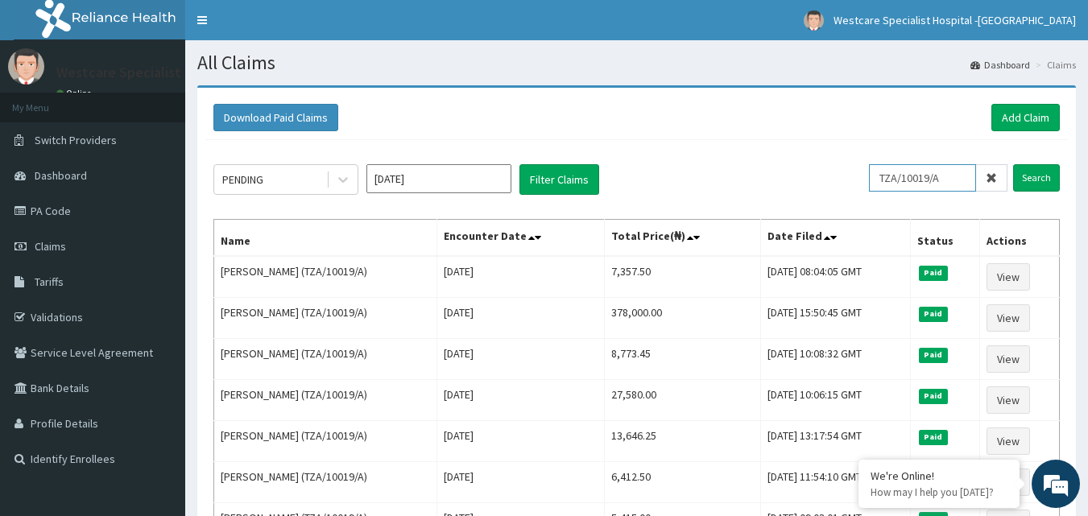
click at [923, 181] on input "TZA/10019/A" at bounding box center [922, 177] width 107 height 27
type input "TCP/10027/C"
click at [1045, 174] on input "Search" at bounding box center [1036, 177] width 47 height 27
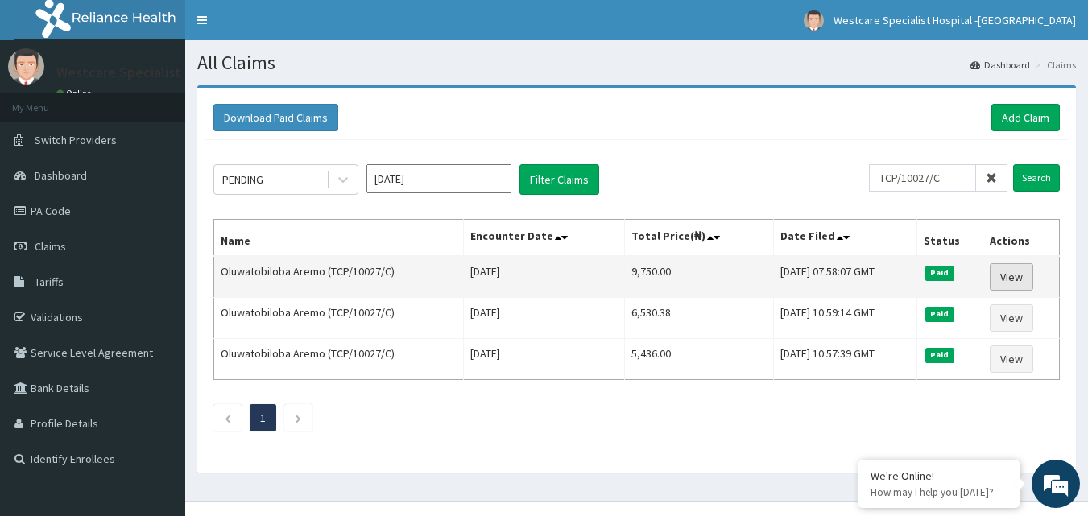
click at [1023, 278] on link "View" at bounding box center [1010, 276] width 43 height 27
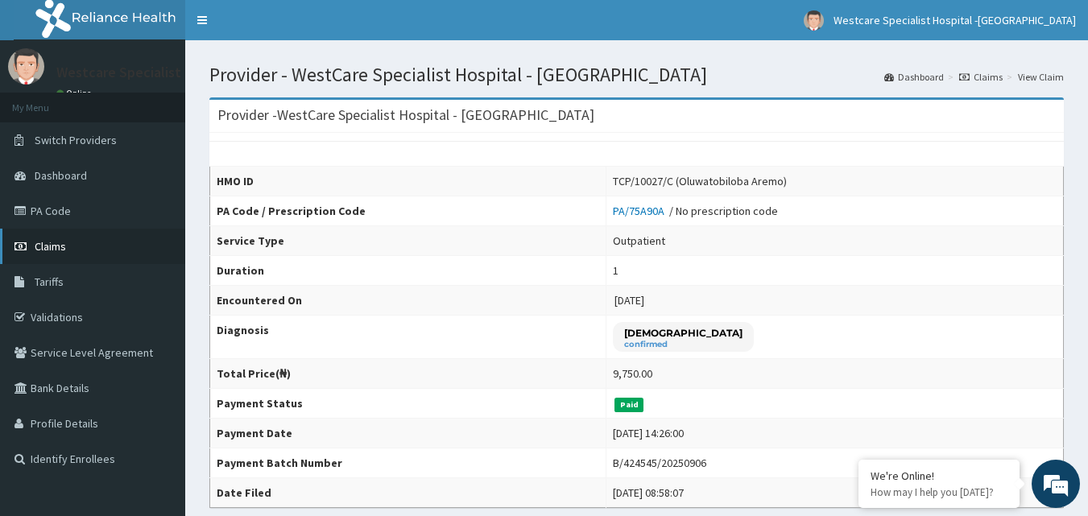
click at [60, 248] on span "Claims" at bounding box center [50, 246] width 31 height 14
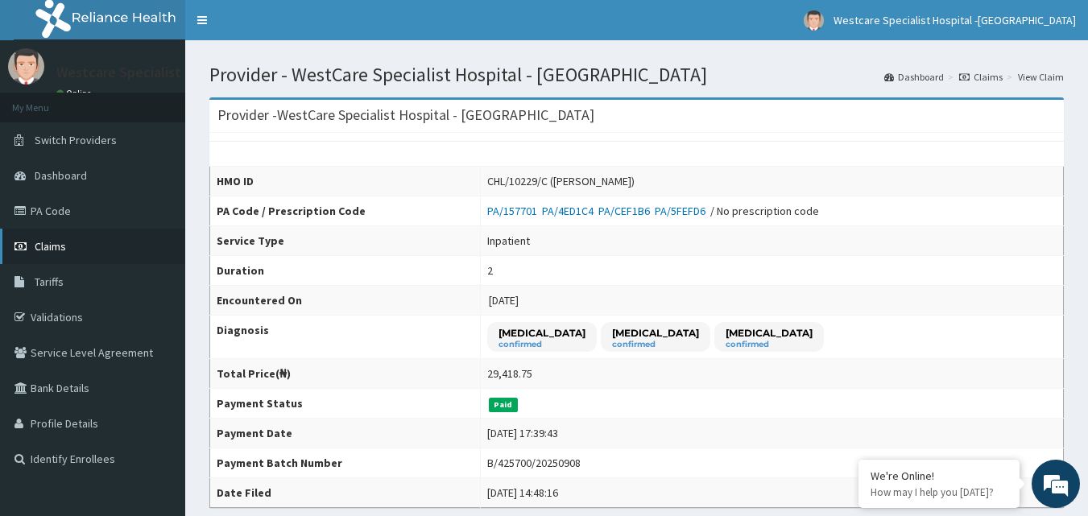
click at [39, 249] on span "Claims" at bounding box center [50, 246] width 31 height 14
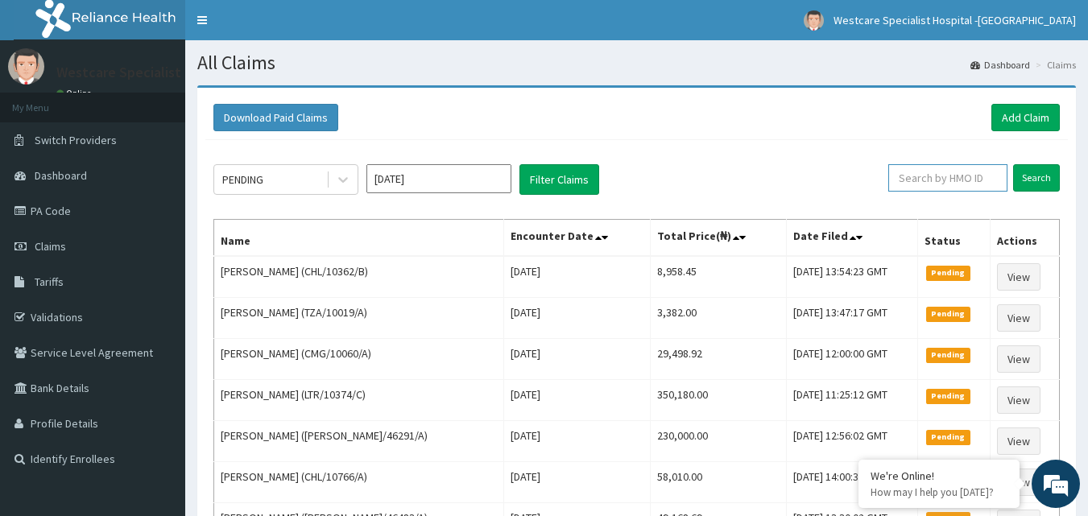
click at [957, 184] on input "text" at bounding box center [947, 177] width 119 height 27
click at [923, 181] on input "text" at bounding box center [947, 177] width 119 height 27
paste input "OSS/10073/B"
type input "OSS/10073/B"
click at [1032, 172] on input "Search" at bounding box center [1036, 177] width 47 height 27
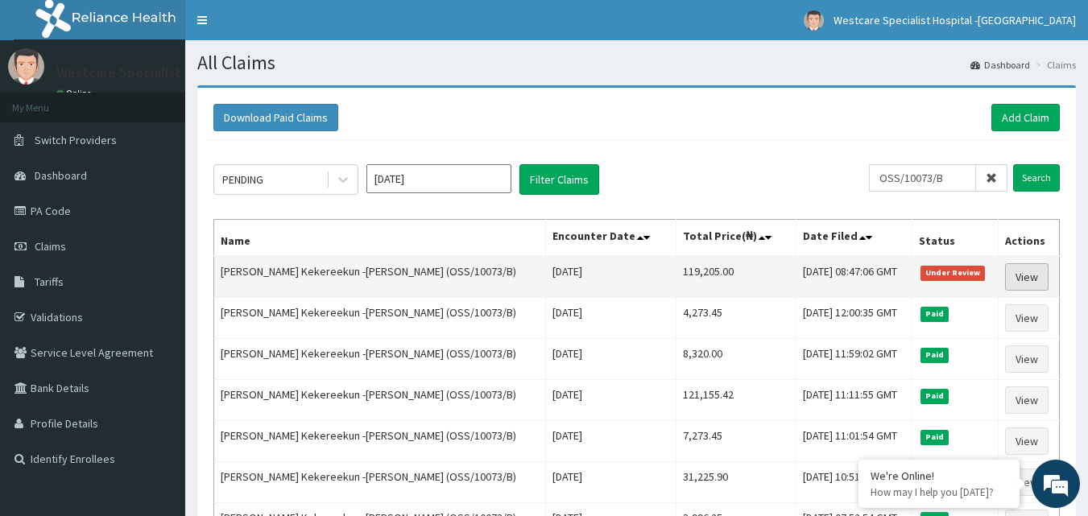
click at [1015, 273] on link "View" at bounding box center [1026, 276] width 43 height 27
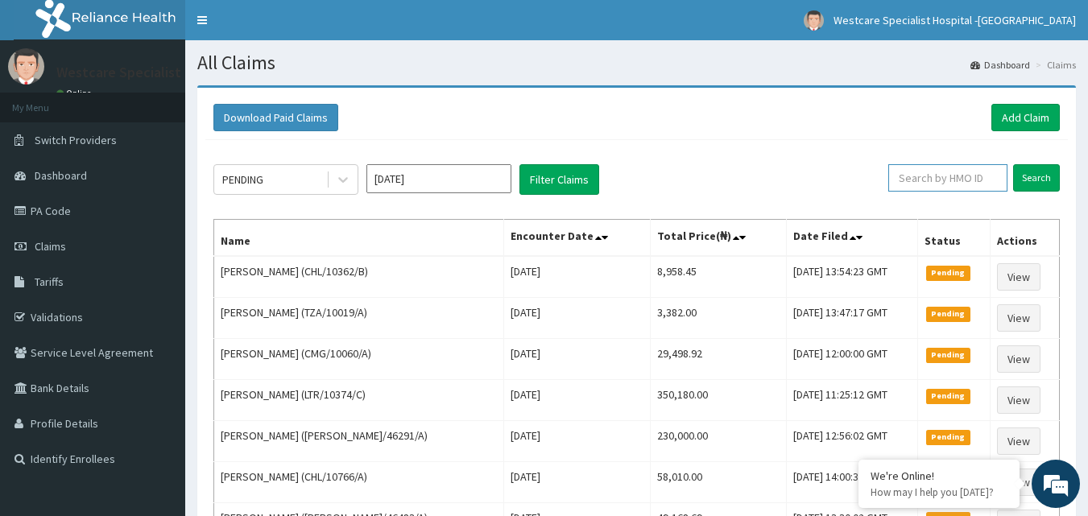
click at [943, 172] on input "text" at bounding box center [947, 177] width 119 height 27
paste input "CSW/10076/D"
type input "CSW/10076/D"
click at [1046, 182] on input "Search" at bounding box center [1036, 177] width 47 height 27
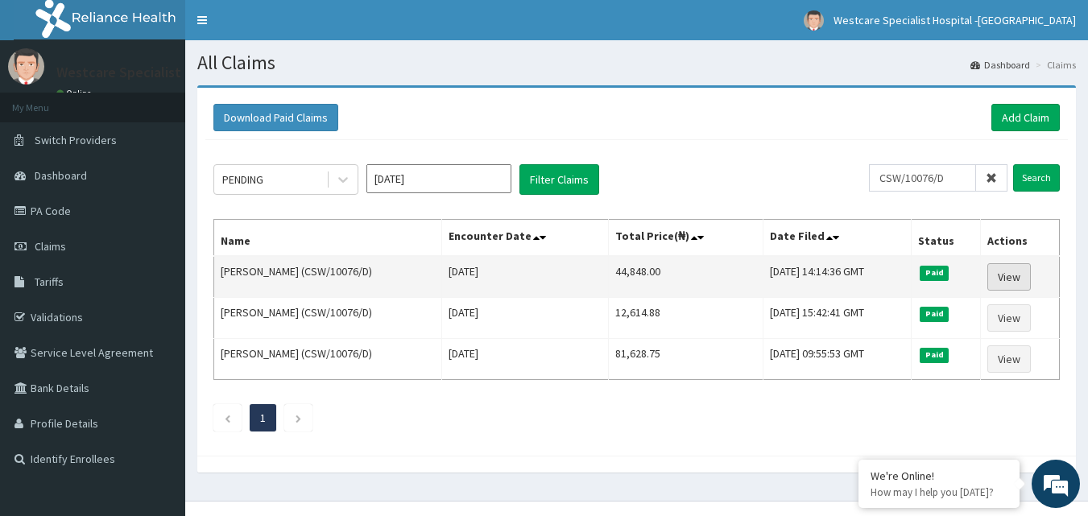
click at [1014, 270] on link "View" at bounding box center [1008, 276] width 43 height 27
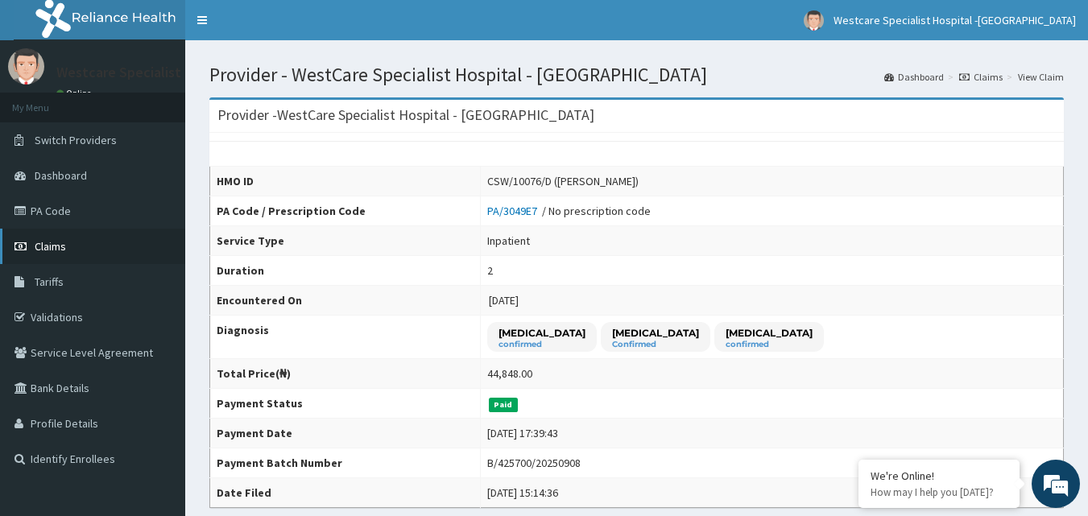
click at [44, 261] on link "Claims" at bounding box center [92, 246] width 185 height 35
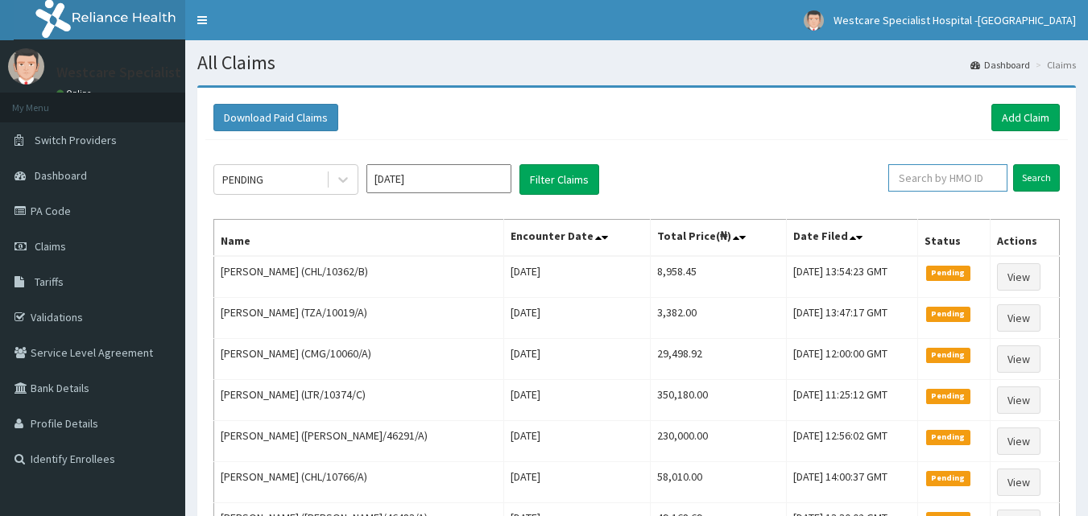
click at [960, 183] on input "text" at bounding box center [947, 177] width 119 height 27
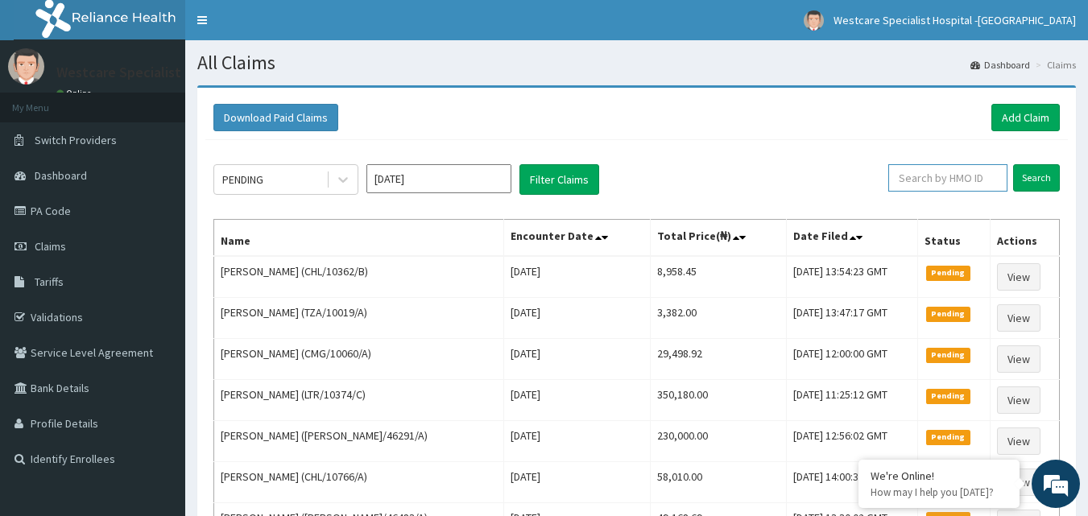
click at [928, 180] on input "text" at bounding box center [947, 177] width 119 height 27
paste input "CHL/11718/F"
click at [1020, 175] on input "Search" at bounding box center [1036, 177] width 47 height 27
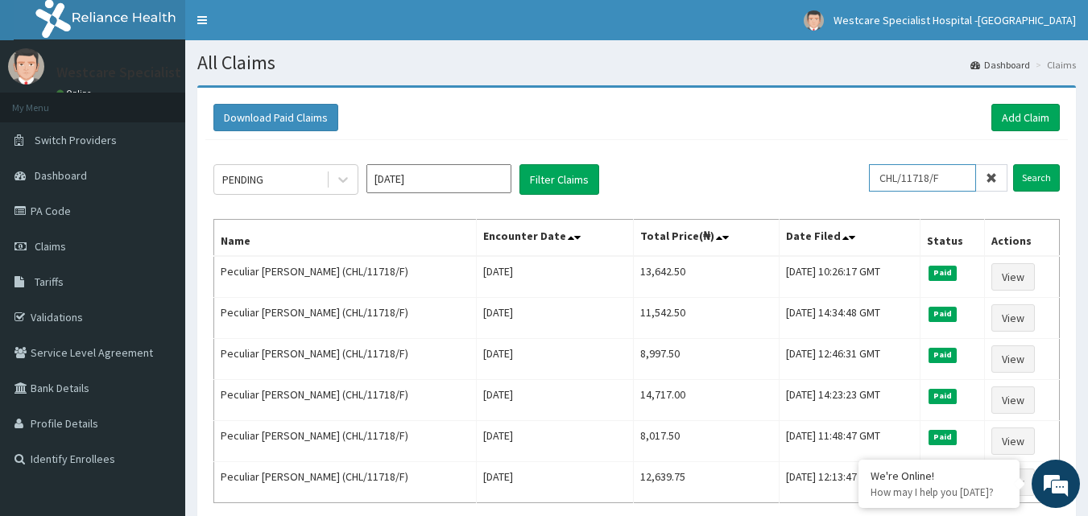
click at [906, 170] on input "CHL/11718/F" at bounding box center [922, 177] width 107 height 27
click at [1033, 176] on input "Search" at bounding box center [1036, 177] width 47 height 27
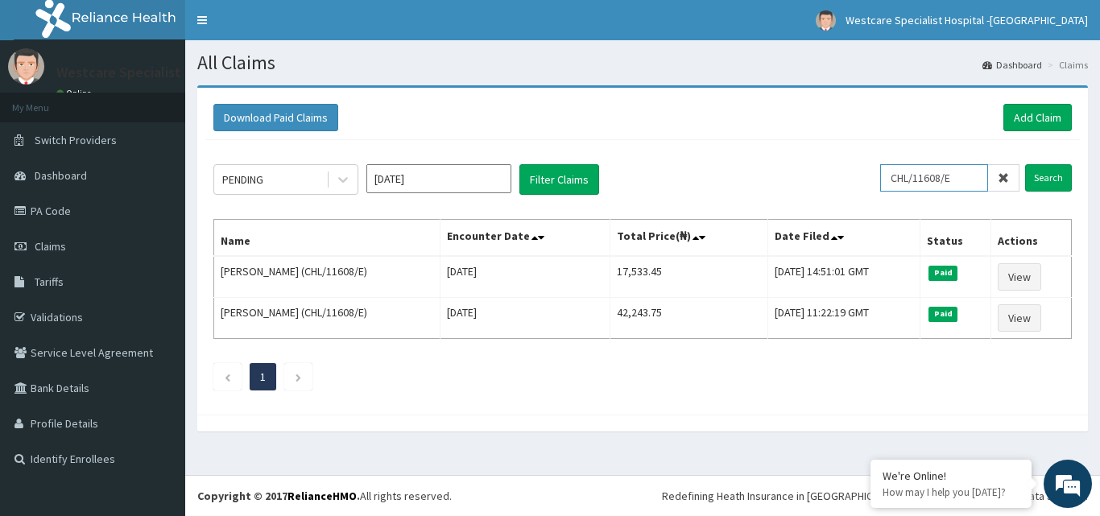
click at [967, 175] on input "CHL/11608/E" at bounding box center [934, 177] width 108 height 27
click at [1050, 184] on input "Search" at bounding box center [1048, 177] width 47 height 27
click at [963, 175] on input "CHL/11608/A" at bounding box center [934, 177] width 108 height 27
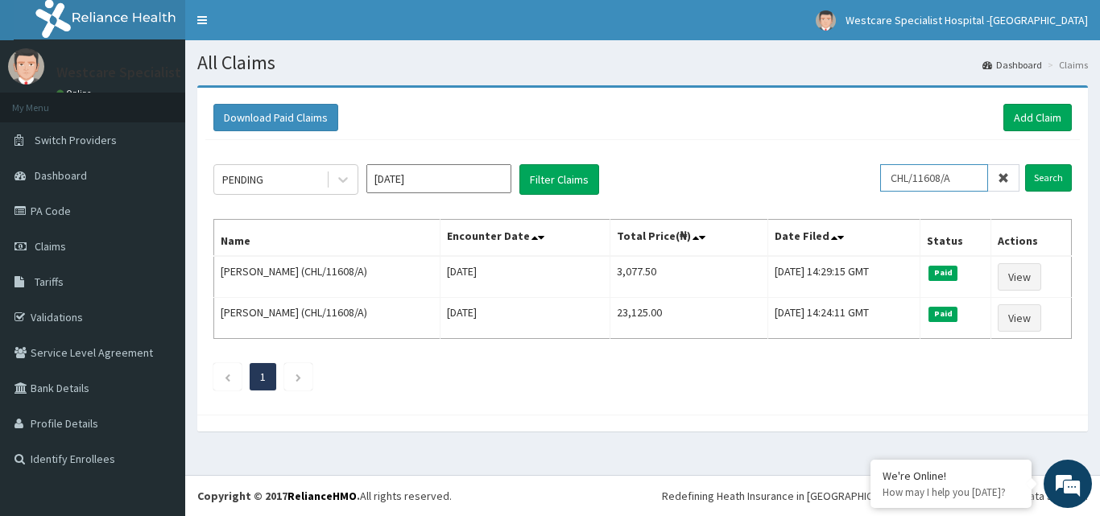
click at [963, 175] on input "CHL/11608/A" at bounding box center [934, 177] width 108 height 27
click at [1041, 186] on input "Search" at bounding box center [1048, 177] width 47 height 27
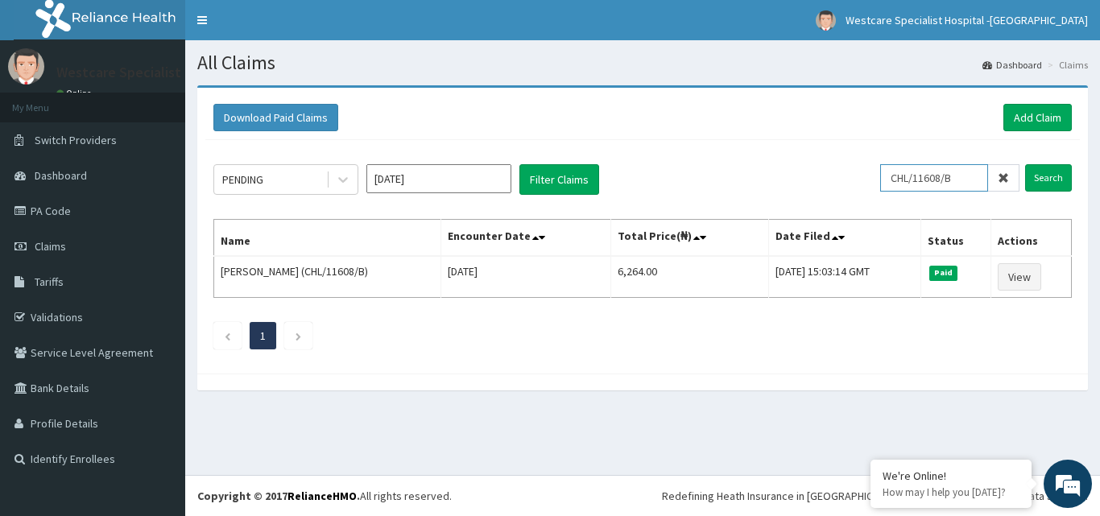
click at [906, 173] on input "CHL/11608/B" at bounding box center [934, 177] width 108 height 27
click at [1033, 175] on input "Search" at bounding box center [1048, 177] width 47 height 27
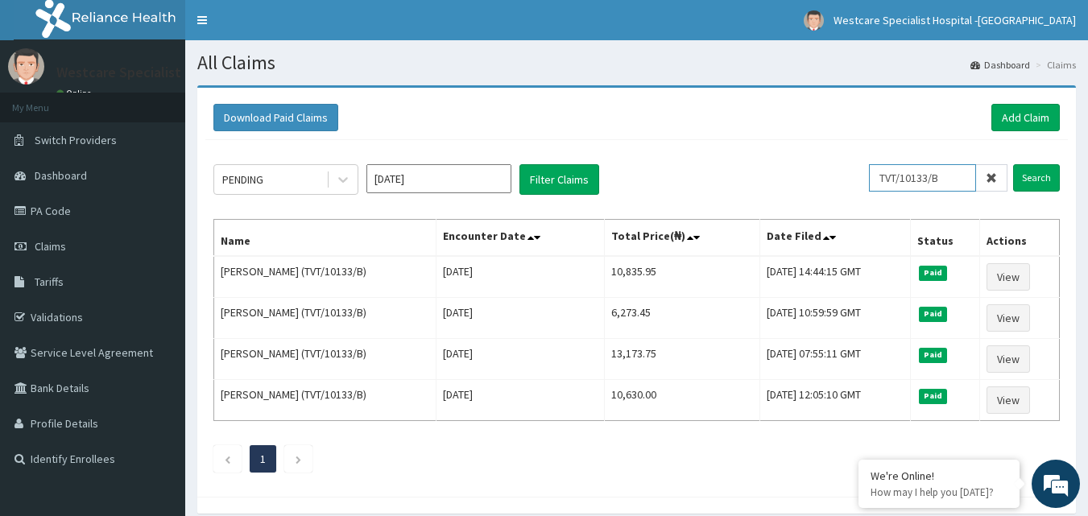
click at [932, 171] on input "TVT/10133/B" at bounding box center [922, 177] width 107 height 27
click at [1042, 190] on input "Search" at bounding box center [1036, 177] width 47 height 27
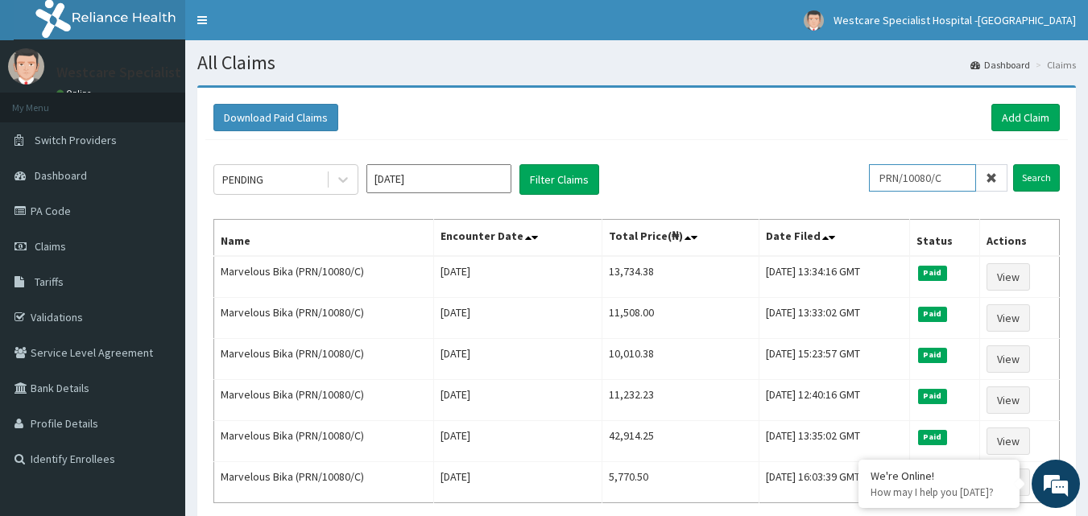
click at [938, 175] on input "PRN/10080/C" at bounding box center [922, 177] width 107 height 27
click at [1022, 175] on input "Search" at bounding box center [1036, 177] width 47 height 27
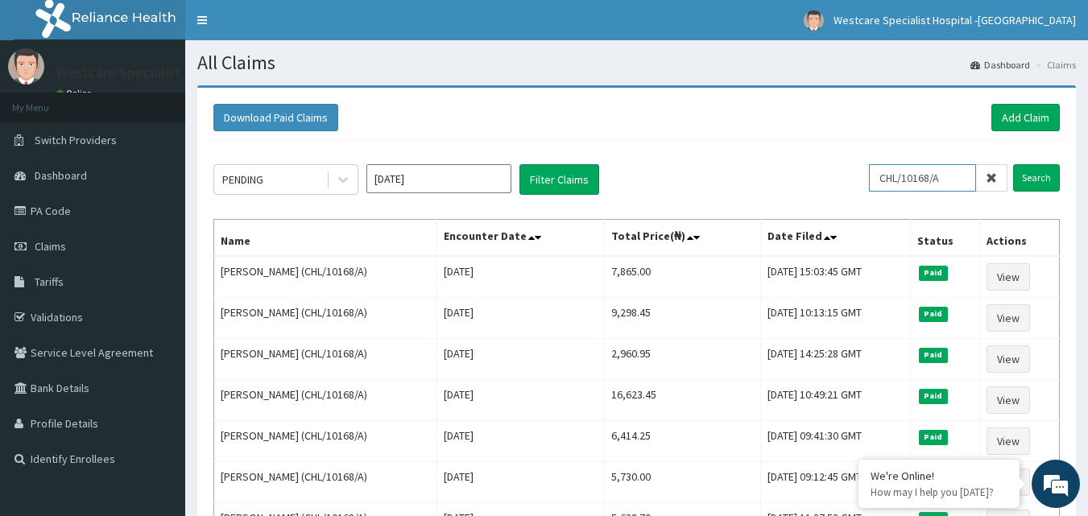
click at [959, 180] on input "CHL/10168/A" at bounding box center [922, 177] width 107 height 27
click at [1037, 171] on input "Search" at bounding box center [1036, 177] width 47 height 27
click at [952, 183] on input "OHT/11313/B" at bounding box center [922, 177] width 107 height 27
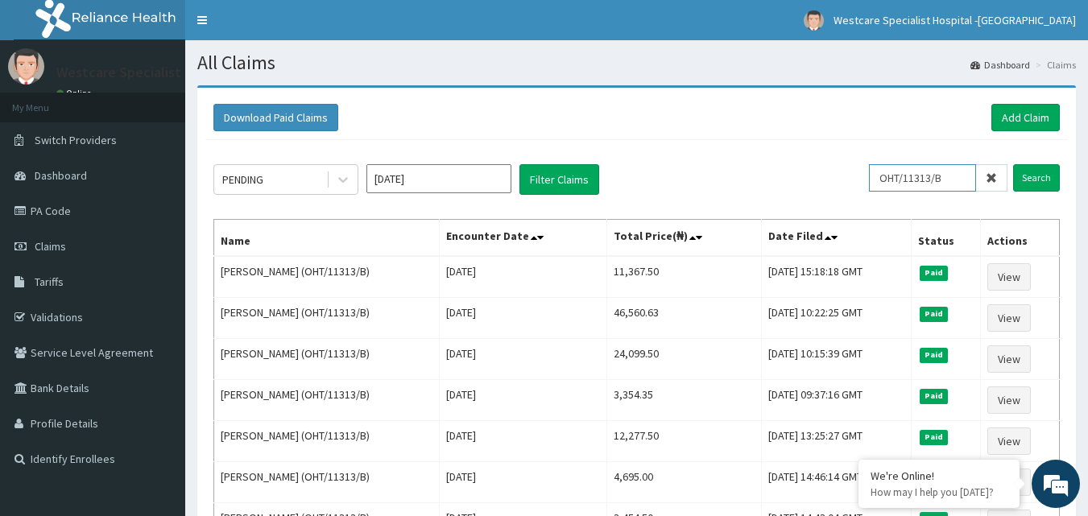
click at [952, 183] on input "OHT/11313/B" at bounding box center [922, 177] width 107 height 27
type input "SBG/10947/D"
click at [1038, 169] on input "Search" at bounding box center [1036, 177] width 47 height 27
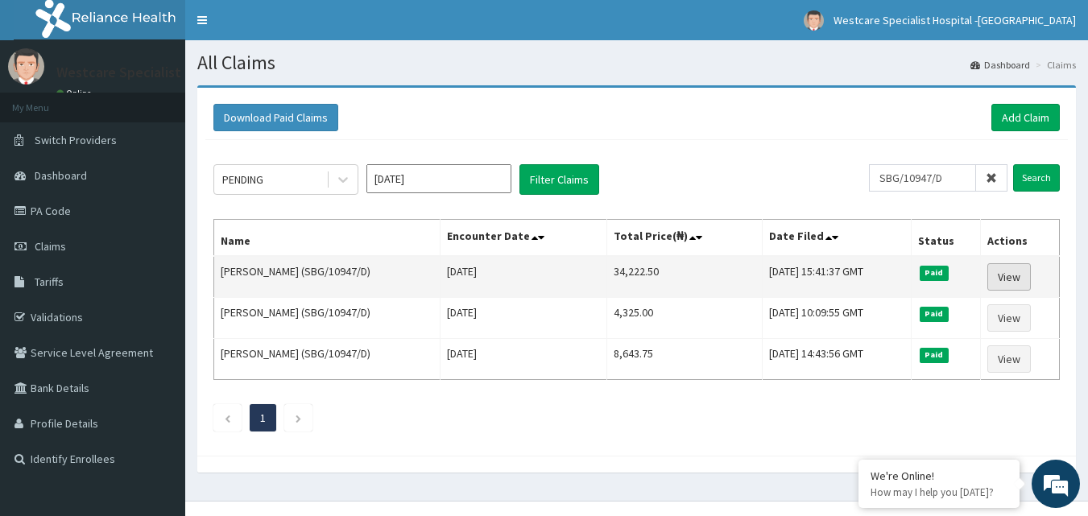
click at [1022, 273] on link "View" at bounding box center [1008, 276] width 43 height 27
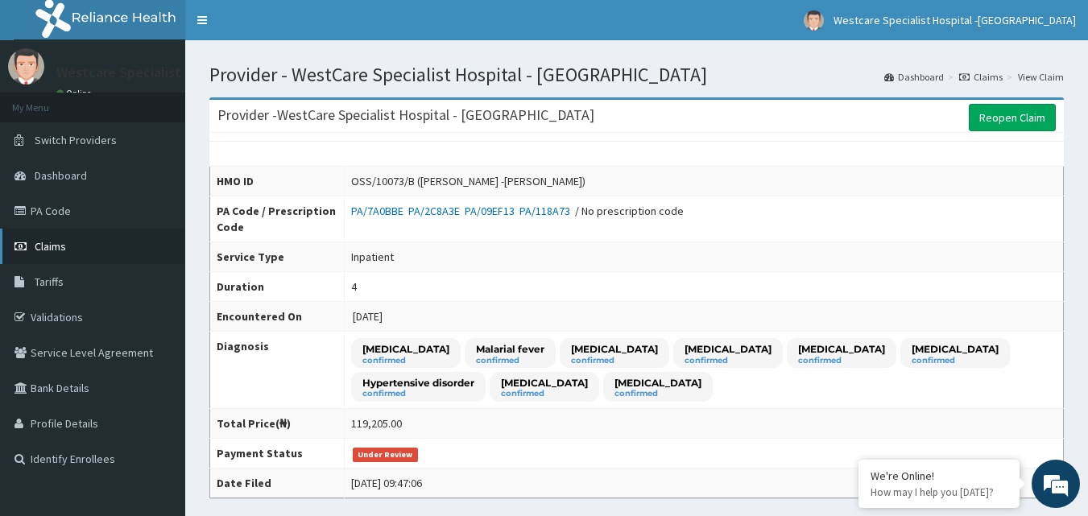
click at [49, 249] on span "Claims" at bounding box center [50, 246] width 31 height 14
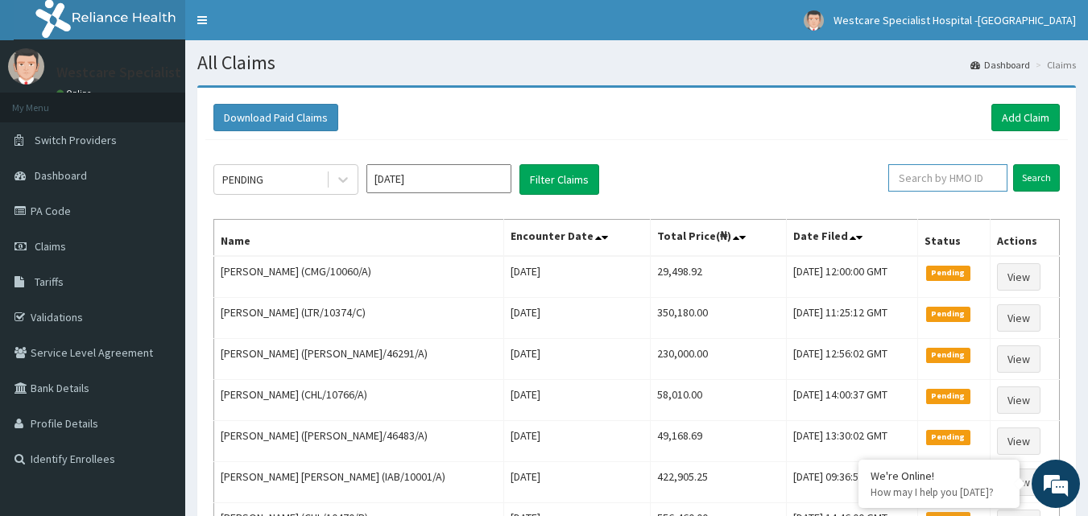
click at [922, 180] on input "text" at bounding box center [947, 177] width 119 height 27
paste input "CHL/11543/A"
click at [1025, 170] on input "Search" at bounding box center [1036, 177] width 47 height 27
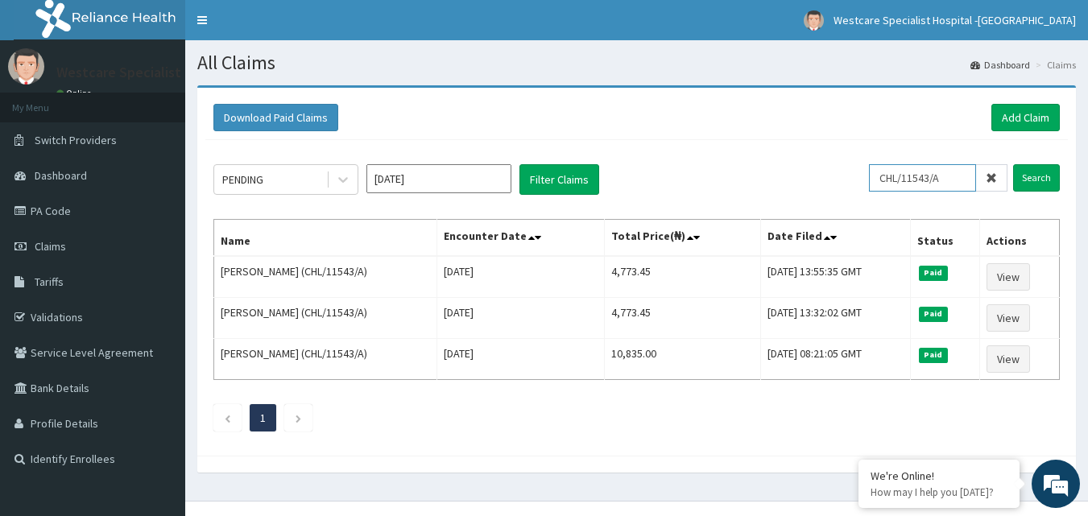
click at [944, 169] on input "CHL/11543/A" at bounding box center [922, 177] width 107 height 27
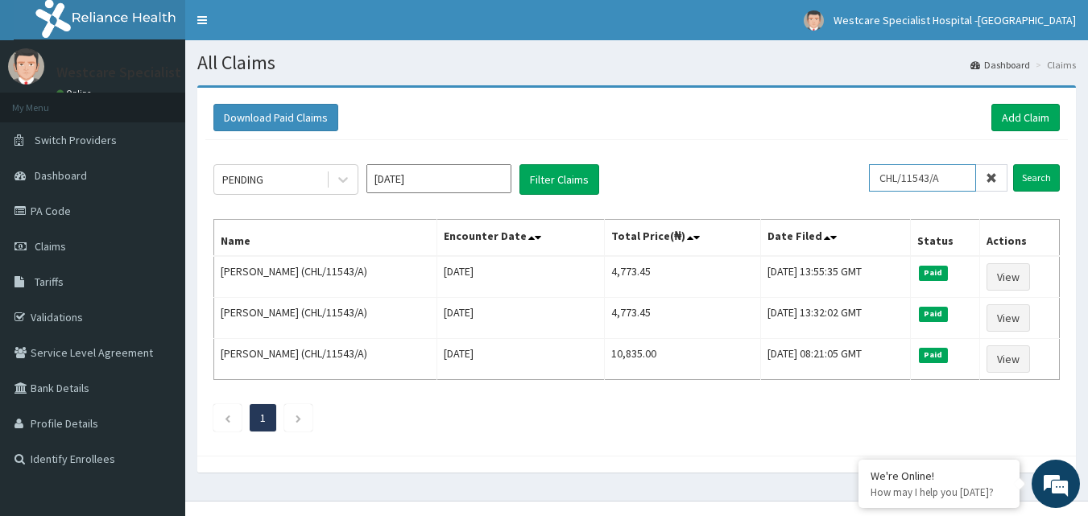
click at [944, 169] on input "CHL/11543/A" at bounding box center [922, 177] width 107 height 27
click at [944, 169] on input "CHL/11718/D" at bounding box center [922, 177] width 107 height 27
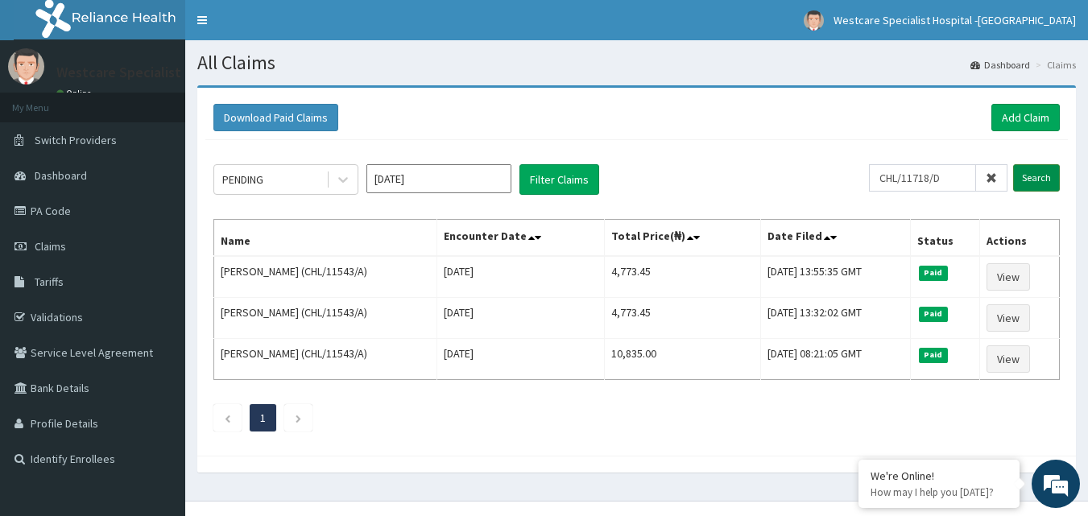
click at [1047, 177] on input "Search" at bounding box center [1036, 177] width 47 height 27
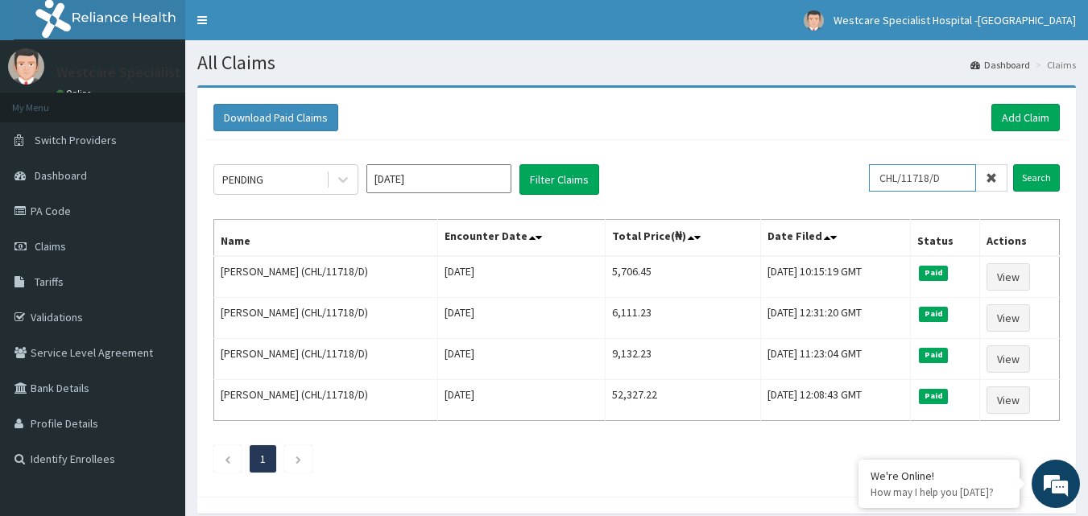
click at [907, 189] on input "CHL/11718/D" at bounding box center [922, 177] width 107 height 27
click at [952, 178] on input "CHL/11718/D" at bounding box center [922, 177] width 107 height 27
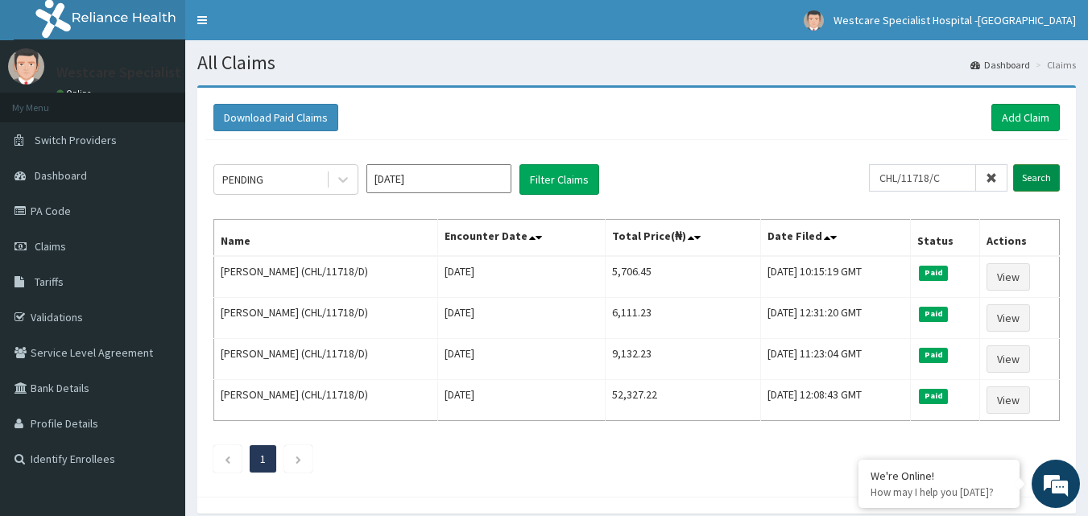
click at [1037, 176] on input "Search" at bounding box center [1036, 177] width 47 height 27
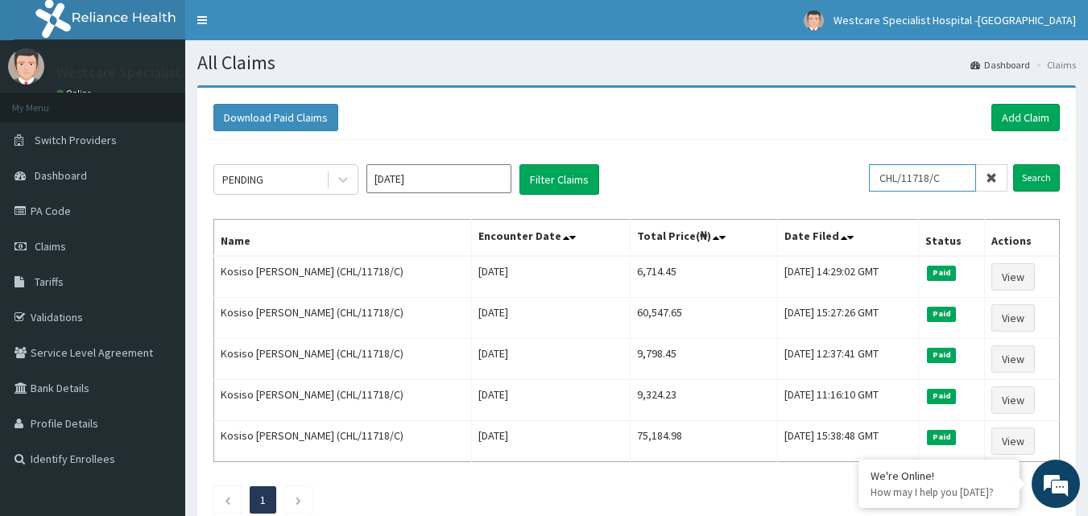
click at [904, 183] on input "CHL/11718/C" at bounding box center [922, 177] width 107 height 27
paste input "QCP/10030/A"
type input "QCP/10030/A"
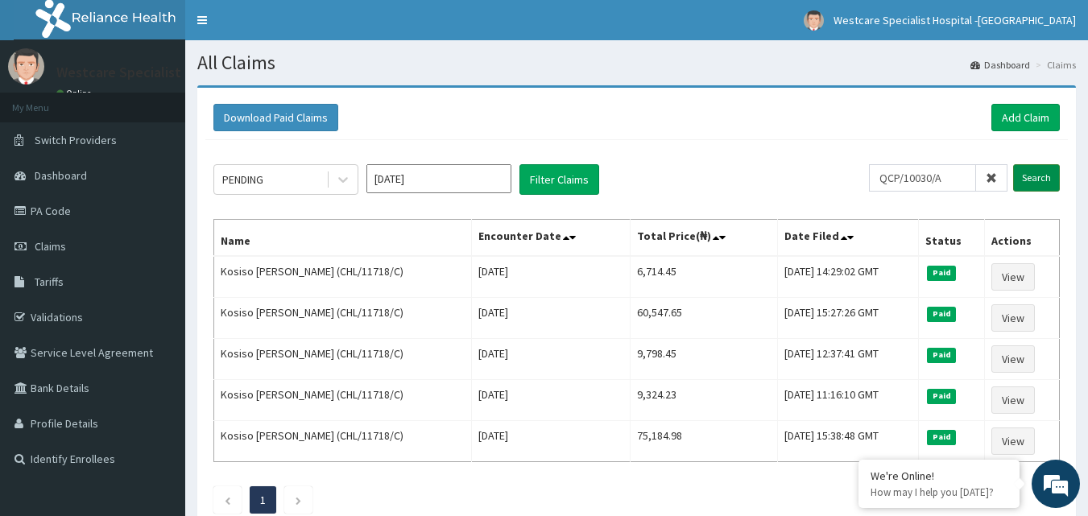
click at [1020, 172] on input "Search" at bounding box center [1036, 177] width 47 height 27
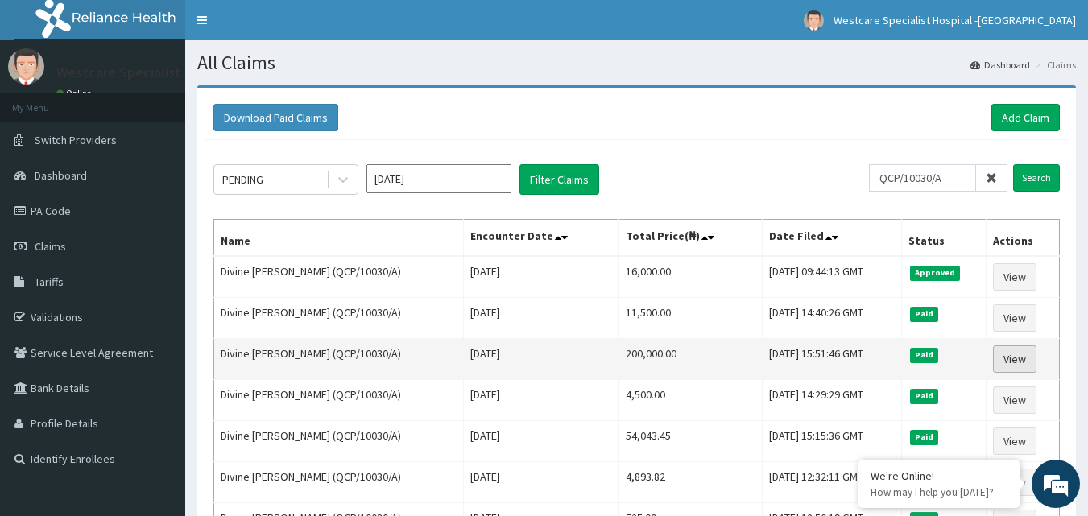
click at [1019, 358] on link "View" at bounding box center [1014, 358] width 43 height 27
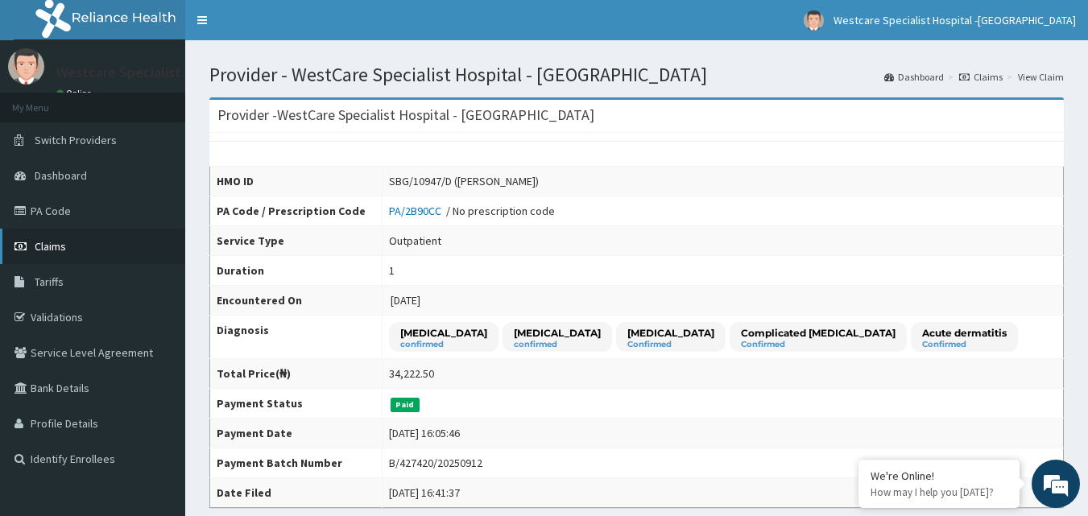
click at [32, 257] on link "Claims" at bounding box center [92, 246] width 185 height 35
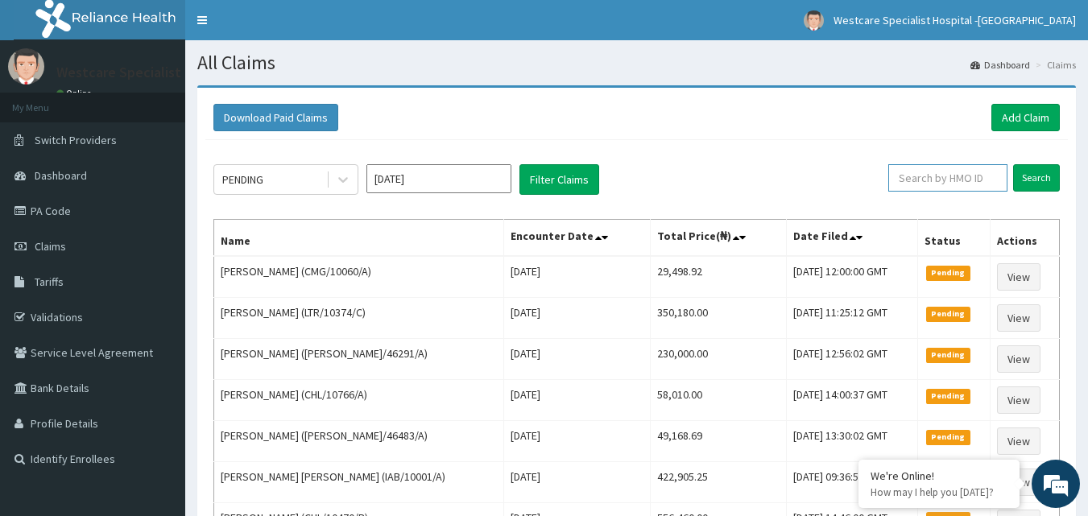
click at [946, 188] on input "text" at bounding box center [947, 177] width 119 height 27
type input "CHL/10343/A"
click at [1051, 175] on input "Search" at bounding box center [1036, 177] width 47 height 27
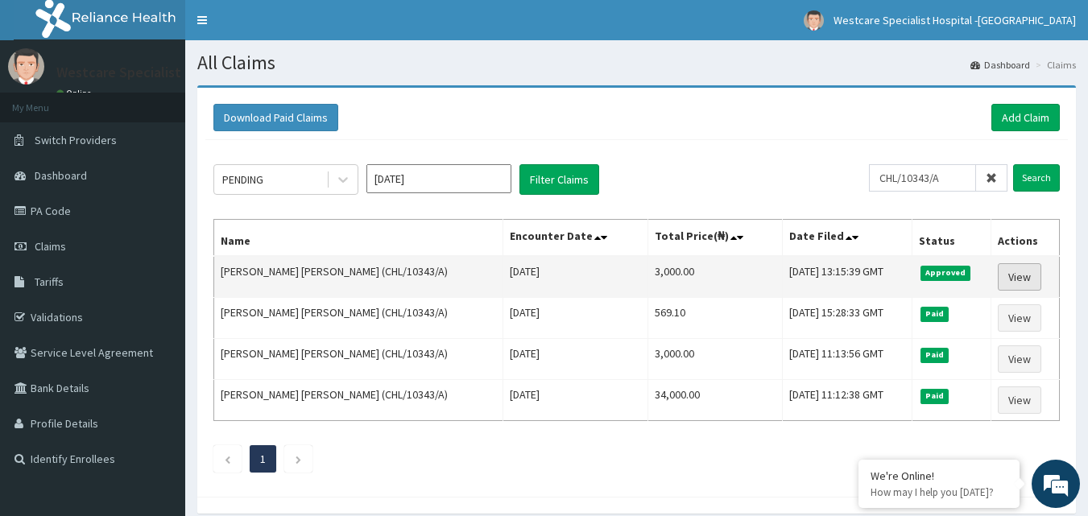
click at [1015, 279] on link "View" at bounding box center [1018, 276] width 43 height 27
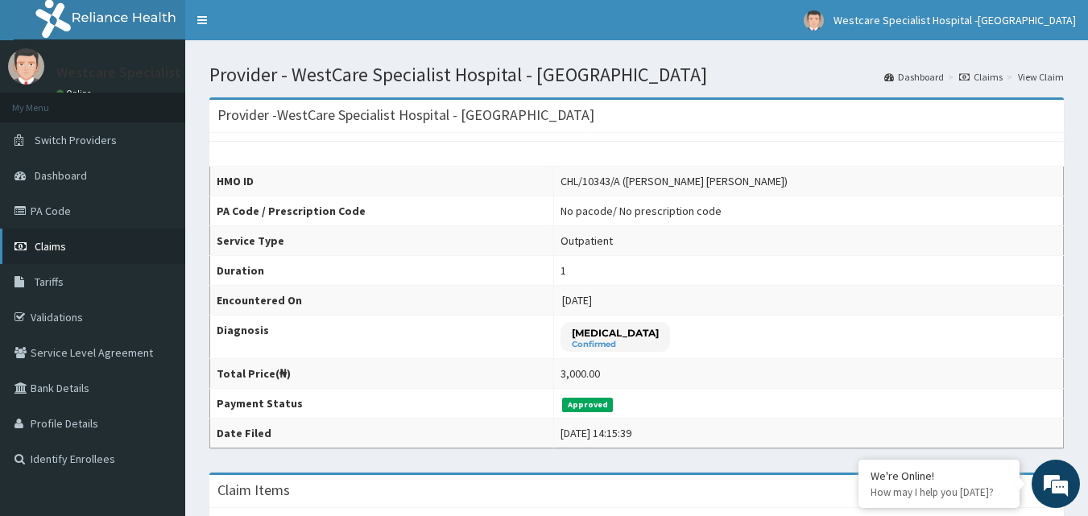
click at [48, 244] on span "Claims" at bounding box center [50, 246] width 31 height 14
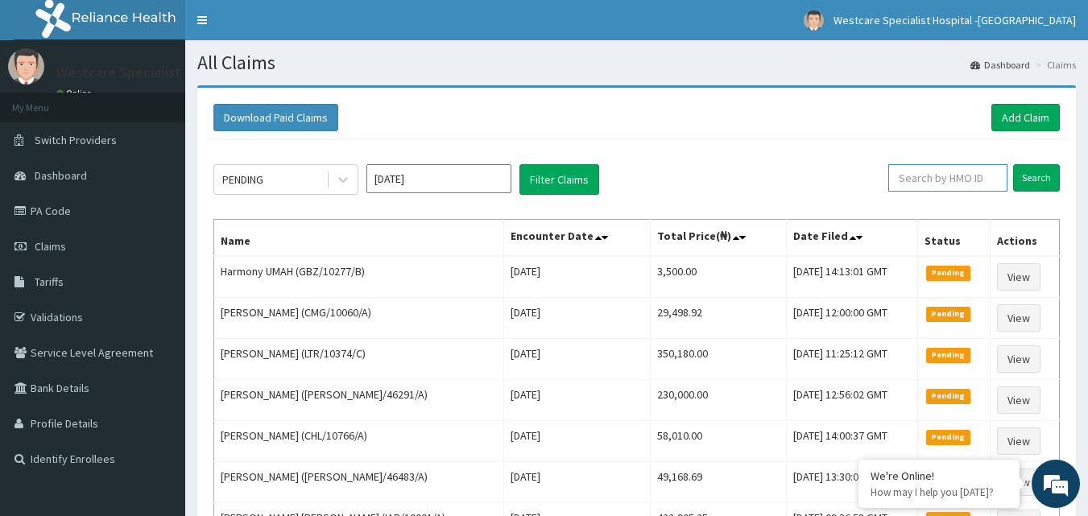
click at [947, 172] on input "text" at bounding box center [947, 177] width 119 height 27
type input "PFN/10074/A"
click at [1040, 169] on input "Search" at bounding box center [1036, 177] width 47 height 27
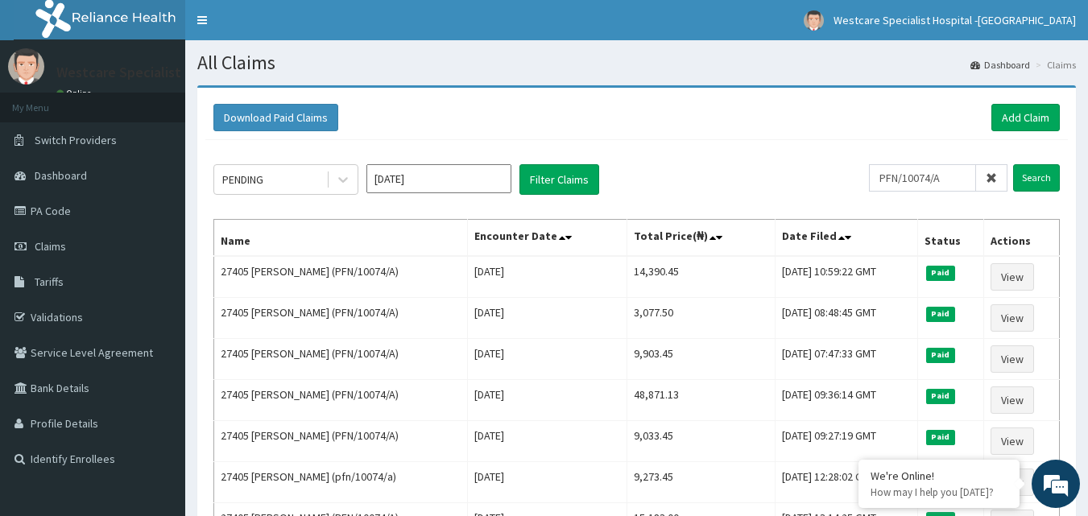
click at [1017, 98] on div "Download Paid Claims Add Claim" at bounding box center [636, 118] width 862 height 44
click at [1016, 117] on link "Add Claim" at bounding box center [1025, 117] width 68 height 27
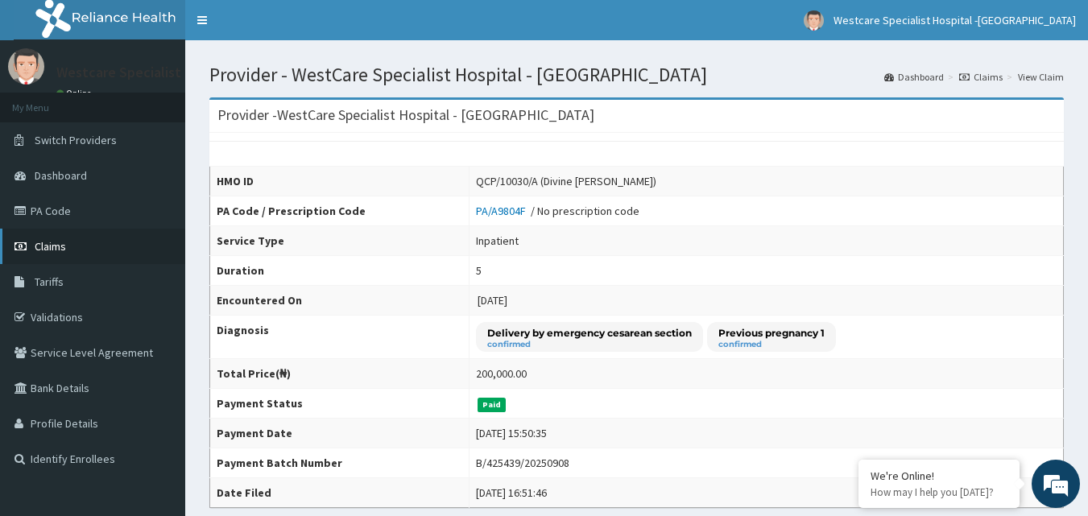
click at [53, 248] on span "Claims" at bounding box center [50, 246] width 31 height 14
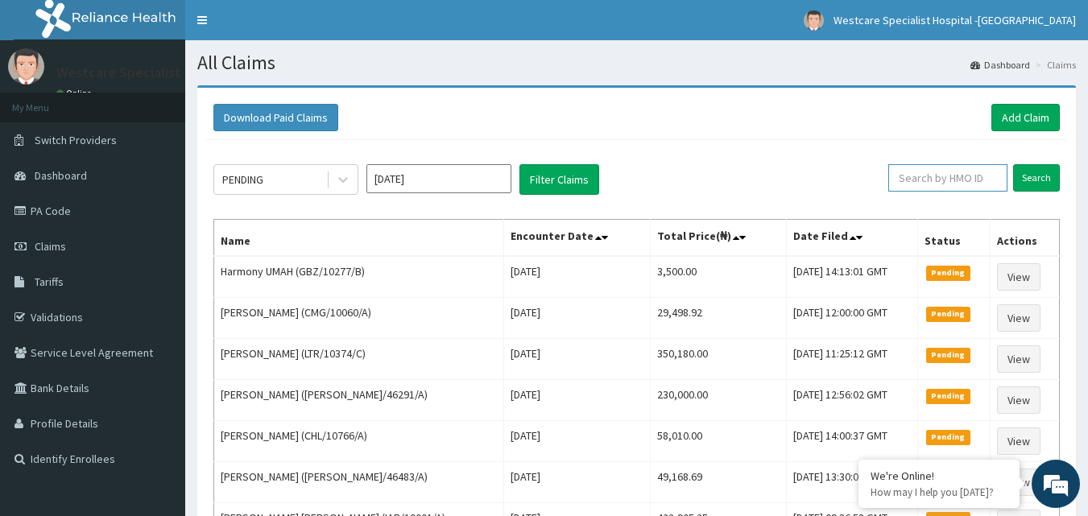
click at [923, 182] on input "text" at bounding box center [947, 177] width 119 height 27
click at [916, 167] on input "text" at bounding box center [947, 177] width 119 height 27
click at [1039, 178] on input "Search" at bounding box center [1036, 177] width 47 height 27
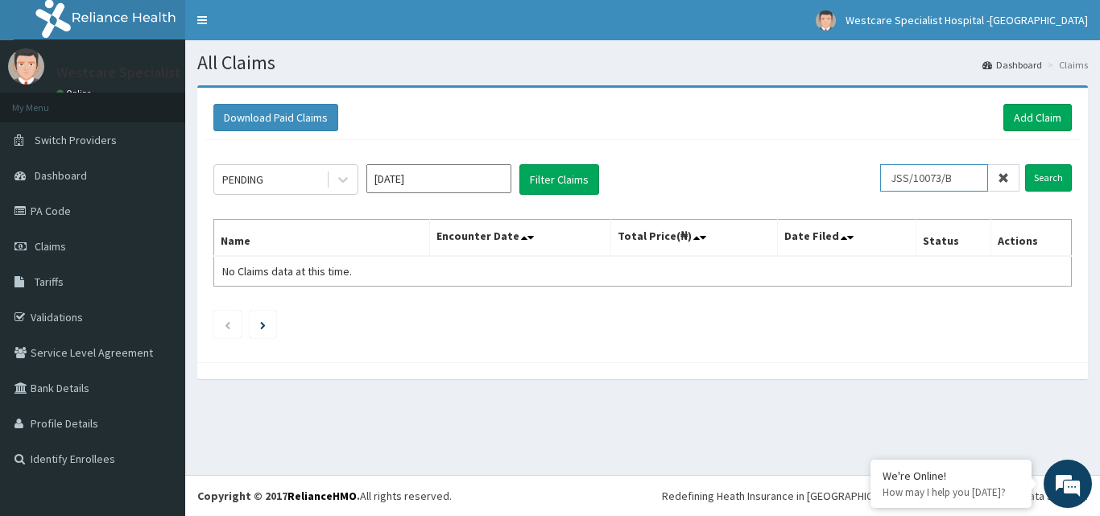
click at [904, 178] on input "JSS/10073/B" at bounding box center [934, 177] width 108 height 27
type input "OSS/10073/B"
click at [1037, 175] on input "Search" at bounding box center [1048, 177] width 47 height 27
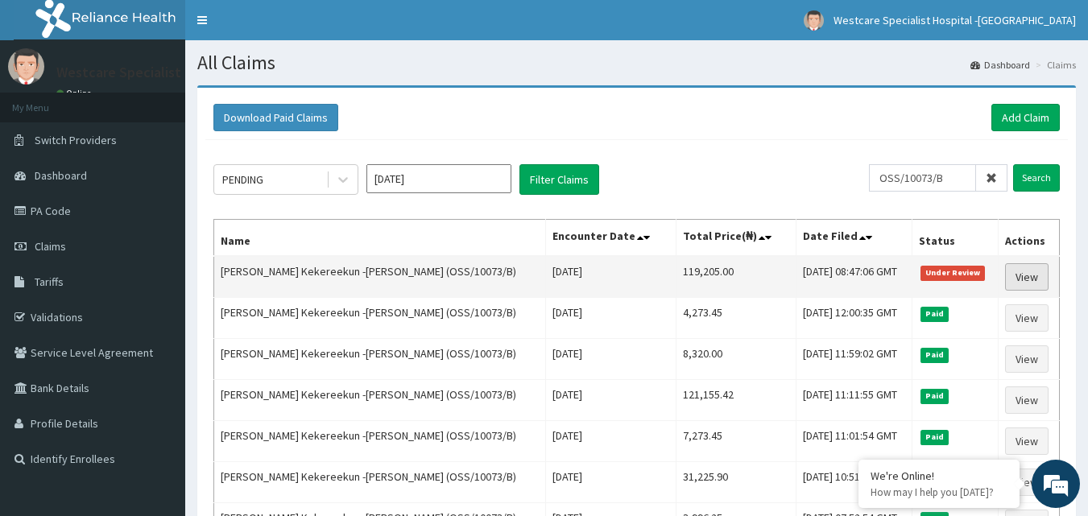
click at [1032, 275] on link "View" at bounding box center [1026, 276] width 43 height 27
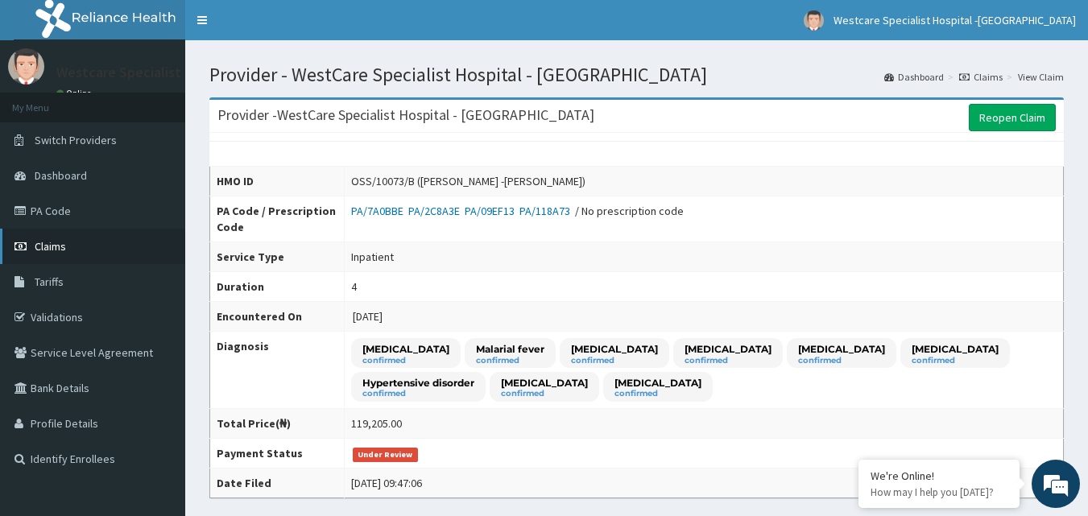
click at [45, 244] on span "Claims" at bounding box center [50, 246] width 31 height 14
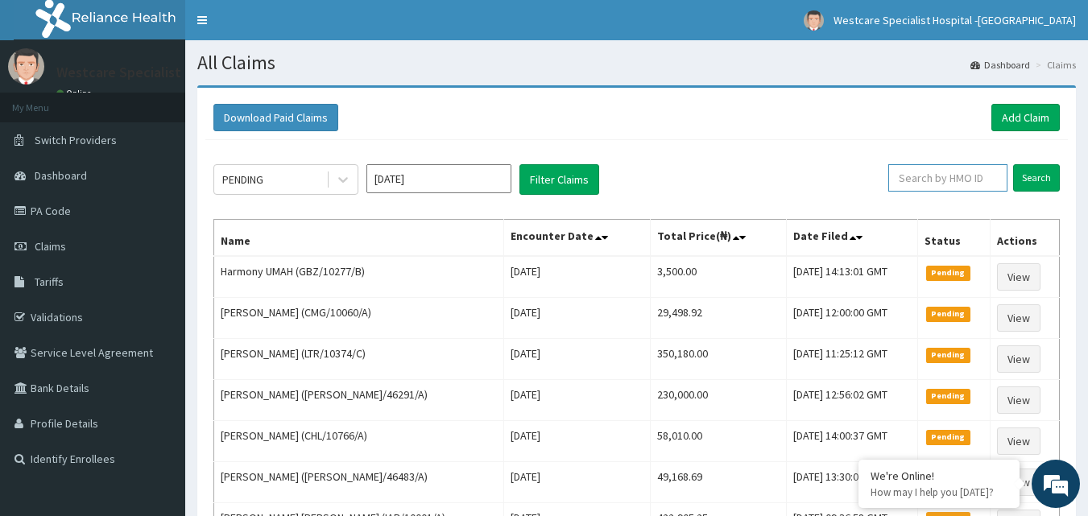
click at [917, 174] on input "text" at bounding box center [947, 177] width 119 height 27
paste input "CRH/10169/A"
type input "CRH/10169/A"
click at [1043, 181] on input "Search" at bounding box center [1036, 177] width 47 height 27
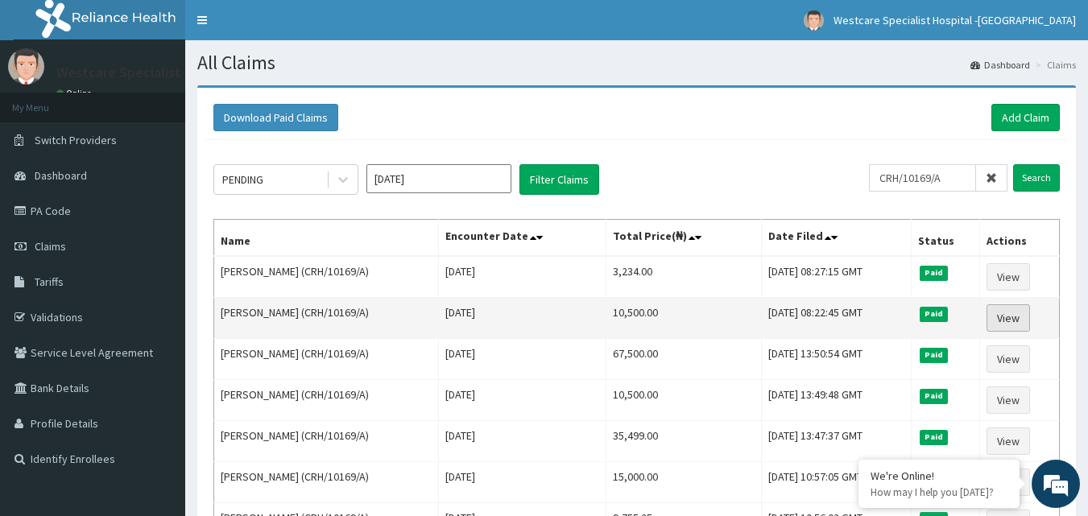
click at [1016, 323] on link "View" at bounding box center [1007, 317] width 43 height 27
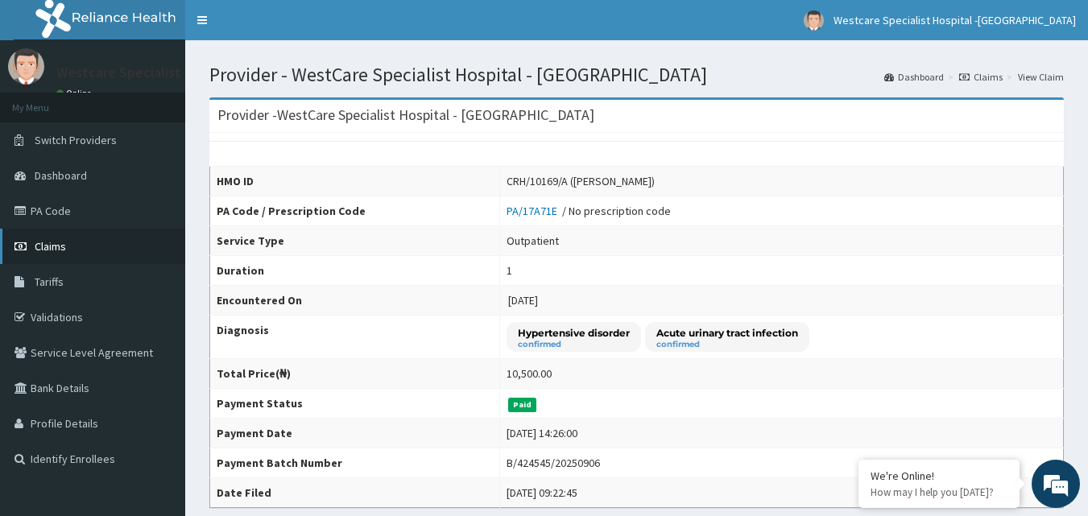
click at [38, 246] on span "Claims" at bounding box center [50, 246] width 31 height 14
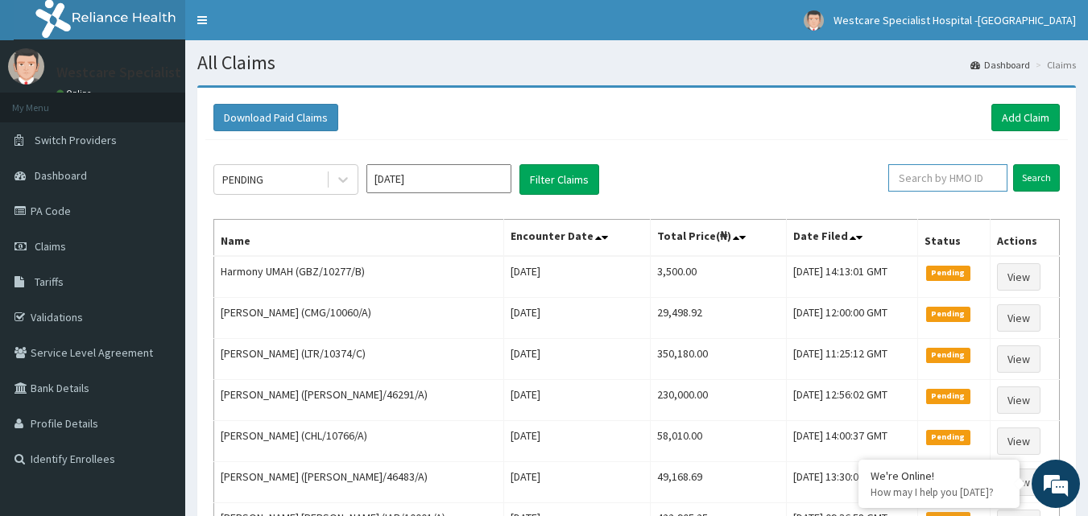
click at [923, 192] on input "text" at bounding box center [947, 177] width 119 height 27
click at [939, 171] on input "text" at bounding box center [947, 177] width 119 height 27
paste input "CRH/10169/A"
type input "CRH/10169/A"
click at [1030, 170] on input "Search" at bounding box center [1036, 177] width 47 height 27
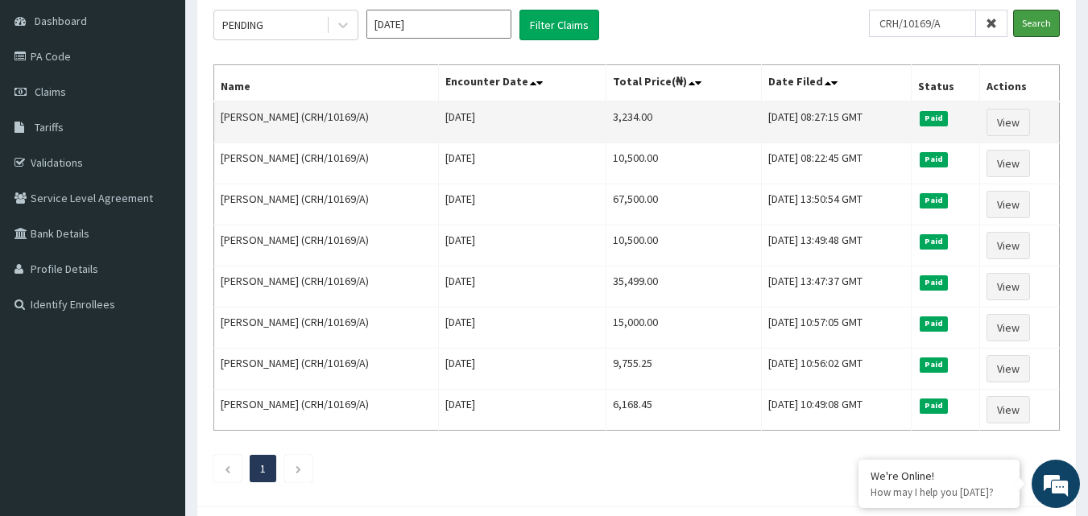
scroll to position [161, 0]
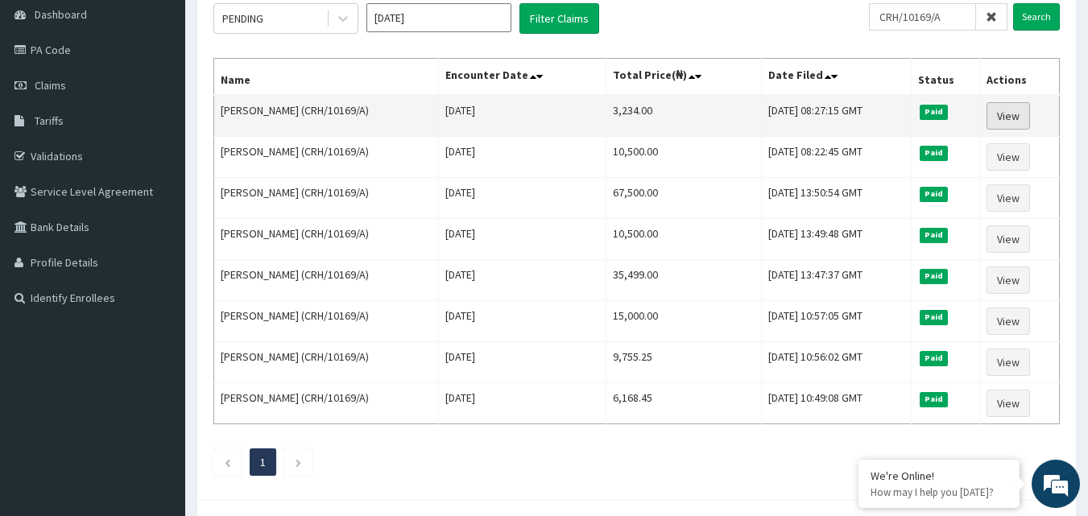
click at [997, 110] on link "View" at bounding box center [1007, 115] width 43 height 27
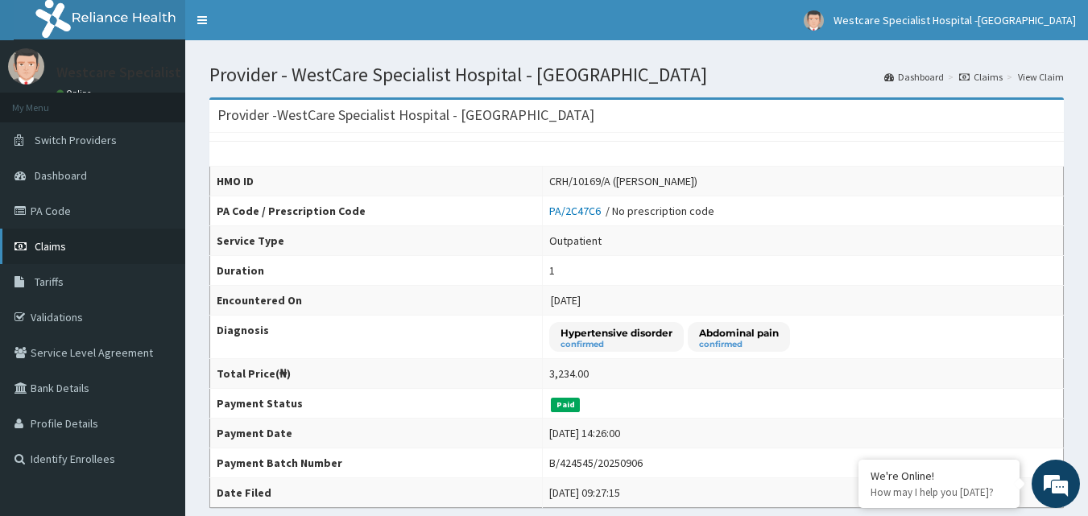
click at [76, 256] on link "Claims" at bounding box center [92, 246] width 185 height 35
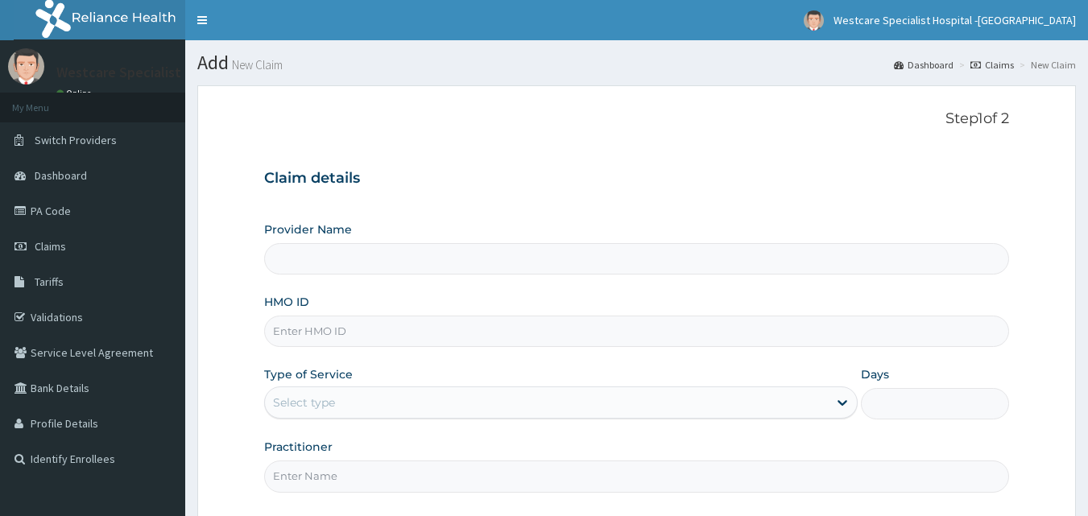
type input "WestCare Specialist Hospital - [GEOGRAPHIC_DATA]"
click at [336, 336] on input "HMO ID" at bounding box center [636, 331] width 745 height 31
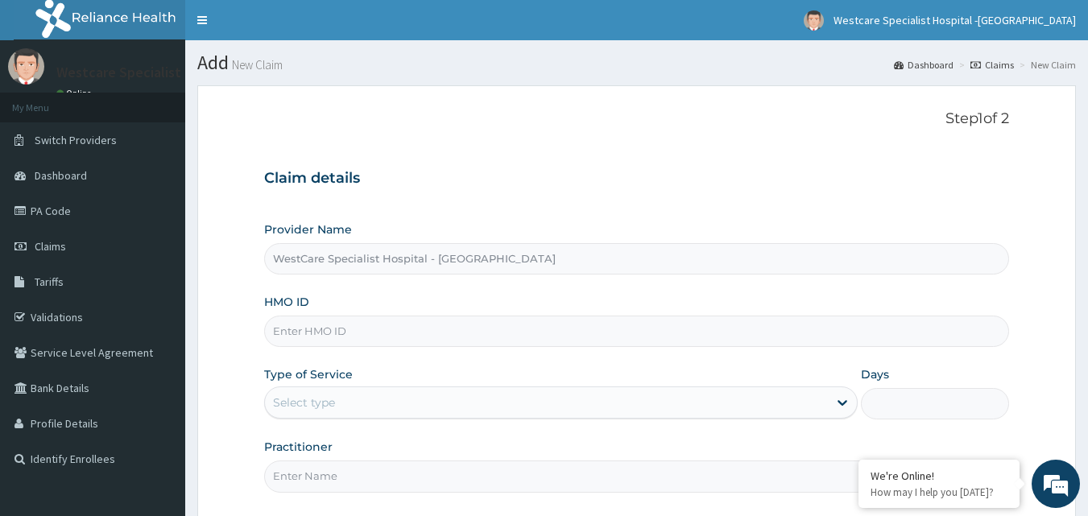
paste input "CRH/10169/A"
type input "CRH/10169/A"
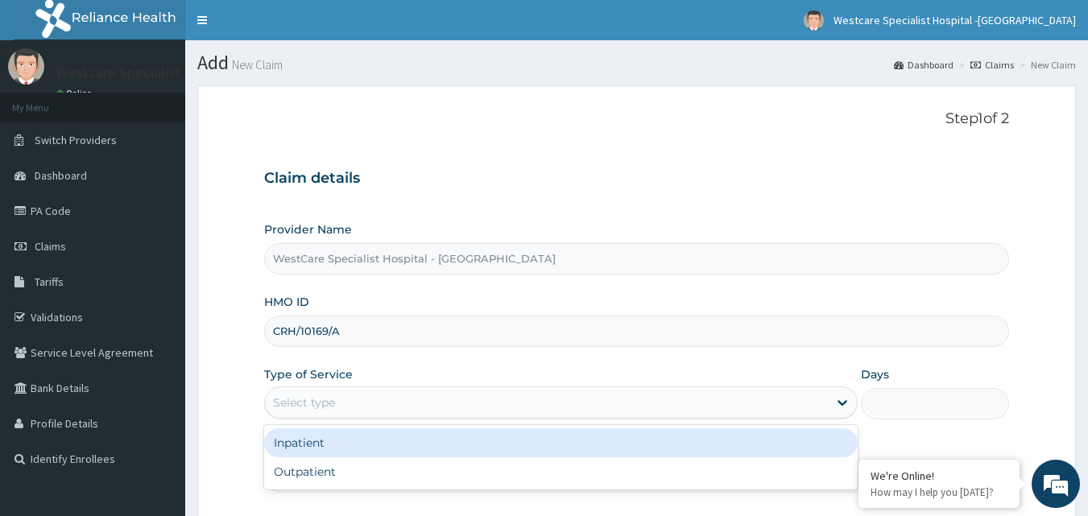
click at [515, 394] on div "Select type" at bounding box center [546, 403] width 563 height 26
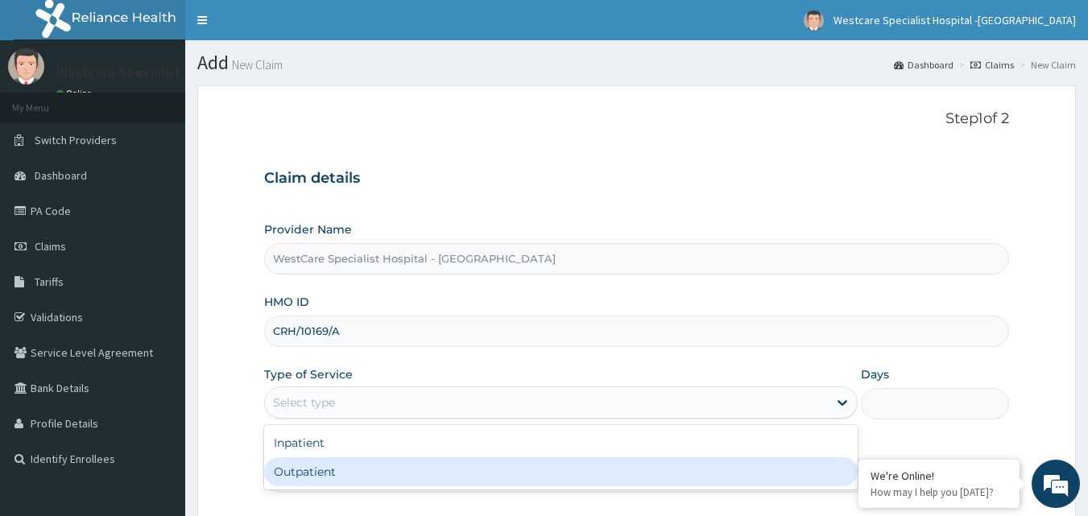
click at [365, 475] on div "Outpatient" at bounding box center [560, 471] width 593 height 29
type input "1"
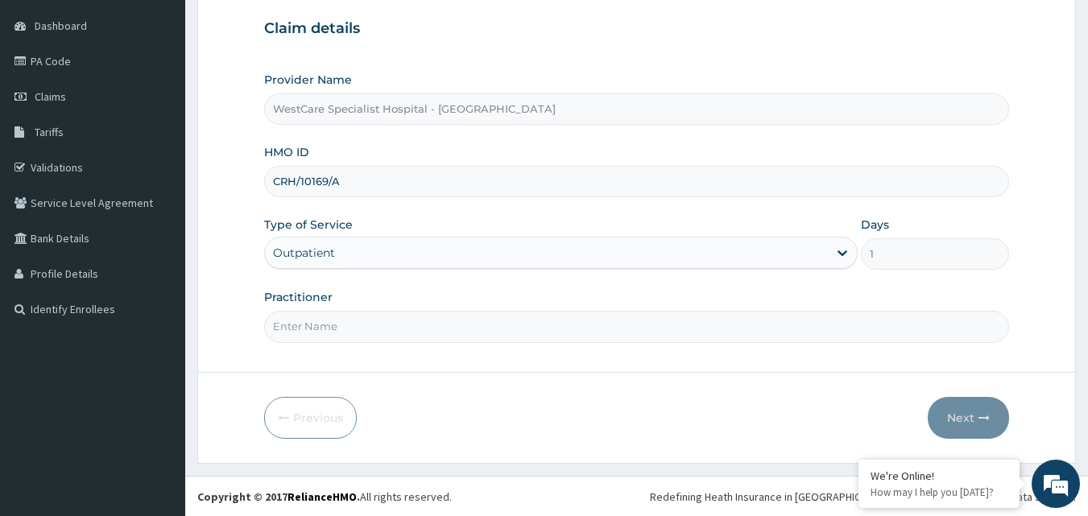
scroll to position [151, 0]
click at [497, 323] on input "Practitioner" at bounding box center [636, 325] width 745 height 31
type input "OBIDEYI"
click at [968, 421] on button "Next" at bounding box center [967, 417] width 81 height 42
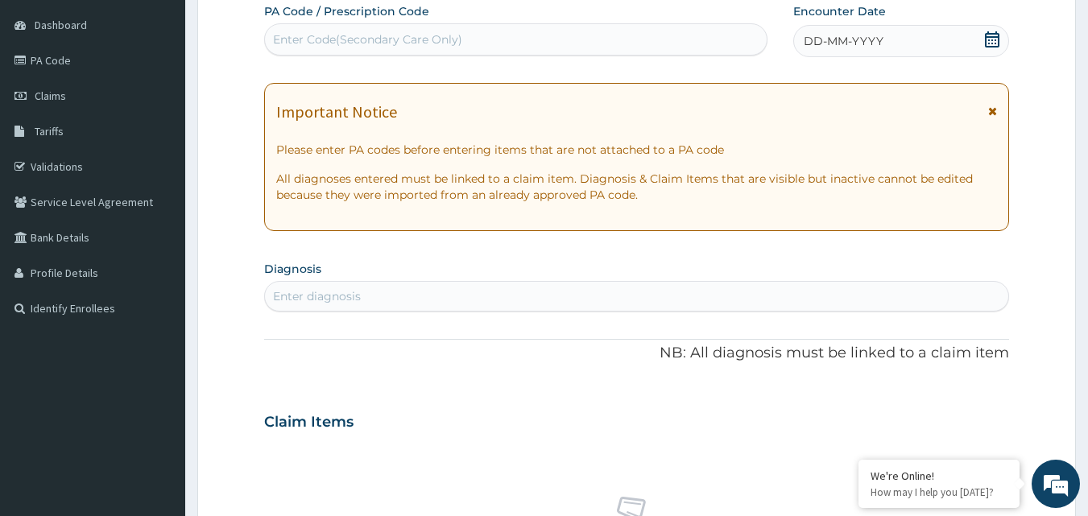
scroll to position [0, 0]
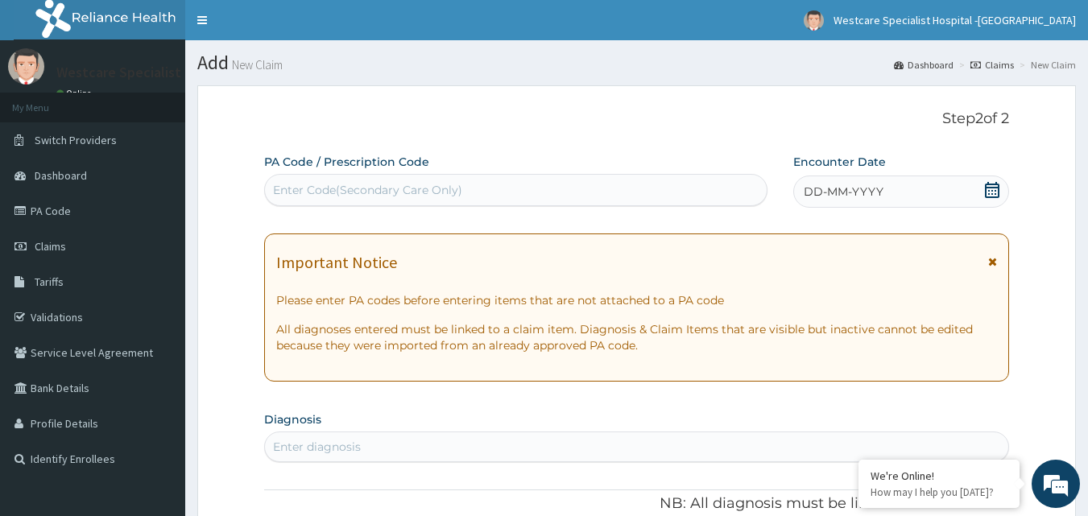
click at [331, 196] on div "Enter Code(Secondary Care Only)" at bounding box center [367, 190] width 189 height 16
paste input "PA/2C47C6"
type input "PA/2C47C6"
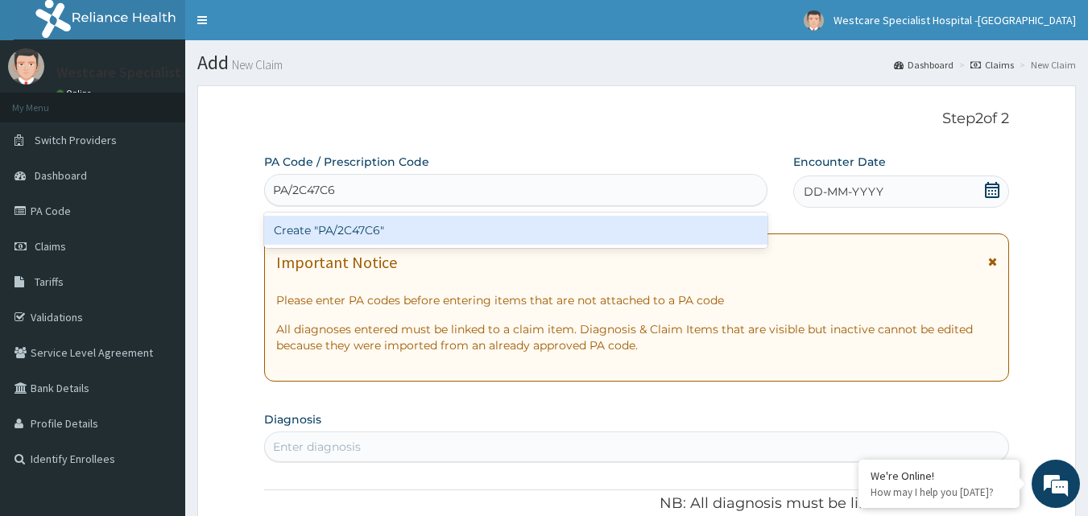
click at [349, 229] on div "Create "PA/2C47C6"" at bounding box center [516, 230] width 504 height 29
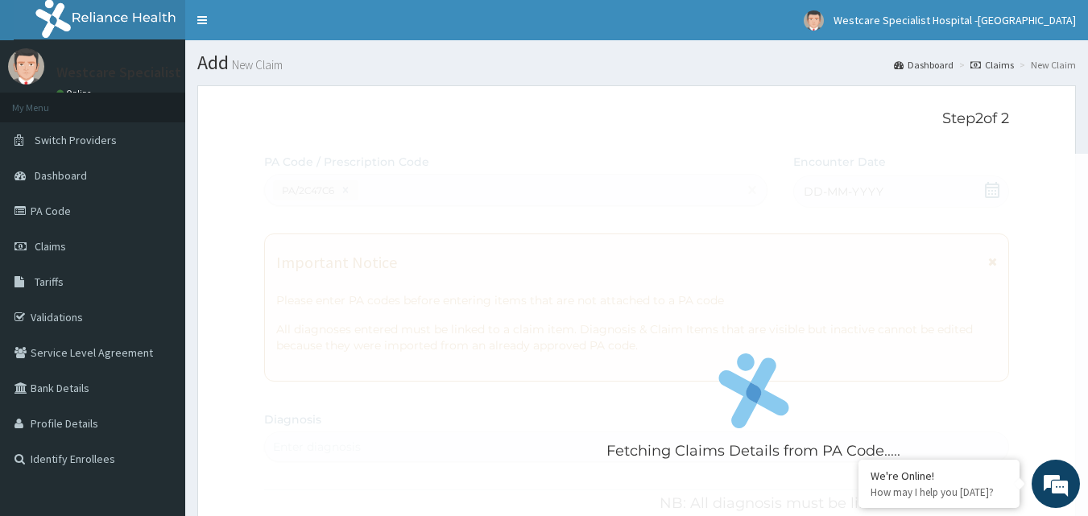
click at [345, 187] on div "Fetching Claims Details from PA Code....." at bounding box center [753, 412] width 979 height 516
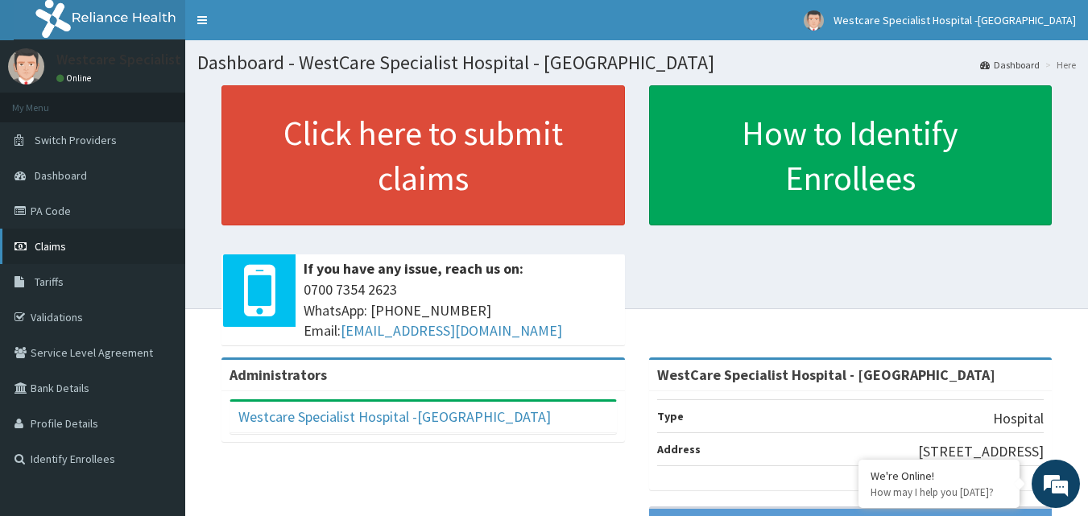
click at [47, 246] on span "Claims" at bounding box center [50, 246] width 31 height 14
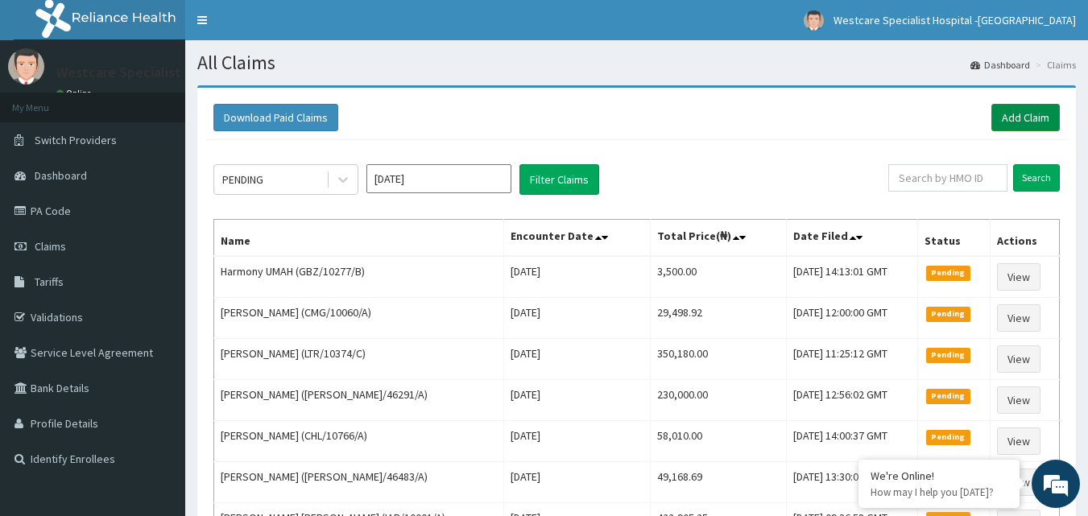
click at [1033, 112] on link "Add Claim" at bounding box center [1025, 117] width 68 height 27
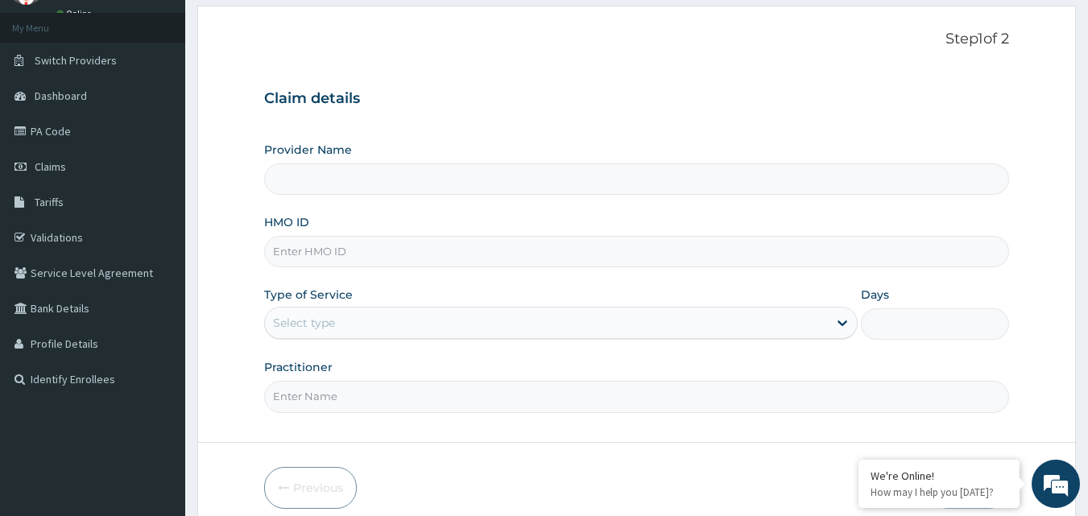
scroll to position [29, 0]
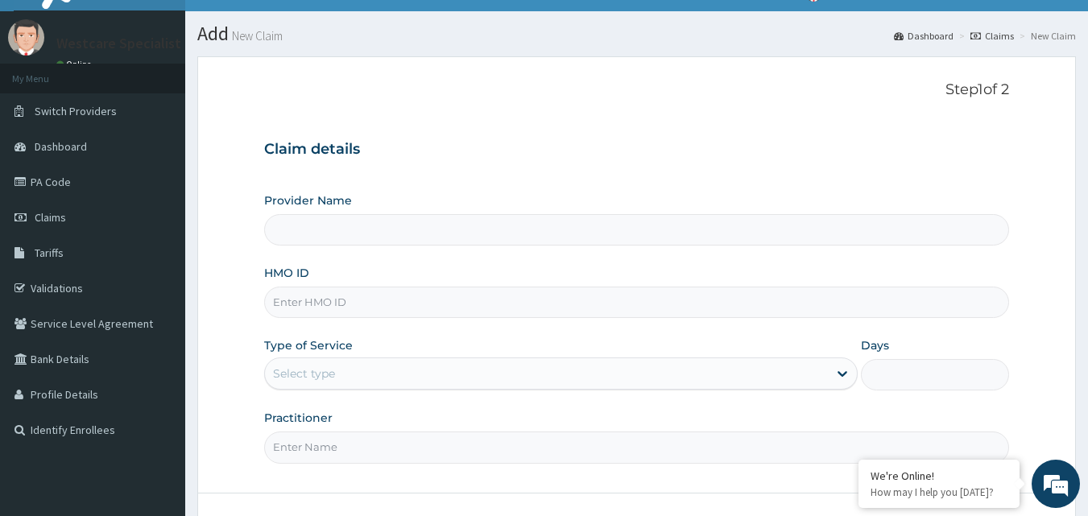
type input "WestCare Specialist Hospital - [GEOGRAPHIC_DATA]"
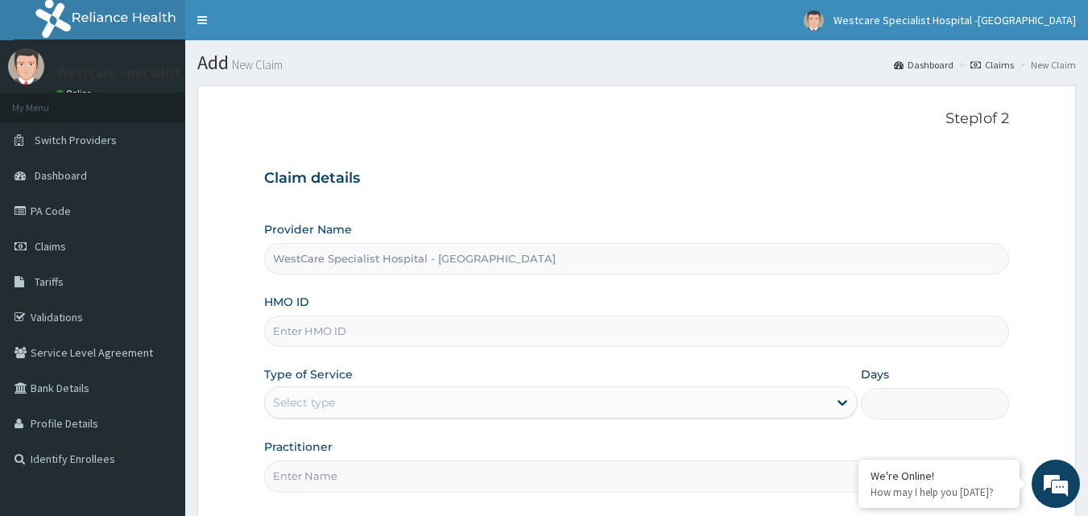
click at [316, 328] on input "HMO ID" at bounding box center [636, 331] width 745 height 31
paste input "CRH/10169/A"
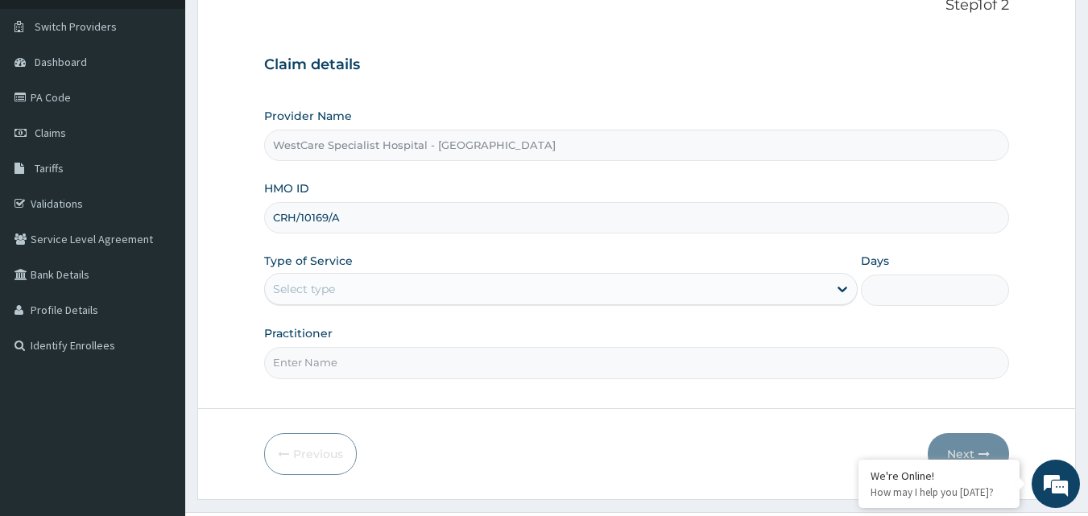
scroll to position [151, 0]
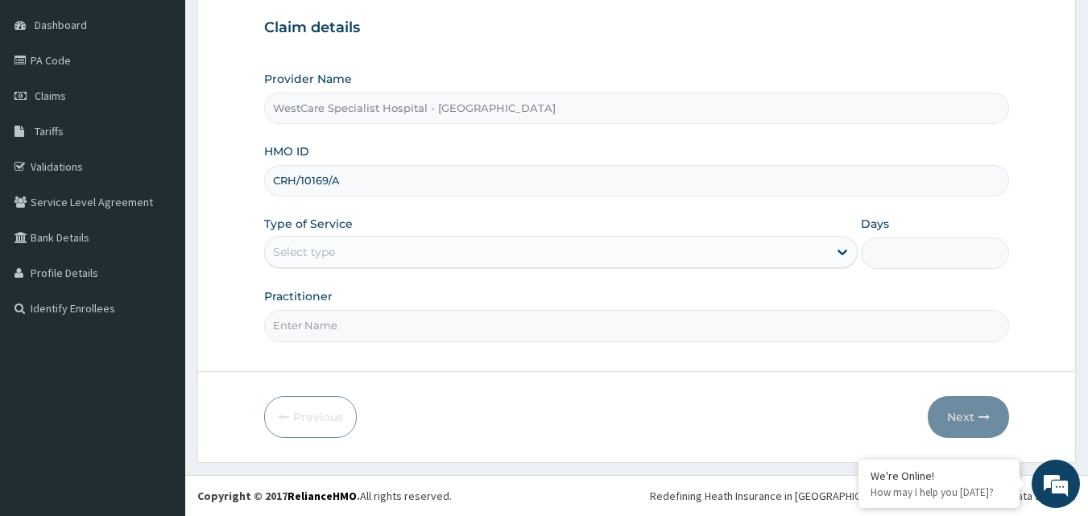
type input "CRH/10169/A"
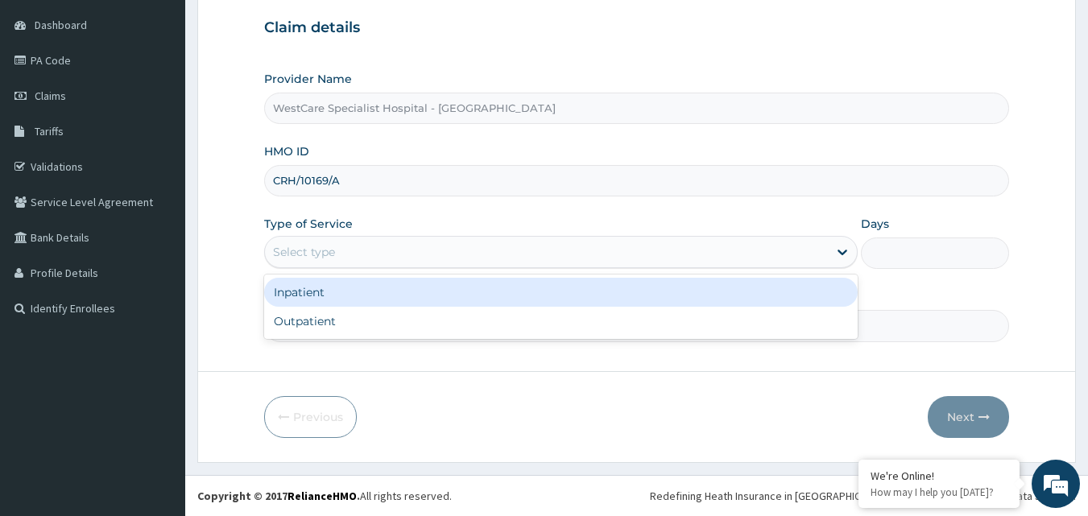
click at [367, 250] on div "Select type" at bounding box center [546, 252] width 563 height 26
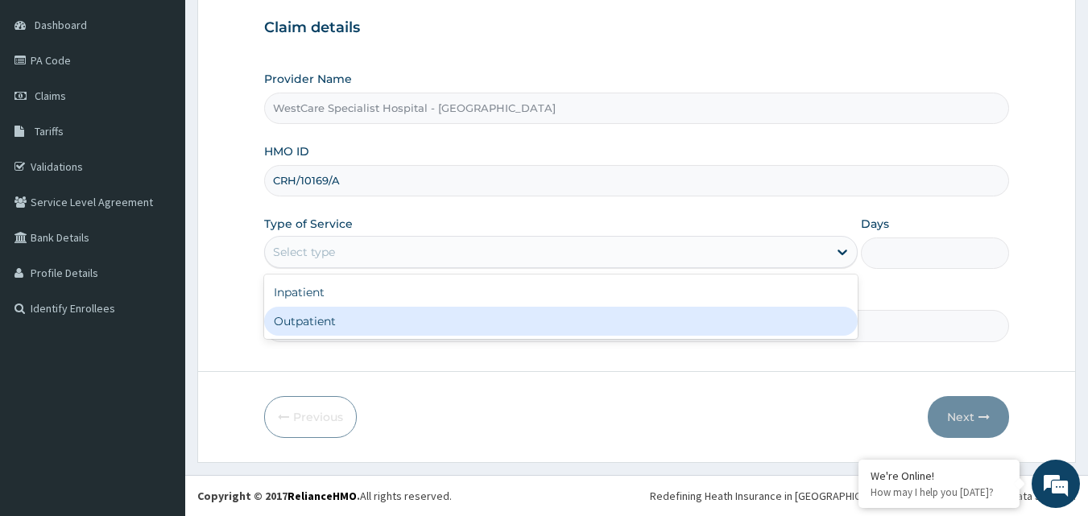
click at [337, 320] on div "Outpatient" at bounding box center [560, 321] width 593 height 29
type input "1"
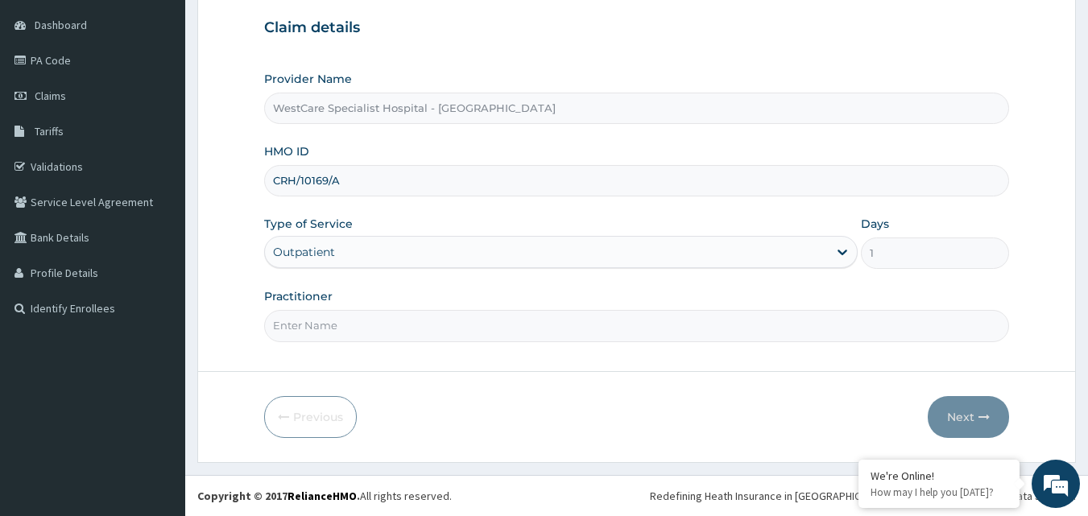
click at [393, 336] on input "Practitioner" at bounding box center [636, 325] width 745 height 31
type input "OBIDEYI"
click at [958, 416] on button "Next" at bounding box center [967, 417] width 81 height 42
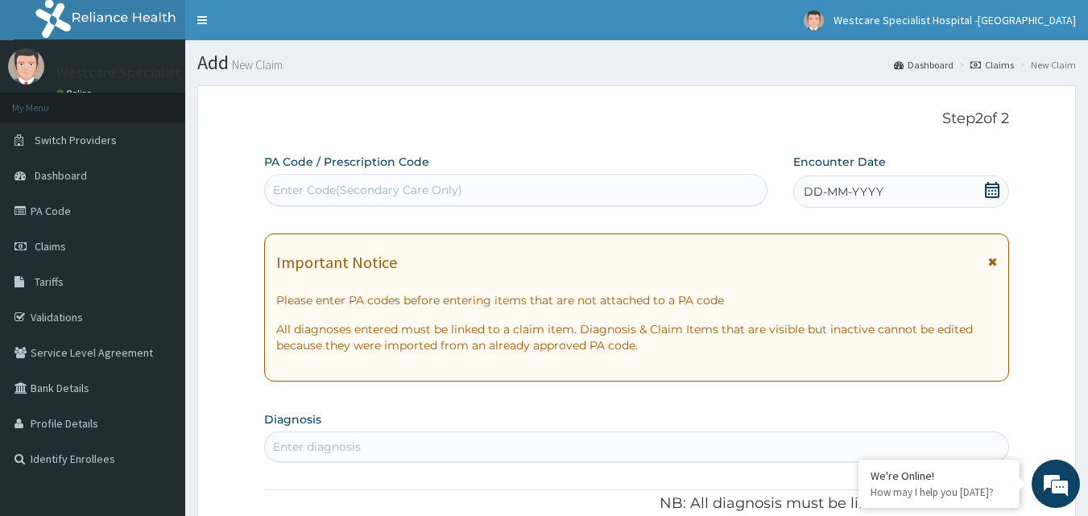
click at [406, 200] on div "Enter Code(Secondary Care Only)" at bounding box center [516, 190] width 502 height 26
paste input "PA/2C47C6"
type input "PA/2C47C6"
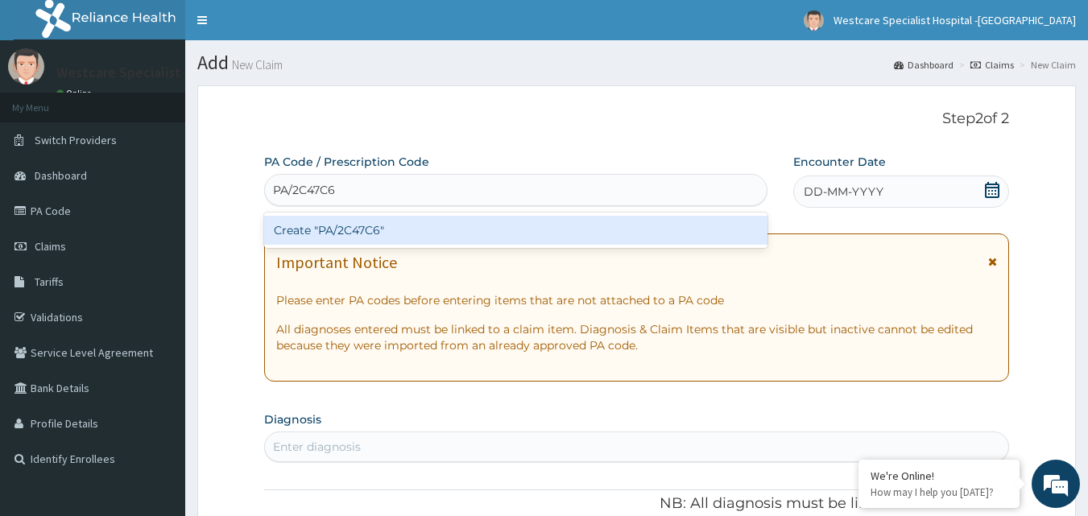
click at [382, 233] on div "Create "PA/2C47C6"" at bounding box center [516, 230] width 504 height 29
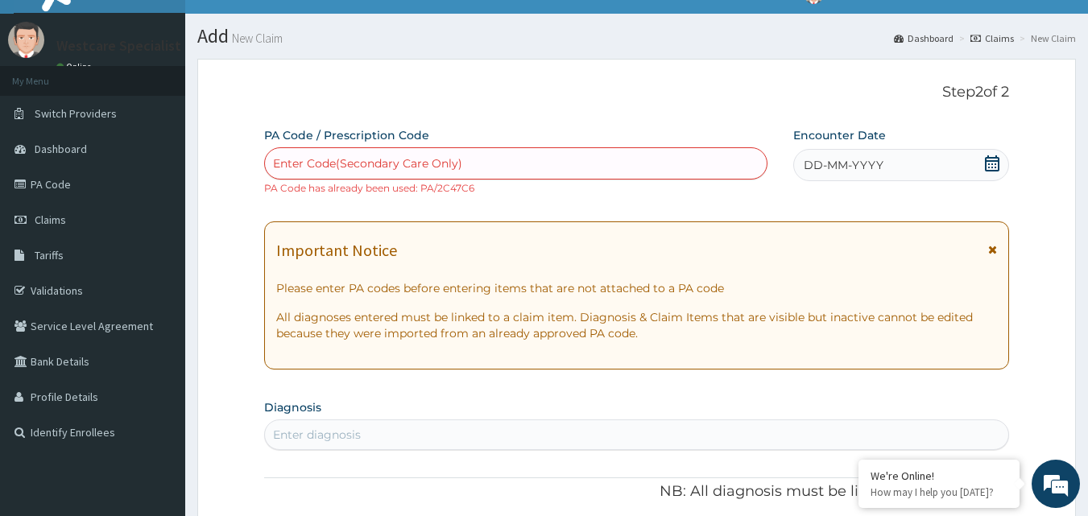
scroll to position [10, 0]
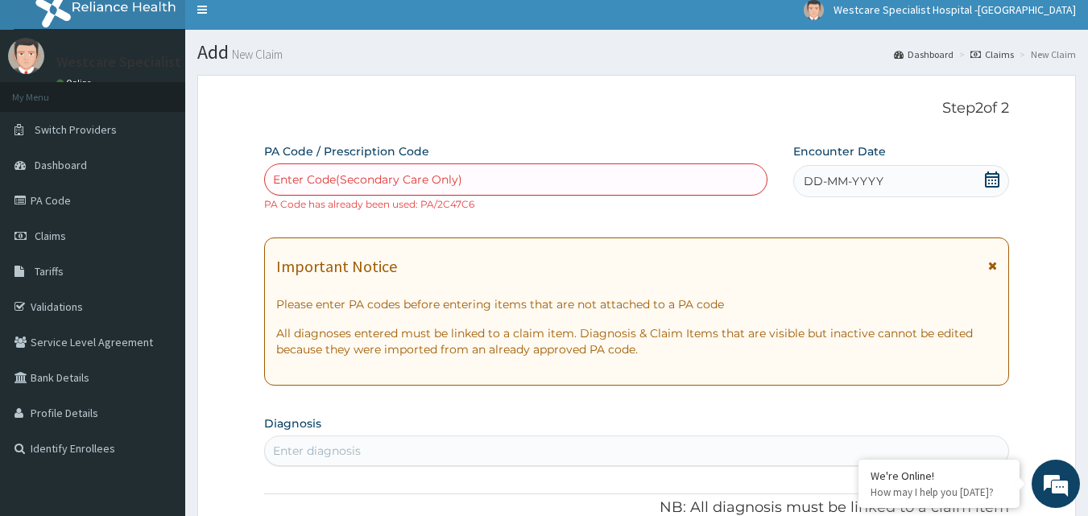
click at [992, 172] on icon at bounding box center [992, 179] width 16 height 16
click at [369, 181] on div "Enter Code(Secondary Care Only)" at bounding box center [367, 179] width 189 height 16
paste input "PA/17A71E"
type input "PA/17A71E"
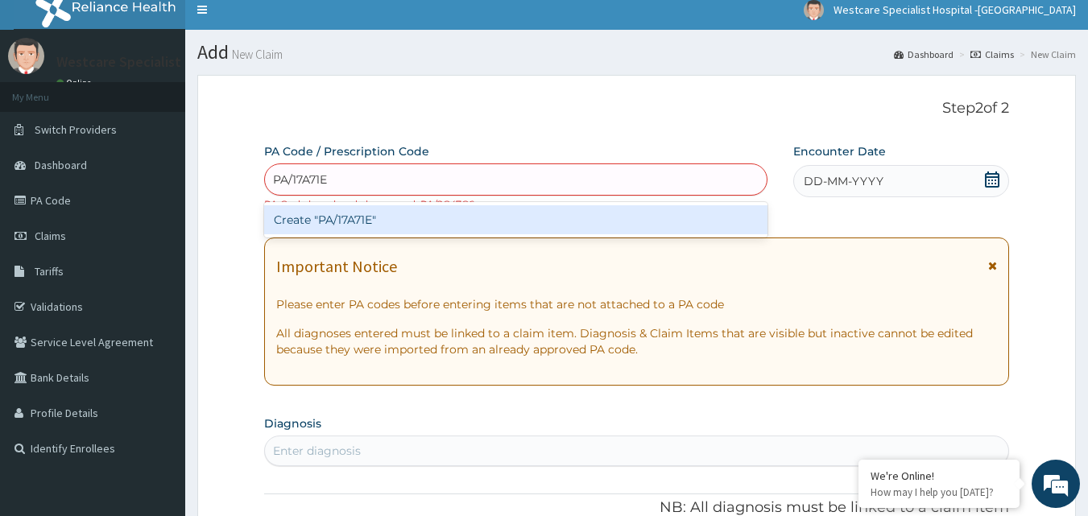
click at [361, 220] on div "Create "PA/17A71E"" at bounding box center [516, 219] width 504 height 29
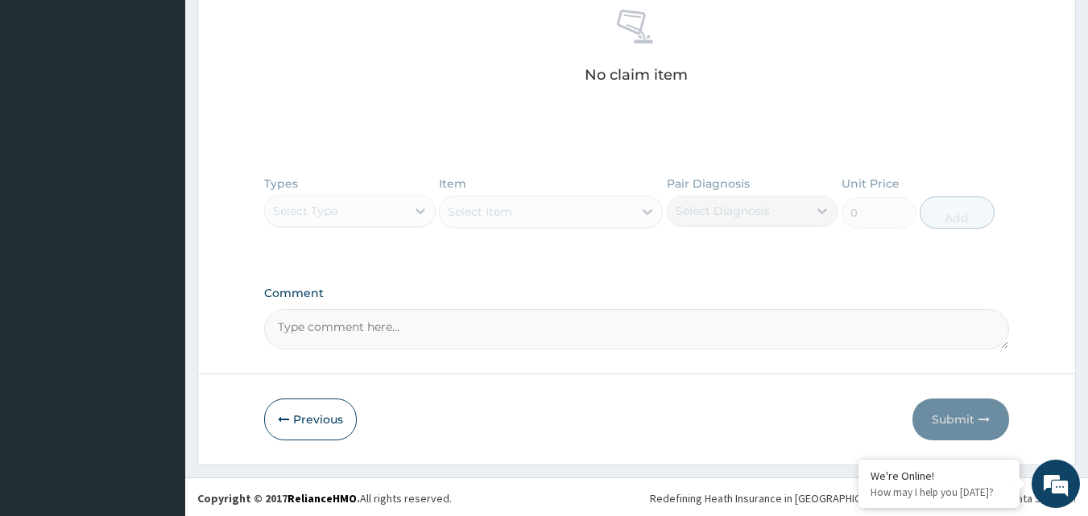
scroll to position [654, 0]
click at [326, 332] on textarea "Comment" at bounding box center [636, 327] width 745 height 40
paste textarea "PA/17A71E"
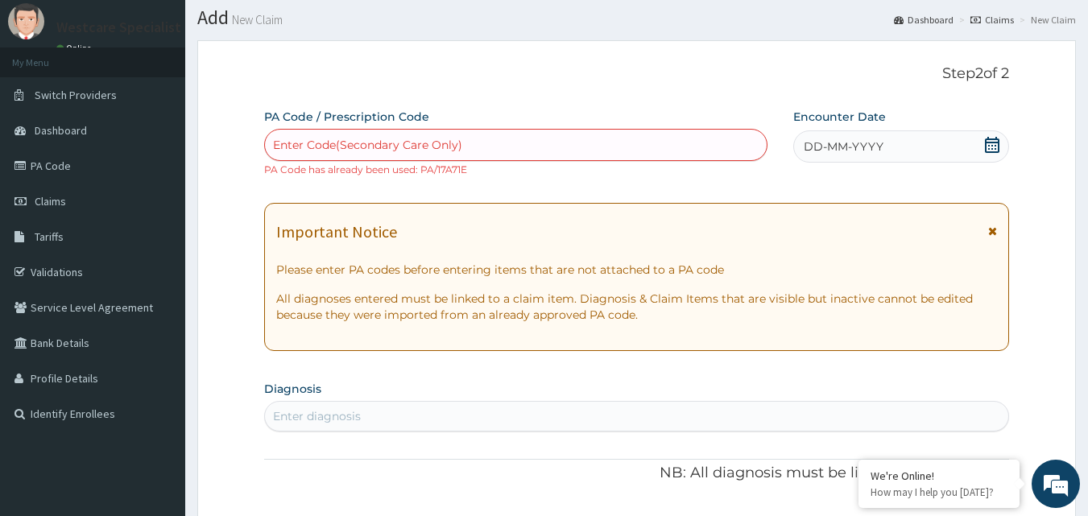
scroll to position [0, 0]
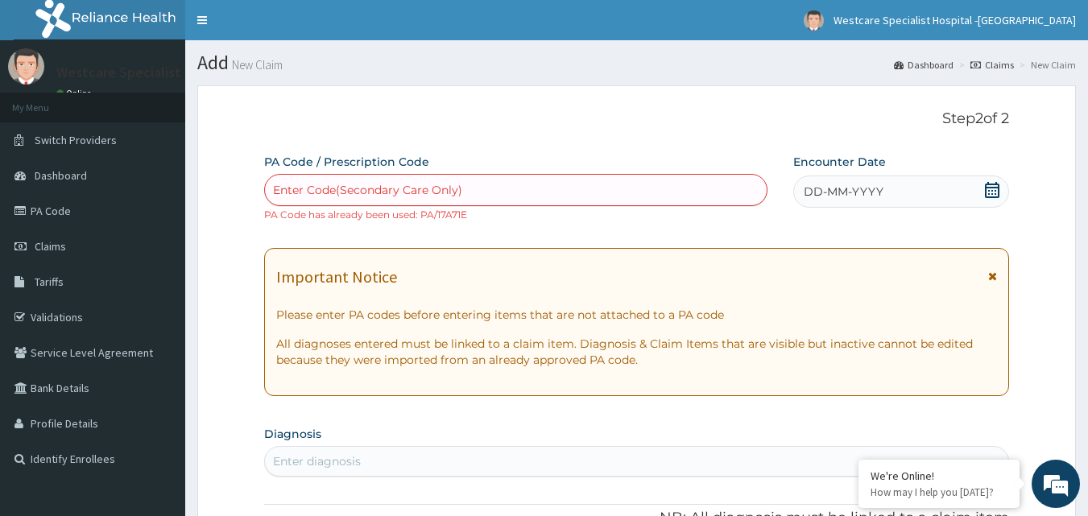
type textarea "PA/17A71E"
click at [988, 195] on icon at bounding box center [992, 190] width 16 height 16
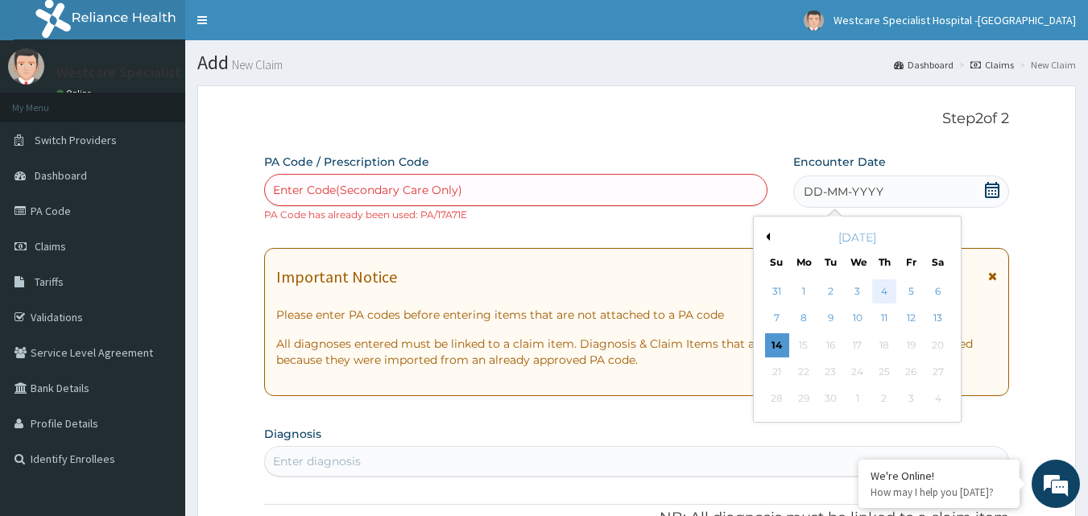
click at [887, 297] on div "4" at bounding box center [884, 291] width 24 height 24
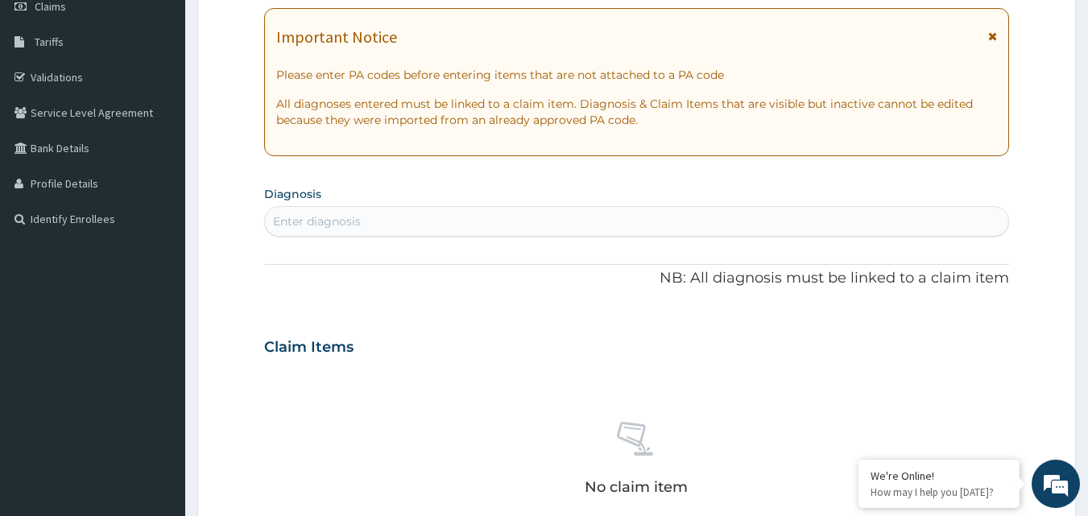
scroll to position [242, 0]
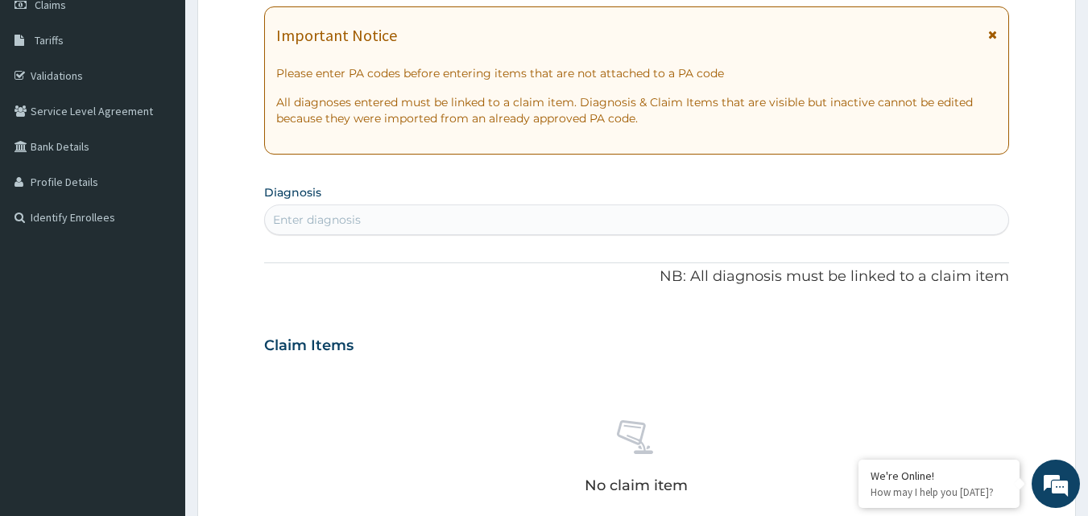
click at [388, 221] on div "Enter diagnosis" at bounding box center [637, 220] width 744 height 26
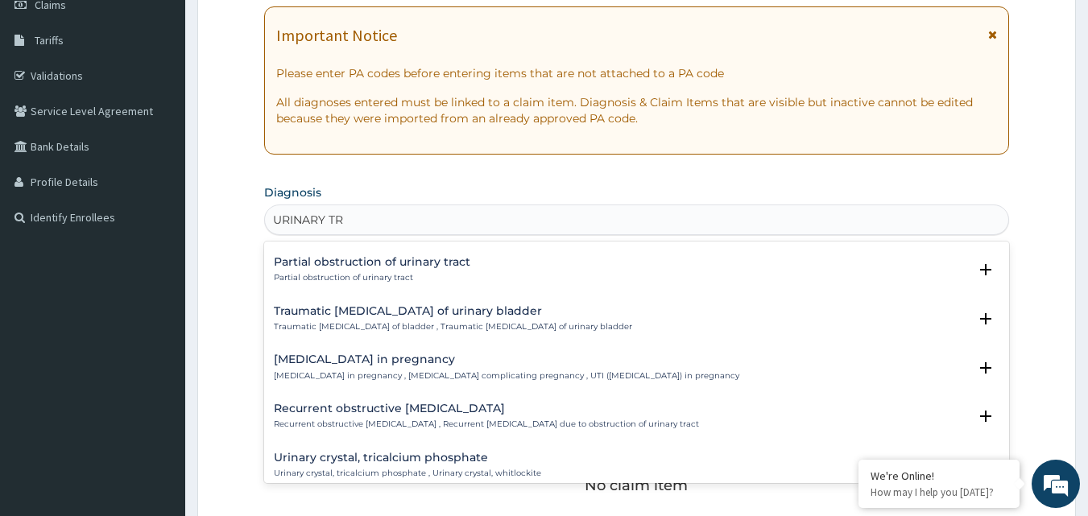
scroll to position [1829, 0]
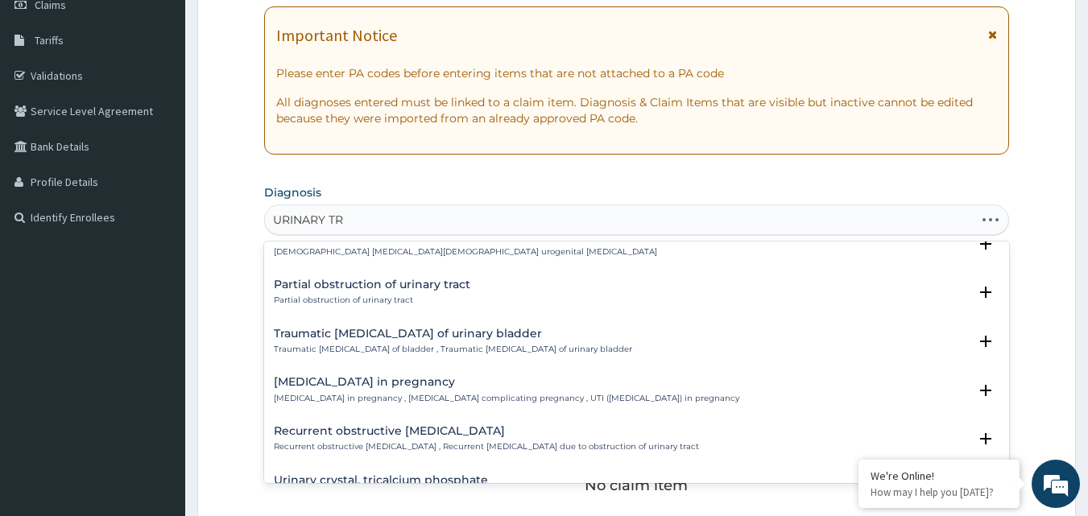
type input "URINARY TRA"
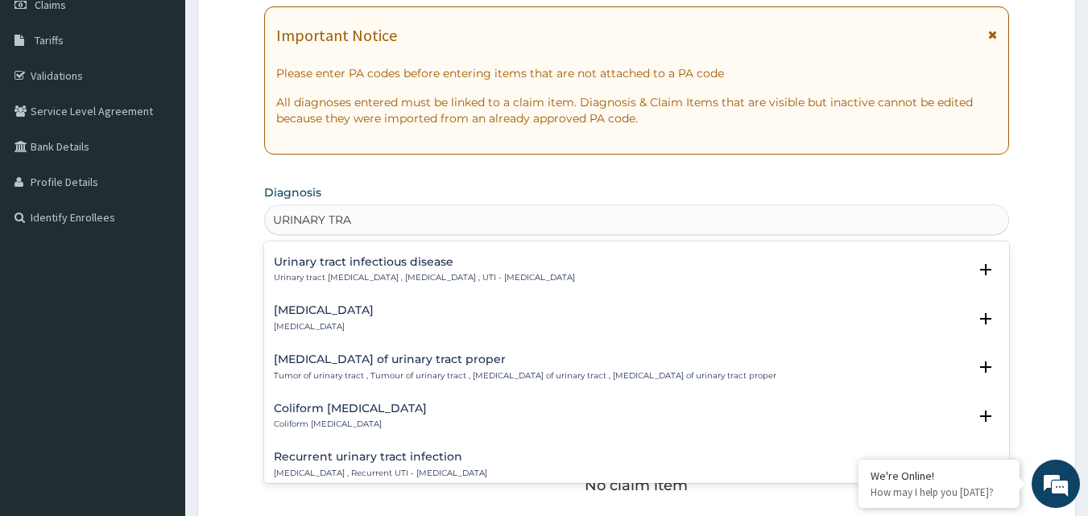
scroll to position [1104, 0]
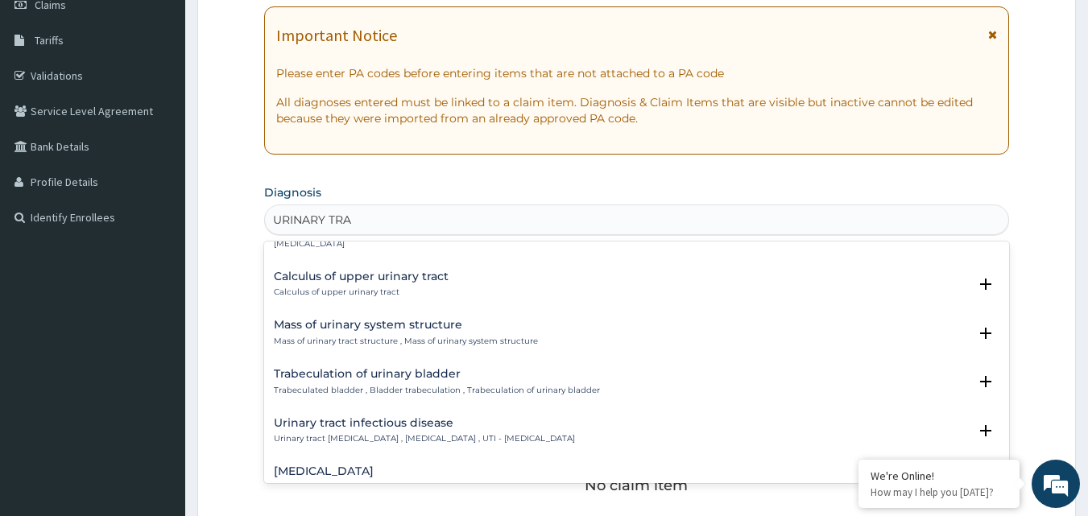
click at [370, 426] on h4 "Urinary tract infectious disease" at bounding box center [424, 423] width 301 height 12
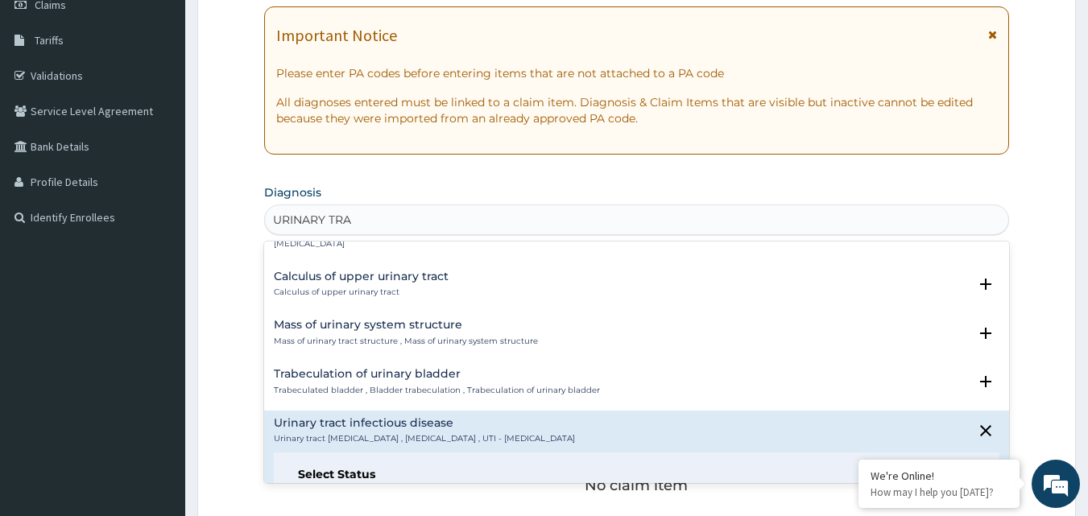
scroll to position [1265, 0]
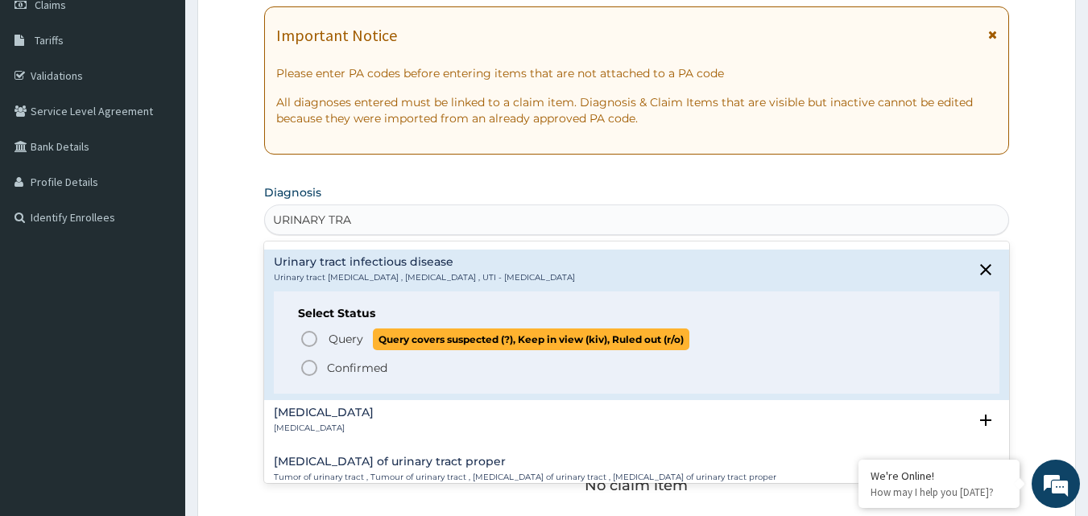
click at [308, 341] on icon "status option query" at bounding box center [308, 338] width 19 height 19
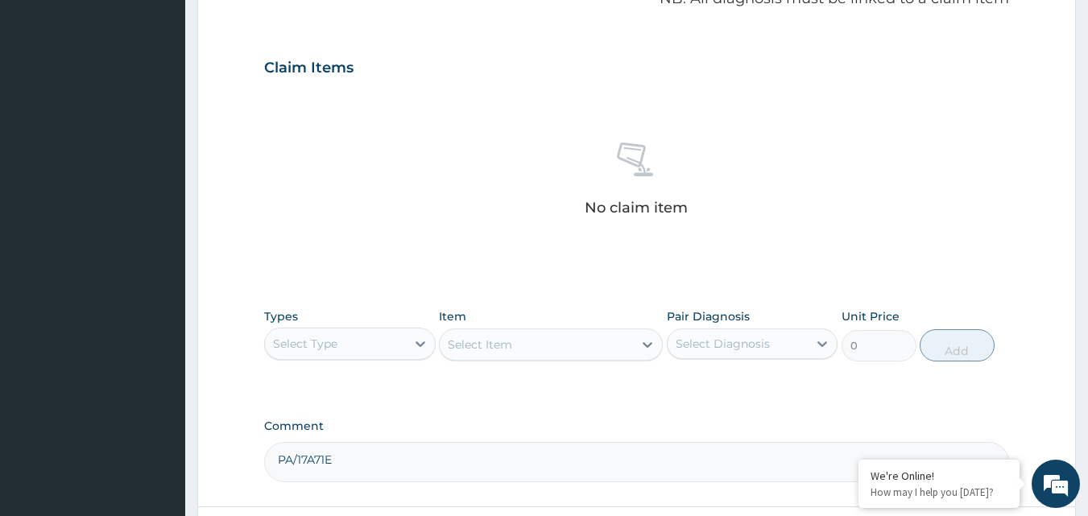
scroll to position [659, 0]
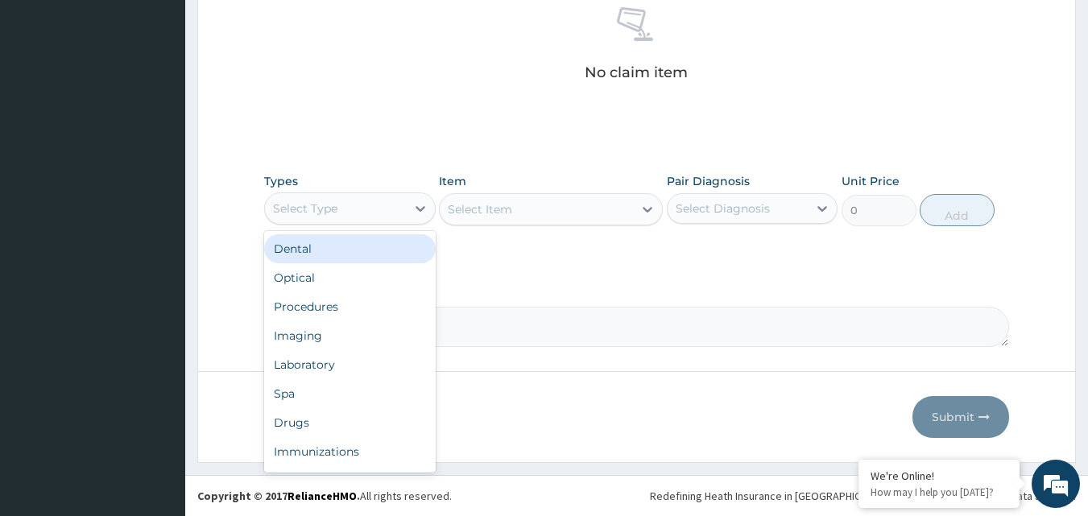
click at [388, 210] on div "Select Type" at bounding box center [335, 209] width 141 height 26
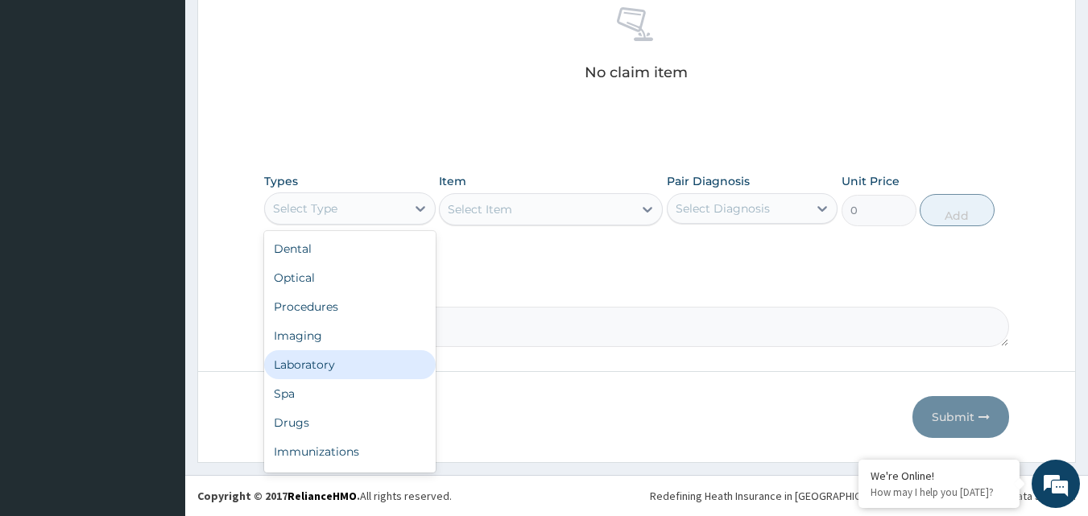
click at [315, 369] on div "Laboratory" at bounding box center [349, 364] width 171 height 29
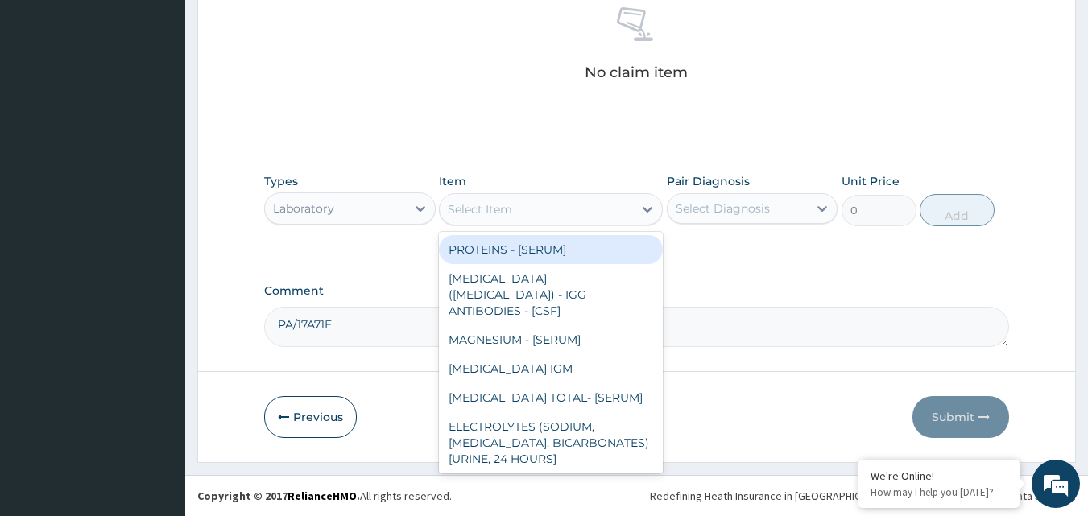
click at [524, 207] on div "Select Item" at bounding box center [536, 209] width 193 height 26
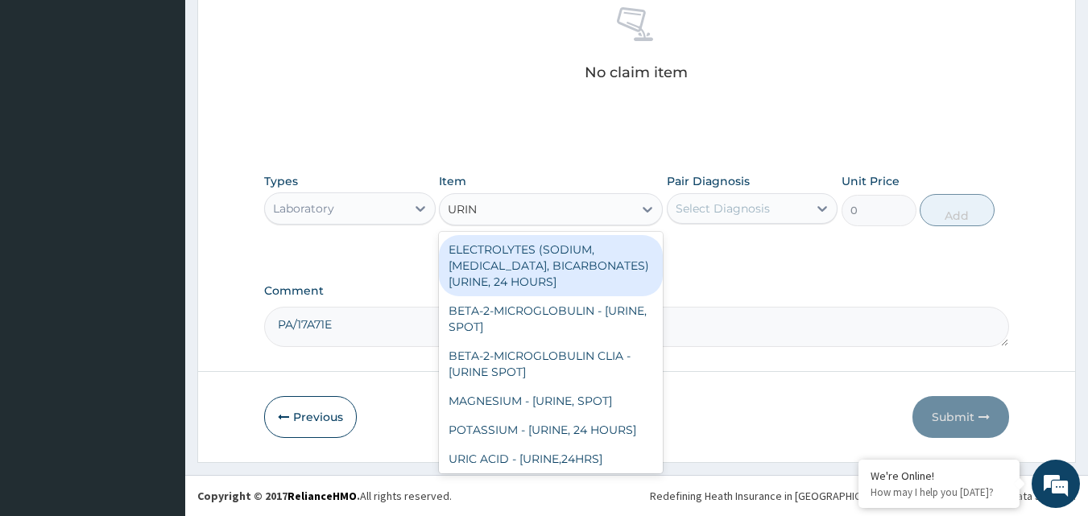
type input "URINE"
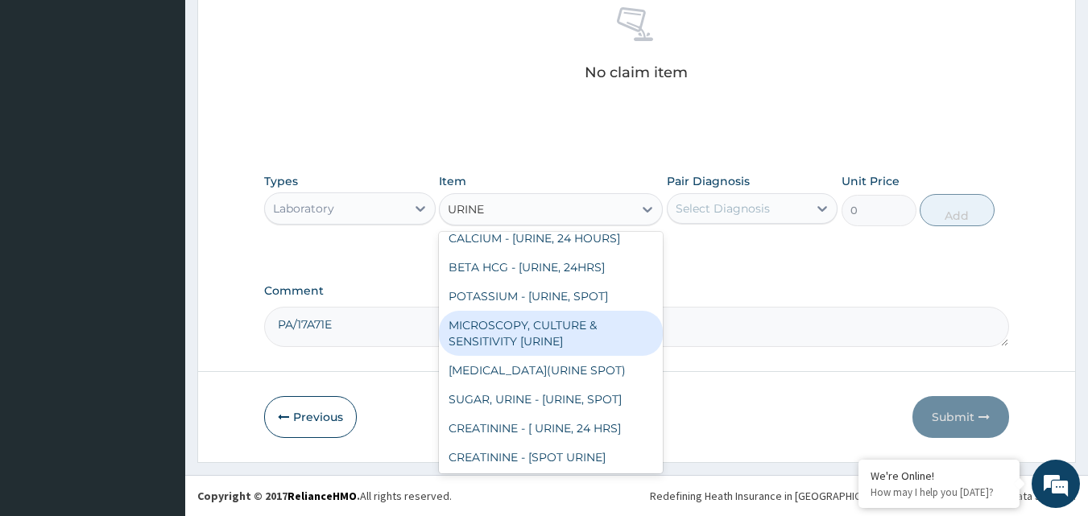
scroll to position [1323, 0]
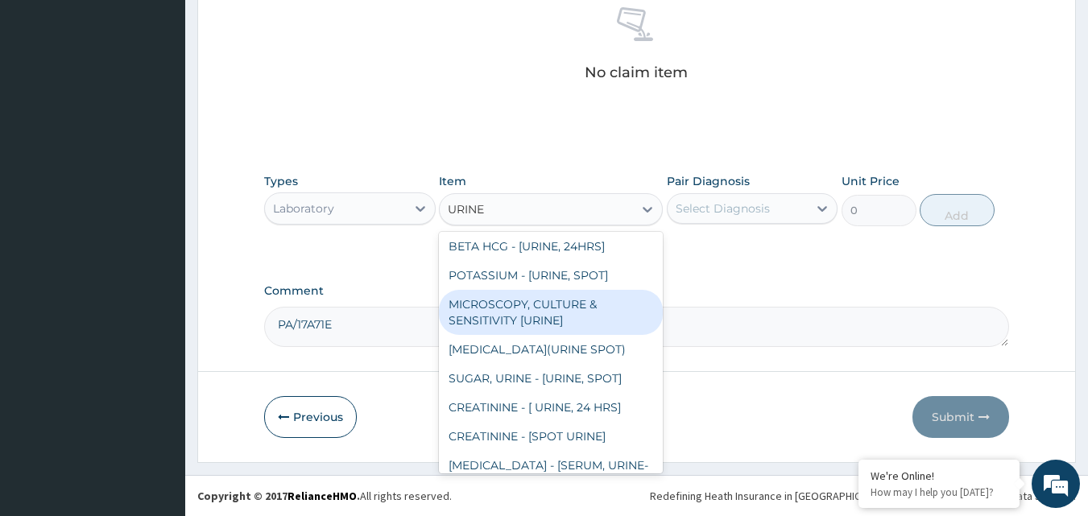
click at [589, 311] on div "MICROSCOPY, CULTURE & SENSITIVITY [URINE]" at bounding box center [551, 312] width 224 height 45
type input "3500"
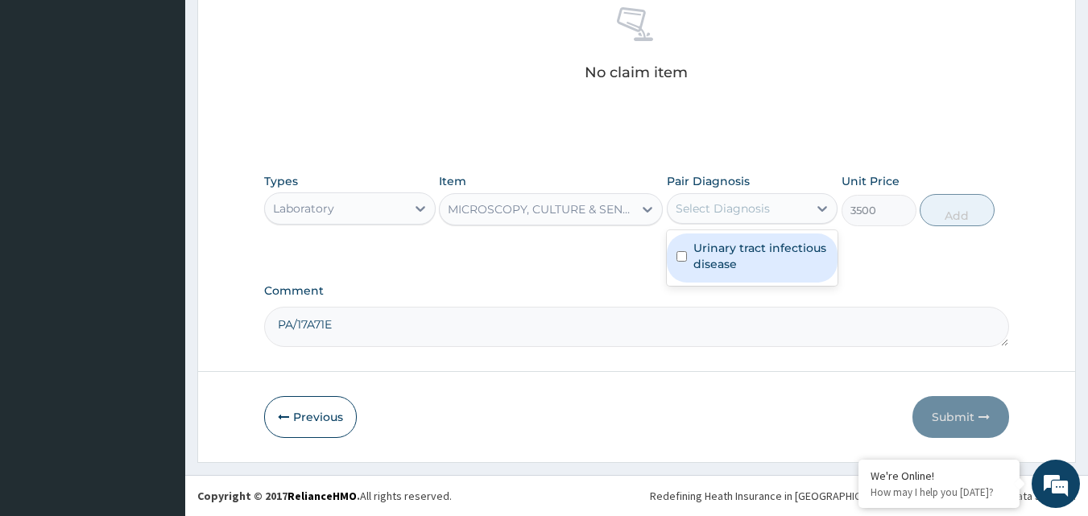
click at [787, 204] on div "Select Diagnosis" at bounding box center [737, 209] width 141 height 26
click at [696, 256] on label "Urinary tract infectious disease" at bounding box center [760, 256] width 135 height 32
checkbox input "true"
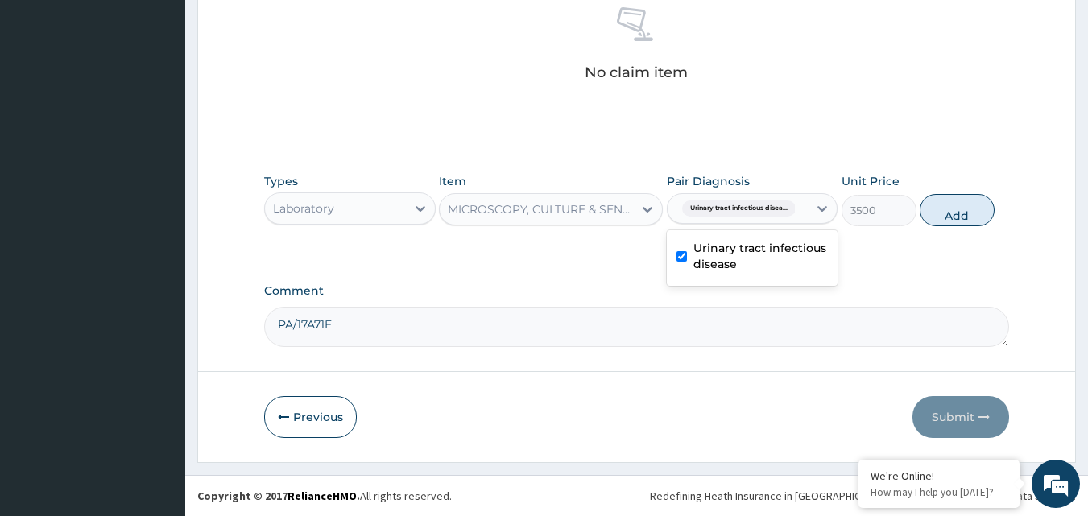
click at [953, 213] on button "Add" at bounding box center [956, 210] width 75 height 32
type input "0"
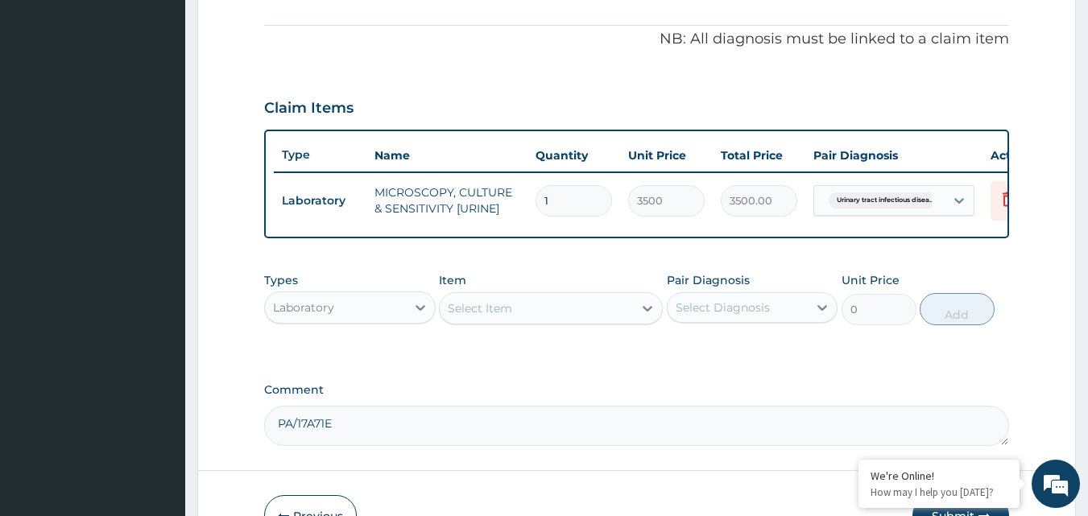
scroll to position [595, 0]
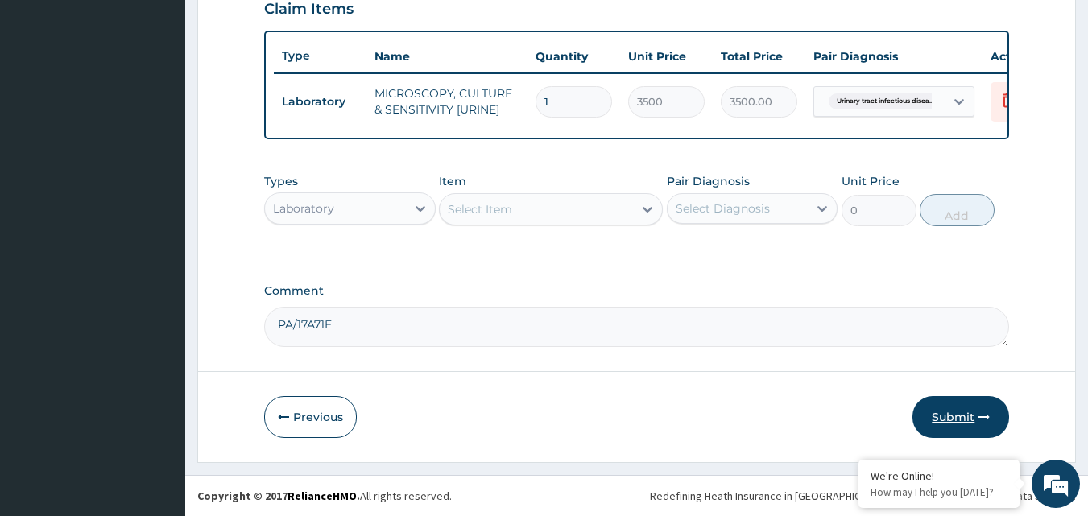
click at [960, 411] on button "Submit" at bounding box center [960, 417] width 97 height 42
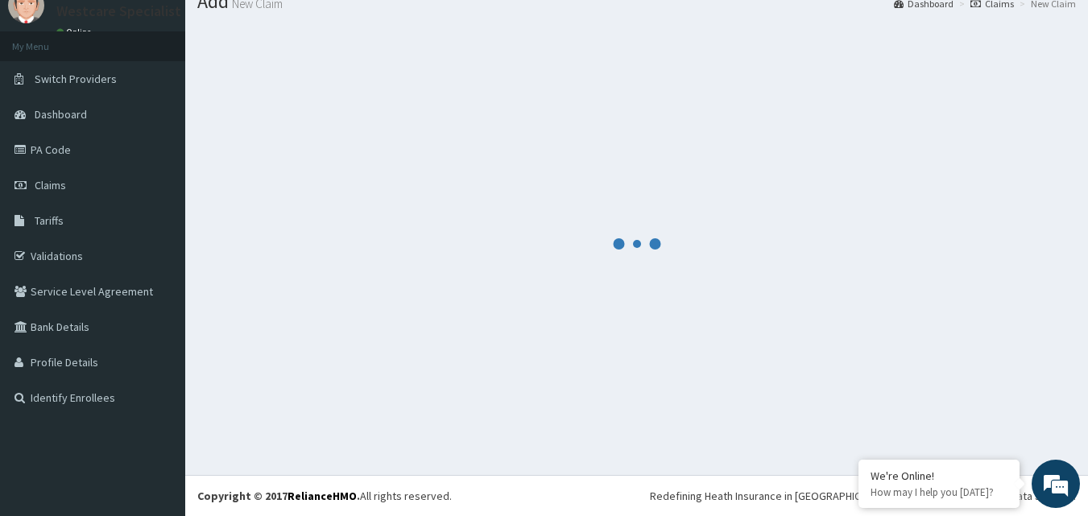
scroll to position [580, 0]
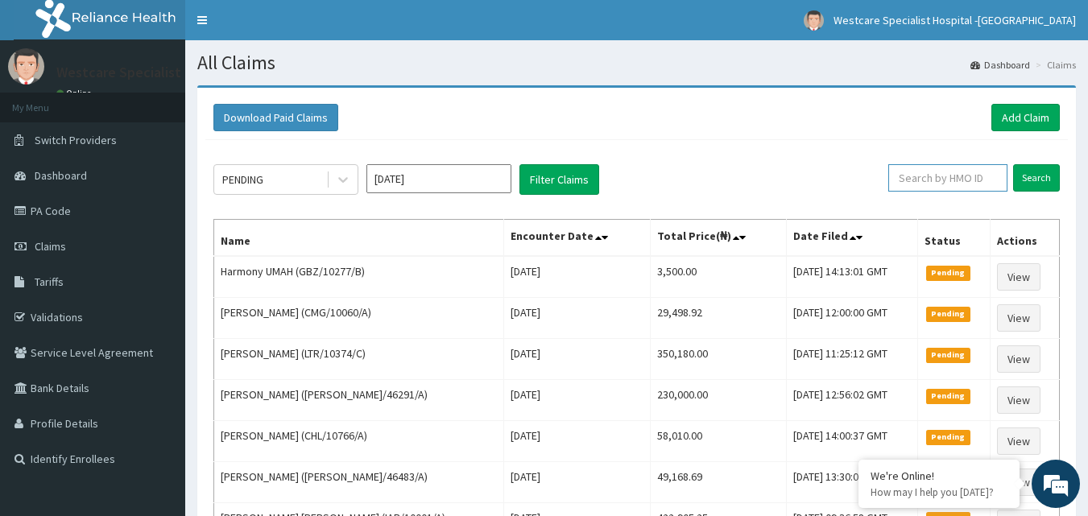
click at [952, 188] on input "text" at bounding box center [947, 177] width 119 height 27
click at [906, 168] on input "RET/46483/A" at bounding box center [922, 177] width 107 height 27
type input "RET/46483/A"
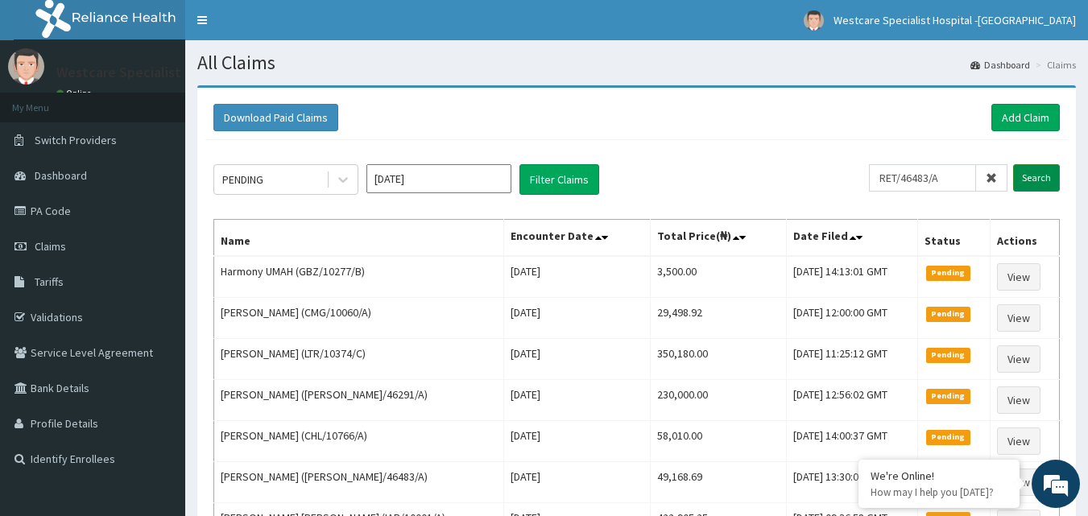
click at [1031, 169] on input "Search" at bounding box center [1036, 177] width 47 height 27
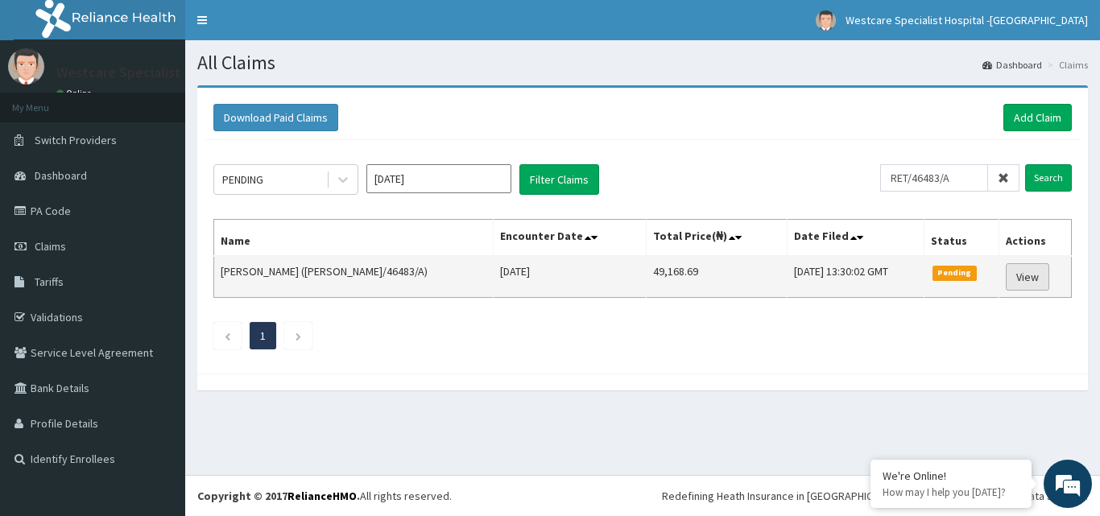
click at [1013, 273] on link "View" at bounding box center [1026, 276] width 43 height 27
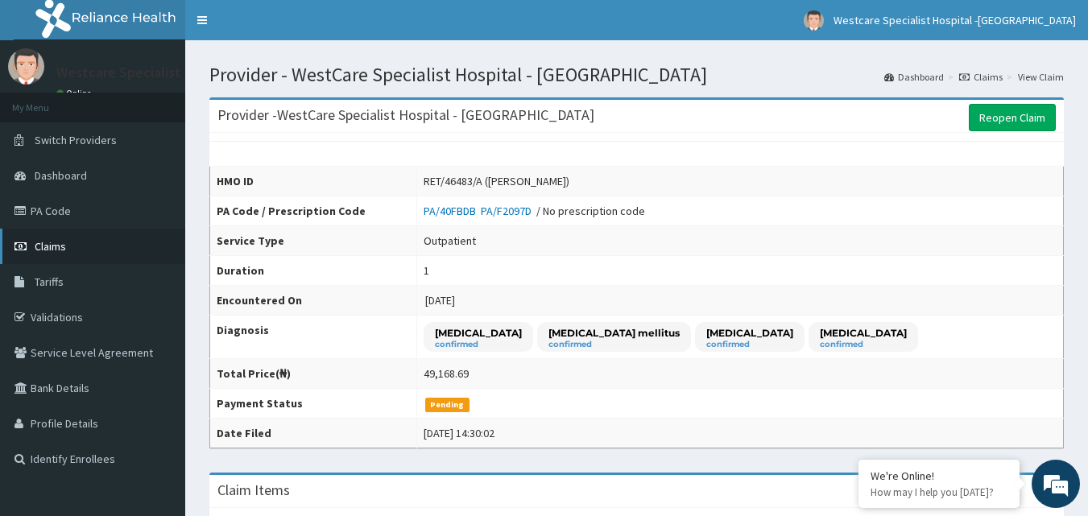
click at [56, 254] on link "Claims" at bounding box center [92, 246] width 185 height 35
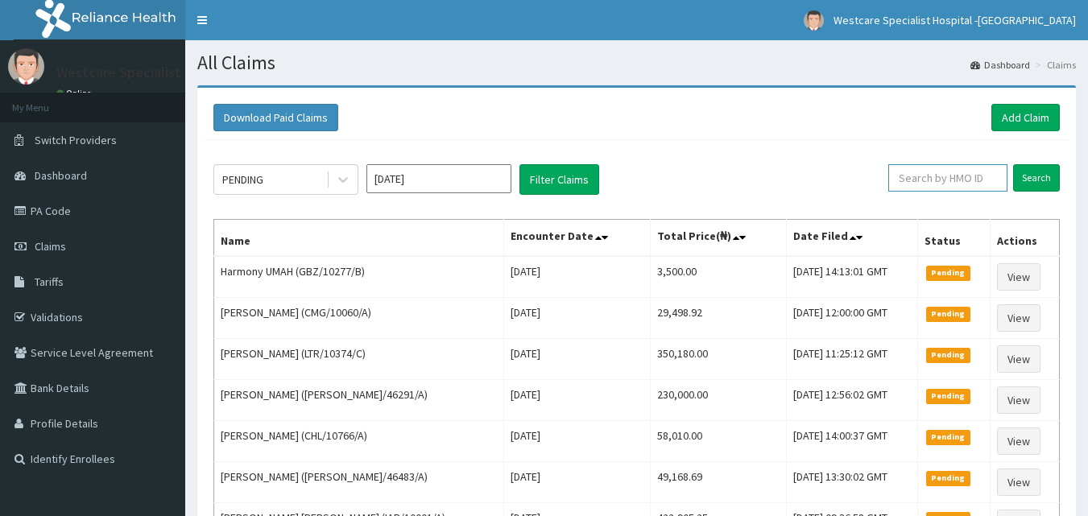
click at [935, 174] on input "text" at bounding box center [947, 177] width 119 height 27
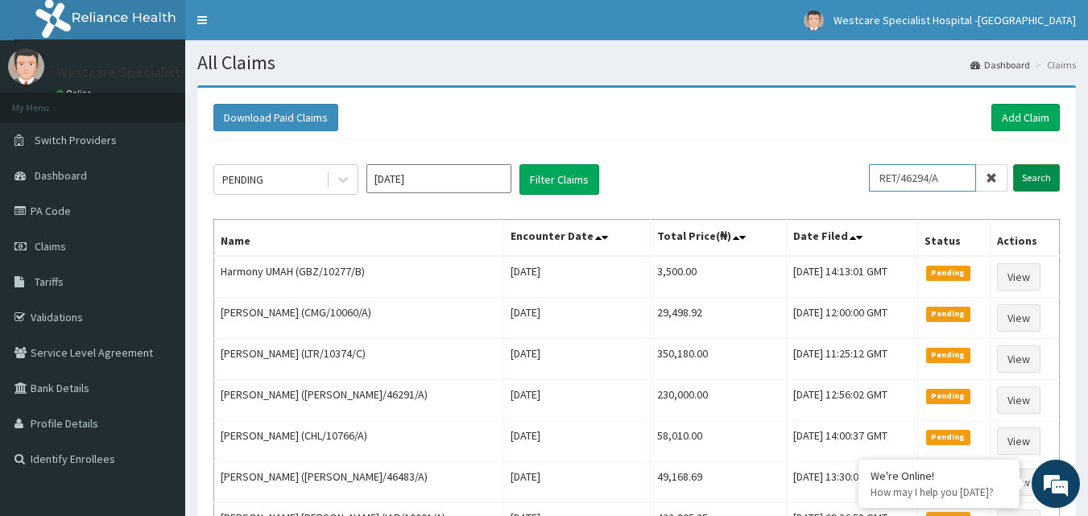
type input "RET/46294/A"
click at [1019, 181] on input "Search" at bounding box center [1036, 177] width 47 height 27
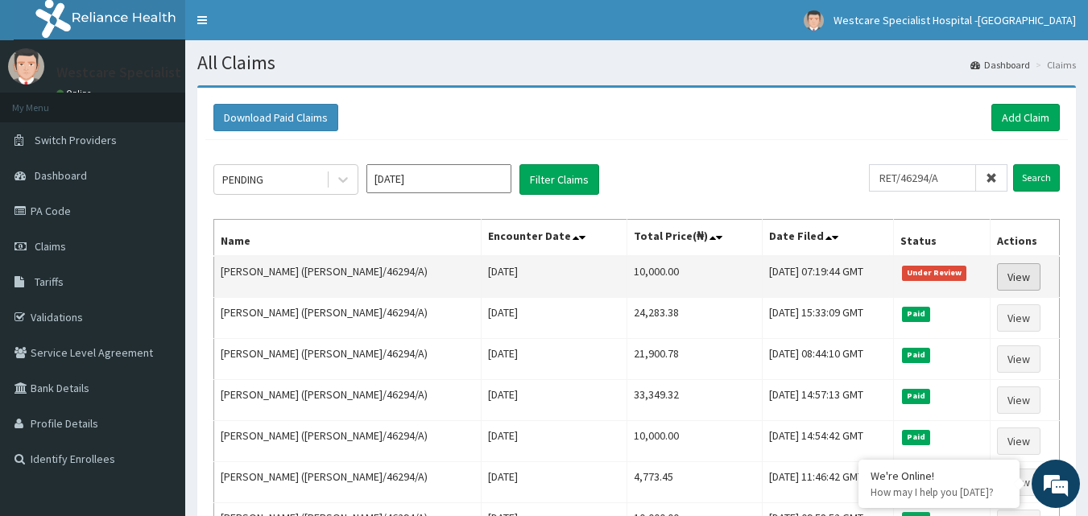
click at [1024, 287] on link "View" at bounding box center [1018, 276] width 43 height 27
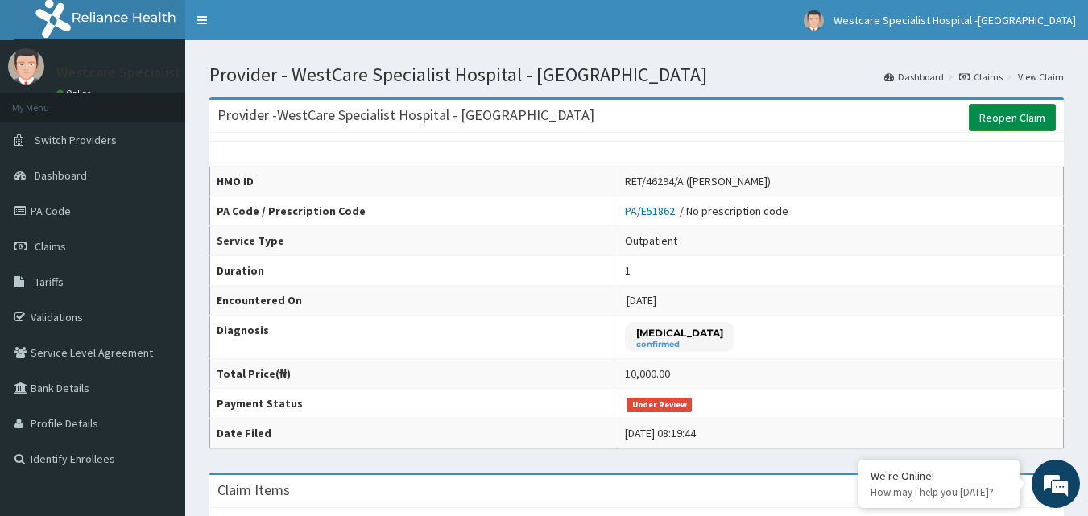
click at [1007, 116] on link "Reopen Claim" at bounding box center [1011, 117] width 87 height 27
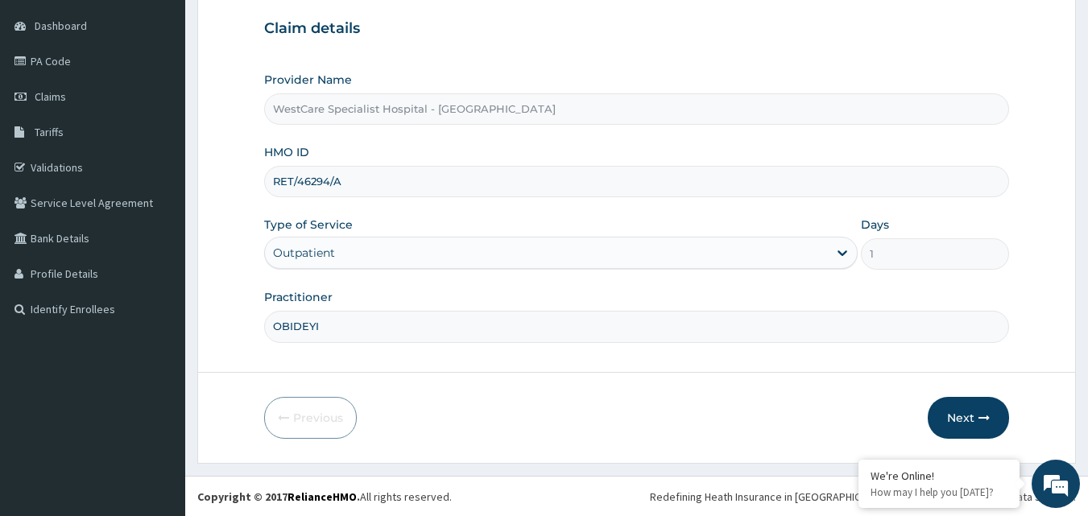
scroll to position [151, 0]
click at [966, 427] on button "Next" at bounding box center [967, 417] width 81 height 42
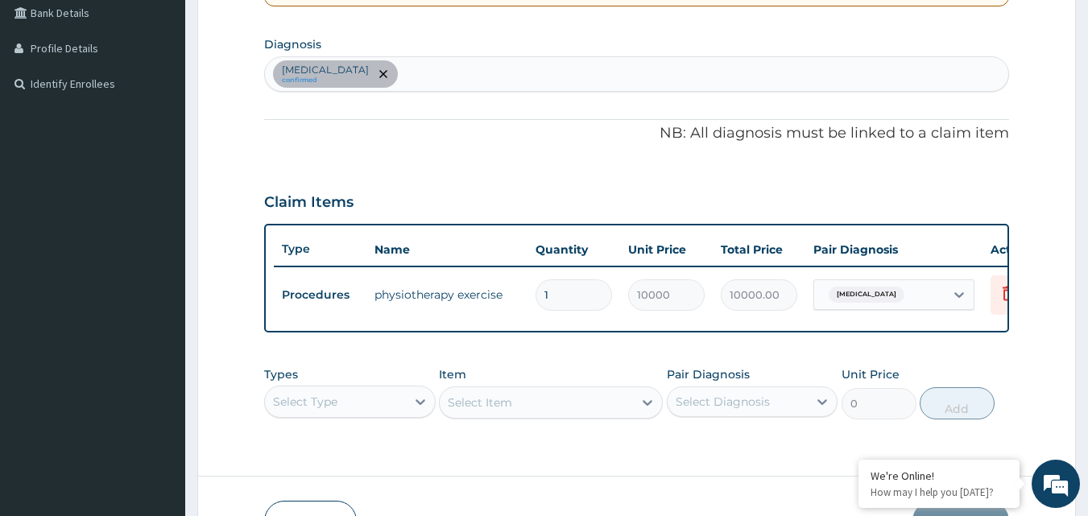
scroll to position [483, 0]
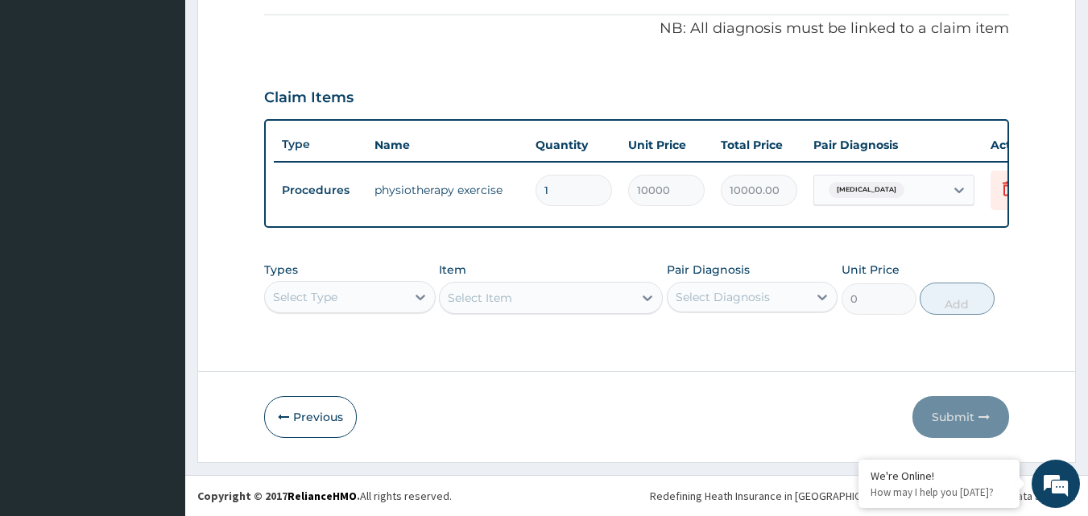
click at [399, 313] on div "Select Type" at bounding box center [349, 297] width 171 height 32
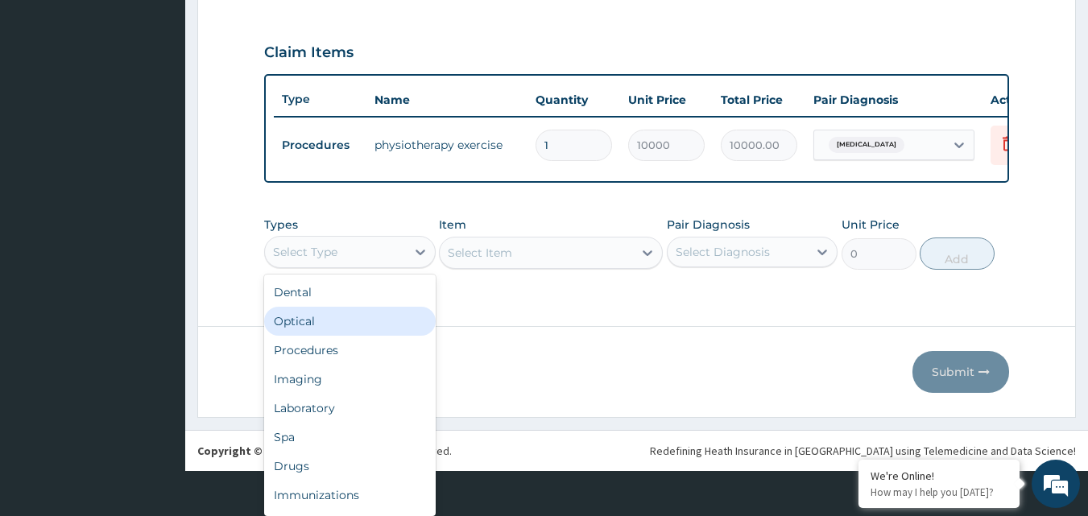
scroll to position [0, 0]
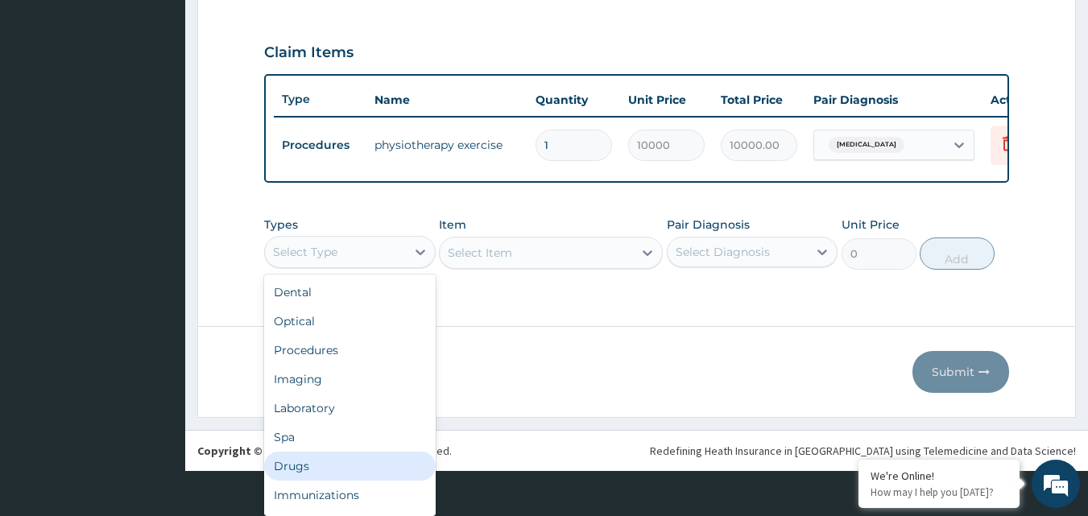
click at [303, 481] on div "Drugs" at bounding box center [349, 466] width 171 height 29
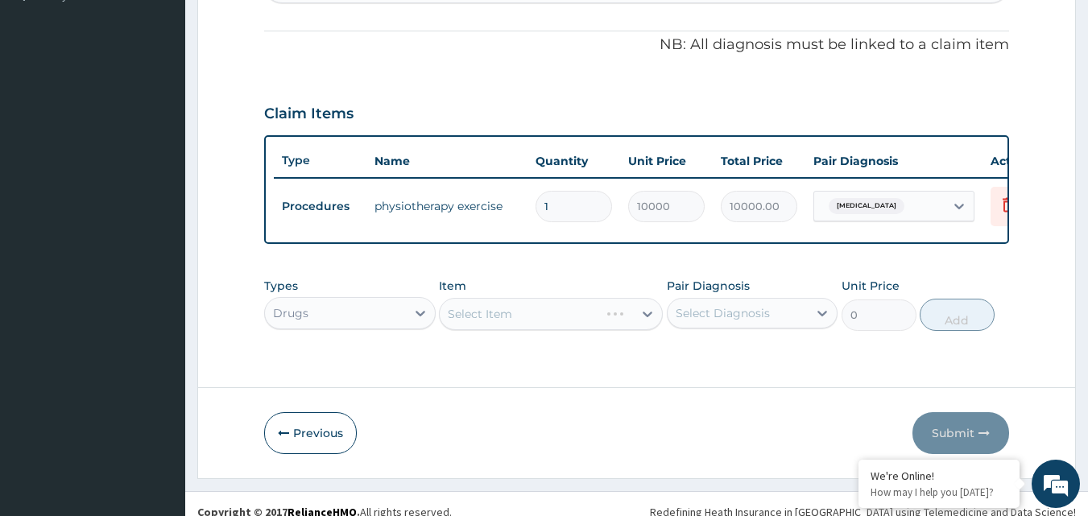
scroll to position [492, 0]
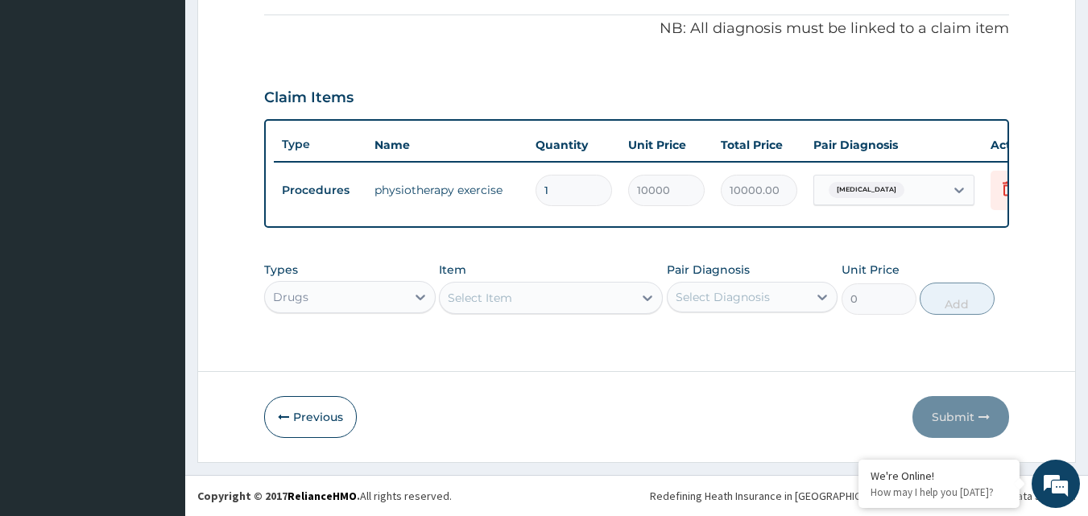
click at [580, 297] on div "Select Item" at bounding box center [536, 298] width 193 height 26
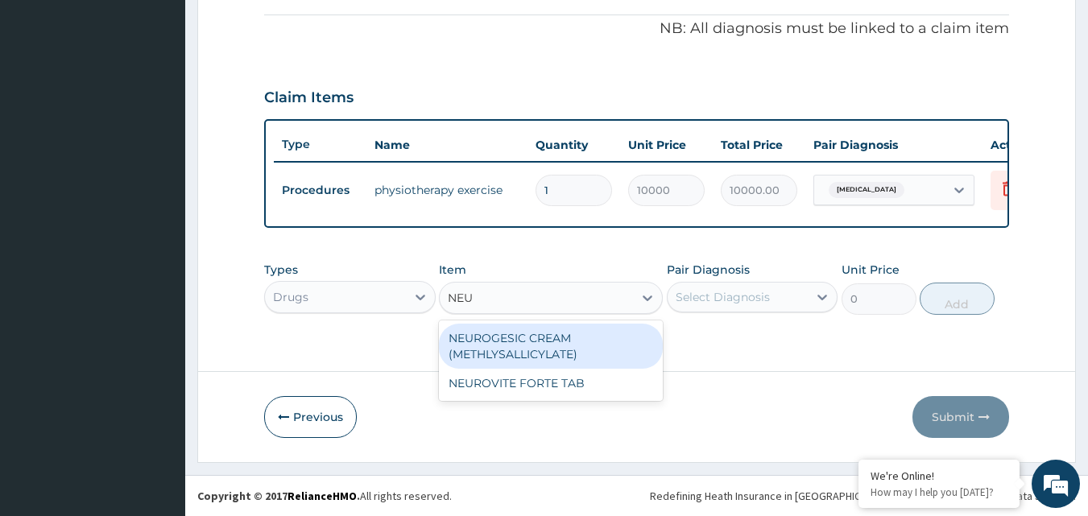
scroll to position [0, 0]
type input "NEUR"
click at [521, 341] on div "NEUROGESIC CREAM (METHLYSALLICYLATE)" at bounding box center [551, 346] width 224 height 45
type input "1181.25"
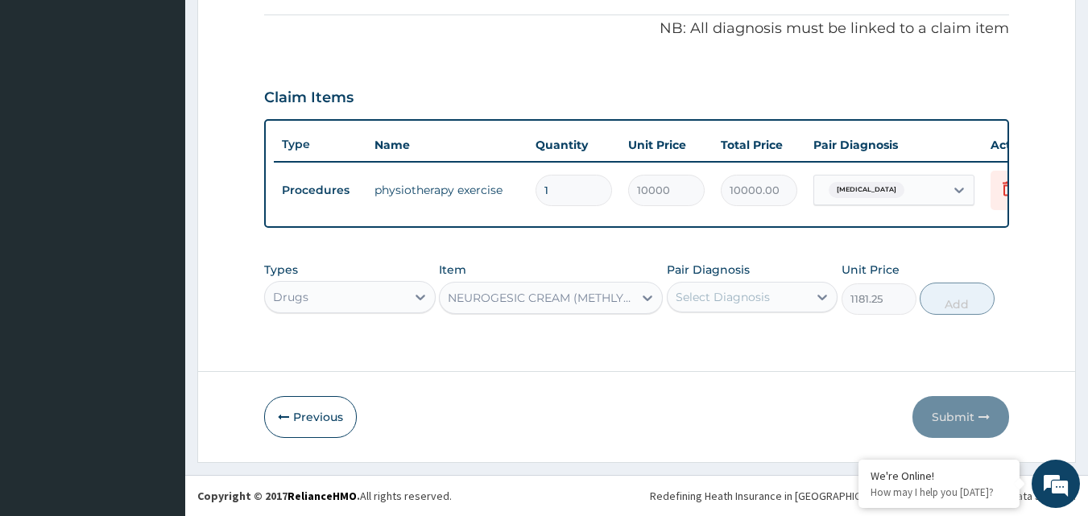
click at [778, 298] on div "Select Diagnosis" at bounding box center [737, 297] width 141 height 26
click at [681, 338] on input "checkbox" at bounding box center [681, 337] width 10 height 10
checkbox input "true"
click at [958, 306] on button "Add" at bounding box center [956, 299] width 75 height 32
type input "0"
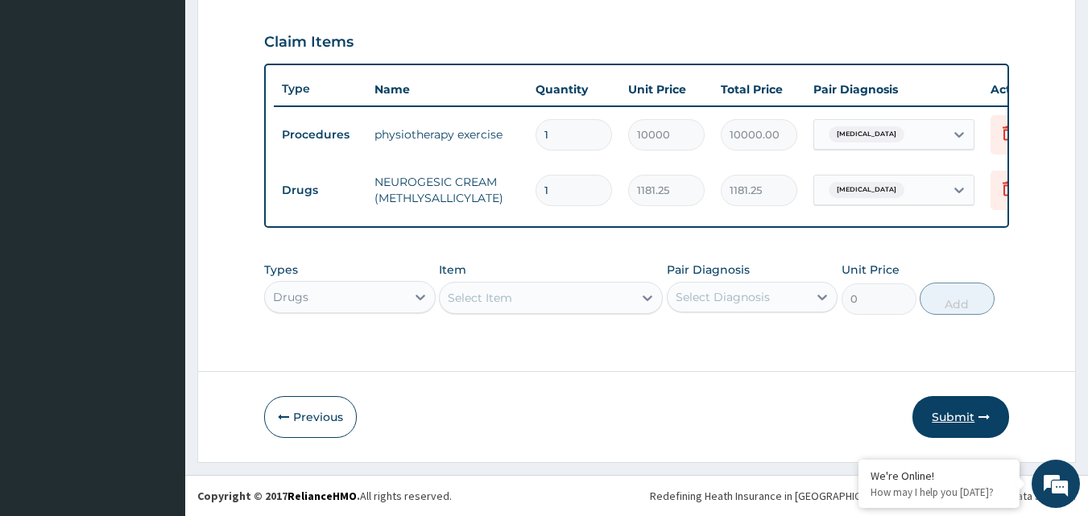
click at [980, 415] on icon "button" at bounding box center [983, 416] width 11 height 11
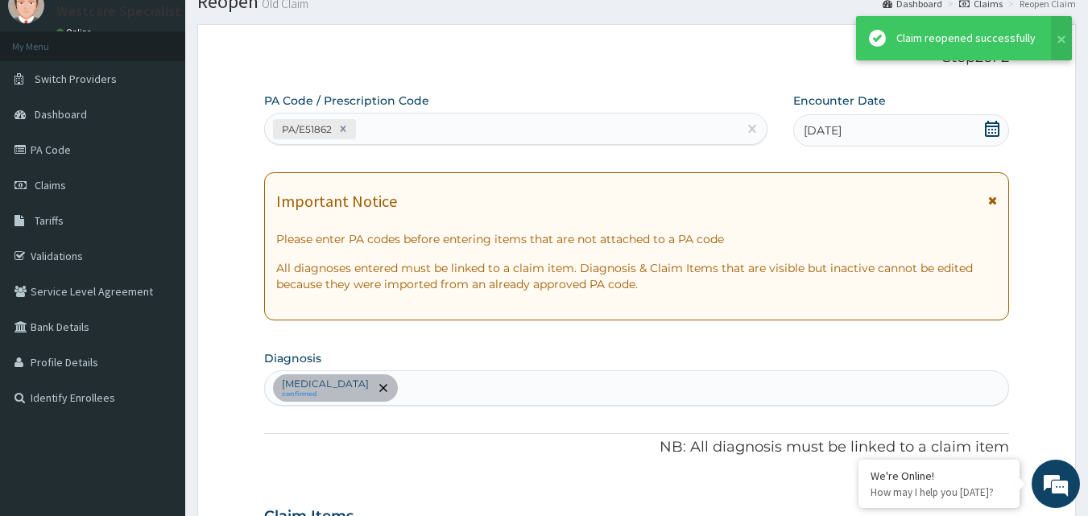
scroll to position [547, 0]
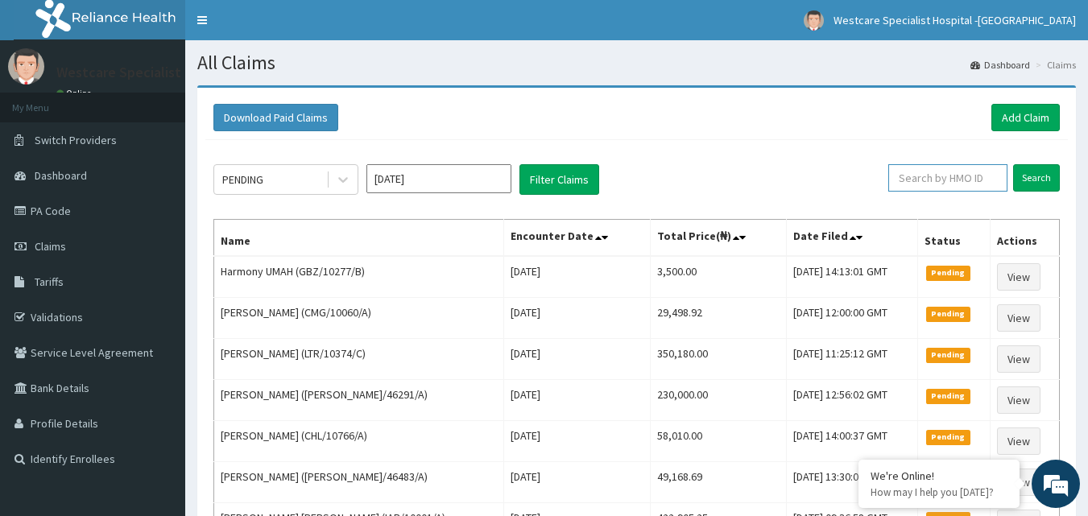
click at [972, 176] on input "text" at bounding box center [947, 177] width 119 height 27
type input "CHL/10692/C"
click at [1035, 179] on input "Search" at bounding box center [1036, 177] width 47 height 27
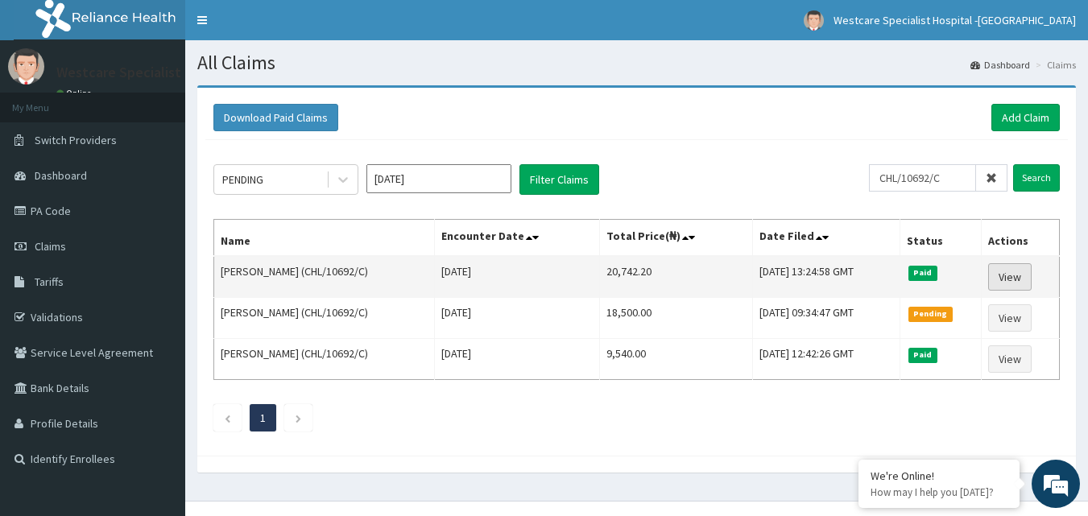
click at [1002, 269] on link "View" at bounding box center [1009, 276] width 43 height 27
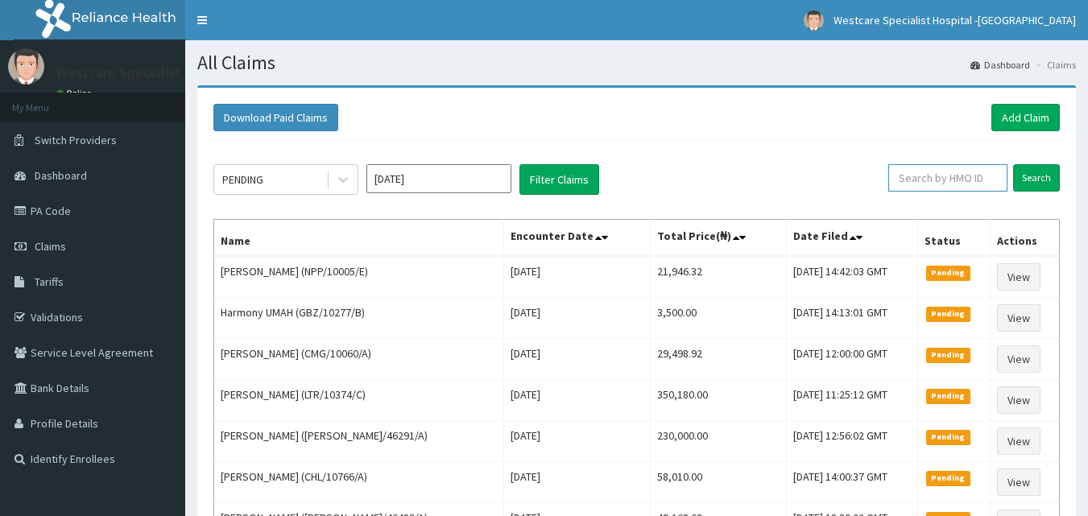
click at [945, 184] on input "text" at bounding box center [947, 177] width 119 height 27
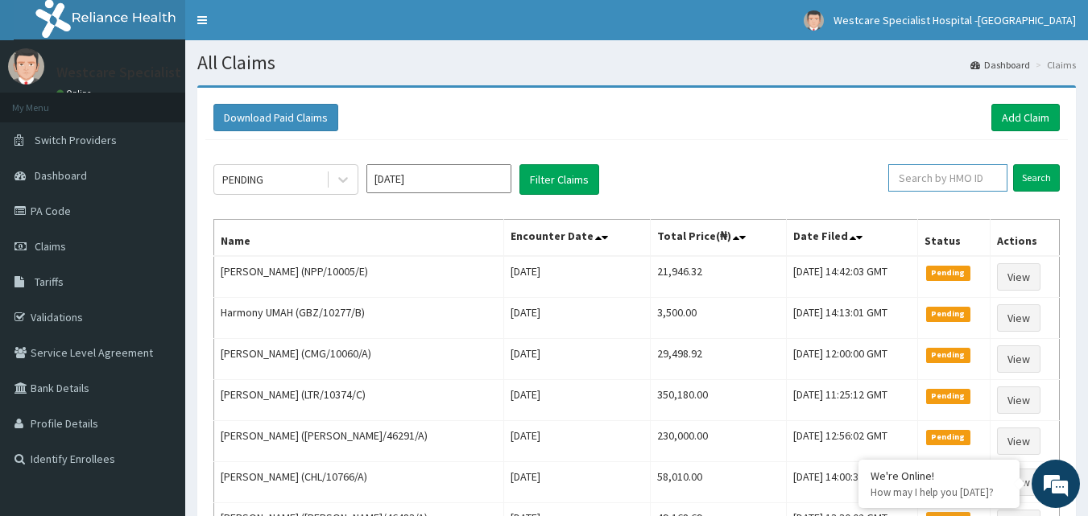
paste input "RET/46483/A"
click at [1030, 181] on input "Search" at bounding box center [1036, 177] width 47 height 27
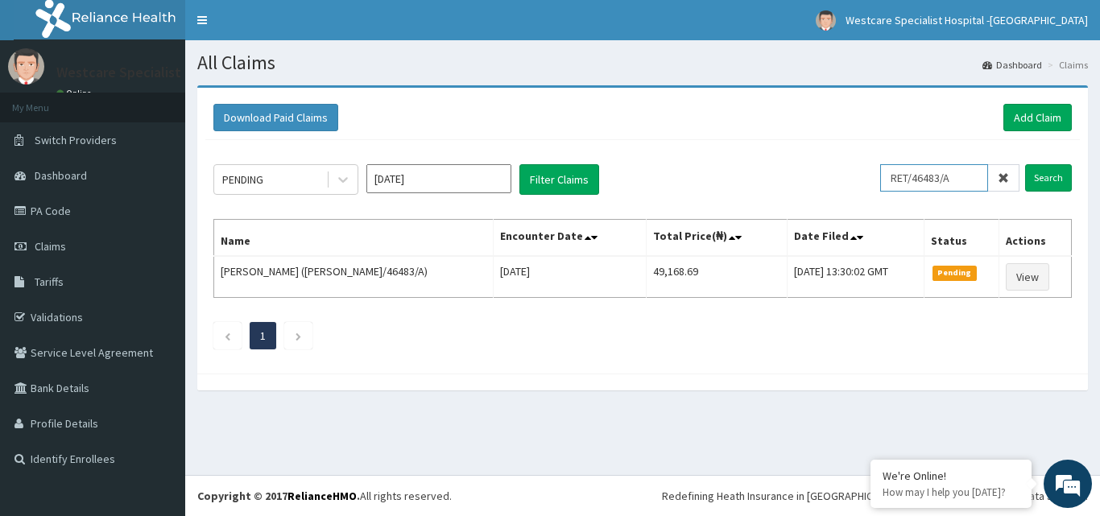
click at [922, 178] on input "RET/46483/A" at bounding box center [934, 177] width 108 height 27
type input "CHL/10692/C"
click at [1041, 186] on input "Search" at bounding box center [1048, 177] width 47 height 27
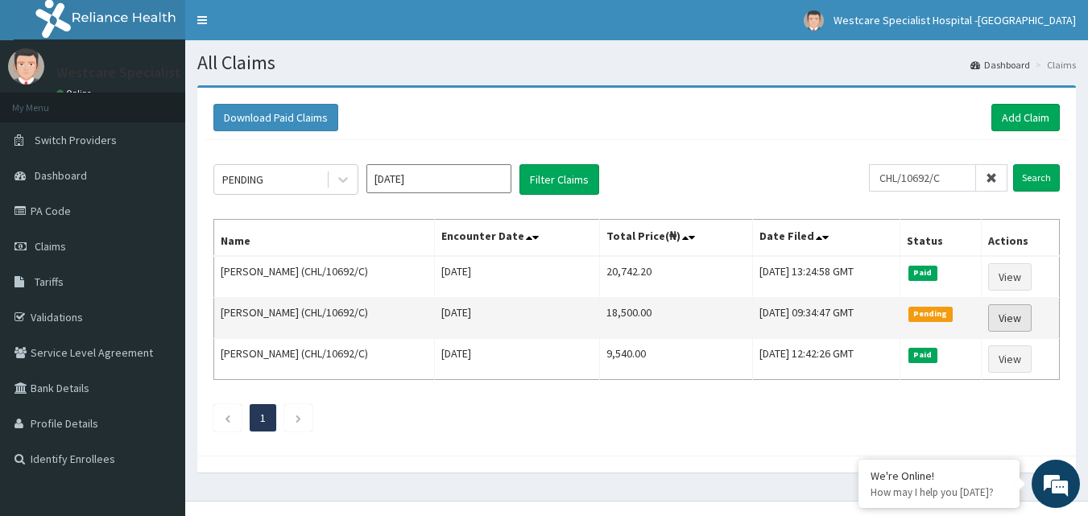
click at [1010, 323] on link "View" at bounding box center [1009, 317] width 43 height 27
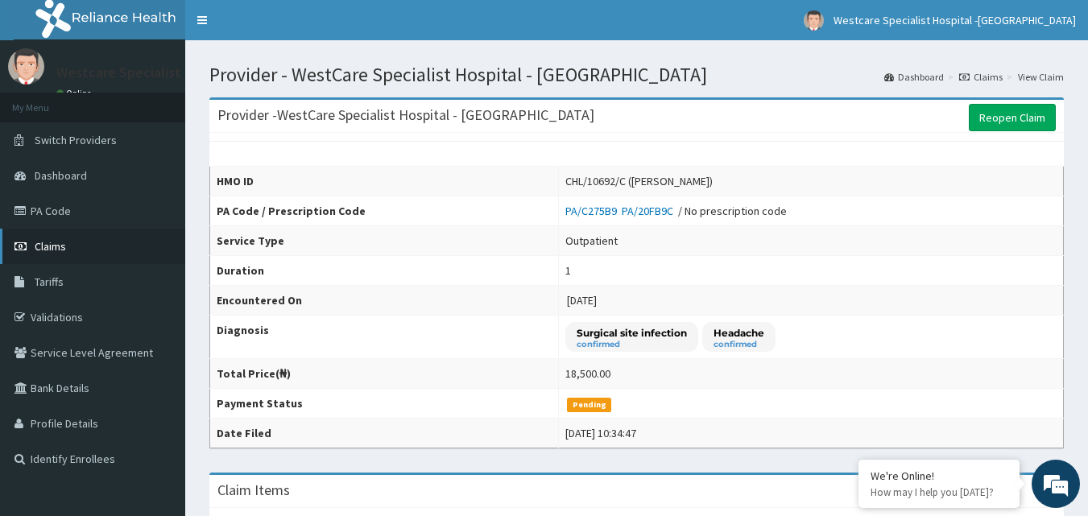
click at [64, 247] on span "Claims" at bounding box center [50, 246] width 31 height 14
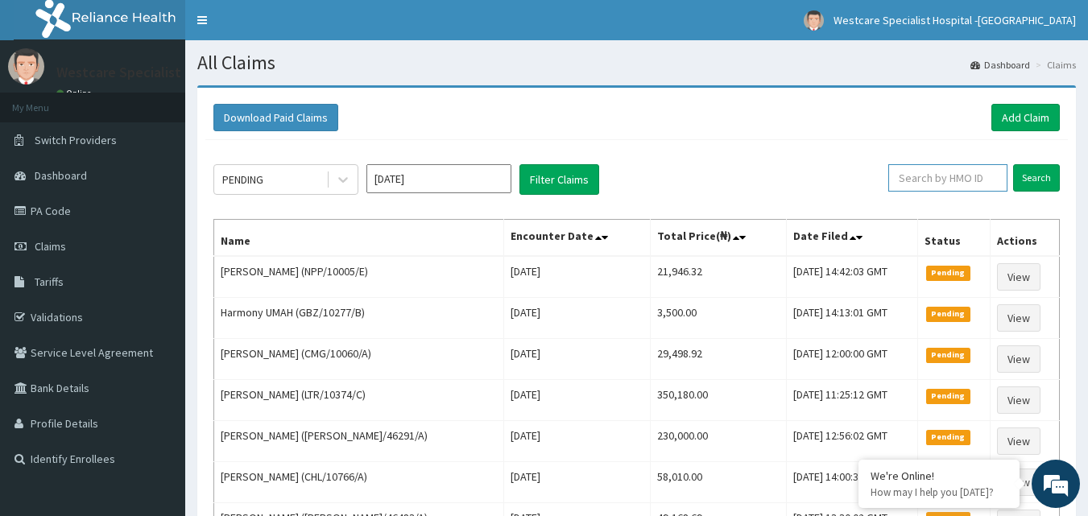
click at [917, 172] on input "text" at bounding box center [947, 177] width 119 height 27
paste input "OLM/10037/D"
click at [1044, 164] on input "Search" at bounding box center [1036, 177] width 47 height 27
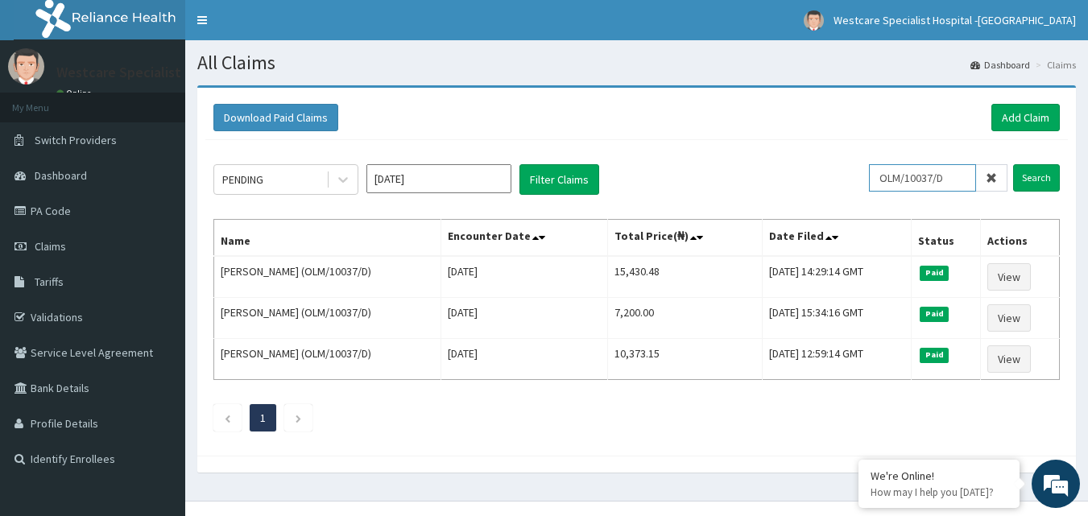
click at [895, 189] on input "OLM/10037/D" at bounding box center [922, 177] width 107 height 27
paste input "PRN/10059/C"
type input "PRN/10059/C"
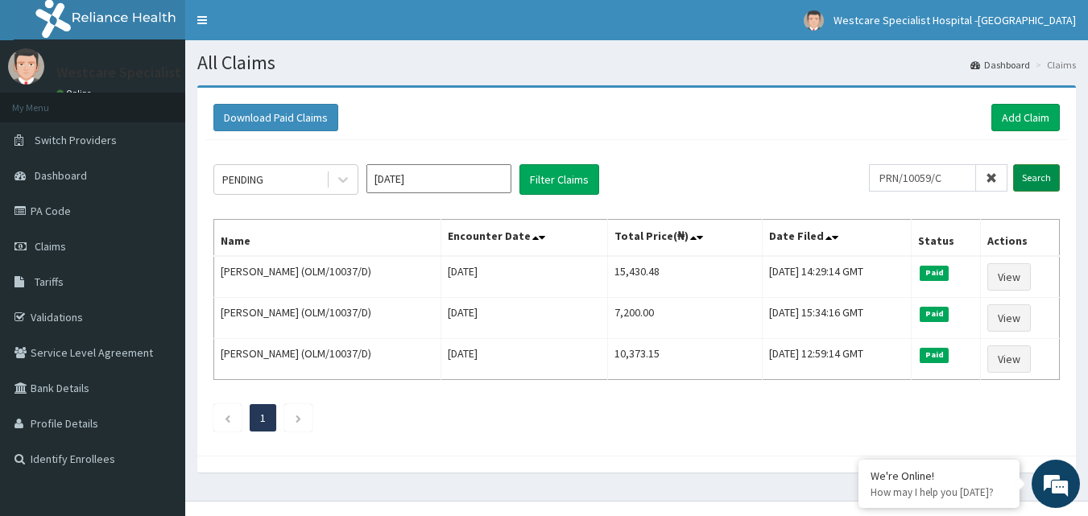
click at [1039, 180] on input "Search" at bounding box center [1036, 177] width 47 height 27
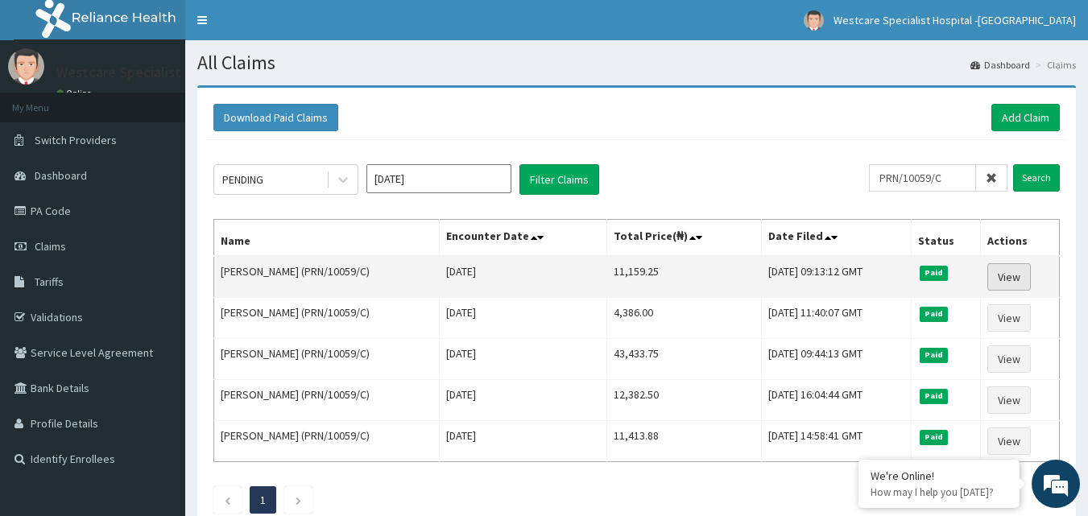
click at [1009, 271] on link "View" at bounding box center [1008, 276] width 43 height 27
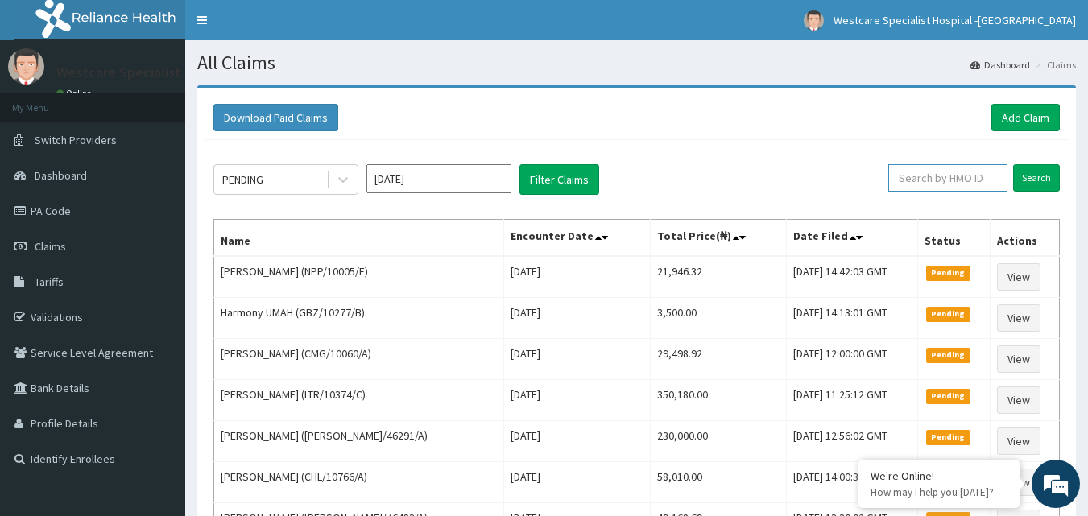
click at [939, 179] on input "text" at bounding box center [947, 177] width 119 height 27
click at [1012, 109] on link "Add Claim" at bounding box center [1025, 117] width 68 height 27
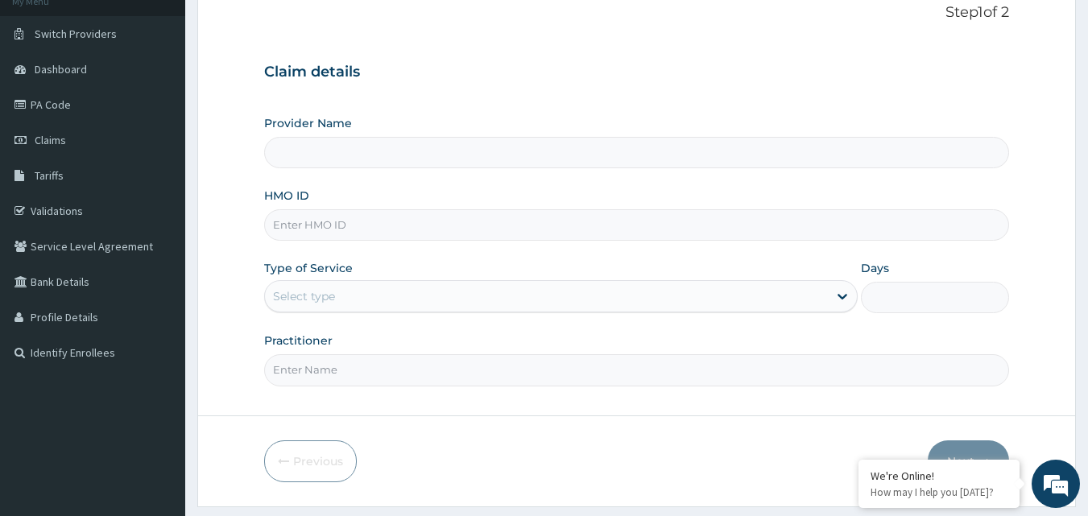
scroll to position [70, 0]
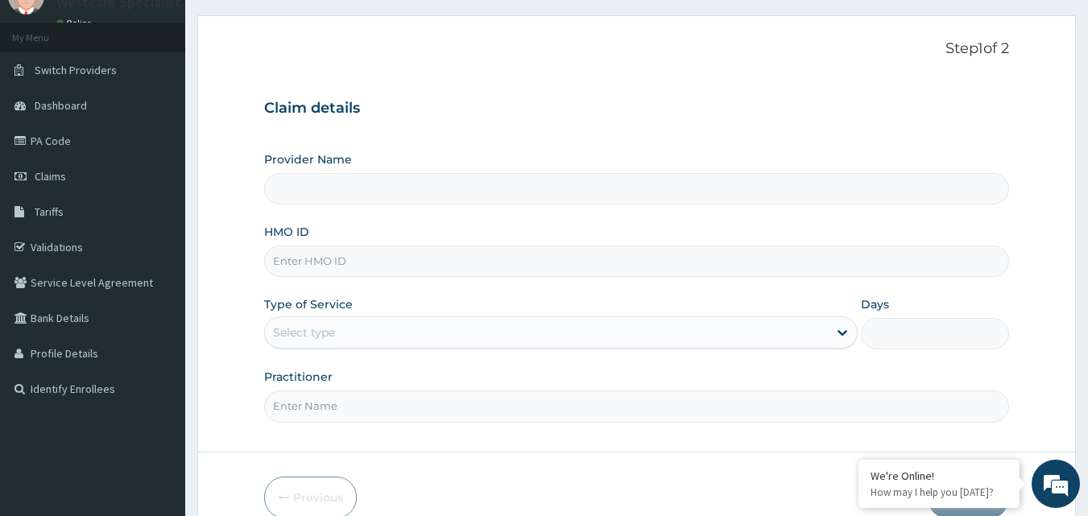
type input "WestCare Specialist Hospital - [GEOGRAPHIC_DATA]"
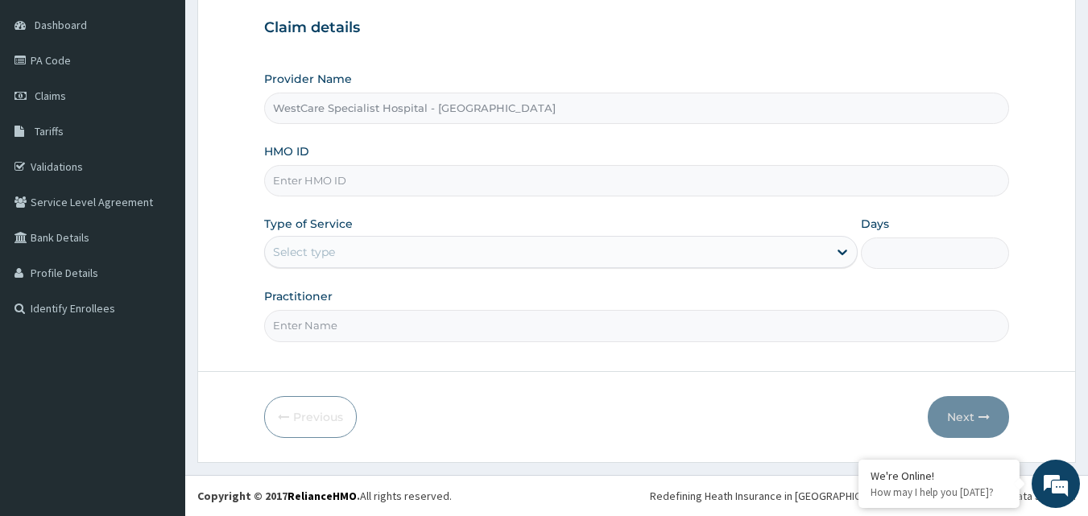
click at [369, 192] on input "HMO ID" at bounding box center [636, 180] width 745 height 31
paste input "CHL/10692/C"
type input "CHL/10692/C"
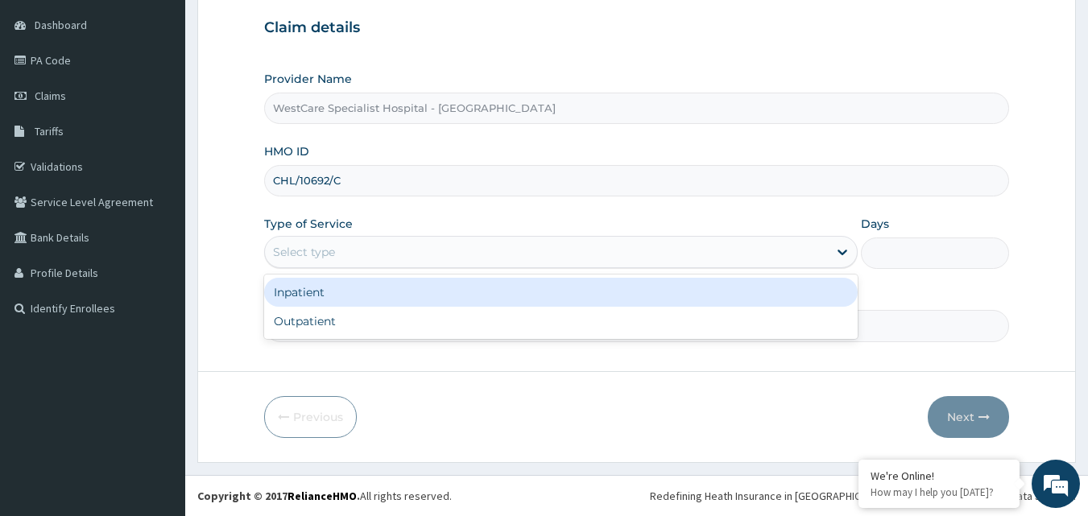
click at [451, 242] on div "Select type" at bounding box center [546, 252] width 563 height 26
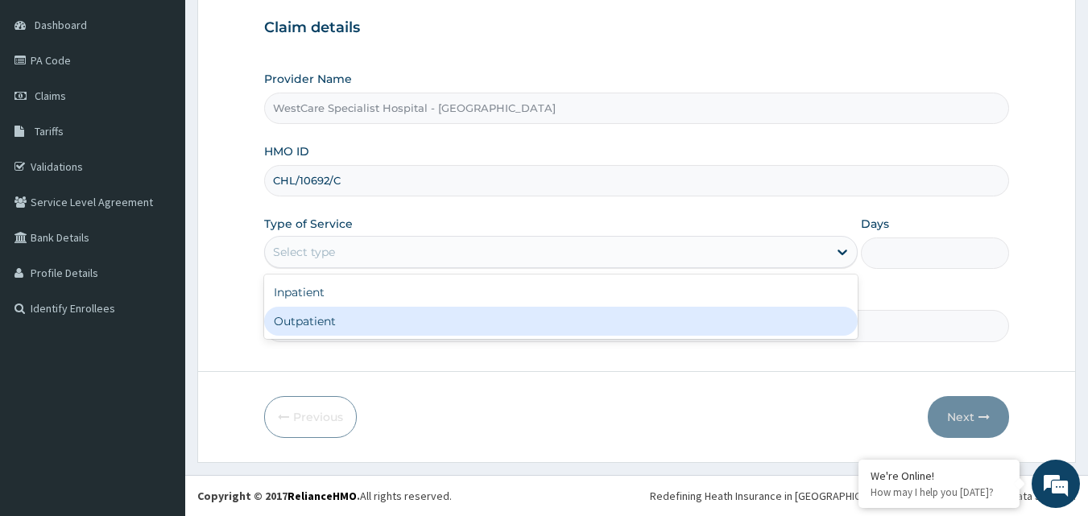
click at [369, 317] on div "Outpatient" at bounding box center [560, 321] width 593 height 29
type input "1"
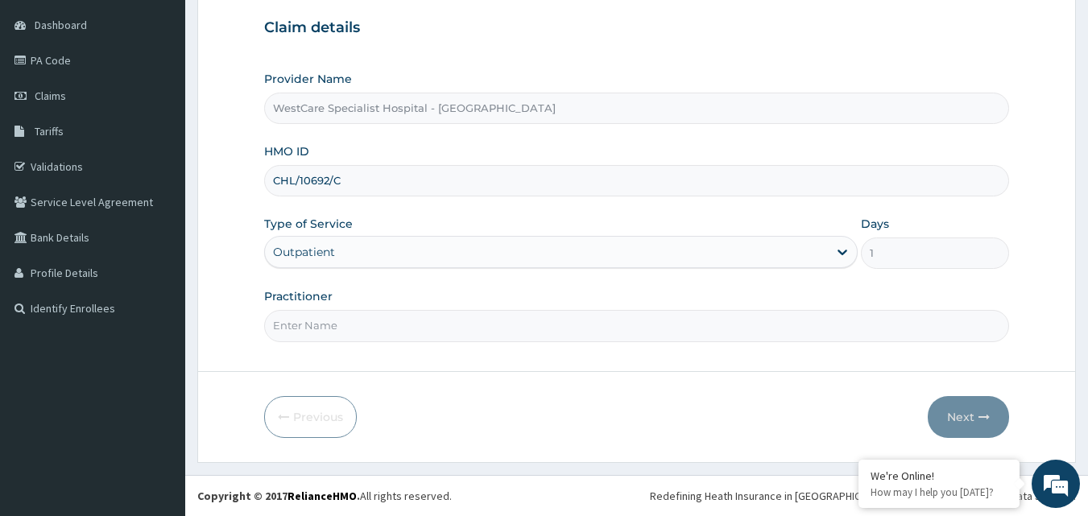
click at [460, 339] on input "Practitioner" at bounding box center [636, 325] width 745 height 31
type input "OBIDEYI"
click at [966, 416] on button "Next" at bounding box center [967, 417] width 81 height 42
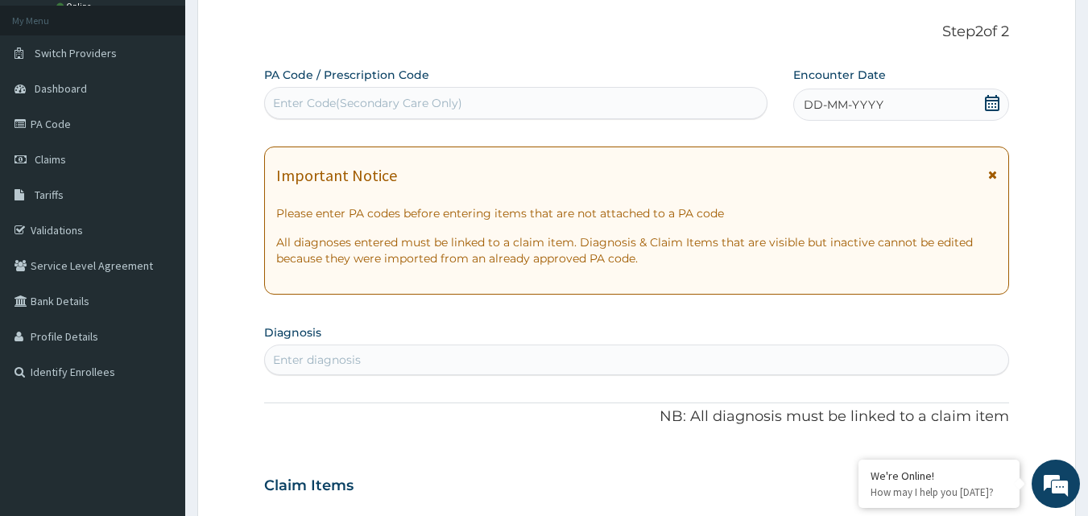
scroll to position [0, 0]
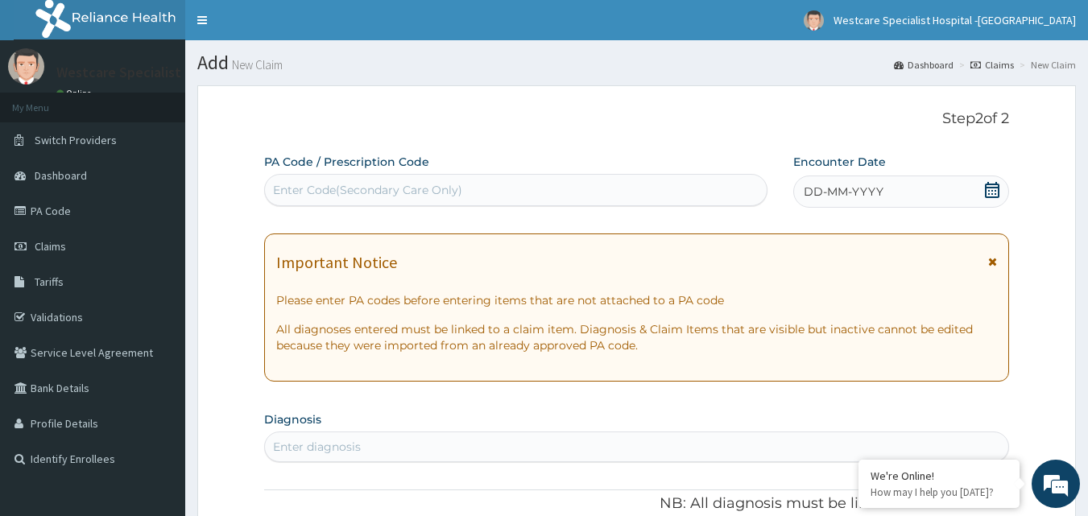
click at [366, 199] on div "Enter Code(Secondary Care Only)" at bounding box center [516, 190] width 502 height 26
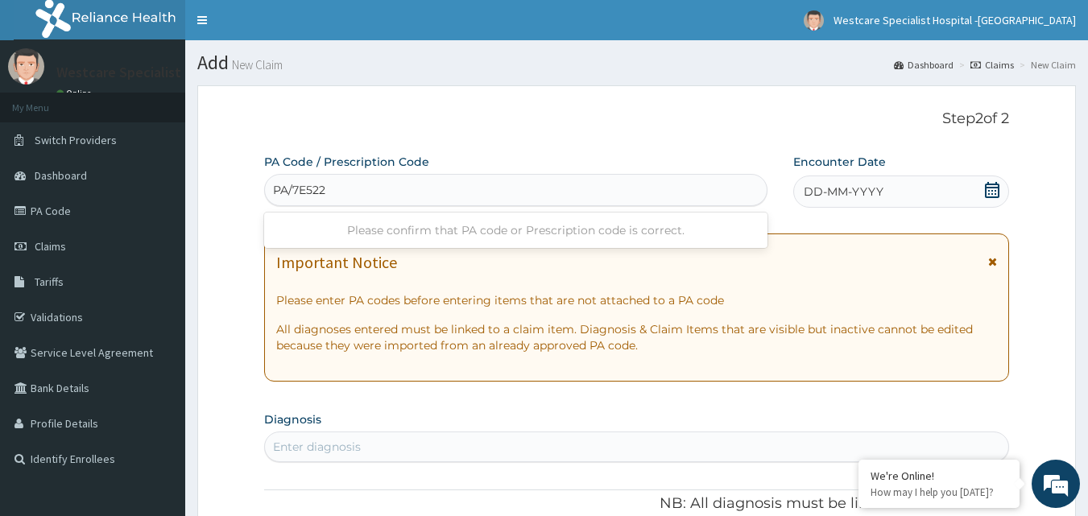
type input "PA/7E5226"
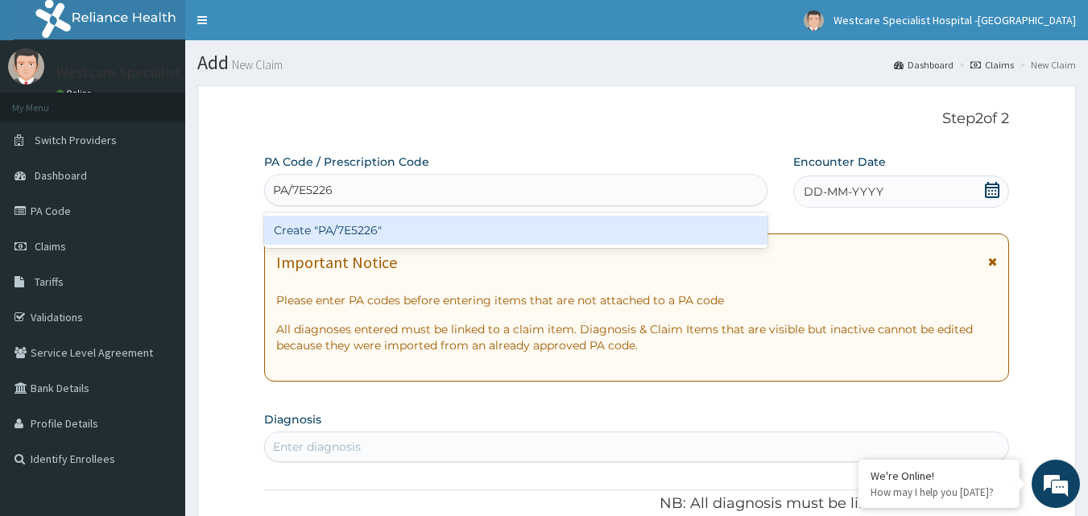
click at [370, 225] on div "Create "PA/7E5226"" at bounding box center [516, 230] width 504 height 29
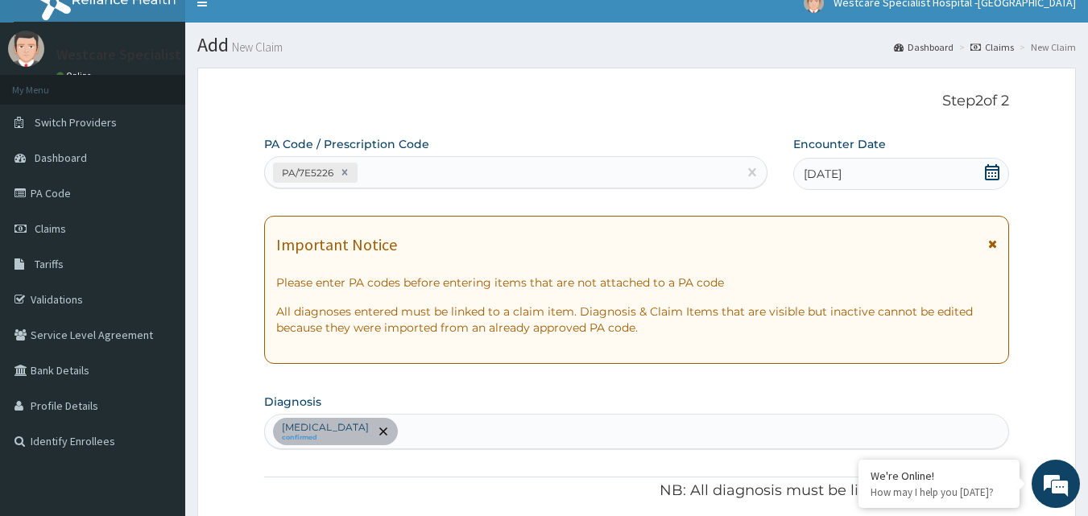
scroll to position [17, 0]
click at [67, 244] on link "Claims" at bounding box center [92, 229] width 185 height 35
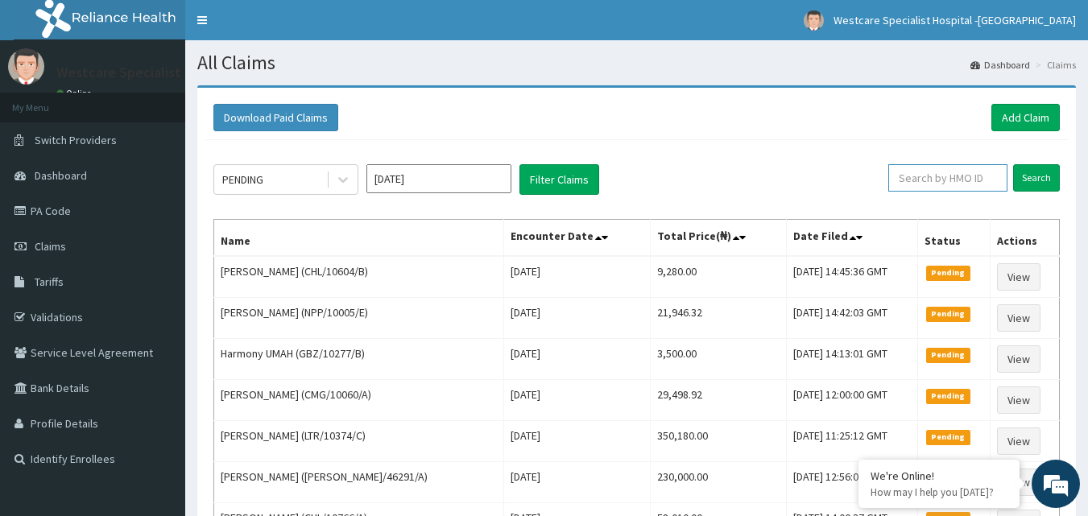
click at [947, 187] on input "text" at bounding box center [947, 177] width 119 height 27
click at [1053, 168] on input "Search" at bounding box center [1036, 177] width 47 height 27
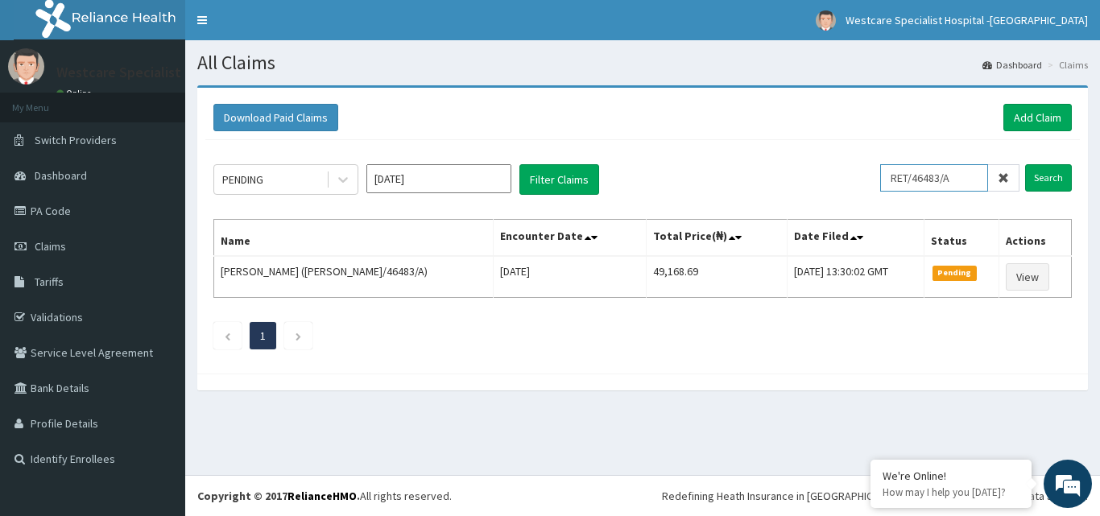
click at [944, 175] on input "RET/46483/A" at bounding box center [934, 177] width 108 height 27
click at [1061, 179] on input "Search" at bounding box center [1048, 177] width 47 height 27
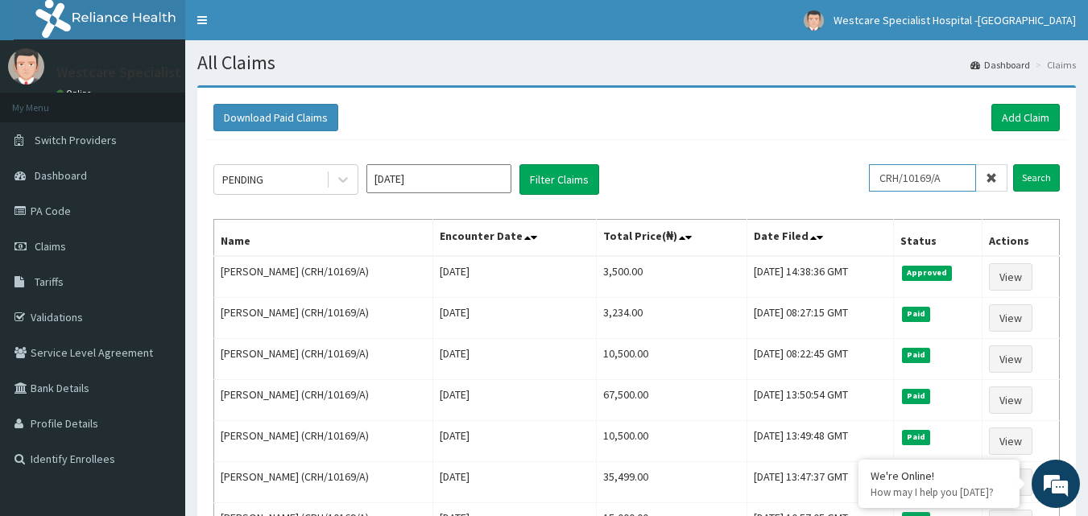
click at [930, 173] on input "CRH/10169/A" at bounding box center [922, 177] width 107 height 27
click at [1047, 176] on input "Search" at bounding box center [1036, 177] width 47 height 27
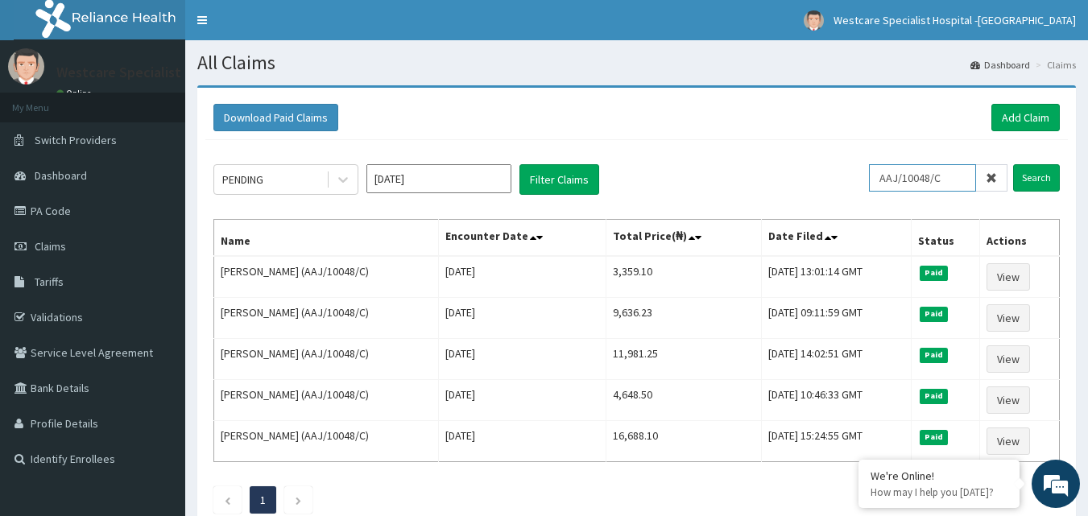
click at [904, 189] on input "AAJ/10048/C" at bounding box center [922, 177] width 107 height 27
paste input "chl/10494/c"
type input "chl/10494/c"
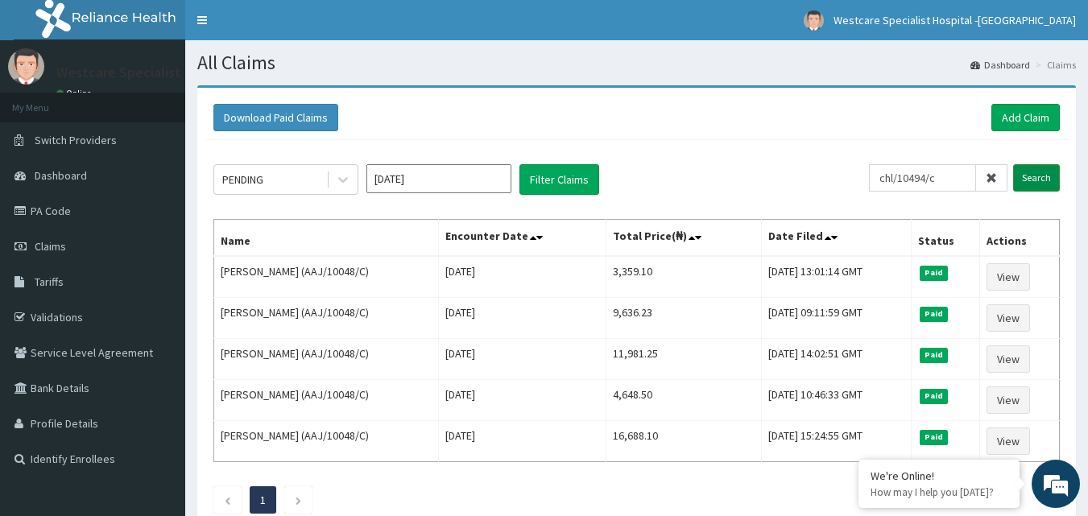
click at [1038, 180] on input "Search" at bounding box center [1036, 177] width 47 height 27
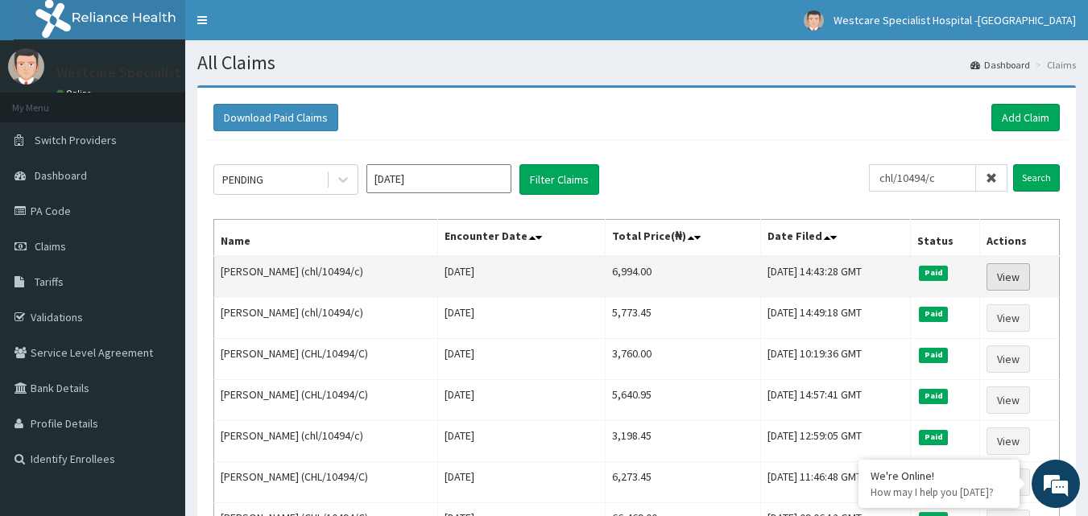
click at [1016, 274] on link "View" at bounding box center [1007, 276] width 43 height 27
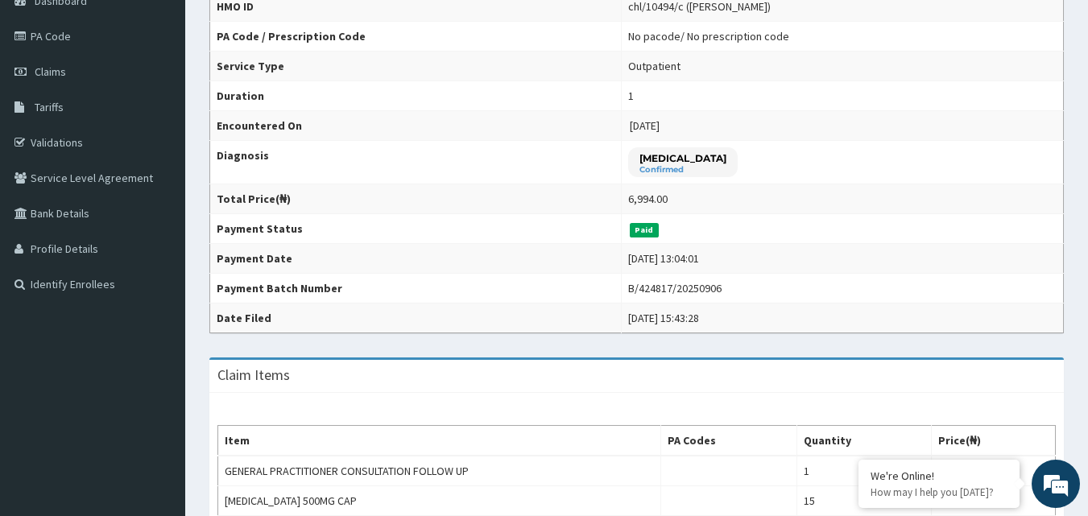
scroll to position [43, 0]
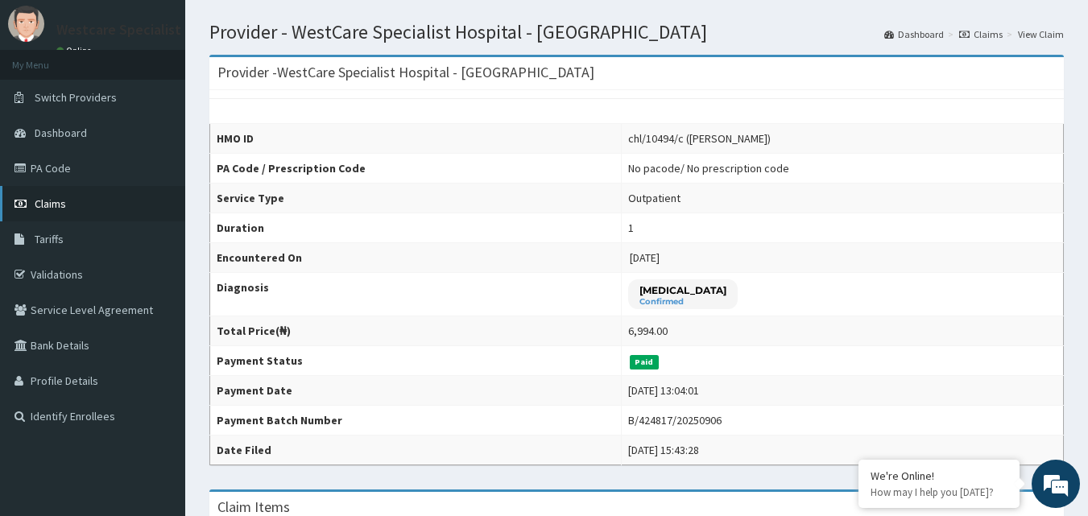
click at [41, 200] on span "Claims" at bounding box center [50, 203] width 31 height 14
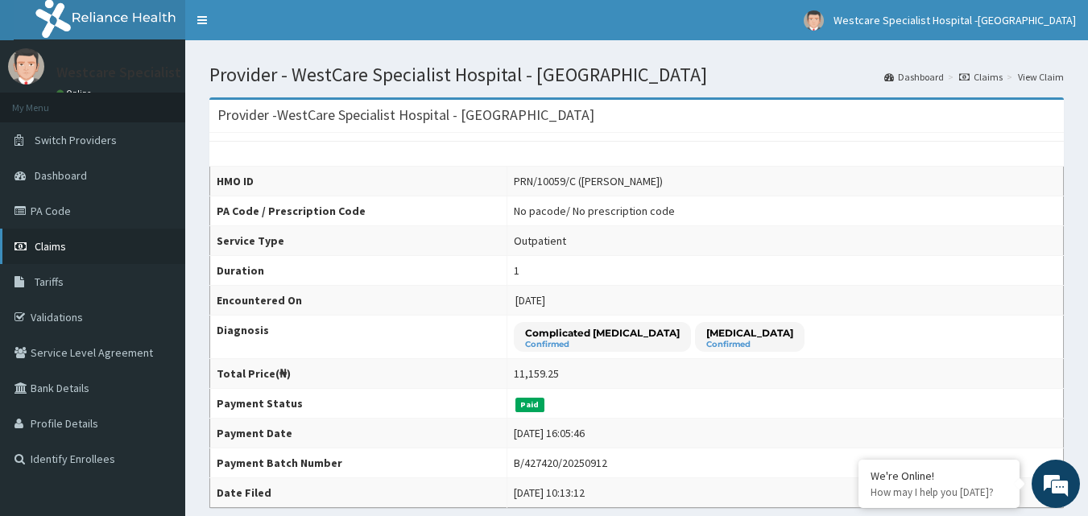
click at [38, 246] on span "Claims" at bounding box center [50, 246] width 31 height 14
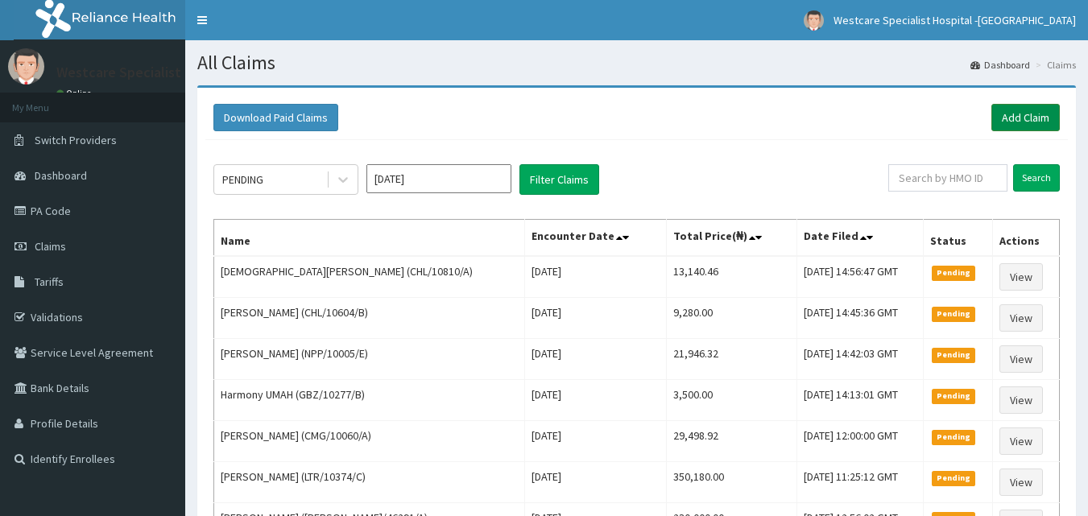
click at [1025, 114] on link "Add Claim" at bounding box center [1025, 117] width 68 height 27
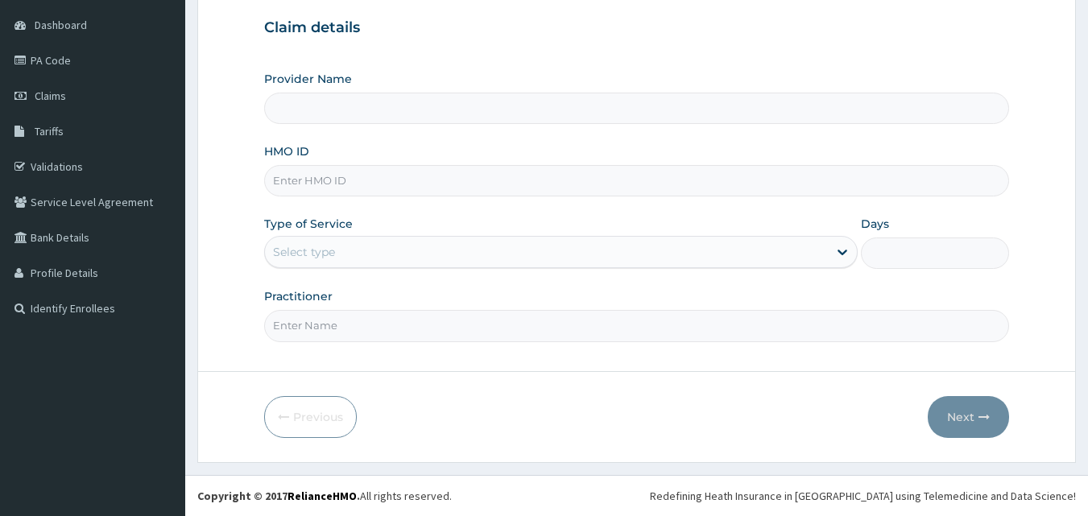
scroll to position [2, 0]
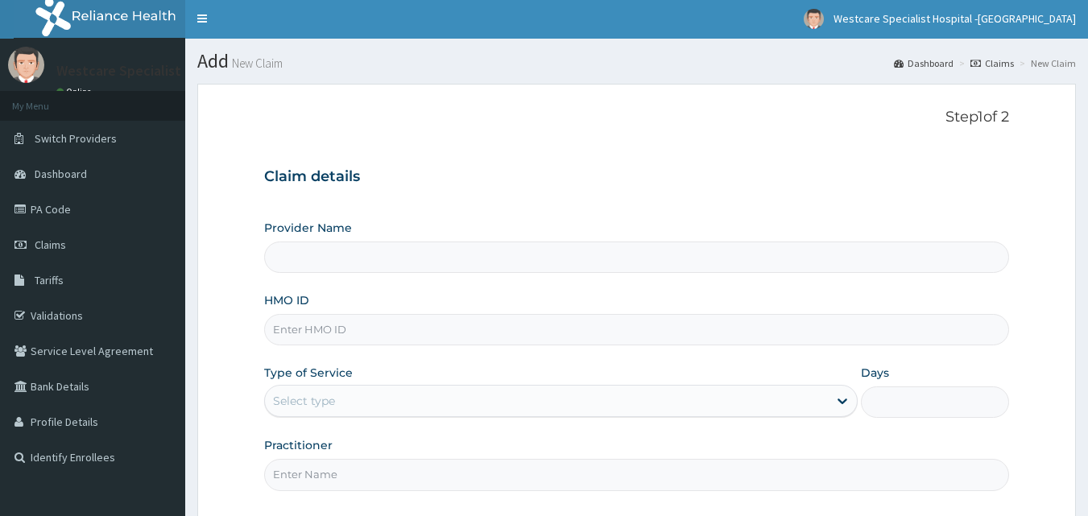
type input "WestCare Specialist Hospital - [GEOGRAPHIC_DATA]"
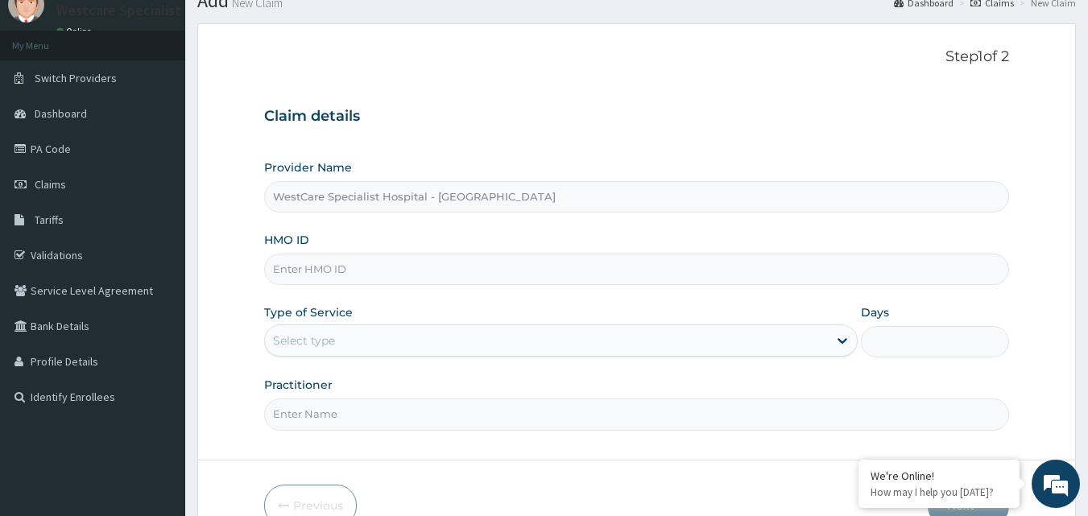
scroll to position [81, 0]
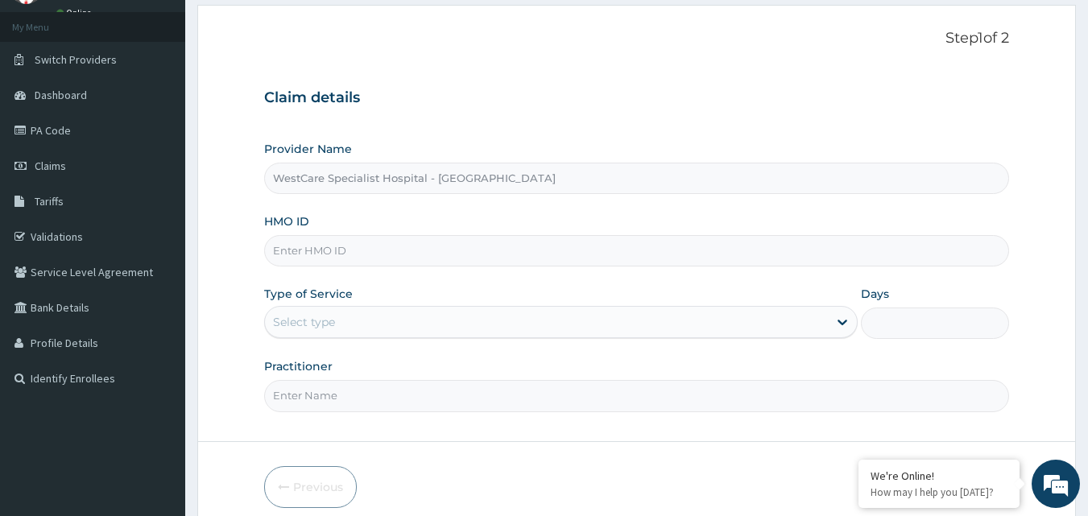
click at [365, 255] on input "HMO ID" at bounding box center [636, 250] width 745 height 31
paste input "MHM/10002/A"
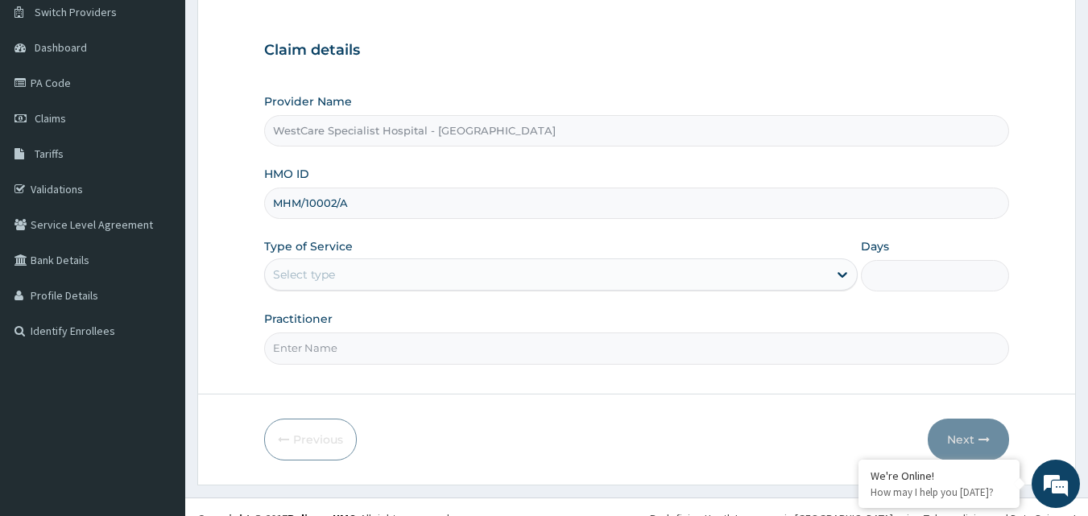
scroll to position [151, 0]
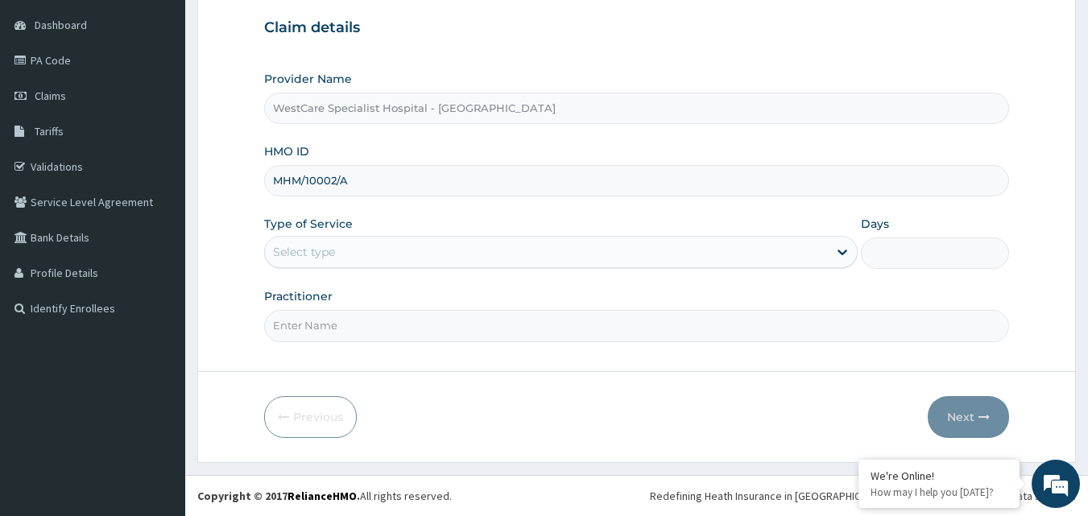
type input "MHM/10002/A"
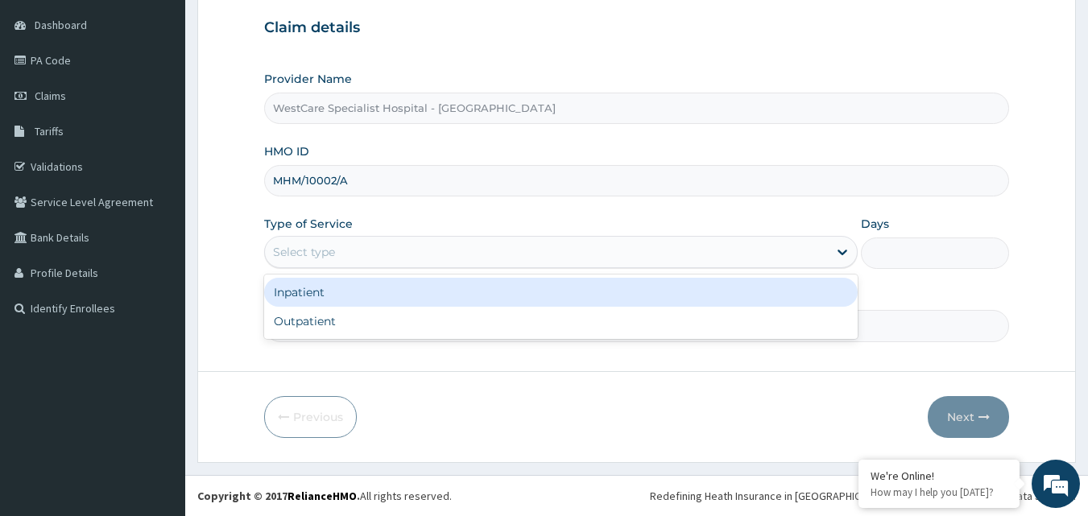
click at [432, 246] on div "Select type" at bounding box center [546, 252] width 563 height 26
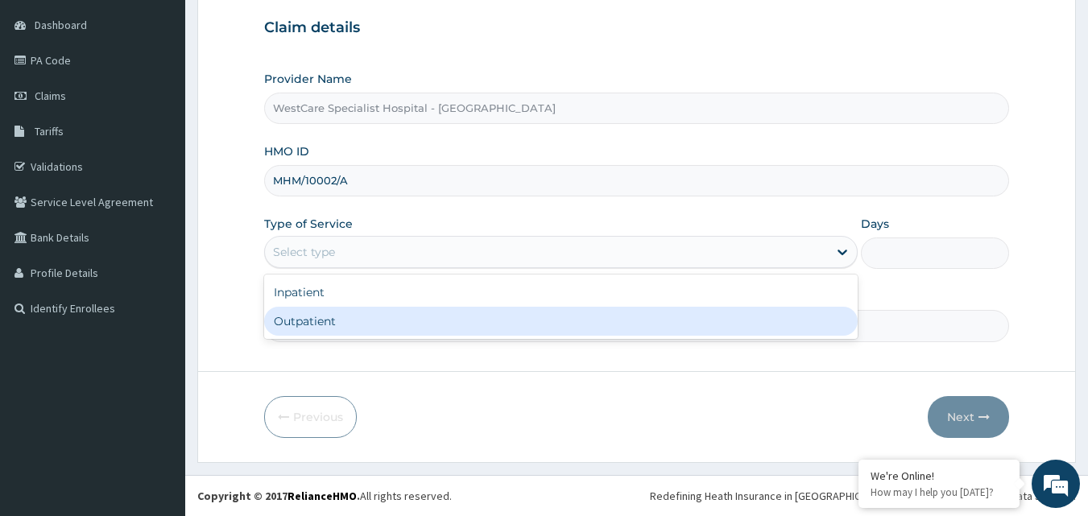
click at [341, 318] on div "Outpatient" at bounding box center [560, 321] width 593 height 29
type input "1"
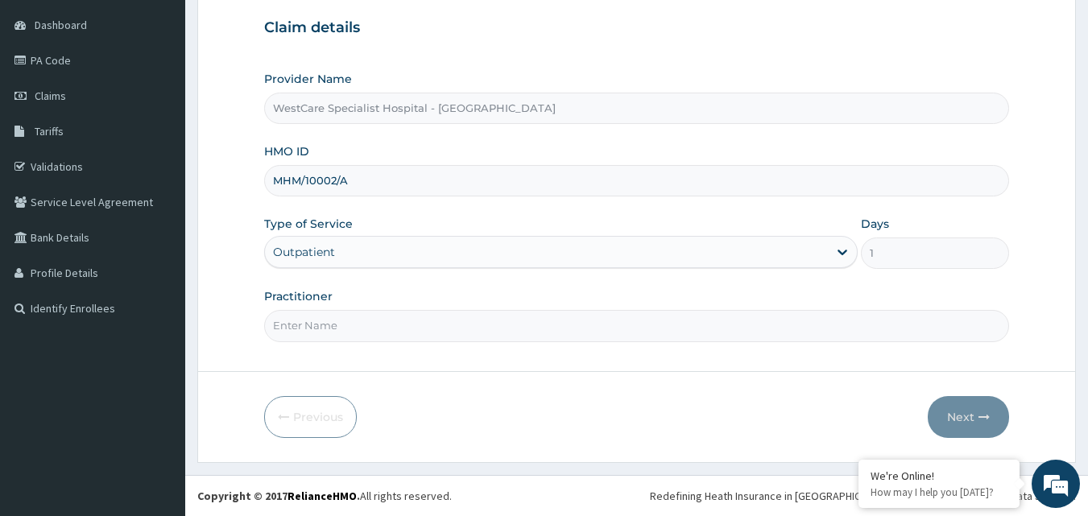
click at [349, 334] on input "Practitioner" at bounding box center [636, 325] width 745 height 31
type input "OBIDEYI"
click at [973, 411] on button "Next" at bounding box center [967, 417] width 81 height 42
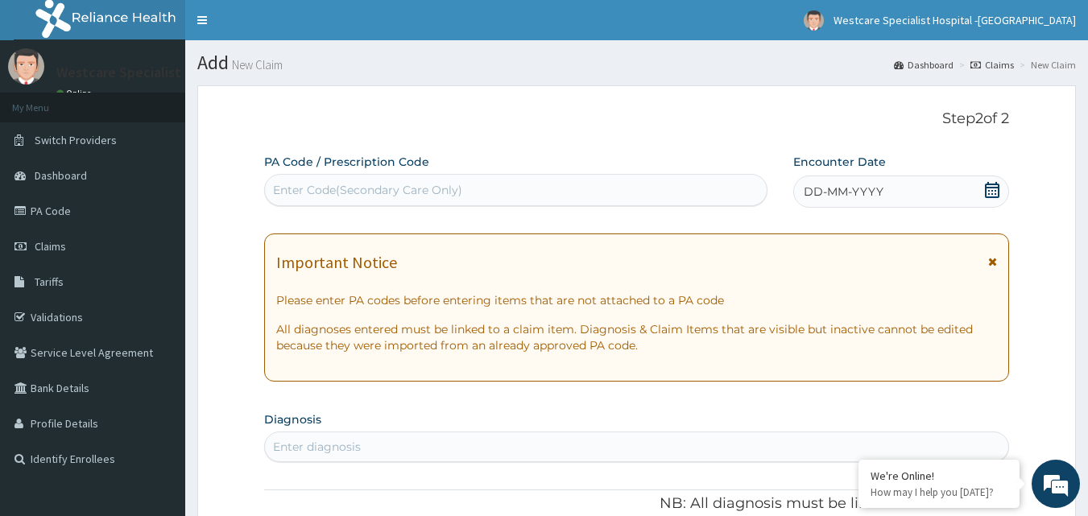
scroll to position [0, 0]
click at [999, 186] on icon at bounding box center [992, 190] width 14 height 16
click at [567, 114] on p "Step 2 of 2" at bounding box center [636, 119] width 745 height 18
click at [512, 183] on div "Enter Code(Secondary Care Only)" at bounding box center [516, 190] width 502 height 26
paste input "PA/2E9F0A"
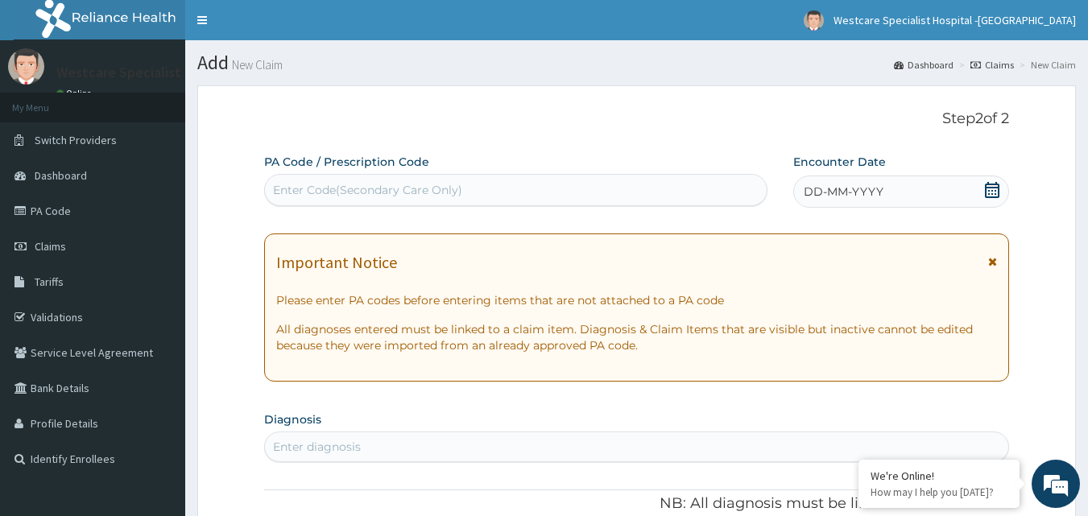
type input "PA/2E9F0A"
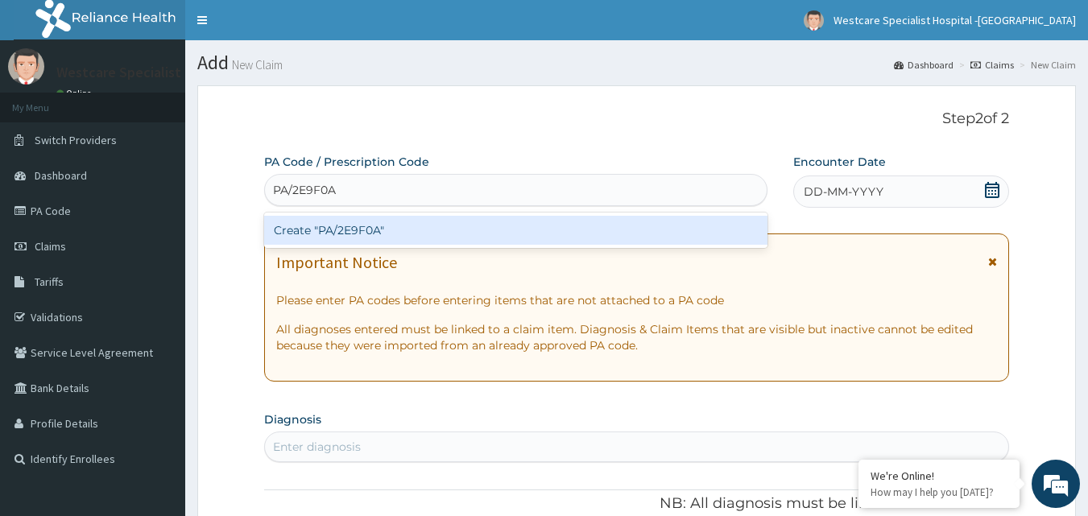
click at [345, 234] on div "Create "PA/2E9F0A"" at bounding box center [516, 230] width 504 height 29
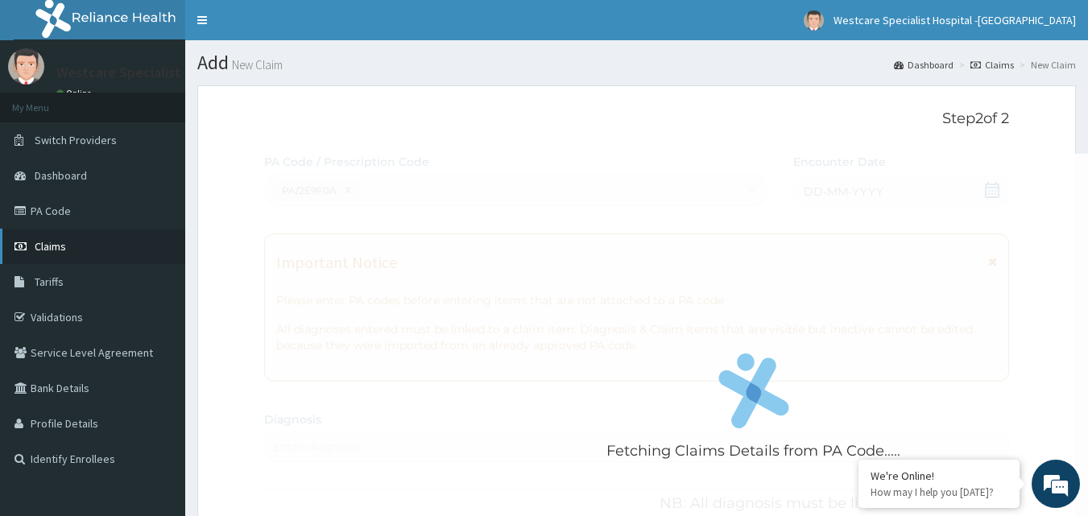
click at [53, 256] on link "Claims" at bounding box center [92, 246] width 185 height 35
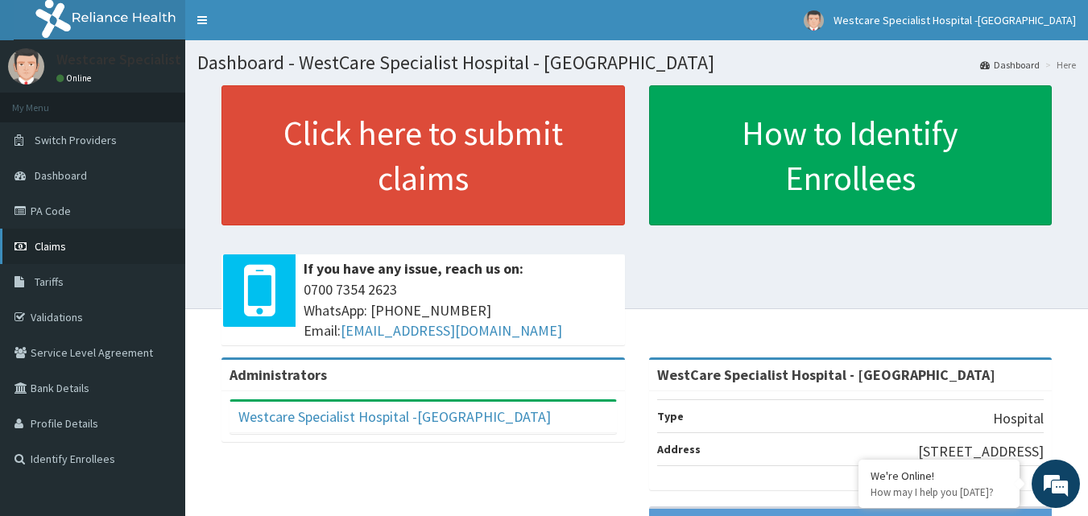
click at [68, 247] on link "Claims" at bounding box center [92, 246] width 185 height 35
click at [85, 250] on link "Claims" at bounding box center [92, 246] width 185 height 35
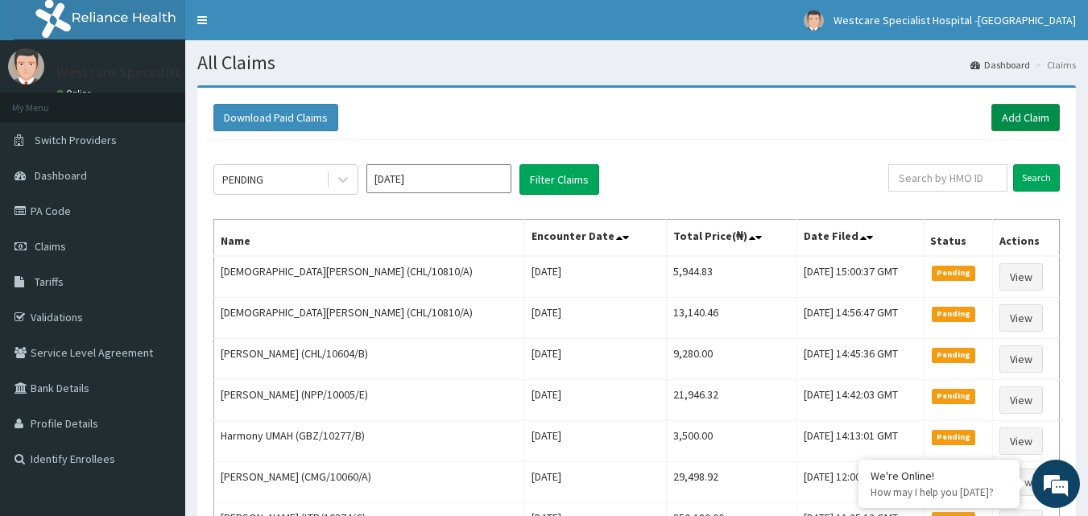
click at [1011, 117] on link "Add Claim" at bounding box center [1025, 117] width 68 height 27
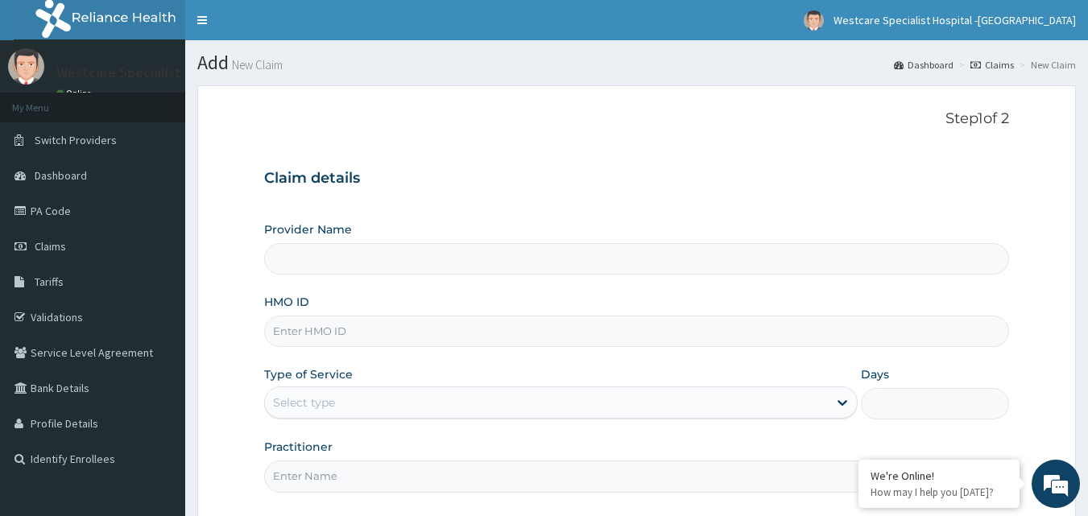
type input "WestCare Specialist Hospital - Ejigbo"
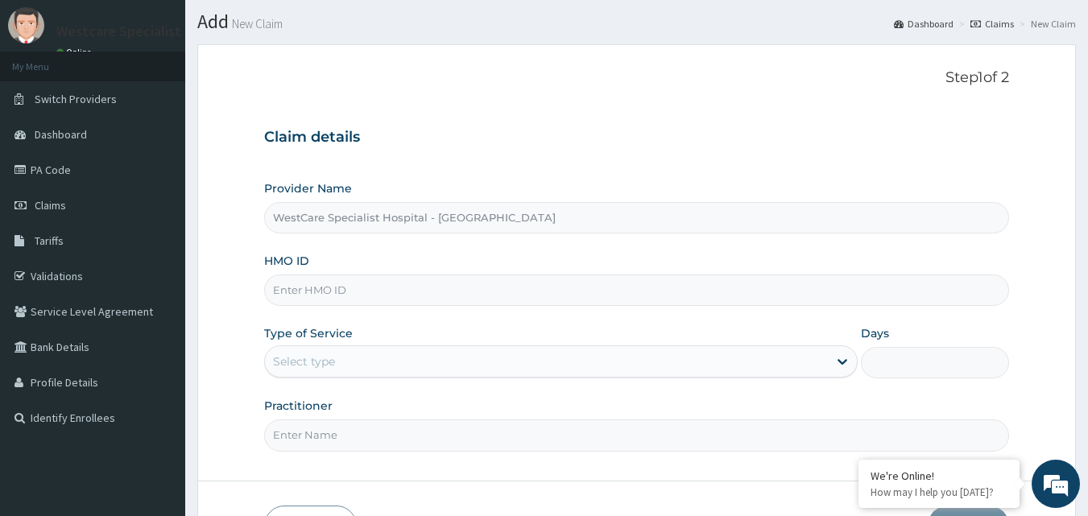
scroll to position [81, 0]
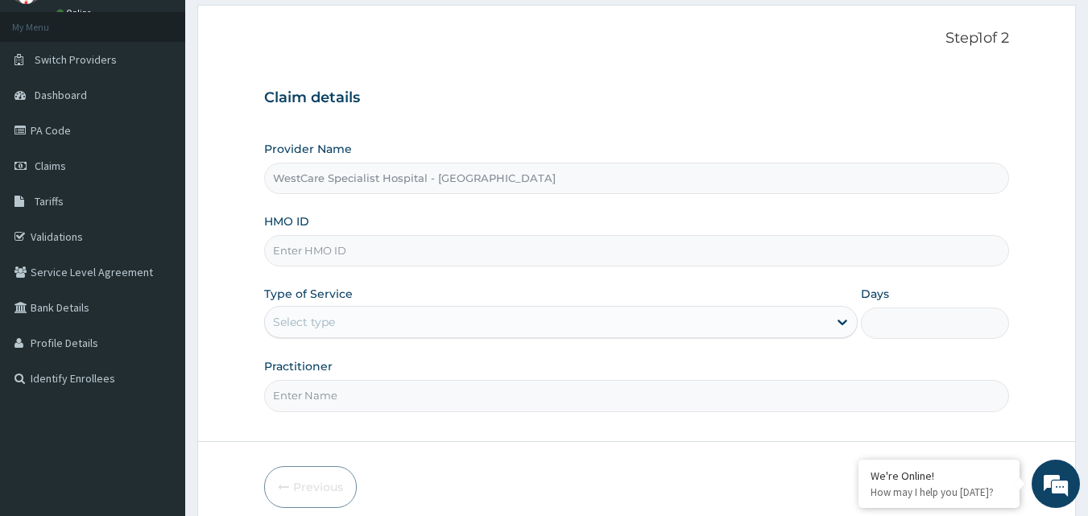
click at [340, 246] on input "HMO ID" at bounding box center [636, 250] width 745 height 31
paste input "MHM/10002/A"
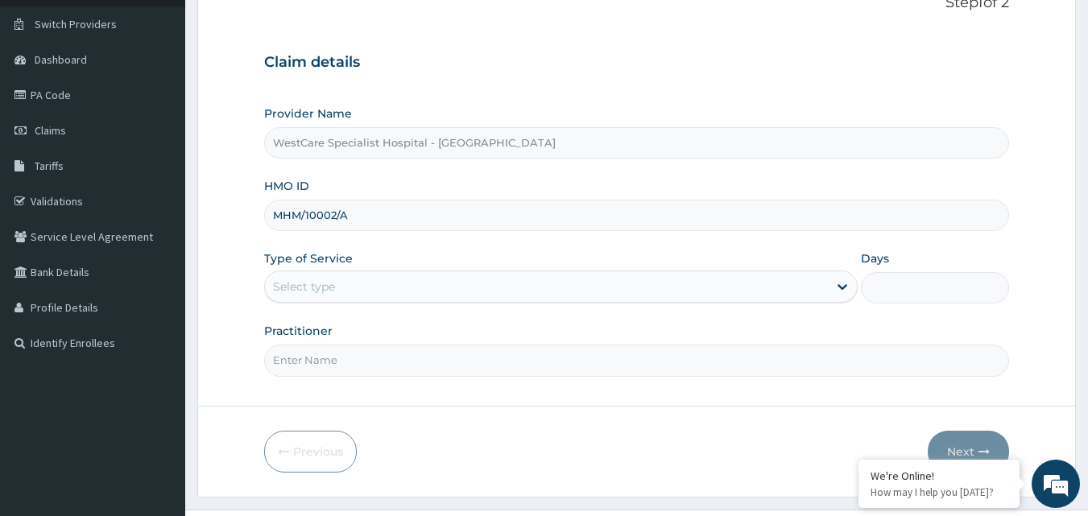
scroll to position [151, 0]
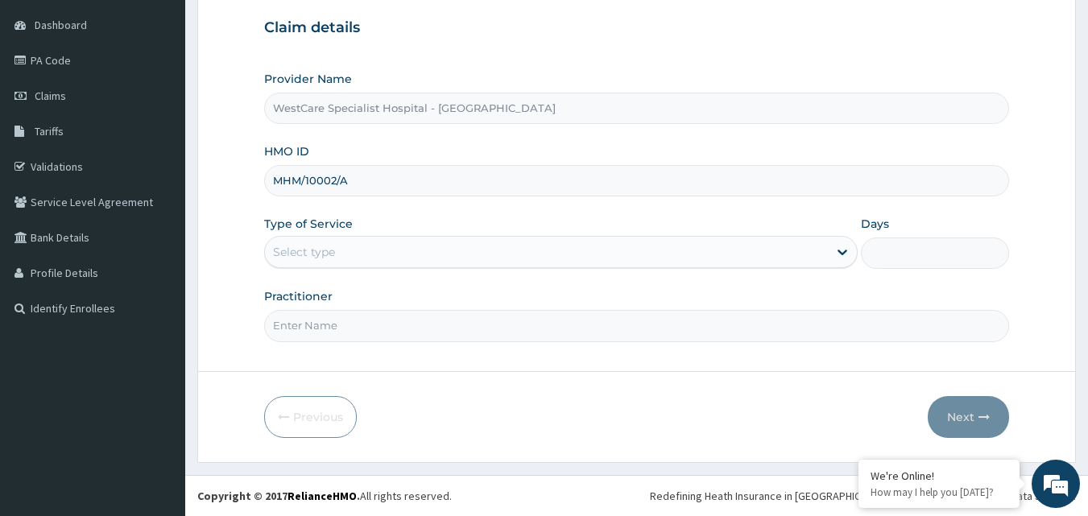
type input "MHM/10002/A"
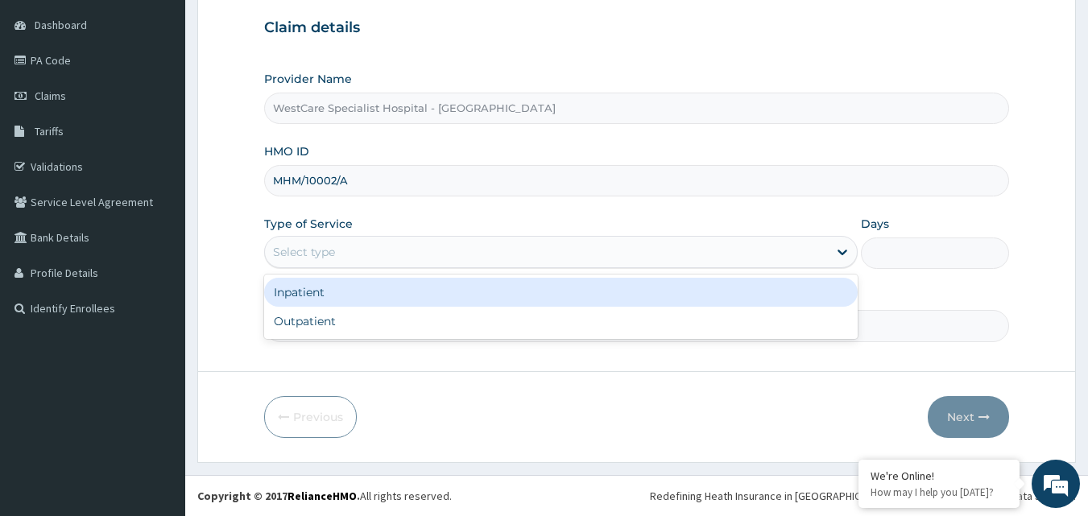
click at [631, 248] on div "Select type" at bounding box center [546, 252] width 563 height 26
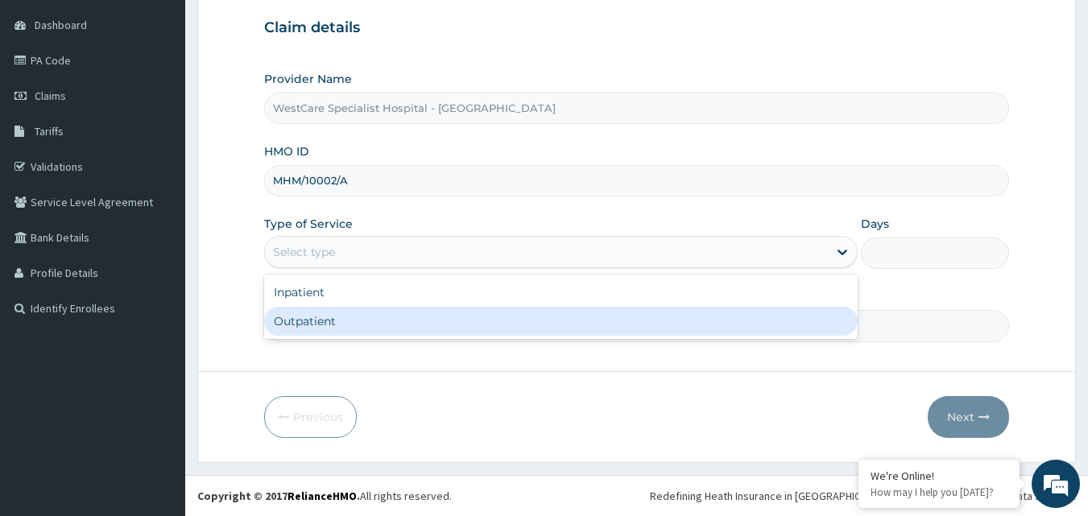
click at [440, 309] on div "Outpatient" at bounding box center [560, 321] width 593 height 29
type input "1"
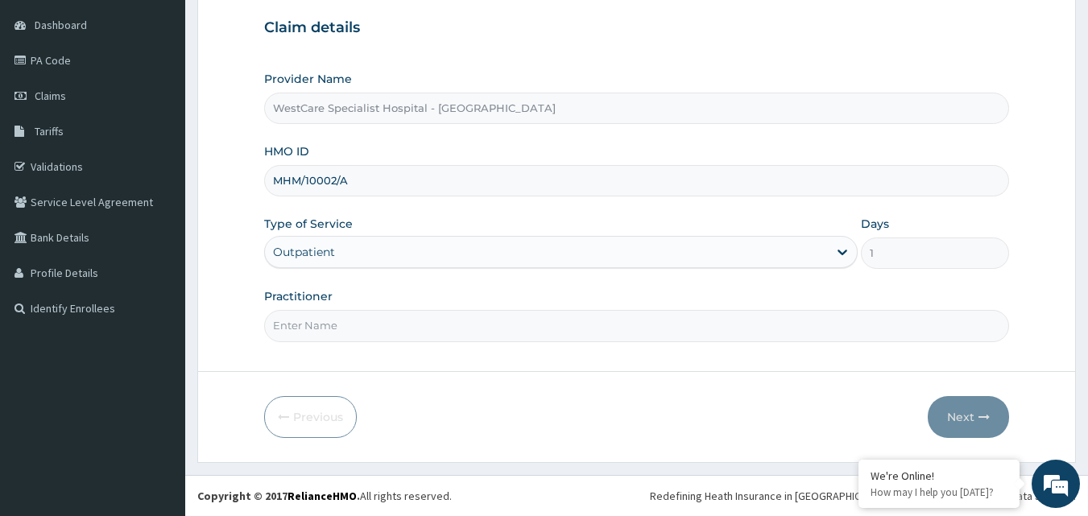
click at [412, 336] on input "Practitioner" at bounding box center [636, 325] width 745 height 31
type input "OBIDEYI"
click at [971, 411] on button "Next" at bounding box center [967, 417] width 81 height 42
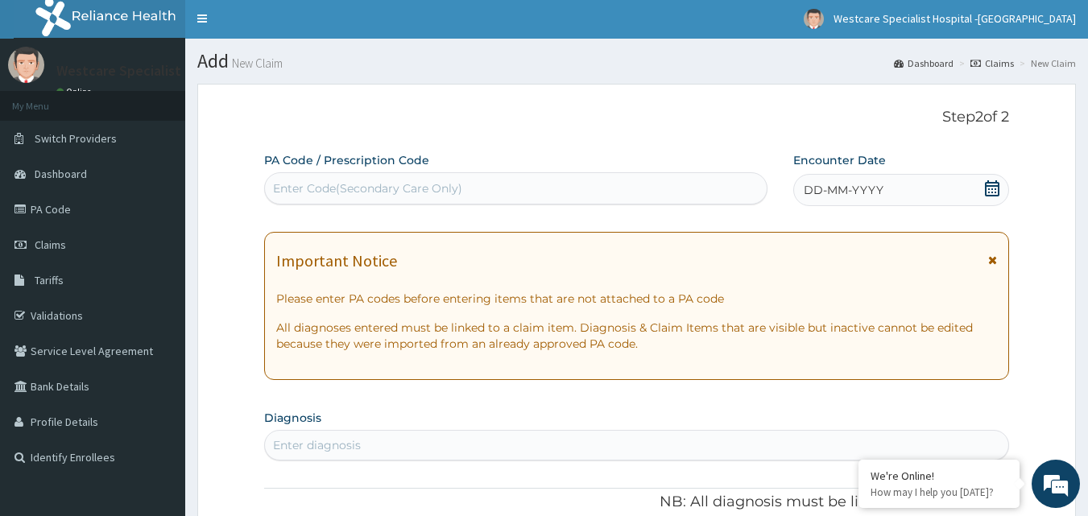
scroll to position [0, 0]
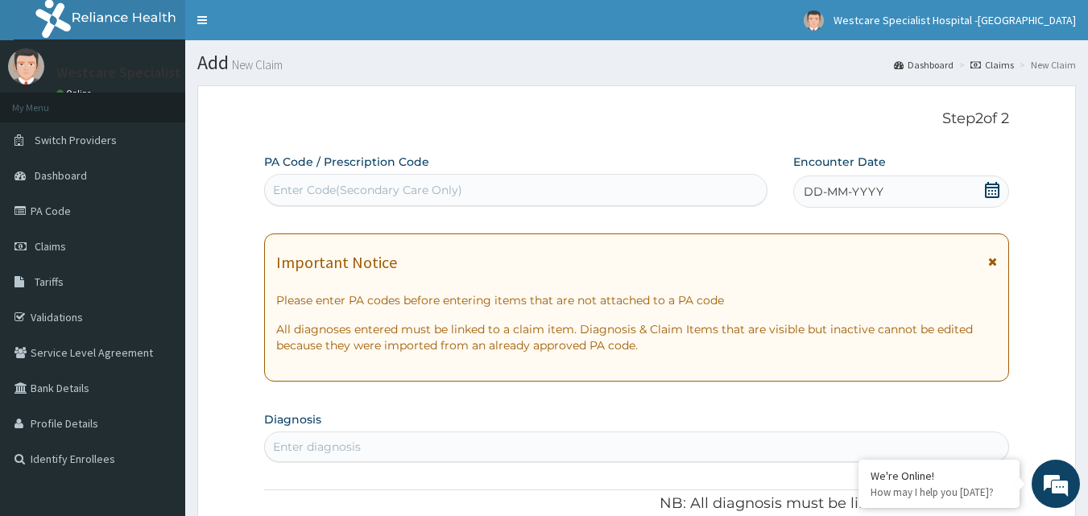
click at [365, 187] on div "Enter Code(Secondary Care Only)" at bounding box center [367, 190] width 189 height 16
paste input "PA/2E9F0A"
type input "PA/2E9F0A"
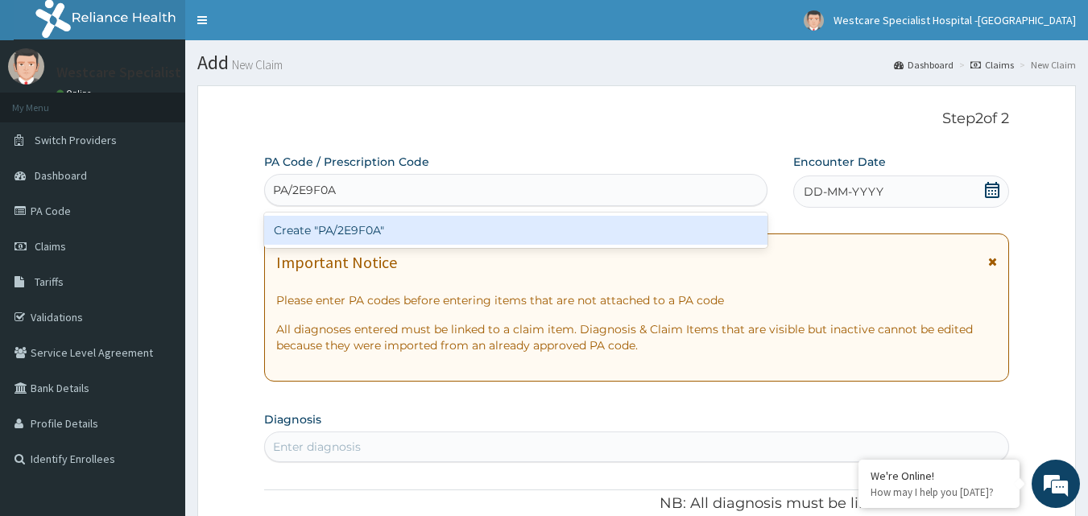
click at [346, 225] on div "Create "PA/2E9F0A"" at bounding box center [516, 230] width 504 height 29
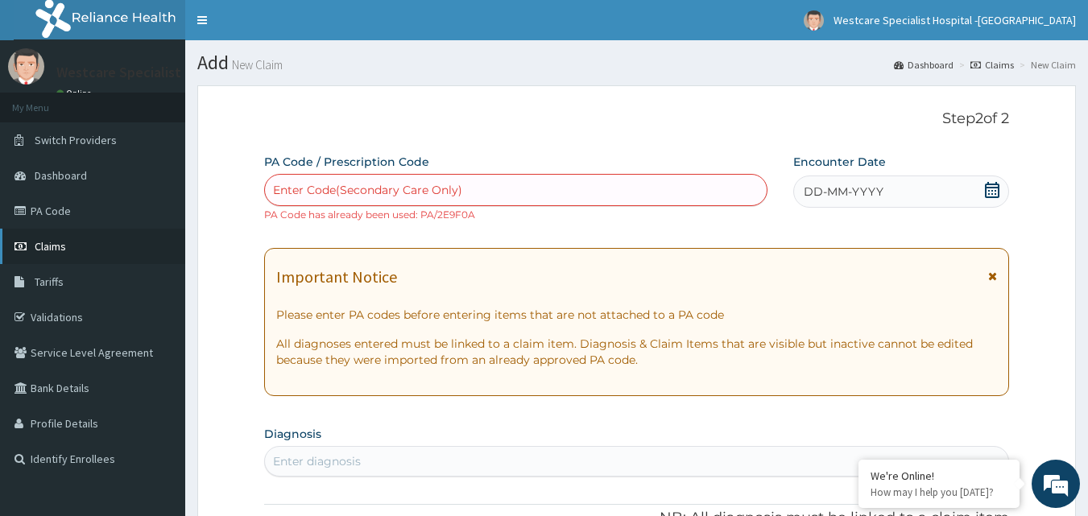
click at [60, 244] on span "Claims" at bounding box center [50, 246] width 31 height 14
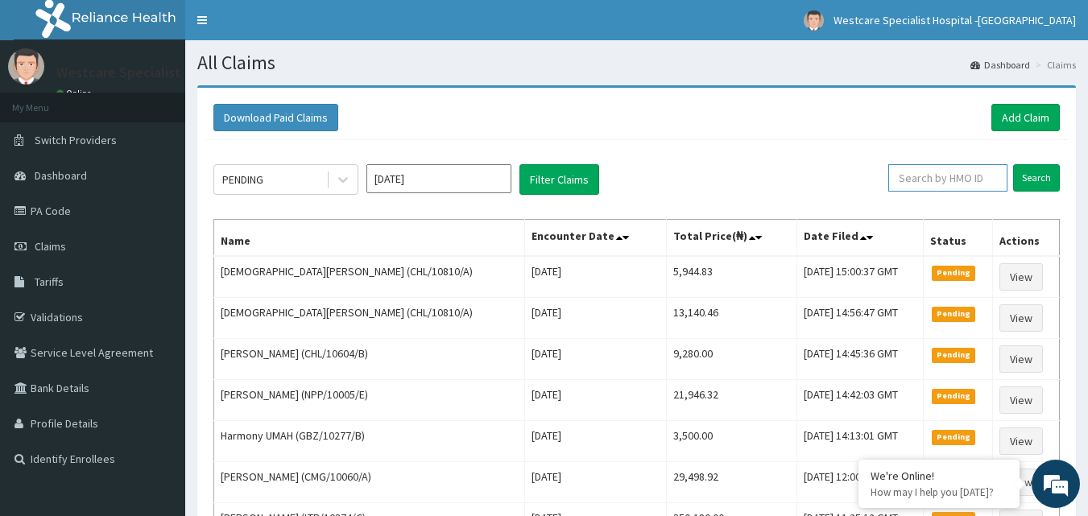
click at [918, 181] on input "text" at bounding box center [947, 177] width 119 height 27
paste input "MHM/10002/A"
type input "MHM/10002/A"
click at [1023, 182] on input "Search" at bounding box center [1036, 177] width 47 height 27
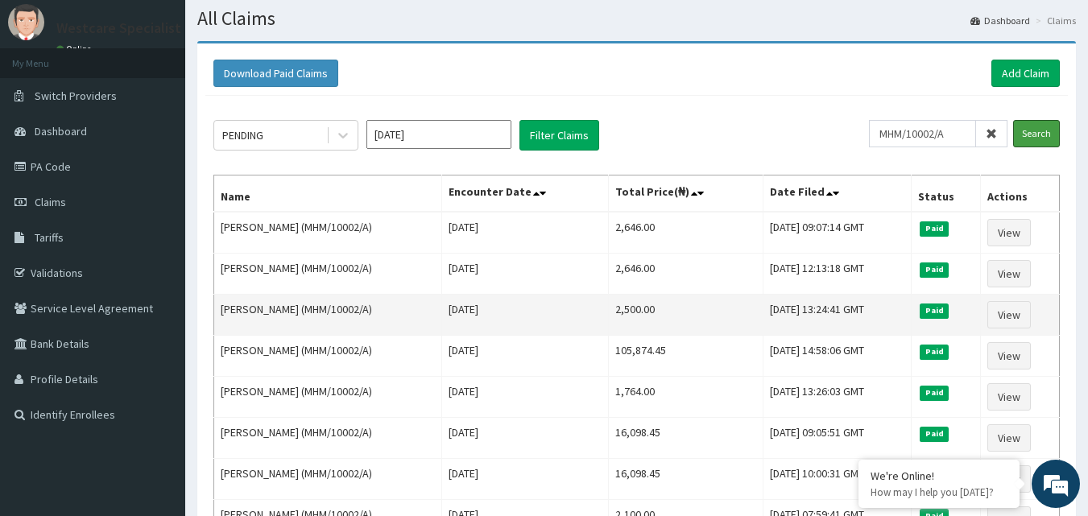
scroll to position [81, 0]
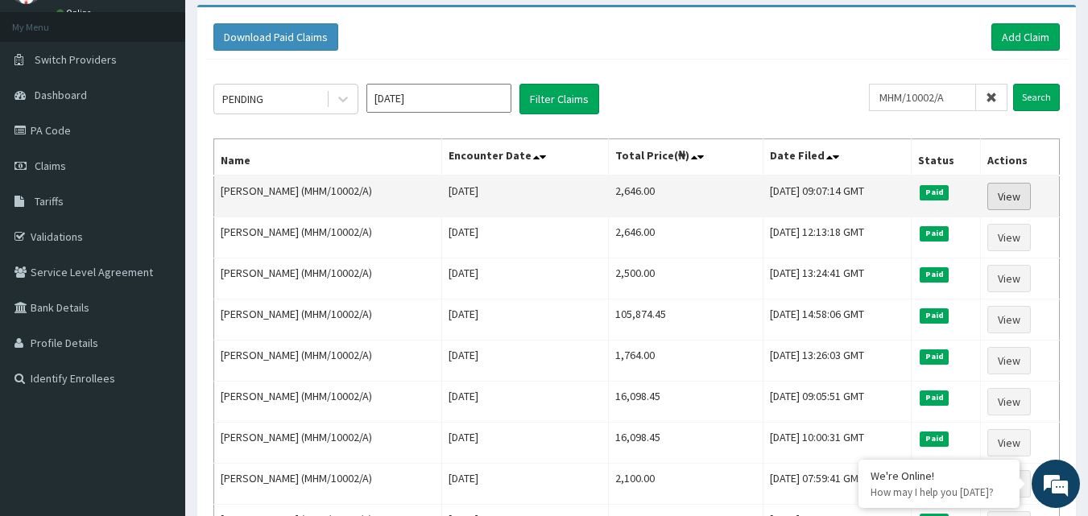
click at [1018, 189] on link "View" at bounding box center [1008, 196] width 43 height 27
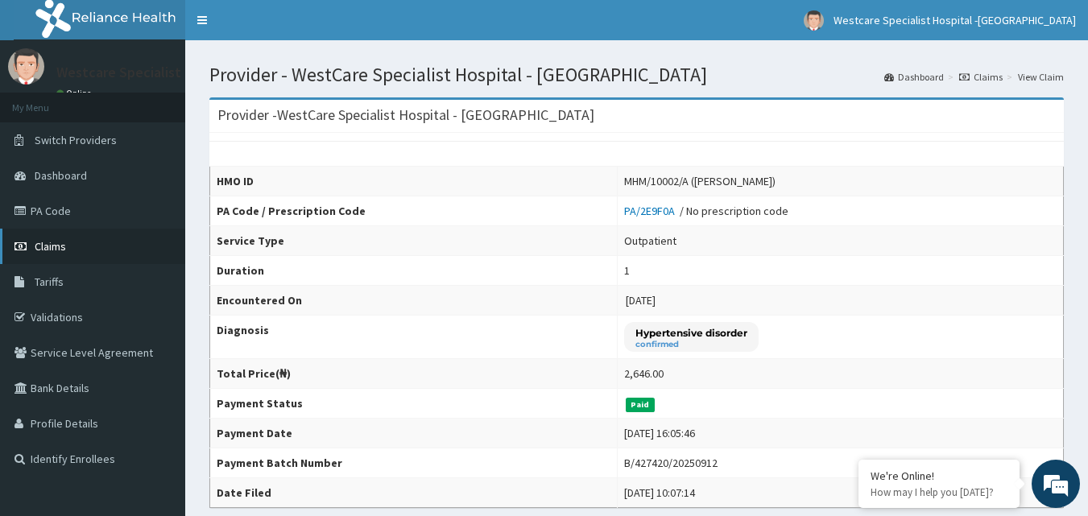
click at [55, 253] on span "Claims" at bounding box center [50, 246] width 31 height 14
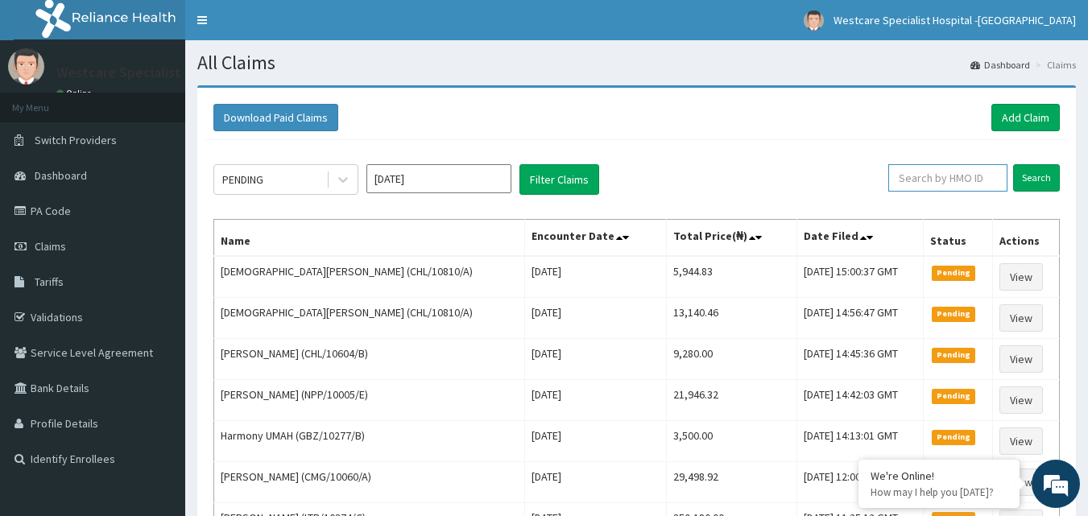
click at [921, 188] on input "text" at bounding box center [947, 177] width 119 height 27
click at [1048, 178] on input "Search" at bounding box center [1036, 177] width 47 height 27
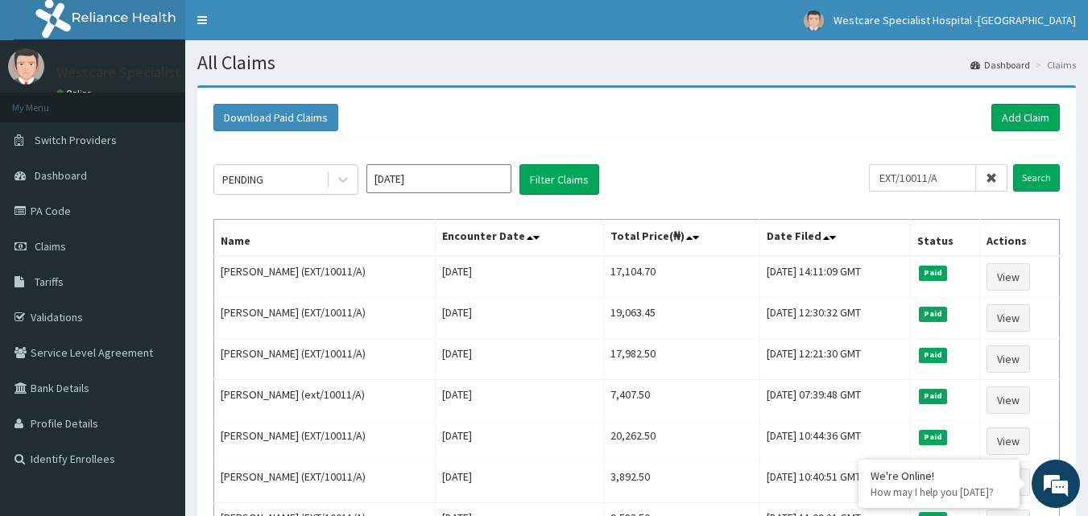
click at [904, 192] on div "EXT/10011/A Search" at bounding box center [964, 179] width 191 height 31
click at [904, 184] on input "EXT/10011/A" at bounding box center [922, 177] width 107 height 27
click at [1038, 167] on input "Search" at bounding box center [1036, 177] width 47 height 27
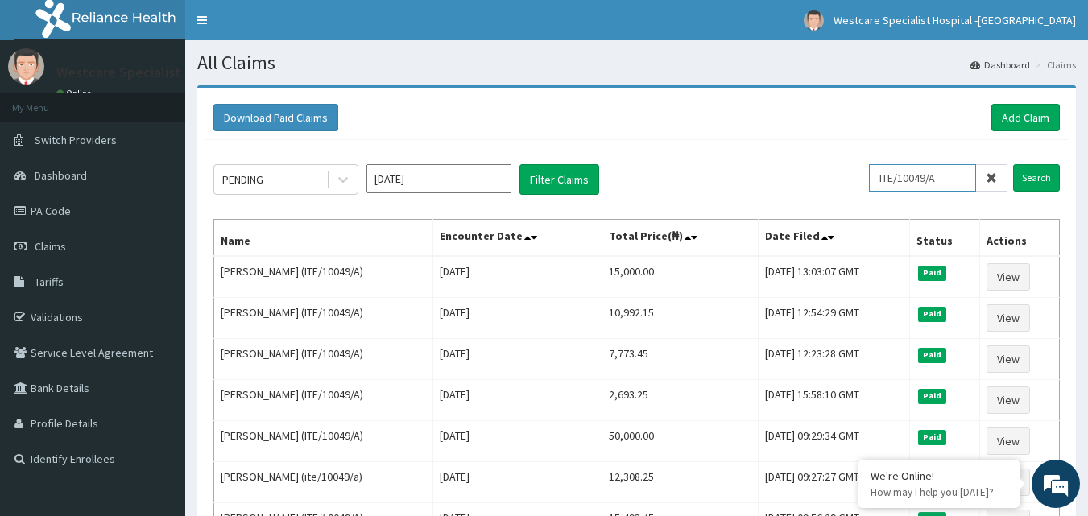
click at [908, 184] on input "ITE/10049/A" at bounding box center [922, 177] width 107 height 27
click at [914, 188] on input "AGO" at bounding box center [922, 177] width 107 height 27
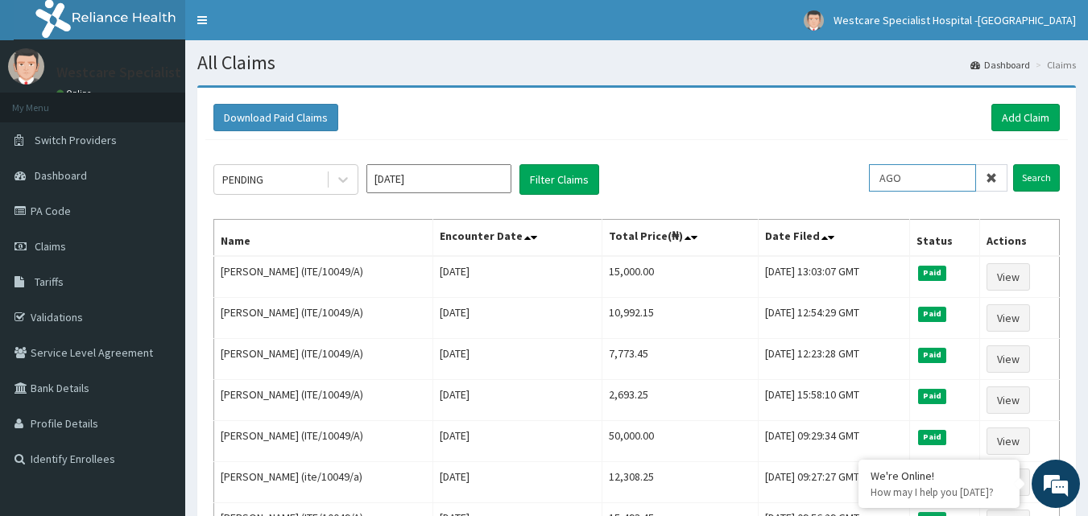
click at [914, 188] on input "AGO" at bounding box center [922, 177] width 107 height 27
paste input "OLM/10037/D"
click at [1031, 171] on input "Search" at bounding box center [1036, 177] width 47 height 27
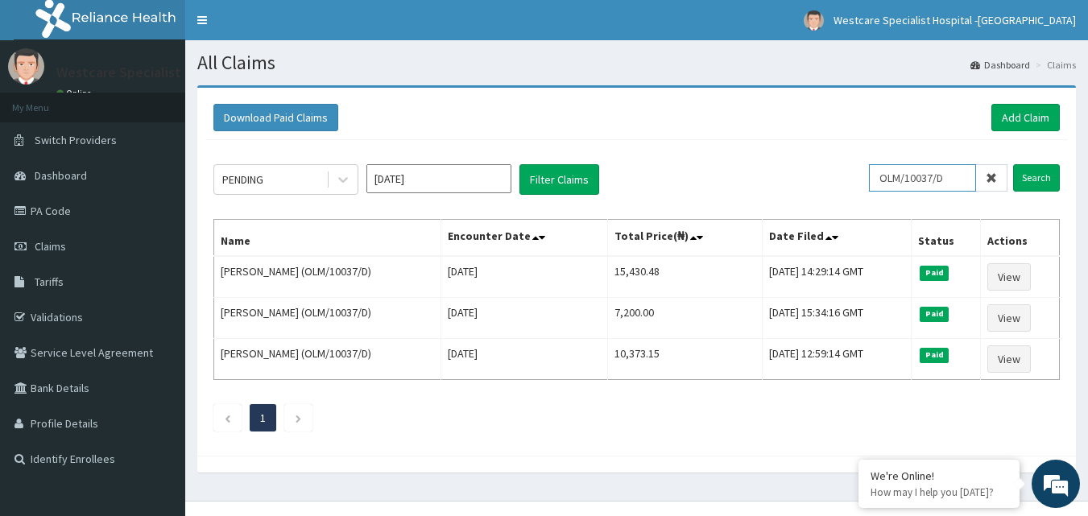
click at [927, 173] on input "OLM/10037/D" at bounding box center [922, 177] width 107 height 27
click at [1038, 176] on input "Search" at bounding box center [1036, 177] width 47 height 27
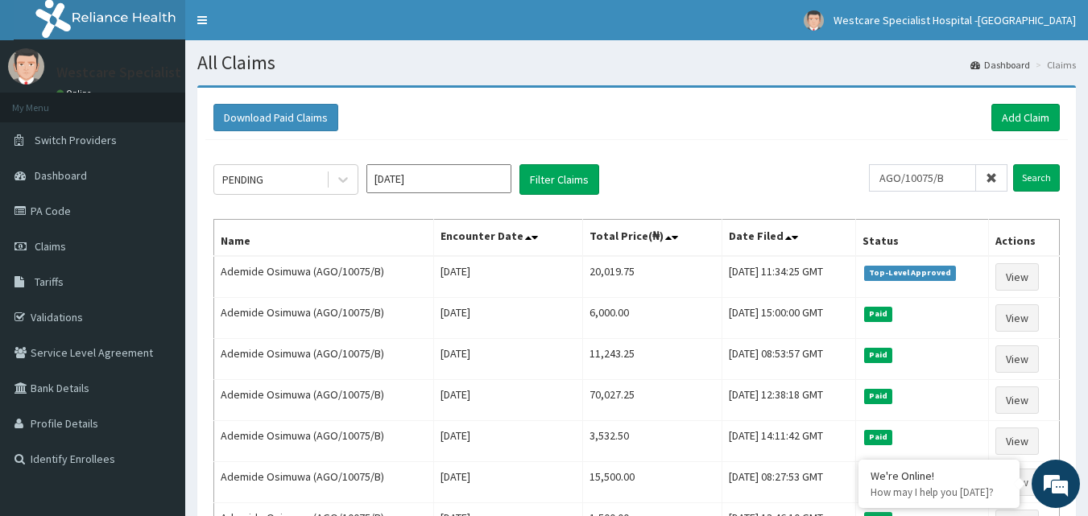
click at [905, 196] on div "PENDING Sep 2025 Filter Claims AGO/10075/B Search Name Encounter Date Total Pri…" at bounding box center [636, 396] width 862 height 513
click at [906, 193] on div "AGO/10075/B Search" at bounding box center [964, 179] width 191 height 31
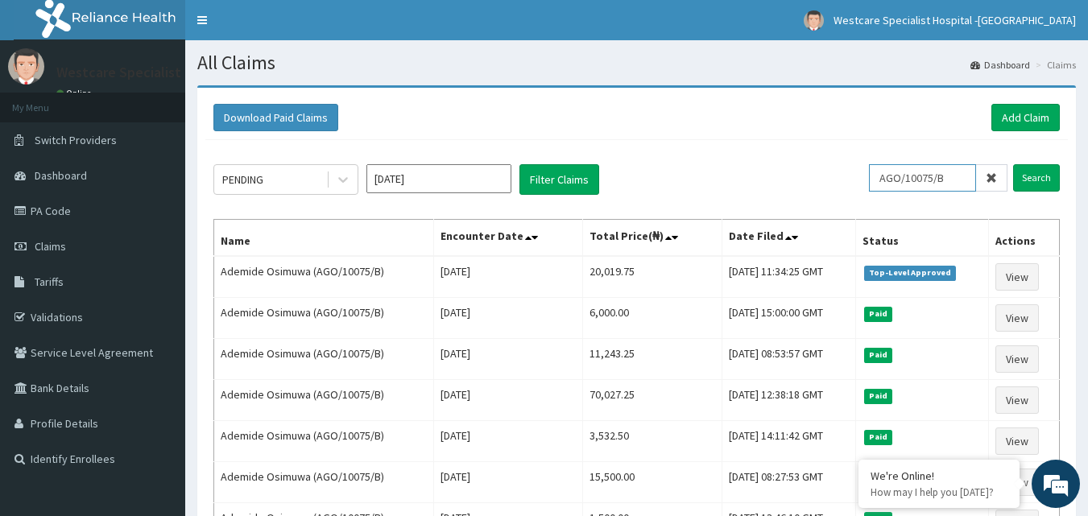
click at [906, 186] on input "AGO/10075/B" at bounding box center [922, 177] width 107 height 27
click at [906, 186] on input "GBZ/10208/B" at bounding box center [922, 177] width 107 height 27
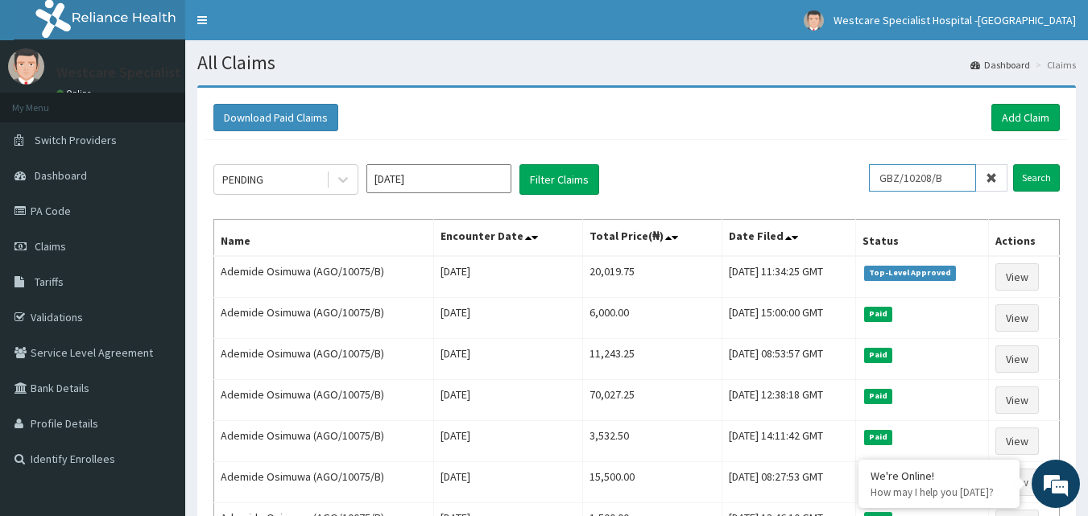
click at [906, 186] on input "GBZ/10208/B" at bounding box center [922, 177] width 107 height 27
click at [1024, 180] on input "Search" at bounding box center [1036, 177] width 47 height 27
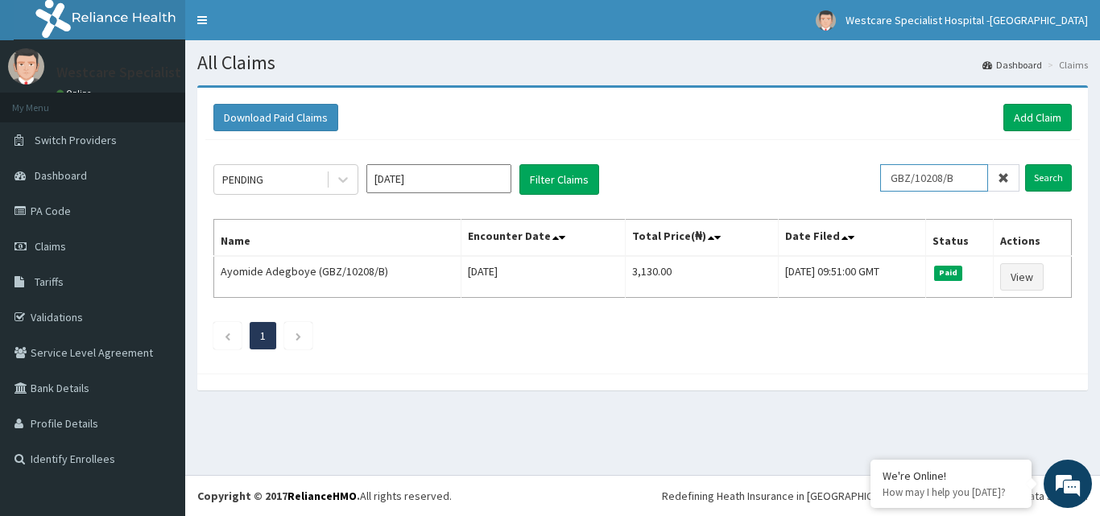
click at [935, 181] on input "GBZ/10208/B" at bounding box center [934, 177] width 108 height 27
click at [935, 181] on input "HLP/10145/F" at bounding box center [934, 177] width 108 height 27
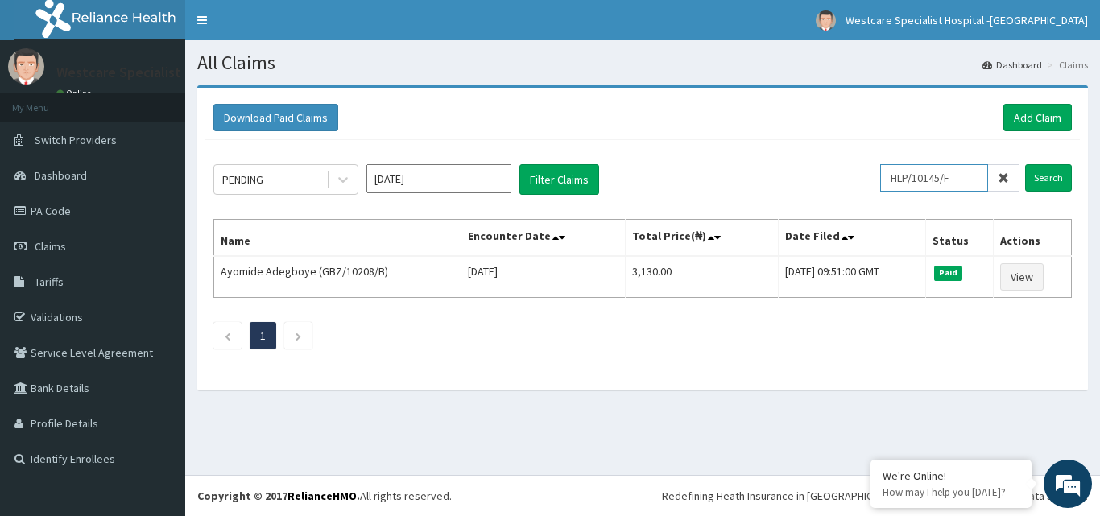
click at [935, 181] on input "HLP/10145/F" at bounding box center [934, 177] width 108 height 27
type input "HLP/10145/F"
click at [1054, 171] on input "Search" at bounding box center [1048, 177] width 47 height 27
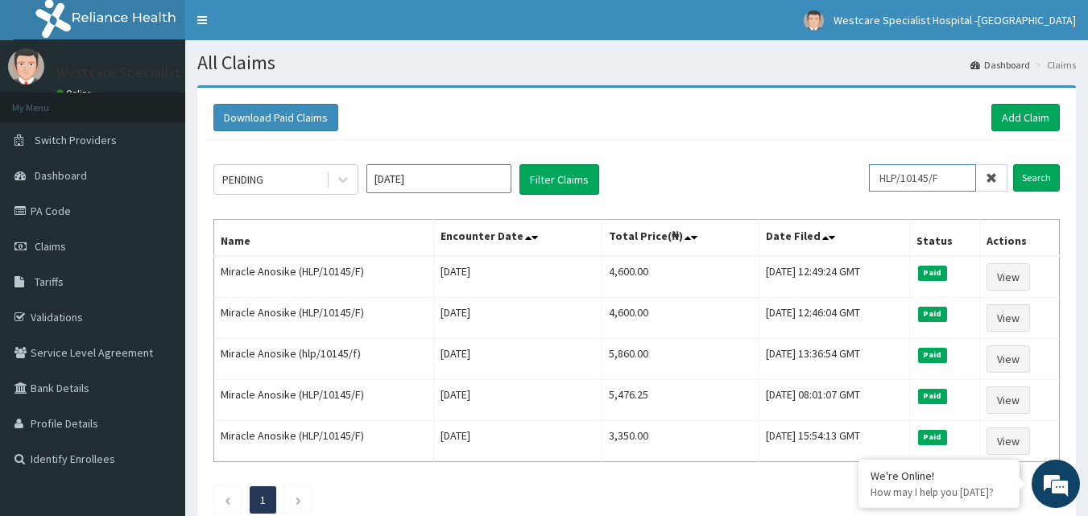
click at [919, 175] on input "HLP/10145/F" at bounding box center [922, 177] width 107 height 27
click at [1023, 128] on link "Add Claim" at bounding box center [1025, 117] width 68 height 27
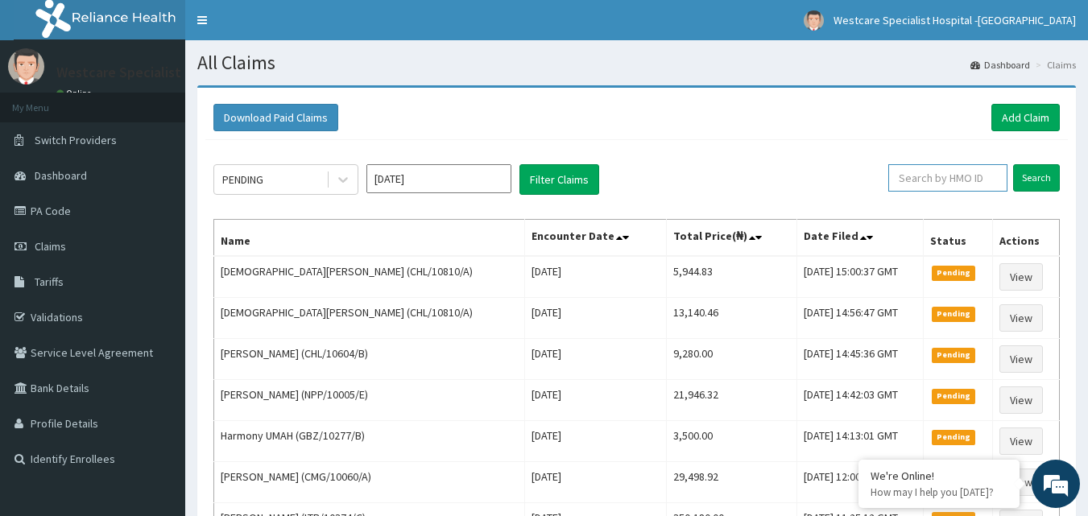
click at [917, 173] on input "text" at bounding box center [947, 177] width 119 height 27
paste input "CHL/10141/C"
type input "CHL/10141/C"
click at [1014, 173] on input "Search" at bounding box center [1036, 177] width 47 height 27
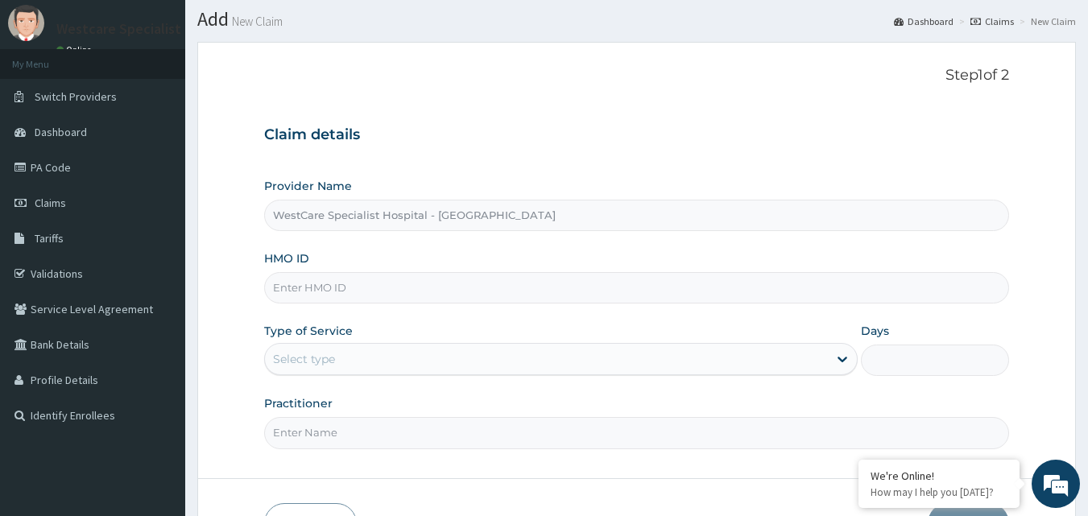
scroll to position [81, 0]
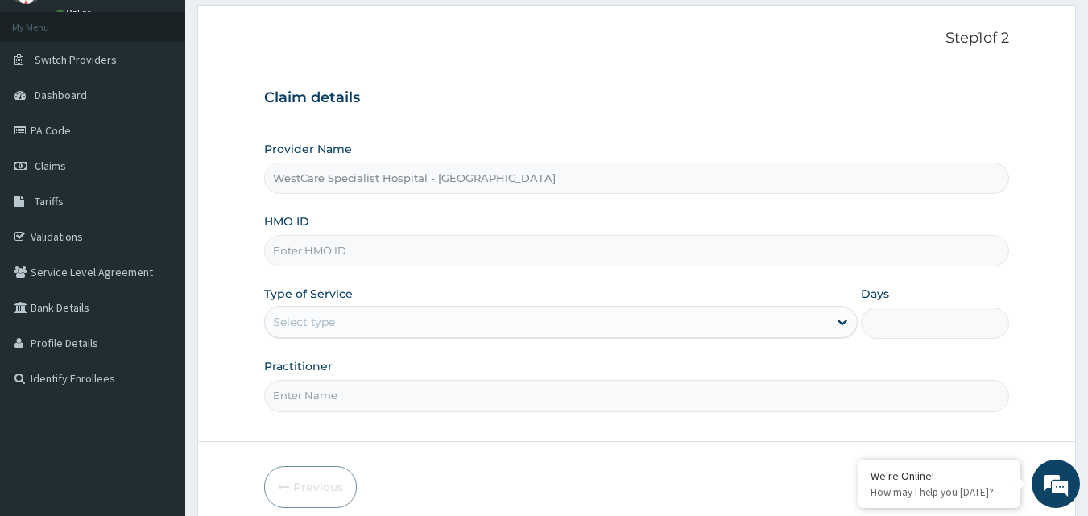
click at [366, 255] on input "HMO ID" at bounding box center [636, 250] width 745 height 31
paste input "HLP/10145/F"
type input "HLP/10145/F"
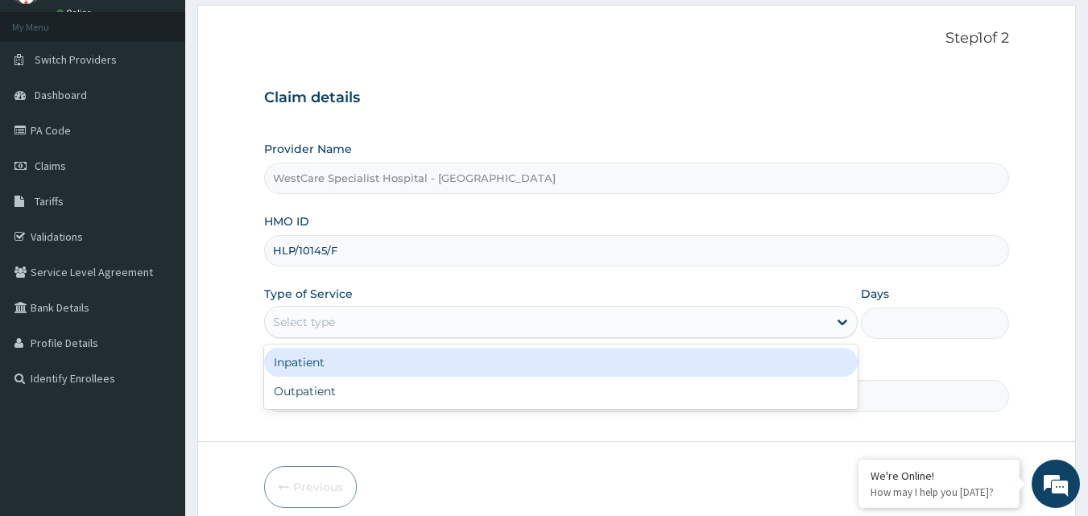
click at [375, 308] on div "Select type" at bounding box center [560, 322] width 593 height 32
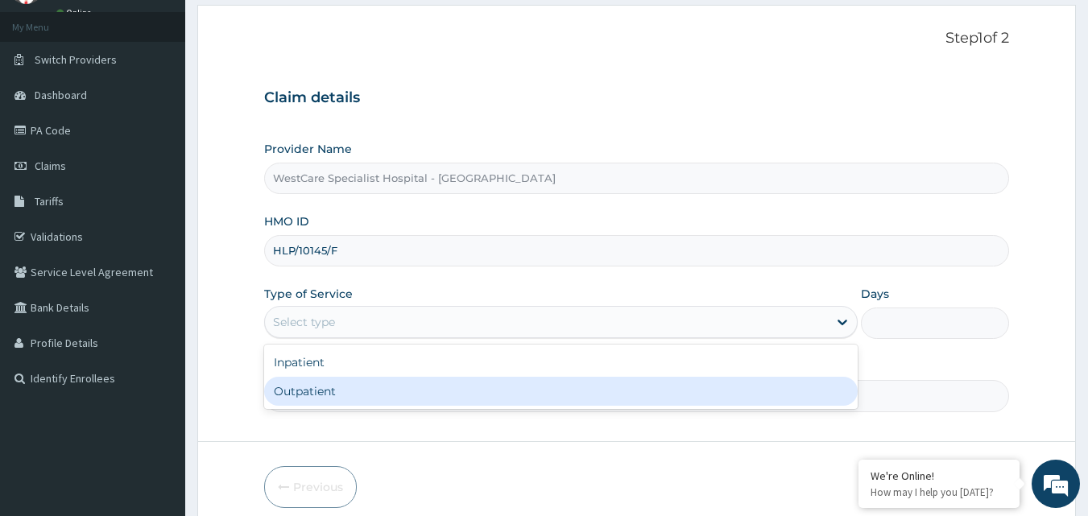
click at [303, 380] on div "Outpatient" at bounding box center [560, 391] width 593 height 29
type input "1"
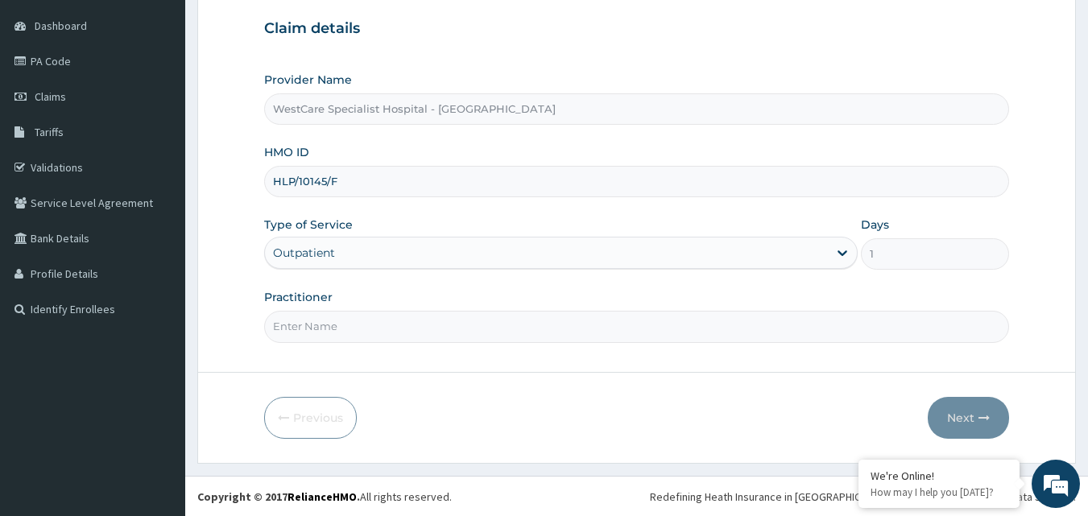
scroll to position [151, 0]
click at [389, 329] on input "Practitioner" at bounding box center [636, 325] width 745 height 31
type input "OBIDEYI"
click at [972, 419] on button "Next" at bounding box center [967, 417] width 81 height 42
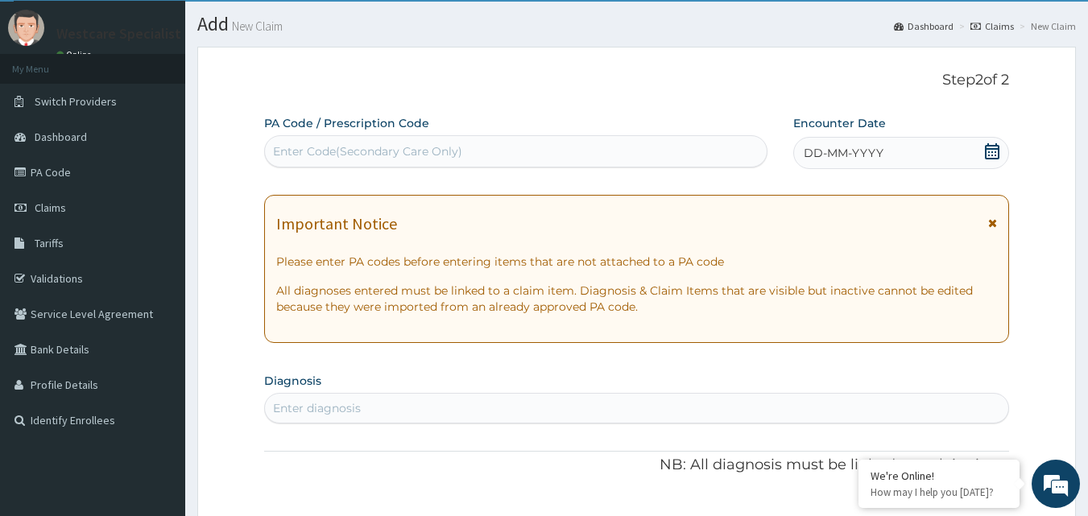
scroll to position [0, 0]
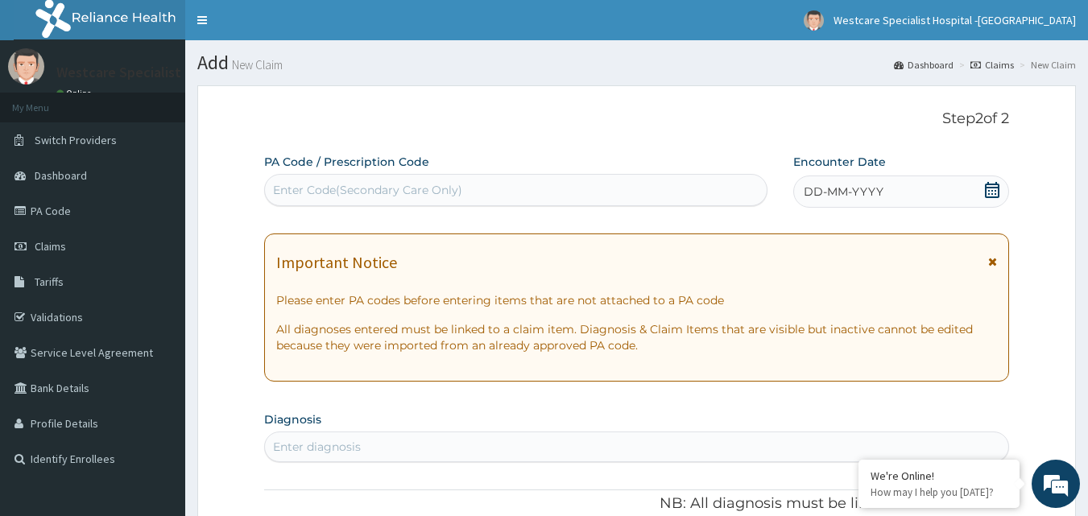
click at [996, 190] on icon at bounding box center [992, 190] width 14 height 16
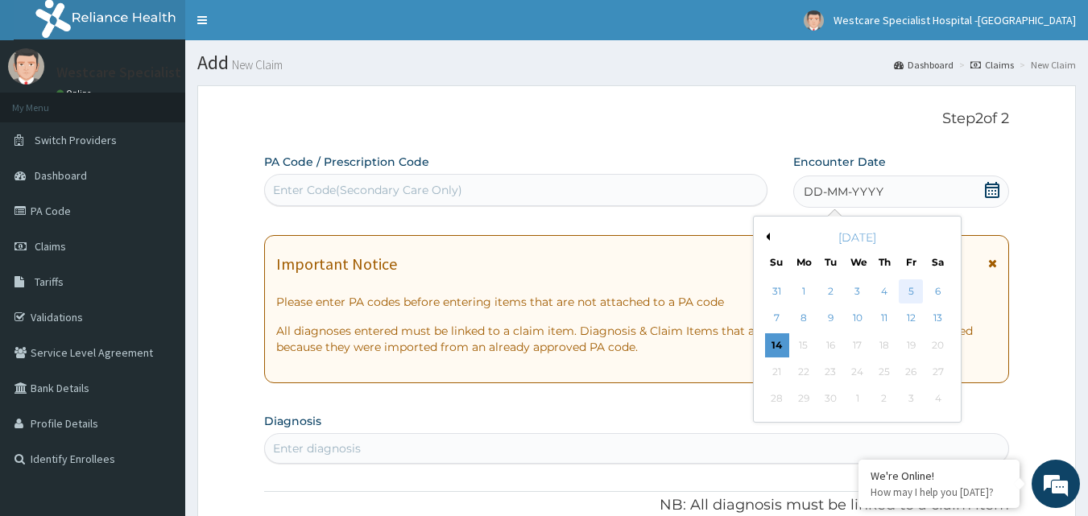
click at [907, 295] on div "5" at bounding box center [910, 291] width 24 height 24
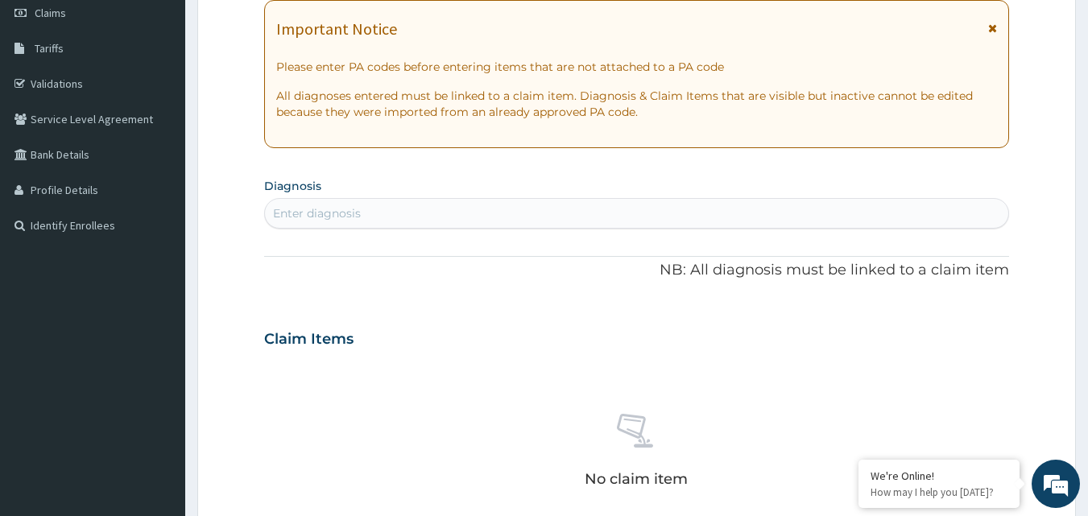
scroll to position [242, 0]
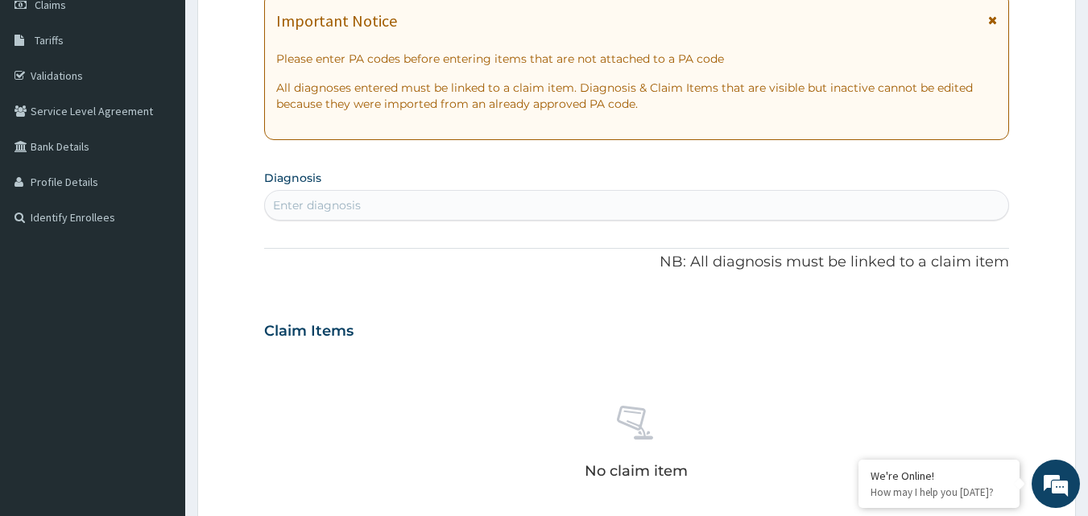
click at [290, 219] on div "Enter diagnosis" at bounding box center [636, 205] width 745 height 31
type input "MALARIA"
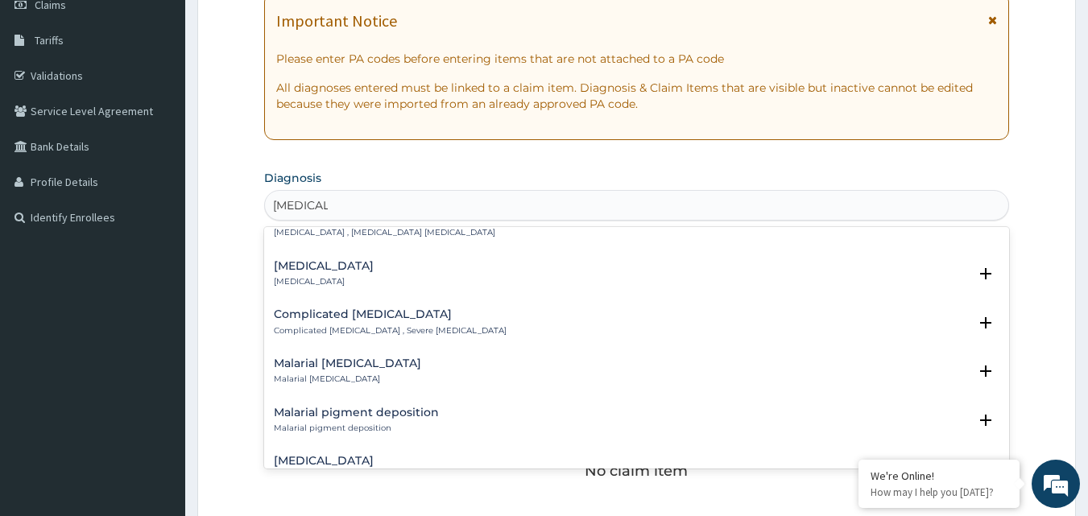
scroll to position [725, 0]
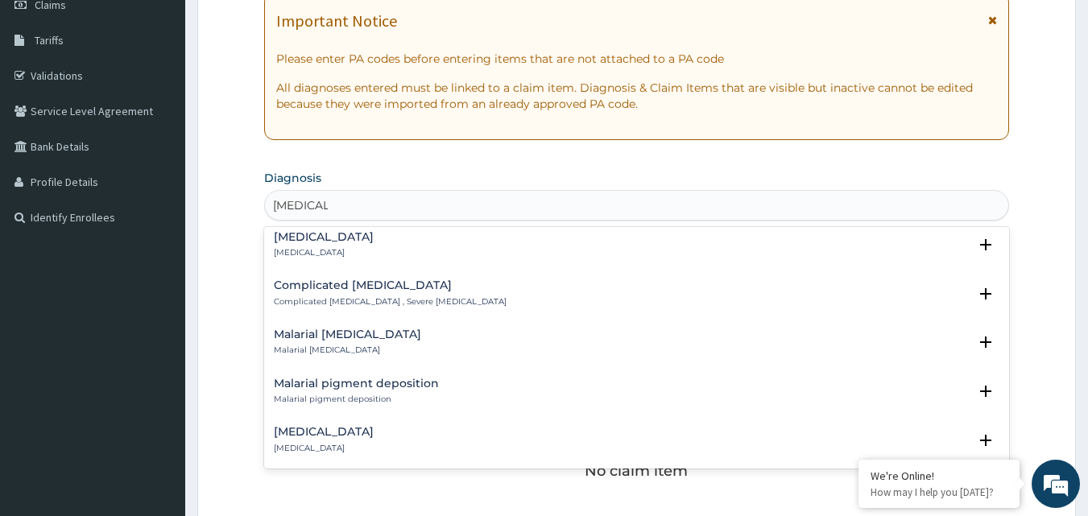
click at [341, 296] on p "Complicated [MEDICAL_DATA] , Severe [MEDICAL_DATA]" at bounding box center [390, 301] width 233 height 11
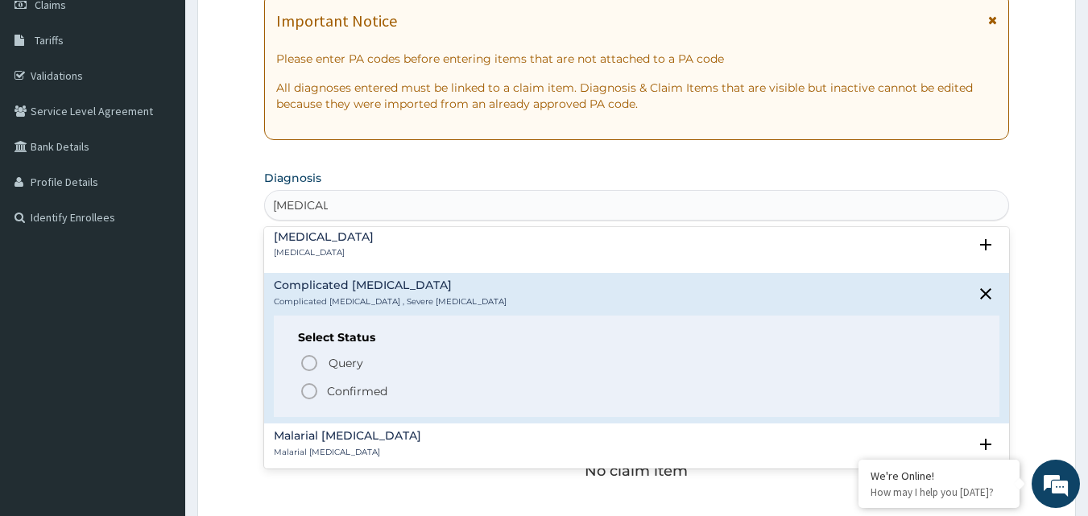
click at [310, 382] on icon "status option filled" at bounding box center [308, 391] width 19 height 19
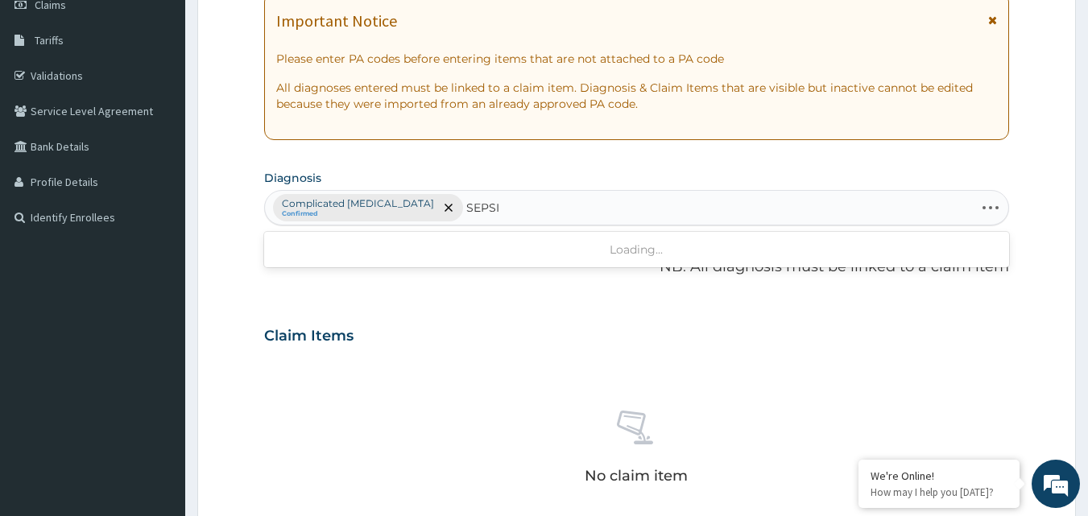
type input "SEPSIS"
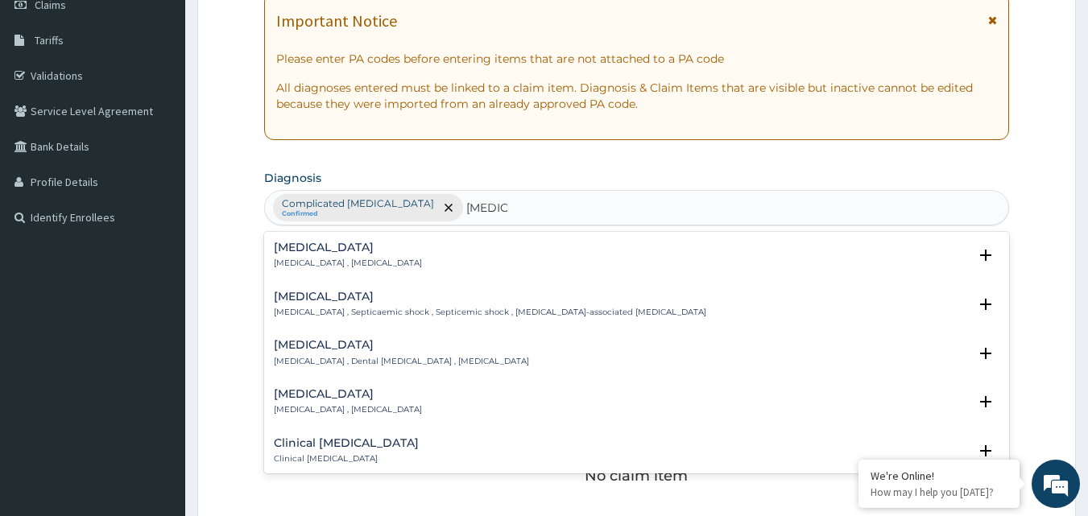
click at [304, 261] on p "[MEDICAL_DATA] , [MEDICAL_DATA]" at bounding box center [348, 263] width 148 height 11
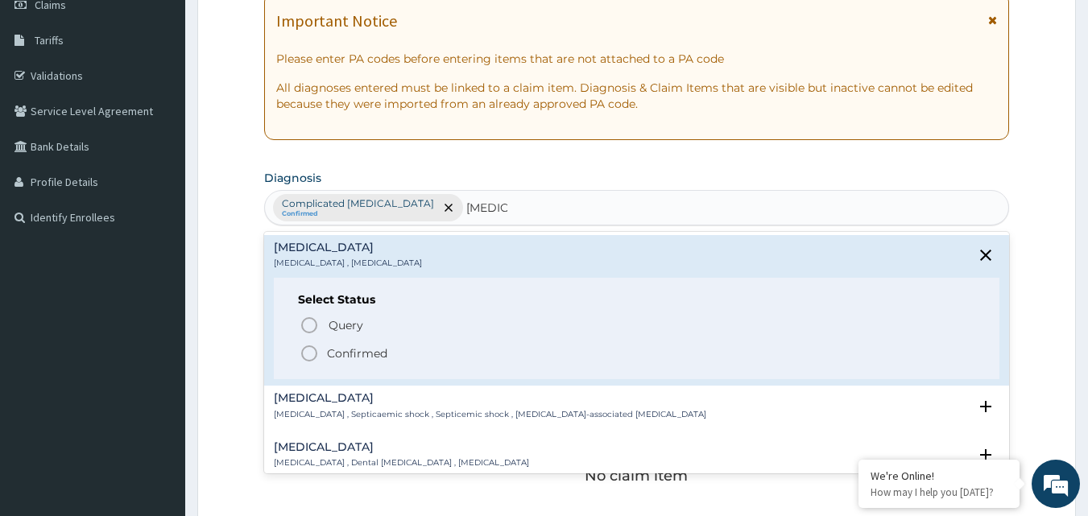
click at [316, 349] on icon "status option filled" at bounding box center [308, 353] width 19 height 19
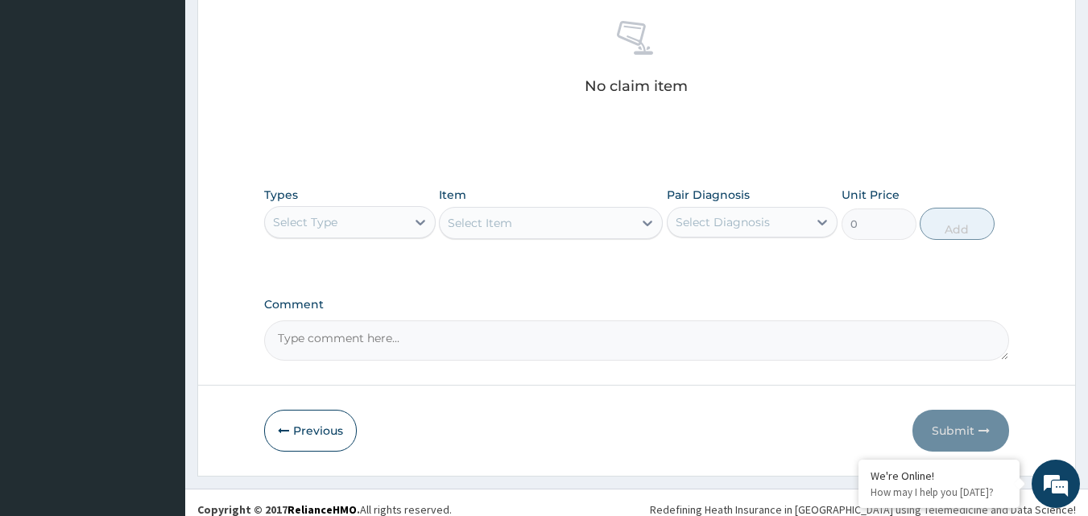
scroll to position [644, 0]
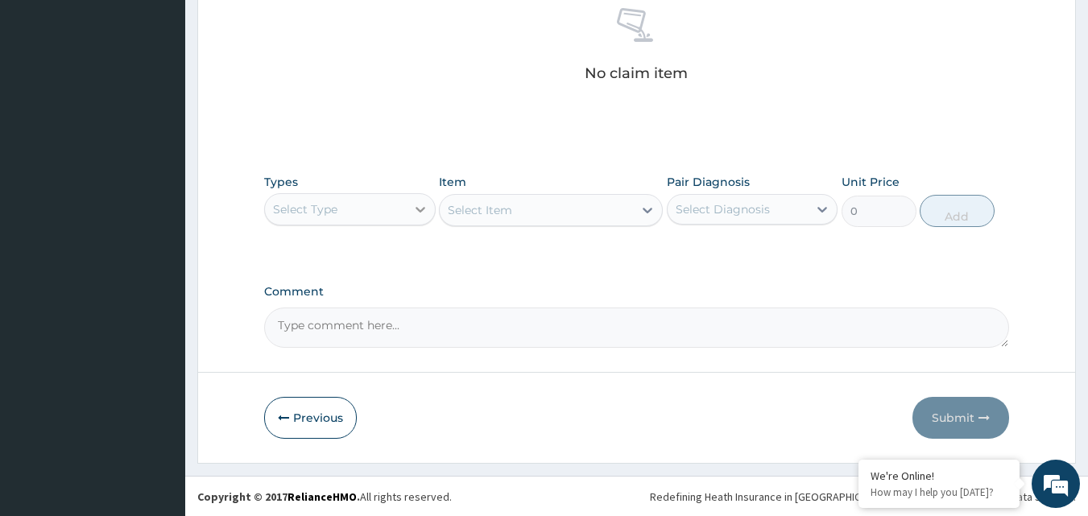
click at [419, 217] on div at bounding box center [420, 209] width 29 height 29
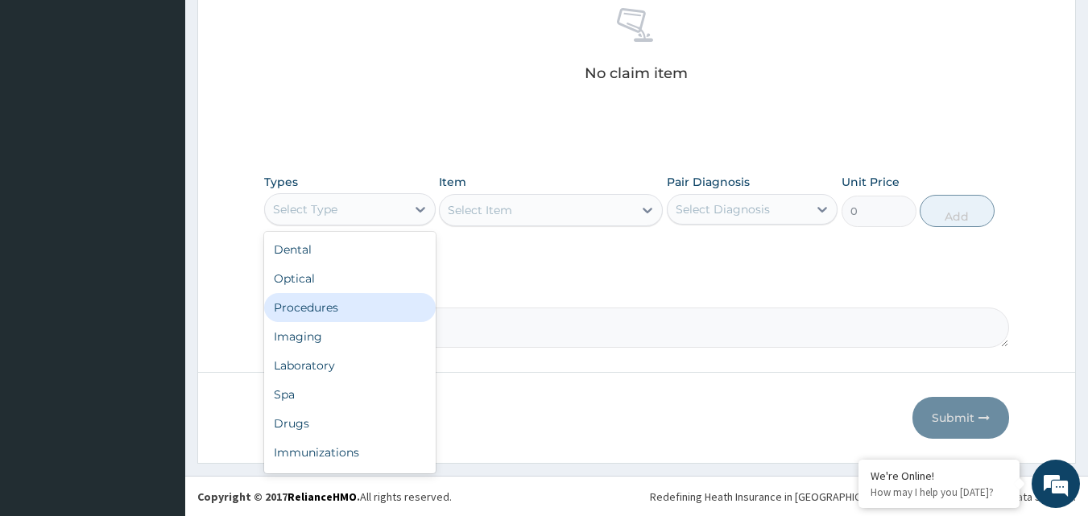
click at [351, 304] on div "Procedures" at bounding box center [349, 307] width 171 height 29
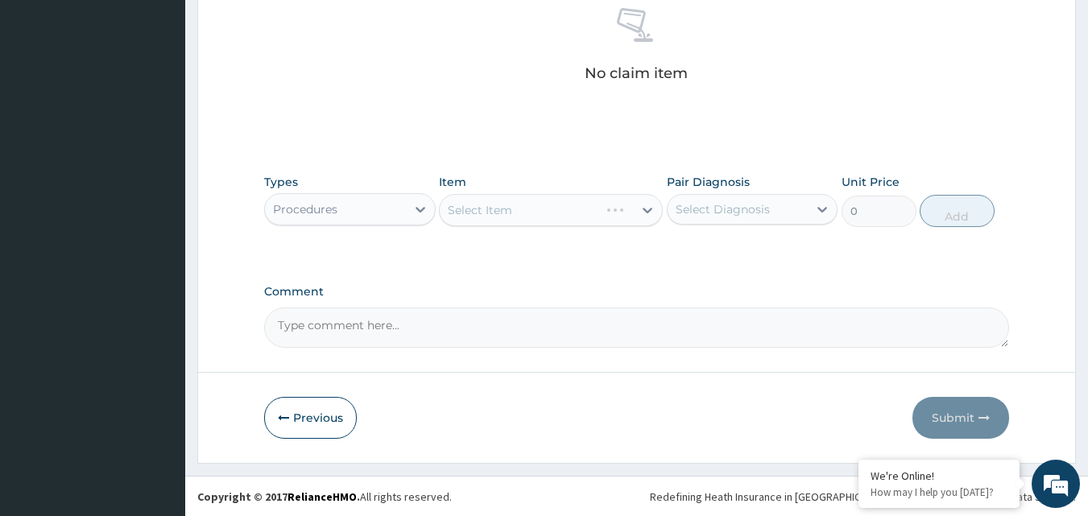
scroll to position [645, 0]
click at [543, 210] on div "Select Item" at bounding box center [536, 209] width 193 height 26
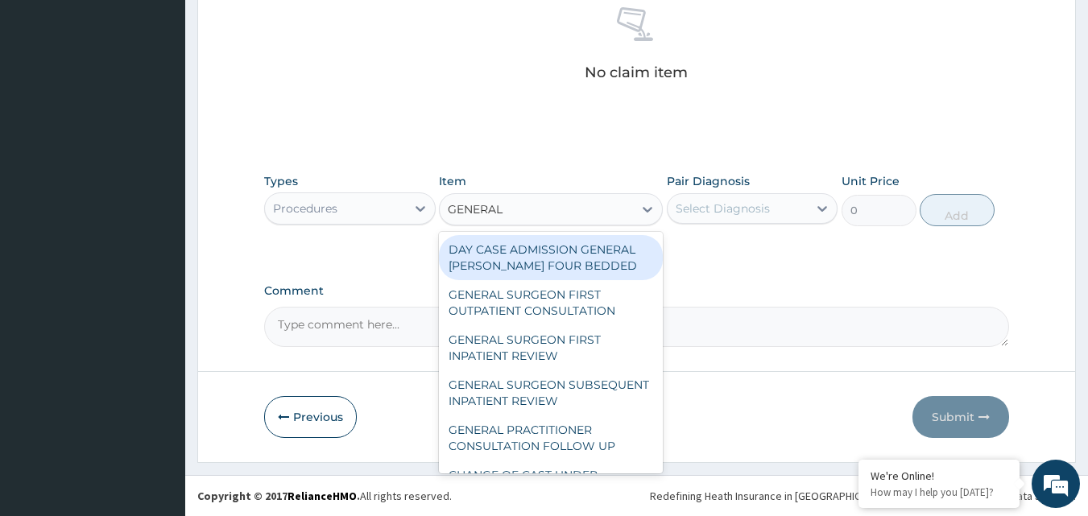
type input "GENERAL P"
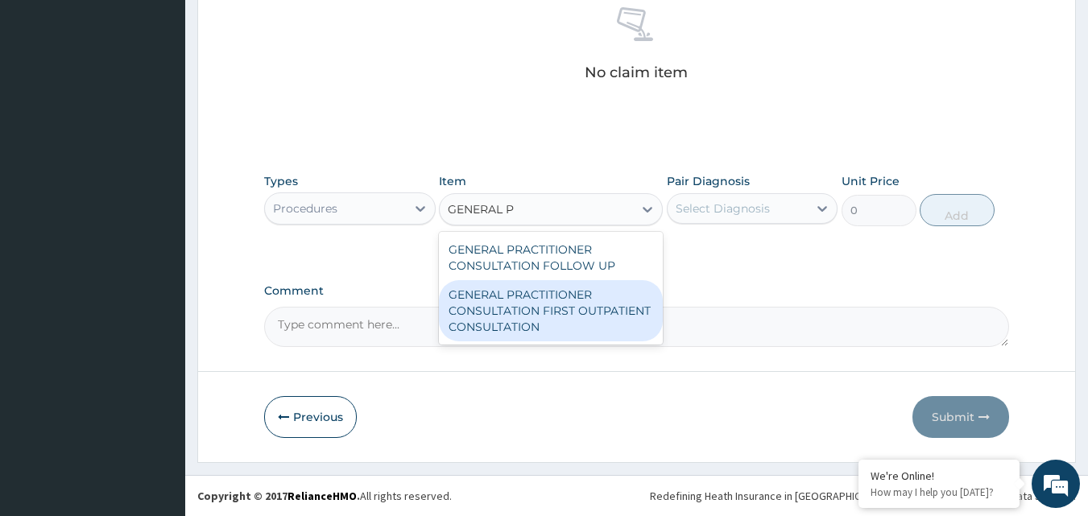
click at [551, 312] on div "GENERAL PRACTITIONER CONSULTATION FIRST OUTPATIENT CONSULTATION" at bounding box center [551, 310] width 224 height 61
type input "3000"
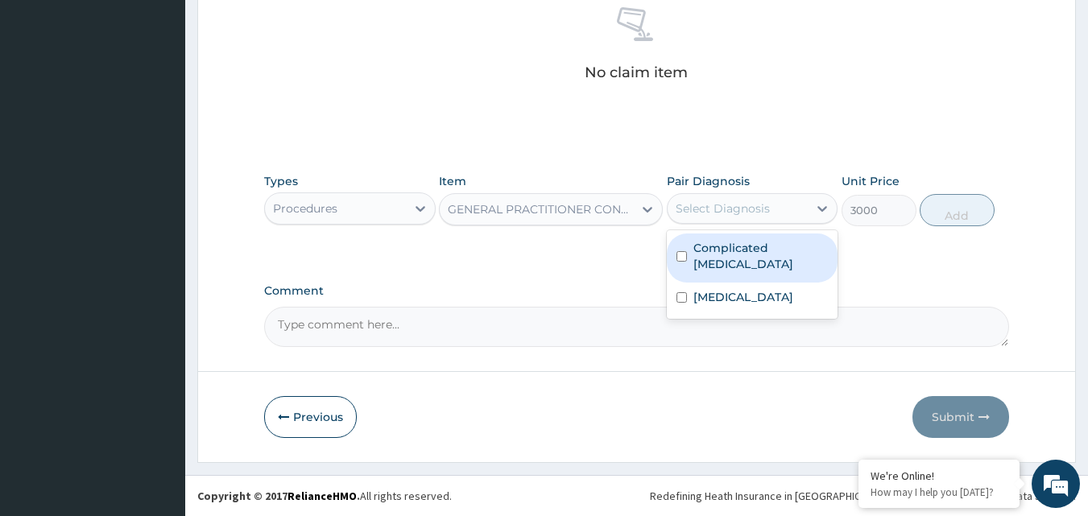
click at [762, 211] on div "Select Diagnosis" at bounding box center [722, 208] width 94 height 16
click at [690, 258] on div "Complicated [MEDICAL_DATA]" at bounding box center [752, 257] width 171 height 49
checkbox input "true"
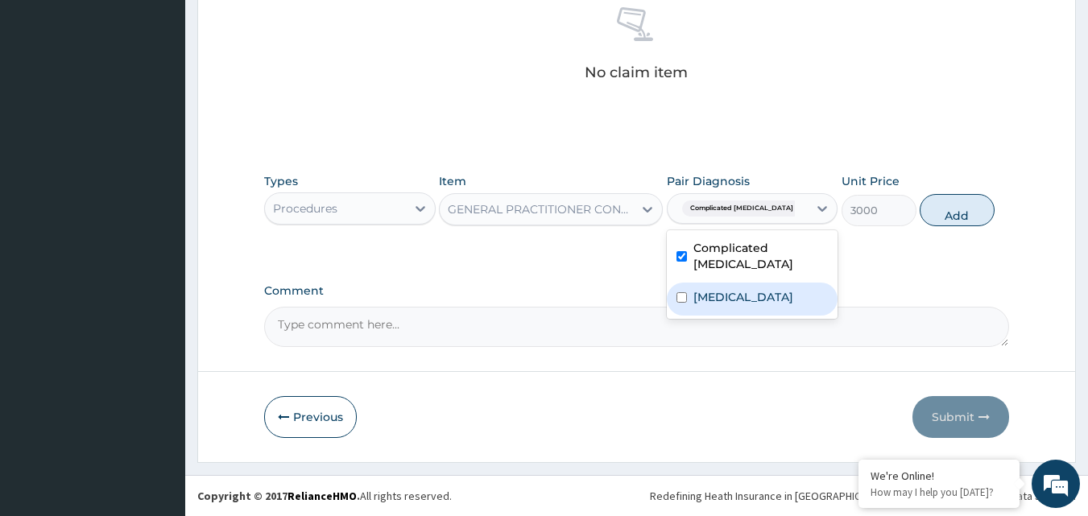
click at [687, 285] on div "[MEDICAL_DATA]" at bounding box center [752, 299] width 171 height 33
checkbox input "true"
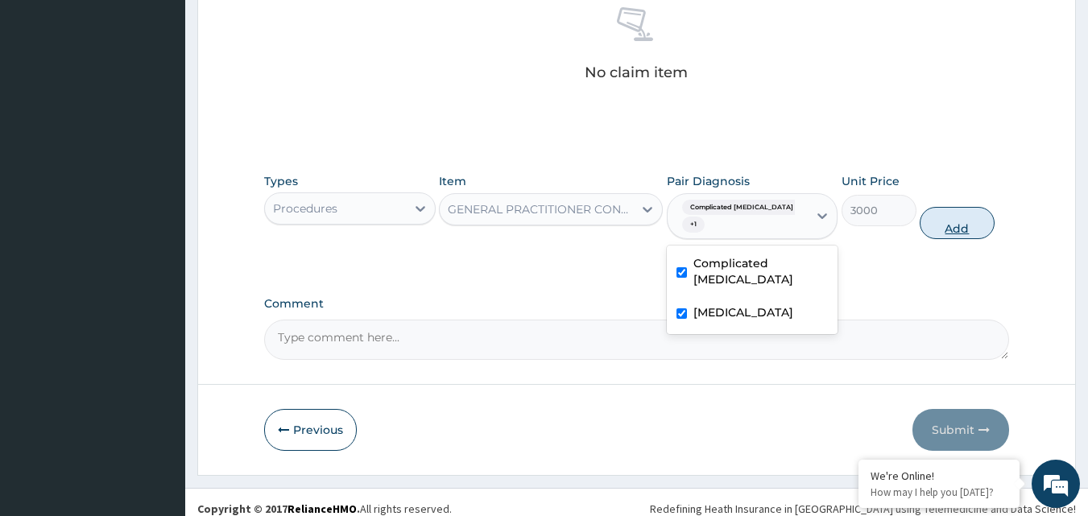
click at [941, 221] on button "Add" at bounding box center [956, 223] width 75 height 32
type input "0"
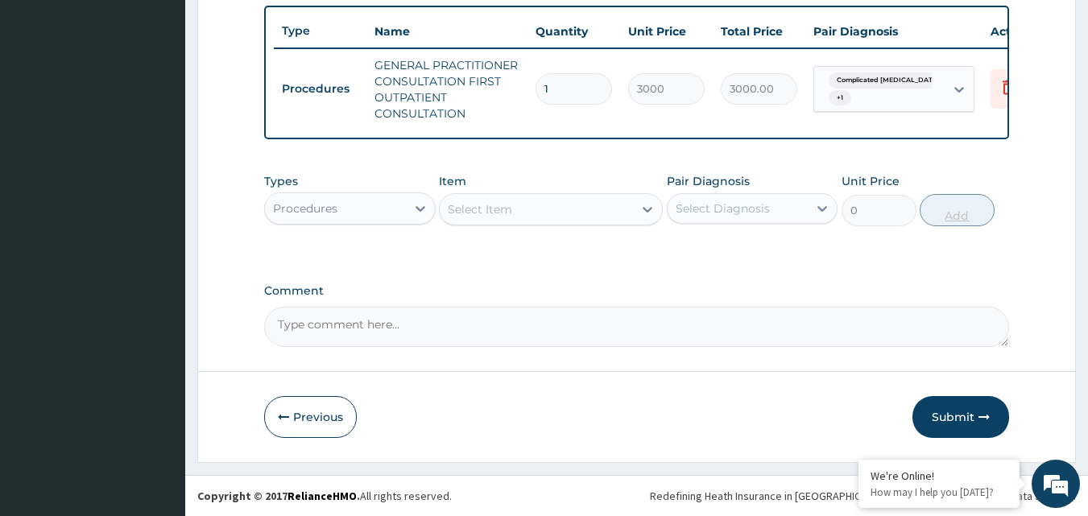
scroll to position [605, 0]
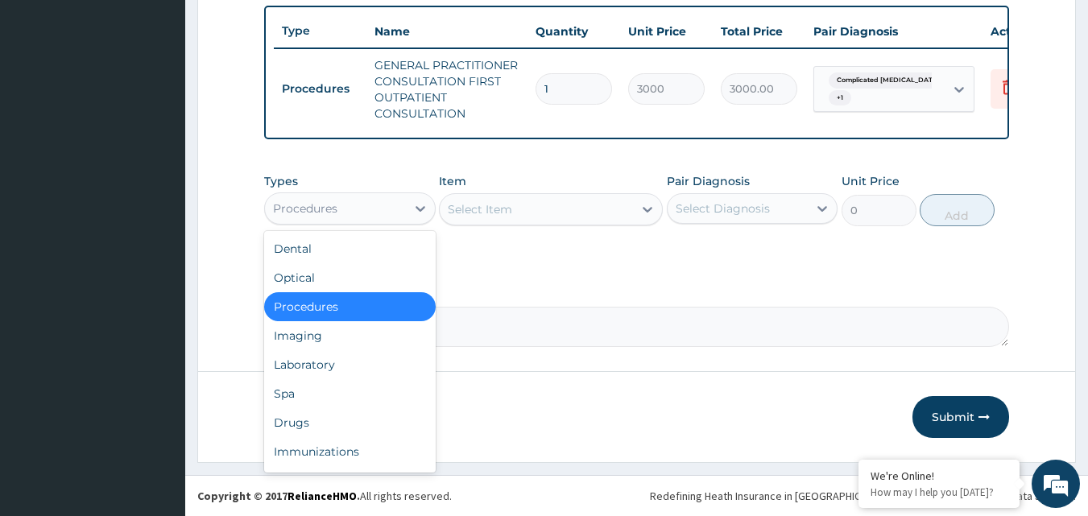
click at [369, 217] on div "Procedures" at bounding box center [335, 209] width 141 height 26
click at [323, 365] on div "Laboratory" at bounding box center [349, 364] width 171 height 29
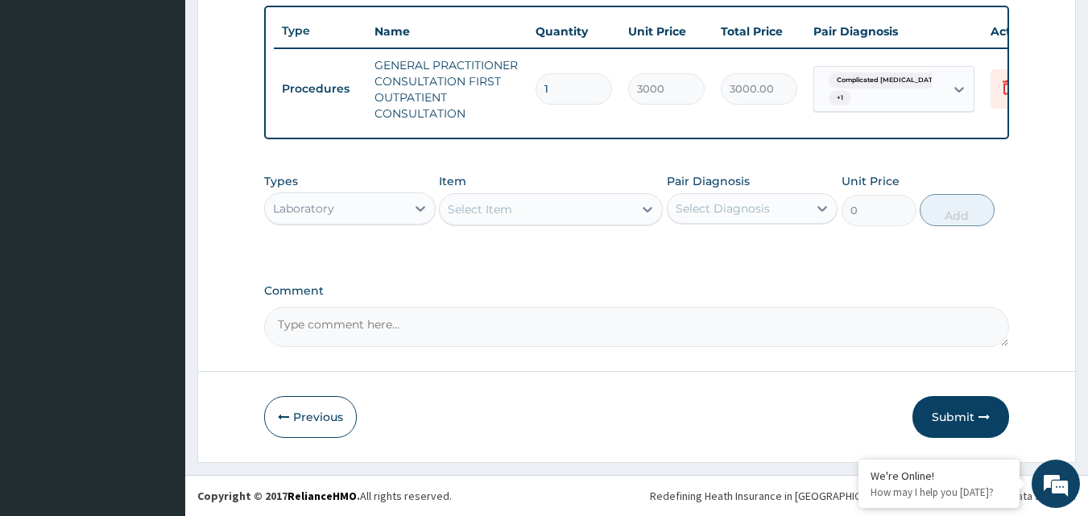
click at [559, 210] on div "Select Item" at bounding box center [536, 209] width 193 height 26
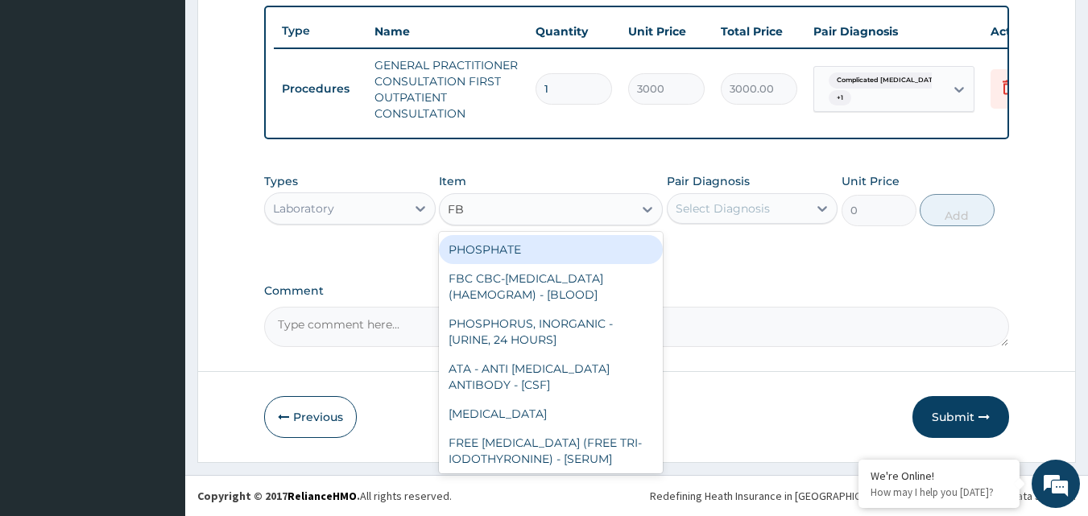
type input "FBC"
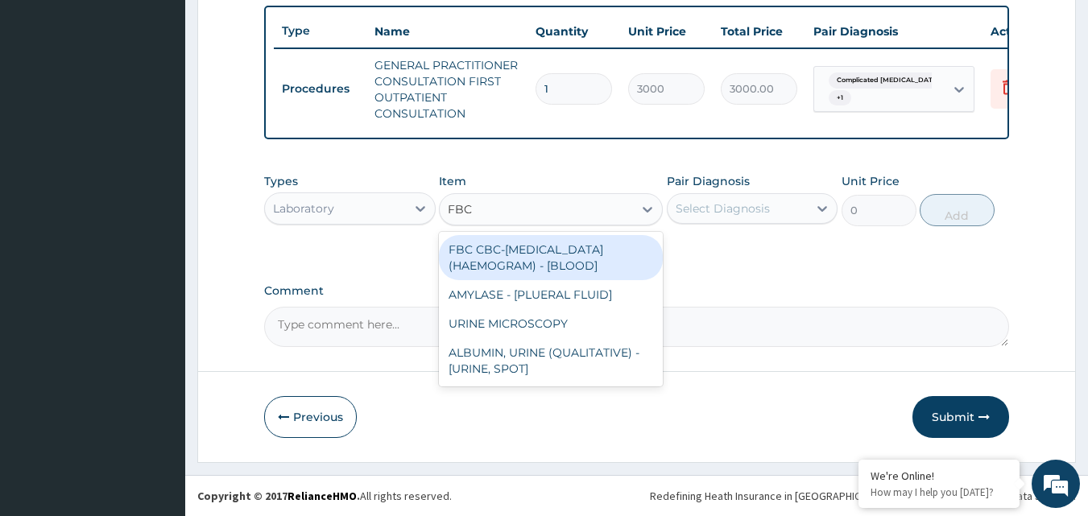
click at [507, 272] on div "FBC CBC-[MEDICAL_DATA] (HAEMOGRAM) - [BLOOD]" at bounding box center [551, 257] width 224 height 45
type input "3000"
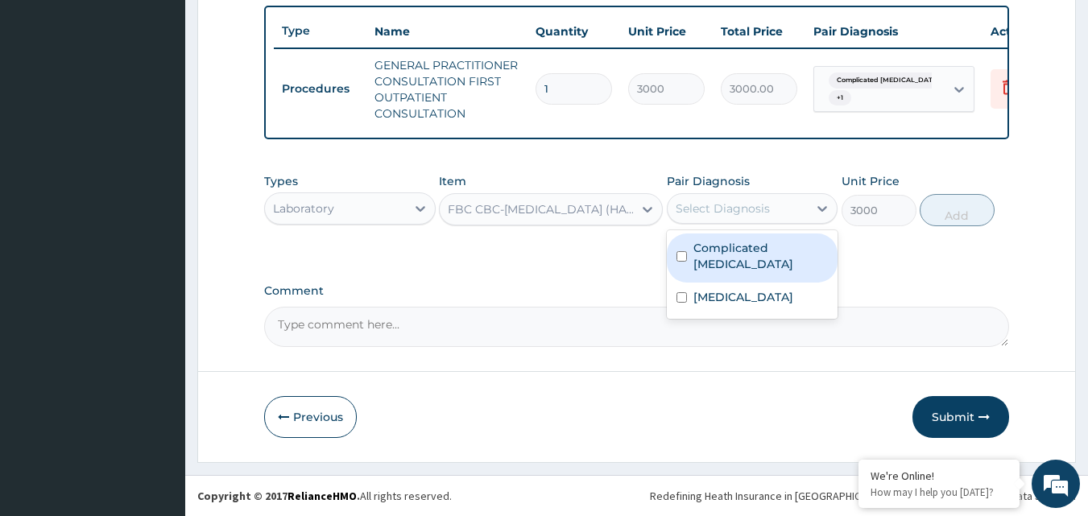
click at [729, 197] on div "Select Diagnosis" at bounding box center [737, 209] width 141 height 26
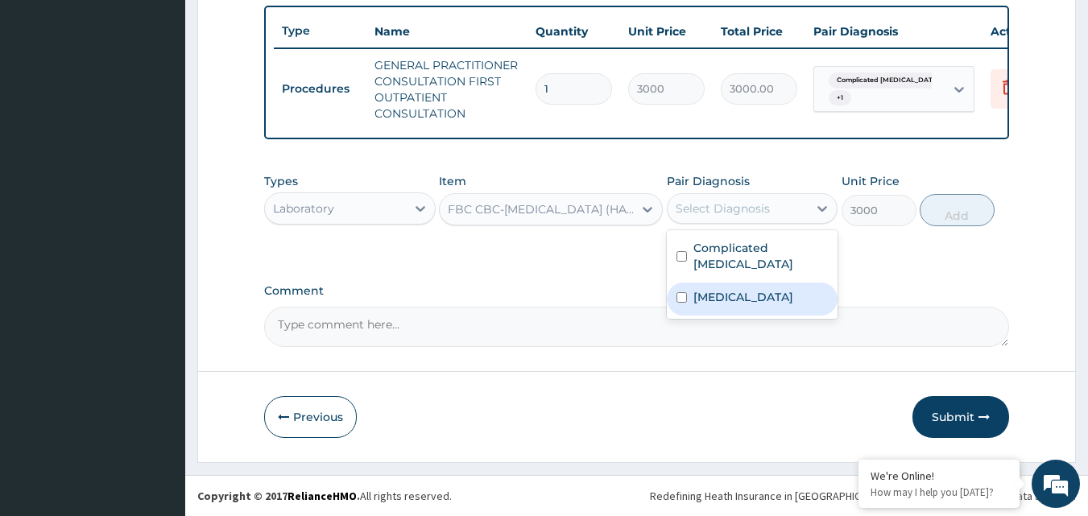
click at [683, 292] on input "checkbox" at bounding box center [681, 297] width 10 height 10
checkbox input "true"
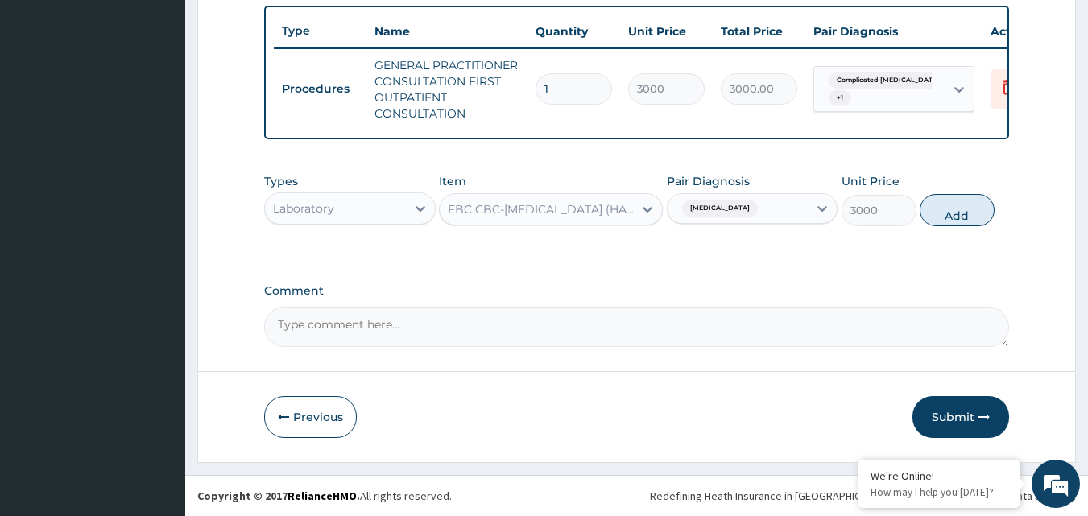
click at [968, 205] on button "Add" at bounding box center [956, 210] width 75 height 32
type input "0"
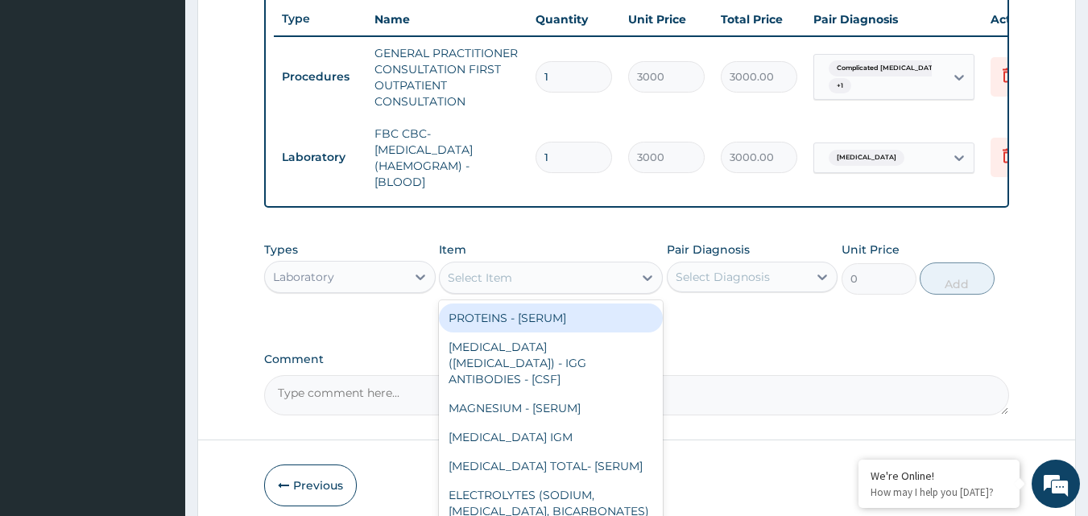
click at [535, 284] on div "Select Item" at bounding box center [536, 278] width 193 height 26
type input "N"
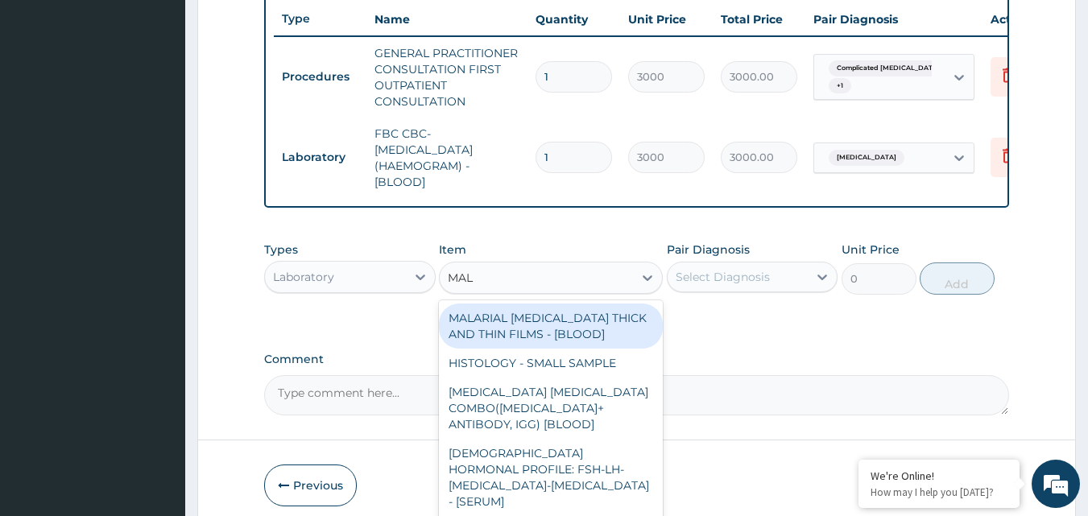
type input "MALA"
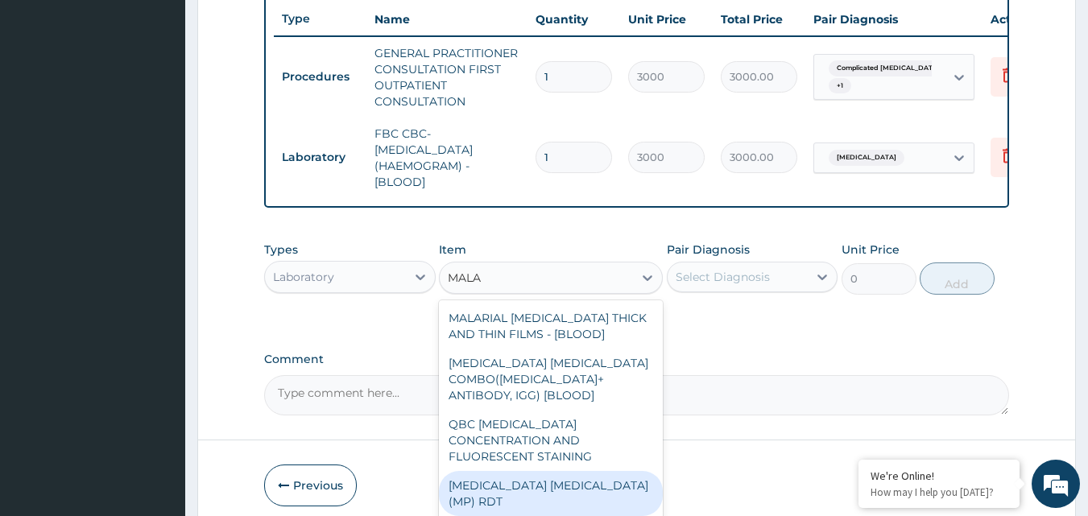
click at [578, 481] on div "[MEDICAL_DATA] [MEDICAL_DATA] (MP) RDT" at bounding box center [551, 493] width 224 height 45
type input "1500"
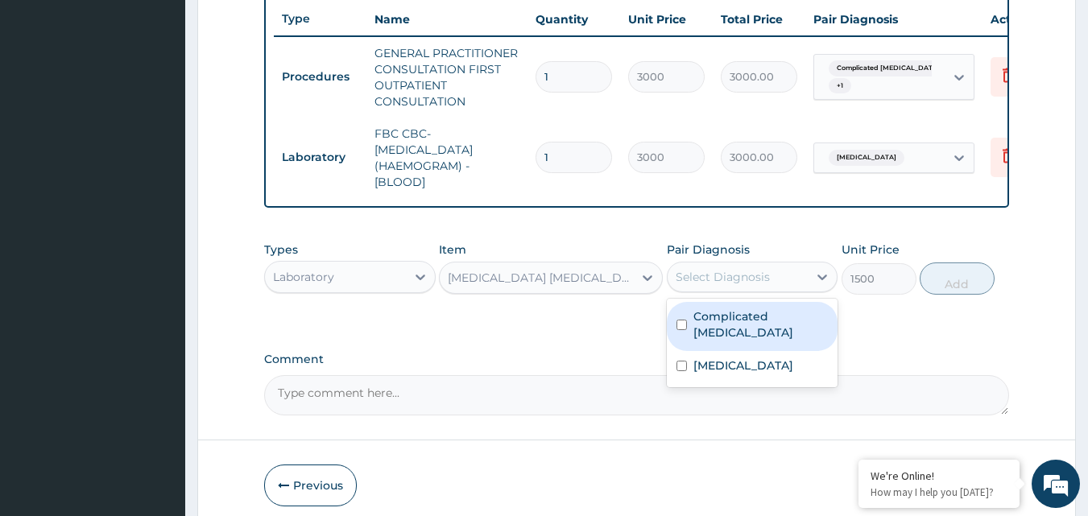
click at [739, 283] on div "Select Diagnosis" at bounding box center [722, 277] width 94 height 16
click at [708, 328] on label "Complicated [MEDICAL_DATA]" at bounding box center [760, 324] width 135 height 32
checkbox input "true"
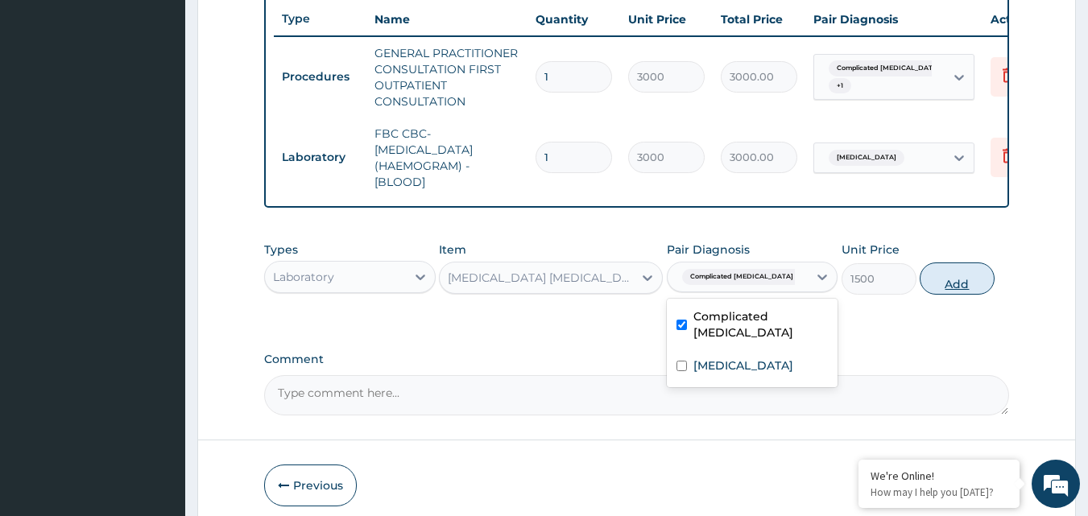
click at [939, 292] on button "Add" at bounding box center [956, 278] width 75 height 32
type input "0"
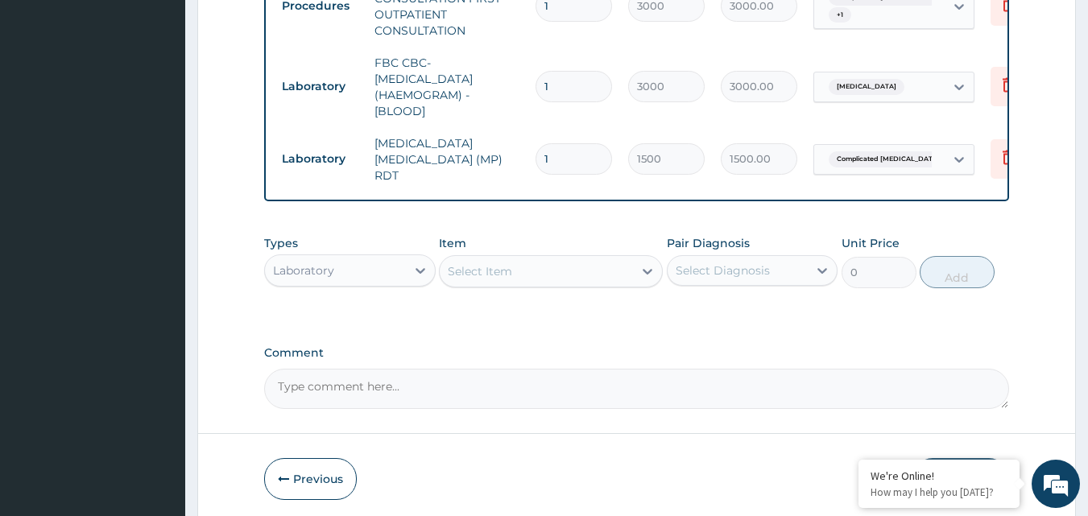
scroll to position [741, 0]
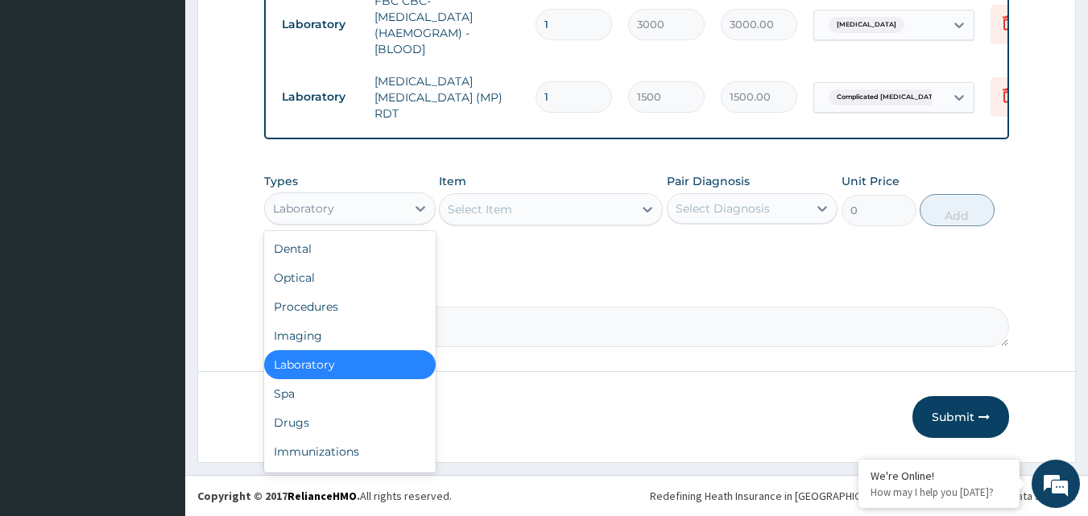
click at [398, 193] on div "Laboratory" at bounding box center [349, 208] width 171 height 32
click at [321, 423] on div "Drugs" at bounding box center [349, 422] width 171 height 29
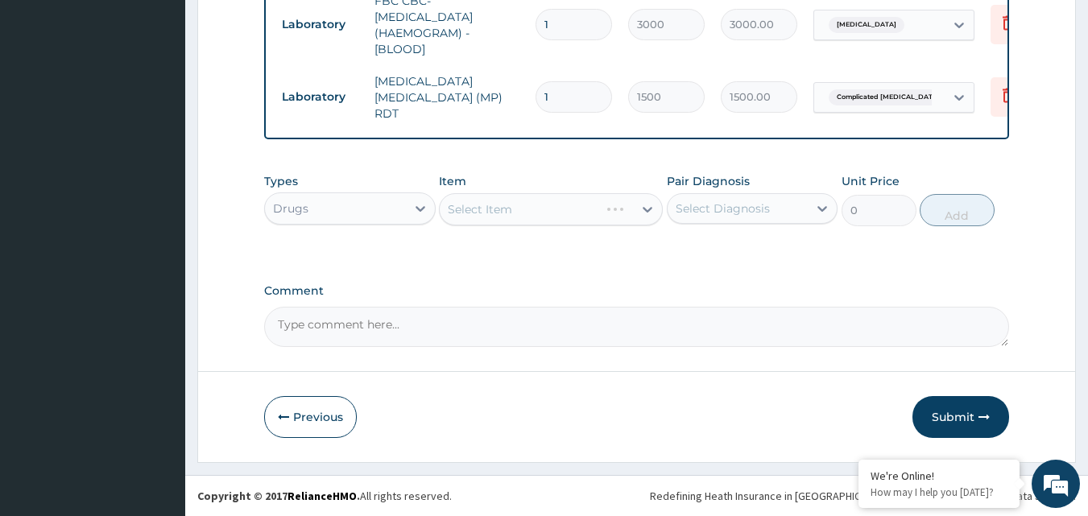
click at [542, 220] on div "Select Item" at bounding box center [551, 209] width 224 height 32
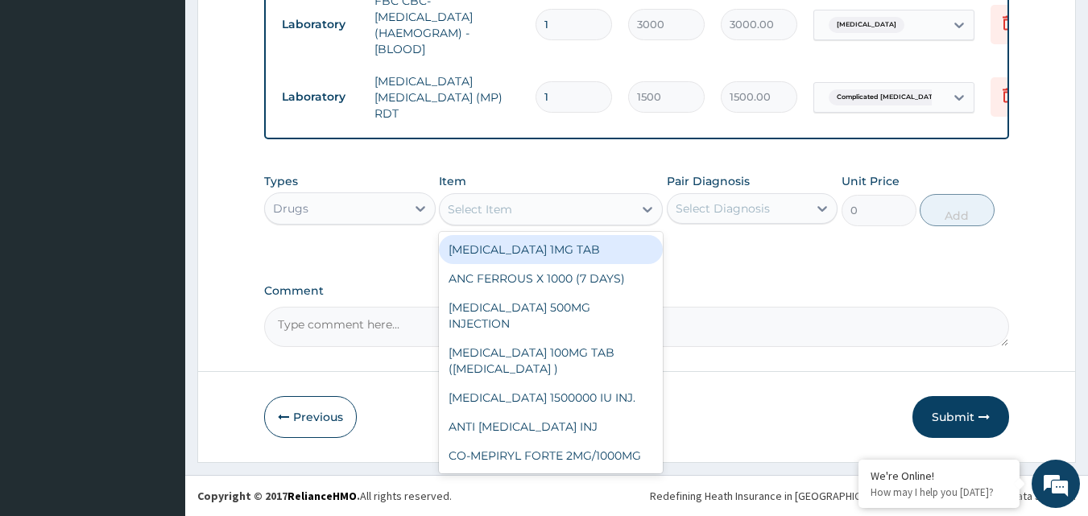
click at [542, 220] on div "Select Item" at bounding box center [536, 209] width 193 height 26
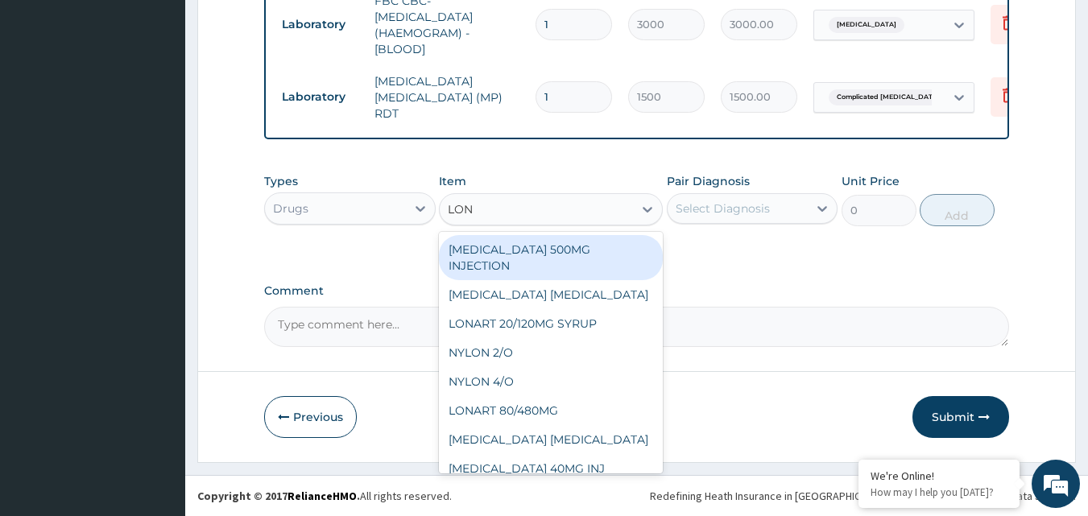
type input "LONA"
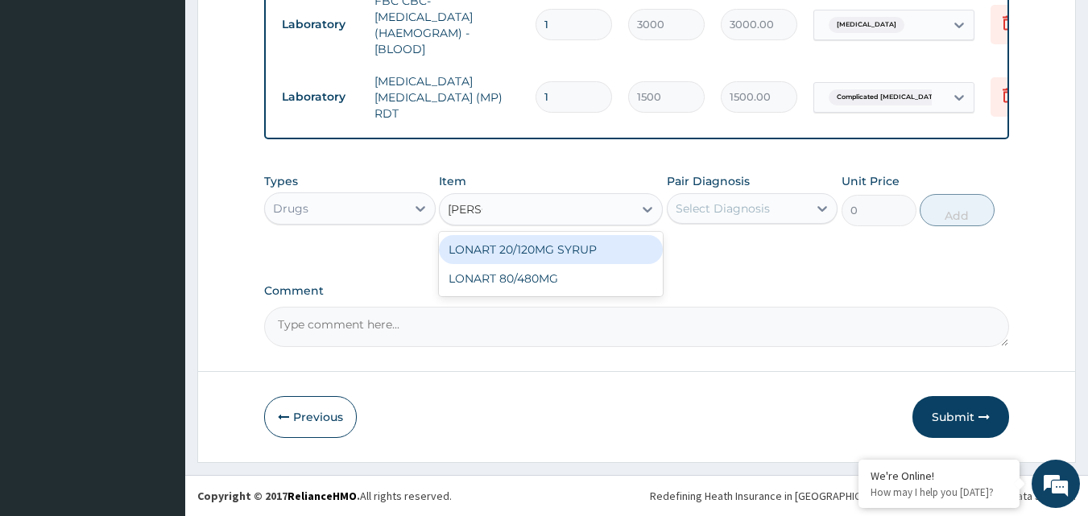
click at [548, 250] on div "LONART 20/120MG SYRUP" at bounding box center [551, 249] width 224 height 29
type input "2992.5"
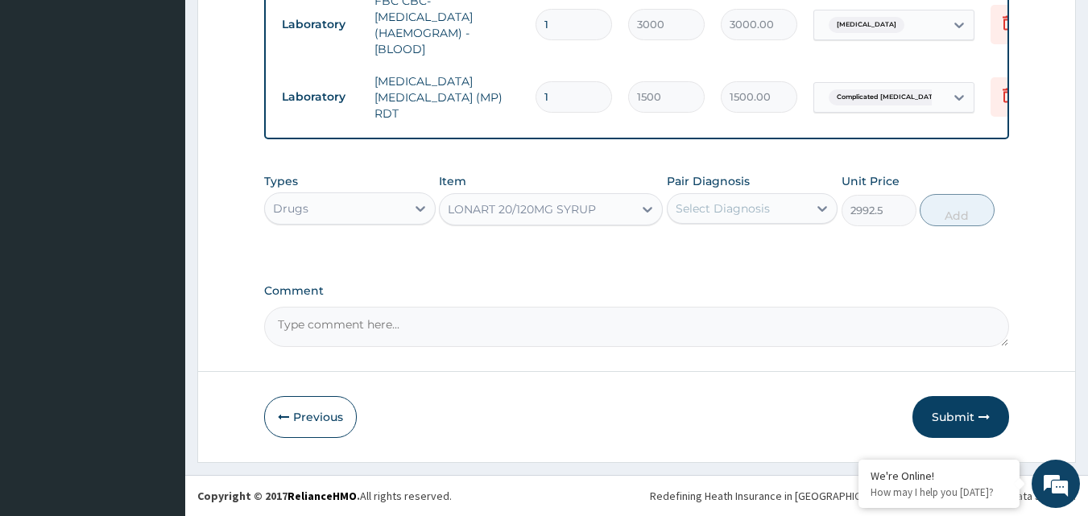
click at [767, 208] on div "Select Diagnosis" at bounding box center [722, 208] width 94 height 16
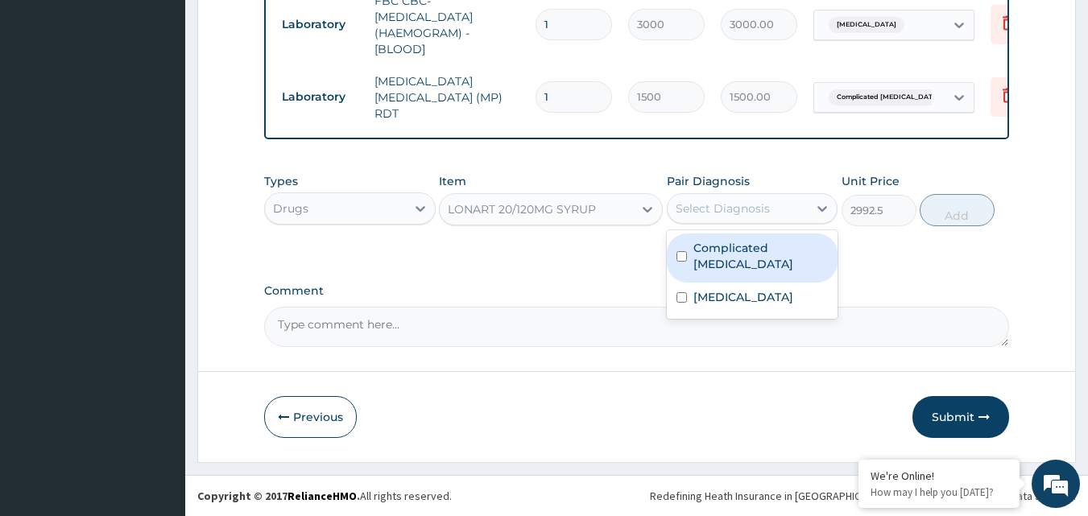
click at [703, 244] on label "Complicated [MEDICAL_DATA]" at bounding box center [760, 256] width 135 height 32
checkbox input "true"
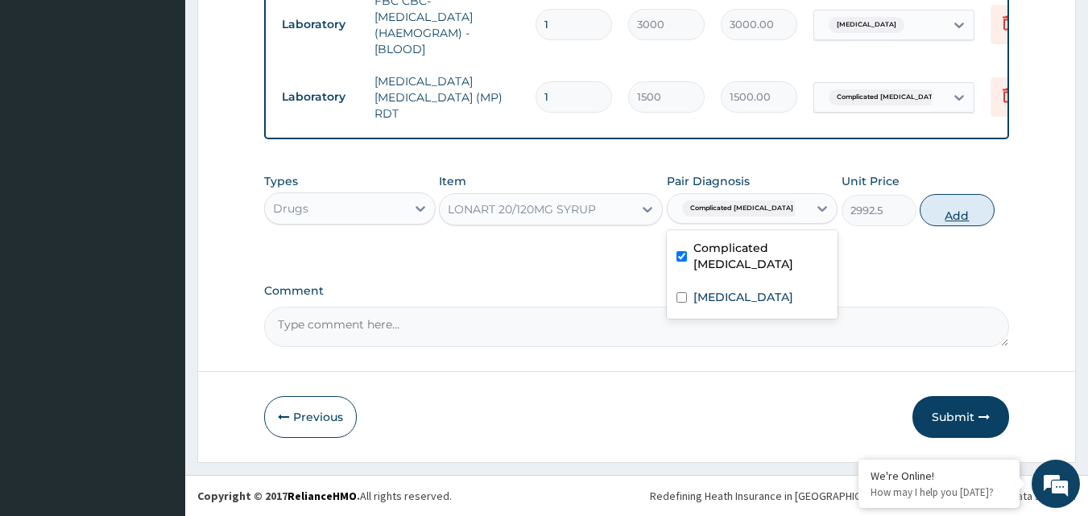
click at [946, 213] on button "Add" at bounding box center [956, 210] width 75 height 32
type input "0"
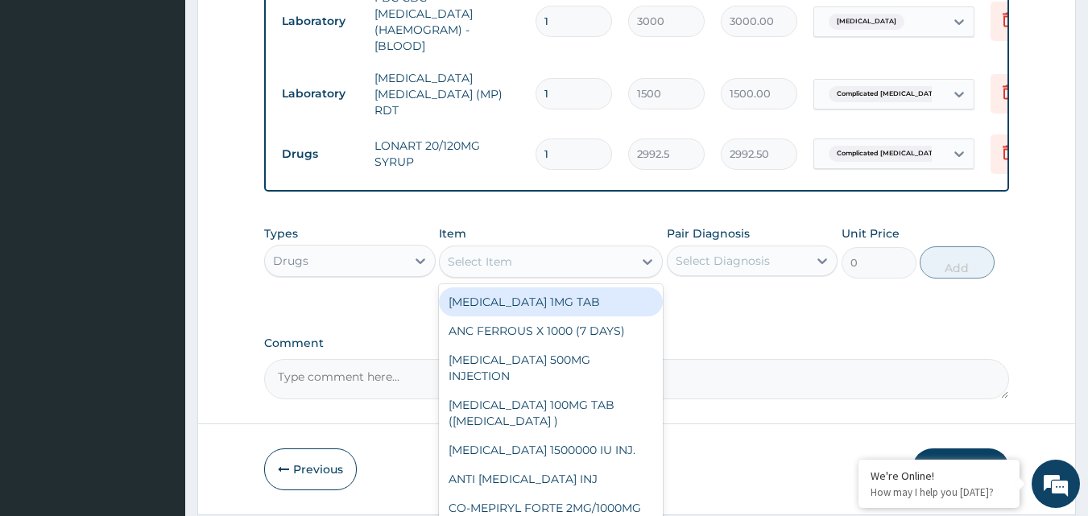
click at [512, 261] on div "Select Item" at bounding box center [536, 262] width 193 height 26
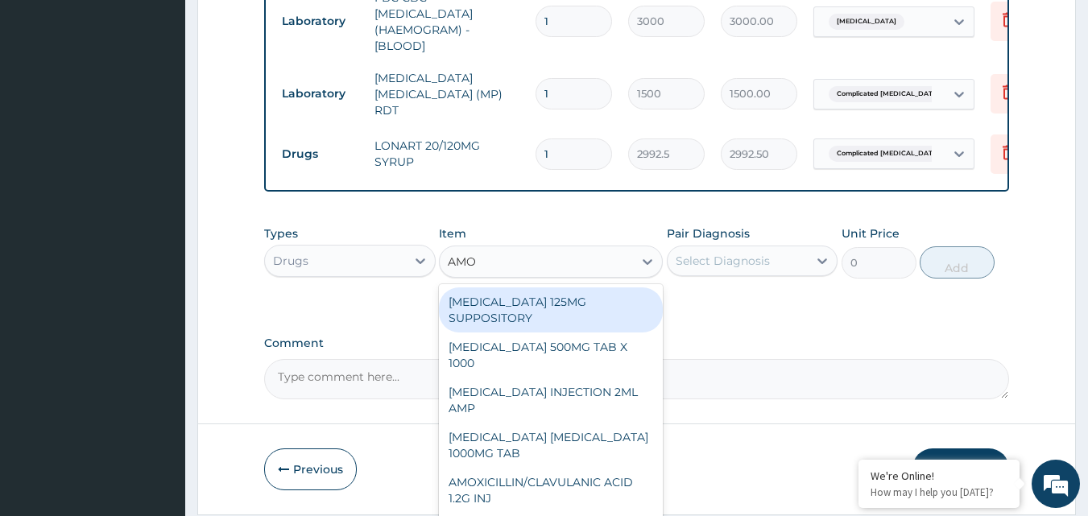
type input "AMOX"
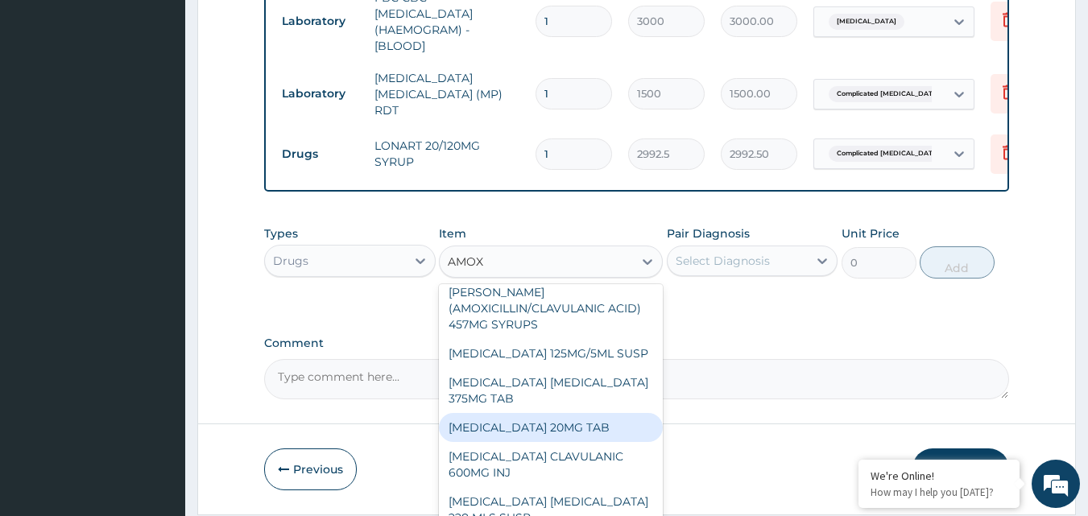
scroll to position [332, 0]
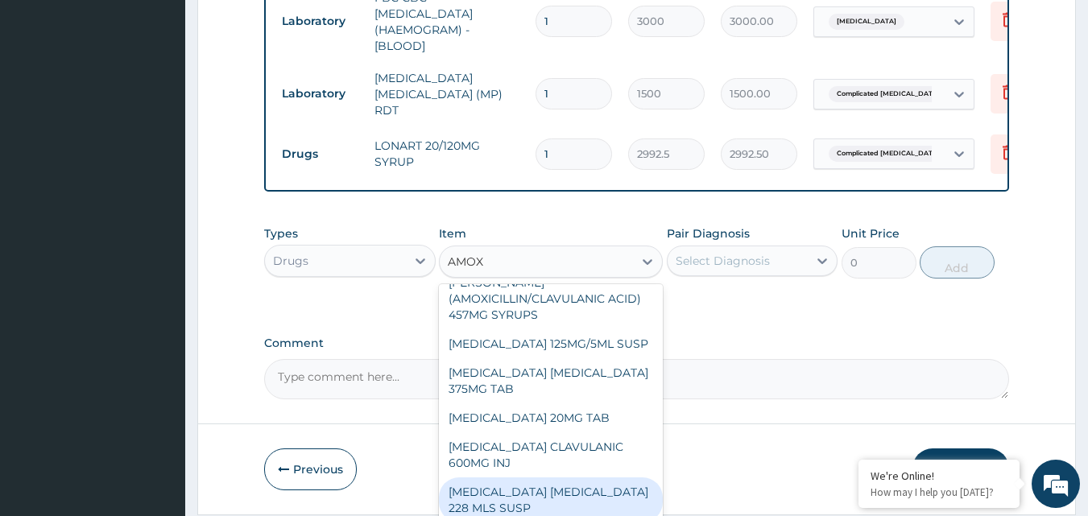
click at [607, 486] on div "[MEDICAL_DATA] [MEDICAL_DATA] 228 MLS SUSP" at bounding box center [551, 499] width 224 height 45
type input "1464.75"
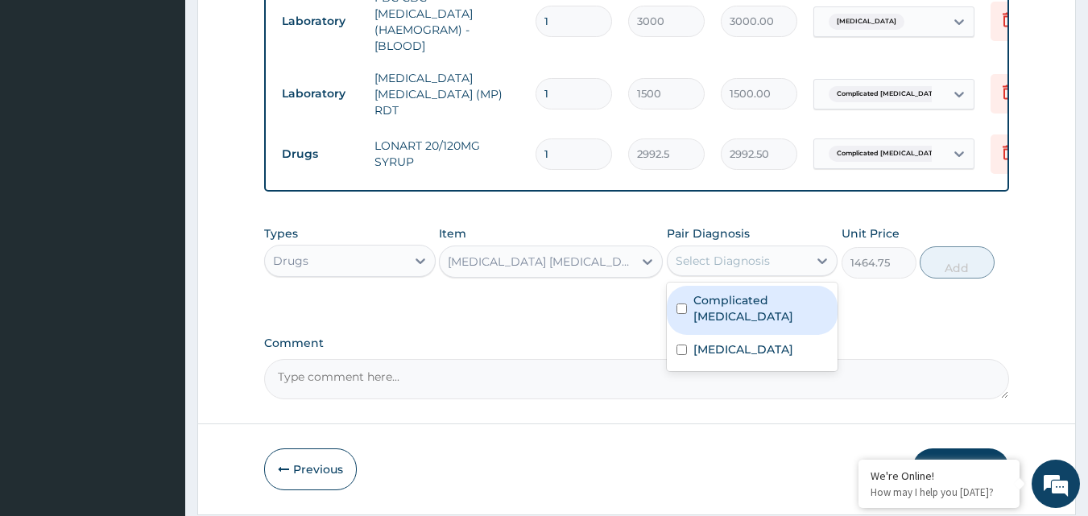
click at [767, 260] on div "Select Diagnosis" at bounding box center [722, 261] width 94 height 16
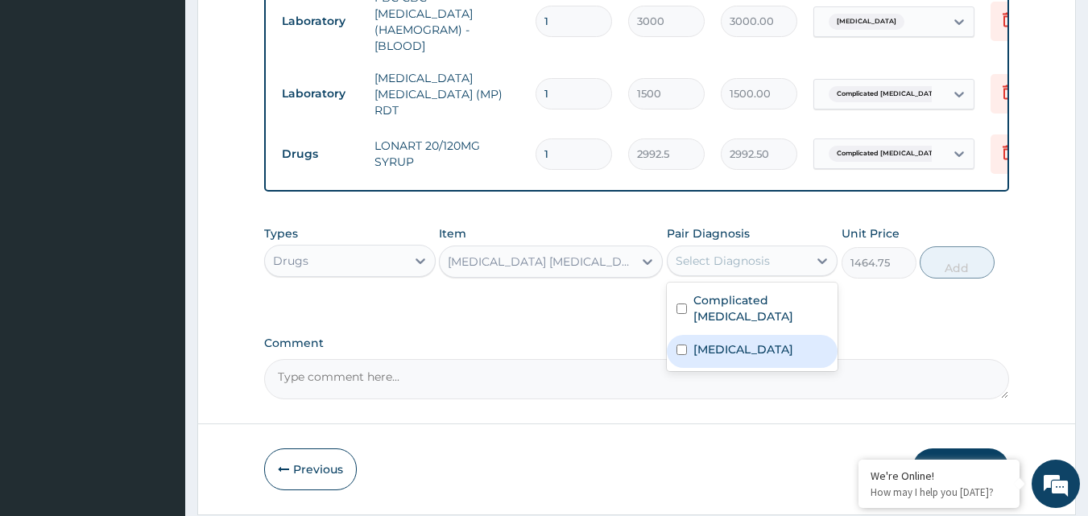
click at [693, 341] on label "[MEDICAL_DATA]" at bounding box center [743, 349] width 100 height 16
checkbox input "true"
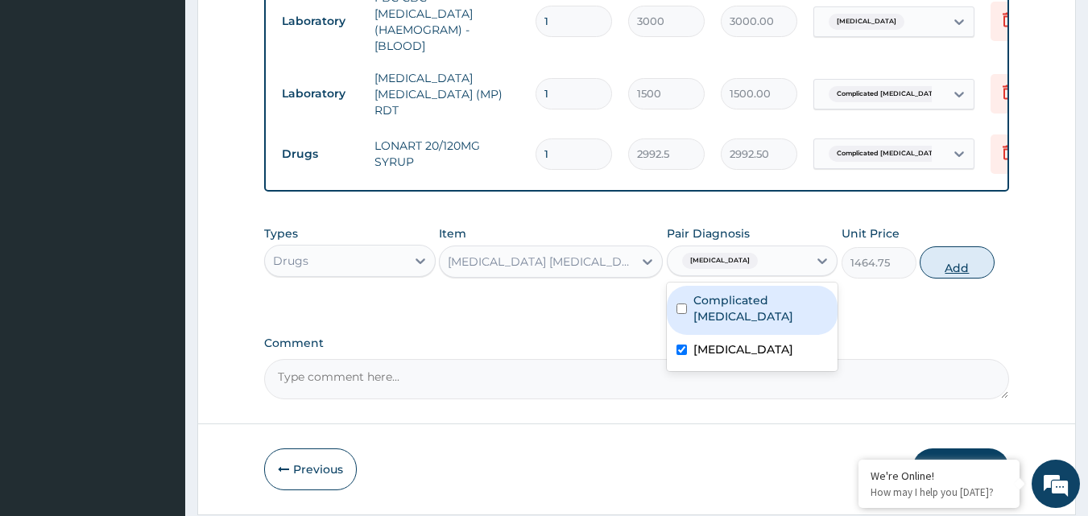
click at [939, 266] on button "Add" at bounding box center [956, 262] width 75 height 32
type input "0"
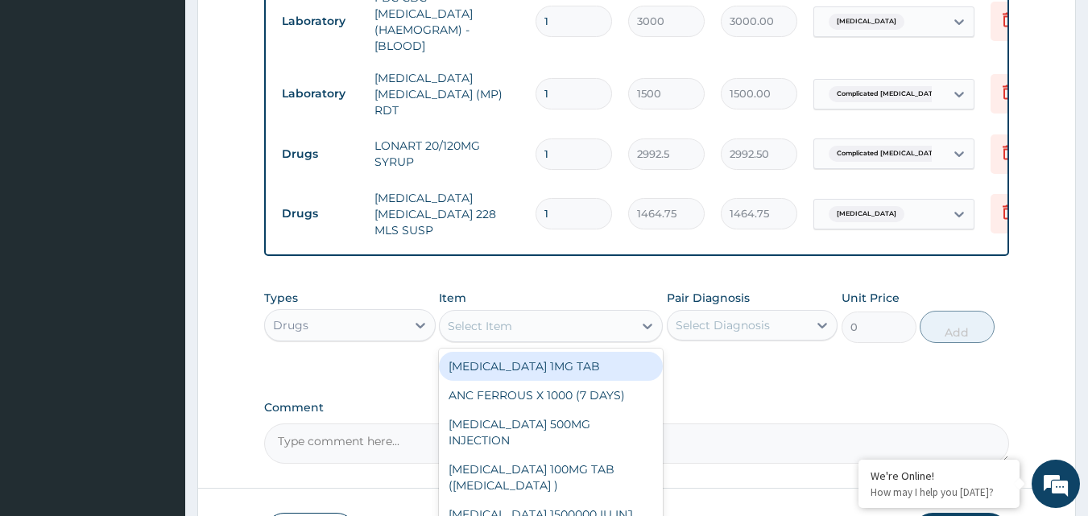
click at [522, 325] on div "Select Item" at bounding box center [536, 326] width 193 height 26
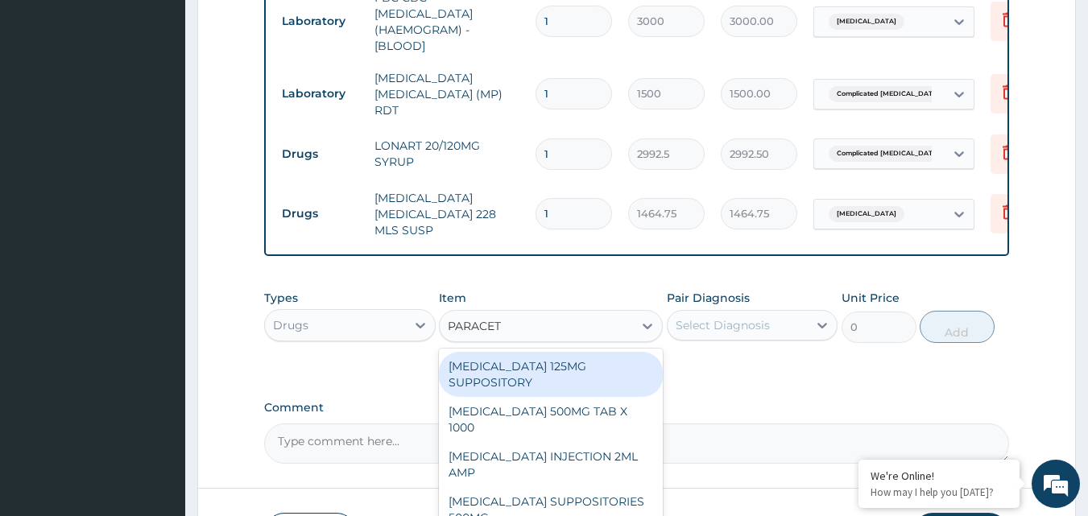
type input "PARACETA"
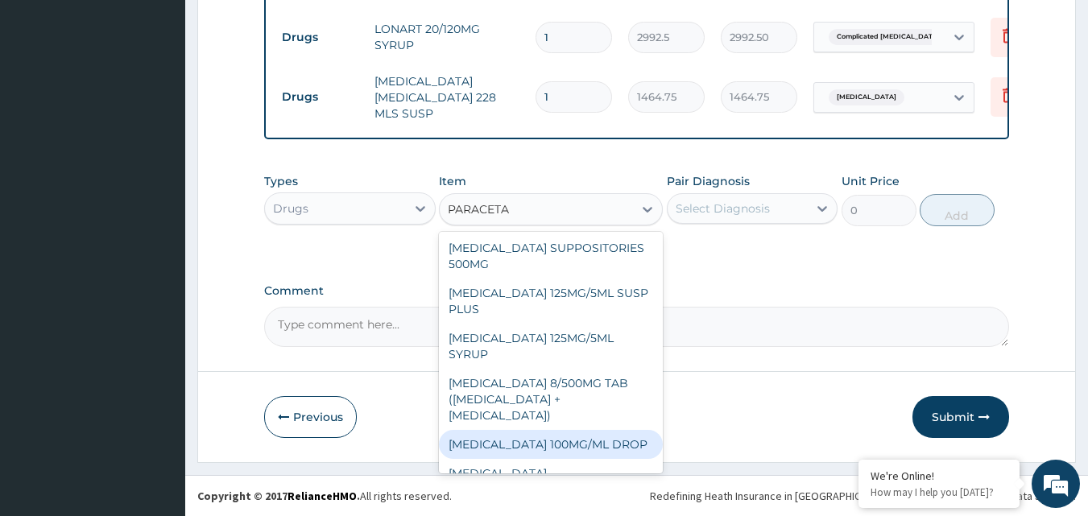
scroll to position [161, 0]
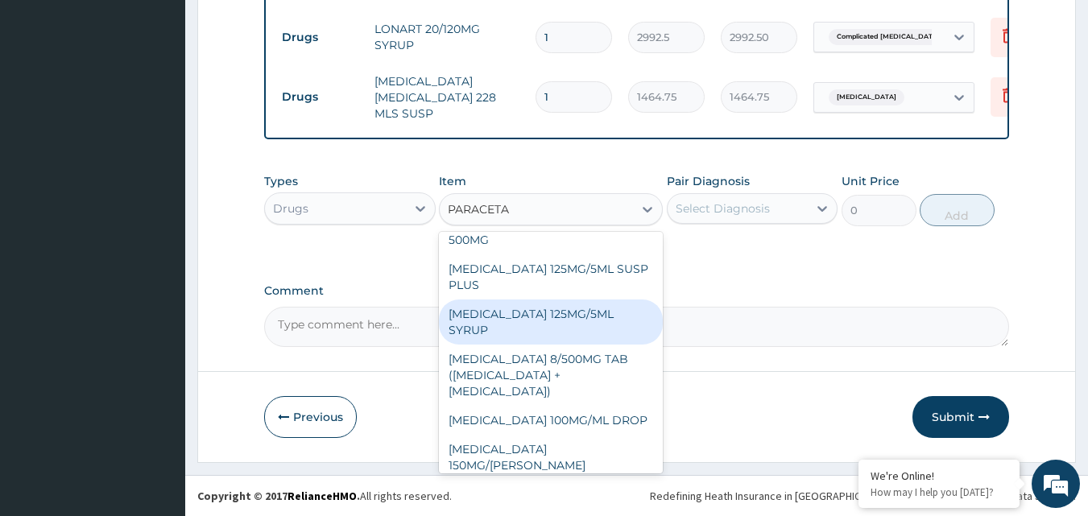
click at [499, 311] on div "PARACETAMOL 125MG/5ML SYRUP" at bounding box center [551, 321] width 224 height 45
type input "525"
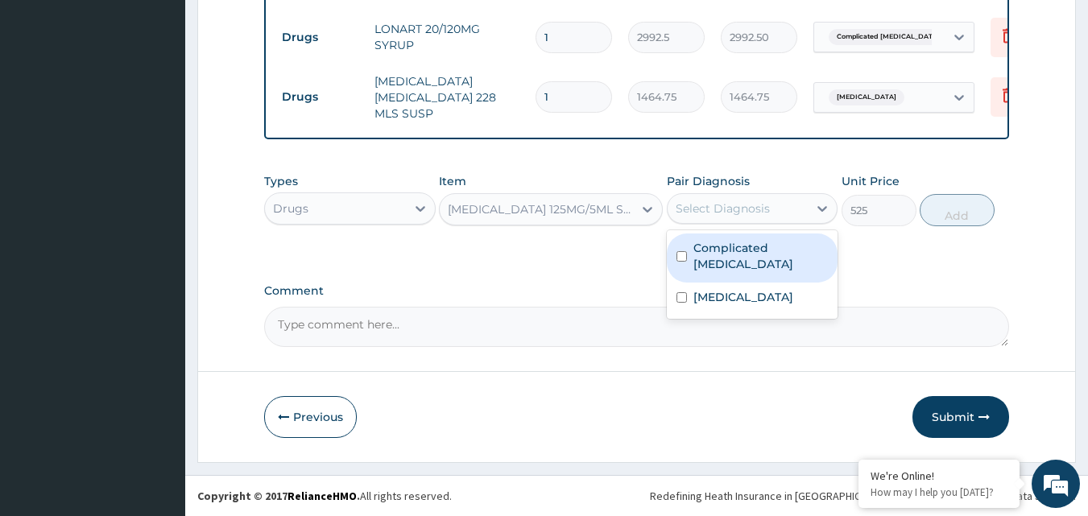
click at [762, 208] on div "Select Diagnosis" at bounding box center [722, 208] width 94 height 16
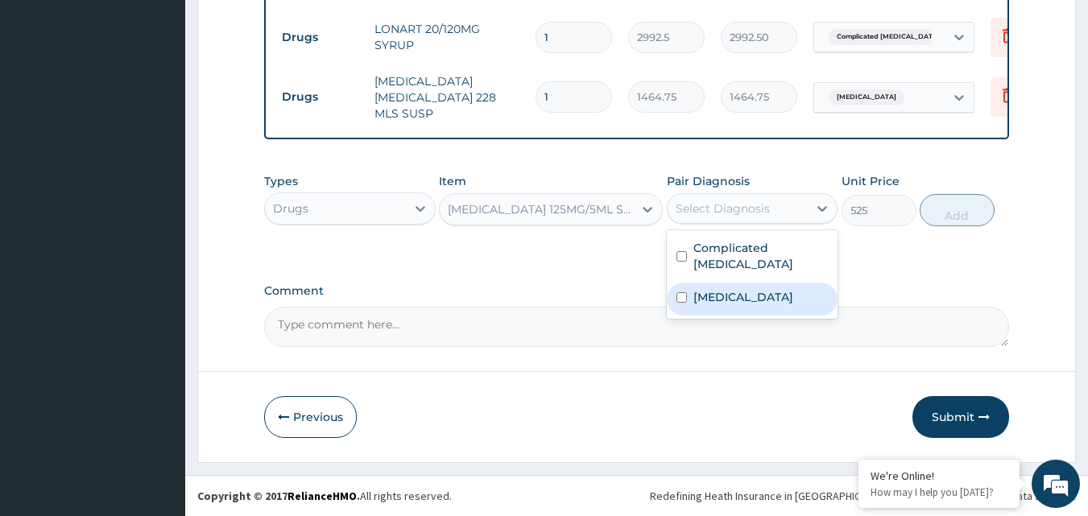
click at [698, 289] on label "Sepsis" at bounding box center [743, 297] width 100 height 16
checkbox input "true"
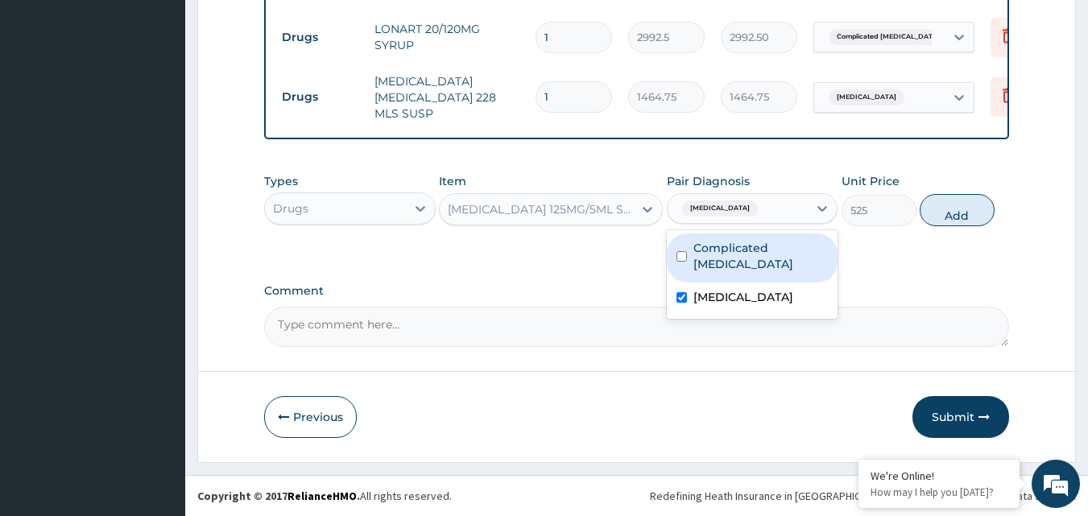
click at [693, 255] on label "Complicated malaria" at bounding box center [760, 256] width 135 height 32
checkbox input "true"
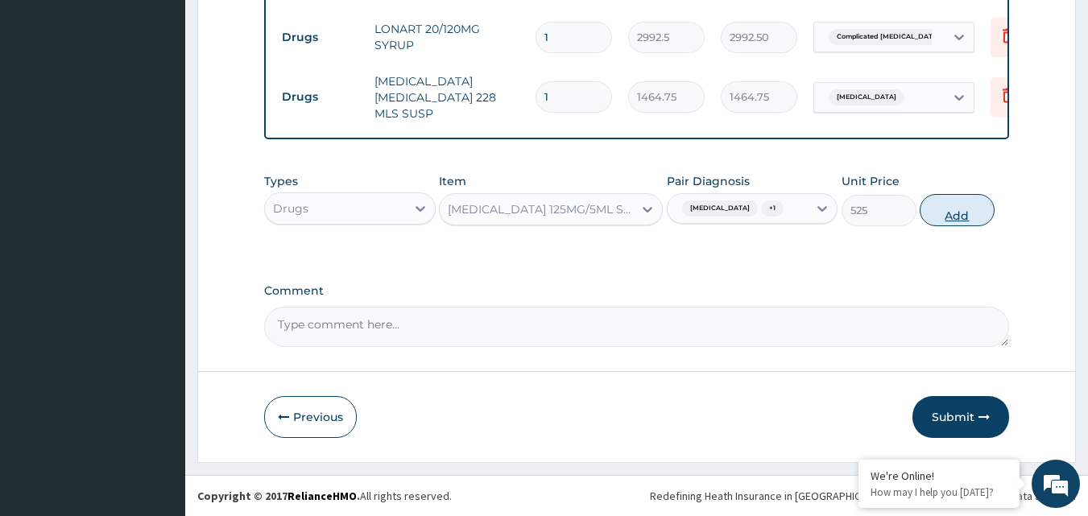
click at [946, 213] on button "Add" at bounding box center [956, 210] width 75 height 32
type input "0"
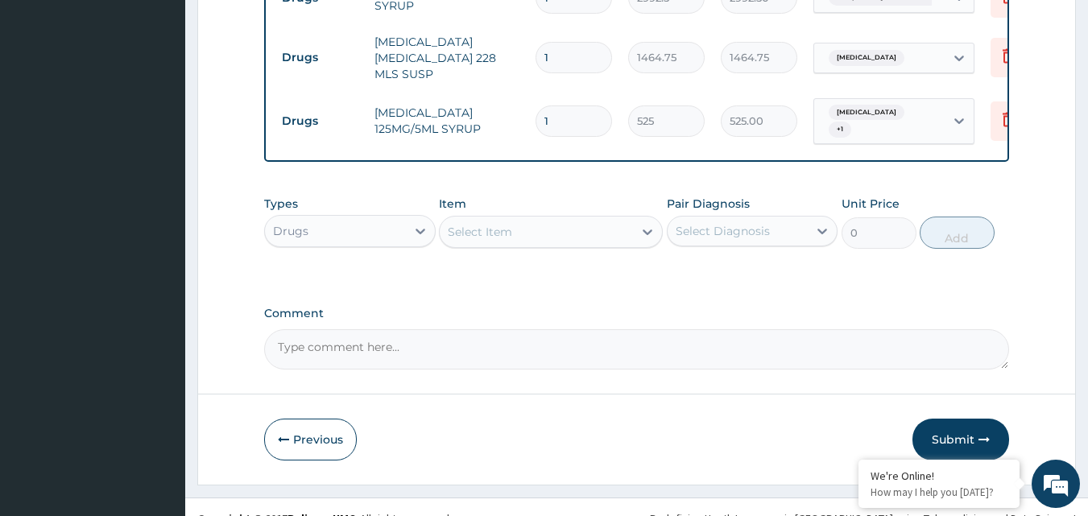
scroll to position [917, 0]
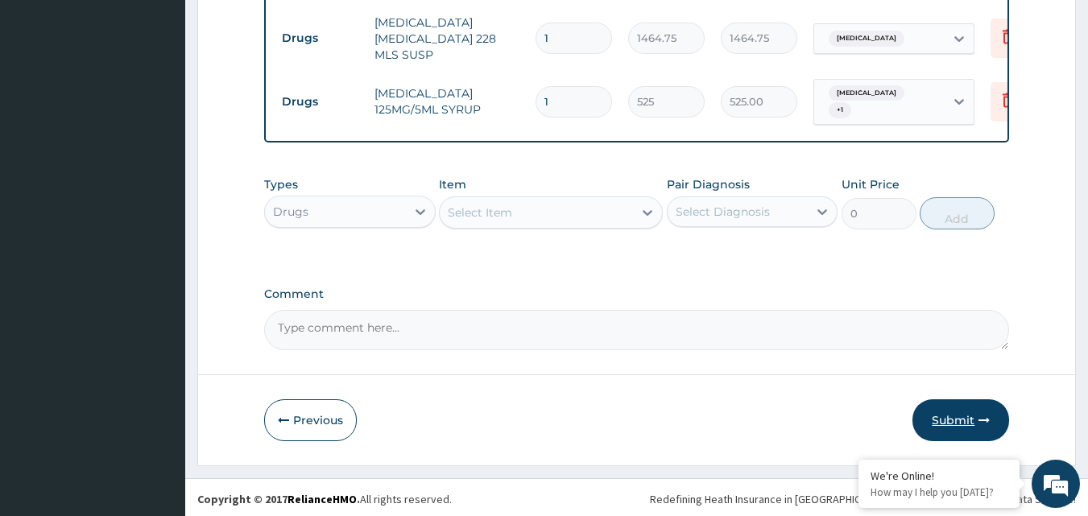
click at [958, 427] on button "Submit" at bounding box center [960, 420] width 97 height 42
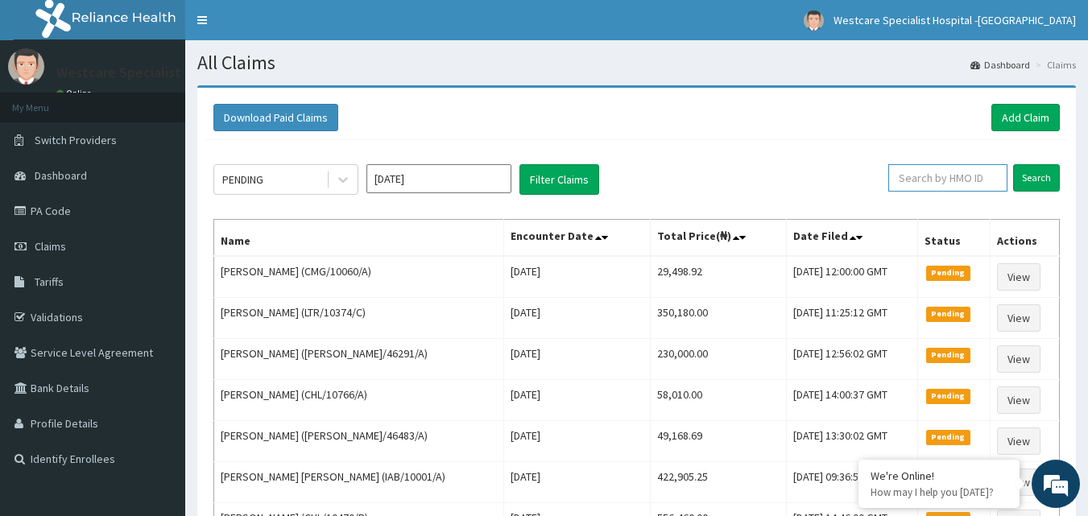
click at [930, 174] on input "text" at bounding box center [947, 177] width 119 height 27
paste input "RAM/10092/H"
type input "RAM/10092/H"
click at [1037, 179] on input "Search" at bounding box center [1036, 177] width 47 height 27
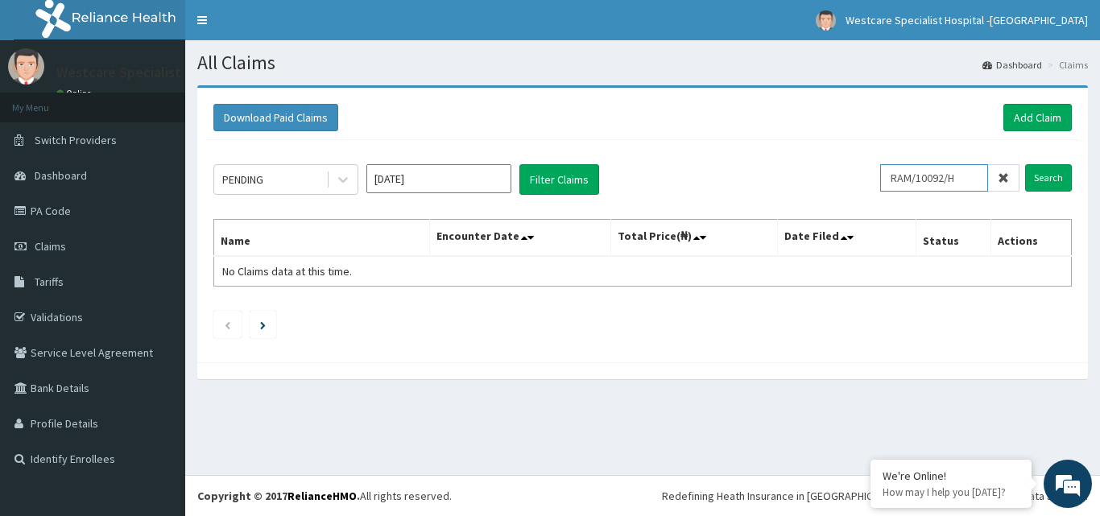
click at [903, 184] on input "RAM/10092/H" at bounding box center [934, 177] width 108 height 27
click at [1041, 170] on input "Search" at bounding box center [1048, 177] width 47 height 27
click at [1024, 123] on link "Add Claim" at bounding box center [1037, 117] width 68 height 27
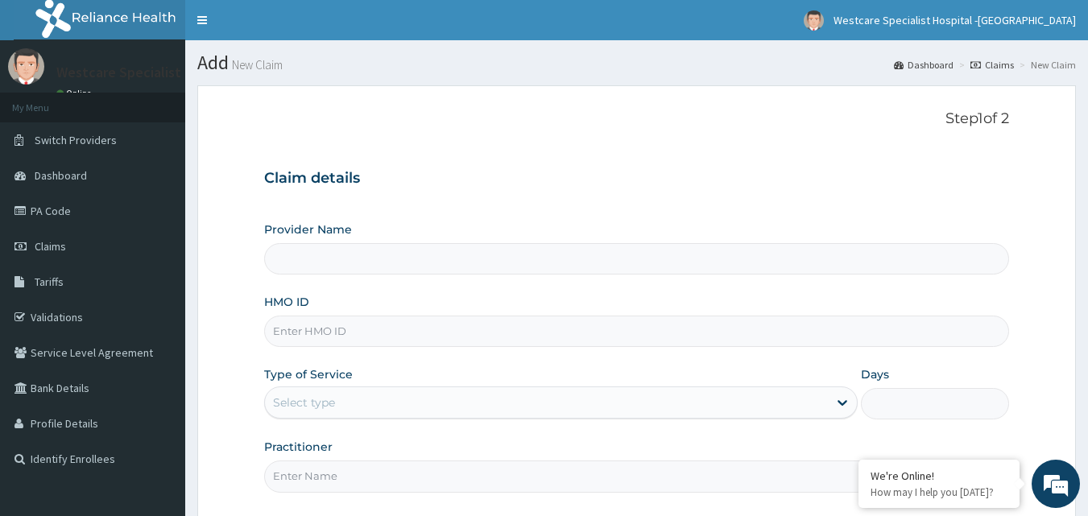
type input "WestCare Specialist Hospital - [GEOGRAPHIC_DATA]"
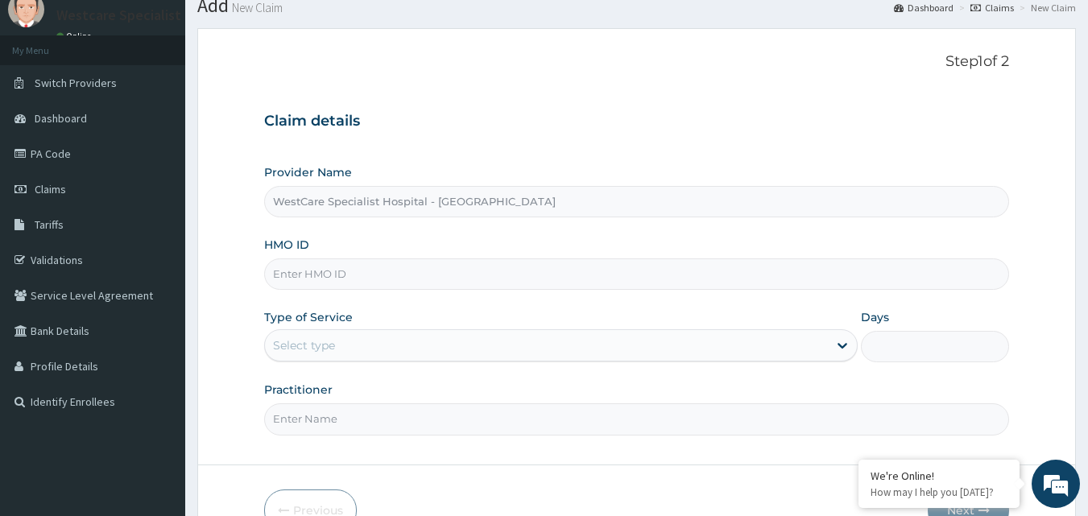
scroll to position [151, 0]
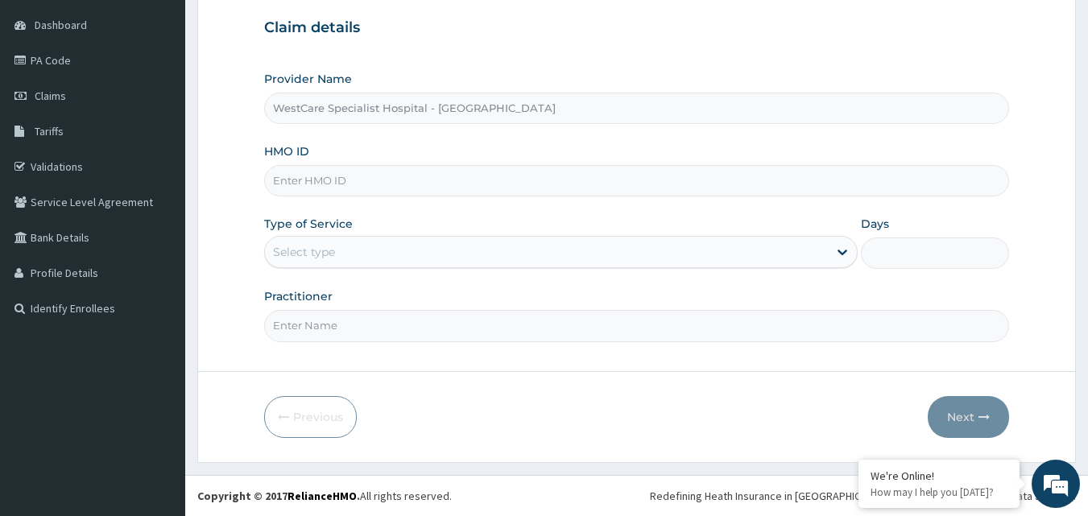
click at [291, 180] on input "HMO ID" at bounding box center [636, 180] width 745 height 31
paste input "RAM/10092/H"
type input "RAM/10092/H"
click at [383, 255] on div "Select type" at bounding box center [546, 252] width 563 height 26
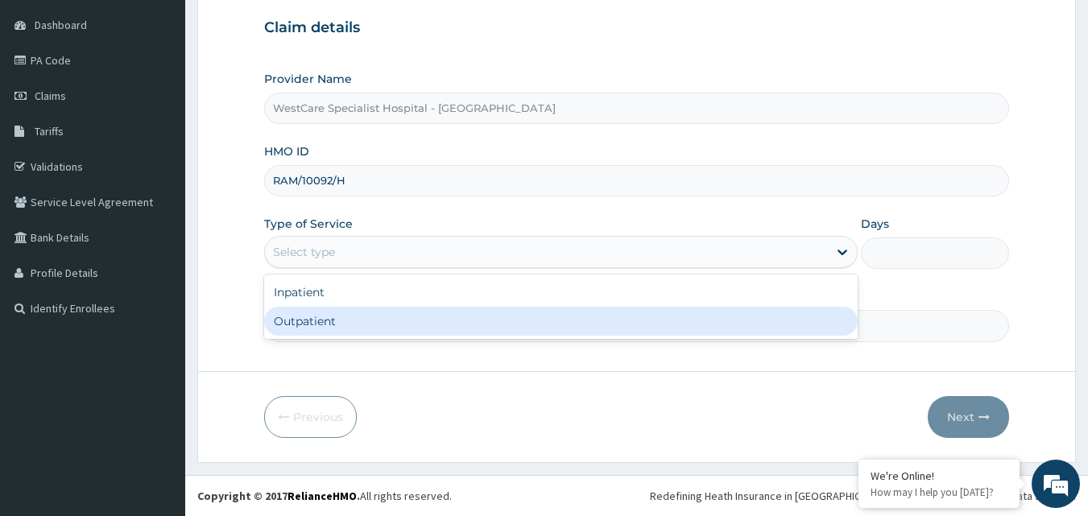
click at [349, 319] on div "Outpatient" at bounding box center [560, 321] width 593 height 29
type input "1"
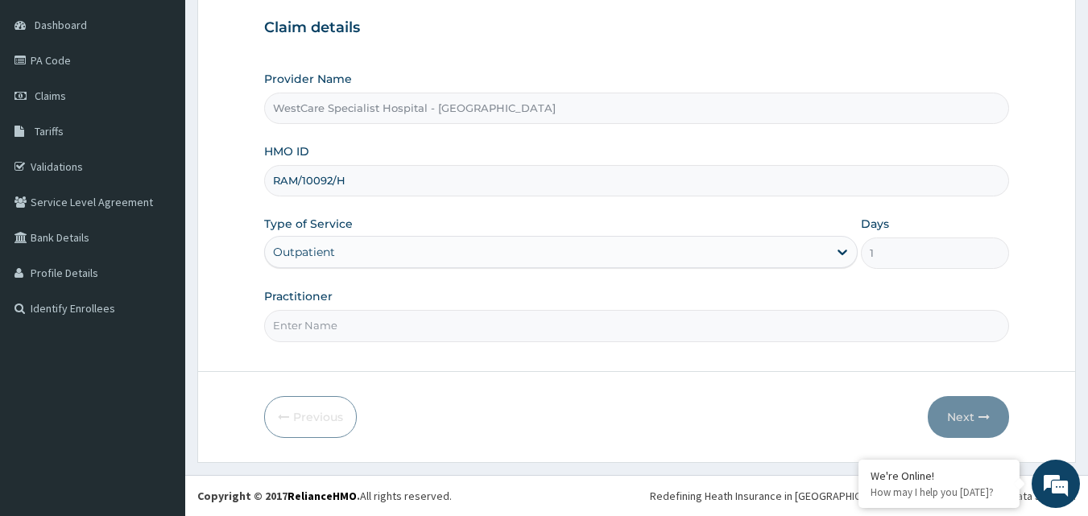
click at [323, 330] on input "Practitioner" at bounding box center [636, 325] width 745 height 31
type input "OBIDEYI"
click at [971, 419] on button "Next" at bounding box center [967, 417] width 81 height 42
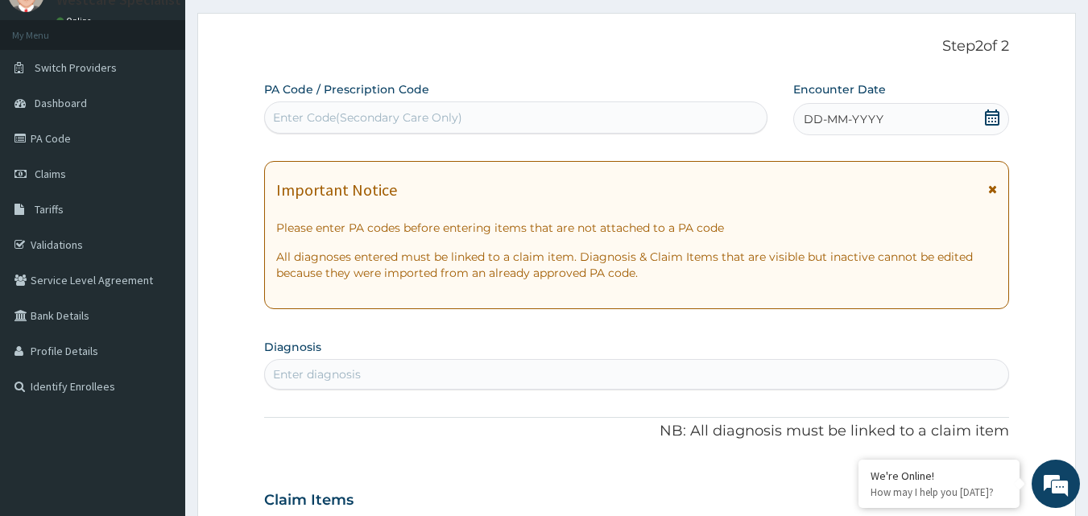
scroll to position [0, 0]
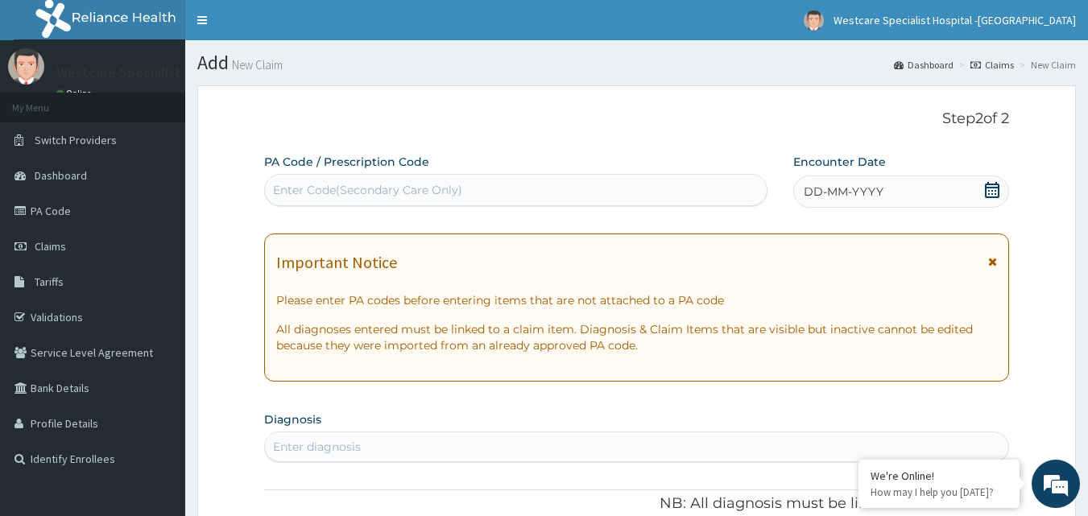
click at [409, 195] on div "Enter Code(Secondary Care Only)" at bounding box center [367, 190] width 189 height 16
paste input "PA/E829EA"
type input "PA/E829EA"
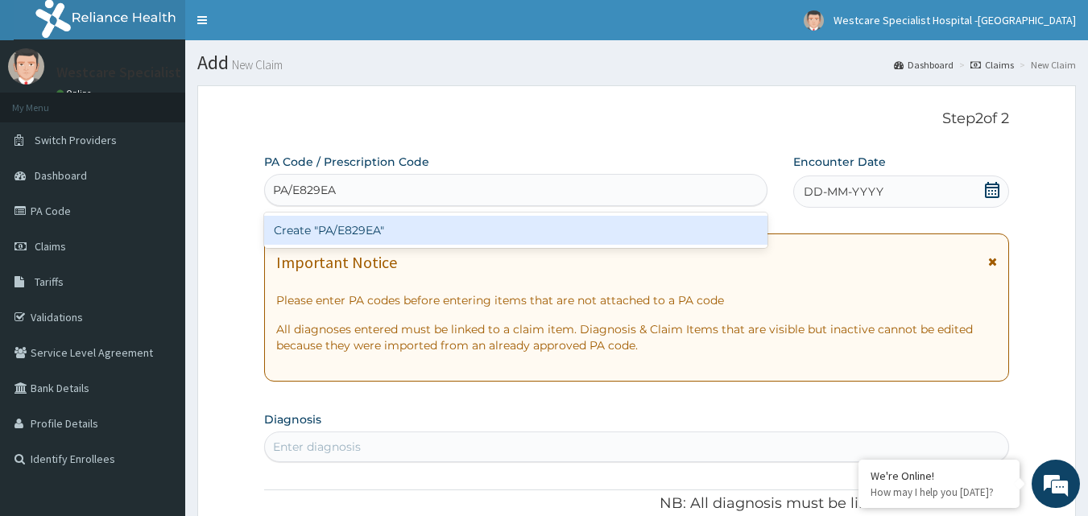
click at [399, 226] on div "Create "PA/E829EA"" at bounding box center [516, 230] width 504 height 29
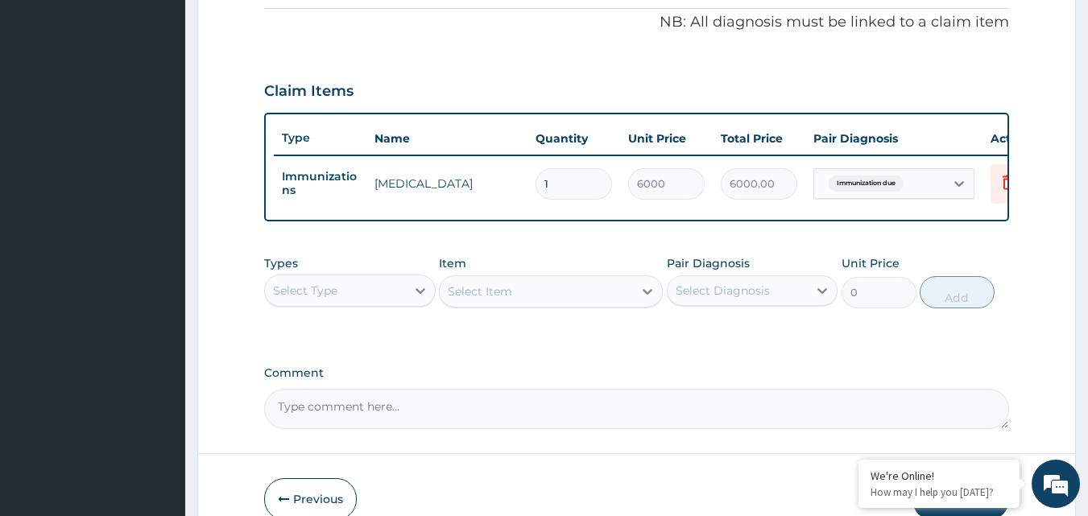
scroll to position [251, 0]
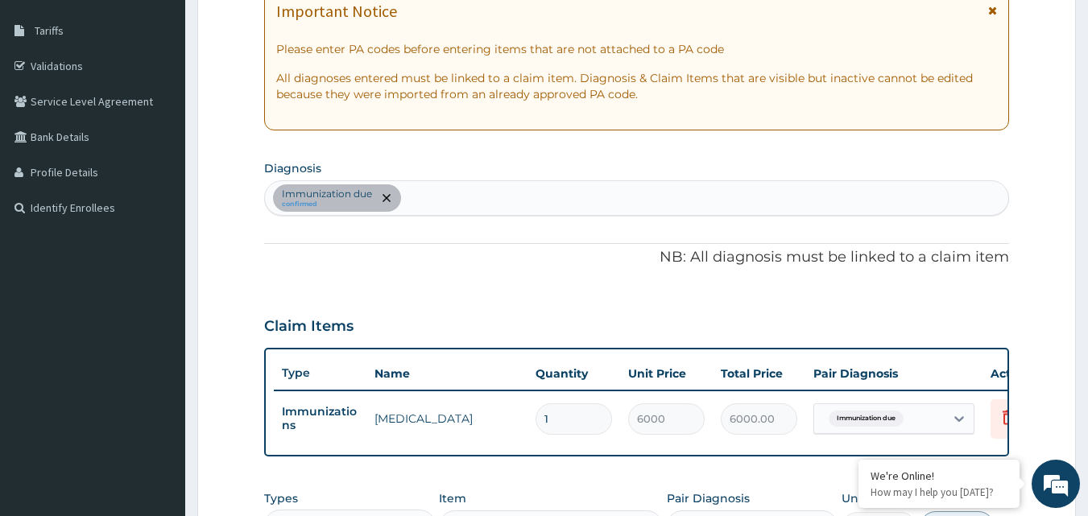
click at [457, 198] on div "Immunization due confirmed" at bounding box center [637, 198] width 744 height 34
type input "[MEDICAL_DATA]"
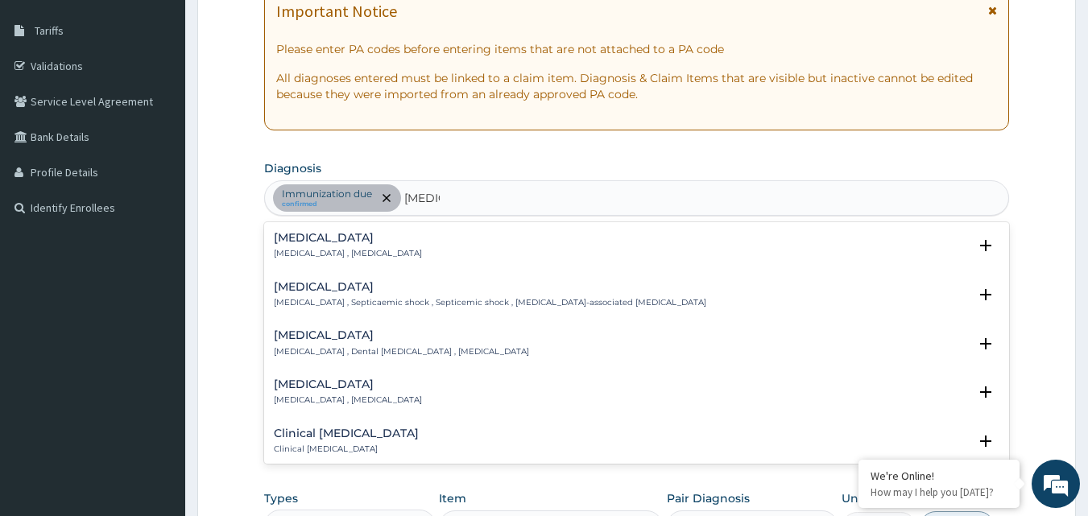
click at [299, 242] on h4 "[MEDICAL_DATA]" at bounding box center [348, 238] width 148 height 12
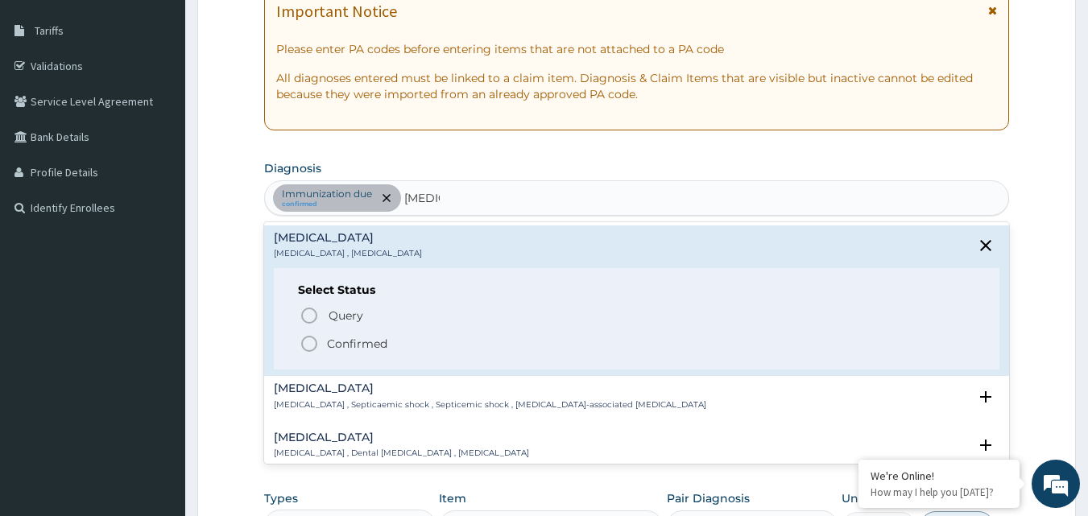
click at [310, 343] on icon "status option filled" at bounding box center [308, 343] width 19 height 19
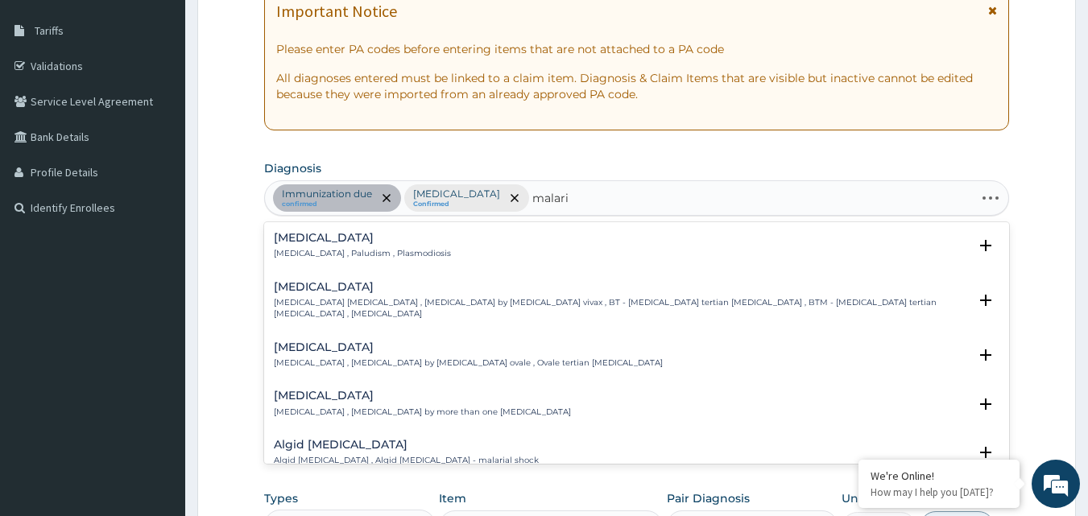
type input "[MEDICAL_DATA]"
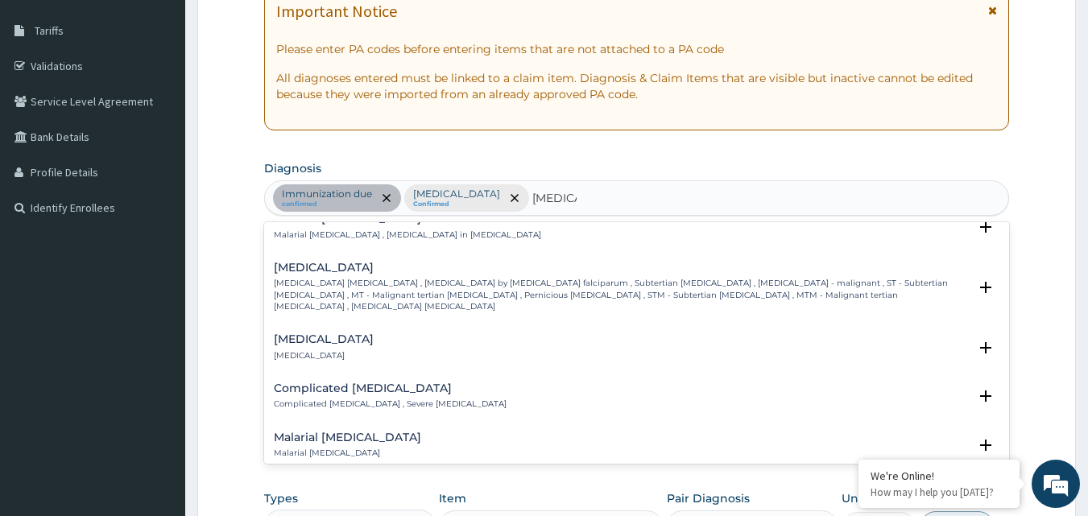
scroll to position [644, 0]
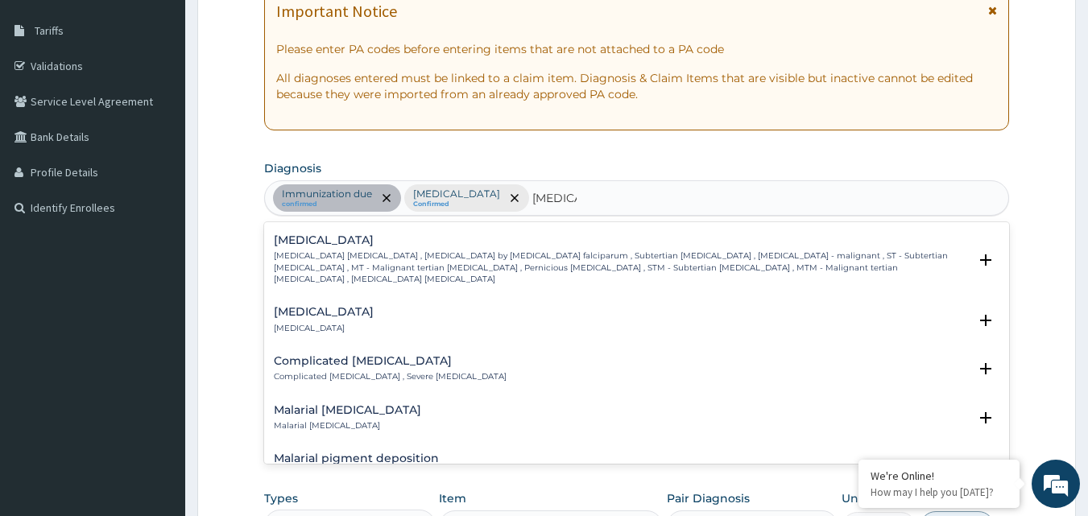
click at [324, 355] on h4 "Complicated [MEDICAL_DATA]" at bounding box center [390, 361] width 233 height 12
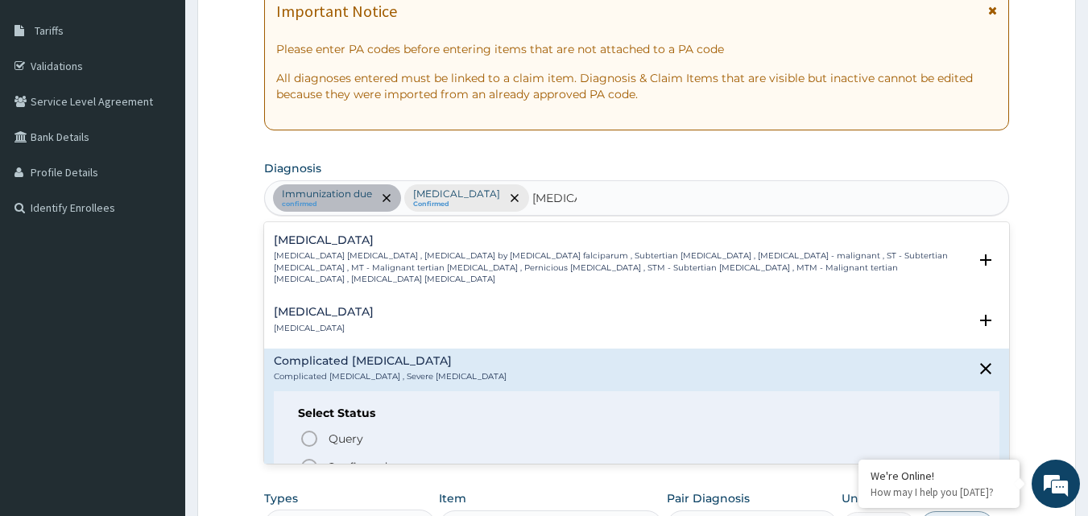
click at [304, 460] on circle "status option filled" at bounding box center [309, 467] width 14 height 14
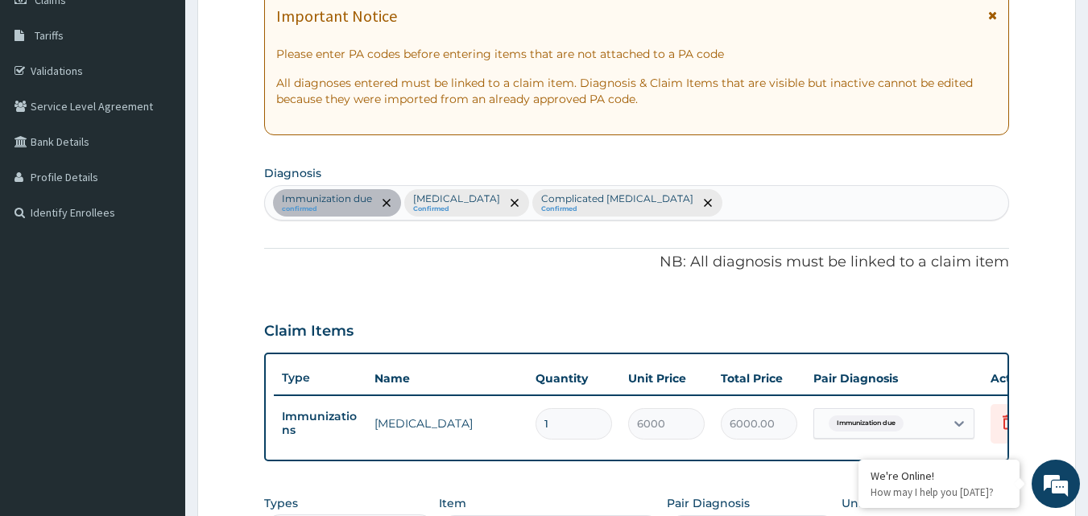
scroll to position [171, 0]
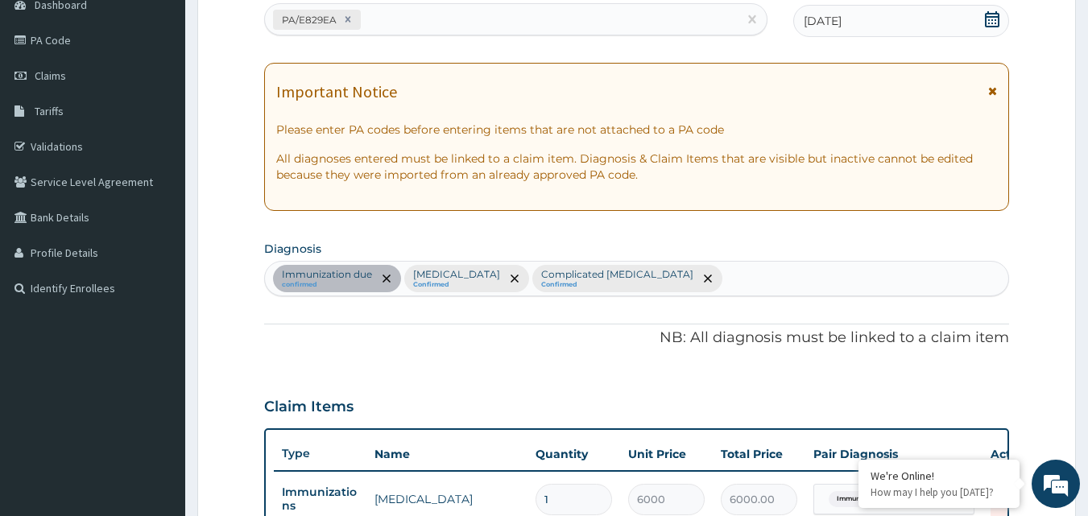
click at [673, 267] on div "Immunization due confirmed [MEDICAL_DATA] Confirmed Complicated [MEDICAL_DATA] …" at bounding box center [637, 279] width 744 height 34
type input "upper resp"
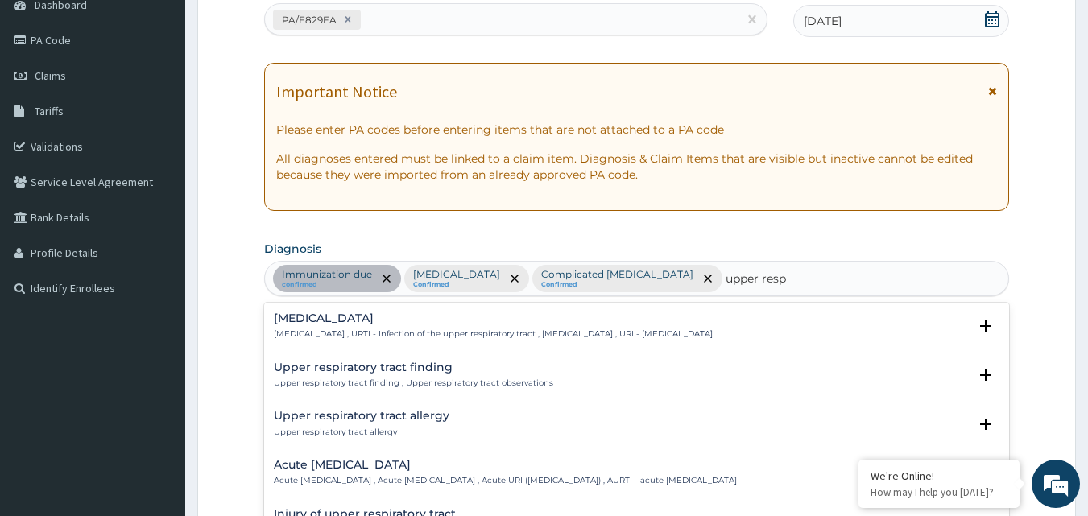
click at [385, 325] on div "[MEDICAL_DATA] [MEDICAL_DATA] , URTI - Infection of the upper respiratory tract…" at bounding box center [493, 326] width 439 height 28
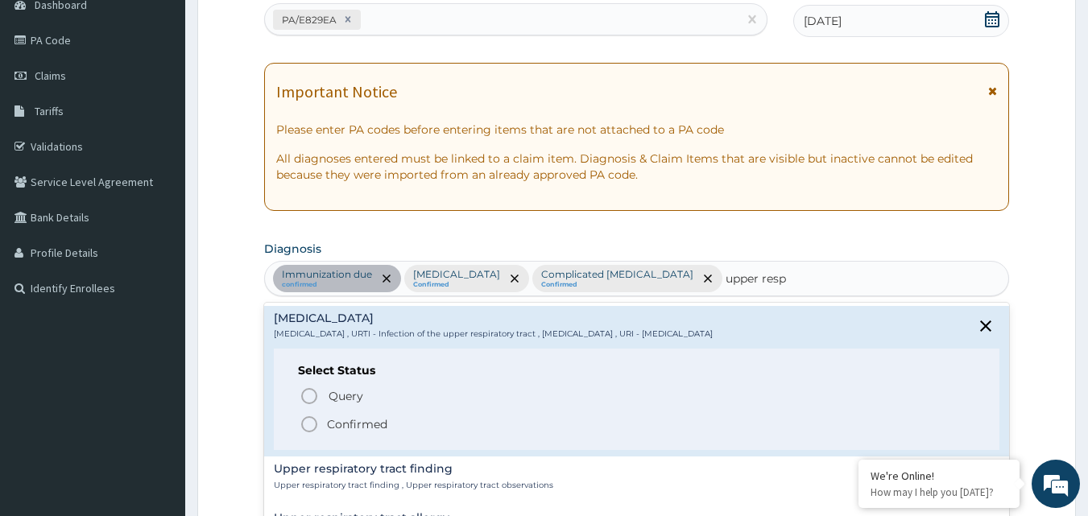
click at [310, 419] on icon "status option filled" at bounding box center [308, 424] width 19 height 19
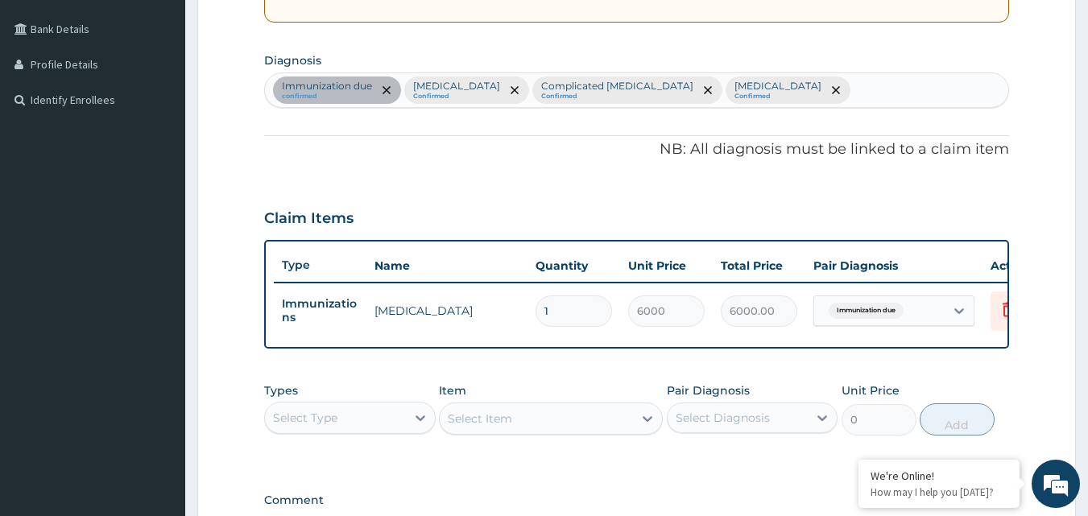
scroll to position [493, 0]
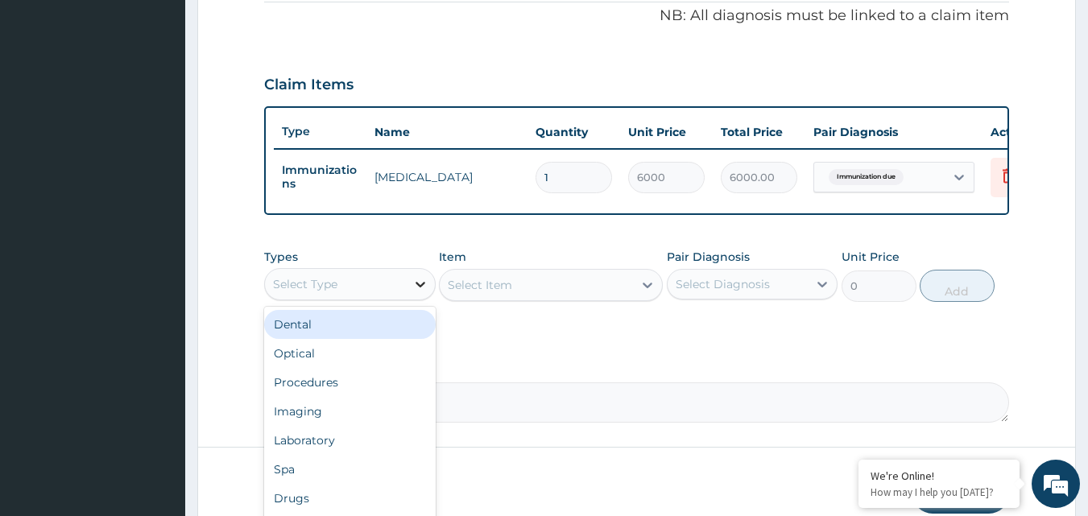
click at [408, 299] on div at bounding box center [420, 284] width 29 height 29
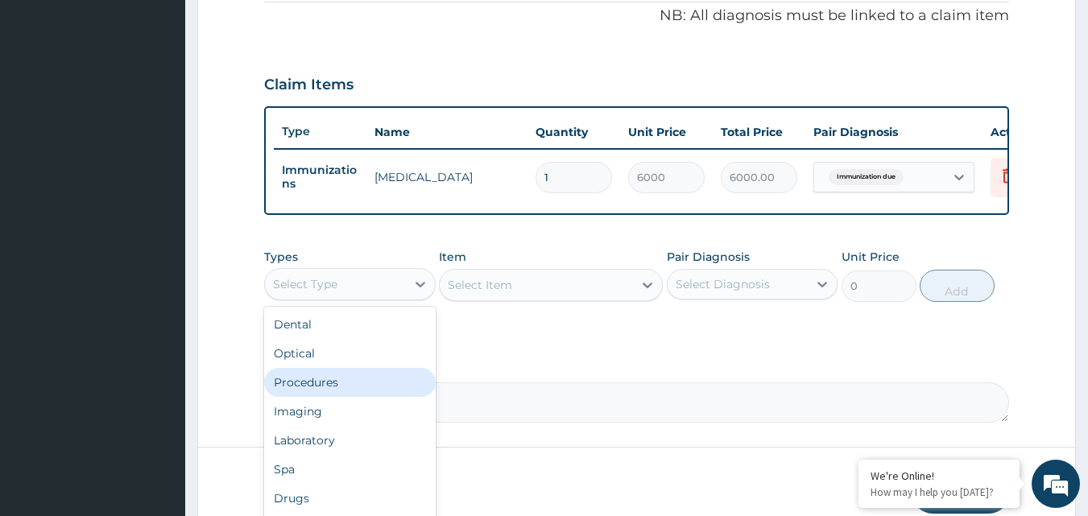
click at [355, 397] on div "Procedures" at bounding box center [349, 382] width 171 height 29
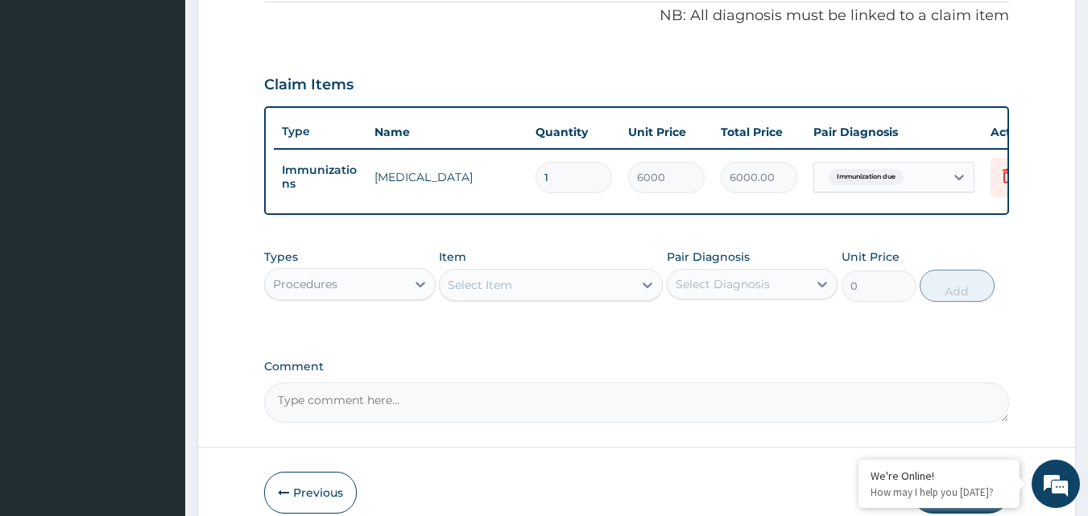
click at [500, 293] on div "Select Item" at bounding box center [480, 285] width 64 height 16
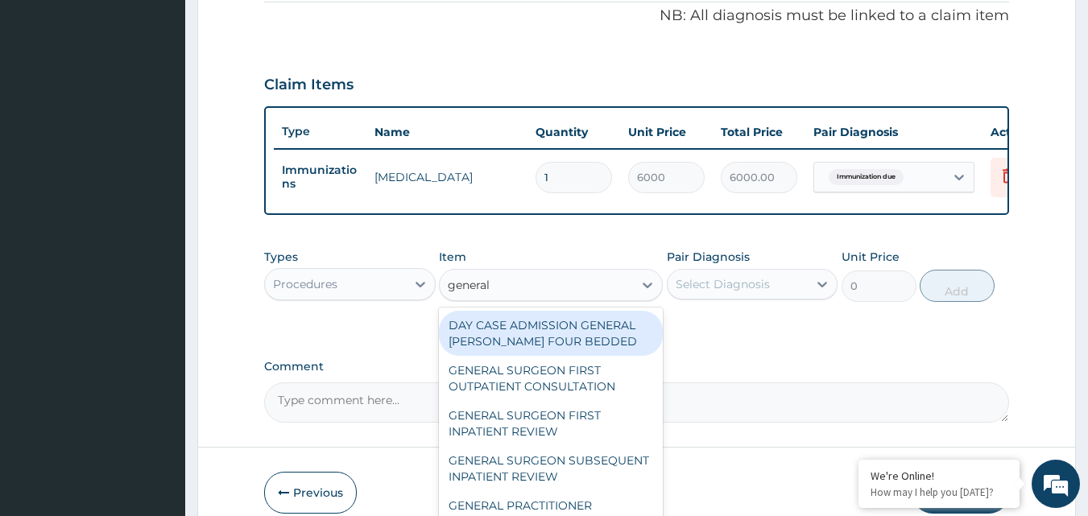
type input "general p"
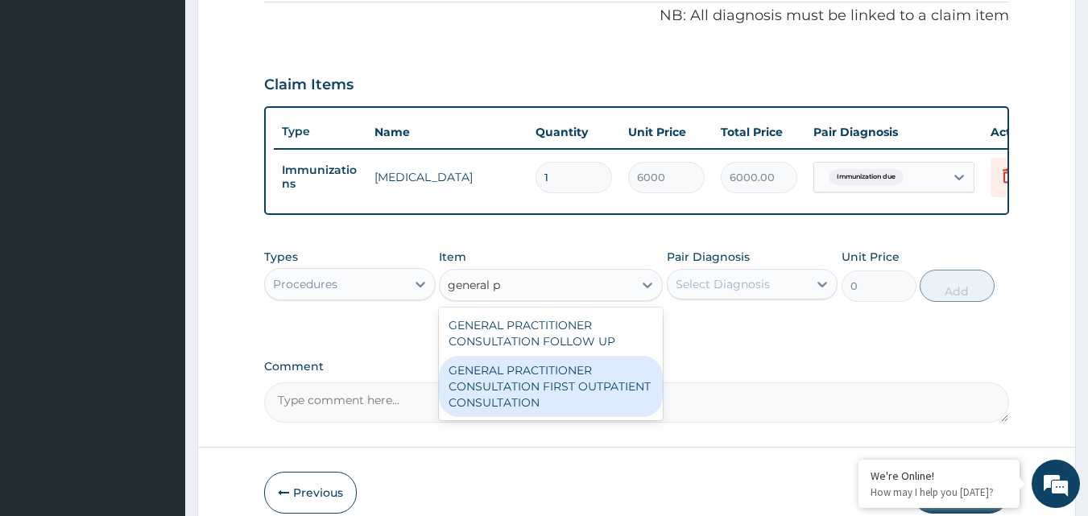
click at [625, 394] on div "GENERAL PRACTITIONER CONSULTATION FIRST OUTPATIENT CONSULTATION" at bounding box center [551, 386] width 224 height 61
type input "3000"
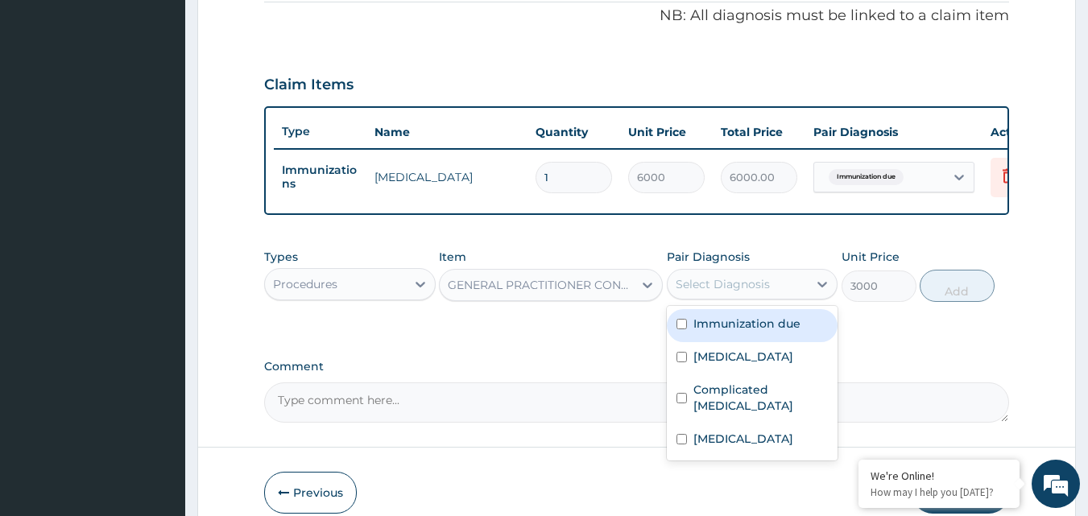
click at [758, 292] on div "Select Diagnosis" at bounding box center [722, 284] width 94 height 16
drag, startPoint x: 717, startPoint y: 339, endPoint x: 707, endPoint y: 369, distance: 32.3
click at [717, 342] on div "Immunization due" at bounding box center [752, 325] width 171 height 33
checkbox input "true"
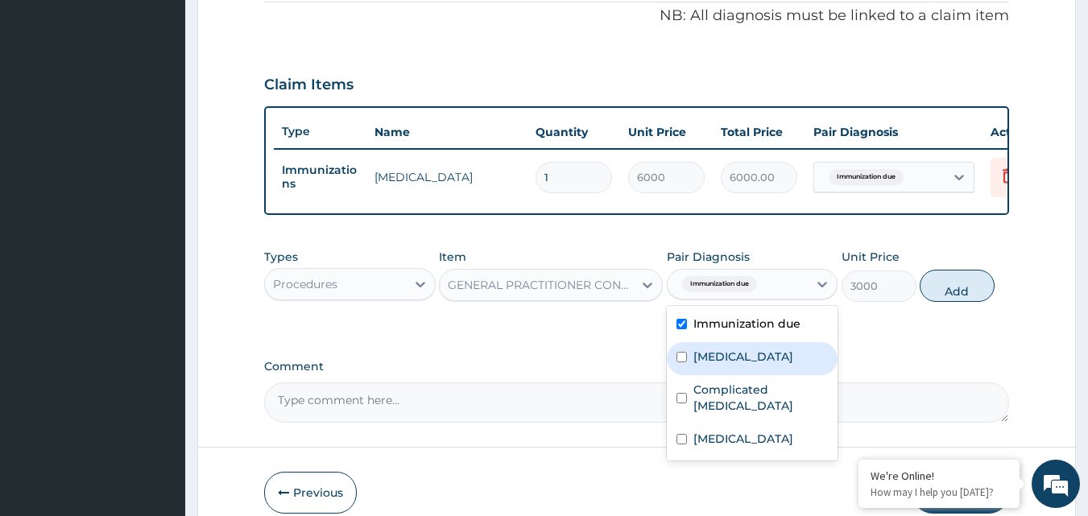
drag, startPoint x: 706, startPoint y: 370, endPoint x: 696, endPoint y: 404, distance: 35.4
click at [704, 375] on div "[MEDICAL_DATA]" at bounding box center [752, 358] width 171 height 33
checkbox input "true"
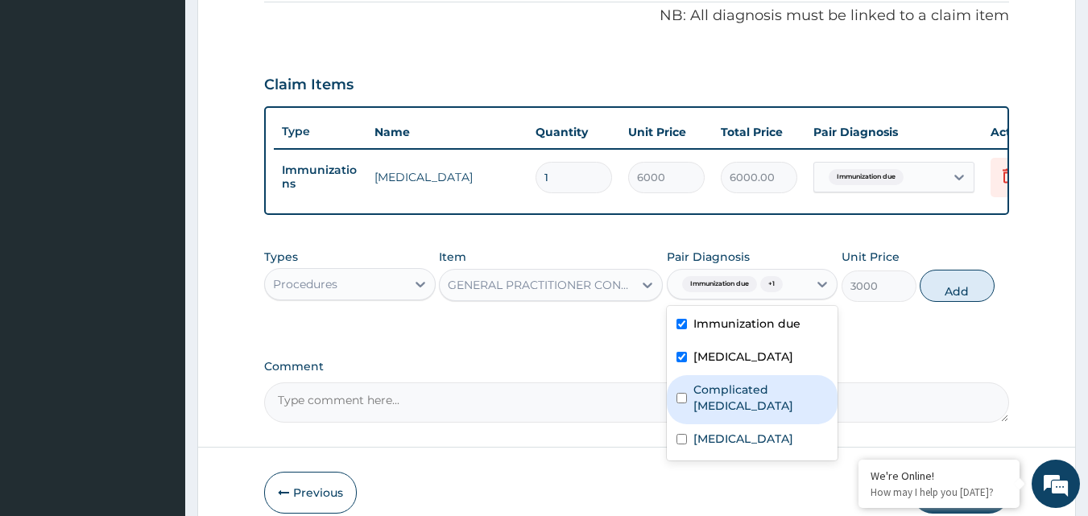
drag, startPoint x: 694, startPoint y: 407, endPoint x: 693, endPoint y: 433, distance: 25.8
click at [694, 418] on div "Complicated [MEDICAL_DATA]" at bounding box center [752, 399] width 171 height 49
checkbox input "true"
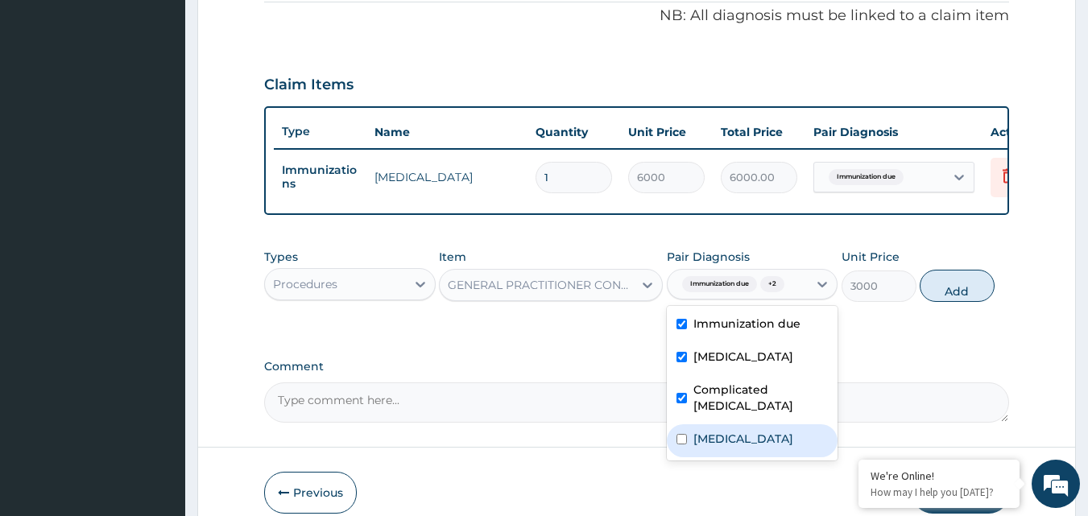
click at [691, 444] on div "[MEDICAL_DATA]" at bounding box center [752, 440] width 171 height 33
checkbox input "true"
click at [957, 296] on button "Add" at bounding box center [956, 286] width 75 height 32
type input "0"
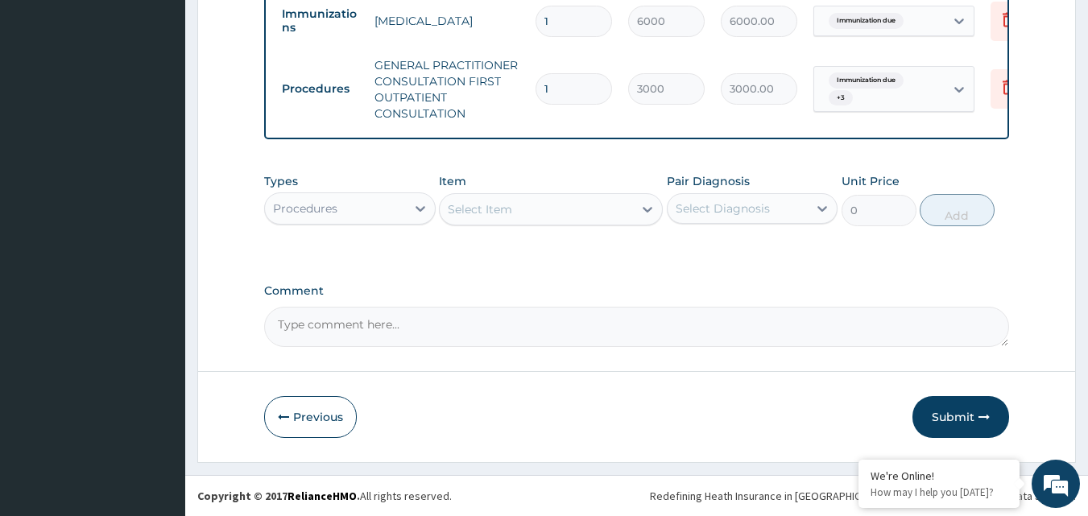
scroll to position [661, 0]
click at [393, 190] on div "Types Procedures" at bounding box center [349, 199] width 171 height 53
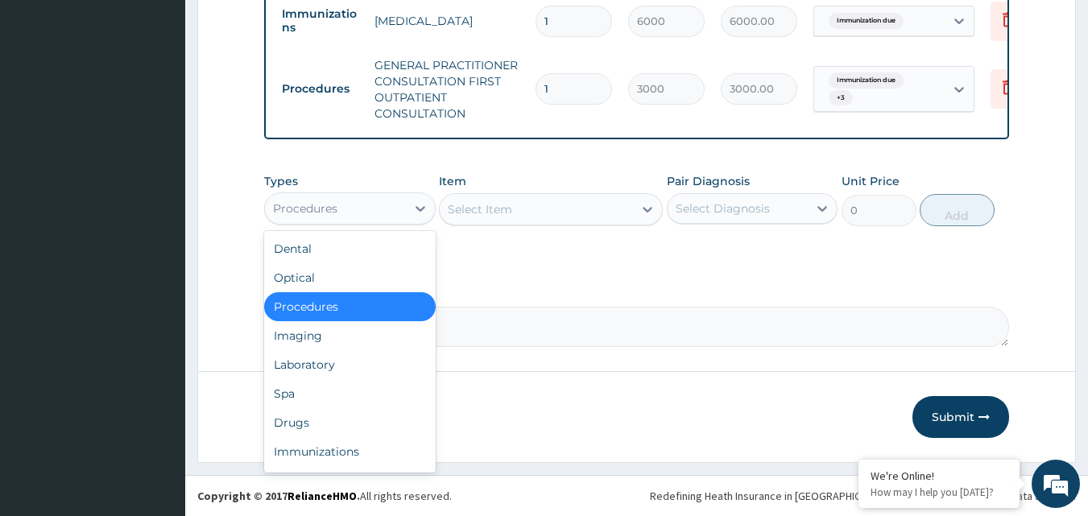
click at [391, 204] on div "Procedures" at bounding box center [335, 209] width 141 height 26
click at [322, 369] on div "Laboratory" at bounding box center [349, 364] width 171 height 29
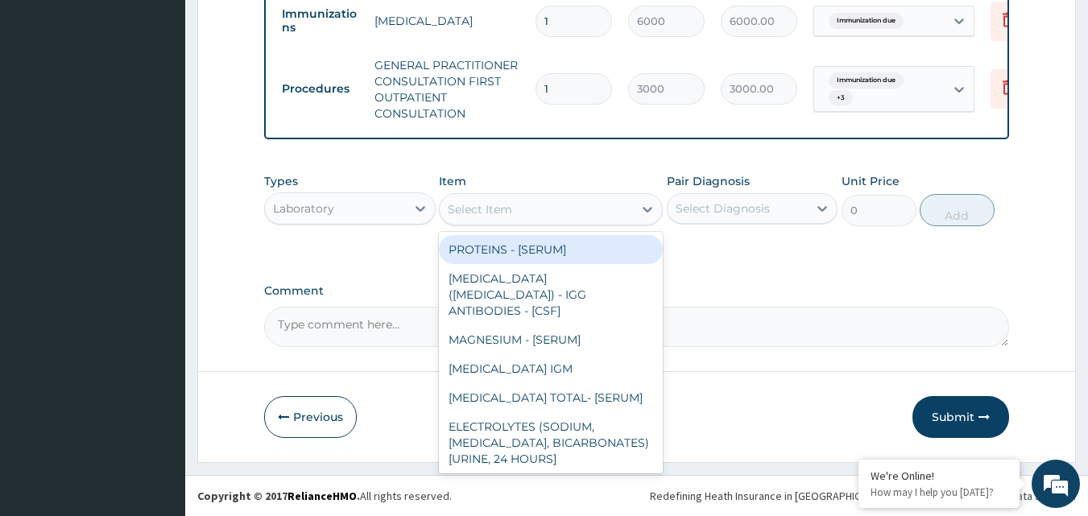
click at [564, 213] on div "Select Item" at bounding box center [536, 209] width 193 height 26
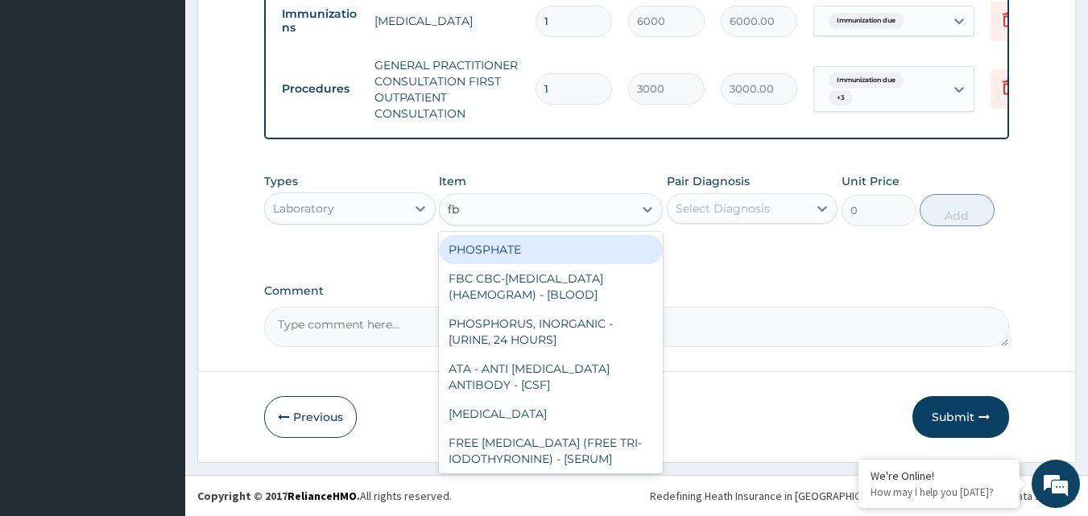
type input "fbc"
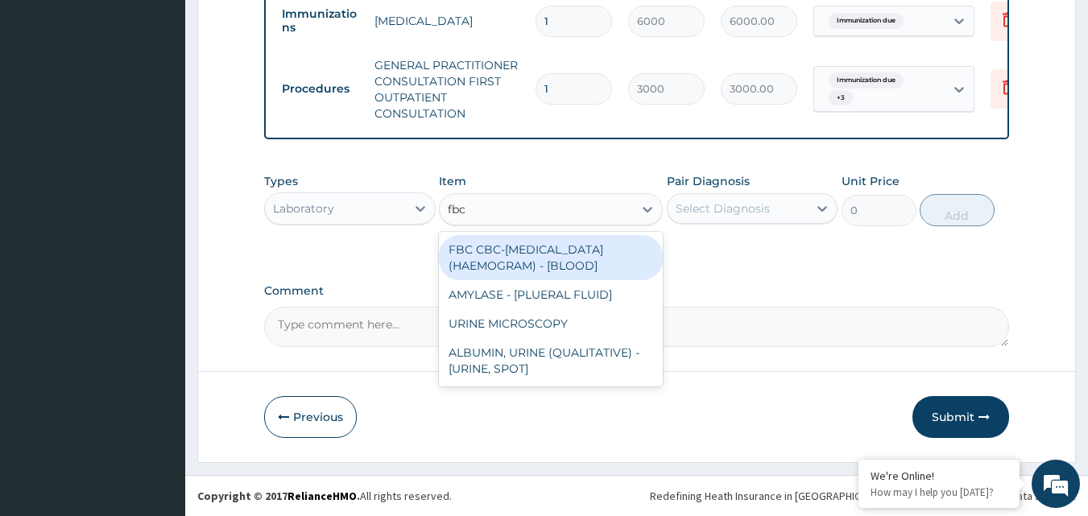
click at [558, 249] on div "FBC CBC-[MEDICAL_DATA] (HAEMOGRAM) - [BLOOD]" at bounding box center [551, 257] width 224 height 45
type input "3000"
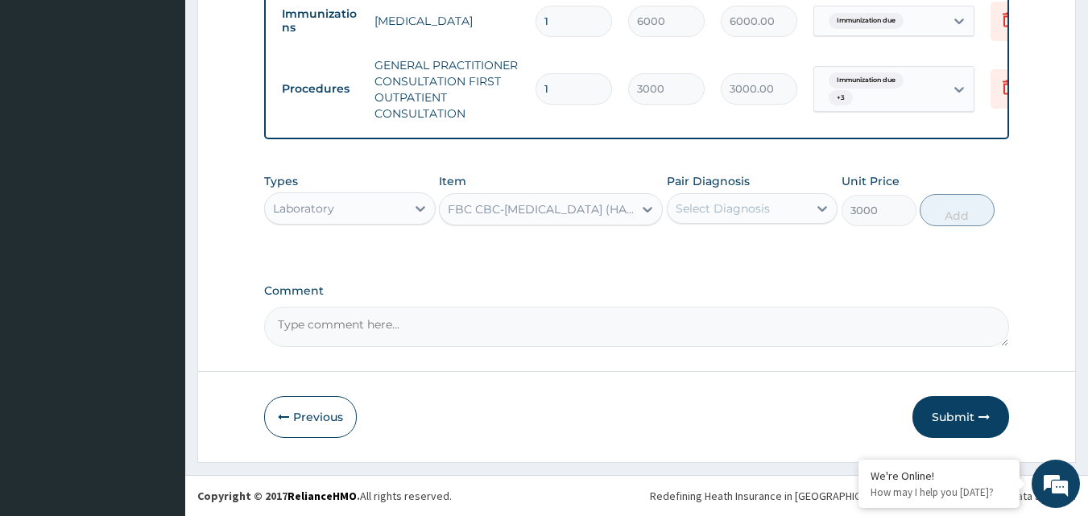
click at [771, 211] on div "Select Diagnosis" at bounding box center [737, 209] width 141 height 26
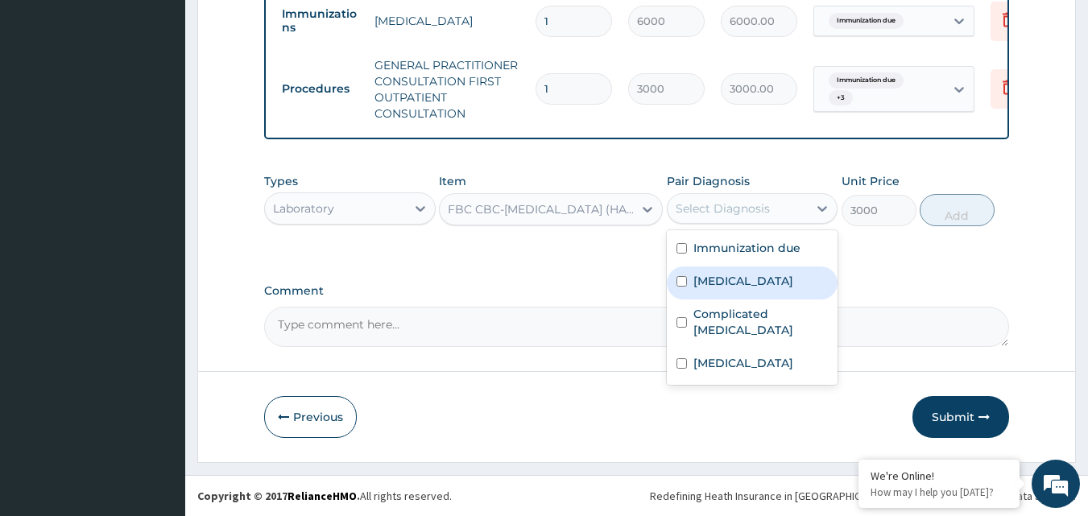
click at [704, 279] on label "[MEDICAL_DATA]" at bounding box center [743, 281] width 100 height 16
checkbox input "true"
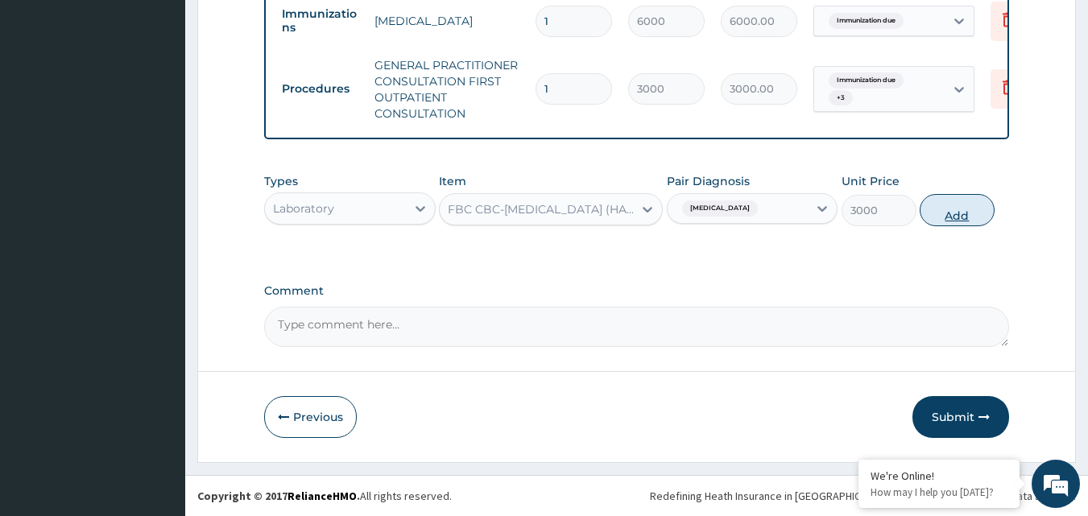
click at [953, 221] on button "Add" at bounding box center [956, 210] width 75 height 32
type input "0"
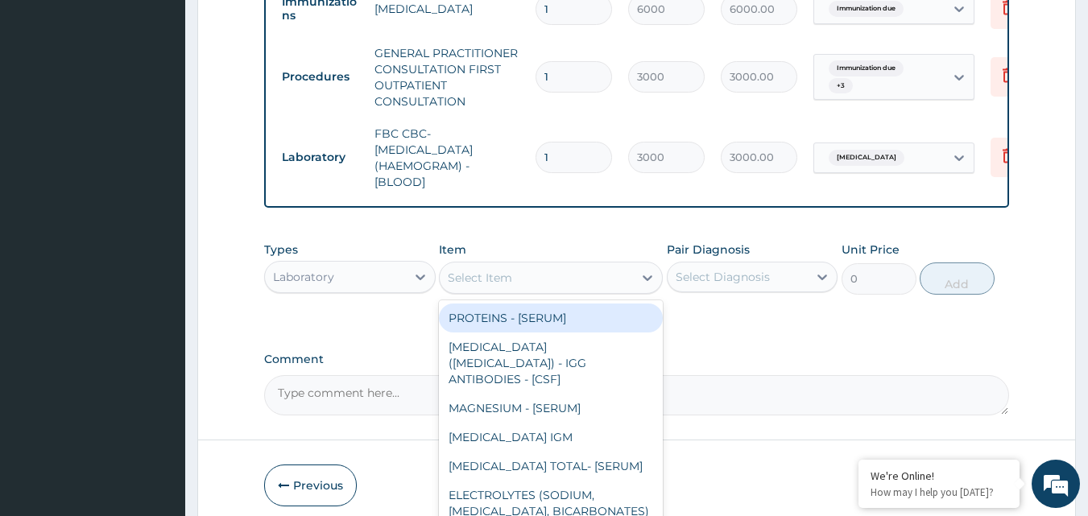
click at [540, 291] on div "Select Item" at bounding box center [536, 278] width 193 height 26
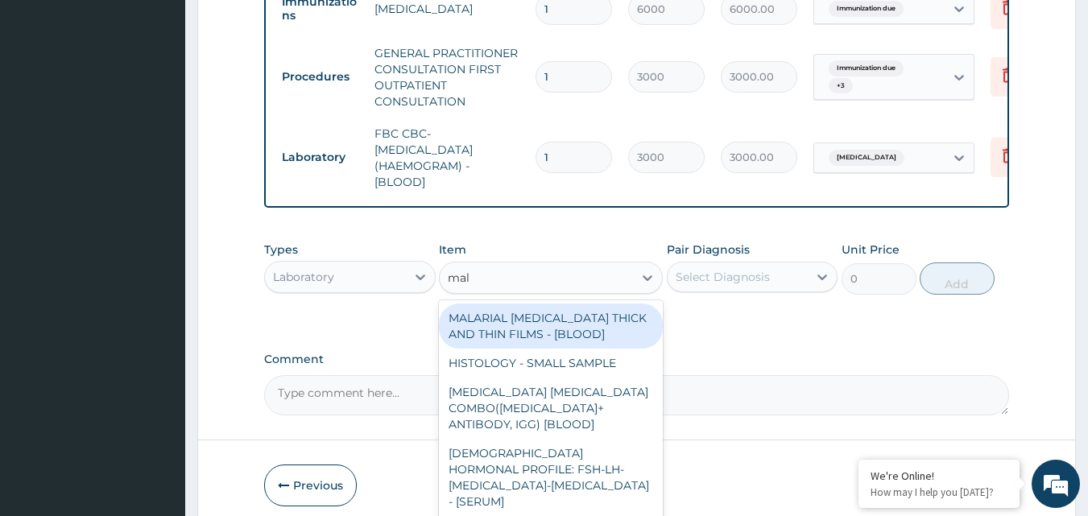
type input "mala"
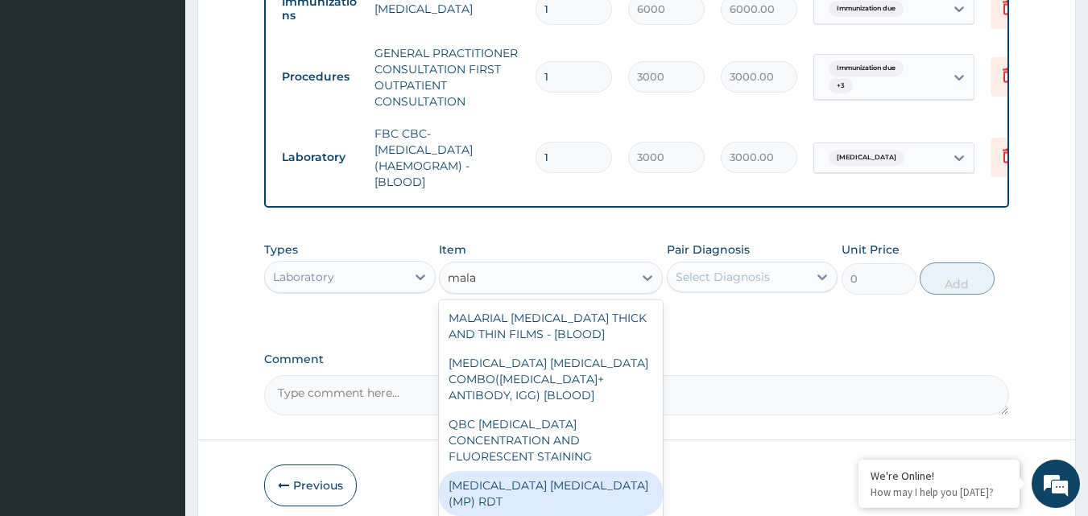
click at [576, 479] on div "[MEDICAL_DATA] [MEDICAL_DATA] (MP) RDT" at bounding box center [551, 493] width 224 height 45
type input "1500"
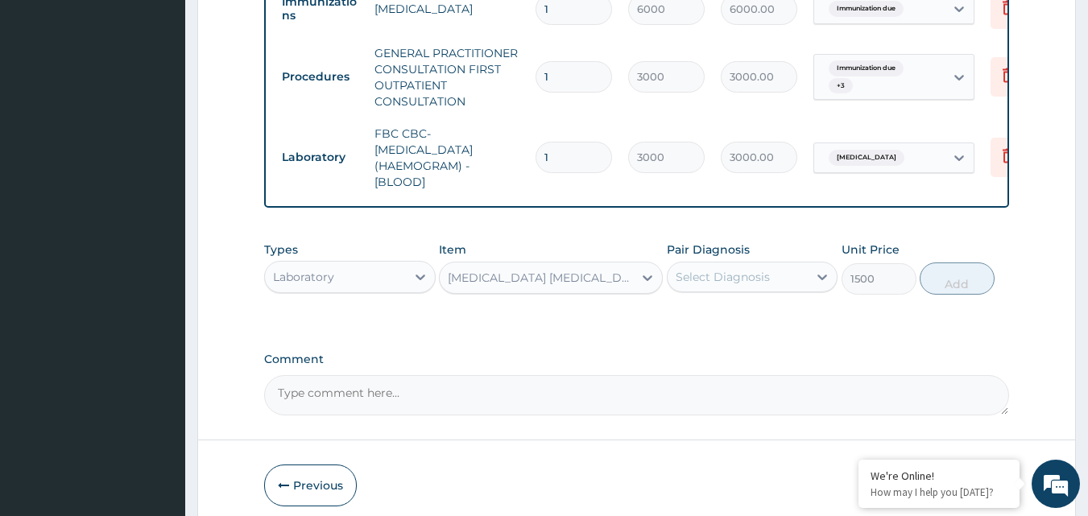
click at [748, 276] on div "Select Diagnosis" at bounding box center [737, 277] width 141 height 26
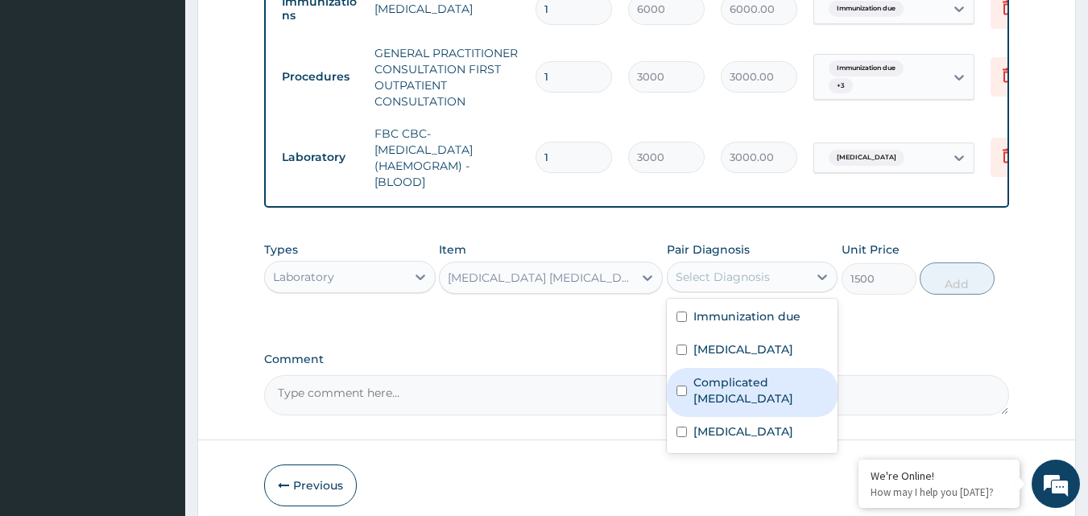
click at [685, 396] on input "checkbox" at bounding box center [681, 391] width 10 height 10
checkbox input "true"
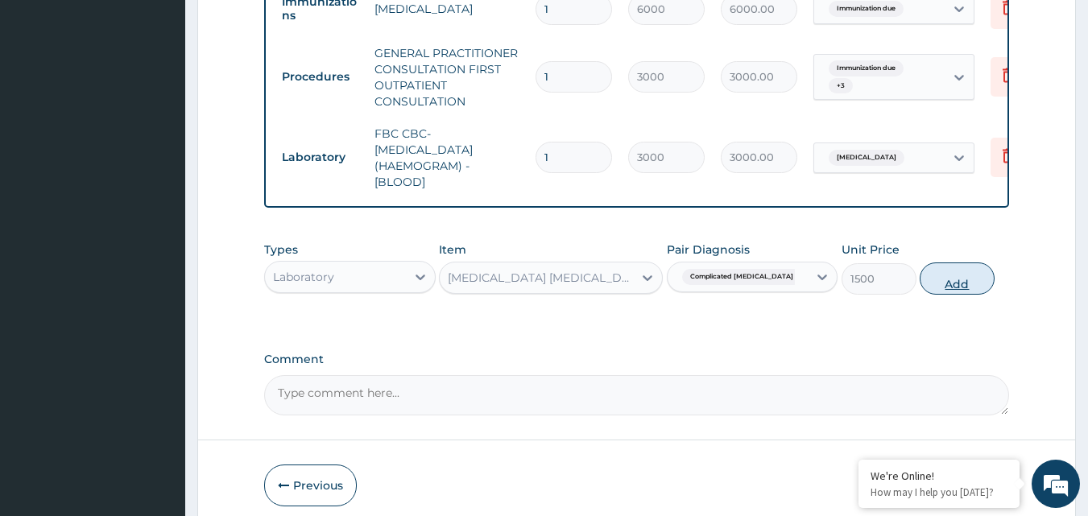
click at [956, 288] on button "Add" at bounding box center [956, 278] width 75 height 32
type input "0"
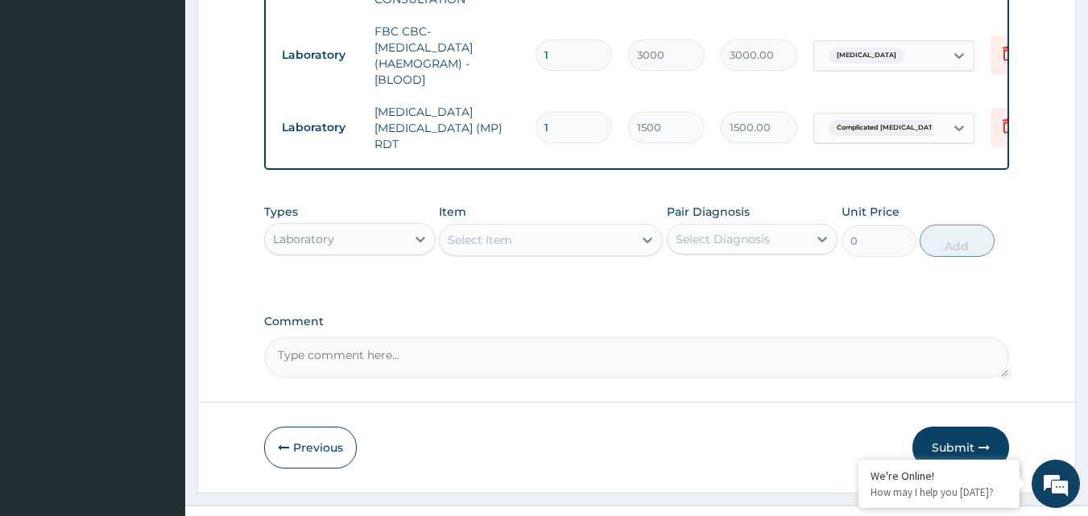
scroll to position [797, 0]
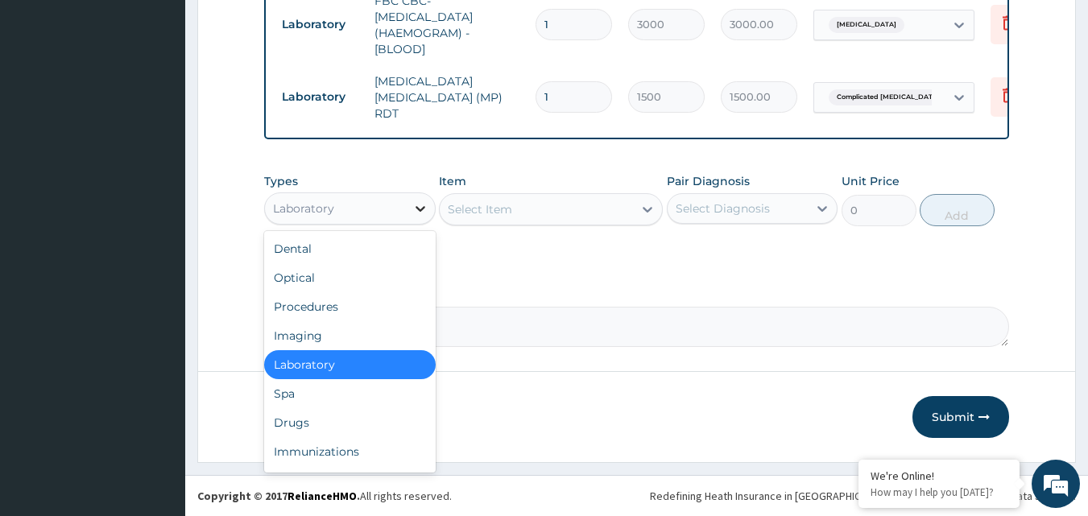
click at [414, 208] on icon at bounding box center [420, 208] width 16 height 16
click at [310, 433] on div "Drugs" at bounding box center [349, 422] width 171 height 29
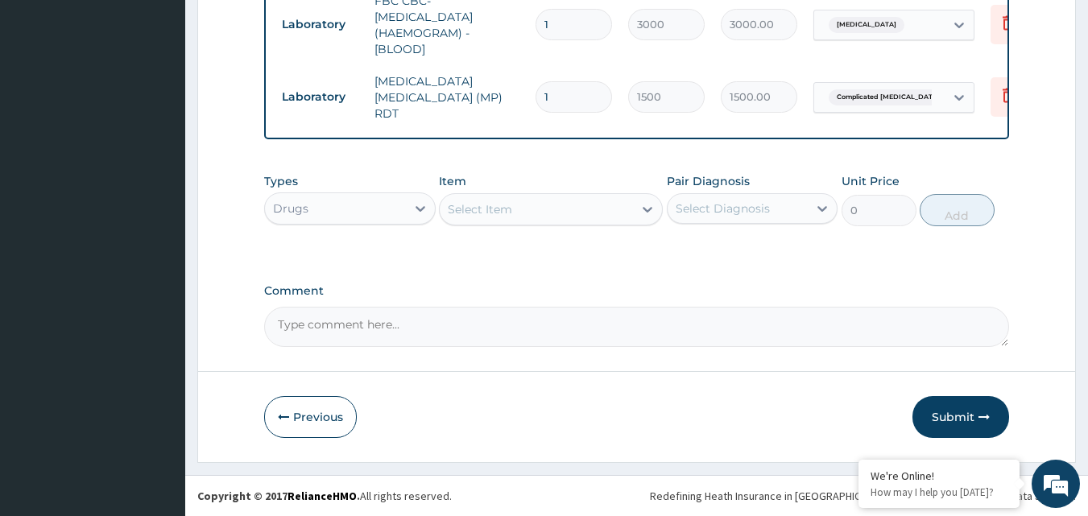
click at [547, 213] on div "Select Item" at bounding box center [536, 209] width 193 height 26
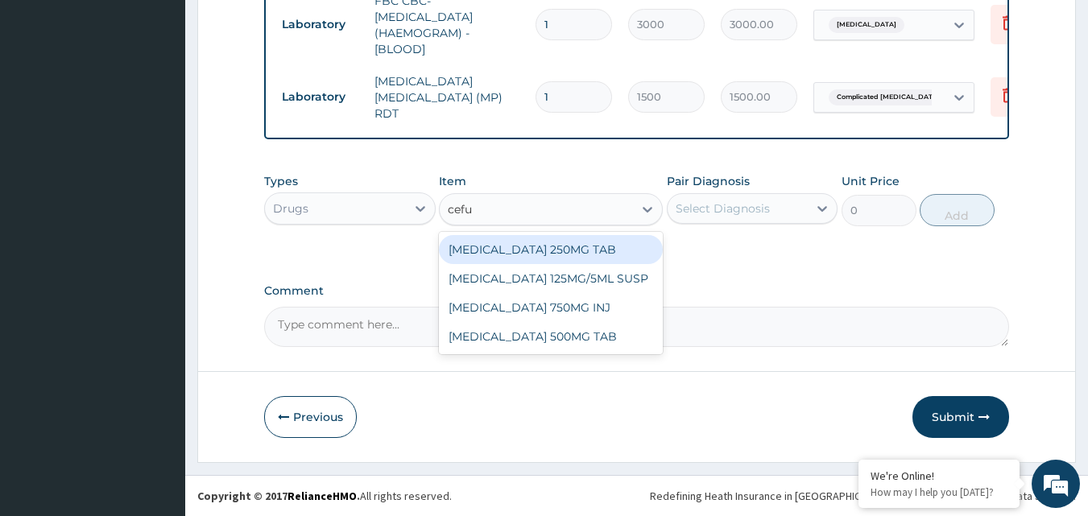
type input "cefur"
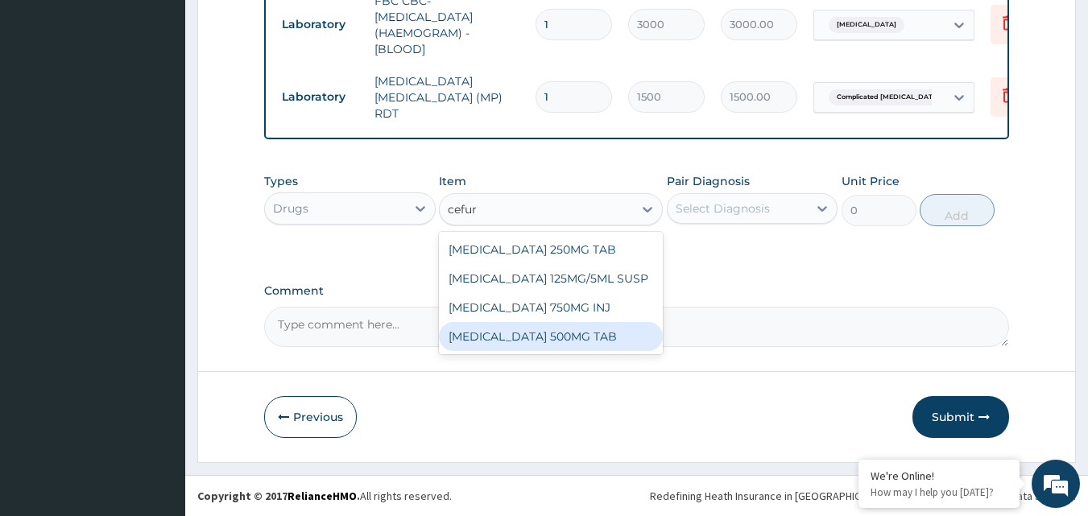
click at [574, 340] on div "CEFUROXIME 500MG TAB" at bounding box center [551, 336] width 224 height 29
type input "84"
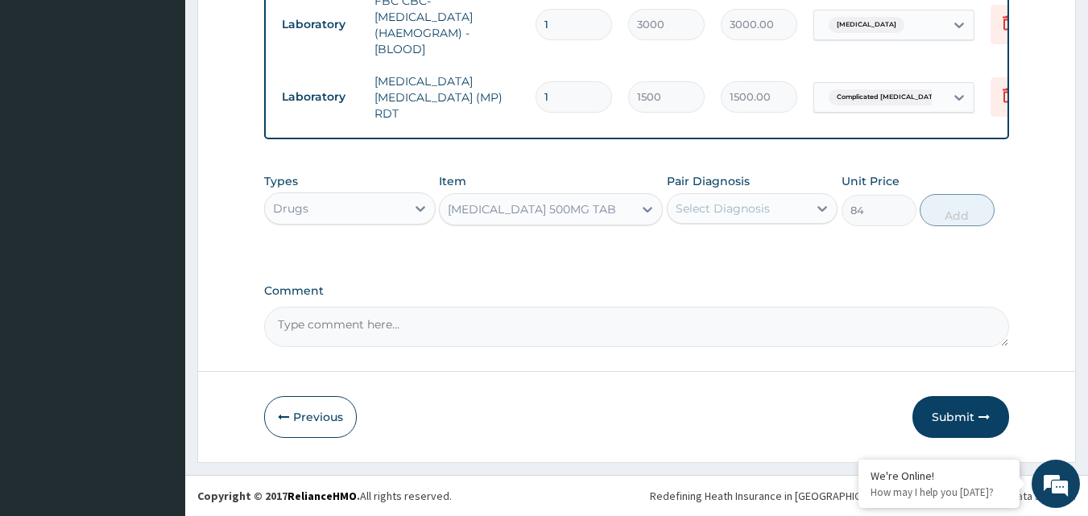
click at [772, 211] on div "Select Diagnosis" at bounding box center [737, 209] width 141 height 26
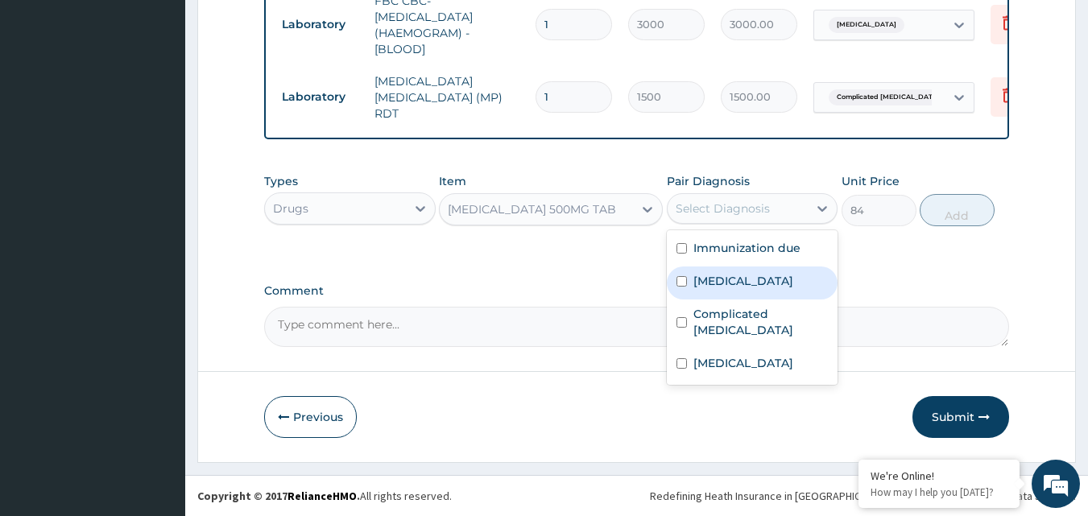
click at [714, 291] on div "Sepsis" at bounding box center [752, 282] width 171 height 33
checkbox input "true"
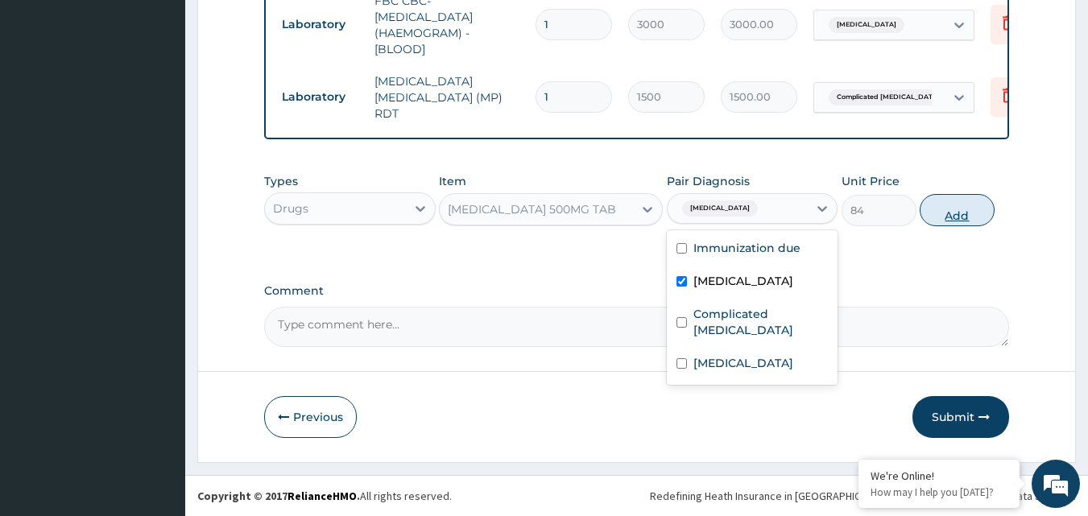
click at [956, 217] on button "Add" at bounding box center [956, 210] width 75 height 32
type input "0"
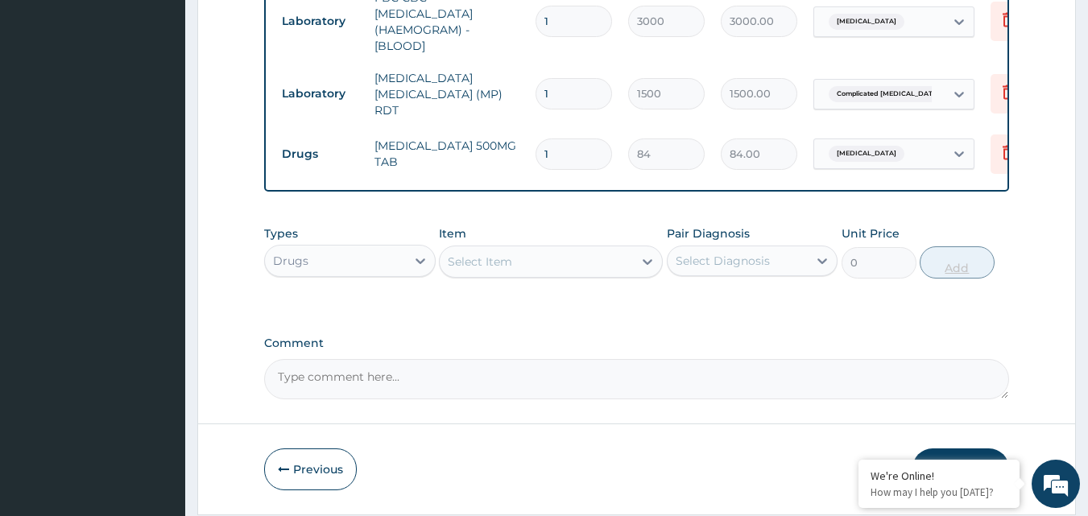
type input "0.00"
type input "5"
type input "420.00"
type input "5"
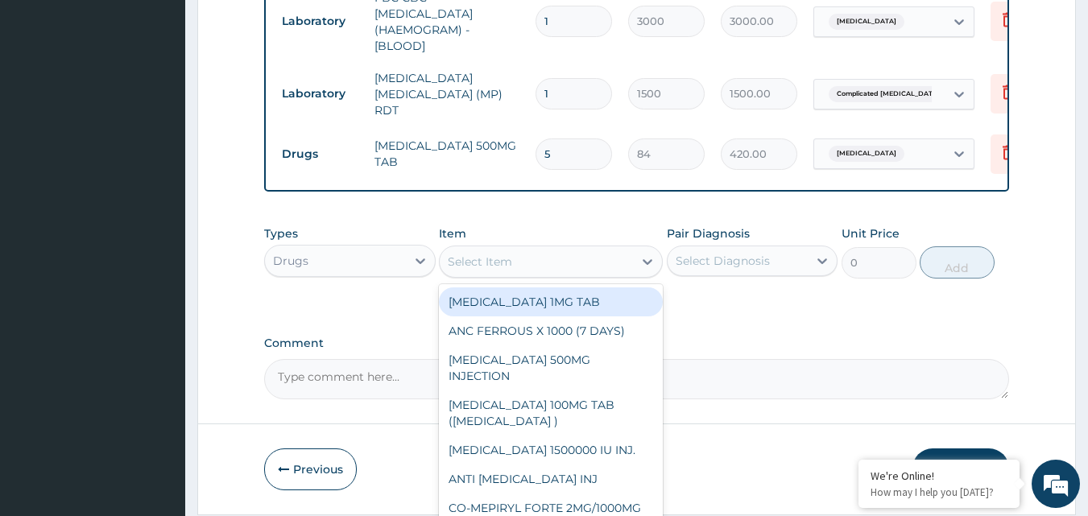
click at [530, 266] on div "Select Item" at bounding box center [536, 262] width 193 height 26
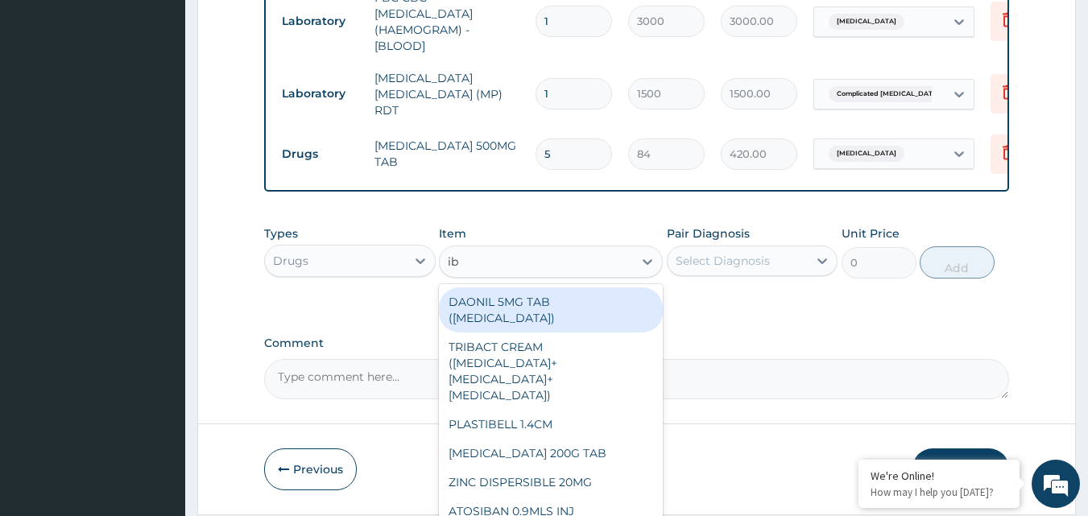
type input "ibu"
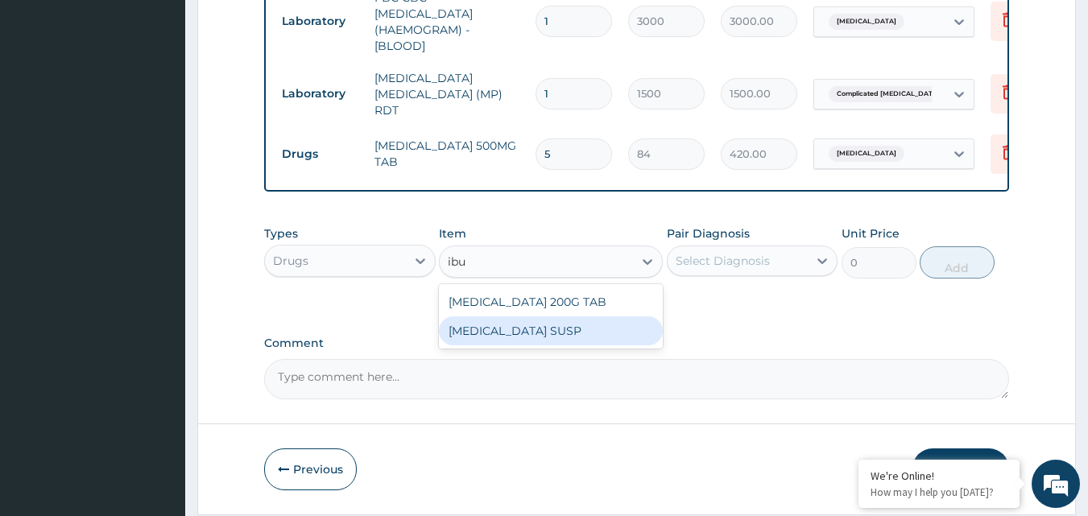
click at [531, 335] on div "IBUPROFEN SUSP" at bounding box center [551, 330] width 224 height 29
type input "525"
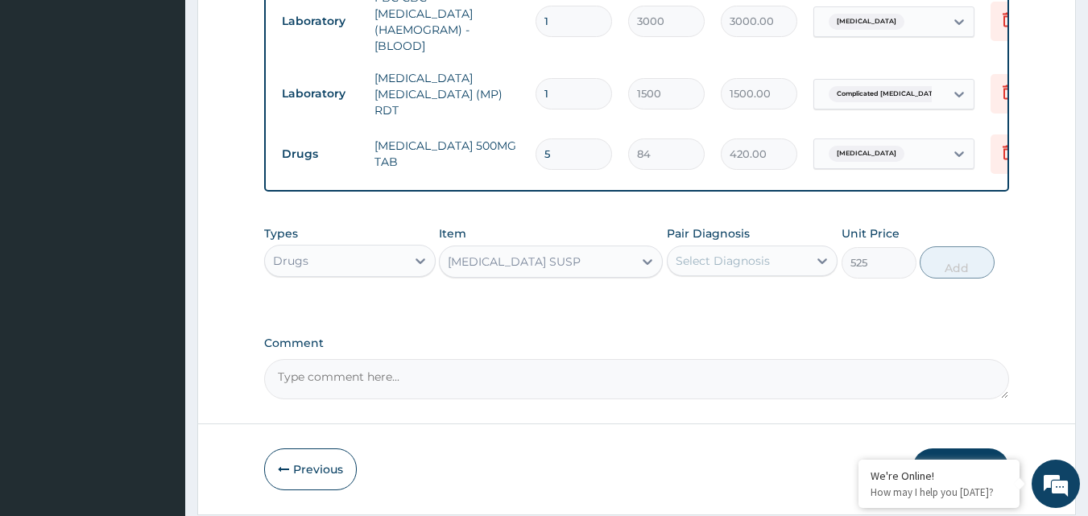
click at [804, 271] on div "Select Diagnosis" at bounding box center [737, 261] width 141 height 26
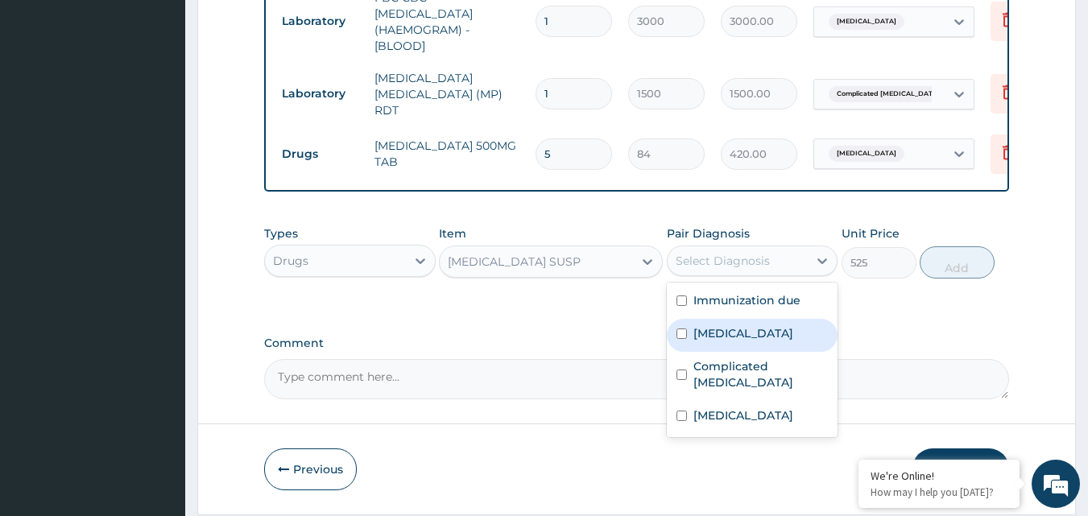
drag, startPoint x: 704, startPoint y: 336, endPoint x: 700, endPoint y: 373, distance: 36.4
click at [703, 358] on div "Immunization due Sepsis Complicated malaria Upper respiratory infection" at bounding box center [752, 360] width 171 height 155
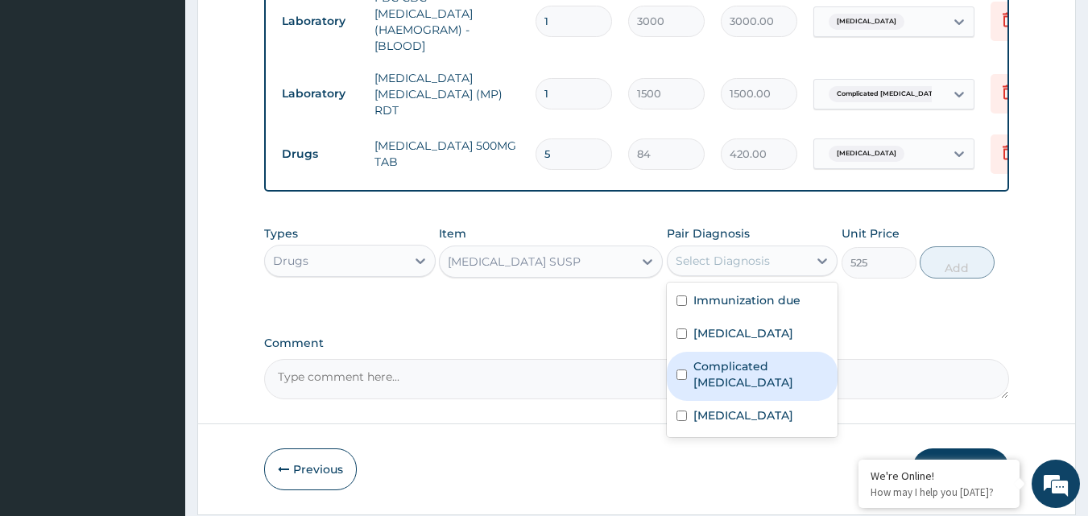
click at [700, 376] on label "Complicated malaria" at bounding box center [760, 374] width 135 height 32
checkbox input "true"
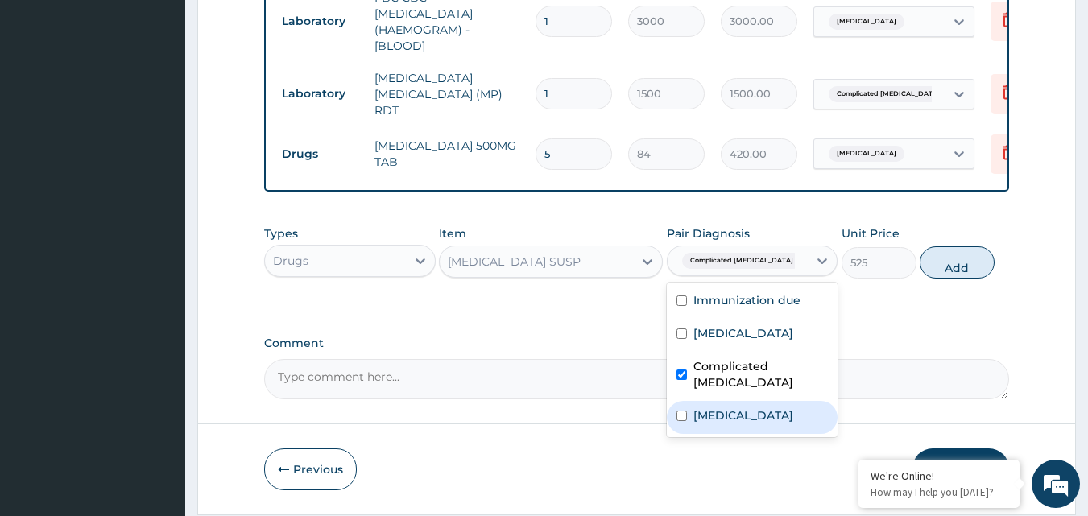
click at [697, 413] on label "Upper respiratory infection" at bounding box center [743, 415] width 100 height 16
checkbox input "true"
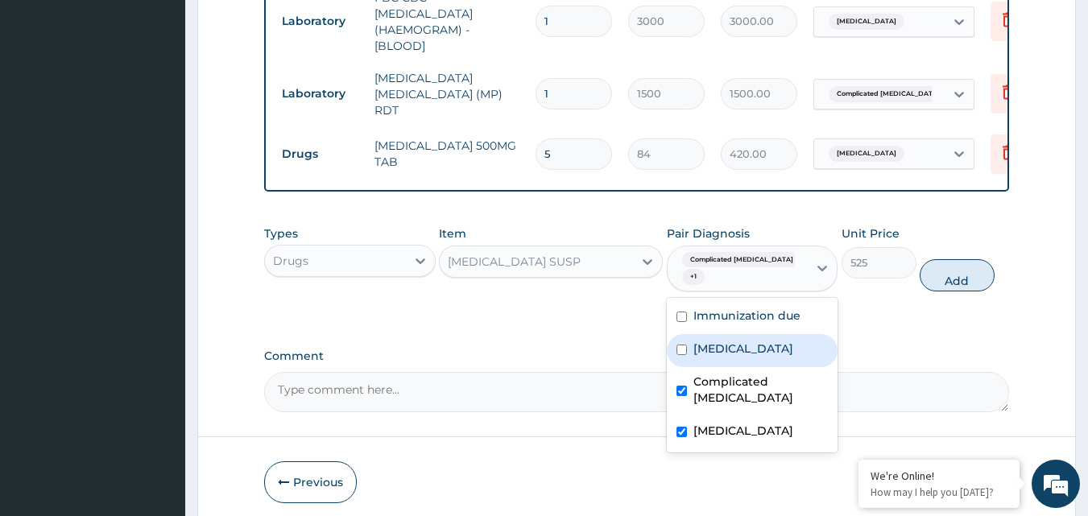
click at [693, 341] on label "Sepsis" at bounding box center [743, 349] width 100 height 16
checkbox input "true"
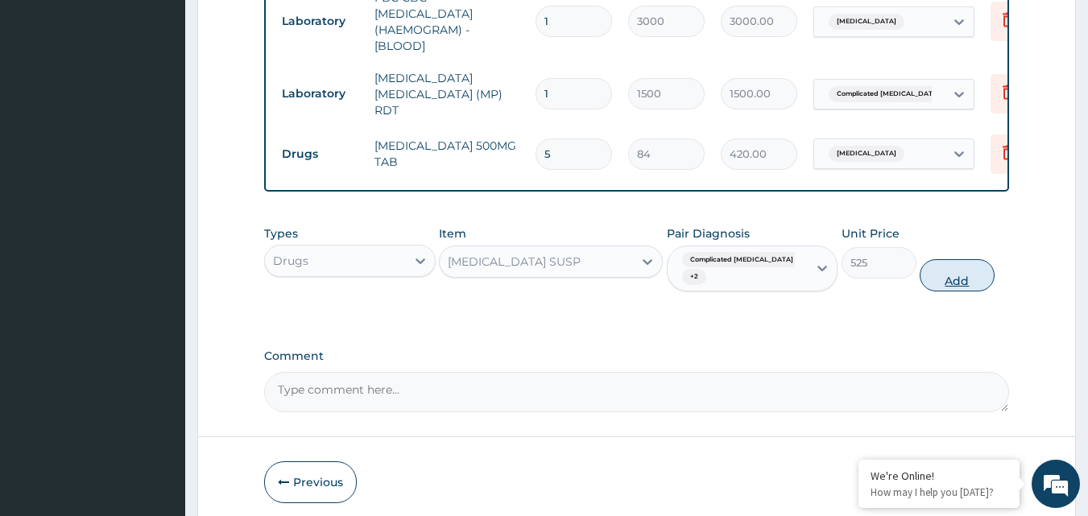
click at [939, 273] on button "Add" at bounding box center [956, 275] width 75 height 32
type input "0"
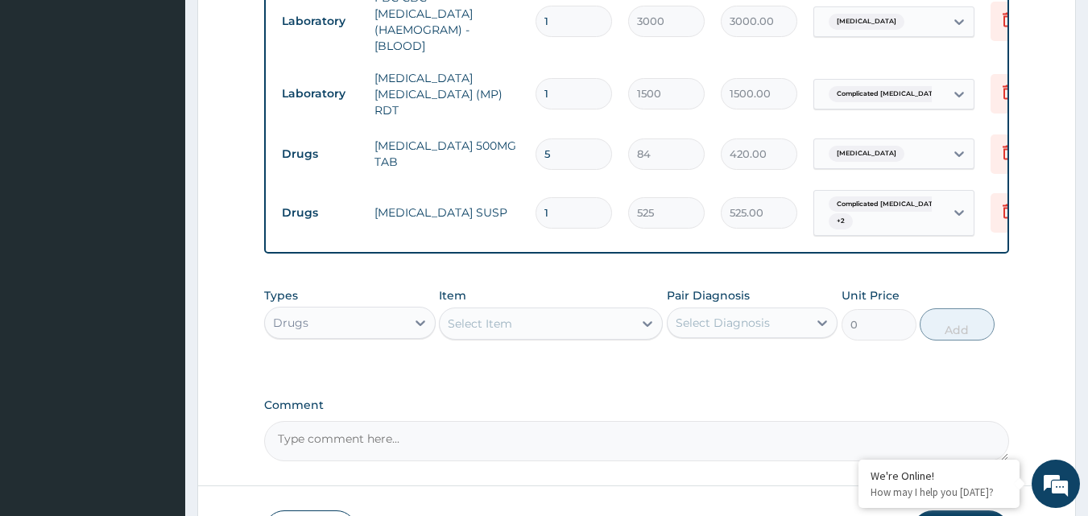
click at [469, 327] on div "Select Item" at bounding box center [480, 324] width 64 height 16
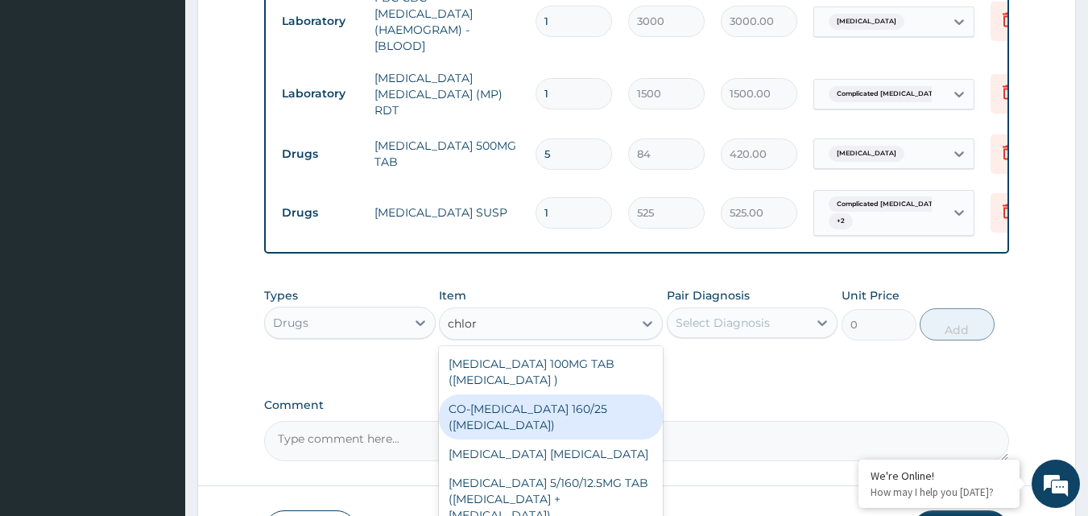
type input "chlorp"
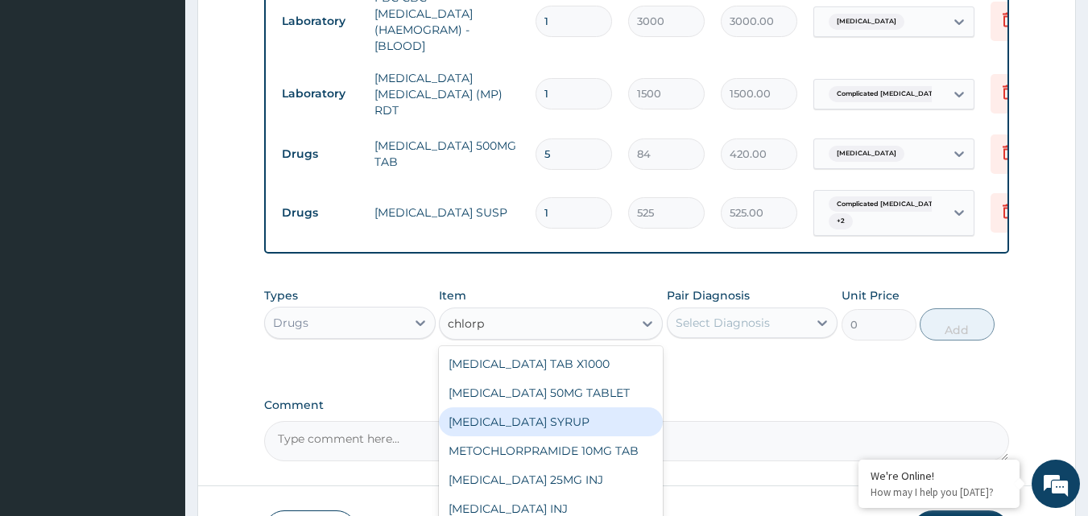
click at [522, 427] on div "CHLORPHENIRAMINE SYRUP" at bounding box center [551, 421] width 224 height 29
type input "350"
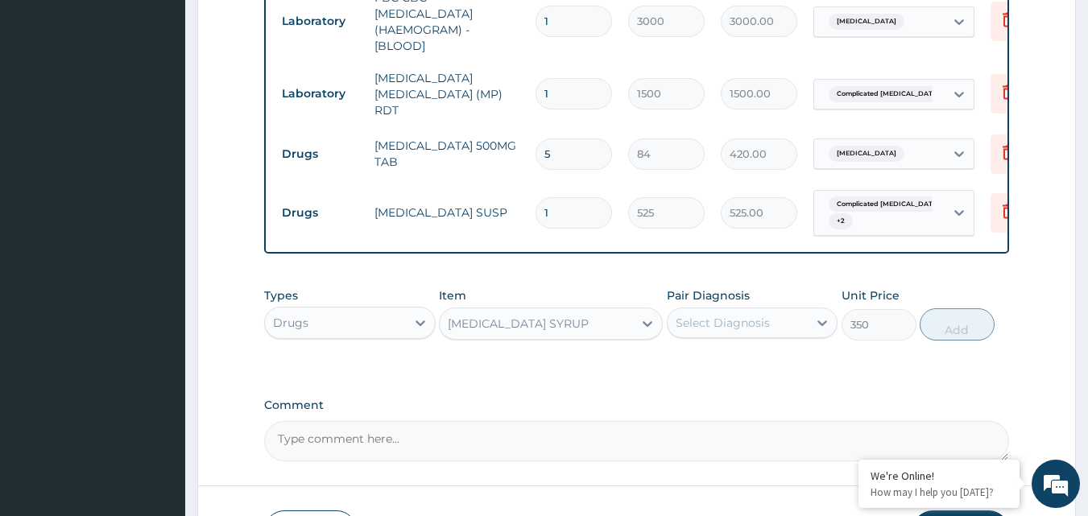
click at [735, 331] on div "Select Diagnosis" at bounding box center [722, 323] width 94 height 16
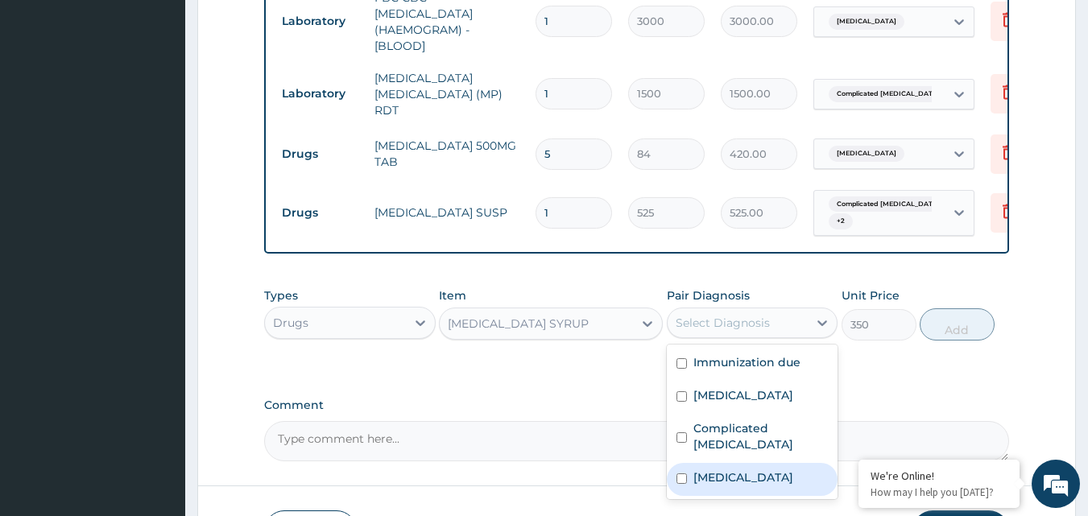
click at [696, 471] on label "Upper respiratory infection" at bounding box center [743, 477] width 100 height 16
checkbox input "true"
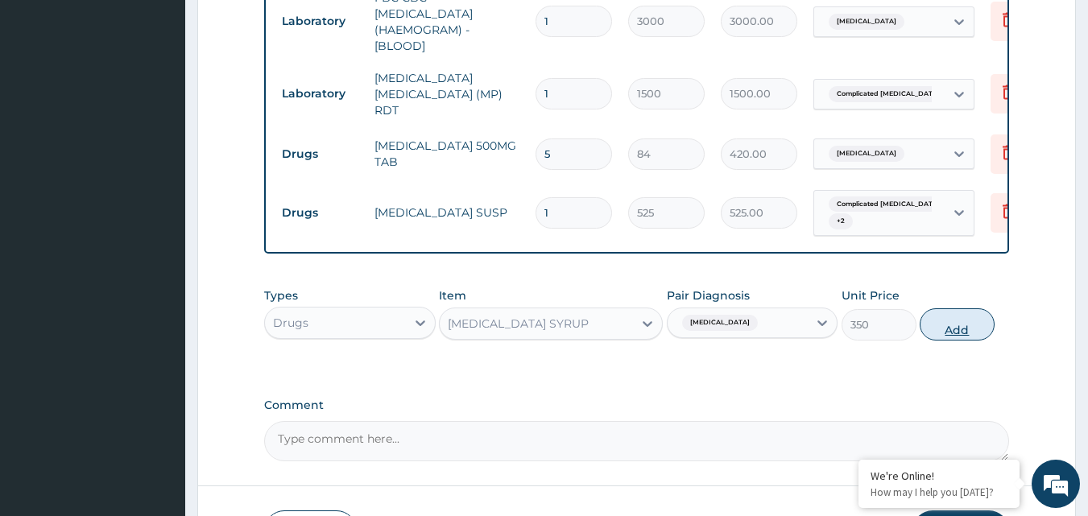
click at [964, 326] on button "Add" at bounding box center [956, 324] width 75 height 32
type input "0"
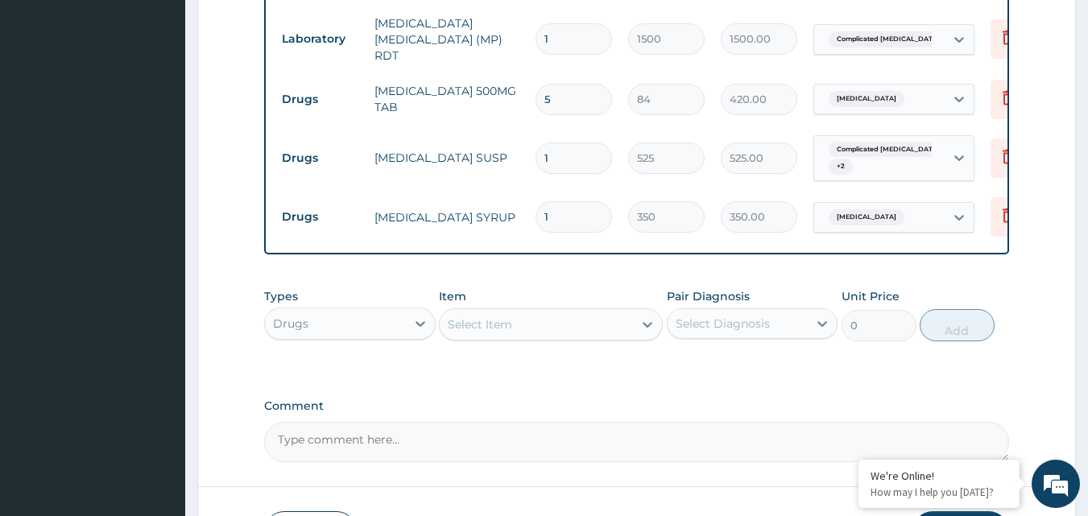
scroll to position [877, 0]
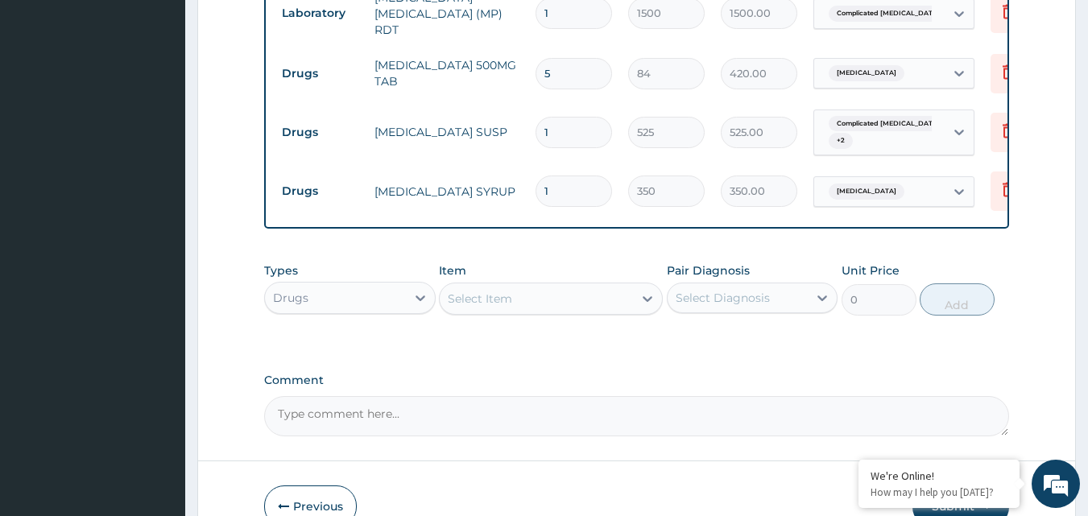
click at [474, 299] on div "Select Item" at bounding box center [480, 299] width 64 height 16
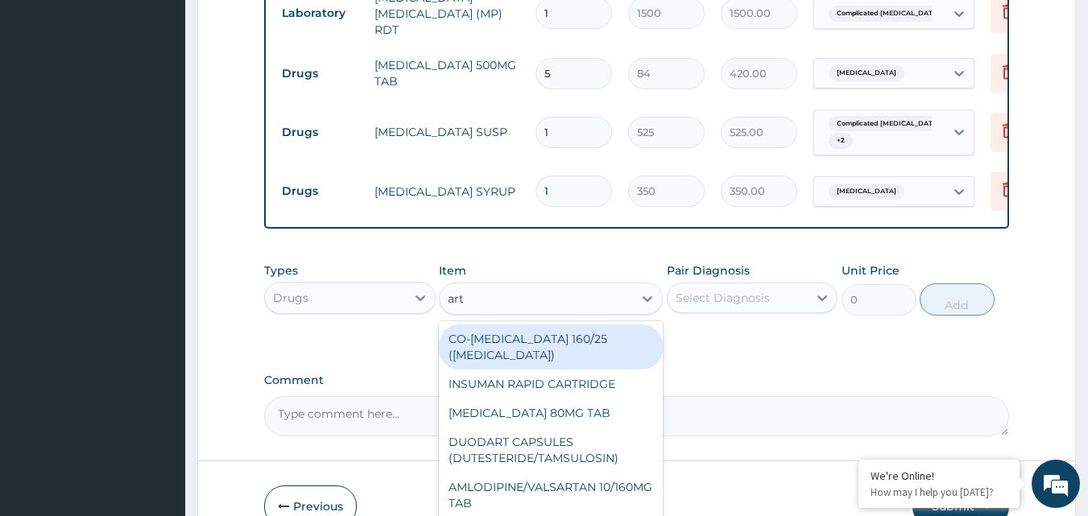
type input "arte"
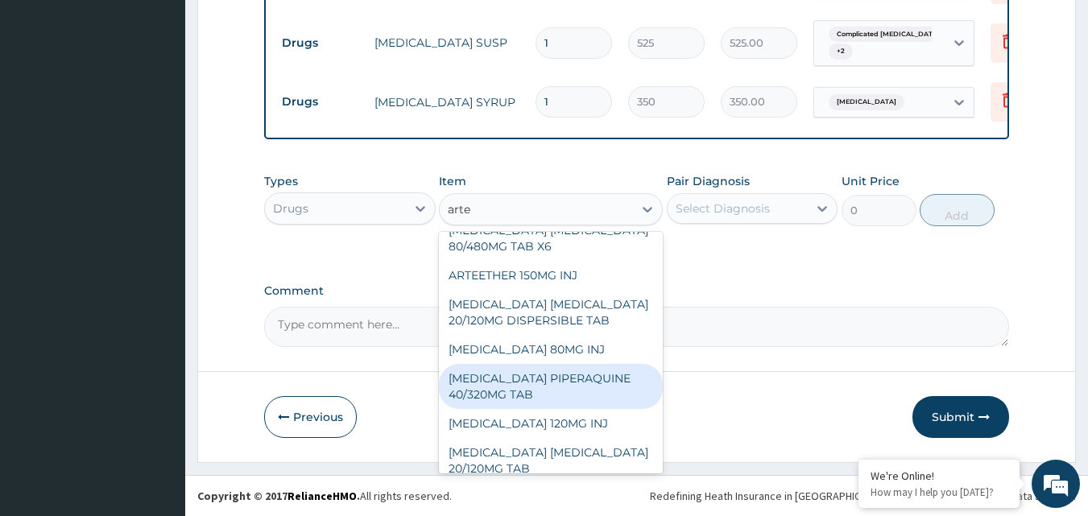
scroll to position [81, 0]
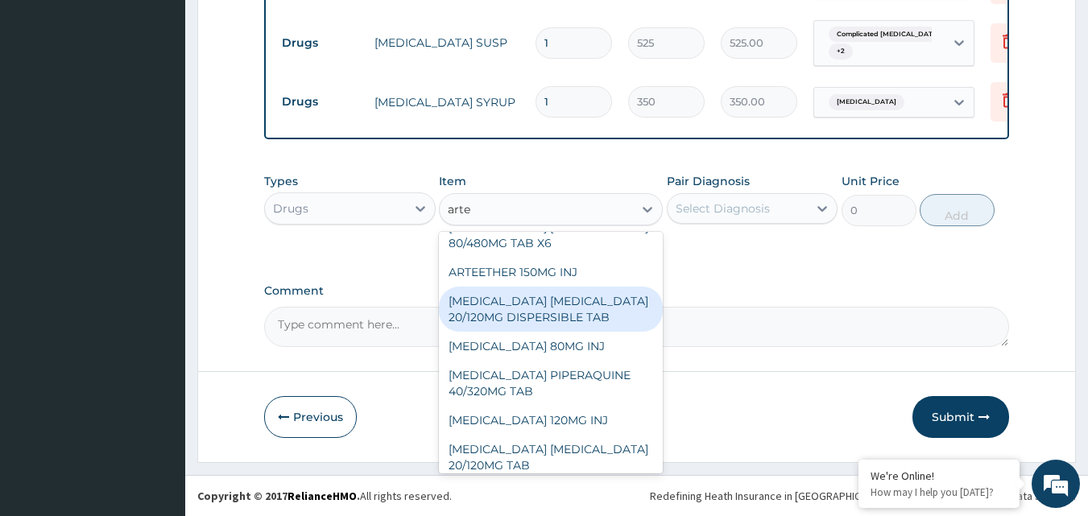
click at [543, 312] on div "ARTEMETHER LUMEFANTRINE 20/120MG DISPERSIBLE TAB" at bounding box center [551, 309] width 224 height 45
type input "84"
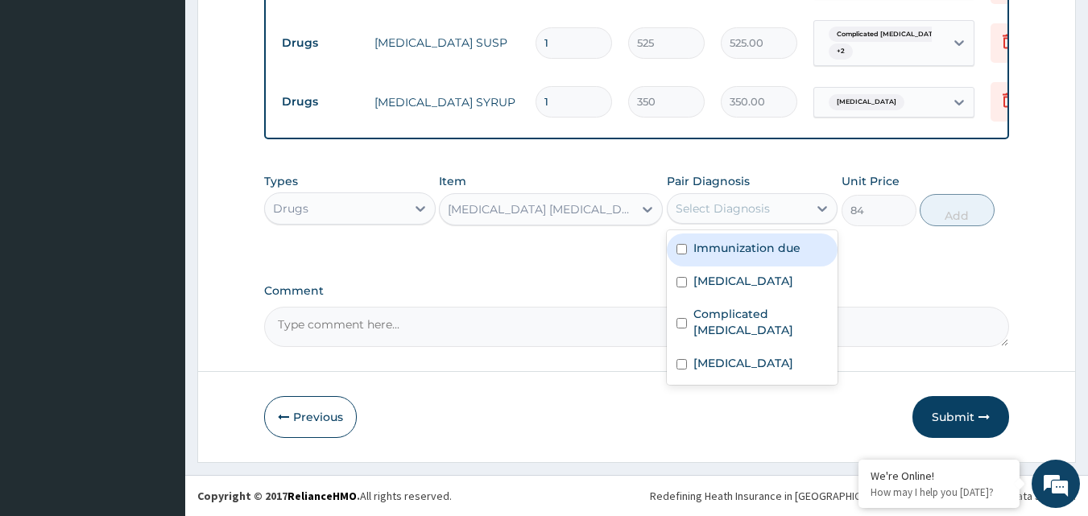
click at [762, 201] on div "Select Diagnosis" at bounding box center [722, 208] width 94 height 16
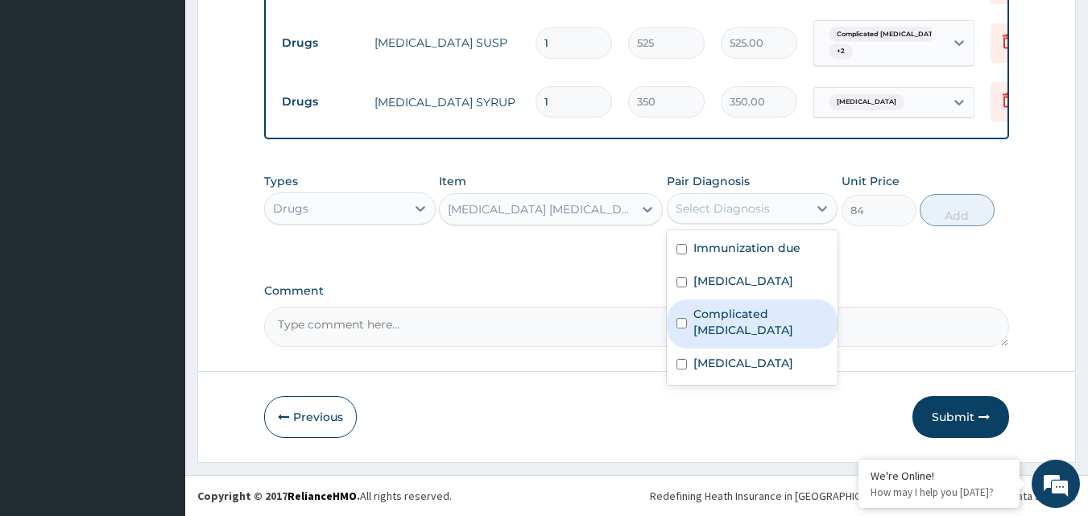
click at [677, 318] on input "checkbox" at bounding box center [681, 323] width 10 height 10
checkbox input "true"
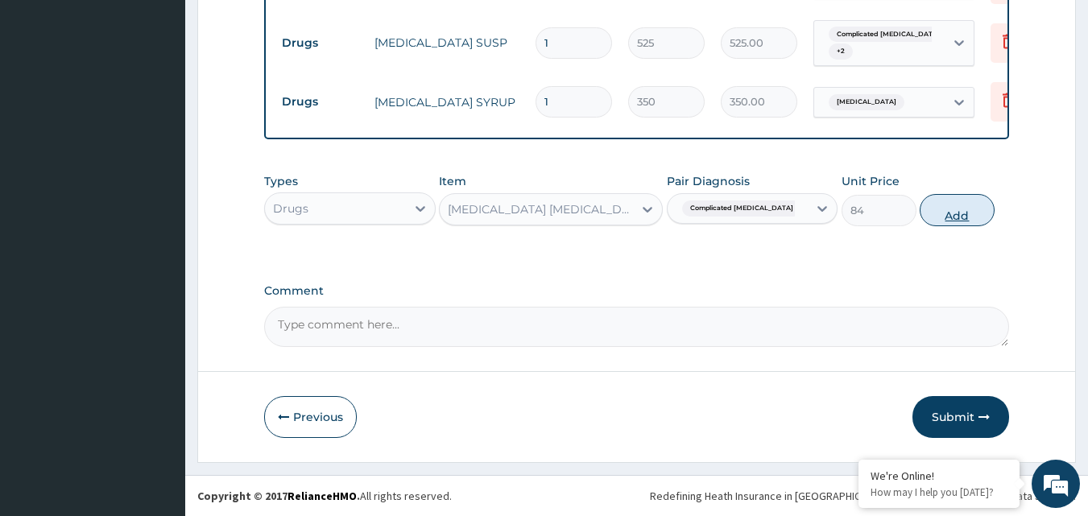
click at [973, 207] on button "Add" at bounding box center [956, 210] width 75 height 32
type input "0"
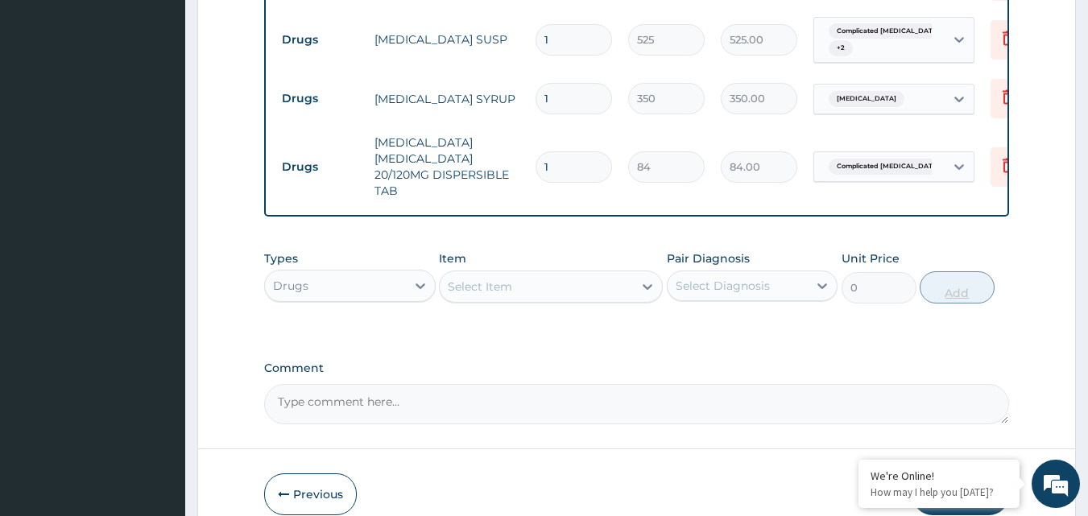
type input "12"
type input "1008.00"
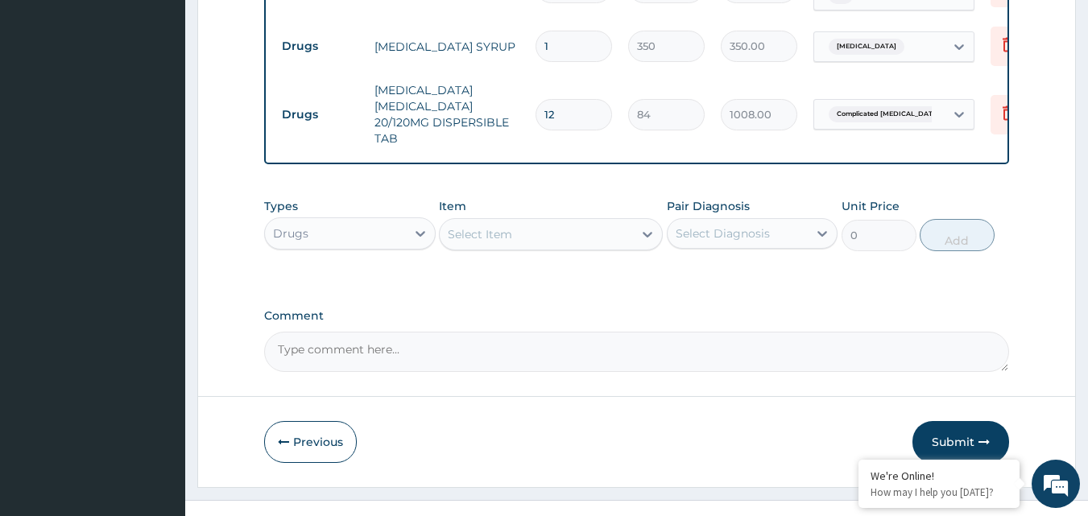
scroll to position [1051, 0]
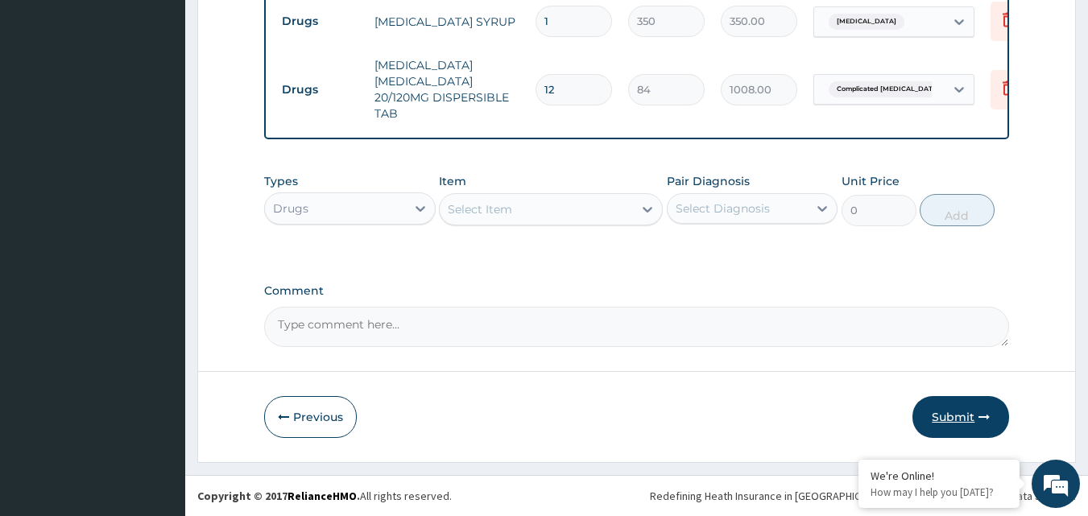
type input "12"
click at [976, 416] on button "Submit" at bounding box center [960, 417] width 97 height 42
